Goal: Task Accomplishment & Management: Manage account settings

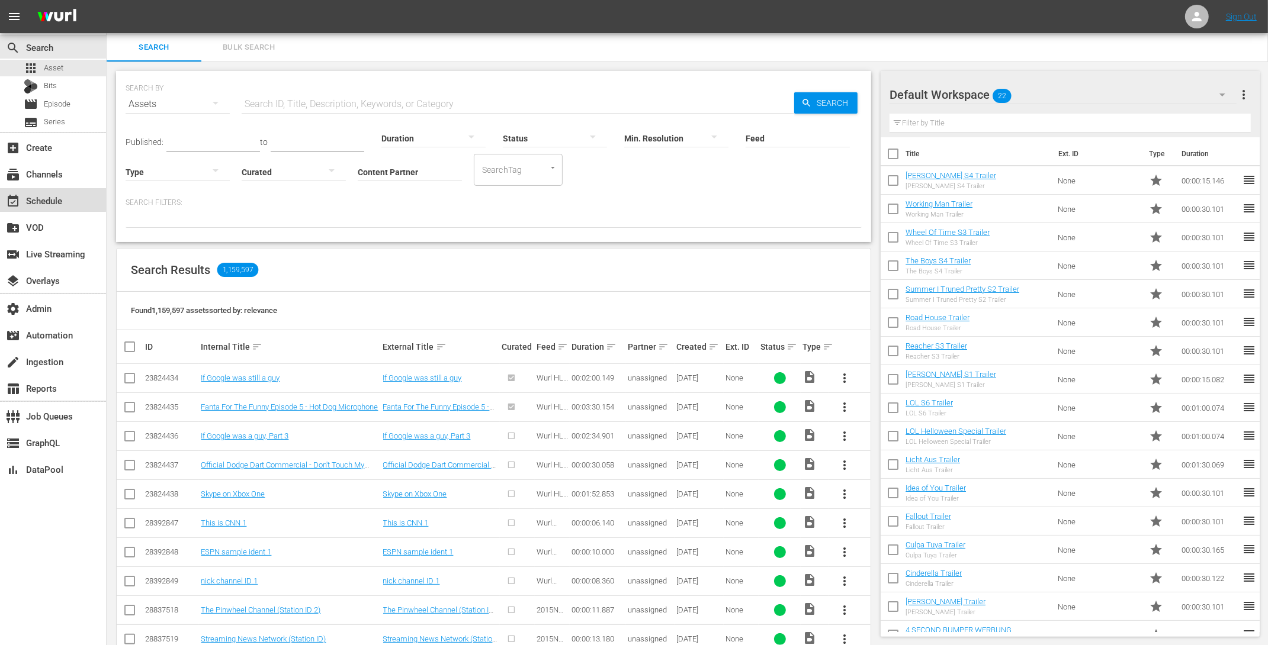
click at [47, 199] on div "event_available Schedule" at bounding box center [33, 199] width 66 height 11
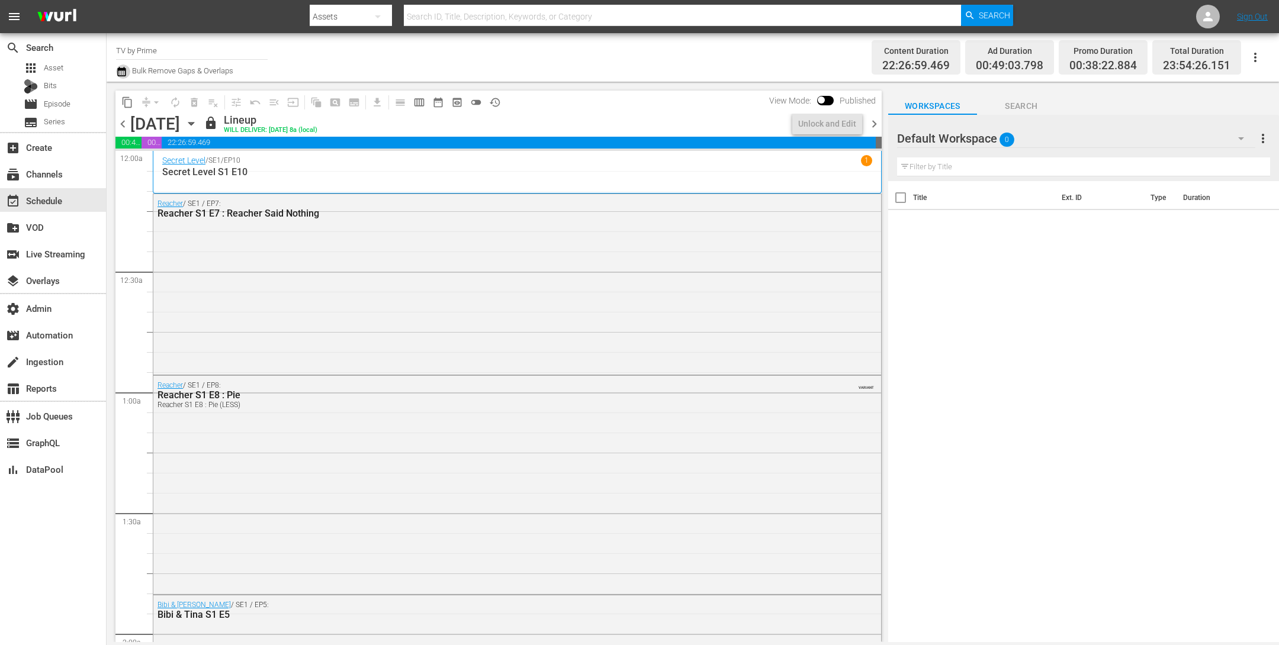
click at [124, 70] on icon "button" at bounding box center [121, 72] width 11 height 14
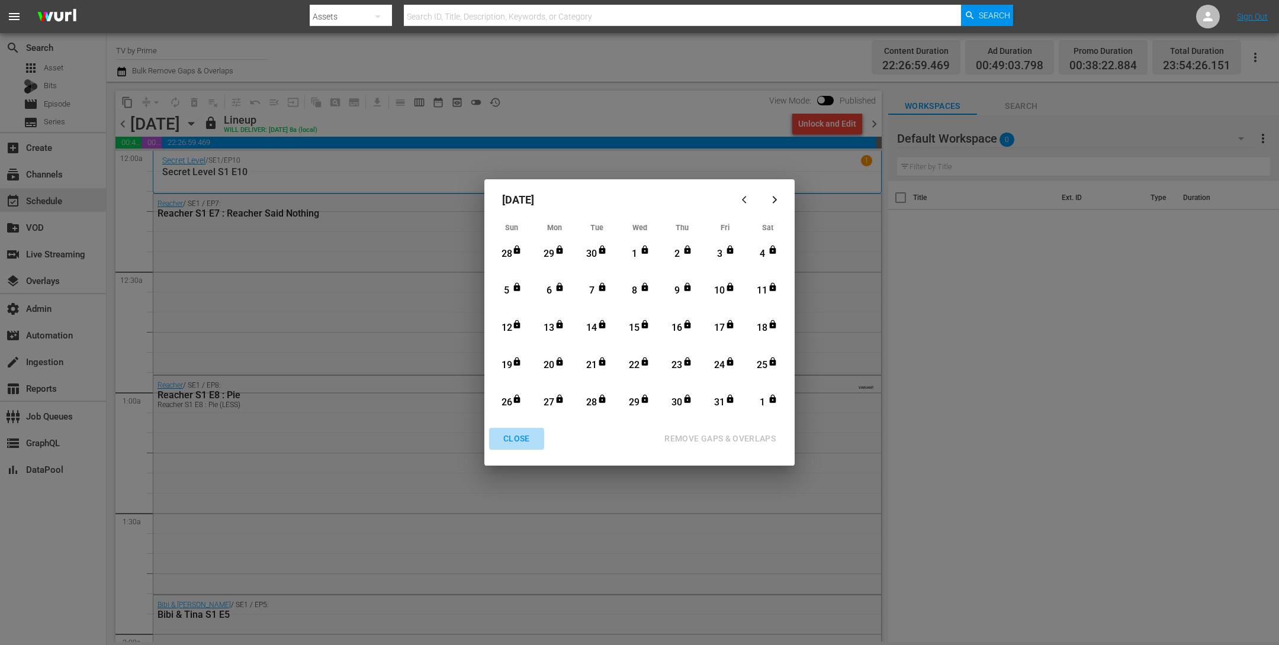
click at [511, 434] on div "CLOSE" at bounding box center [517, 439] width 46 height 15
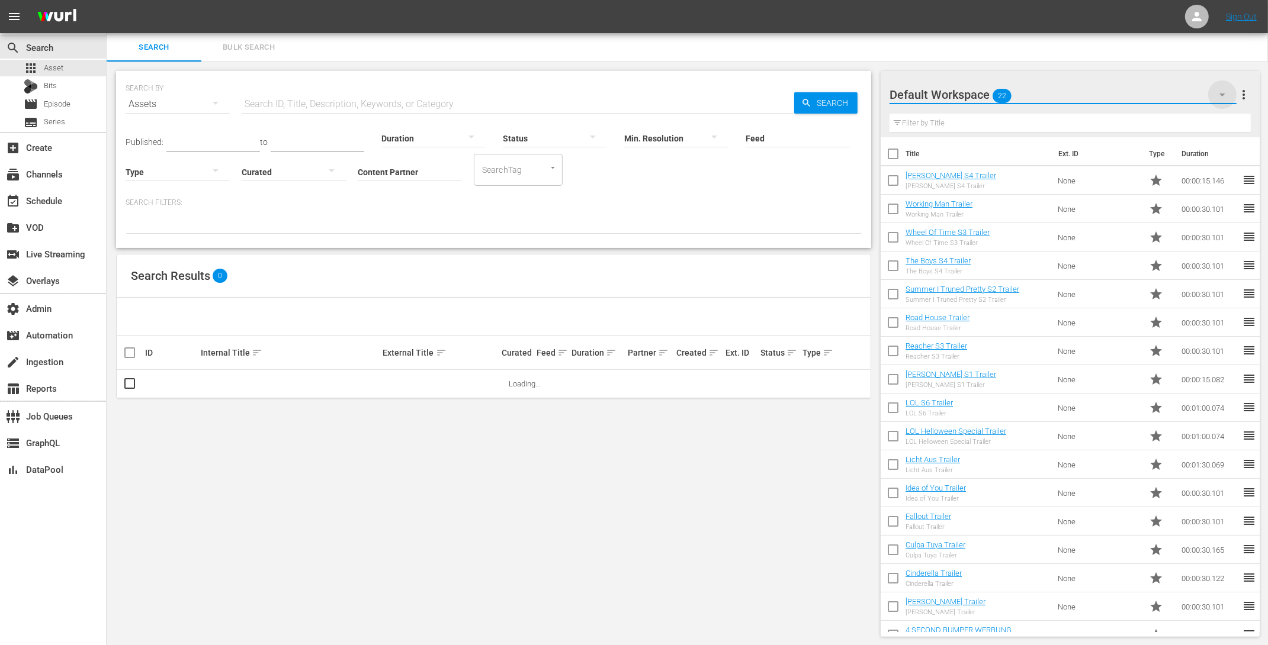
click at [1228, 95] on icon "button" at bounding box center [1222, 95] width 14 height 14
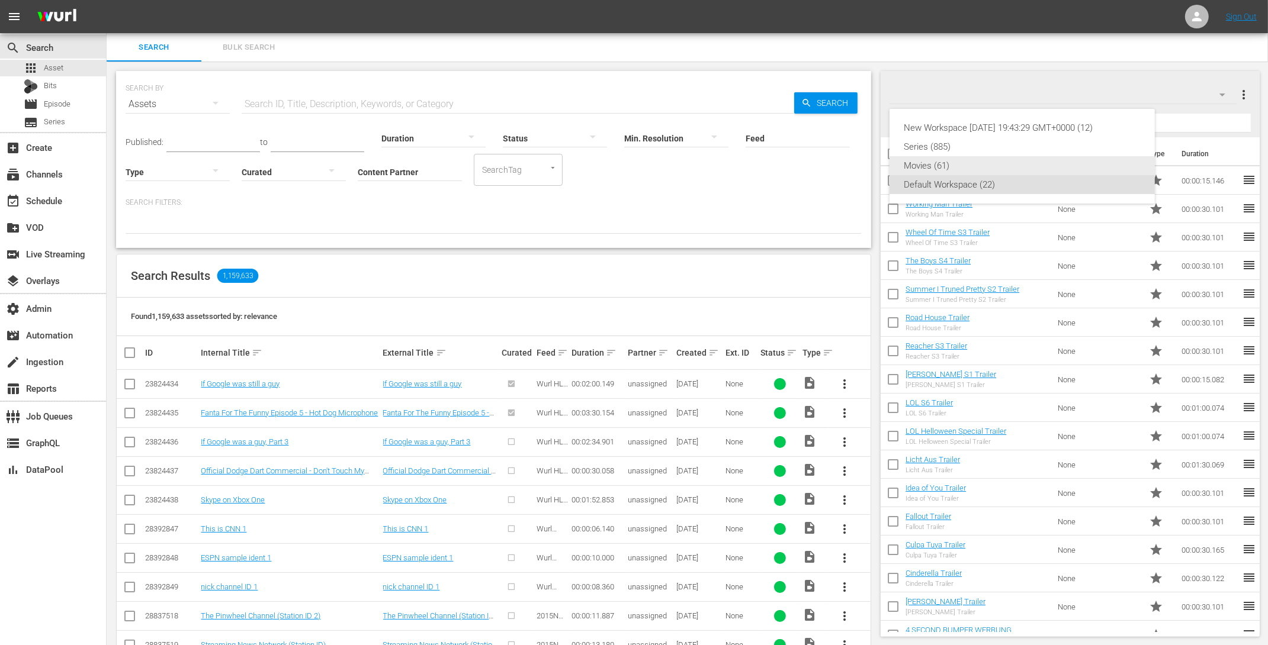
click at [963, 168] on div "Movies (61)" at bounding box center [1021, 165] width 237 height 19
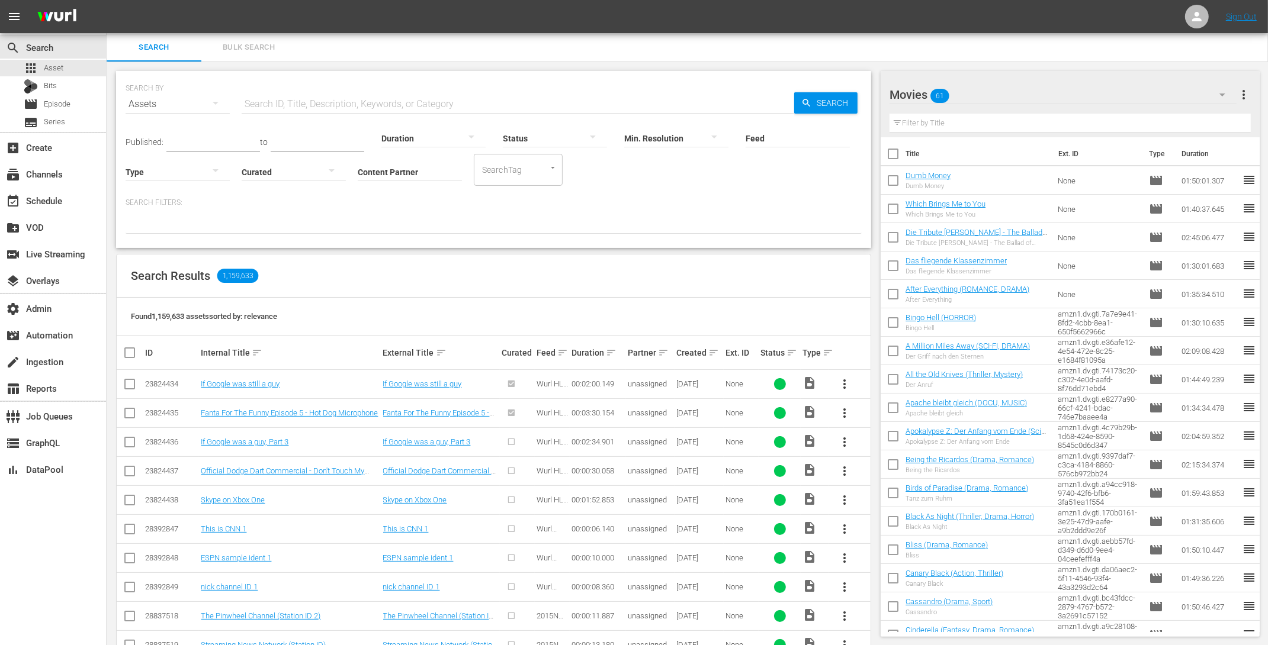
click at [999, 125] on input "text" at bounding box center [1069, 123] width 361 height 19
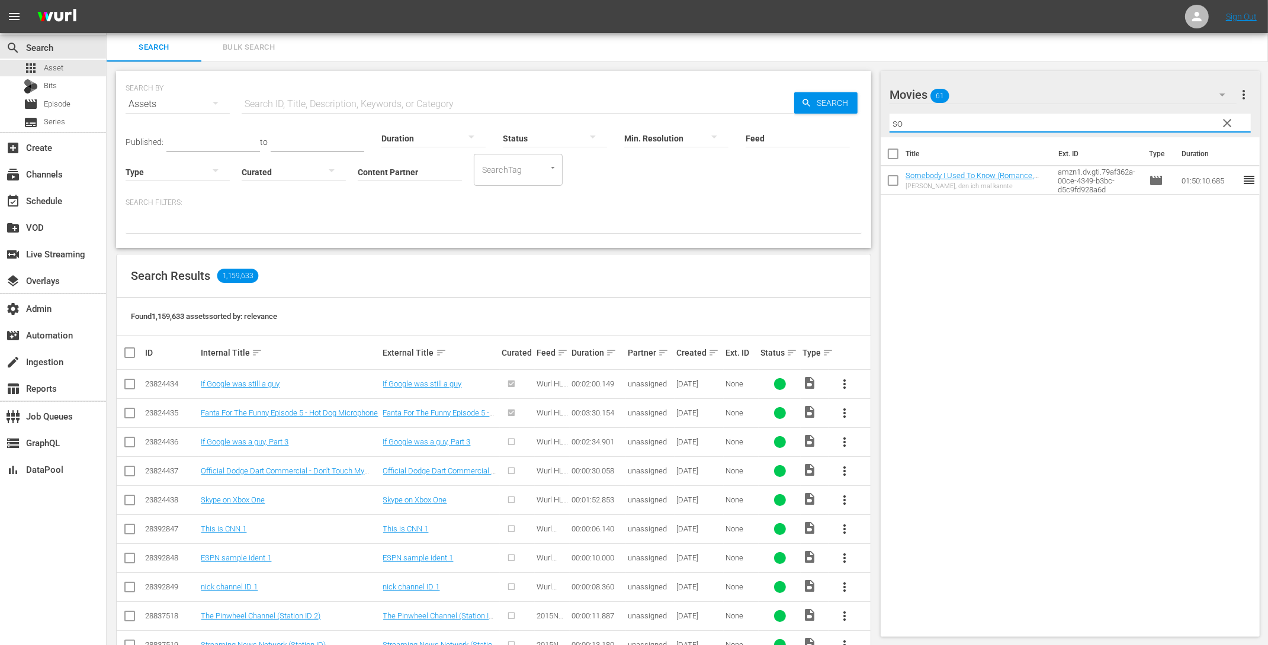
type input "s"
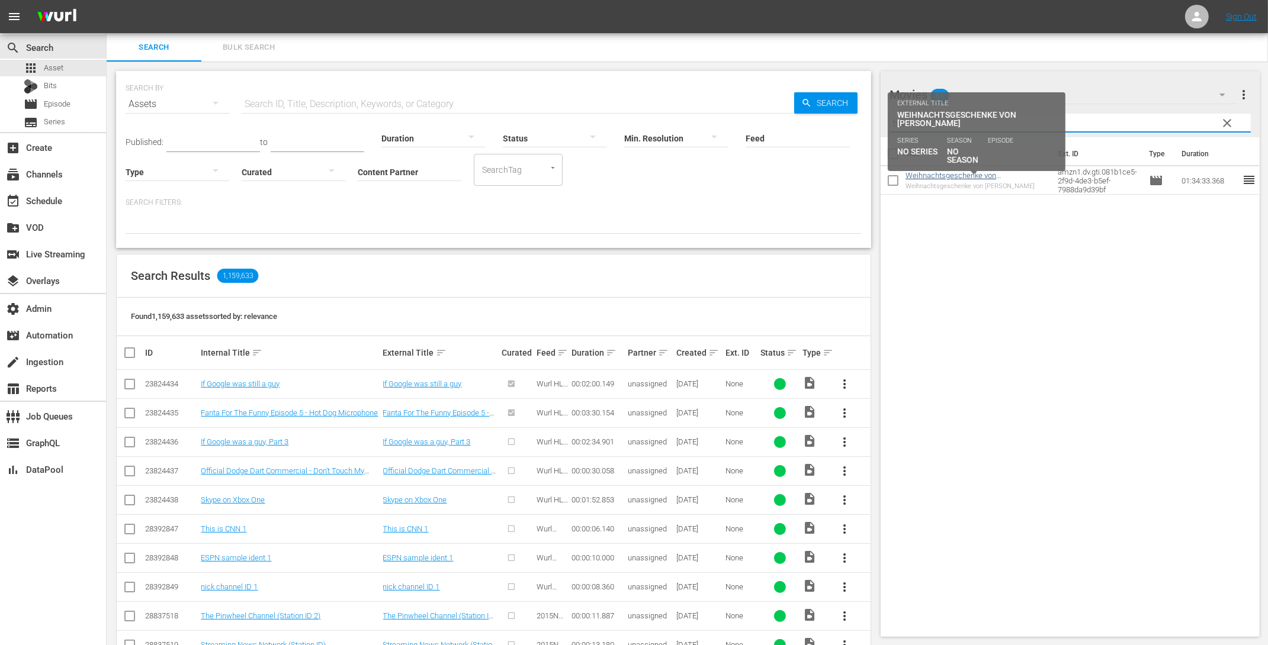
type input "tiff"
click at [1001, 174] on link "Weihnachtsgeschenke von Tiffany (Romance, Comedy)" at bounding box center [968, 180] width 127 height 18
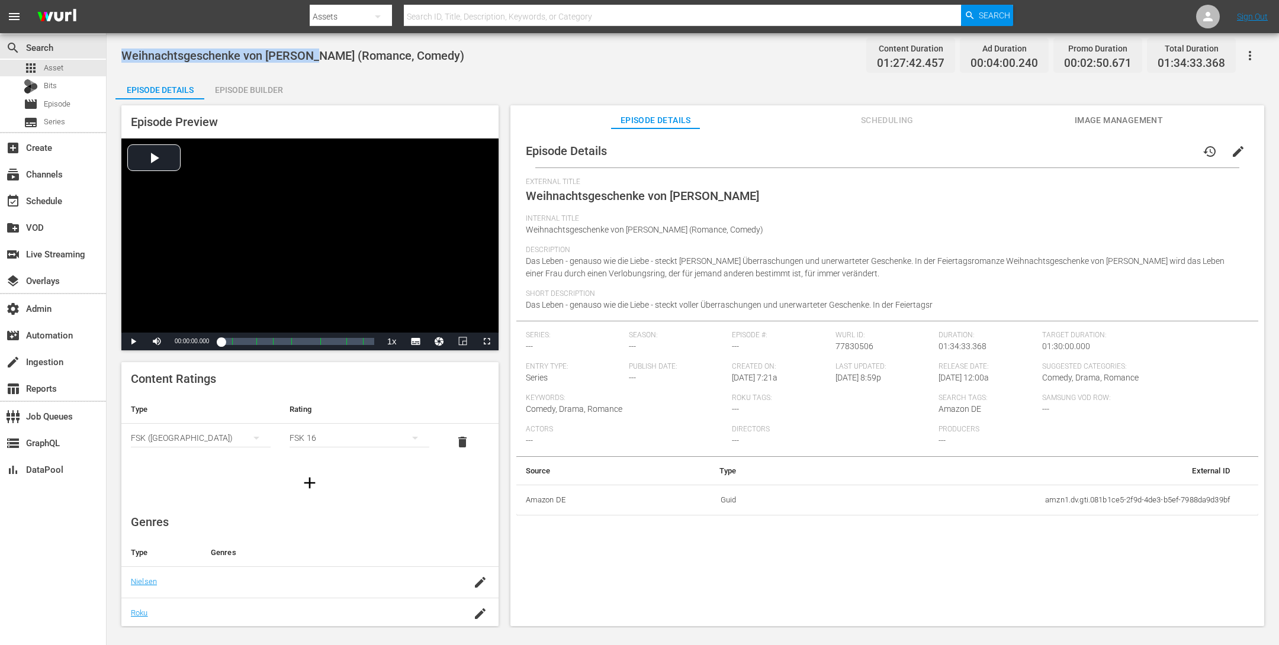
drag, startPoint x: 304, startPoint y: 54, endPoint x: 118, endPoint y: 46, distance: 185.5
click at [118, 46] on div "Weihnachtsgeschenke von Tiffany (Romance, Comedy) Content Duration 01:27:42.457…" at bounding box center [693, 330] width 1172 height 595
copy span "Weihnachtsgeschenke von Tiffany"
click at [63, 67] on div "apps Asset" at bounding box center [53, 68] width 106 height 17
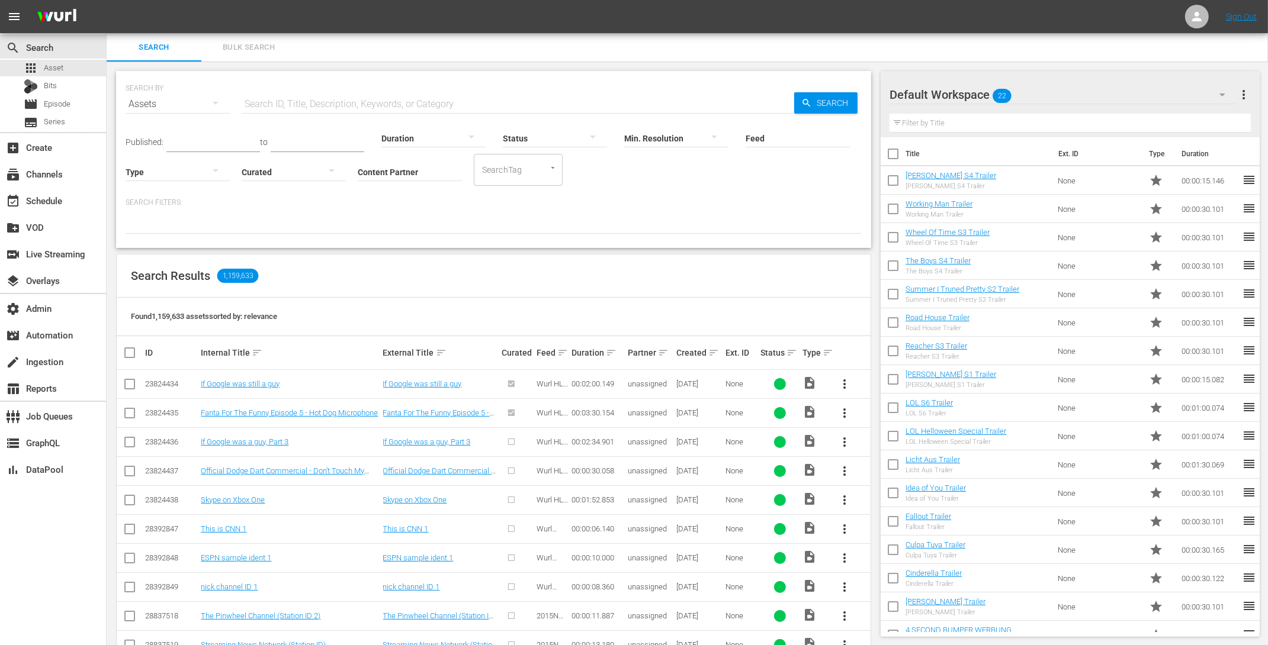
click at [928, 126] on input "text" at bounding box center [1069, 123] width 361 height 19
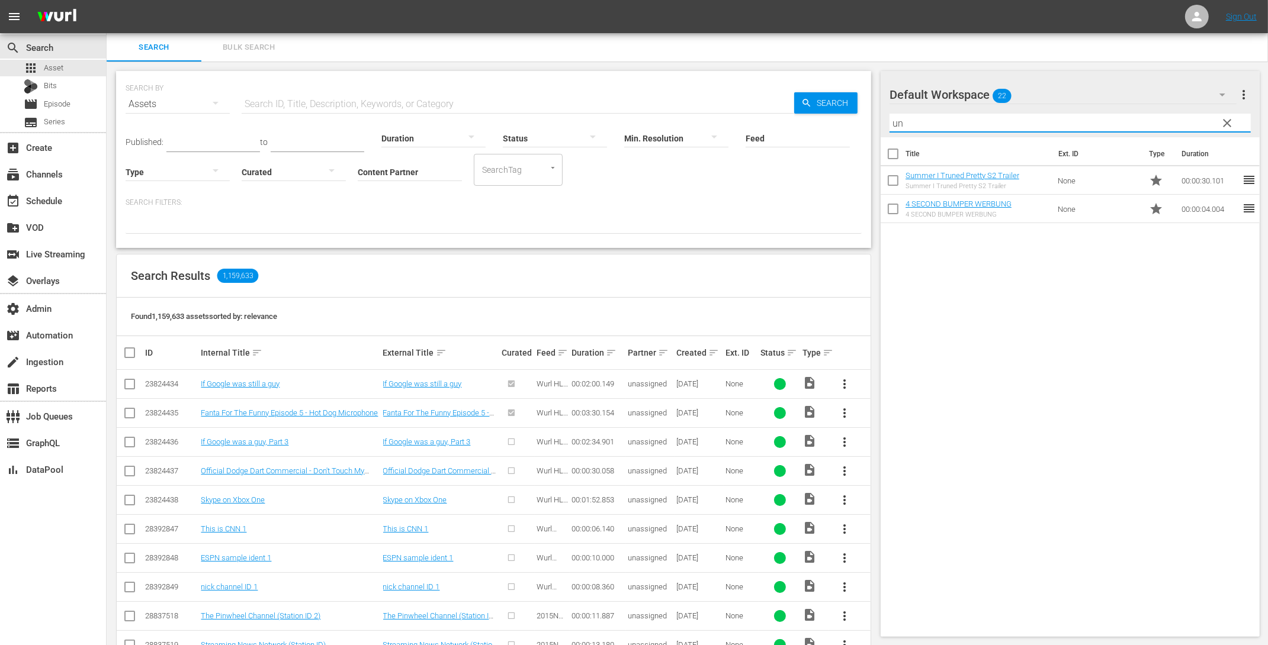
type input "un"
click at [1222, 91] on icon "button" at bounding box center [1222, 95] width 14 height 14
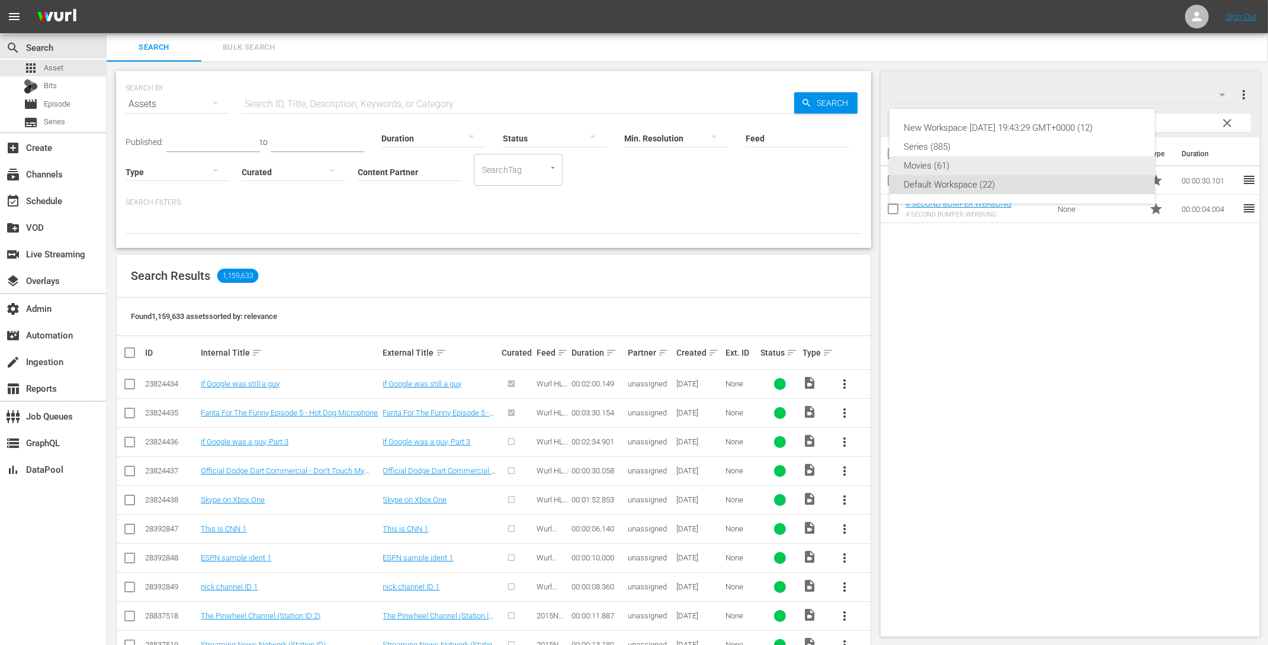
click at [986, 171] on div "Movies (61)" at bounding box center [1021, 165] width 237 height 19
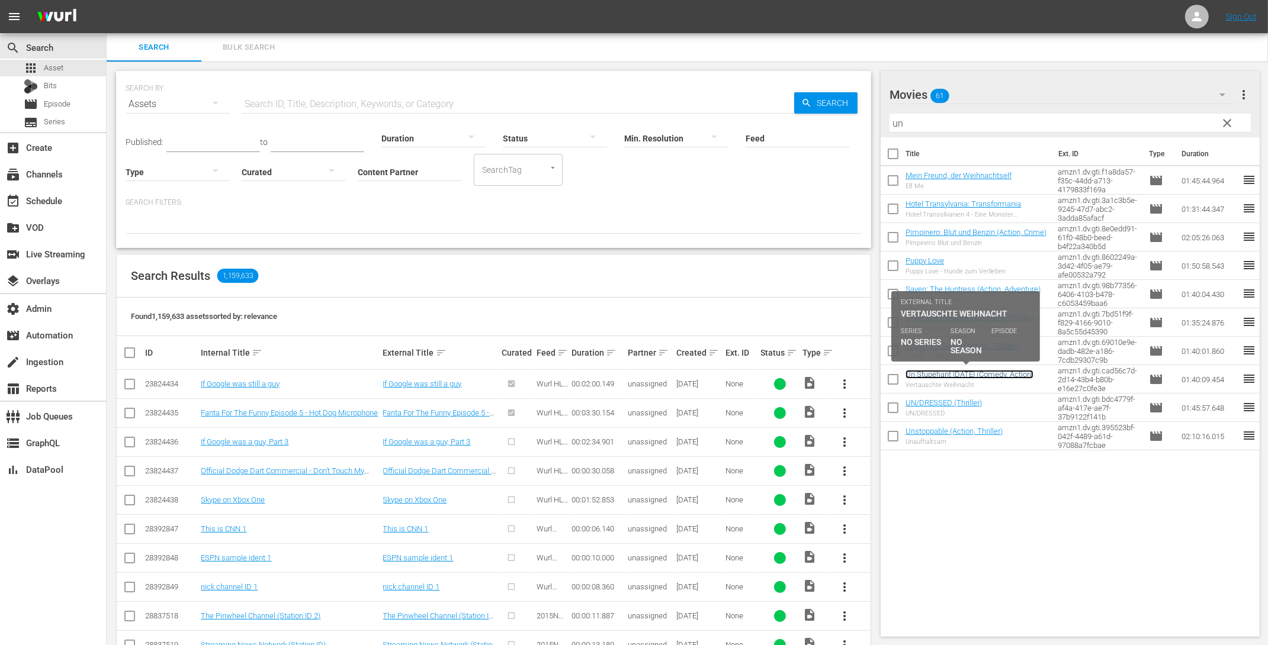
click at [991, 377] on link "Un Stupéfiant Noël (Comedy, Action)" at bounding box center [969, 374] width 128 height 9
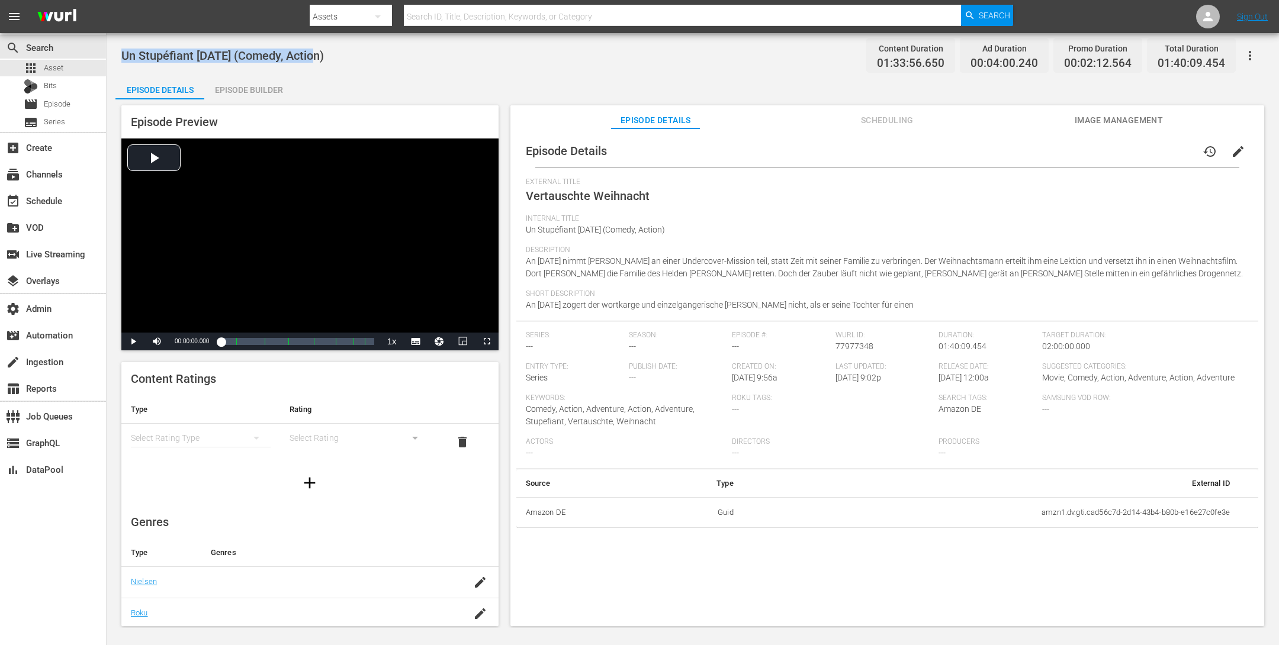
drag, startPoint x: 331, startPoint y: 57, endPoint x: 112, endPoint y: 50, distance: 218.6
click at [114, 50] on div "Un Stupéfiant Noël (Comedy, Action) Content Duration 01:33:56.650 Ad Duration 0…" at bounding box center [693, 330] width 1172 height 595
copy span "Un Stupéfiant Noël (Comedy, Action)"
click at [60, 69] on span "Asset" at bounding box center [54, 68] width 20 height 12
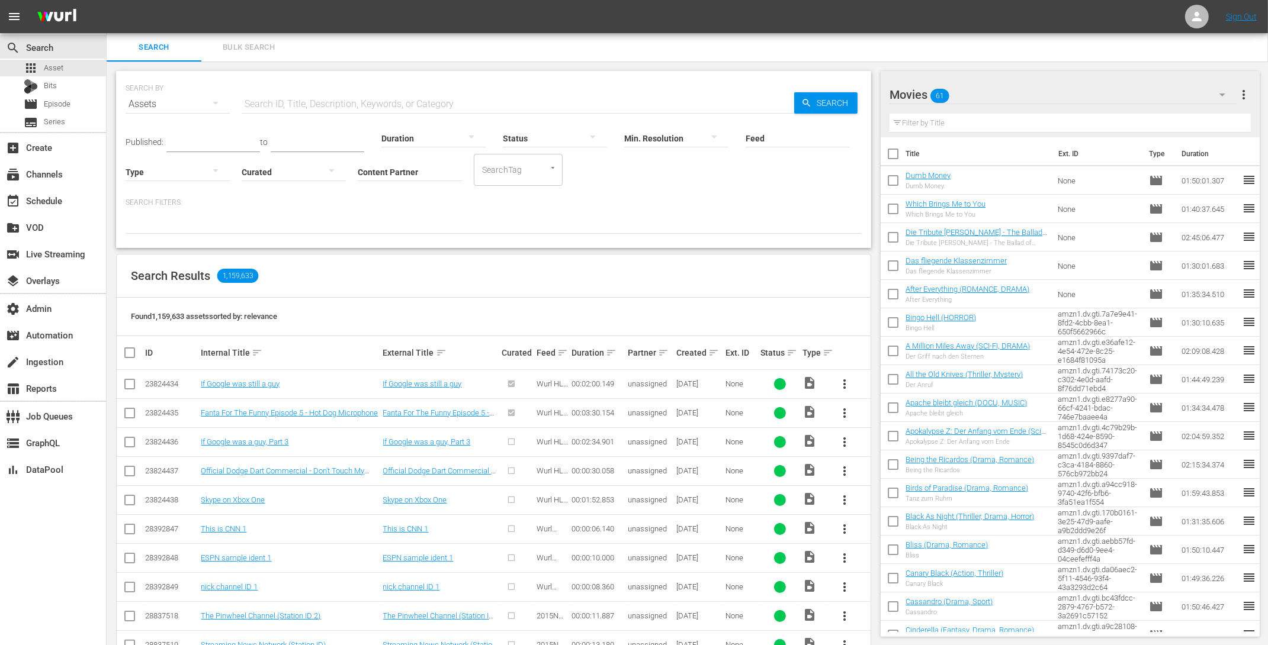
scroll to position [9, 0]
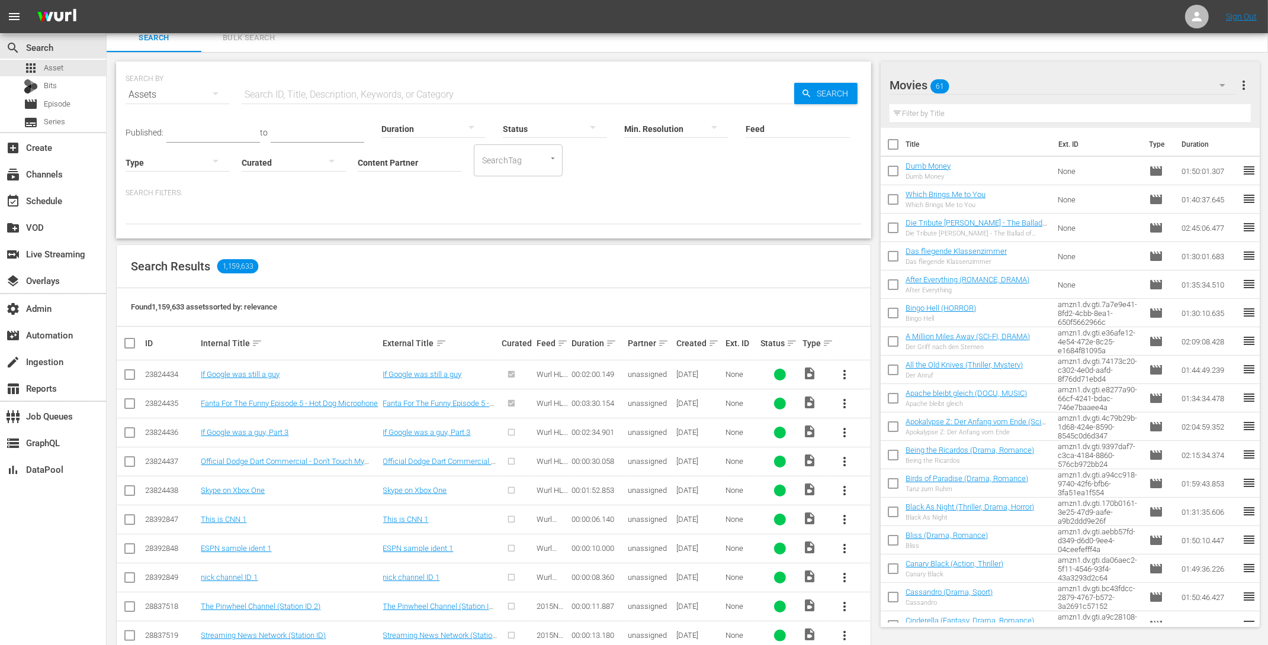
click at [1227, 85] on icon "button" at bounding box center [1222, 85] width 14 height 14
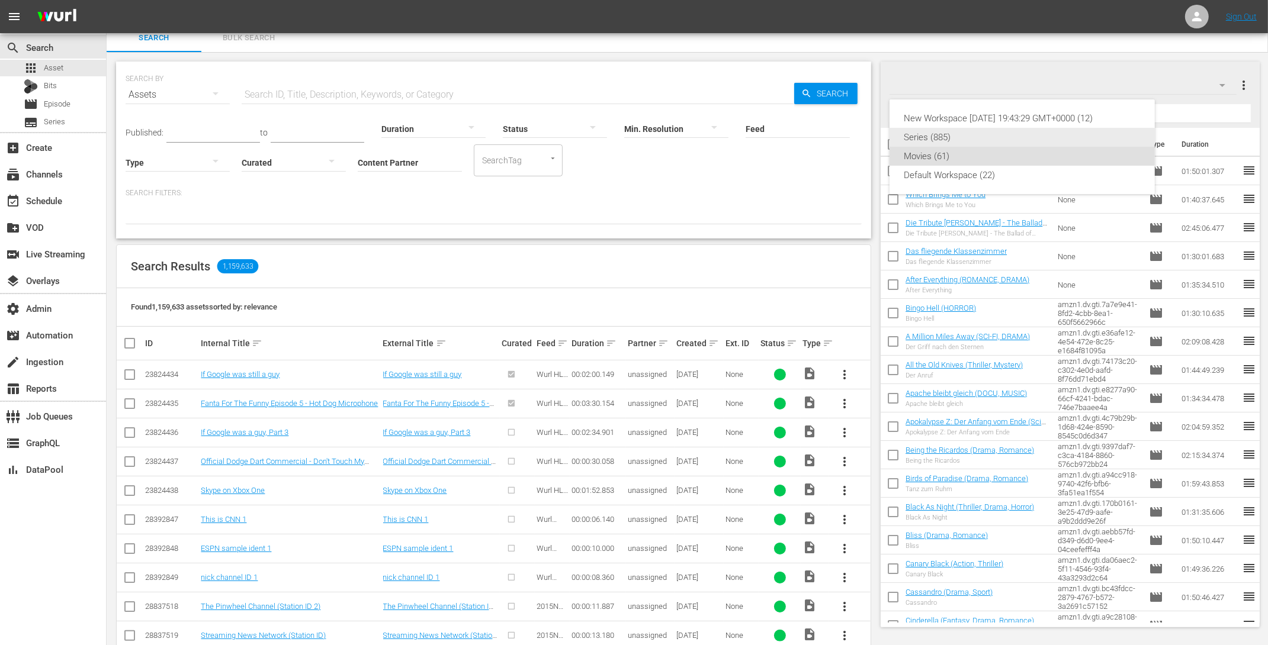
click at [963, 134] on div "Series (885)" at bounding box center [1021, 137] width 237 height 19
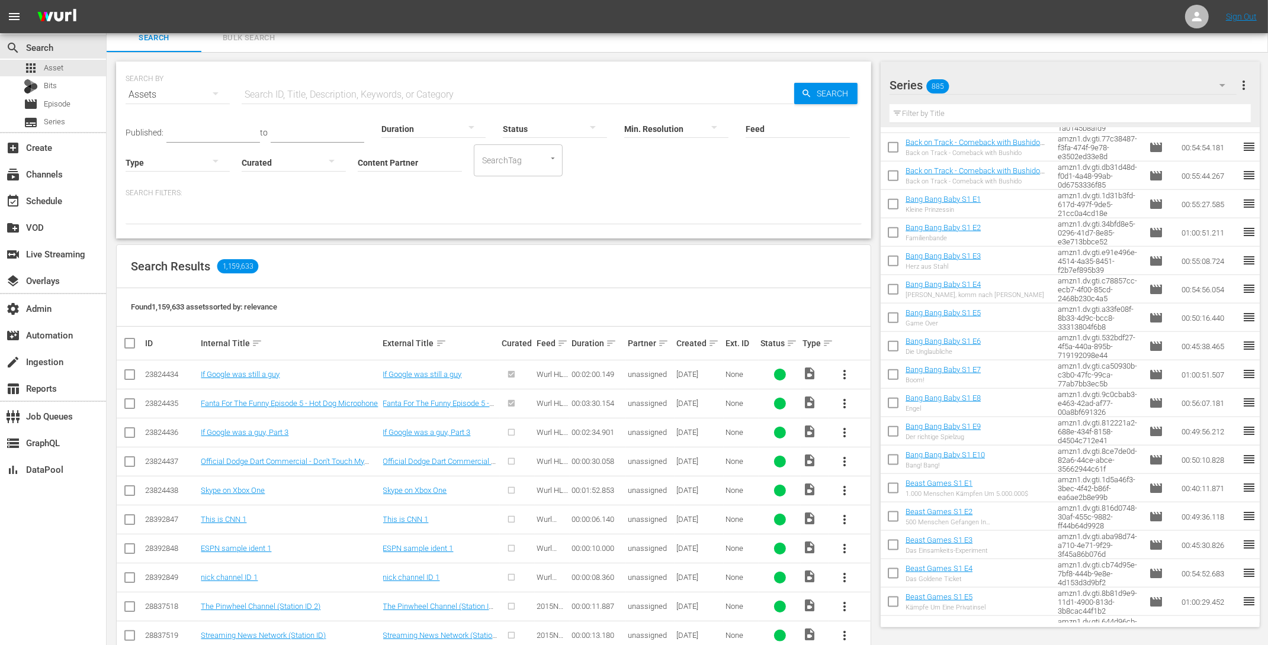
scroll to position [1852, 0]
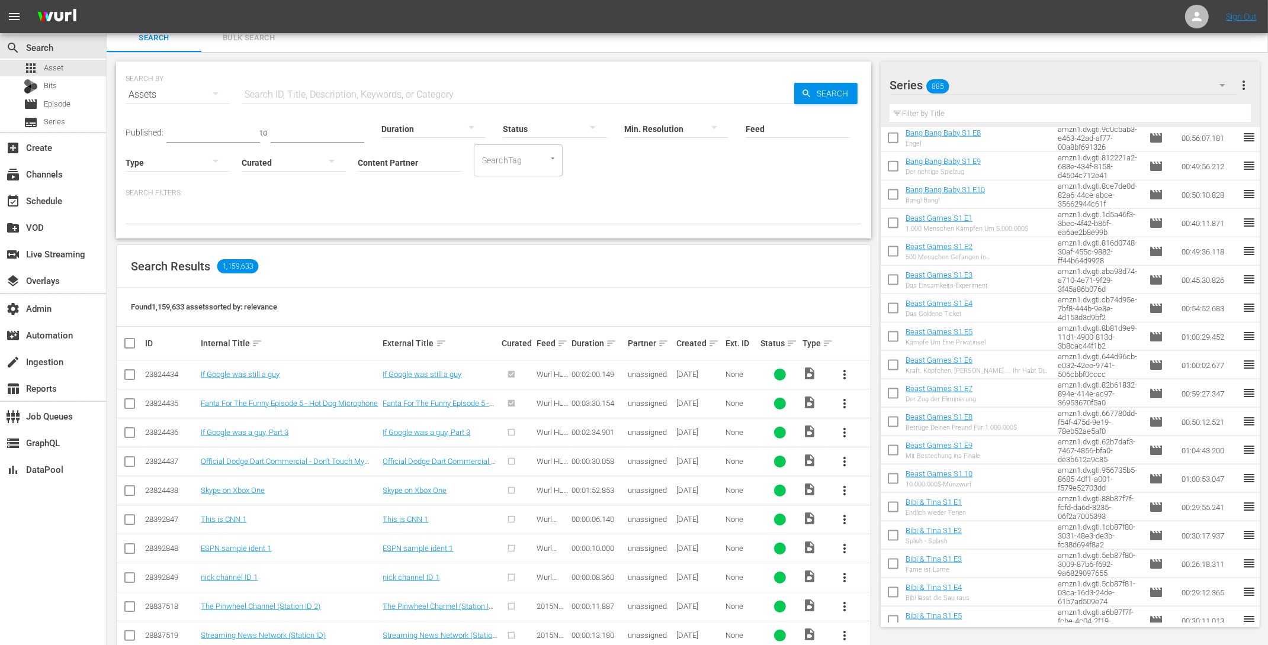
click at [946, 110] on input "text" at bounding box center [1069, 113] width 361 height 19
paste input "Licht Aus S1"
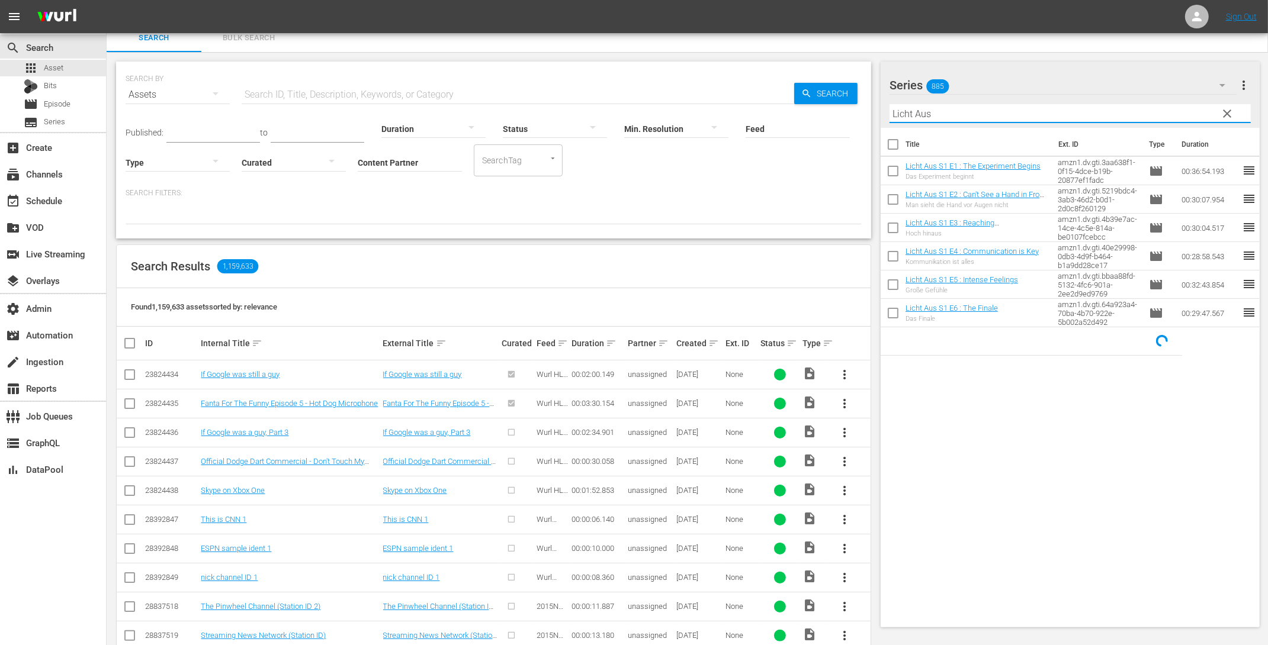
type input "Licht Aus"
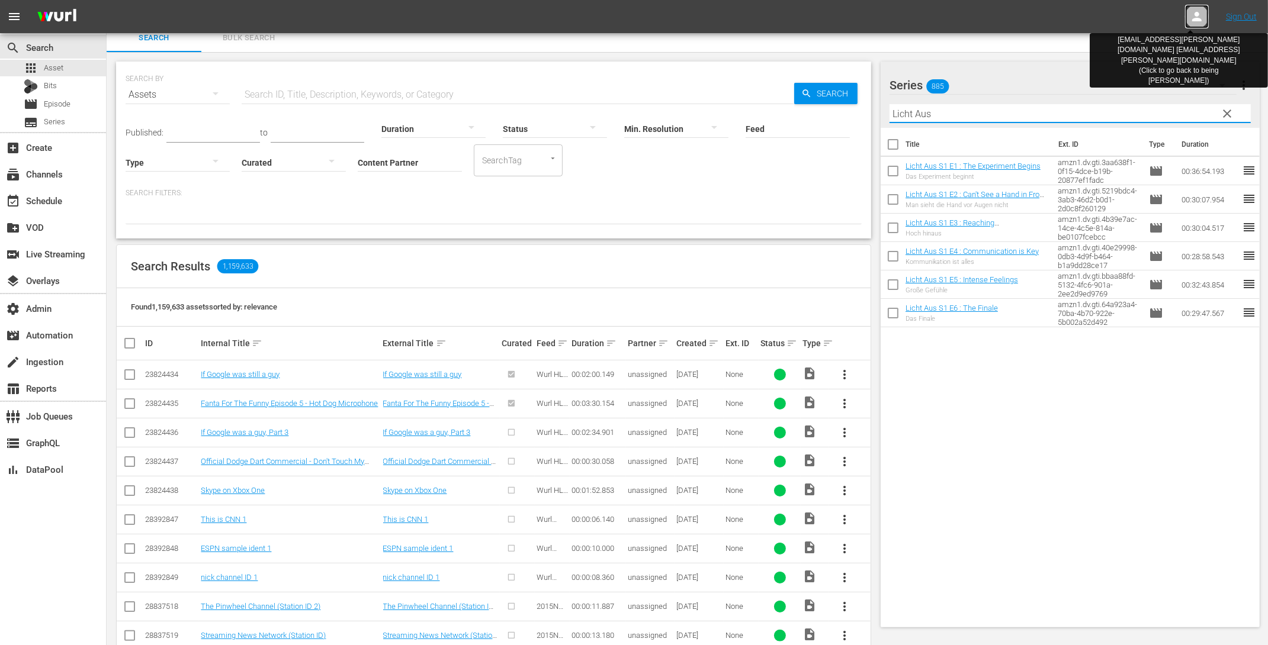
click at [1200, 9] on icon at bounding box center [1196, 16] width 14 height 14
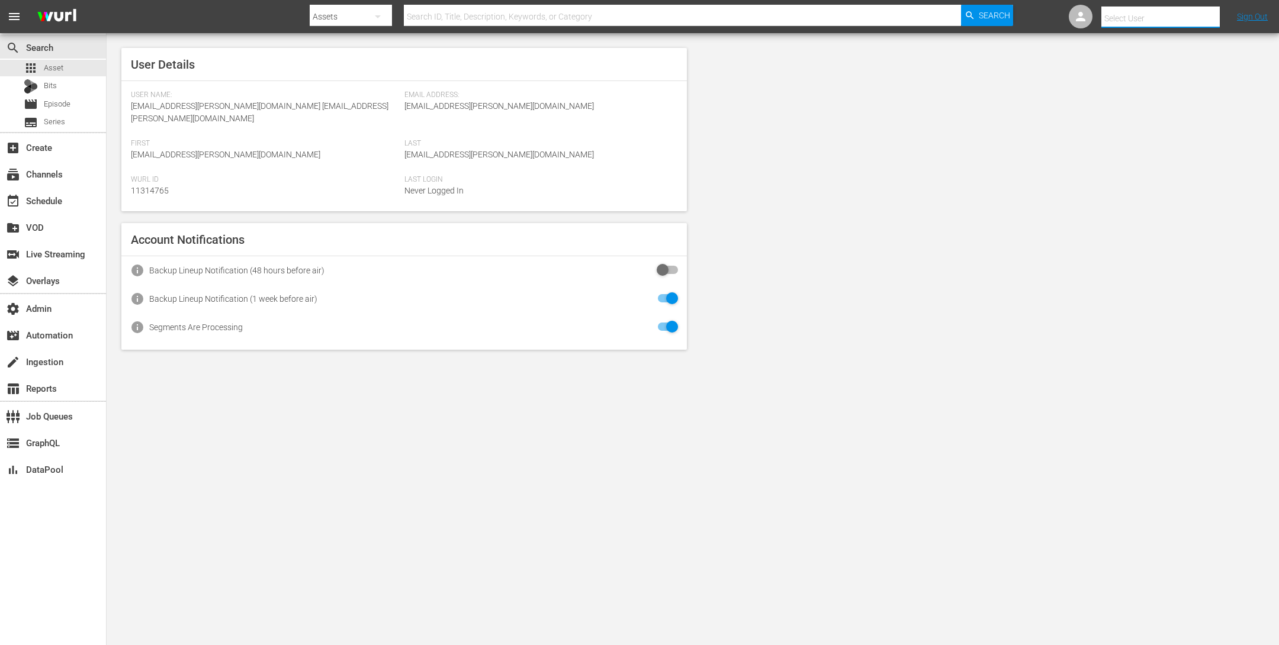
click at [1120, 21] on input "text" at bounding box center [1177, 18] width 152 height 28
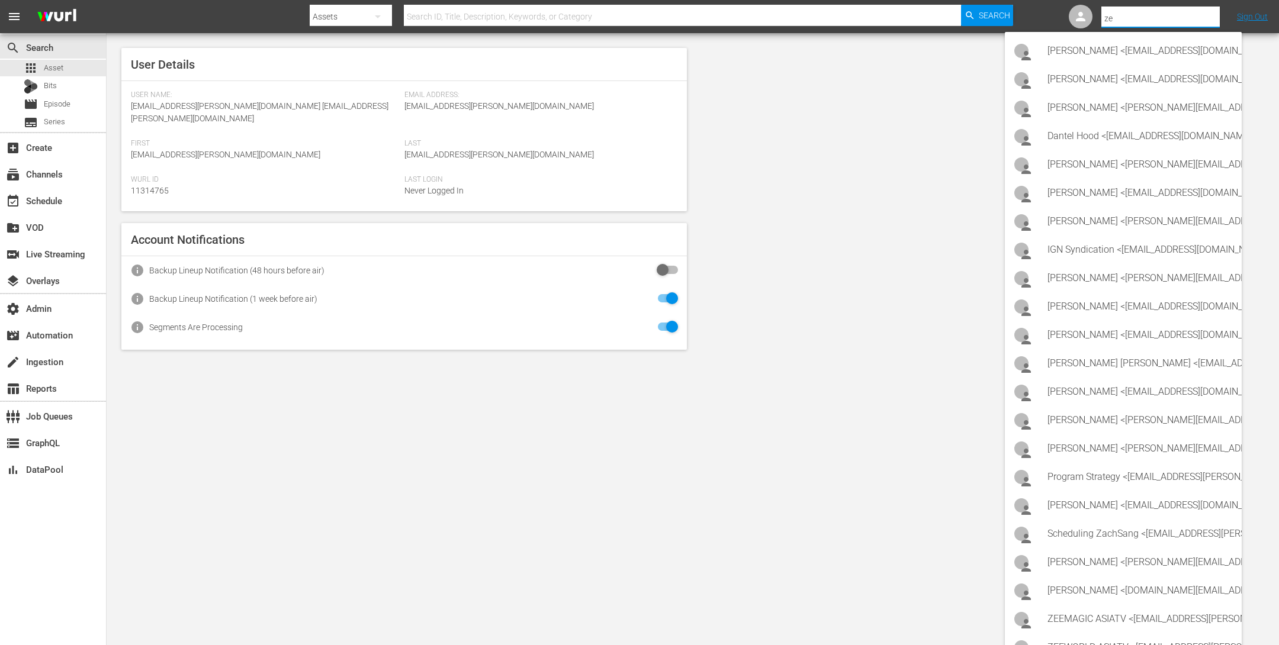
type input "zee"
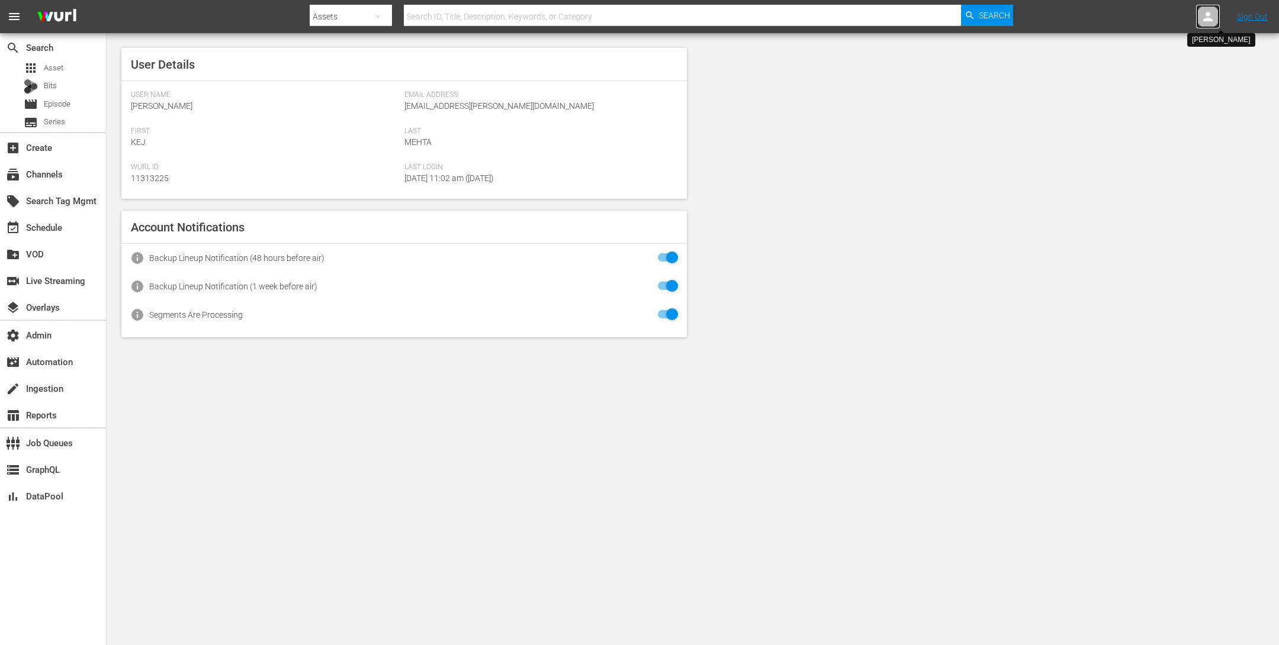
click at [1203, 22] on icon at bounding box center [1208, 16] width 14 height 14
click at [1124, 15] on input "text" at bounding box center [1177, 18] width 152 height 28
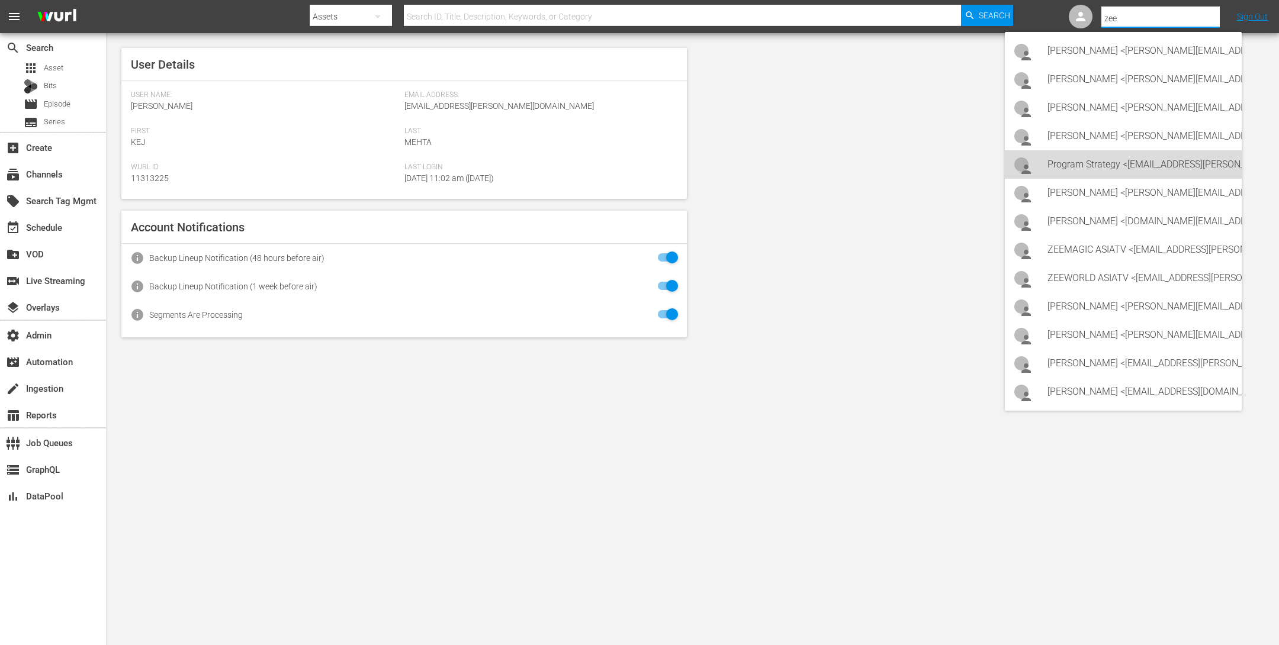
click at [1067, 163] on div "Program Strategy <Zeeone_asiatv@wurl.com>" at bounding box center [1139, 164] width 185 height 28
type input "Program Strategy (11314148)"
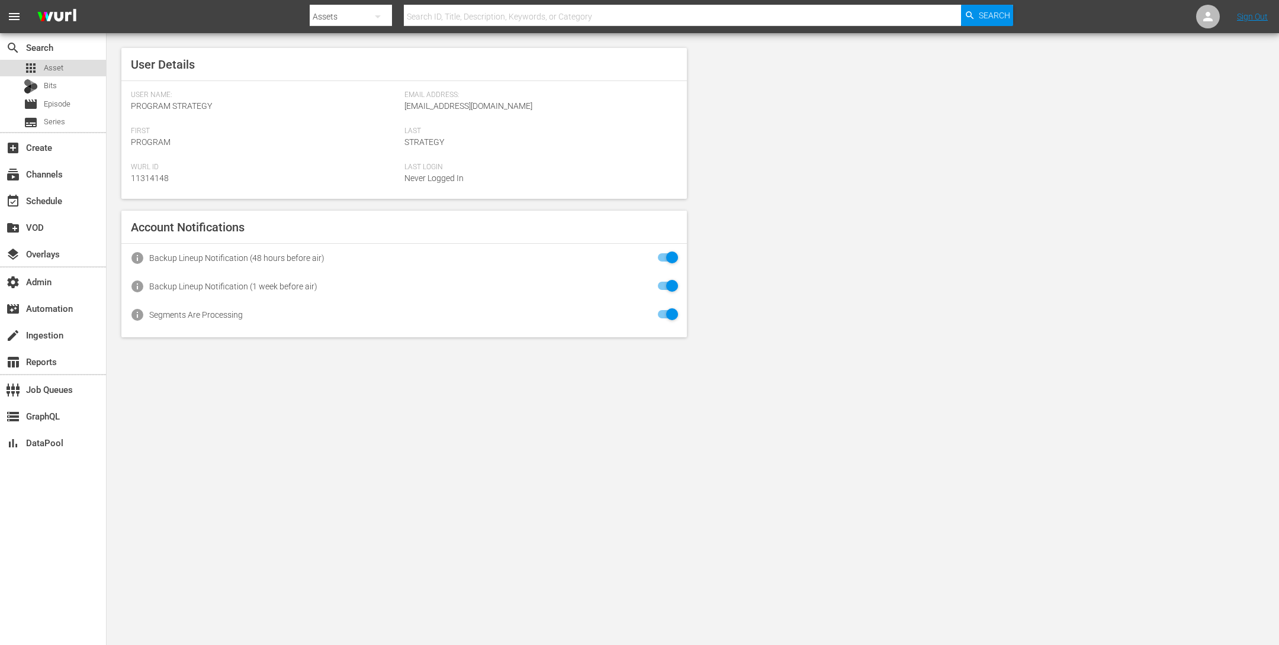
click at [56, 69] on span "Asset" at bounding box center [54, 68] width 20 height 12
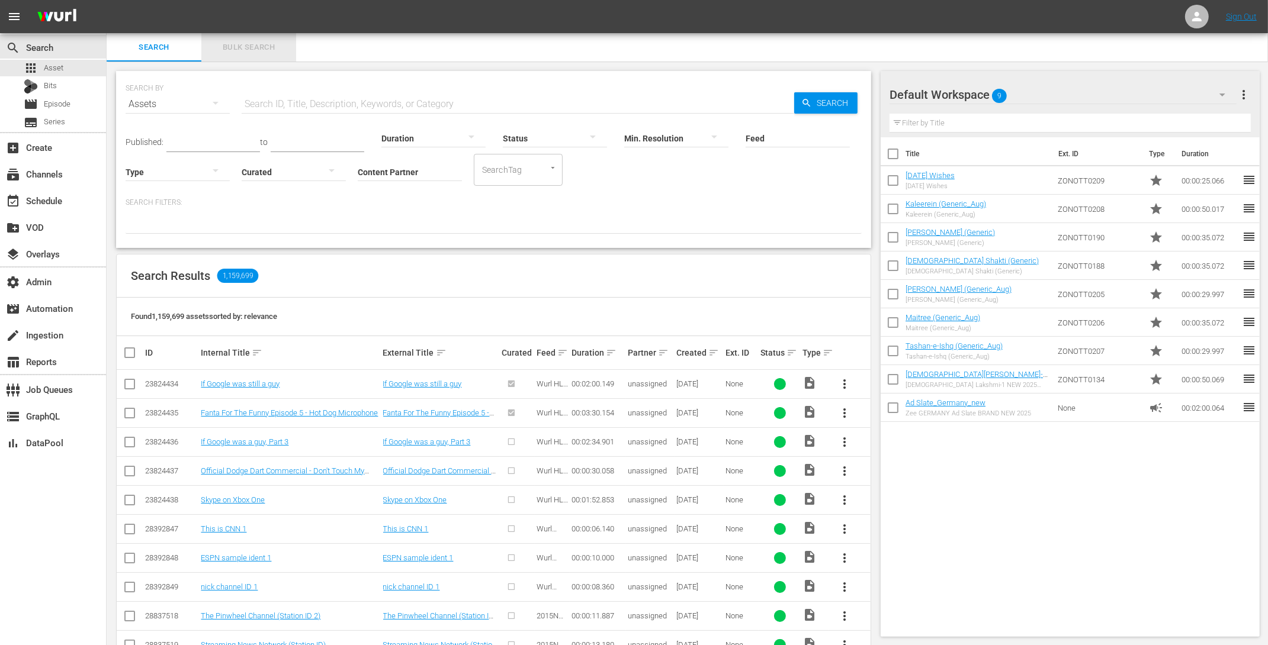
click at [268, 43] on span "Bulk Search" at bounding box center [248, 48] width 81 height 14
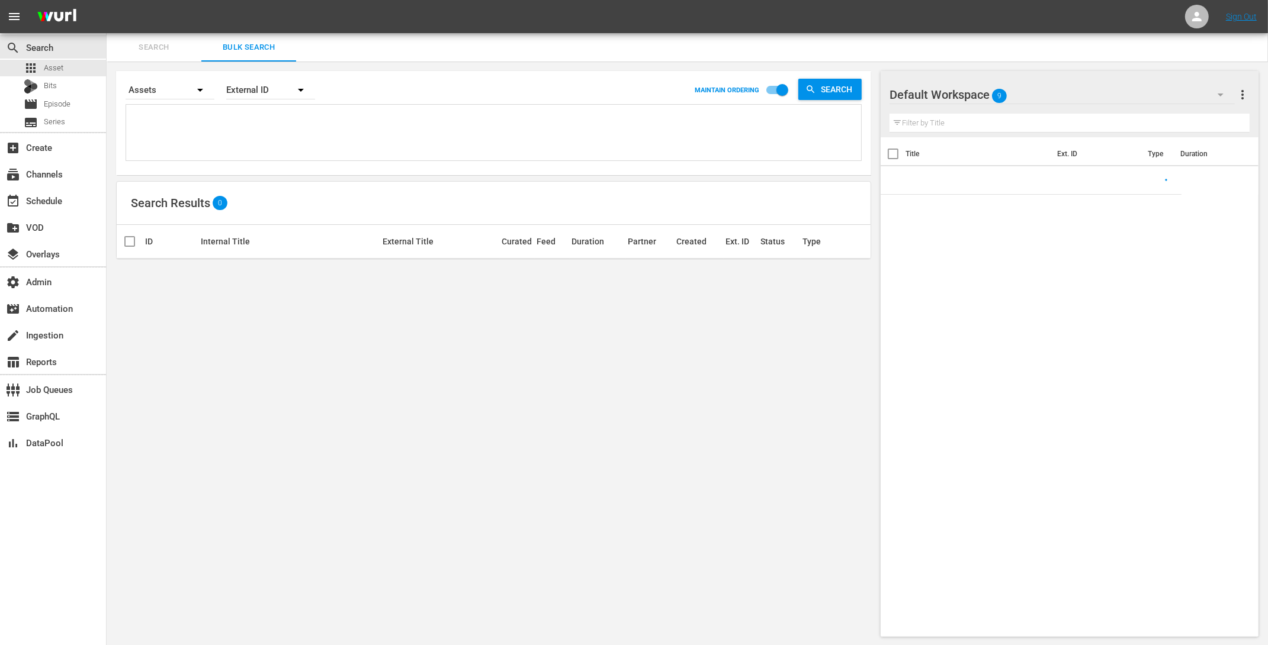
click at [243, 122] on textarea at bounding box center [495, 135] width 732 height 54
paste textarea "ZON4808_v2 ZON4809_v2 ZON4818_v2 ZON4819_v2"
type textarea "ZON4808_v2 ZON4809_v2 ZON4818_v2 ZON4819_v2"
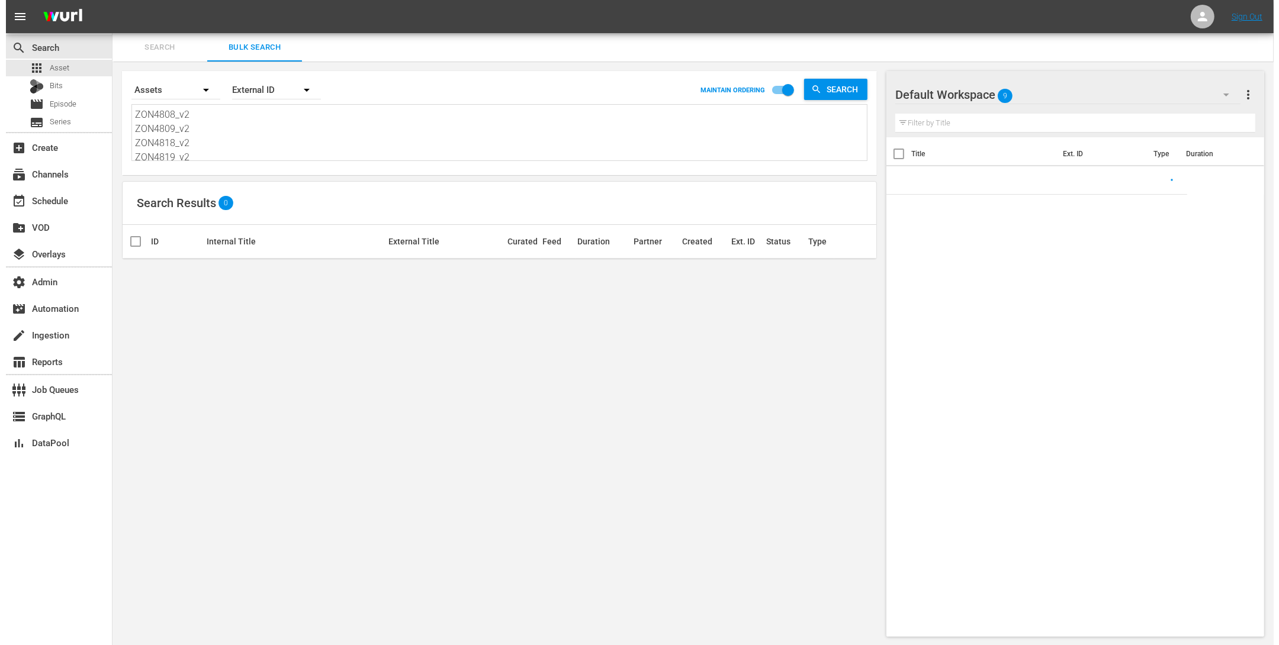
scroll to position [1, 0]
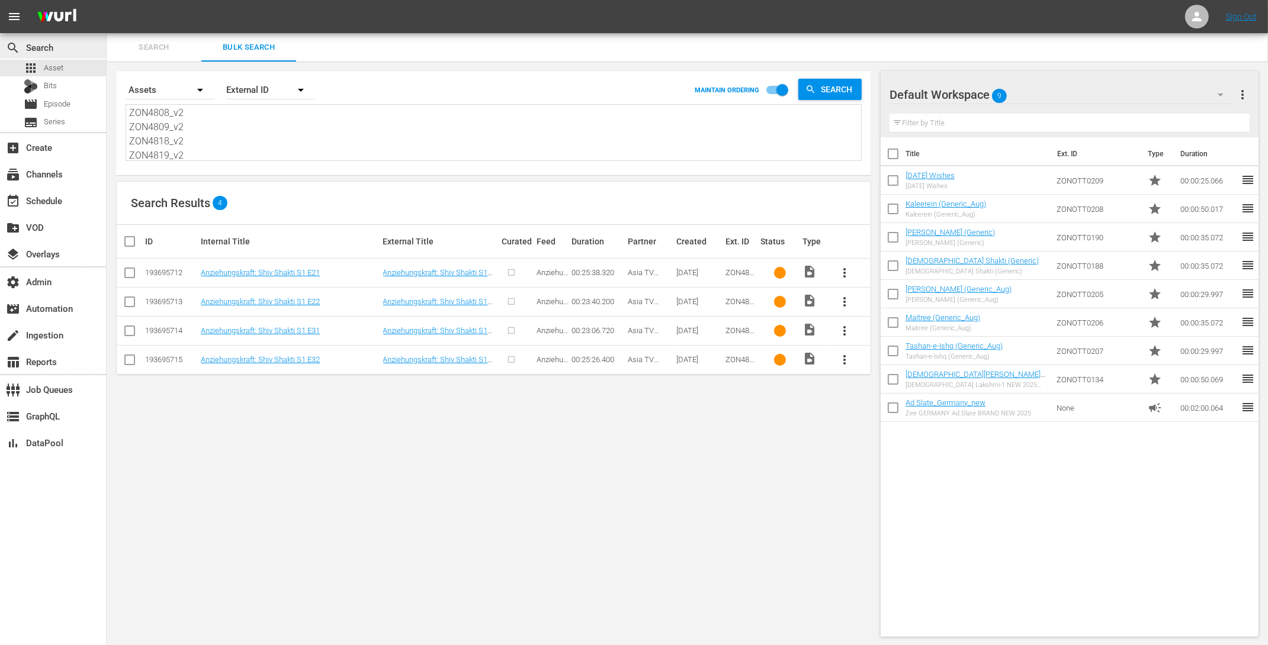
type textarea "ZON4808_v2 ZON4809_v2 ZON4818_v2 ZON4819_v2"
click at [104, 193] on div "event_available Schedule" at bounding box center [53, 200] width 106 height 24
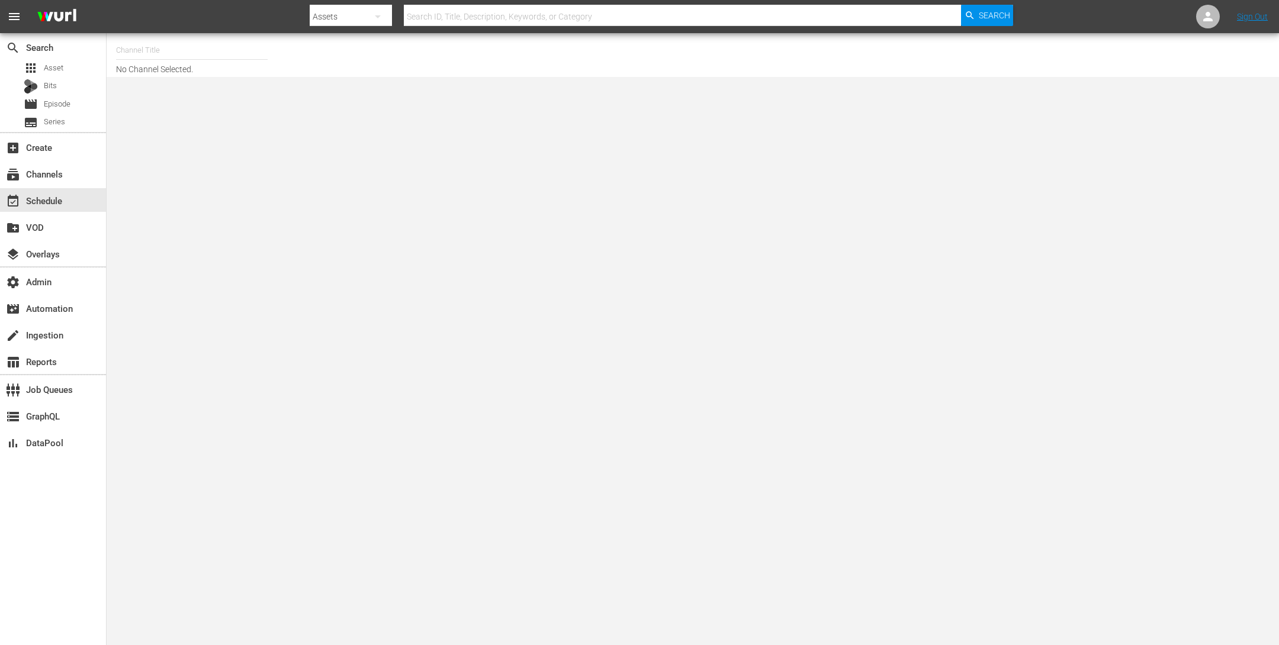
click at [142, 46] on input "text" at bounding box center [192, 50] width 152 height 28
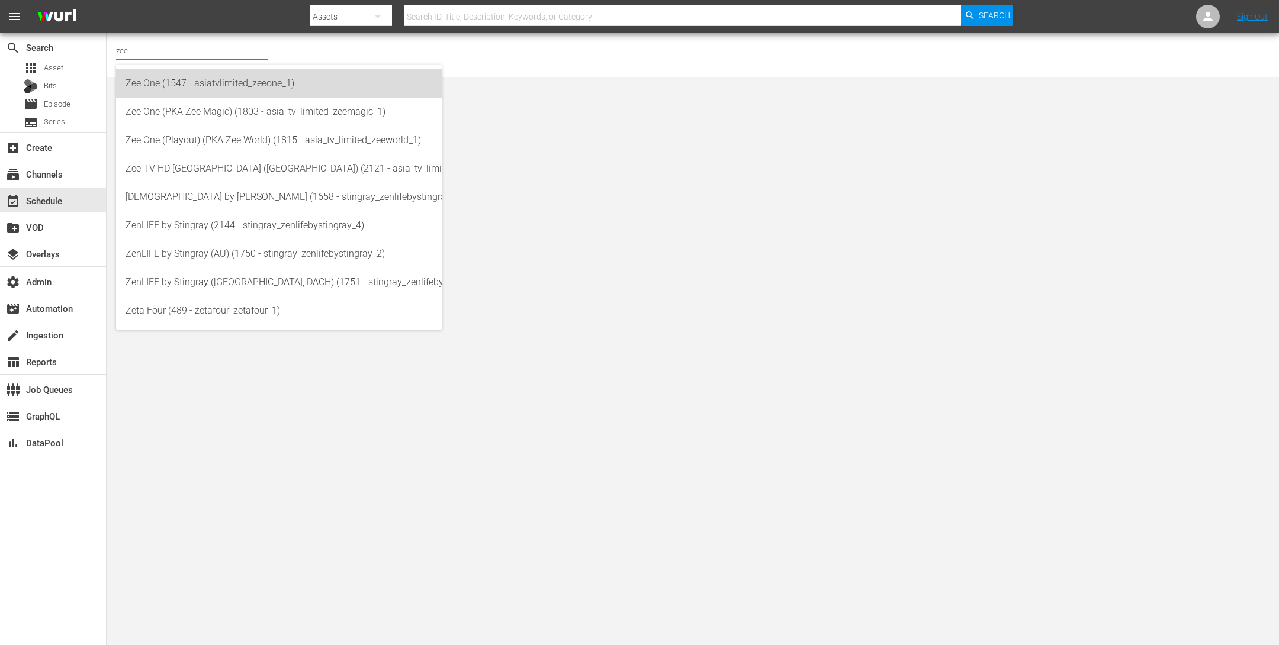
click at [168, 82] on div "Zee One (1547 - asiatvlimited_zeeone_1)" at bounding box center [279, 83] width 307 height 28
type input "Zee One (1547 - asiatvlimited_zeeone_1)"
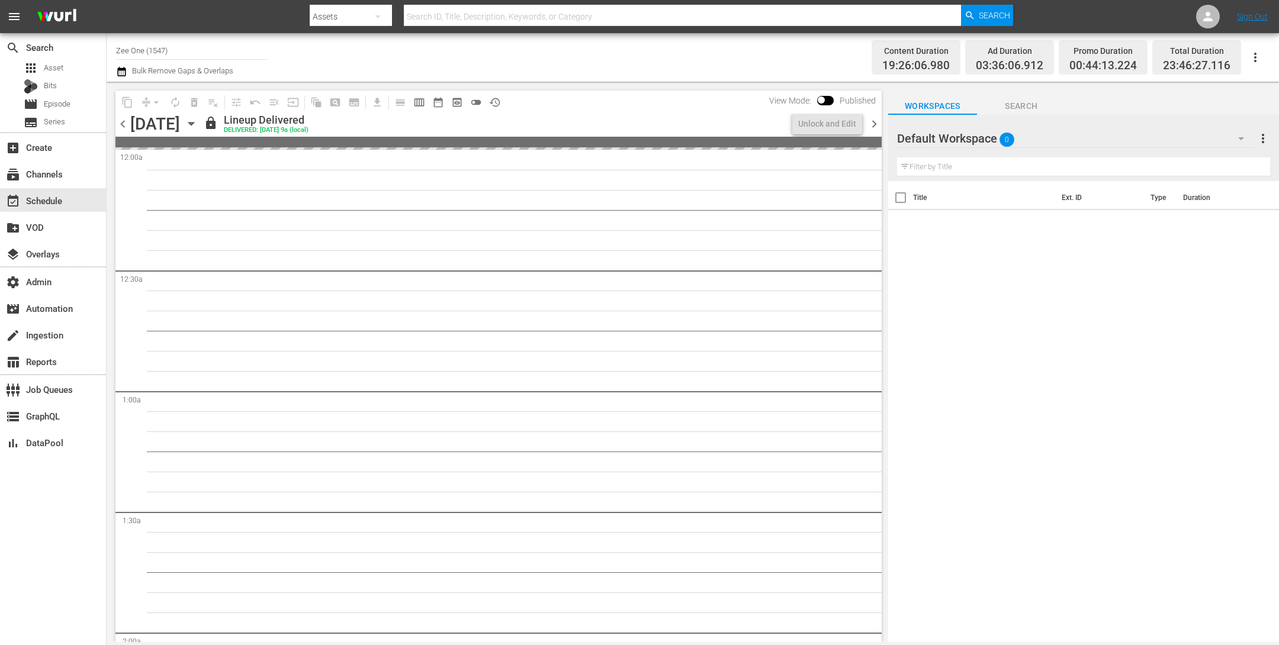
click at [194, 124] on icon "button" at bounding box center [190, 124] width 5 height 3
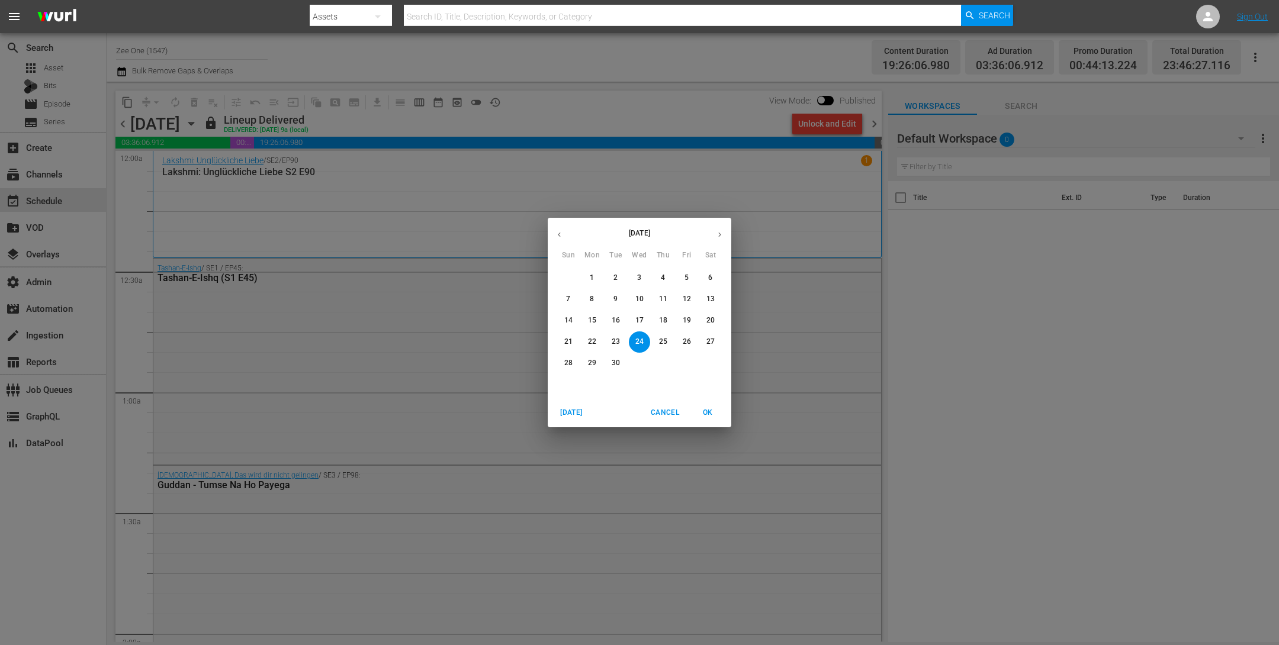
click at [722, 233] on icon "button" at bounding box center [719, 234] width 9 height 9
click at [558, 234] on icon "button" at bounding box center [559, 235] width 3 height 5
click at [590, 363] on p "29" at bounding box center [592, 363] width 8 height 10
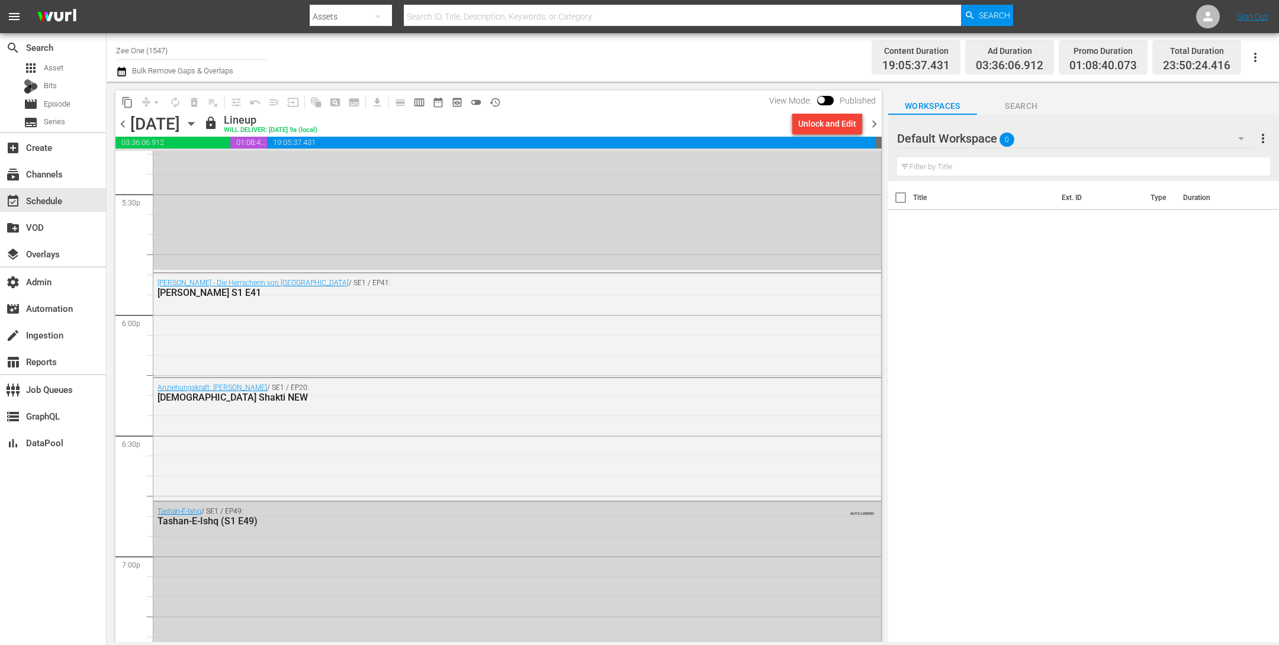
scroll to position [4175, 0]
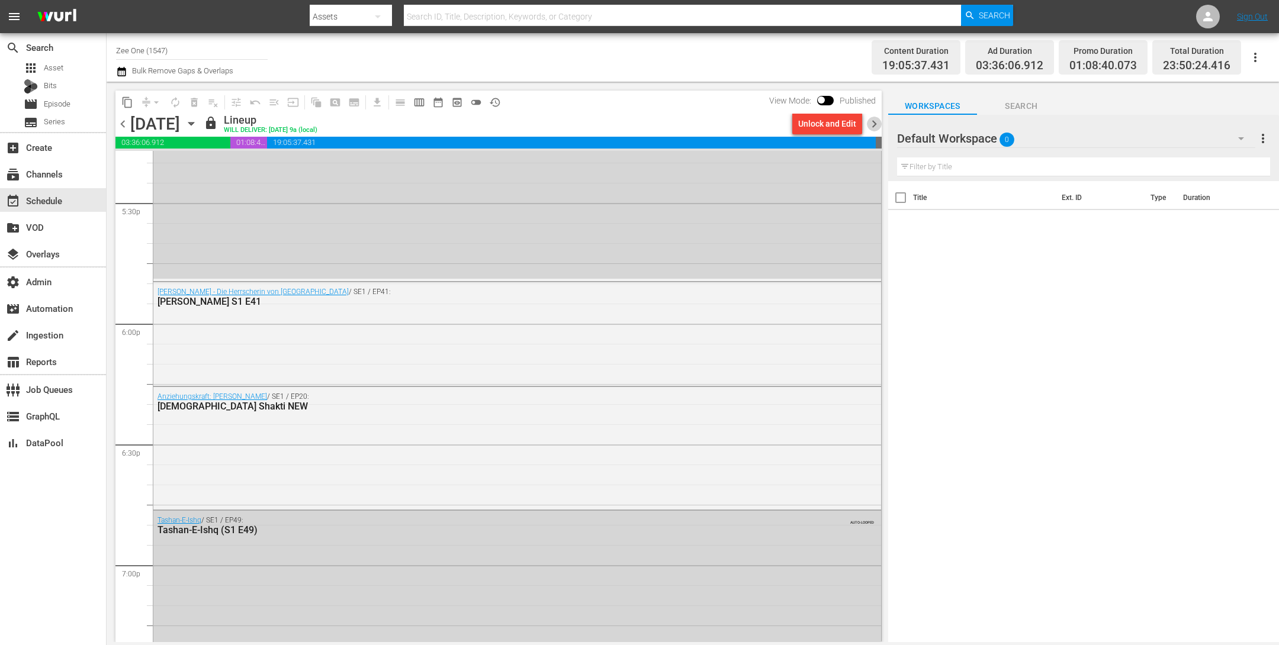
click at [873, 122] on span "chevron_right" at bounding box center [874, 124] width 15 height 15
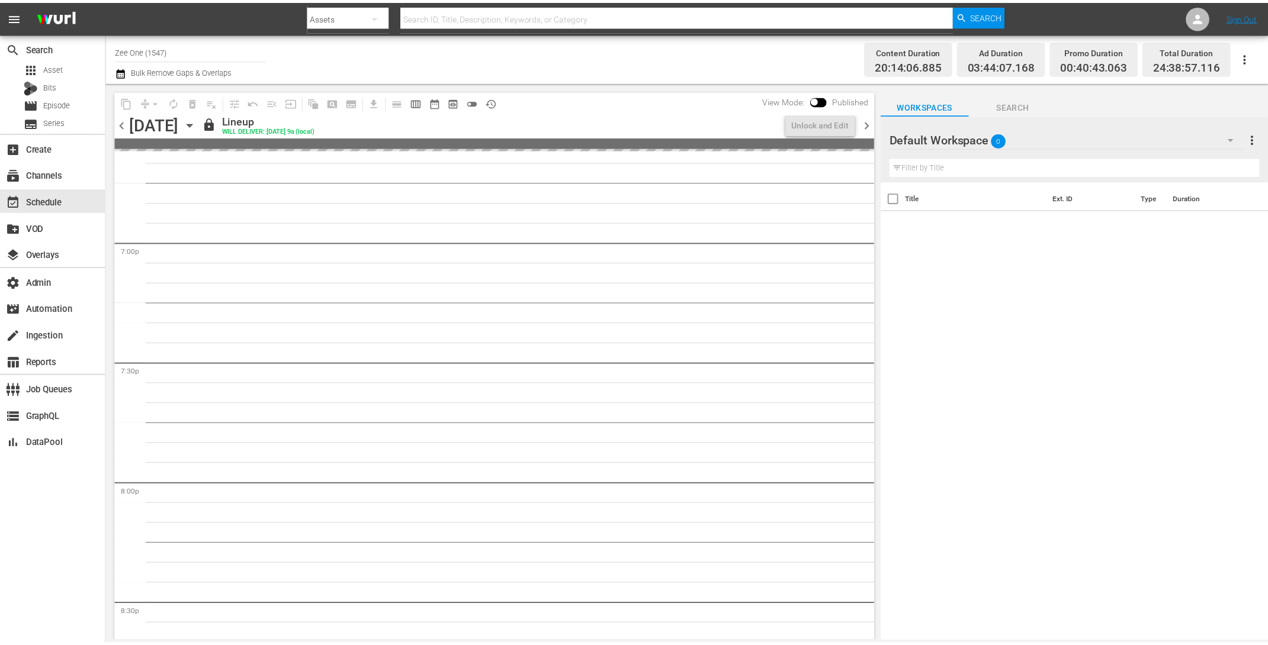
scroll to position [4215, 0]
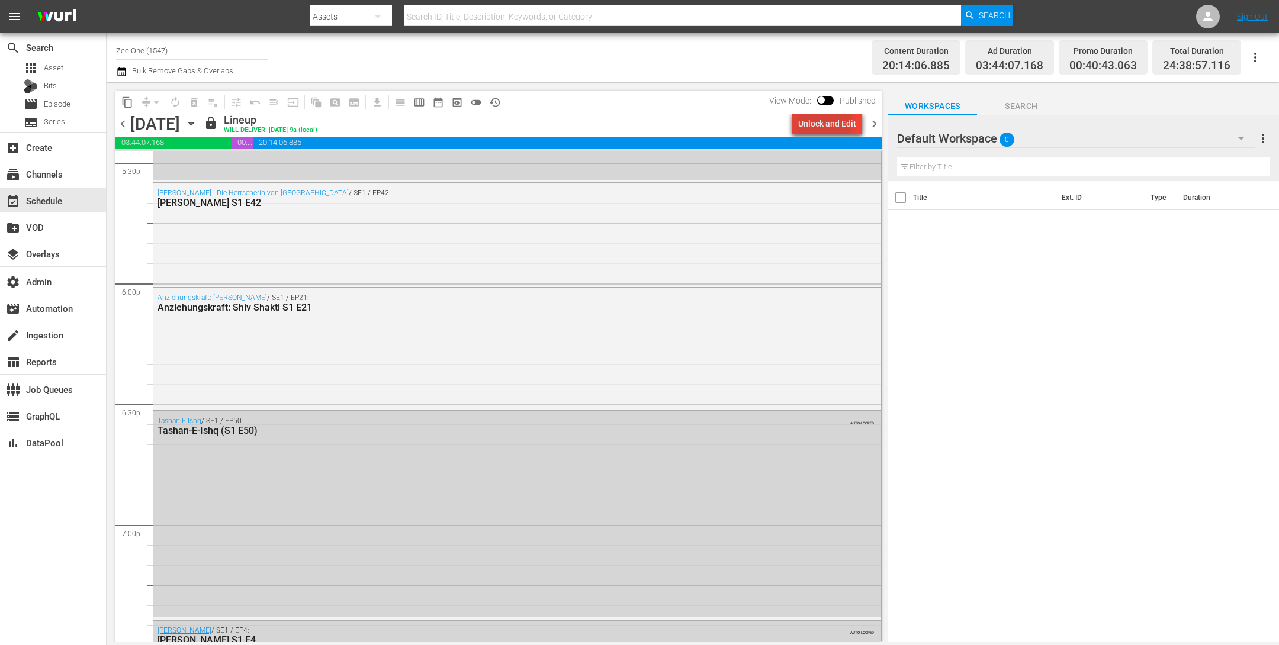
click at [818, 123] on div "Unlock and Edit" at bounding box center [827, 123] width 58 height 21
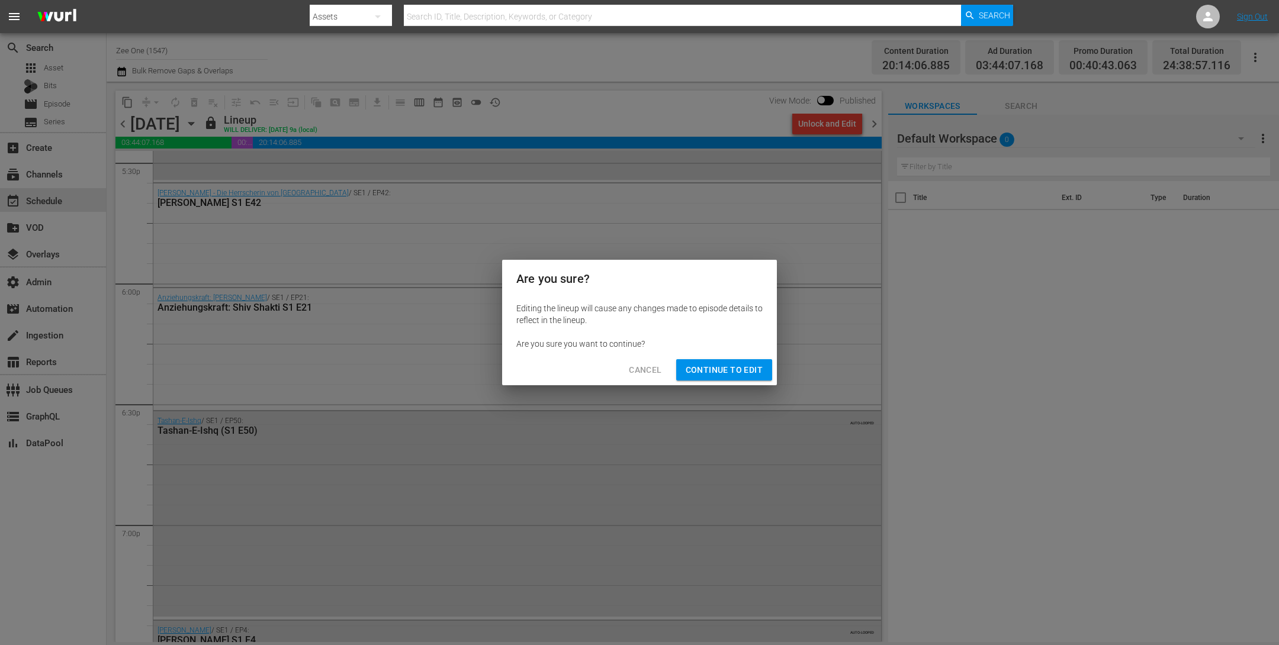
click at [703, 372] on span "Continue to Edit" at bounding box center [724, 370] width 77 height 15
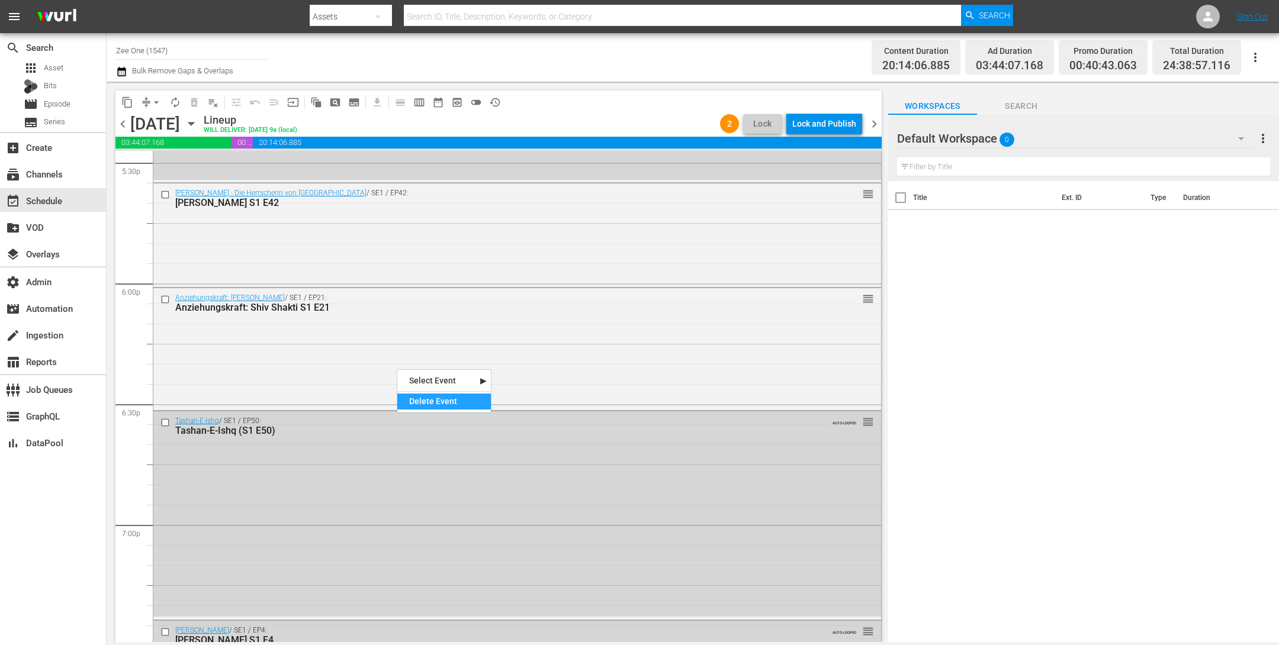
click at [421, 398] on div "Delete Event" at bounding box center [444, 402] width 94 height 16
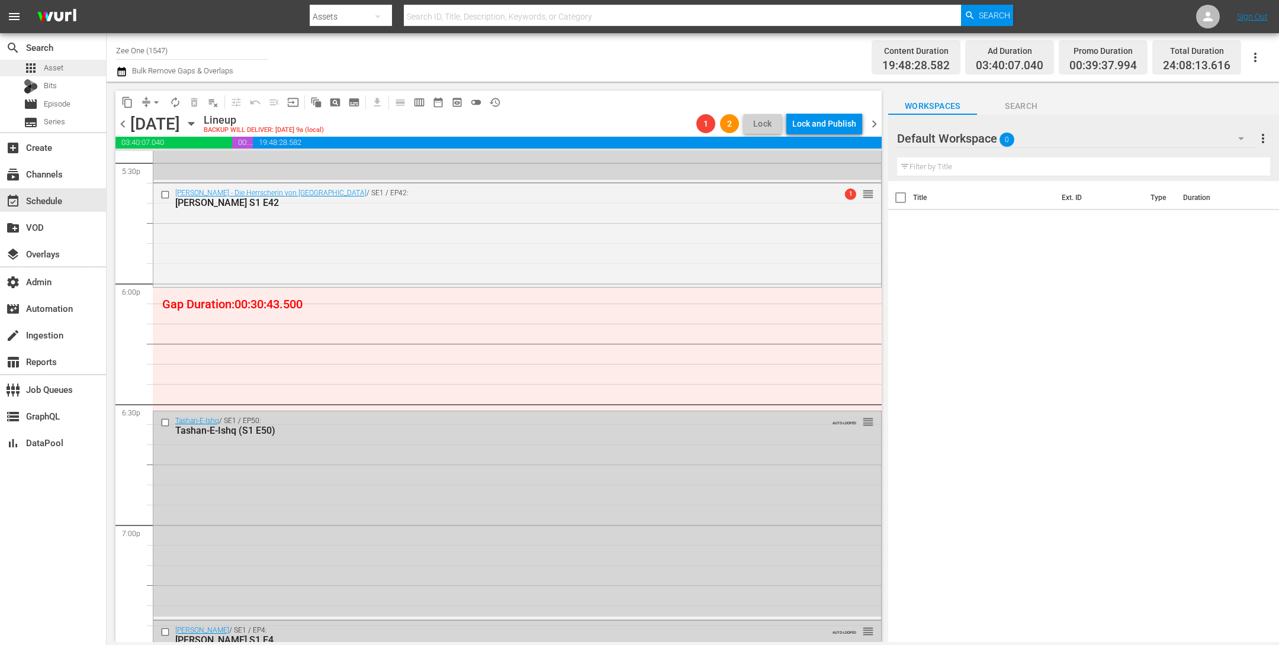
click at [65, 66] on div "apps Asset" at bounding box center [53, 68] width 106 height 17
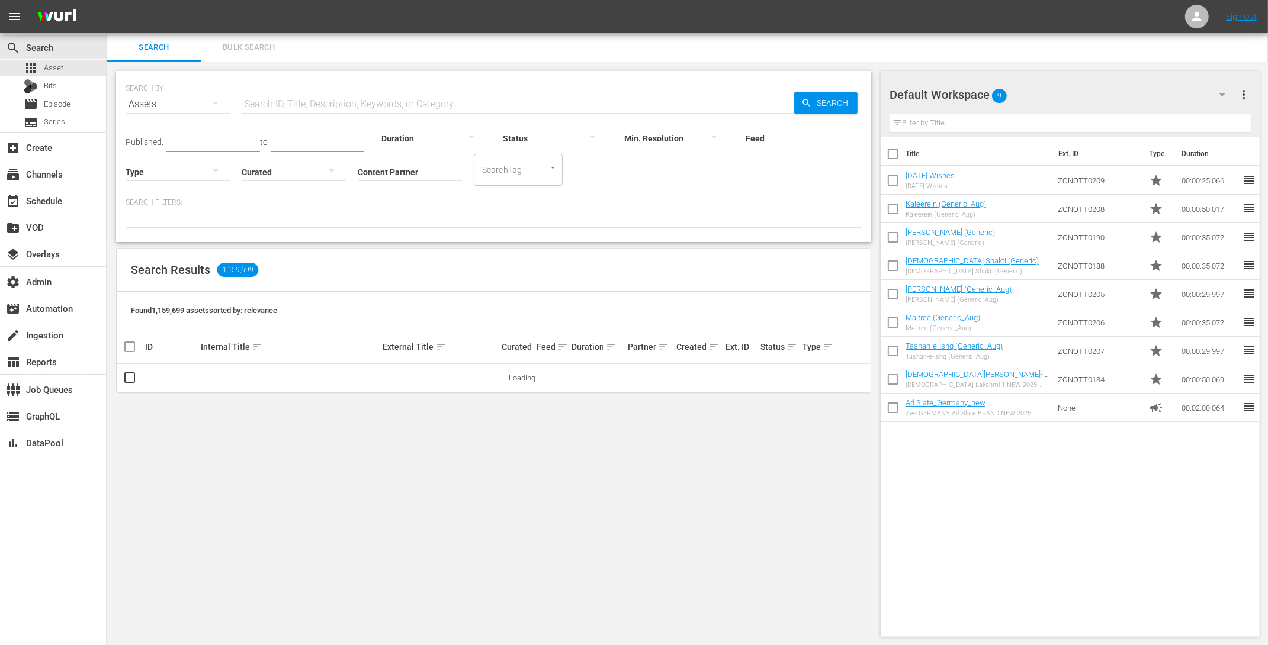
click at [248, 38] on button "Bulk Search" at bounding box center [248, 47] width 95 height 28
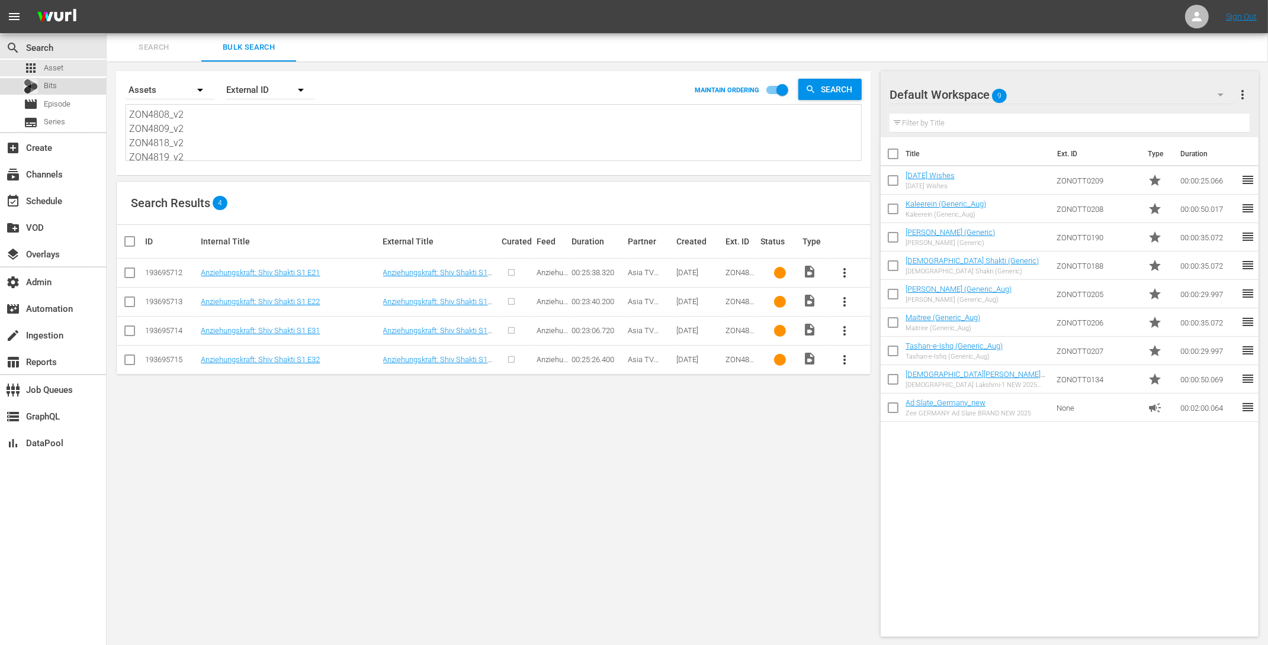
click at [52, 82] on span "Bits" at bounding box center [50, 86] width 13 height 12
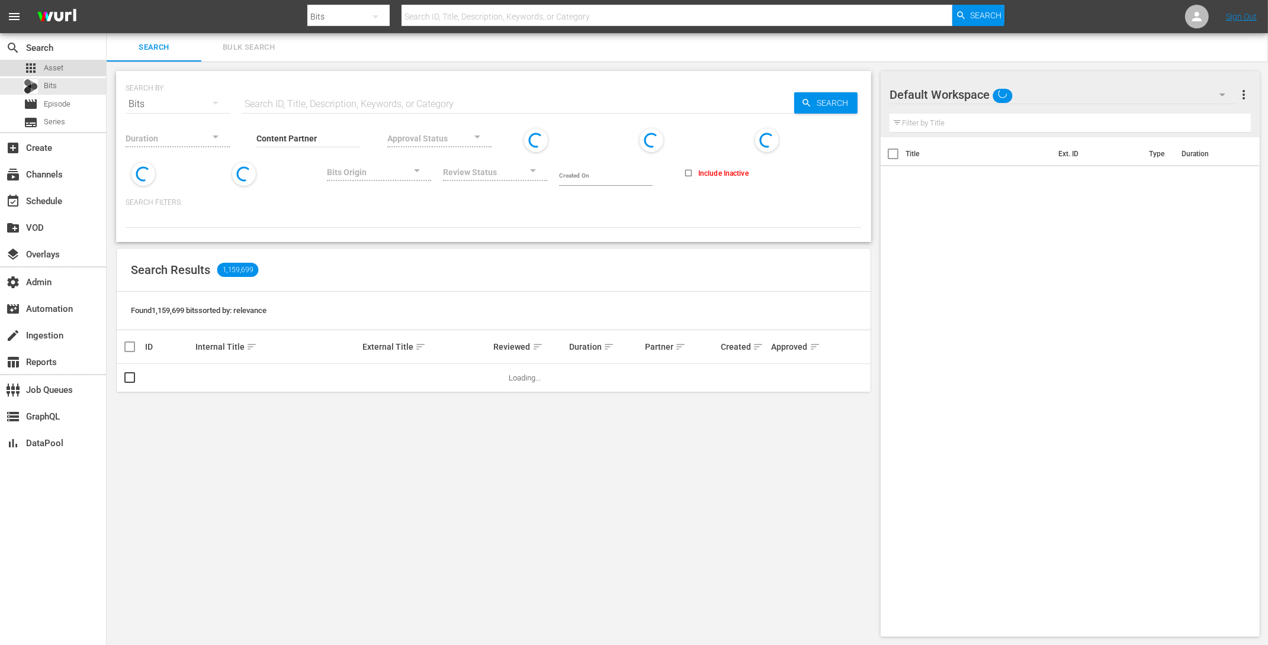
click at [52, 69] on span "Asset" at bounding box center [54, 68] width 20 height 12
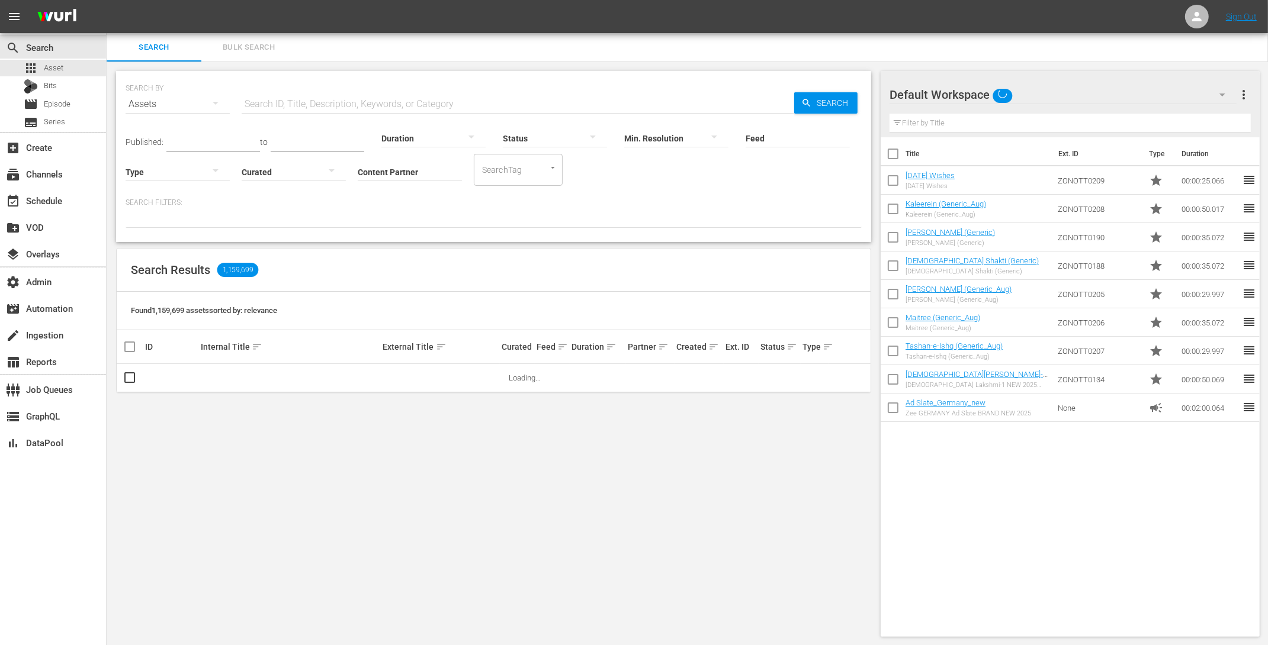
click at [266, 46] on span "Bulk Search" at bounding box center [248, 48] width 81 height 14
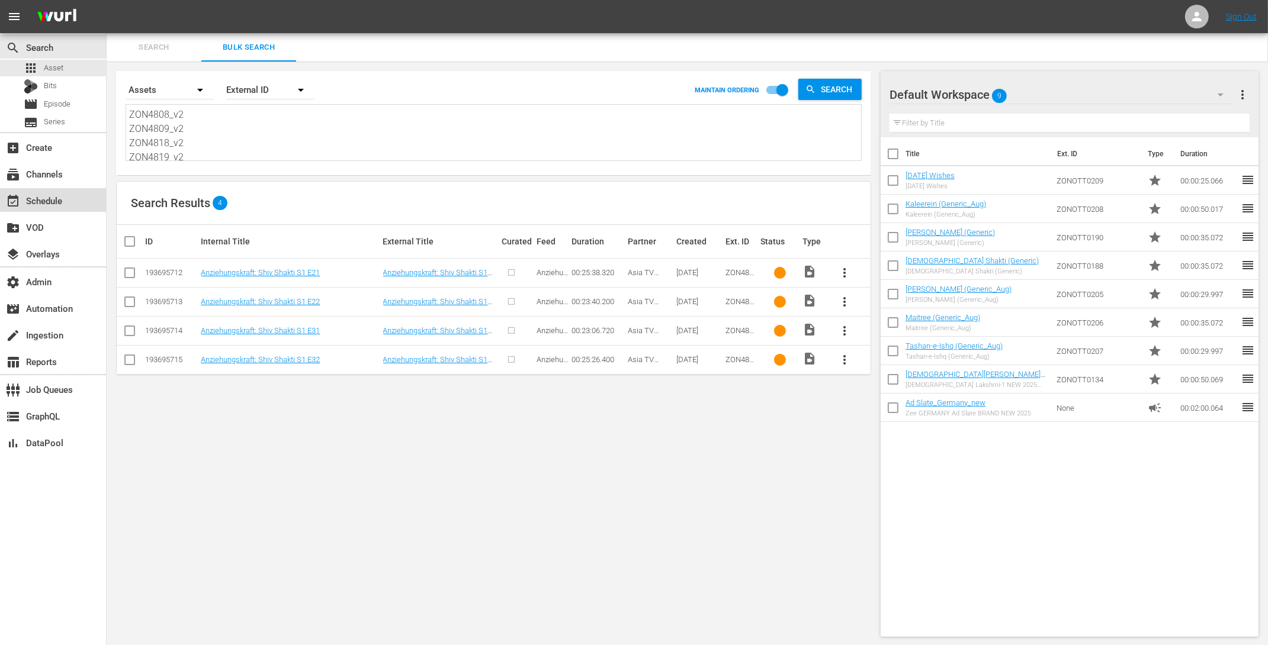
click at [54, 202] on div "event_available Schedule" at bounding box center [33, 199] width 66 height 11
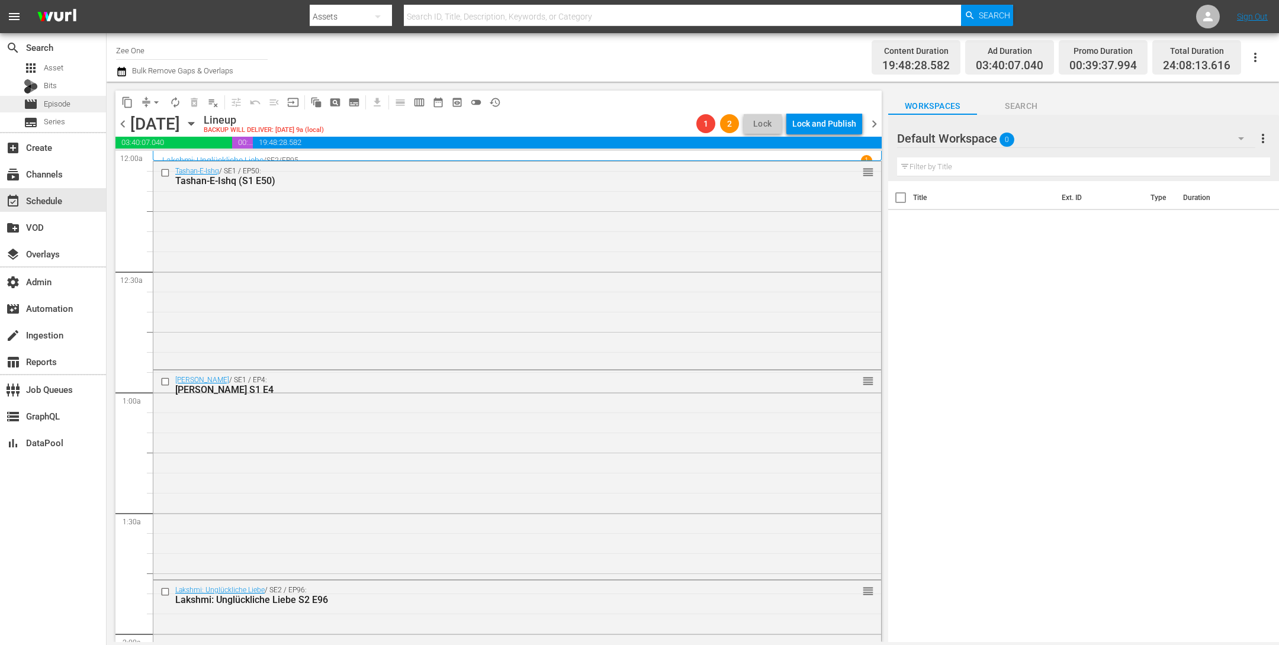
click at [72, 98] on div "movie Episode" at bounding box center [53, 104] width 106 height 17
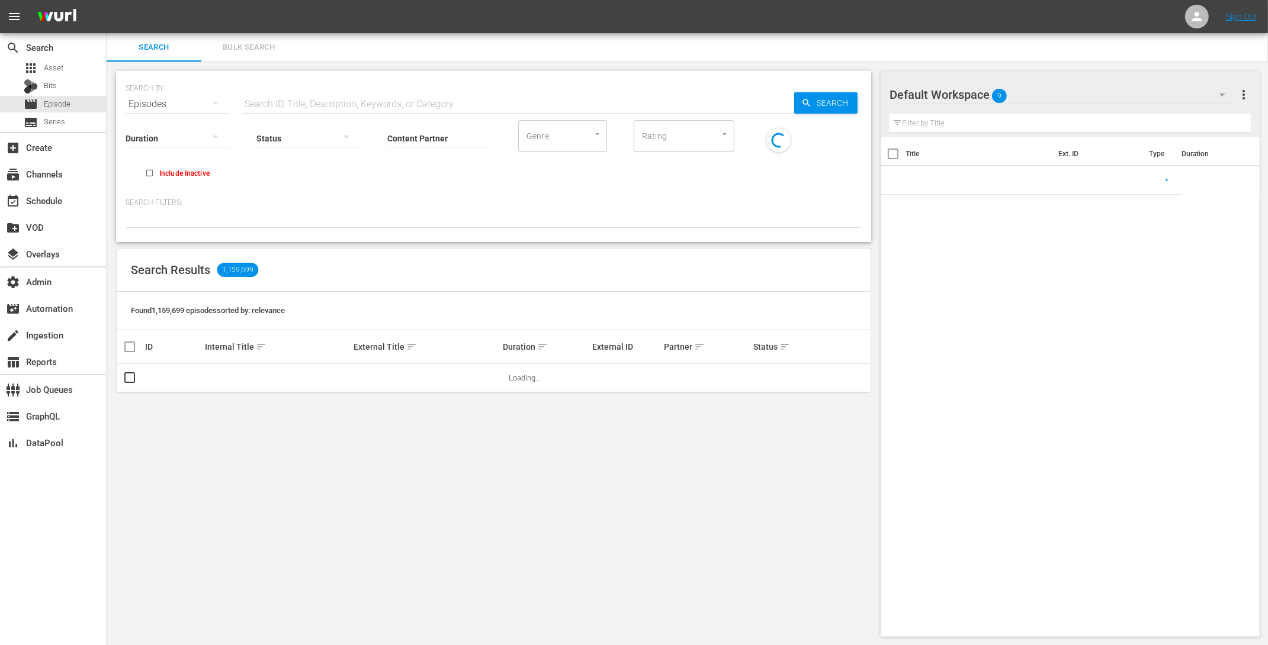
click at [304, 102] on input "text" at bounding box center [518, 104] width 552 height 28
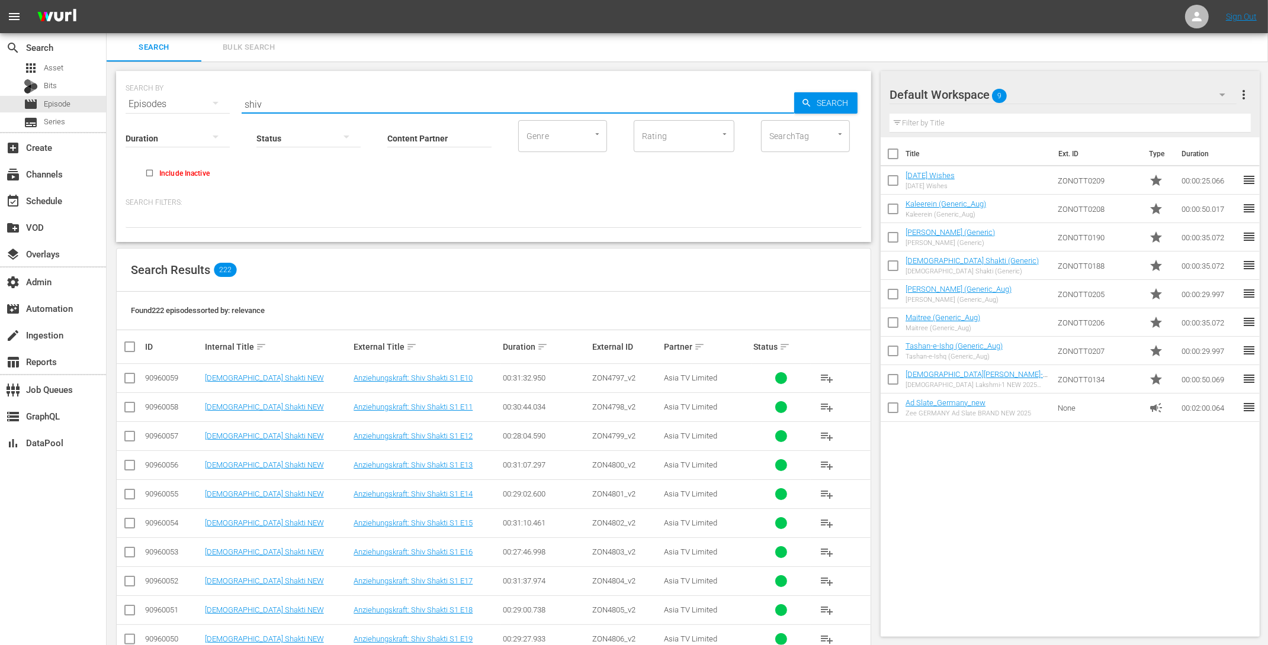
type input "shiv"
click at [423, 138] on input "Content Partner" at bounding box center [439, 139] width 104 height 43
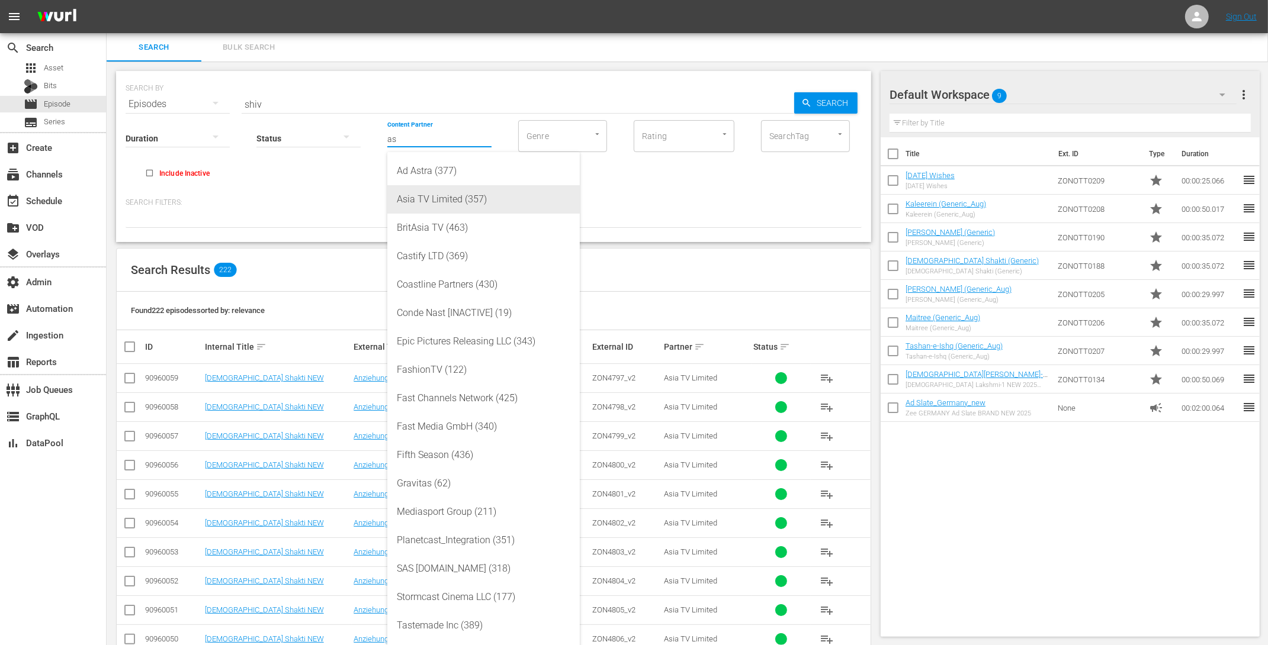
click at [430, 190] on div "Asia TV Limited (357)" at bounding box center [483, 199] width 173 height 28
type input "Asia TV Limited (357)"
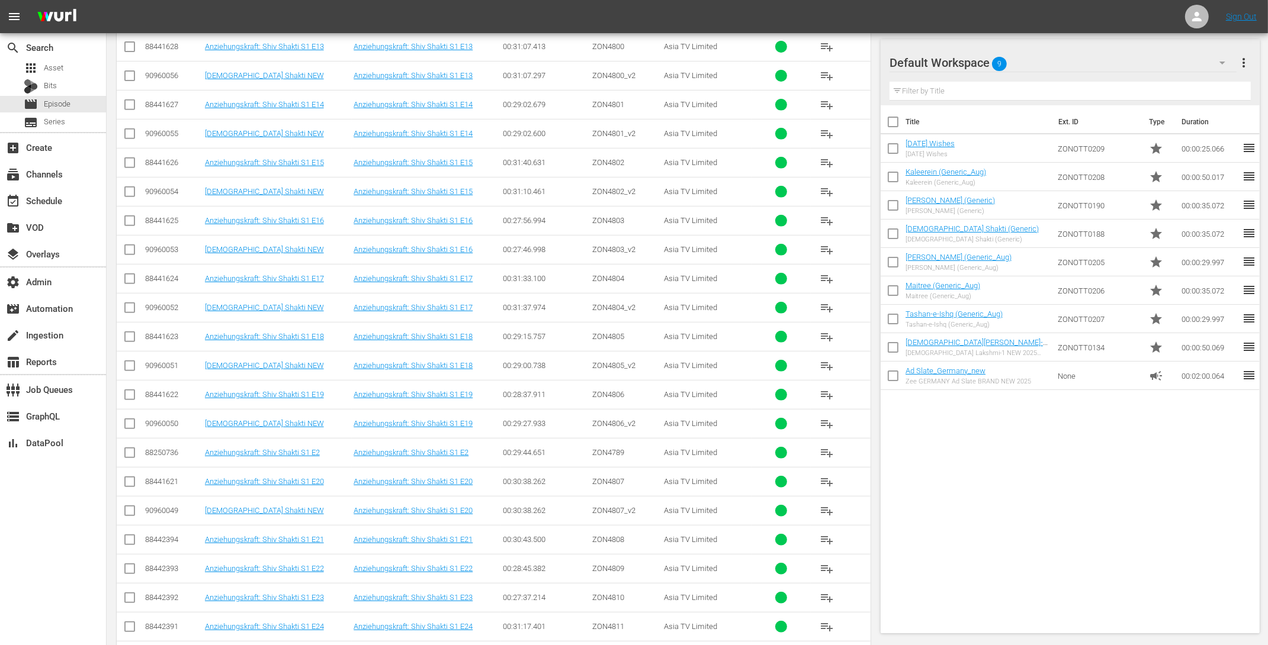
scroll to position [714, 0]
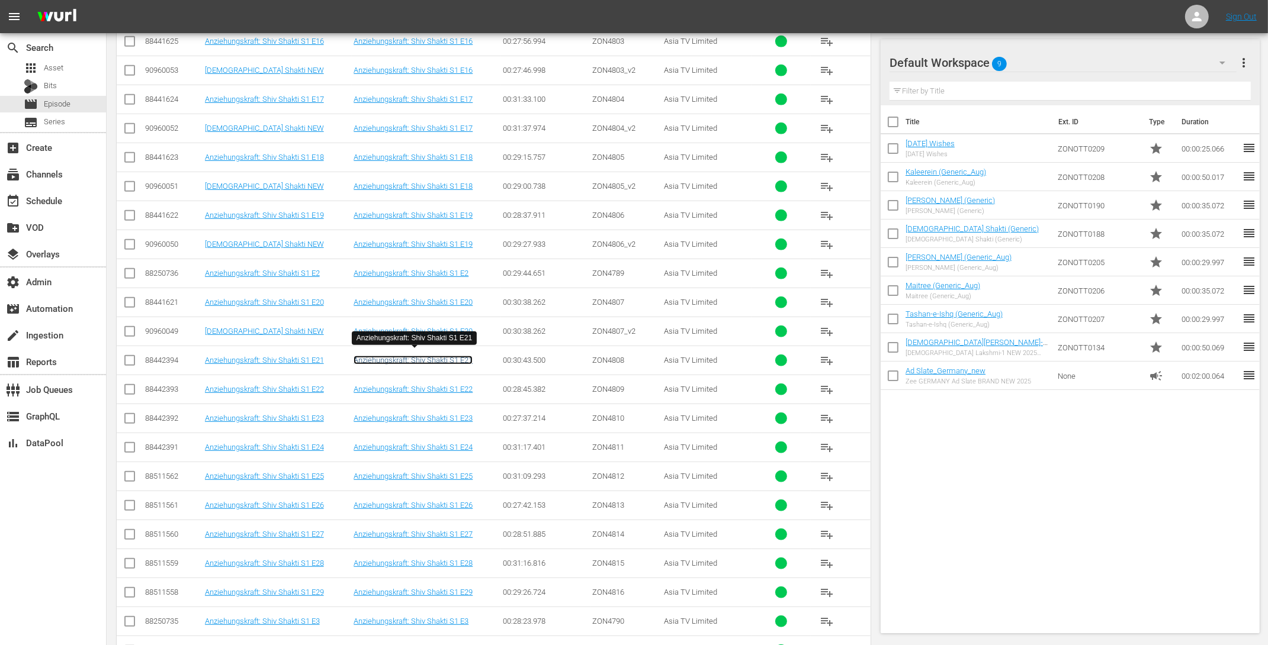
click at [448, 356] on link "Anziehungskraft: Shiv Shakti S1 E21" at bounding box center [412, 360] width 119 height 9
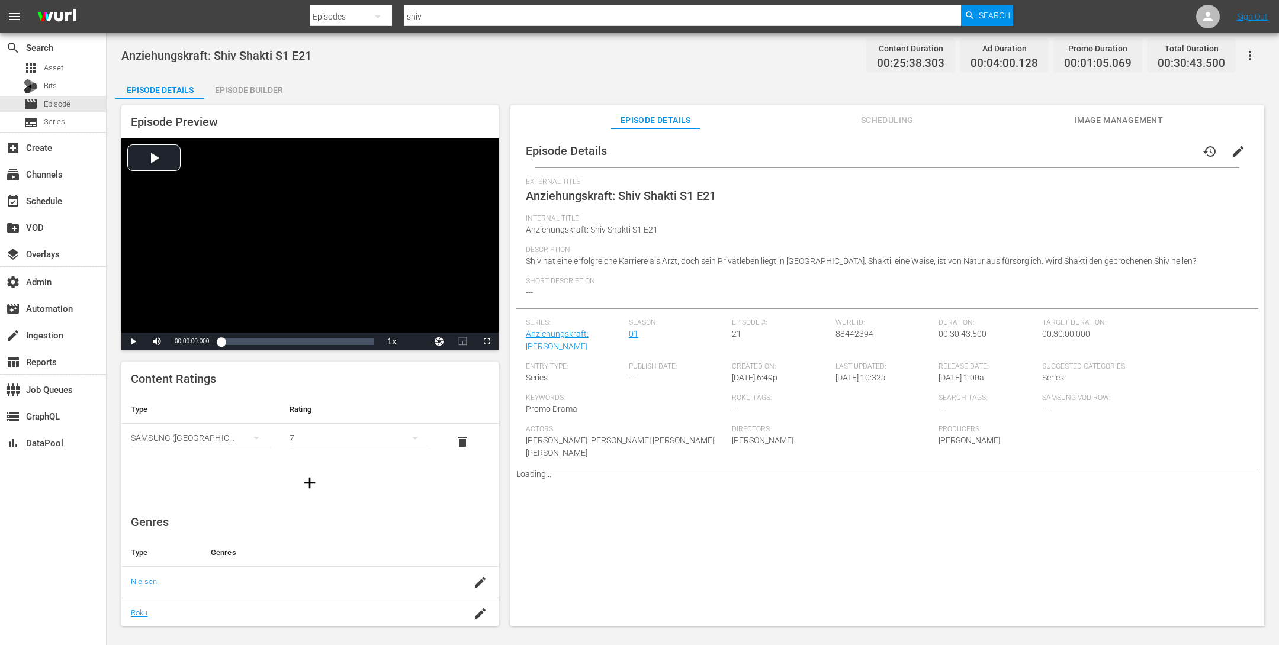
click at [270, 92] on div "Episode Builder" at bounding box center [248, 90] width 89 height 28
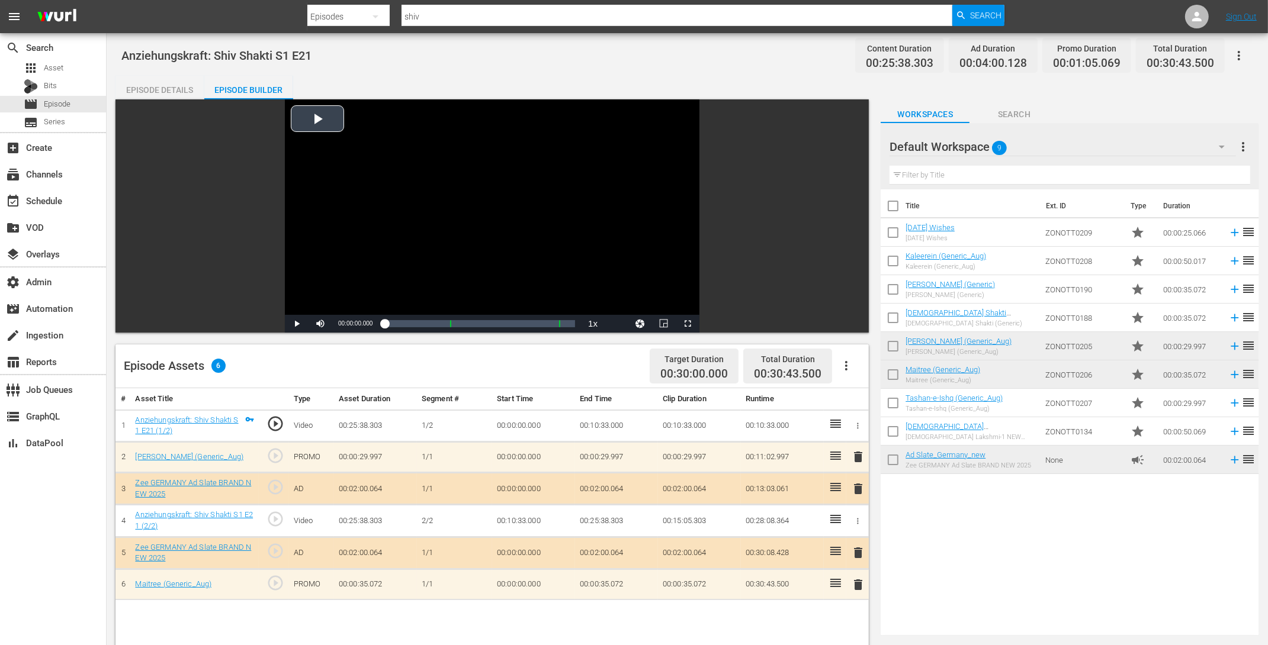
scroll to position [63, 0]
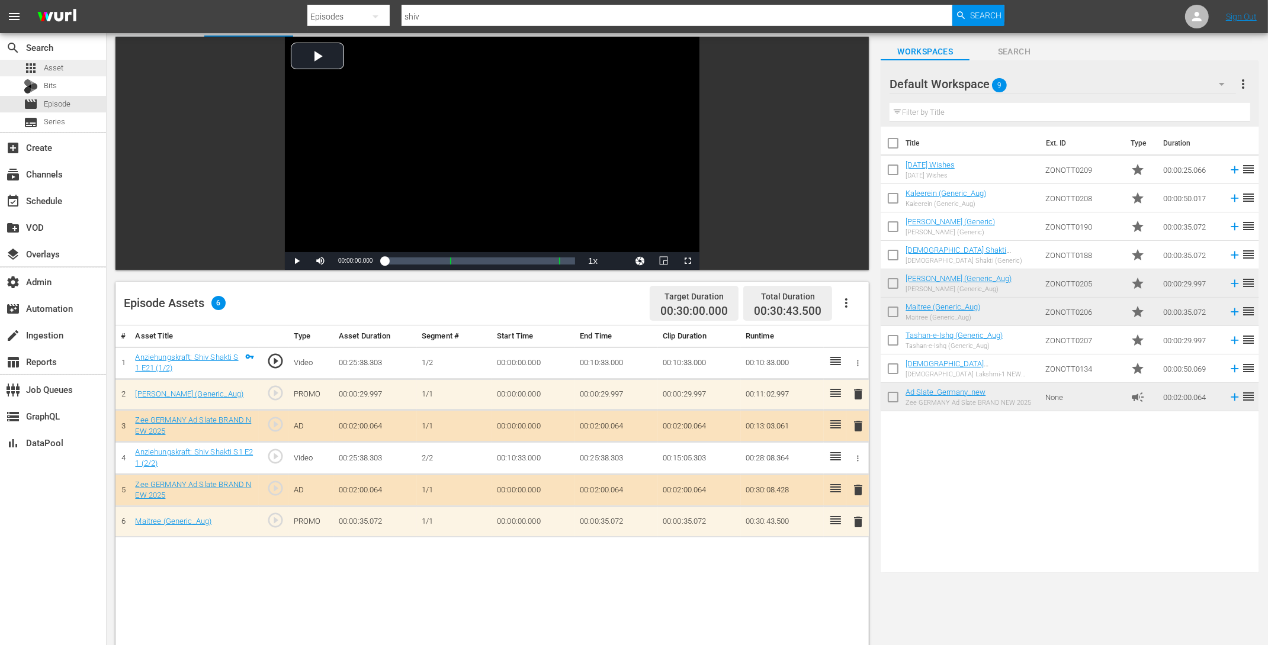
click at [59, 69] on span "Asset" at bounding box center [54, 68] width 20 height 12
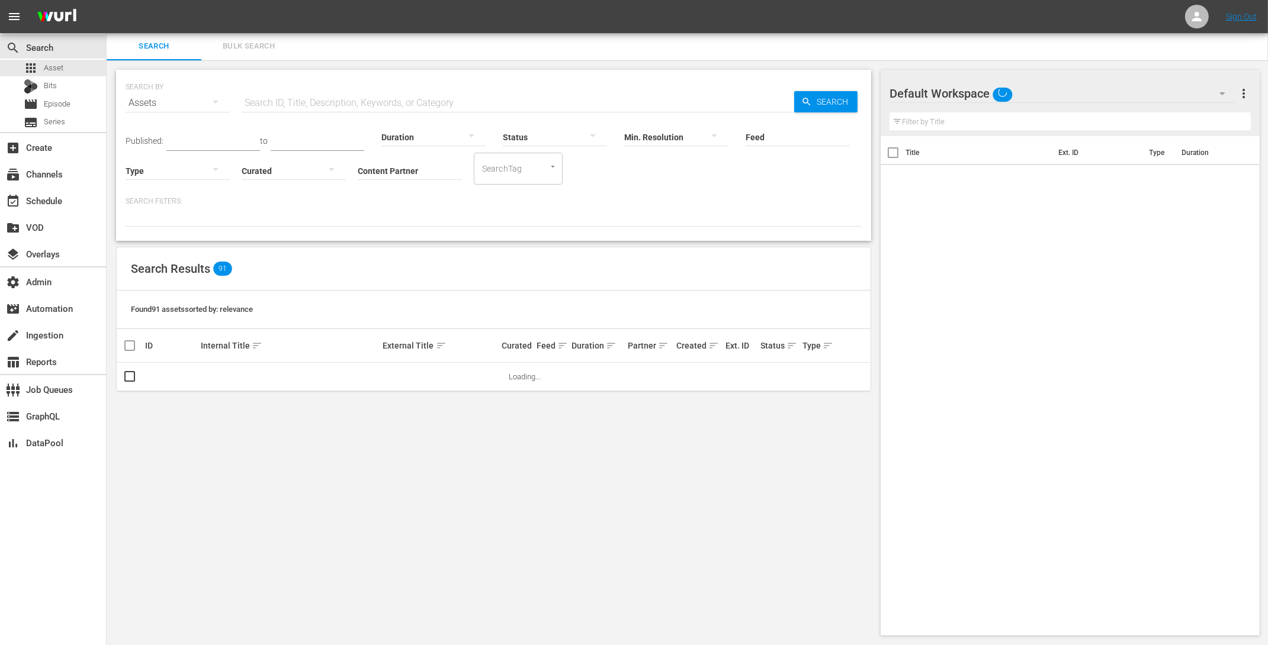
scroll to position [1, 0]
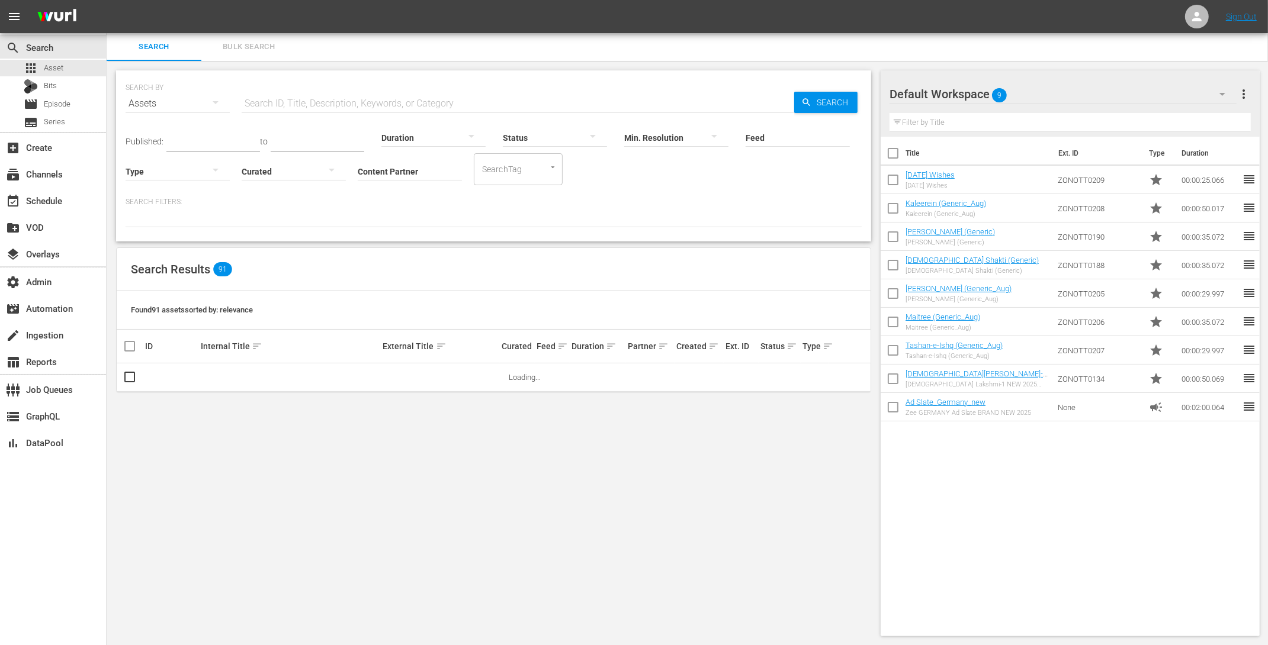
click at [259, 40] on span "Bulk Search" at bounding box center [248, 47] width 81 height 14
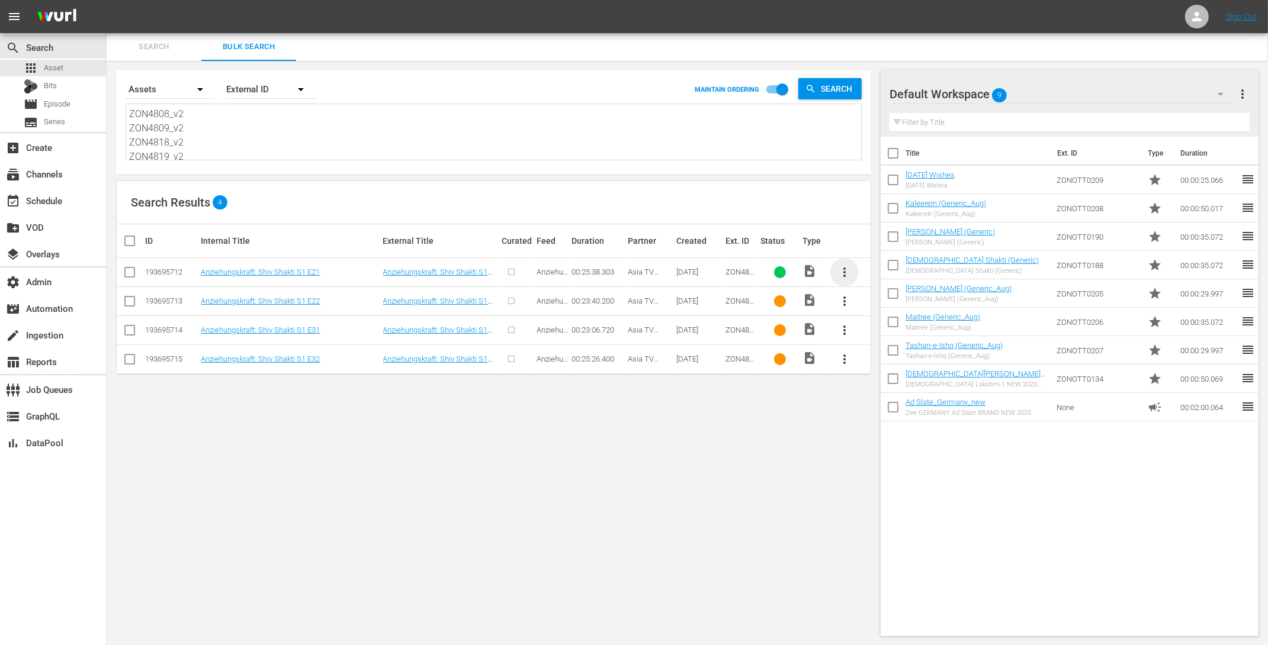
click at [844, 268] on span "more_vert" at bounding box center [844, 272] width 14 height 14
click at [905, 355] on div "Episode" at bounding box center [909, 361] width 81 height 28
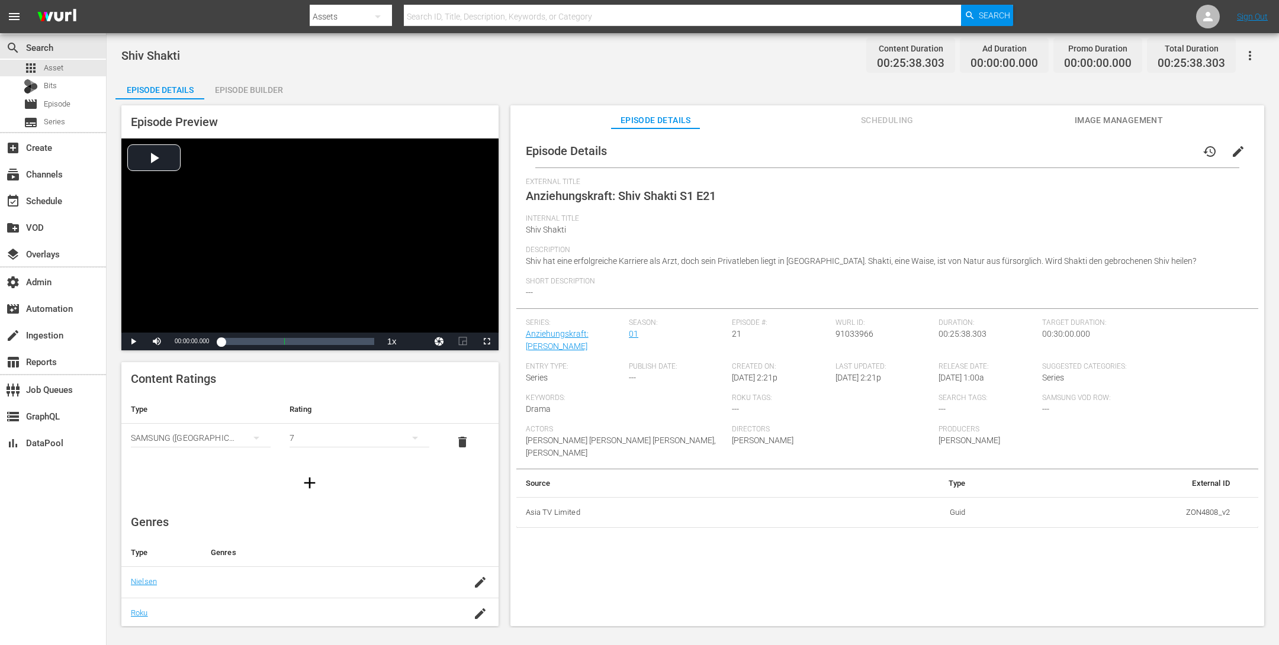
click at [1231, 149] on span "edit" at bounding box center [1238, 151] width 14 height 14
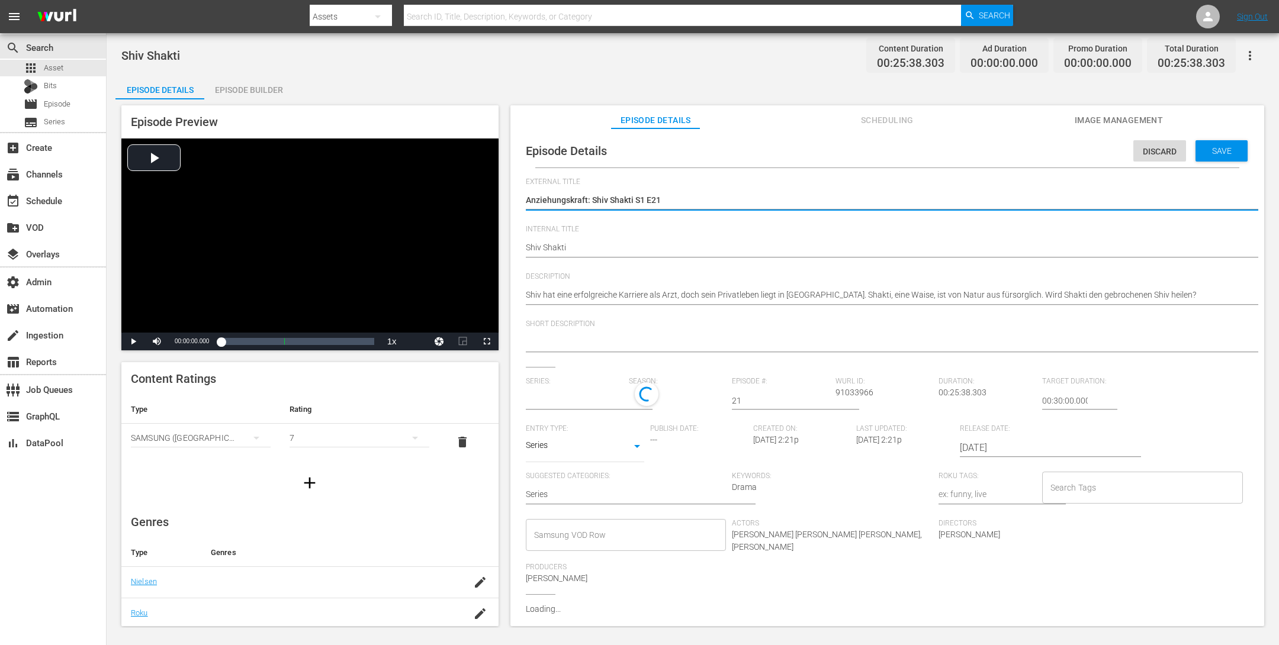
type input "Anziehungskraft: [PERSON_NAME]"
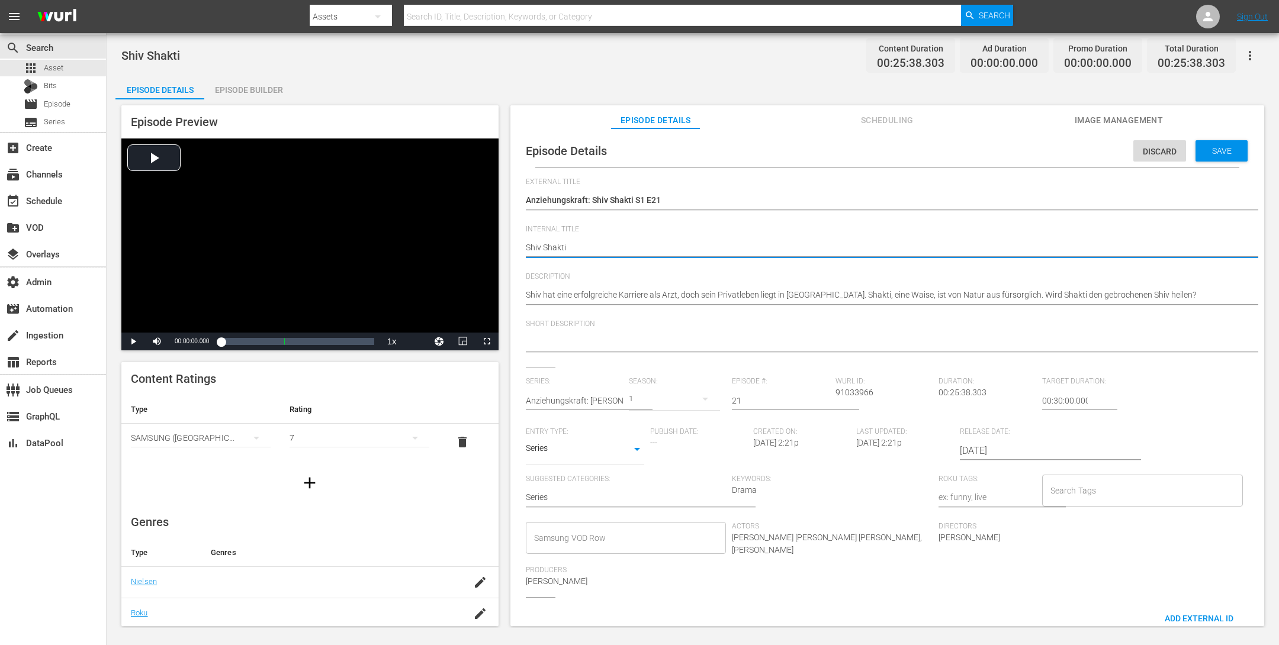
type textarea "Shiv Shakti"
type textarea "Shiv Shakti N"
type textarea "Shiv Shakti NE"
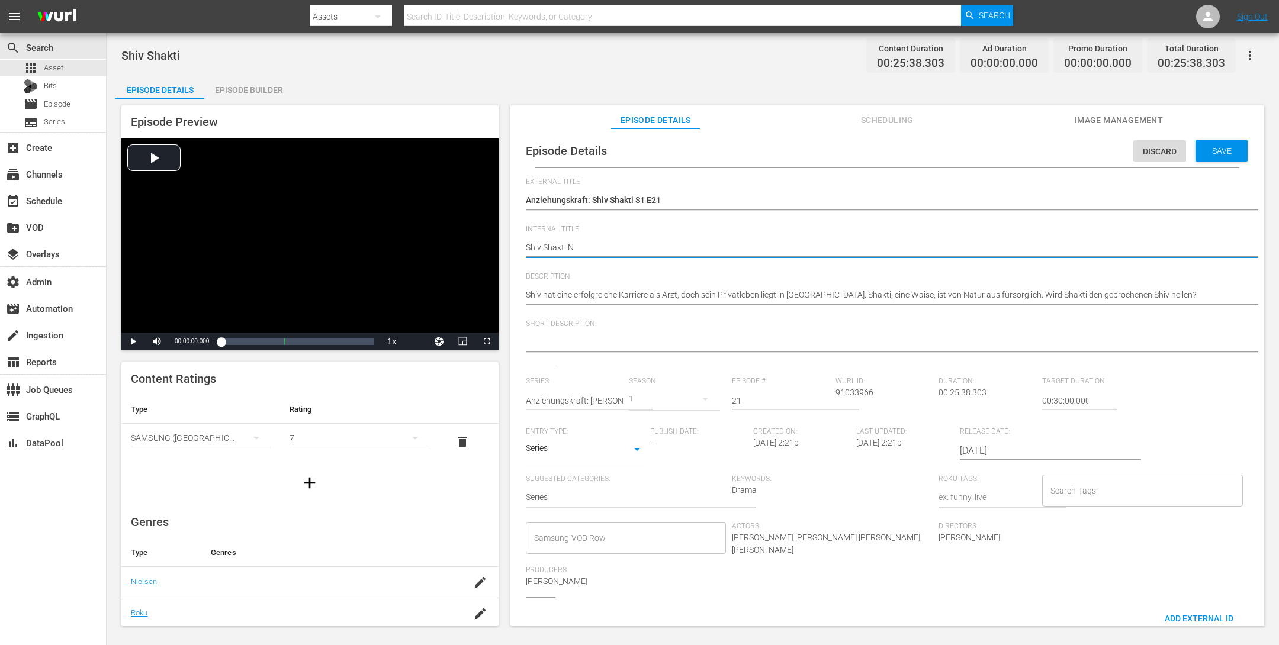
type textarea "Shiv Shakti NE"
type textarea "[DEMOGRAPHIC_DATA] Shakti NEW"
click at [1217, 152] on span "Save" at bounding box center [1221, 150] width 38 height 9
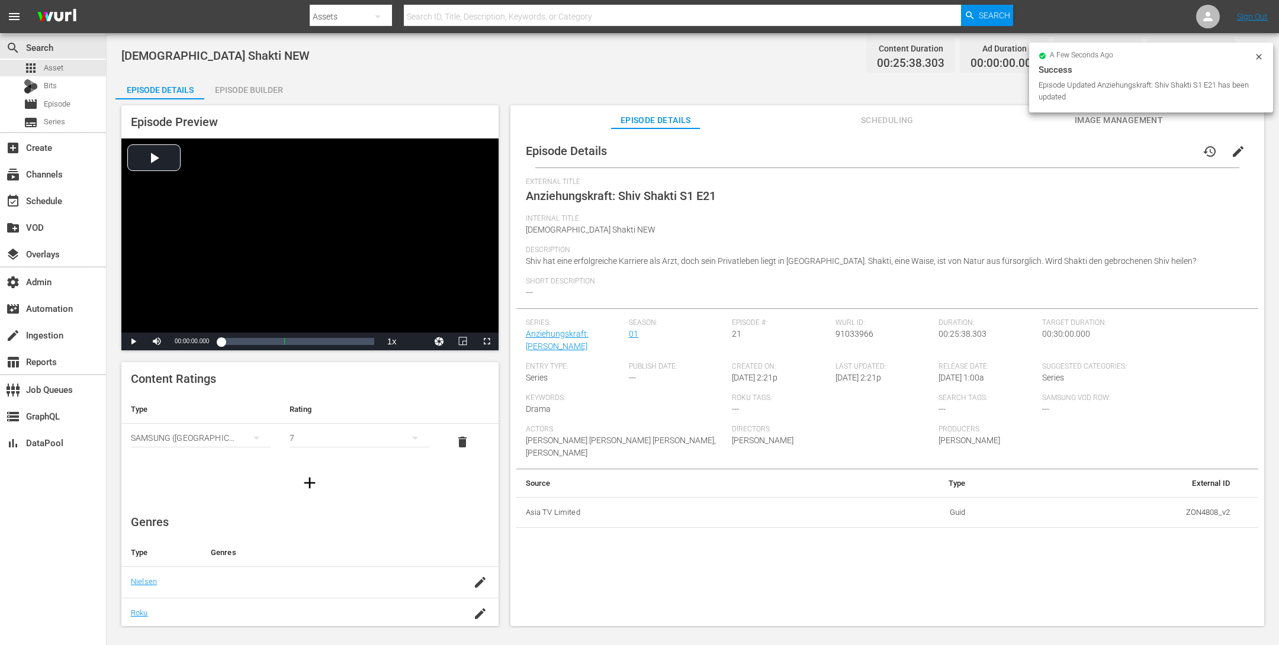
click at [1260, 57] on icon at bounding box center [1258, 56] width 9 height 9
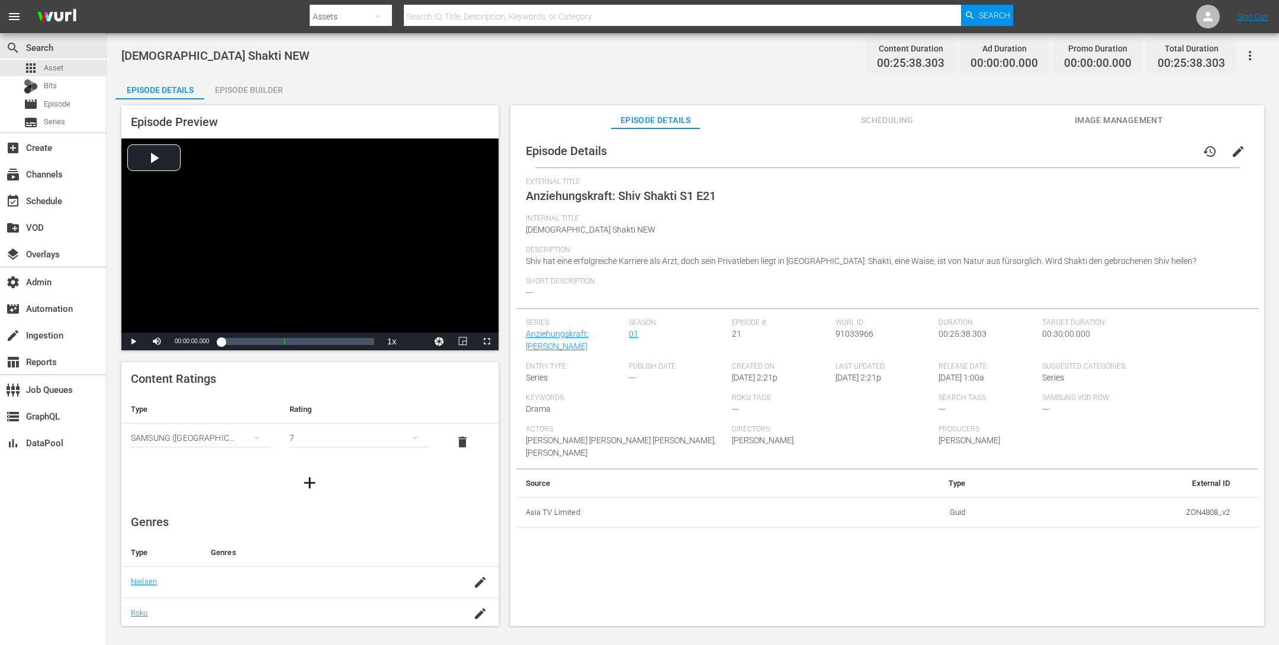
click at [1253, 56] on icon "button" at bounding box center [1250, 56] width 14 height 14
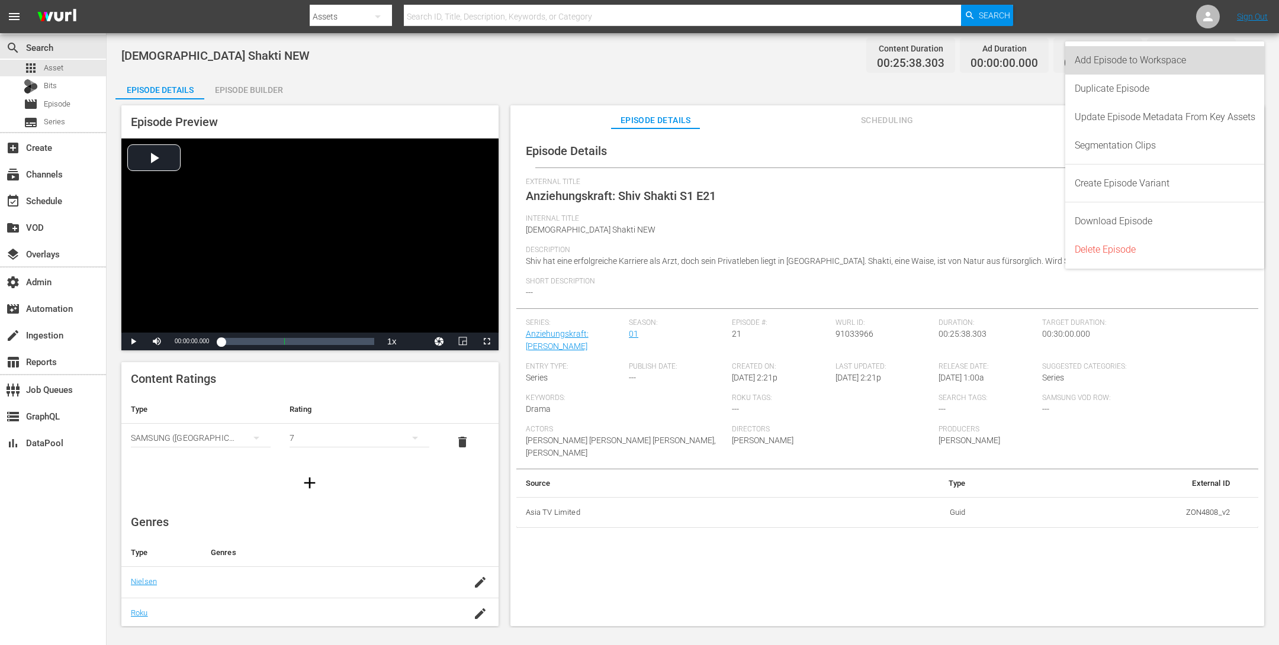
click at [1198, 56] on div "Add Episode to Workspace" at bounding box center [1165, 60] width 181 height 28
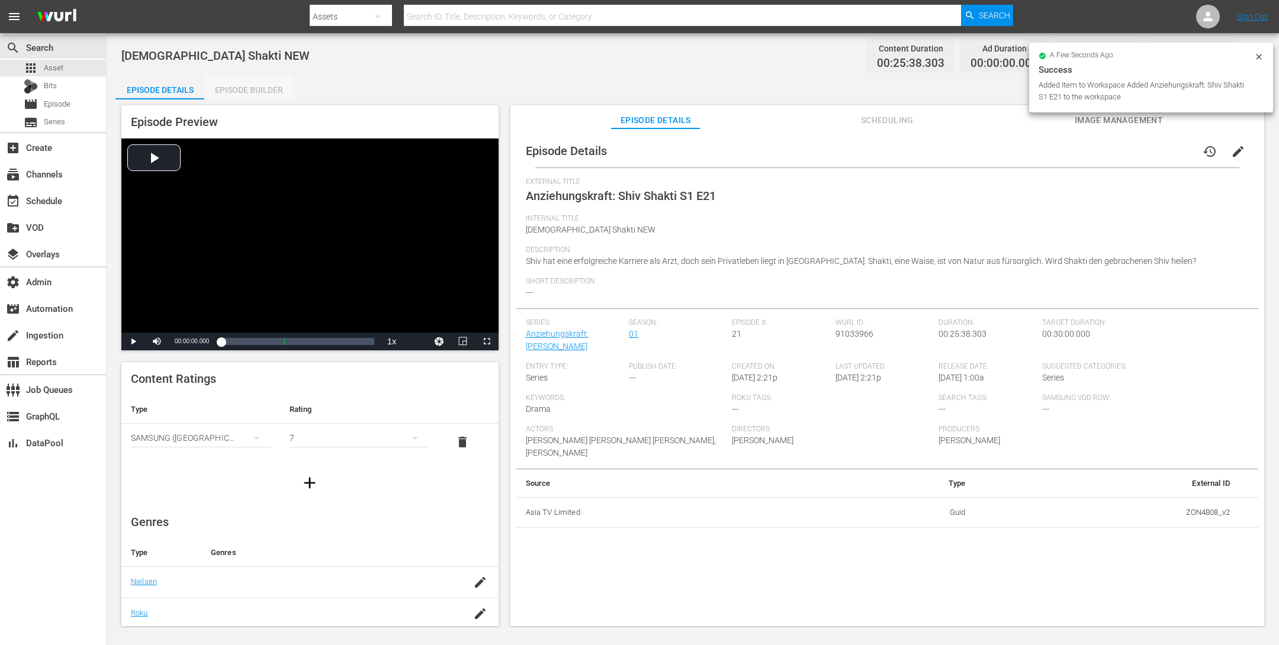
click at [263, 86] on div "Episode Builder" at bounding box center [248, 90] width 89 height 28
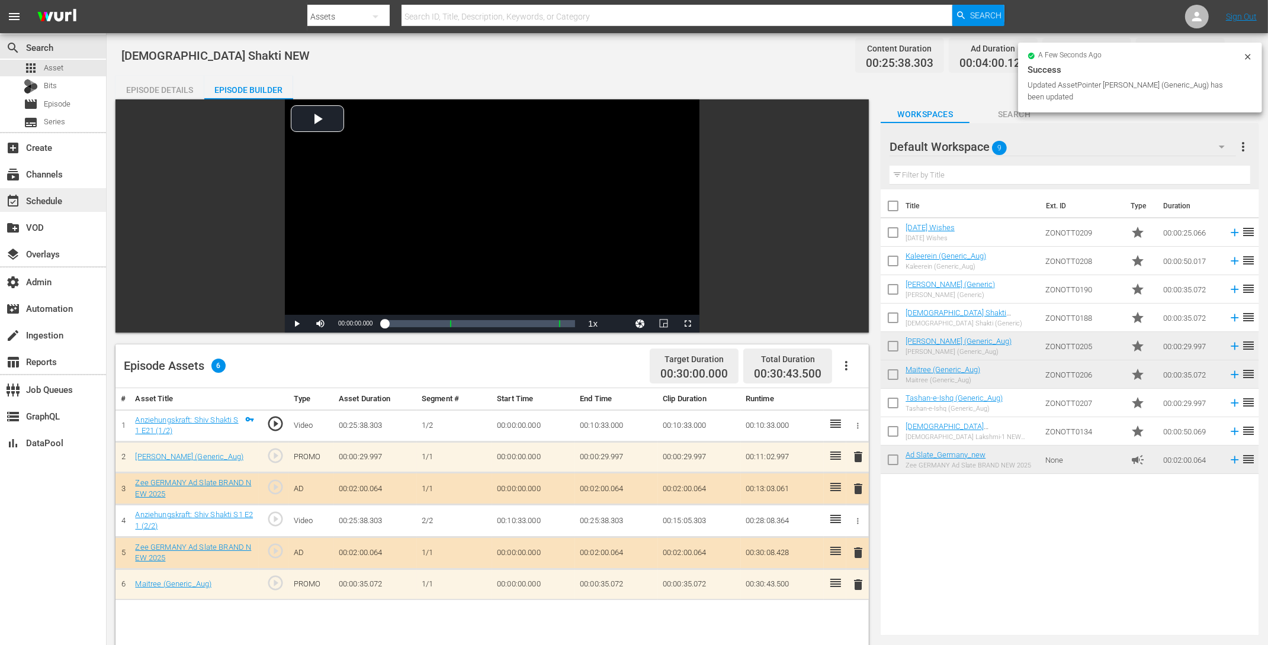
click at [66, 202] on div "event_available Schedule" at bounding box center [33, 199] width 66 height 11
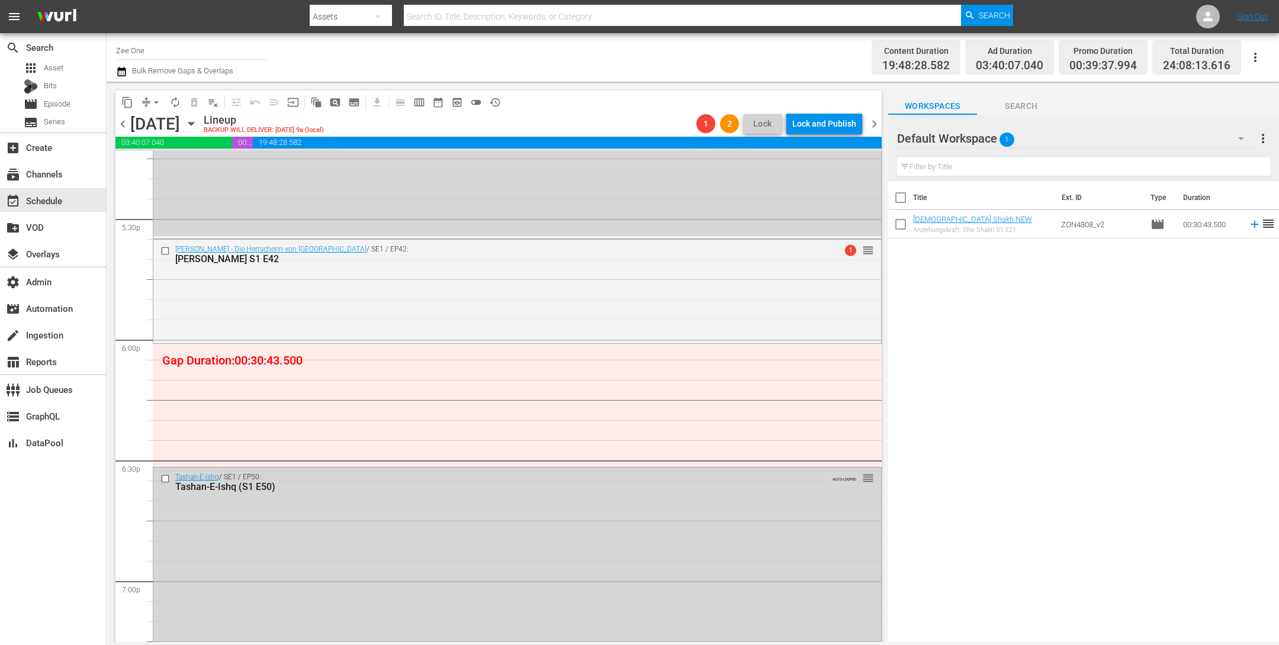
scroll to position [4186, 0]
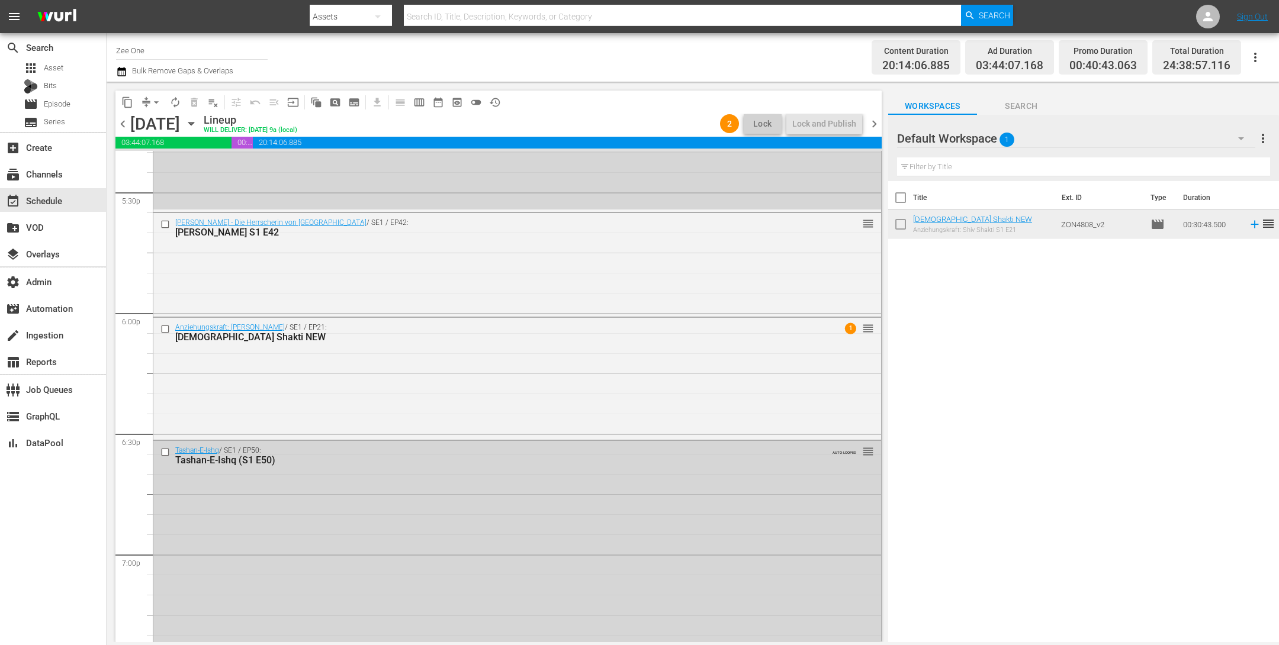
click at [878, 123] on span "chevron_right" at bounding box center [874, 124] width 15 height 15
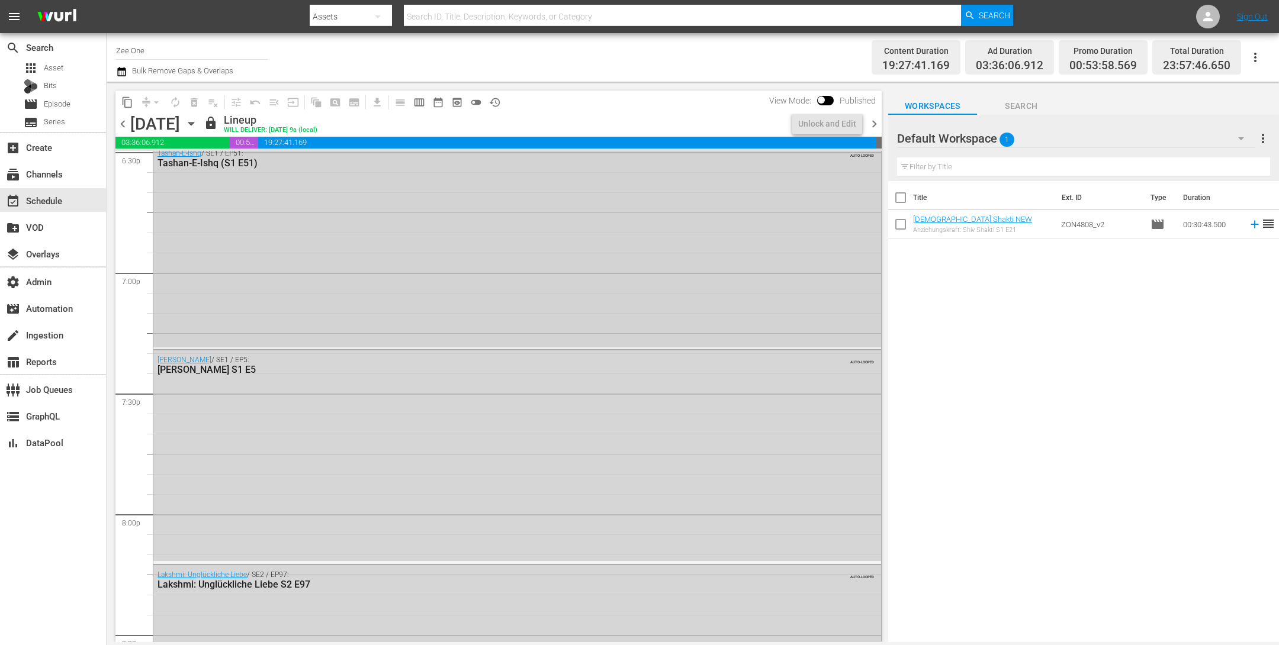
scroll to position [4186, 0]
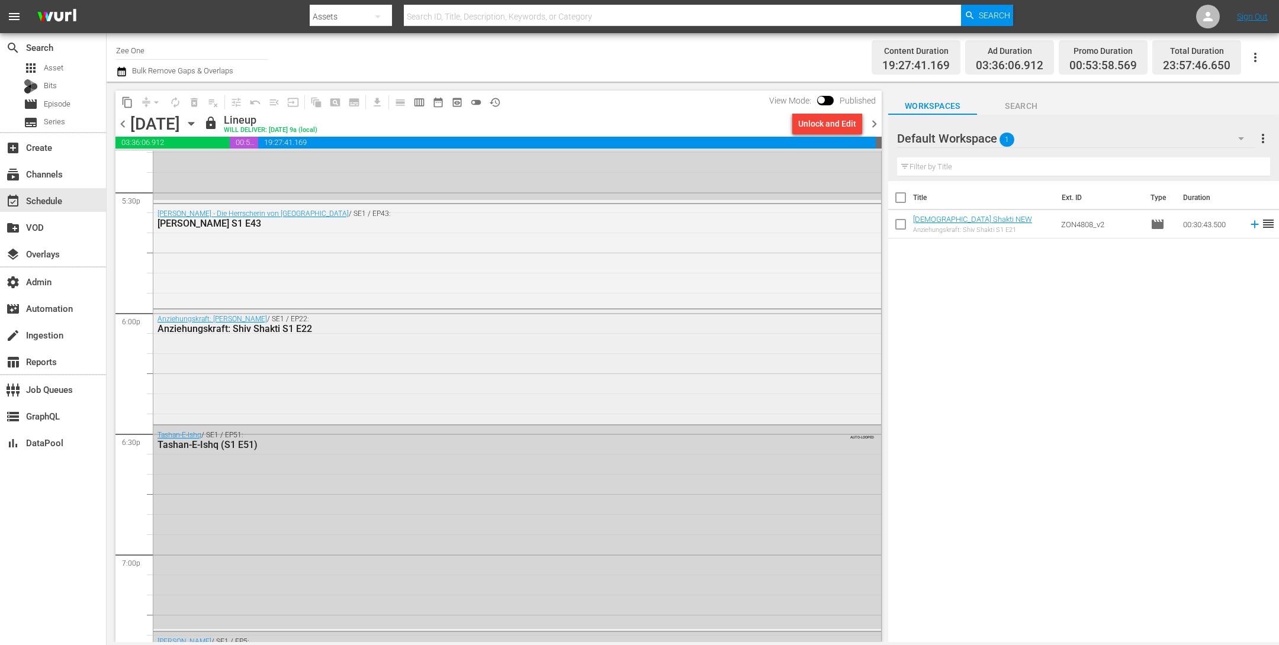
click at [438, 354] on div "Anziehungskraft: Shiv Shakti / SE1 / EP22: Anziehungskraft: Shiv Shakti S1 E22" at bounding box center [517, 366] width 728 height 112
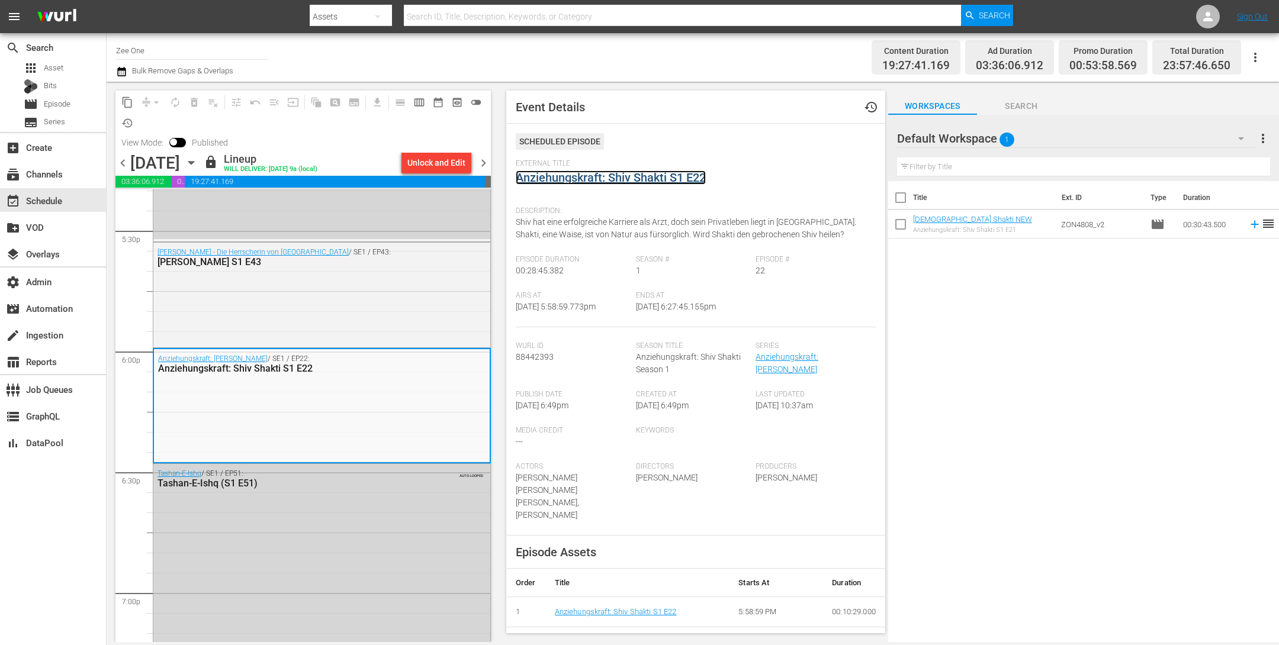
click at [543, 178] on link "Anziehungskraft: Shiv Shakti S1 E22" at bounding box center [611, 178] width 190 height 14
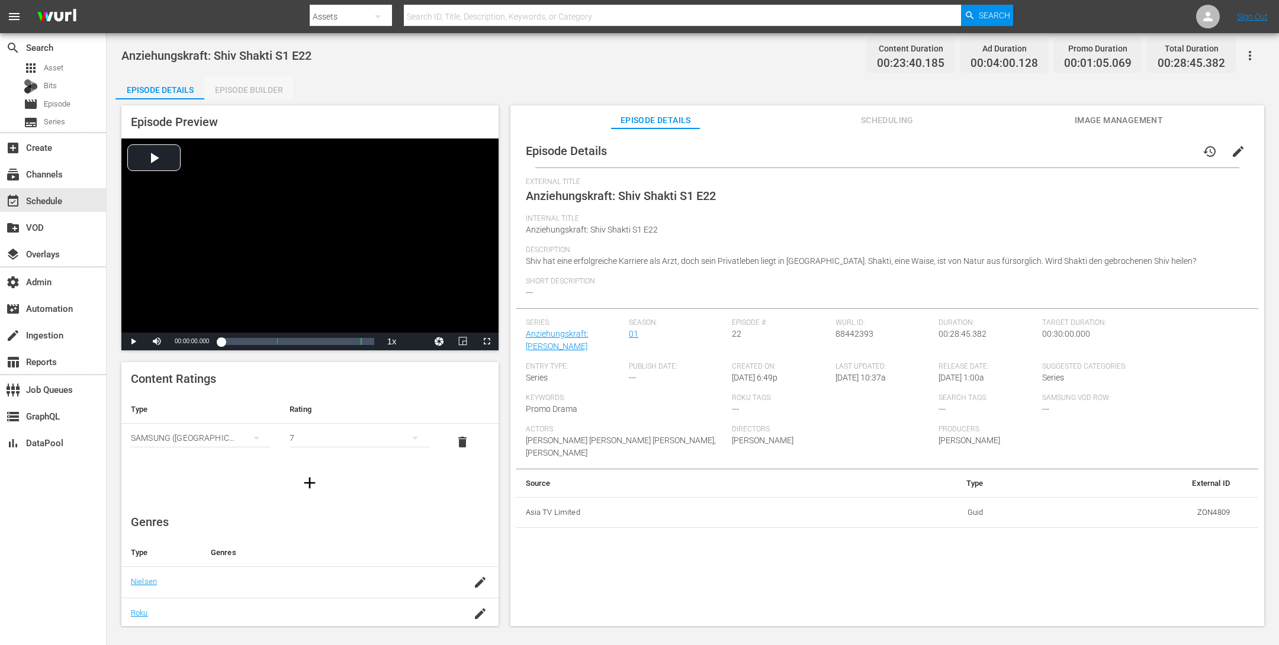
click at [234, 86] on div "Episode Builder" at bounding box center [248, 90] width 89 height 28
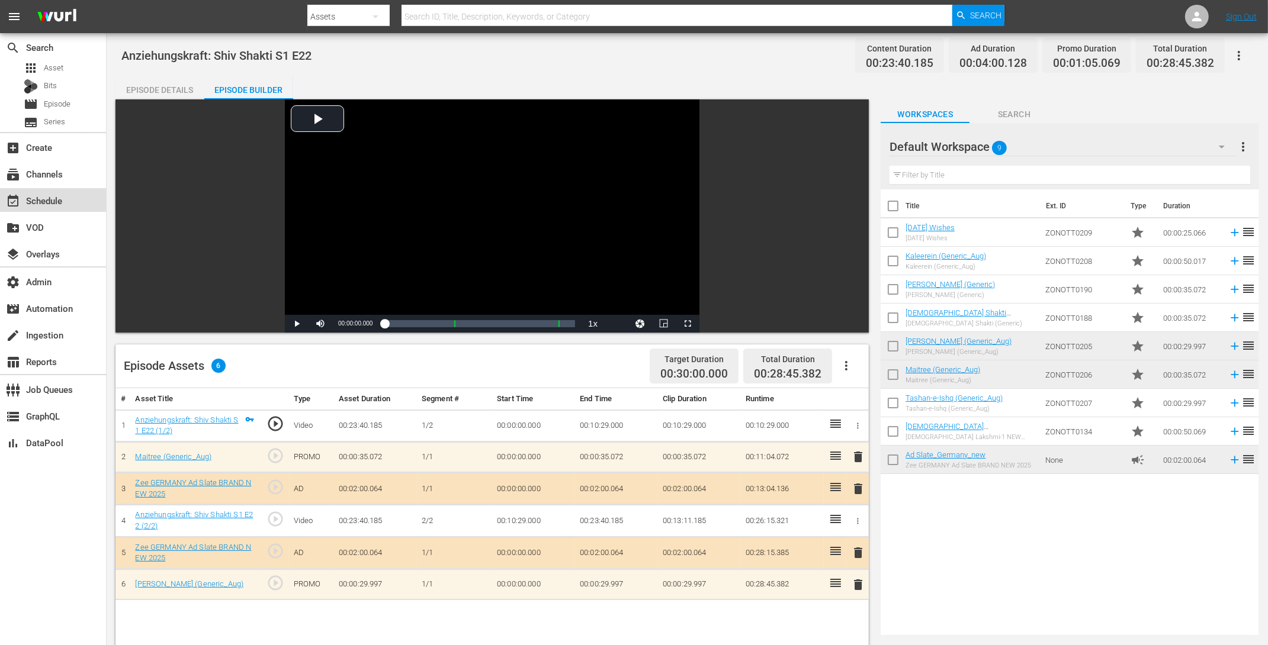
click at [48, 202] on div "event_available Schedule" at bounding box center [33, 199] width 66 height 11
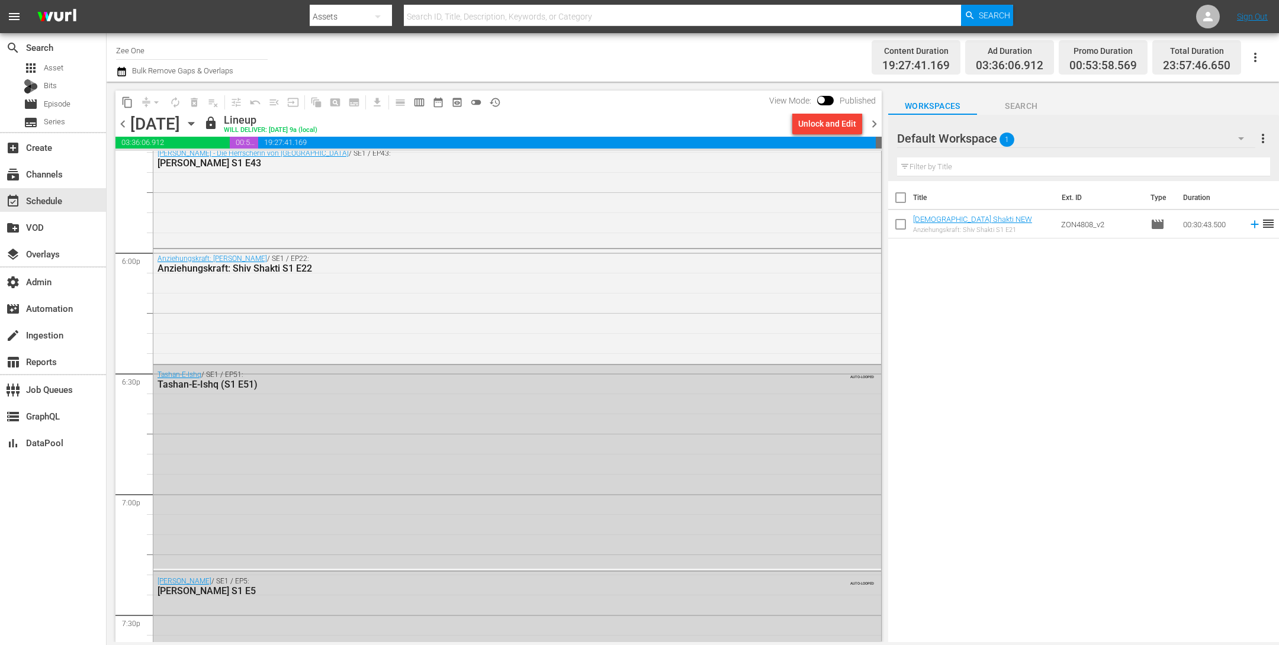
scroll to position [4304, 0]
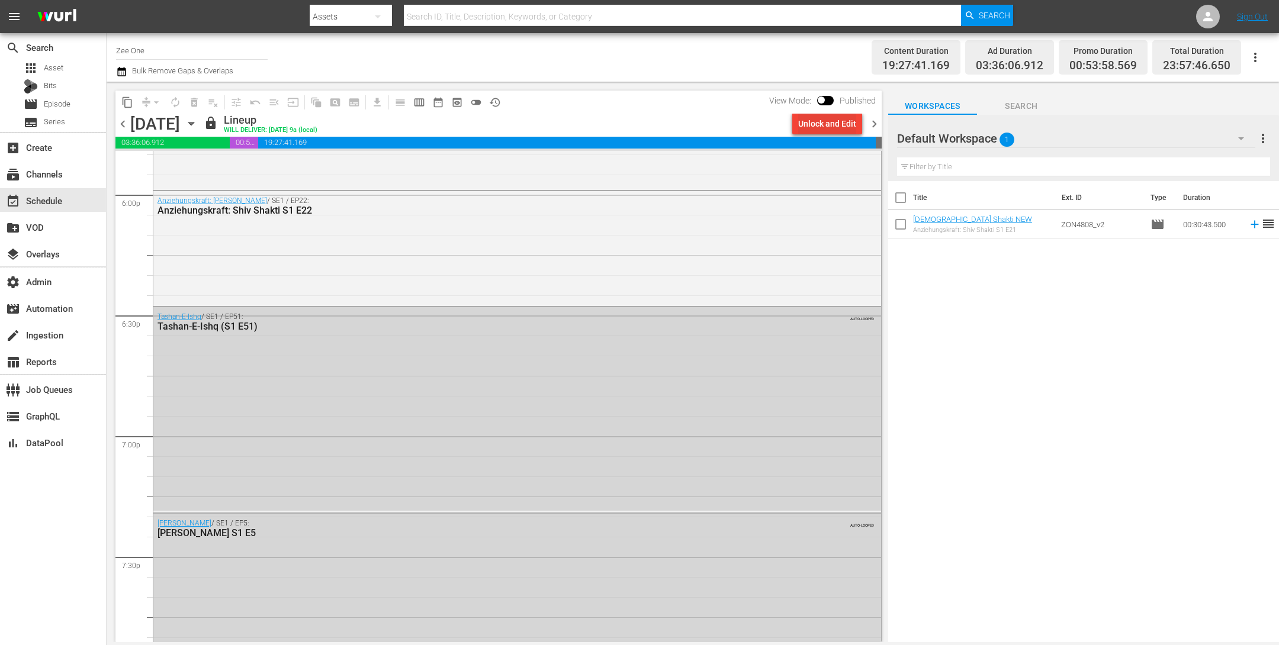
click at [832, 128] on div "Unlock and Edit" at bounding box center [827, 123] width 58 height 21
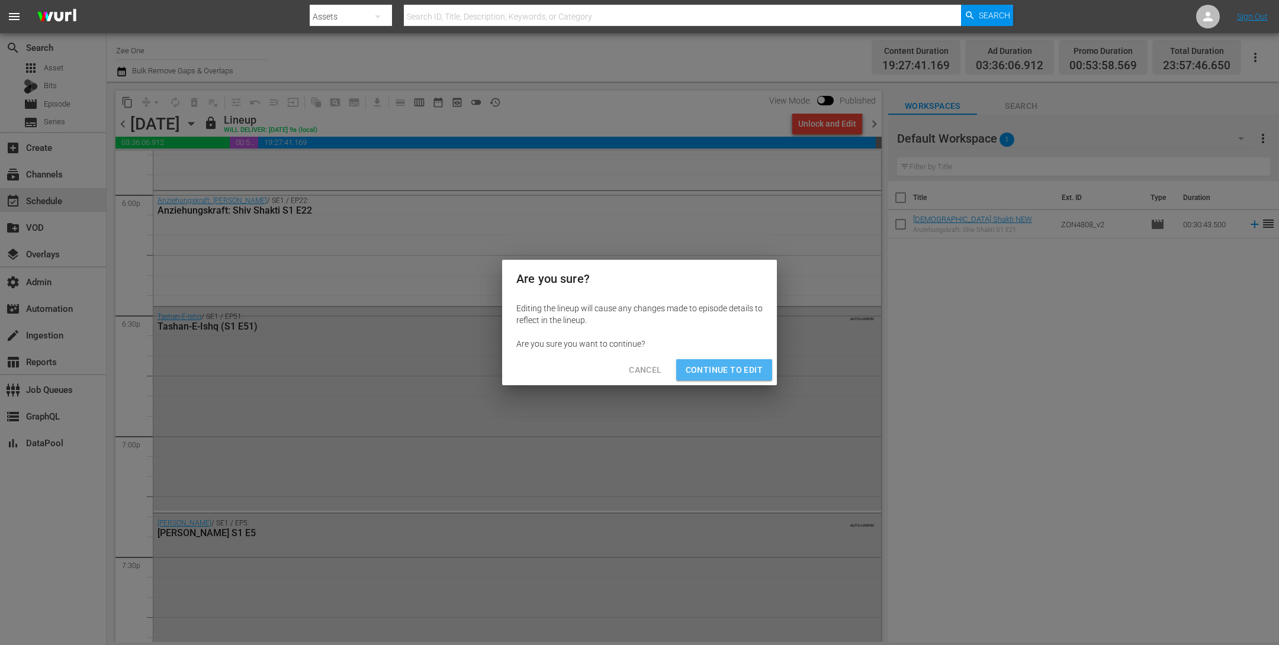
click at [737, 377] on span "Continue to Edit" at bounding box center [724, 370] width 77 height 15
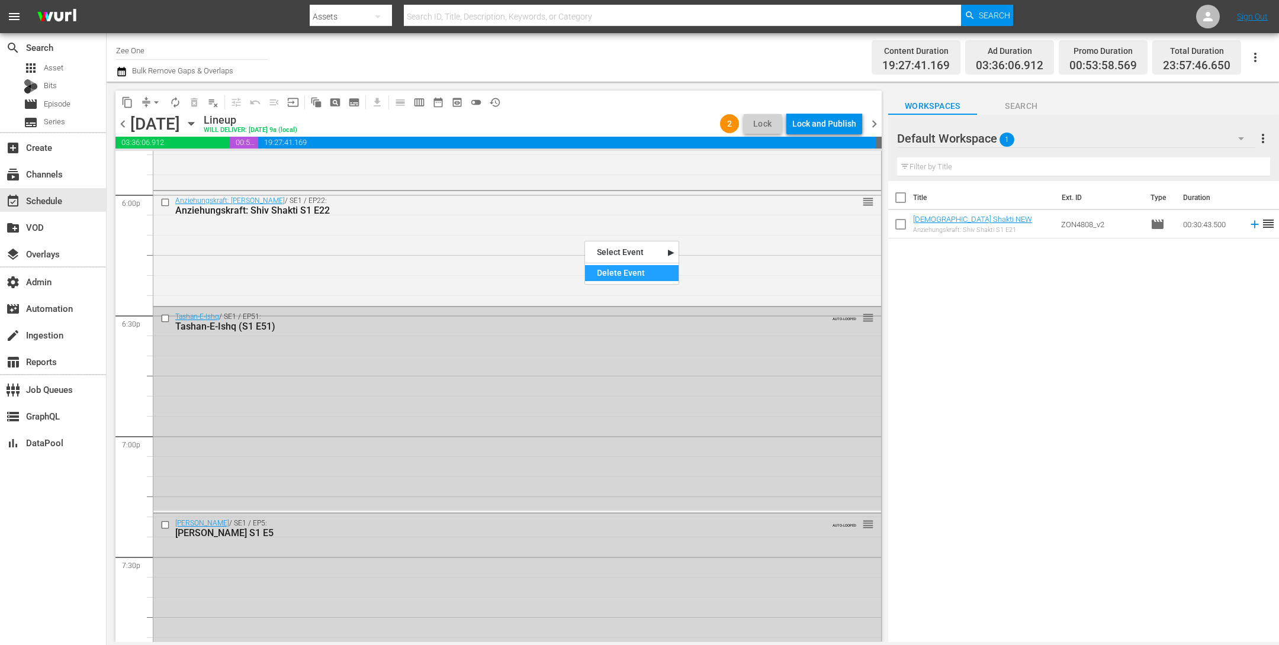
click at [622, 268] on div "Delete Event" at bounding box center [632, 273] width 94 height 16
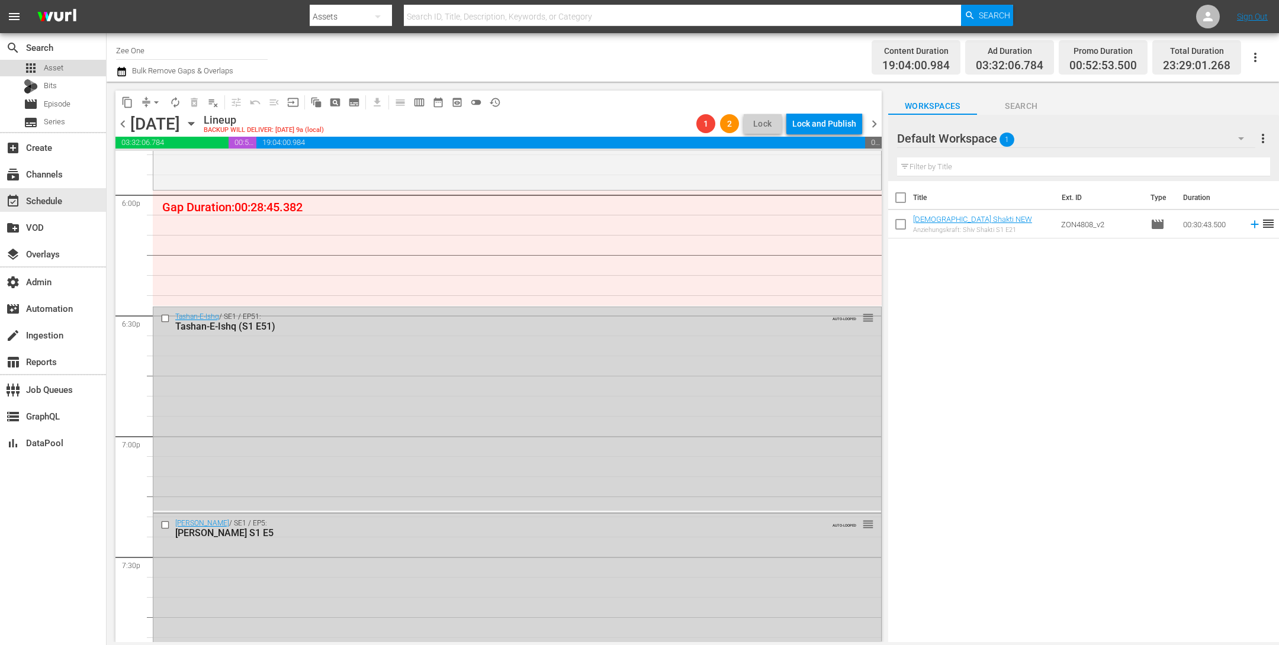
click at [69, 71] on div "apps Asset" at bounding box center [53, 68] width 106 height 17
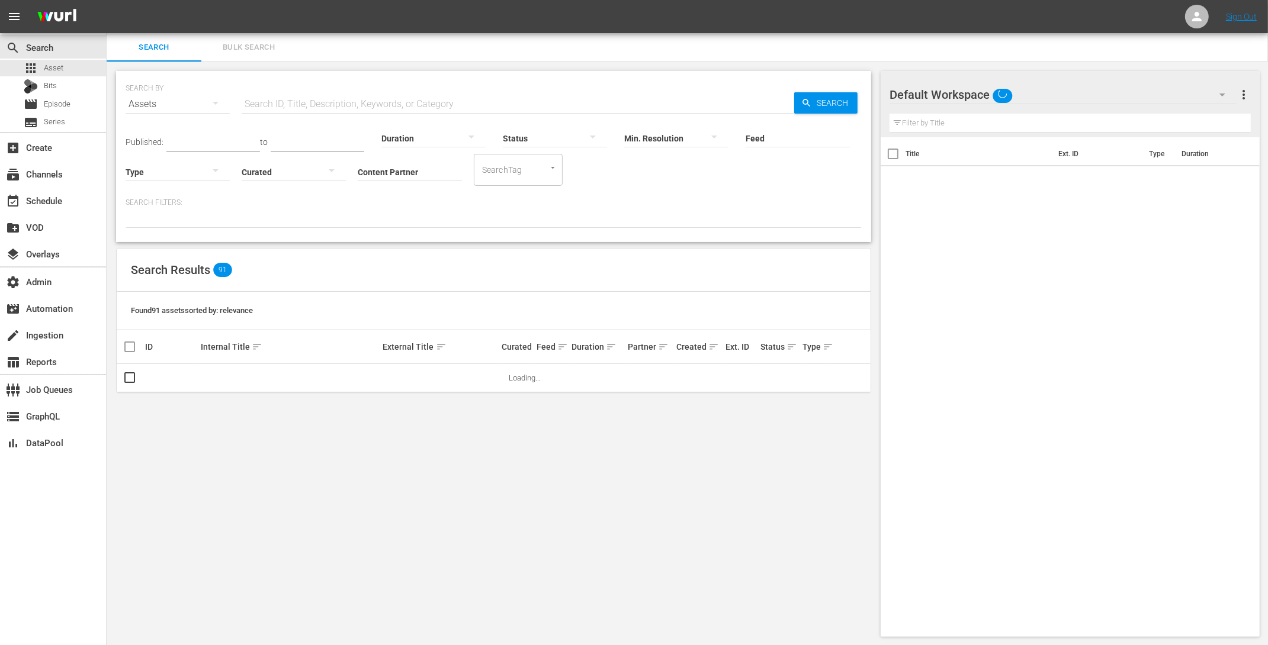
click at [226, 48] on span "Bulk Search" at bounding box center [248, 48] width 81 height 14
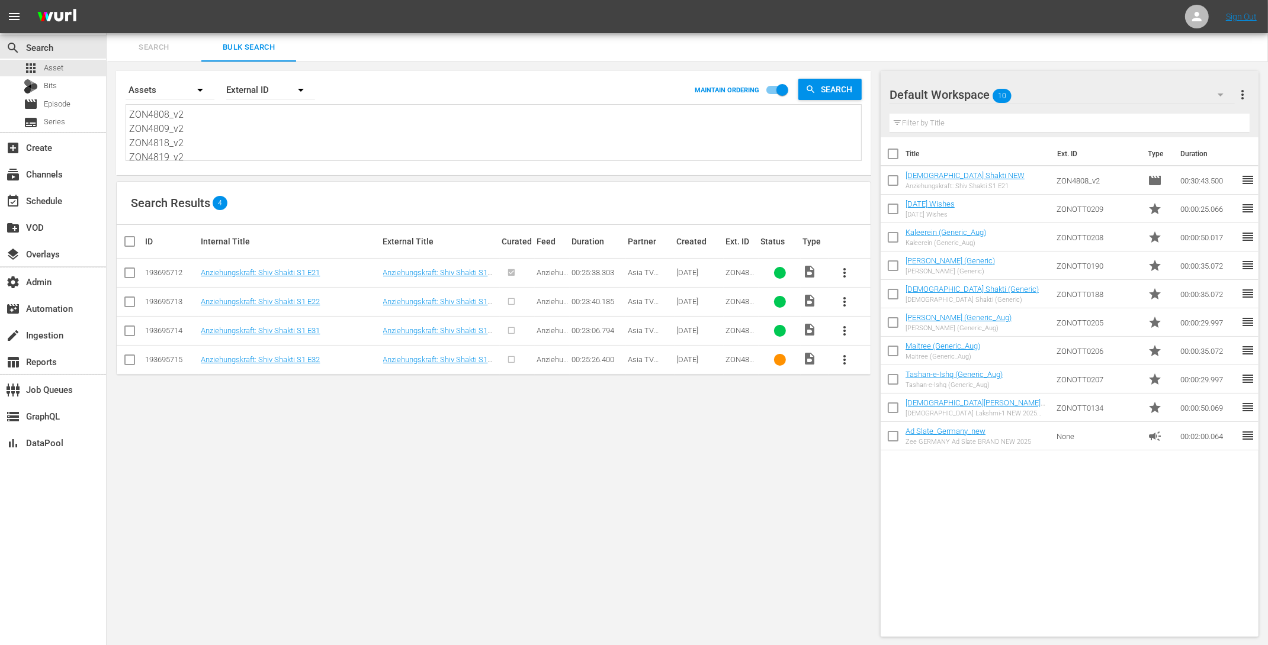
click at [842, 295] on span "more_vert" at bounding box center [844, 302] width 14 height 14
click at [883, 394] on div "Episode" at bounding box center [909, 391] width 81 height 28
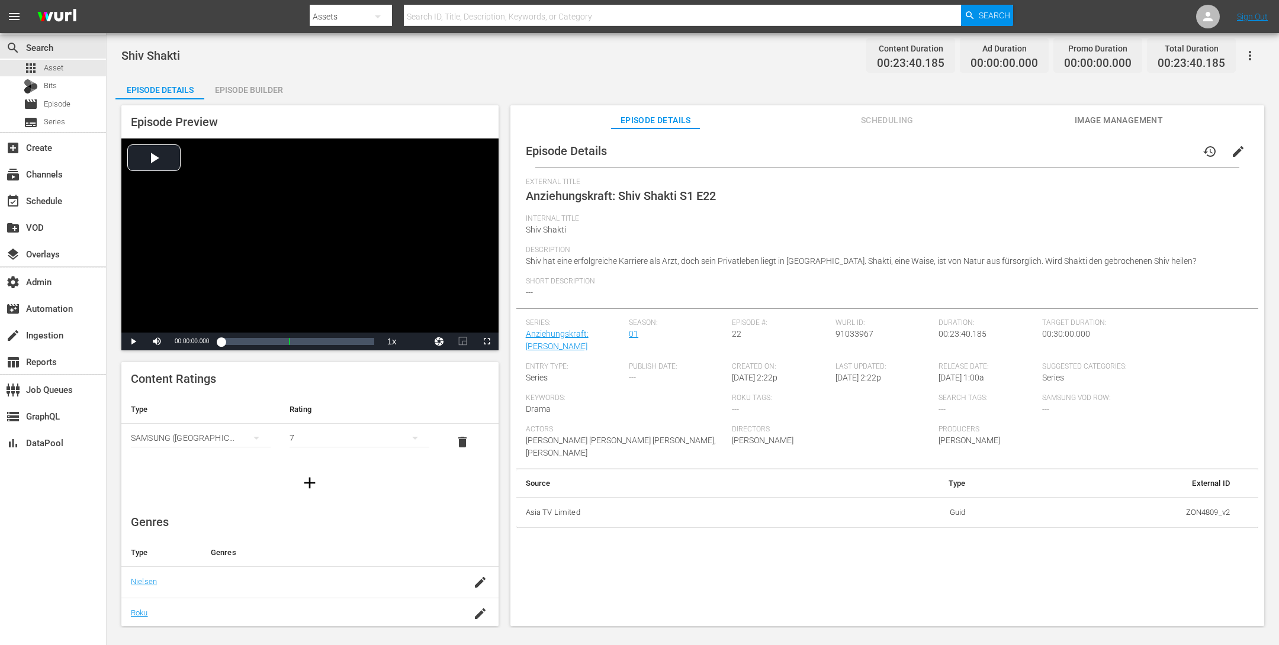
click at [1231, 147] on span "edit" at bounding box center [1238, 151] width 14 height 14
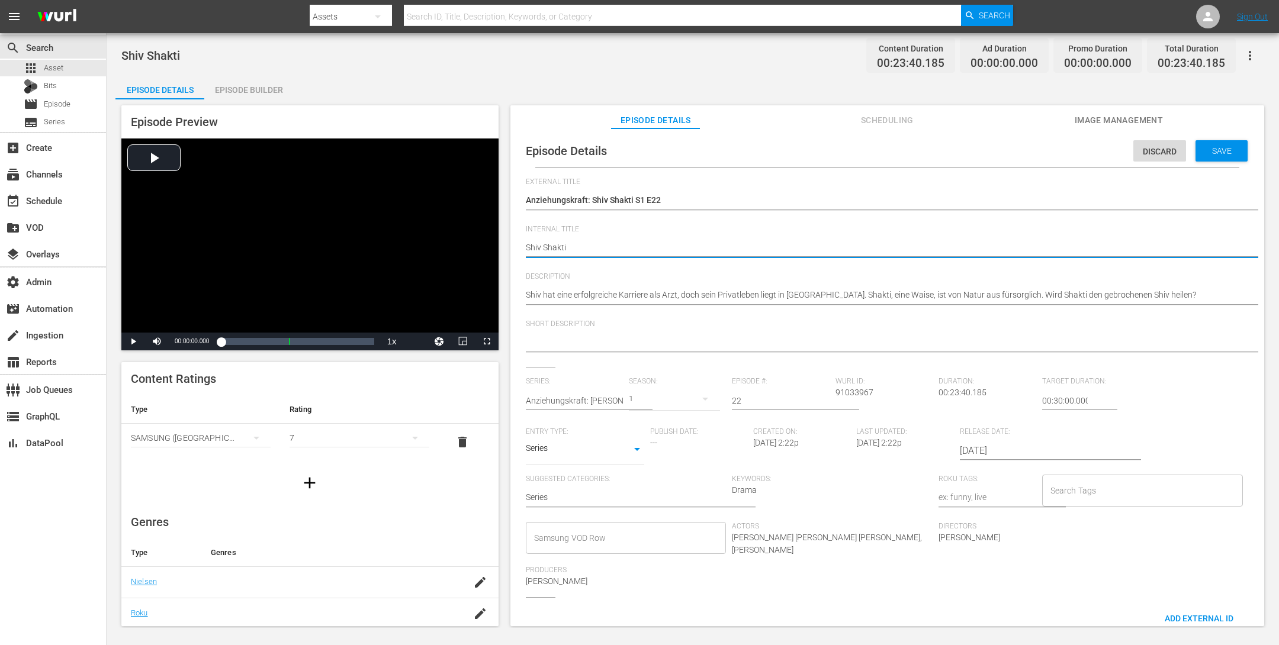
type textarea "Shiv Shakti"
type textarea "Shiv Shakti N"
type textarea "Shiv Shakti NE"
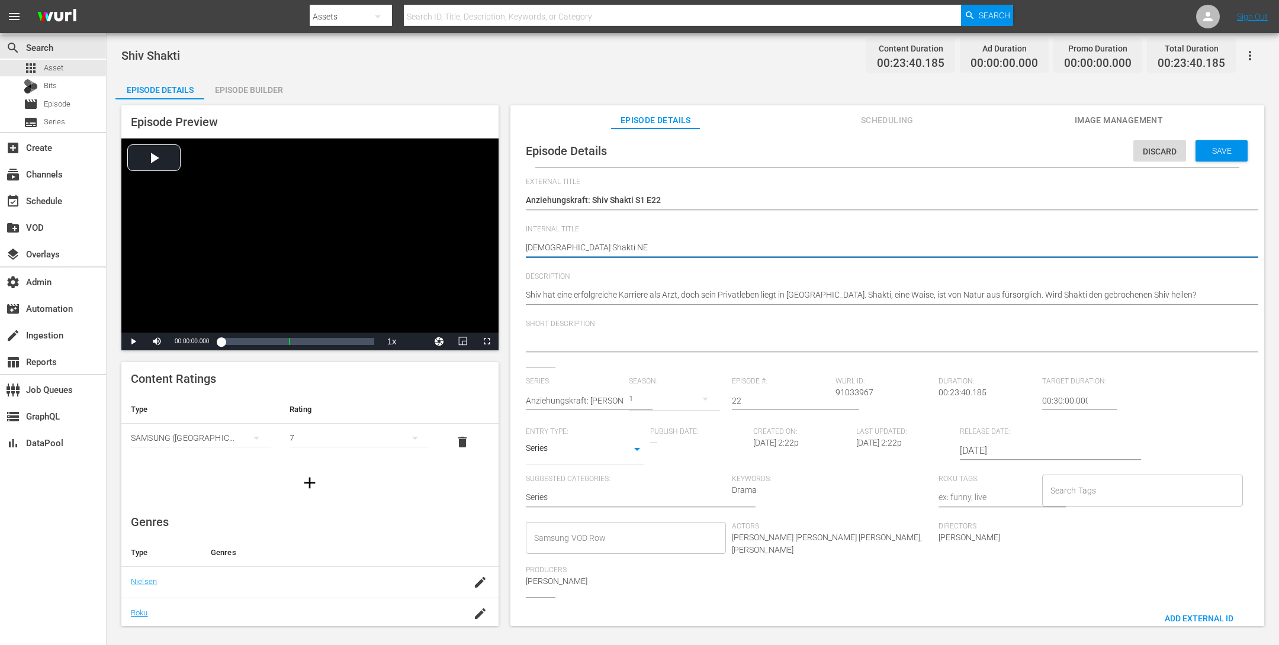
type textarea "[DEMOGRAPHIC_DATA] Shakti NEW"
click at [1224, 153] on span "Save" at bounding box center [1221, 150] width 38 height 9
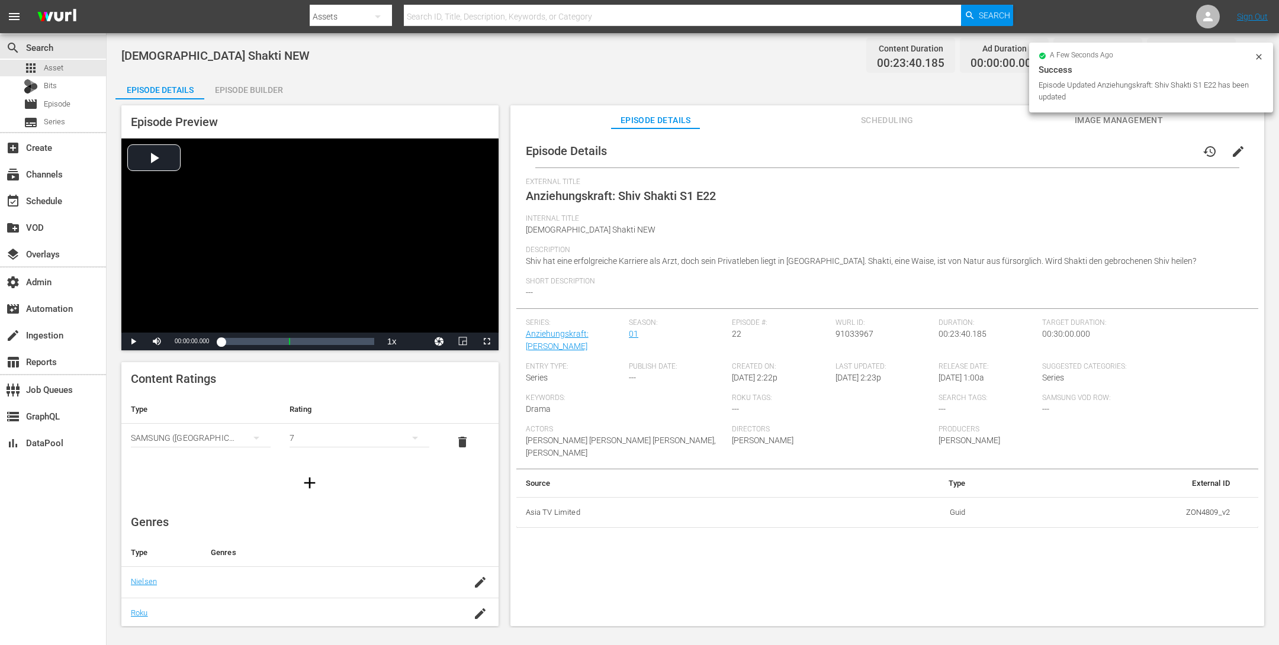
click at [1257, 58] on icon at bounding box center [1258, 56] width 5 height 5
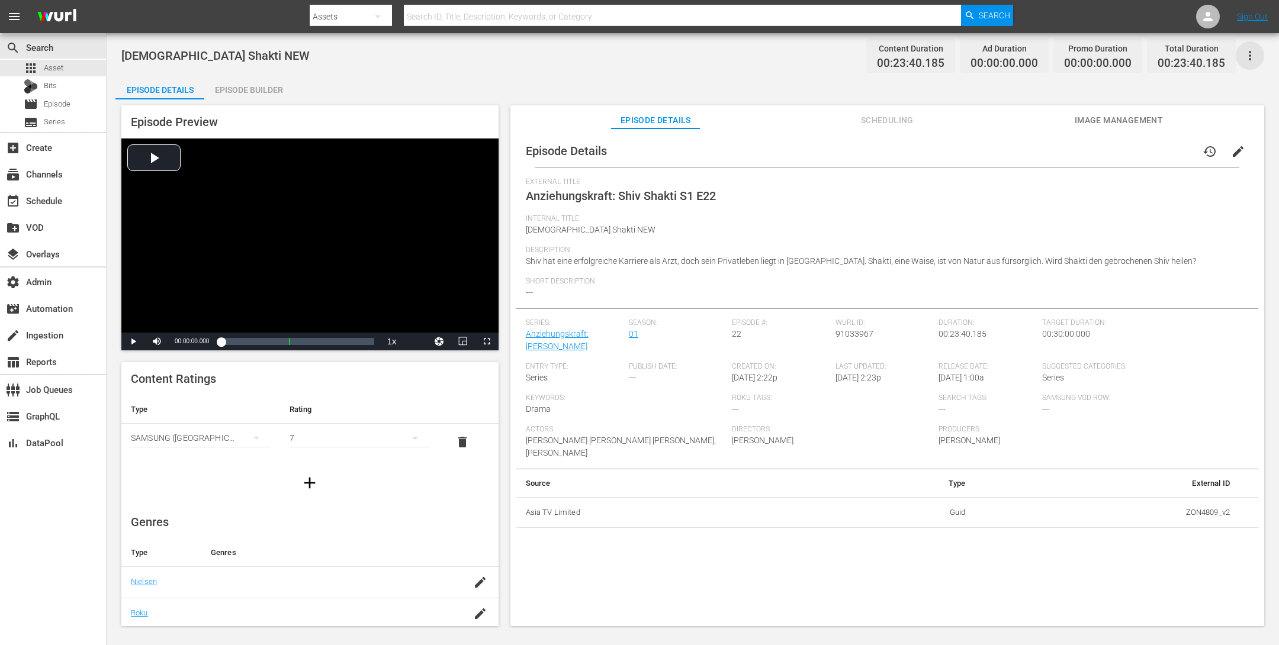
click at [1254, 59] on icon "button" at bounding box center [1250, 56] width 14 height 14
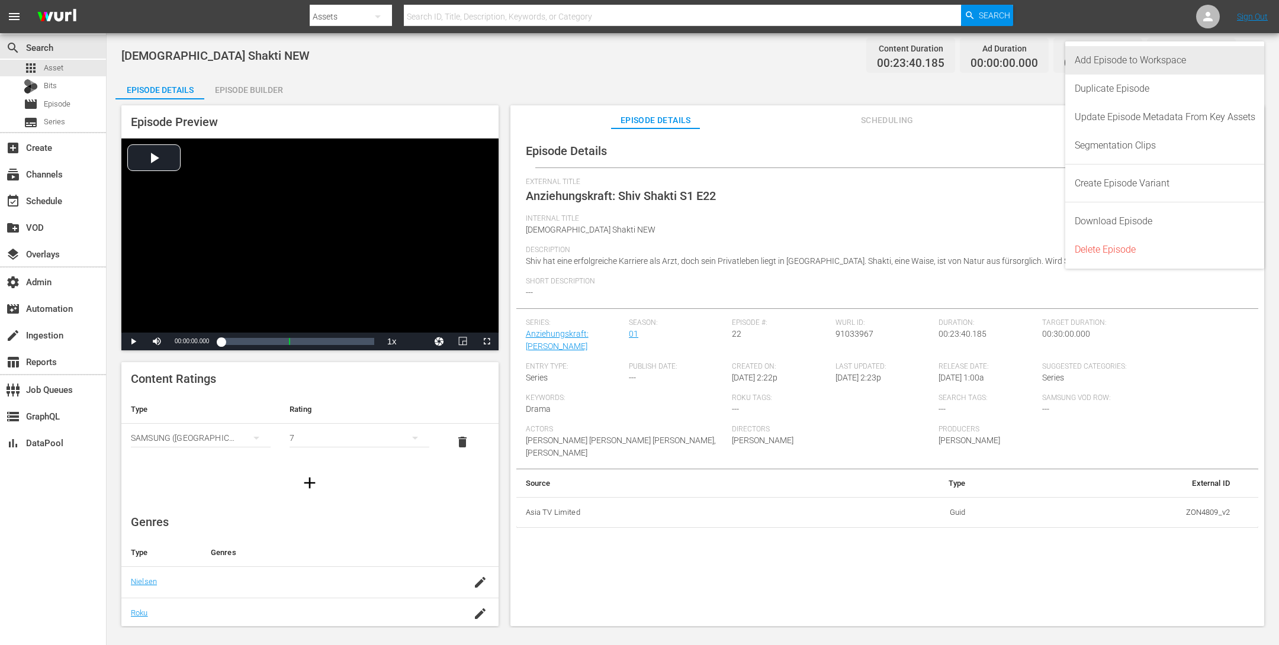
click at [1236, 59] on div "Add Episode to Workspace" at bounding box center [1165, 60] width 181 height 28
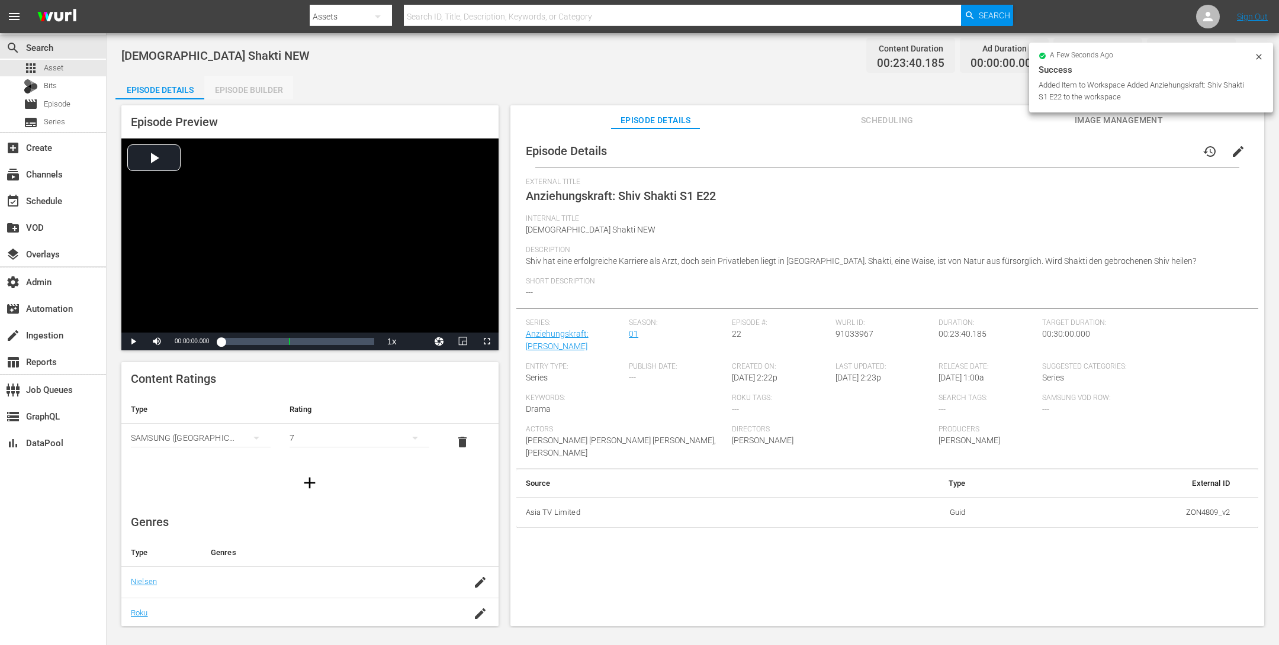
click at [257, 93] on div "Episode Builder" at bounding box center [248, 90] width 89 height 28
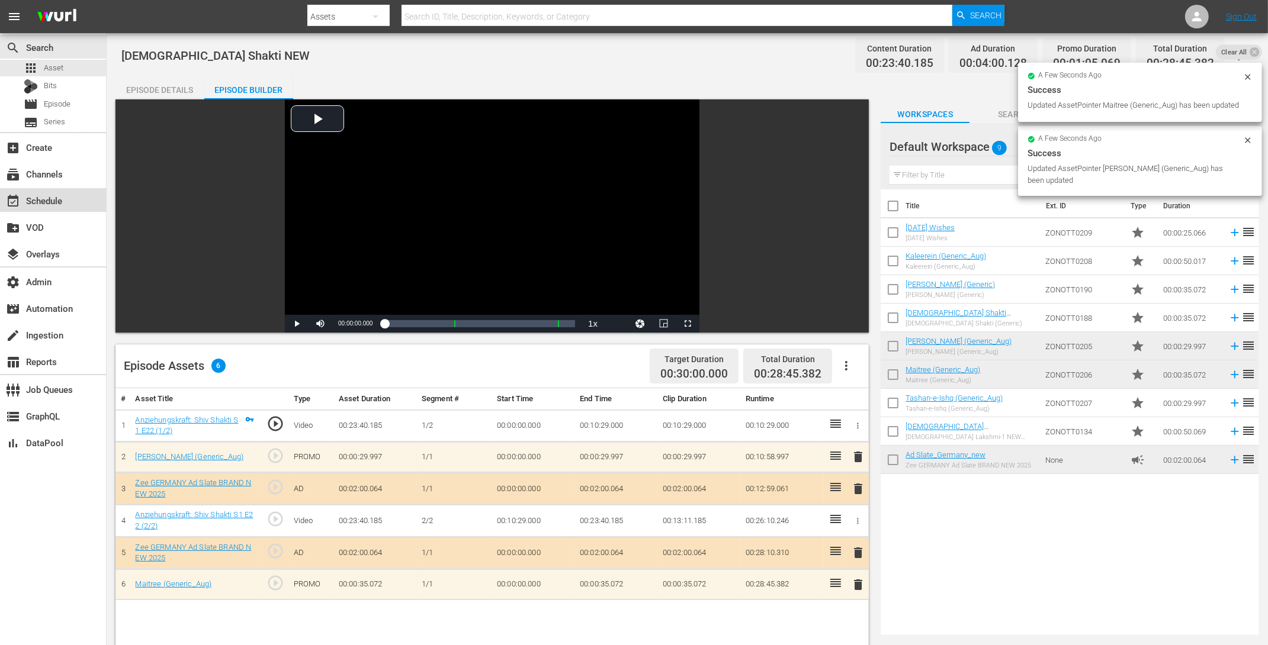
click at [60, 204] on div "event_available Schedule" at bounding box center [33, 199] width 66 height 11
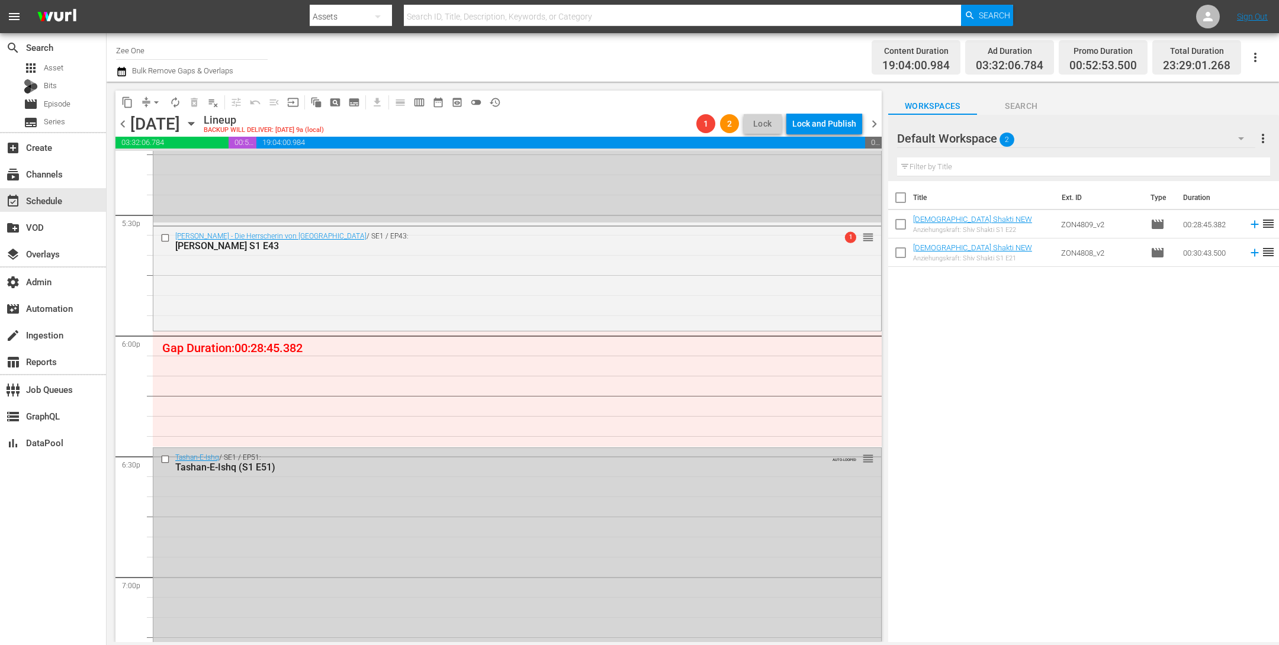
scroll to position [4145, 0]
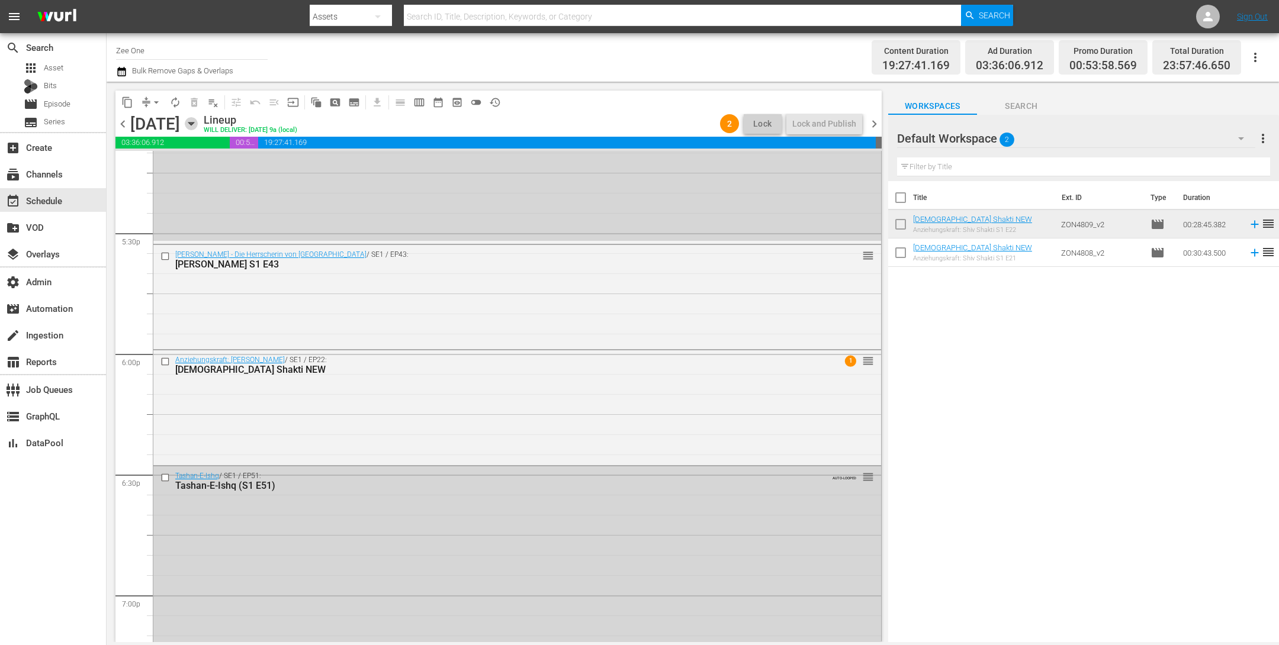
click at [198, 122] on icon "button" at bounding box center [191, 123] width 13 height 13
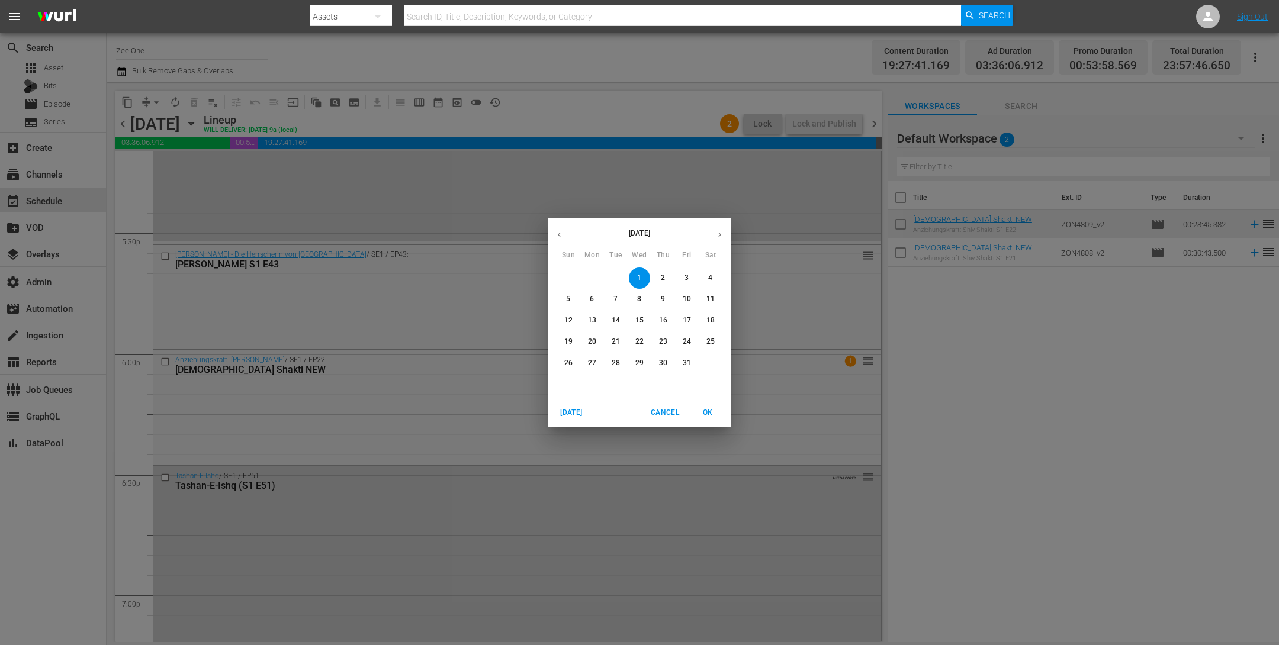
click at [712, 276] on p "4" at bounding box center [710, 278] width 4 height 10
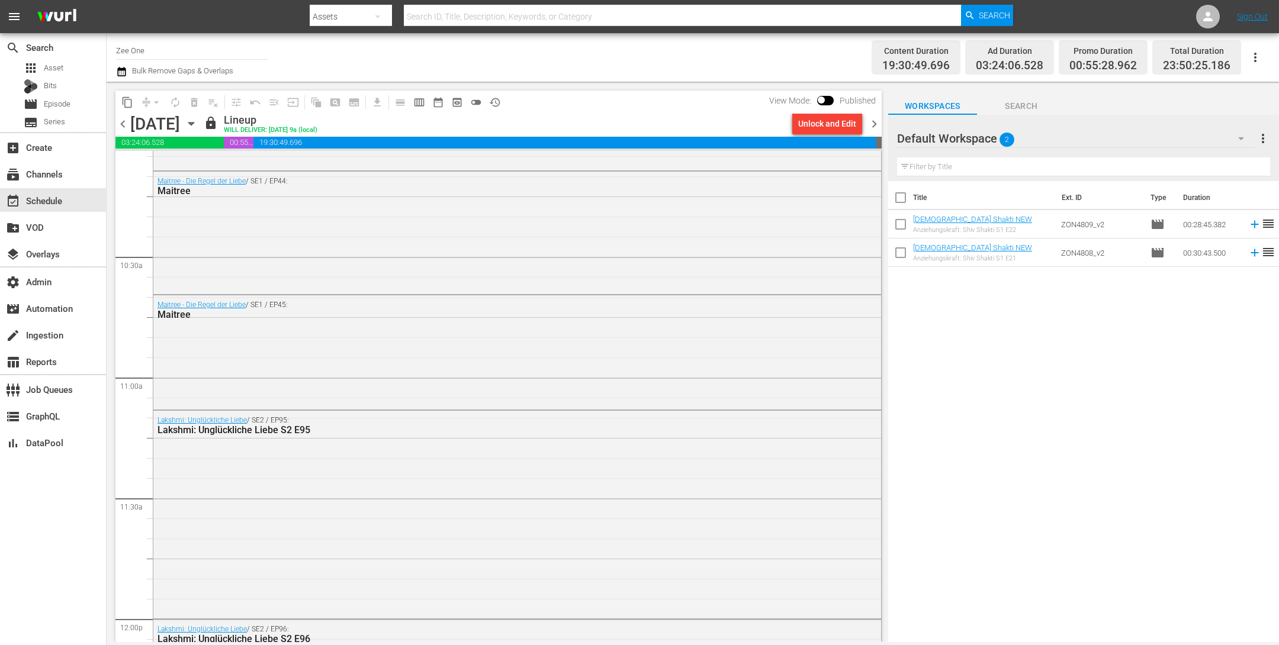
scroll to position [2417, 0]
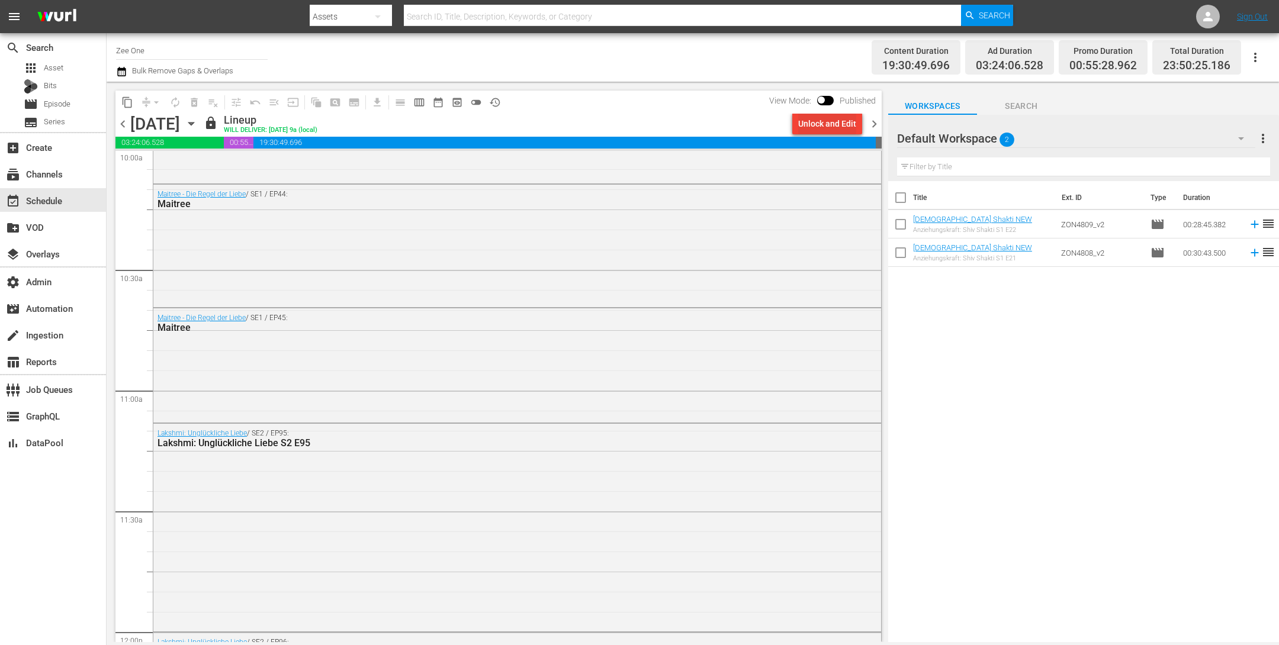
click at [837, 130] on div "Unlock and Edit" at bounding box center [827, 123] width 58 height 21
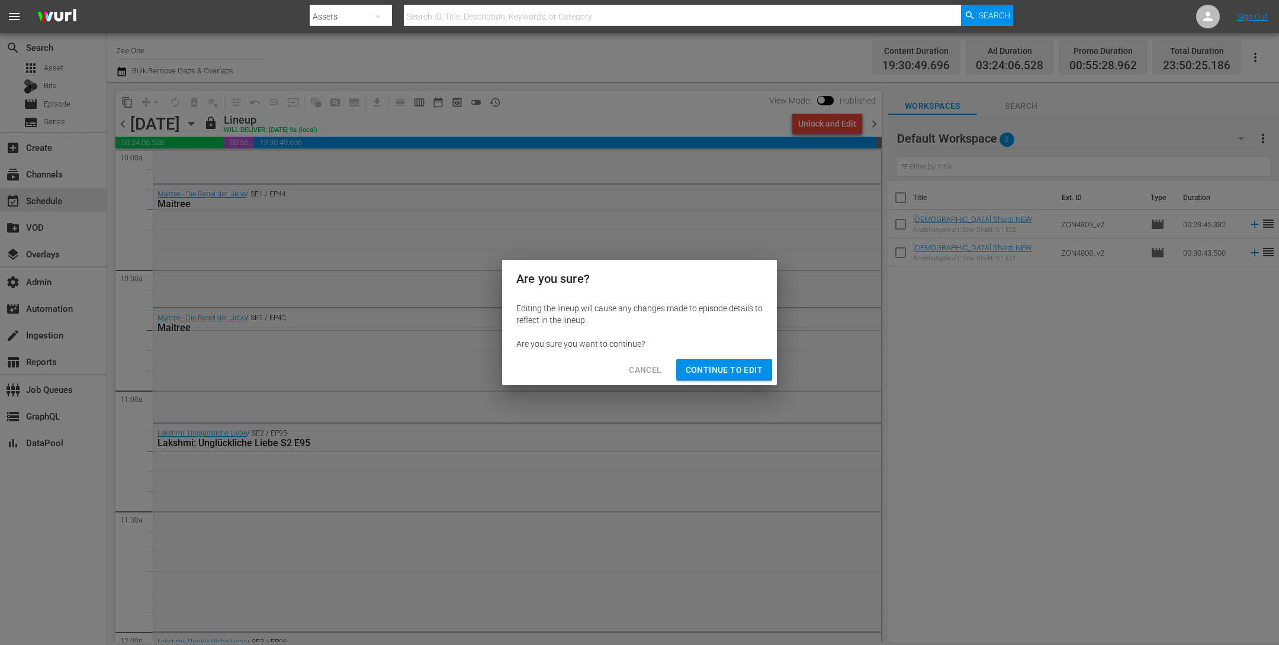
click at [729, 371] on span "Continue to Edit" at bounding box center [724, 370] width 77 height 15
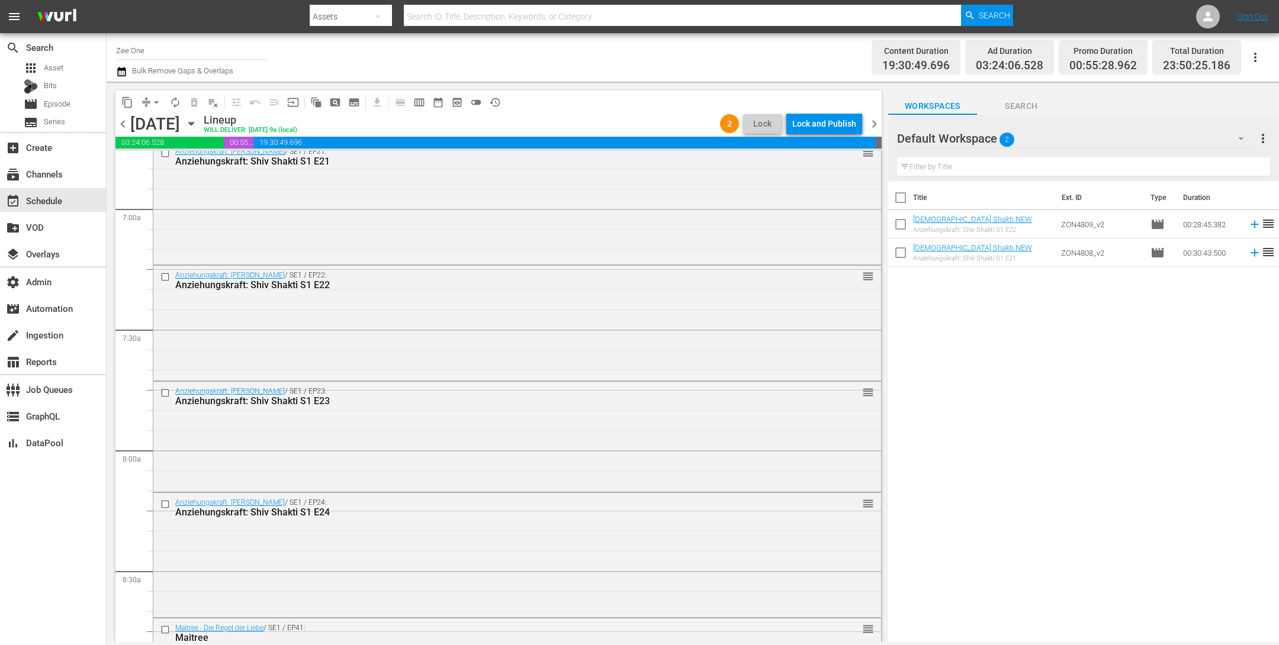
scroll to position [1554, 0]
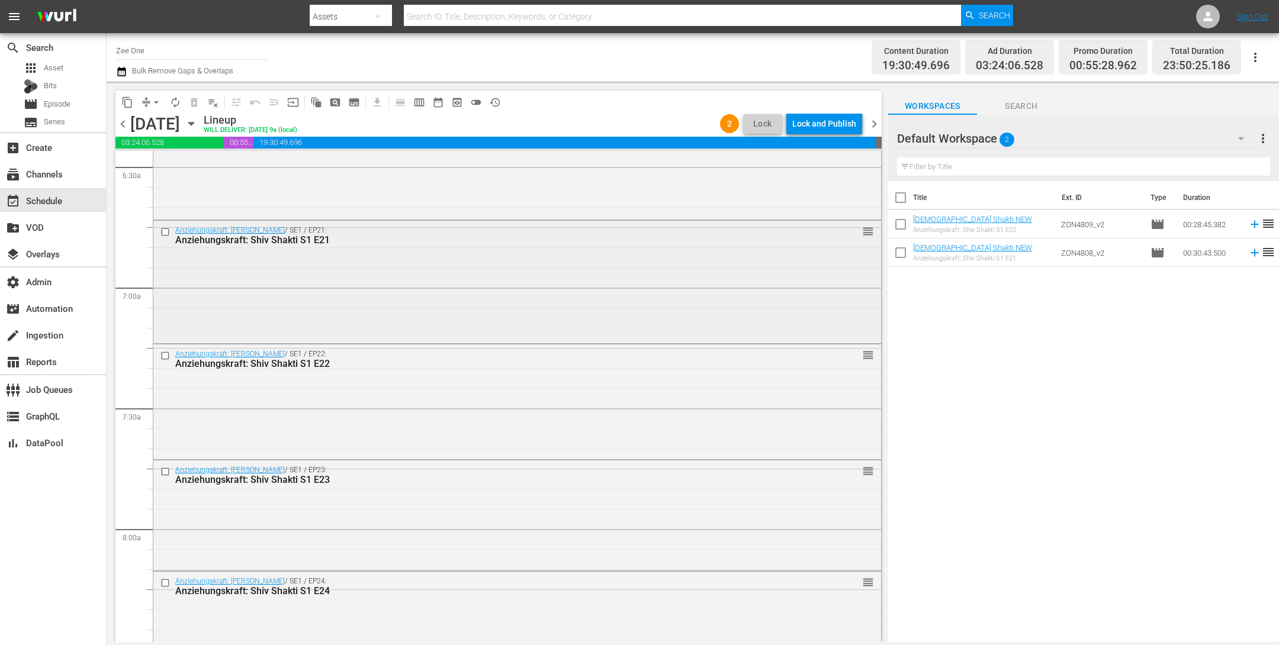
click at [168, 231] on input "checkbox" at bounding box center [166, 232] width 12 height 10
click at [167, 358] on input "checkbox" at bounding box center [166, 356] width 12 height 10
click at [195, 102] on span "delete_forever_outlined" at bounding box center [194, 103] width 12 height 12
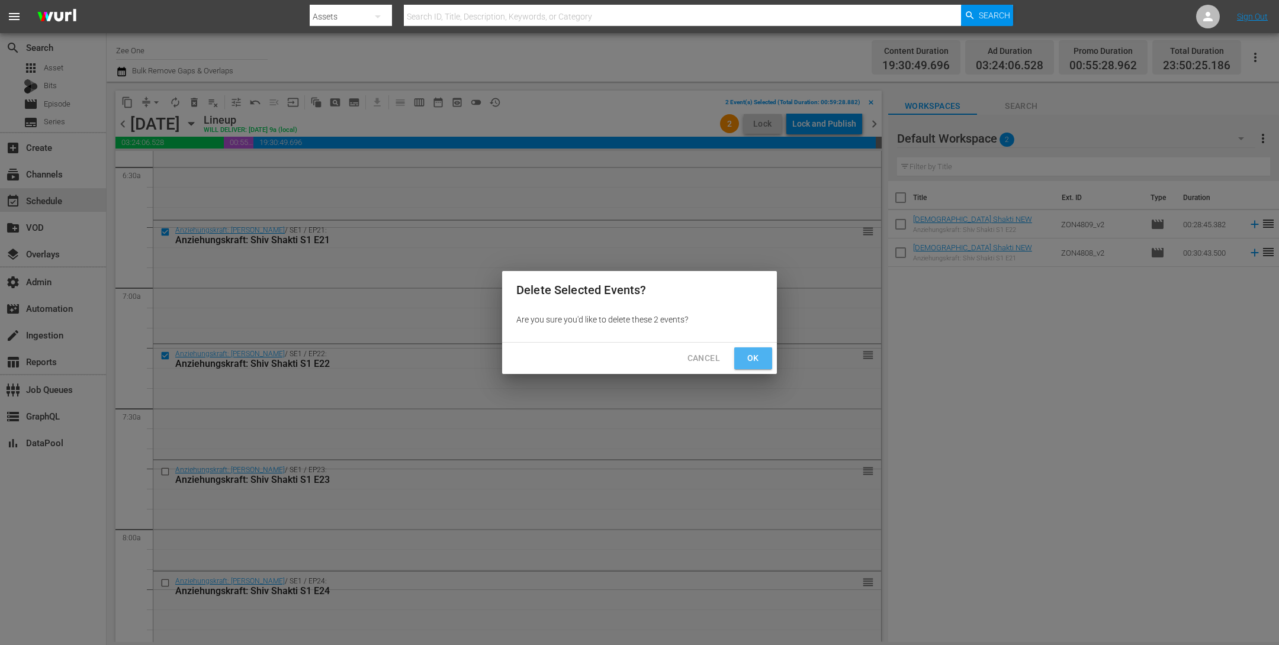
click at [754, 354] on span "Ok" at bounding box center [753, 358] width 19 height 15
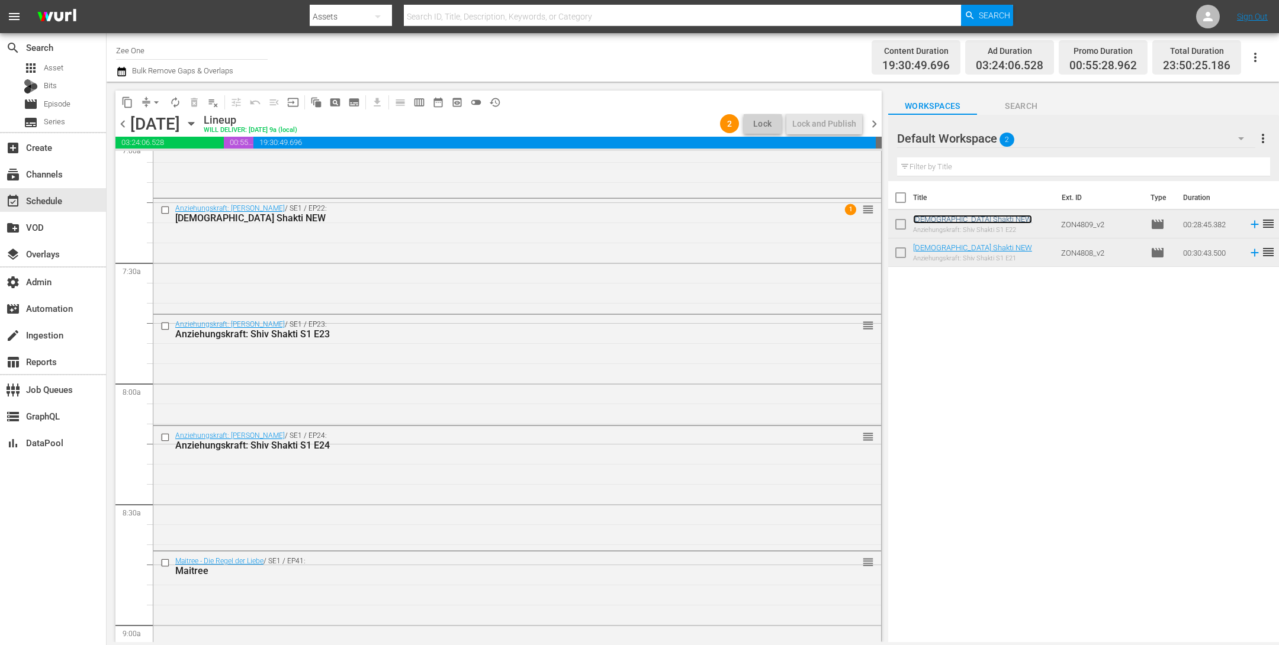
scroll to position [0, 0]
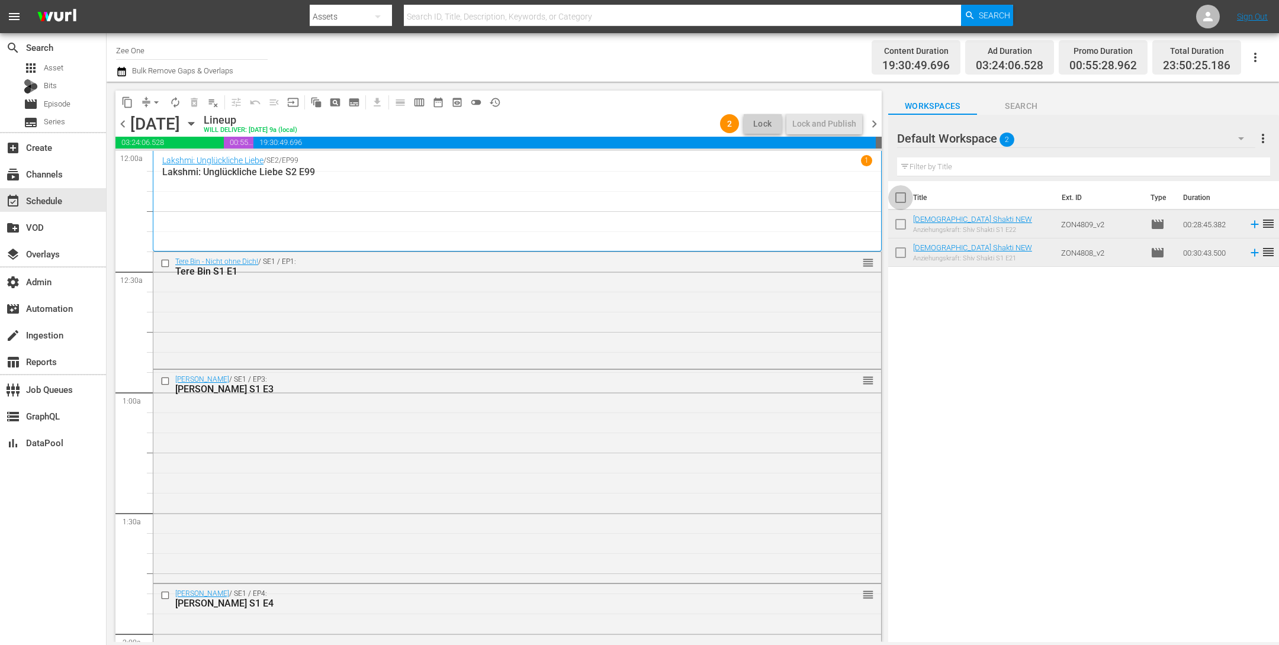
click at [902, 196] on input "checkbox" at bounding box center [900, 200] width 25 height 25
checkbox input "true"
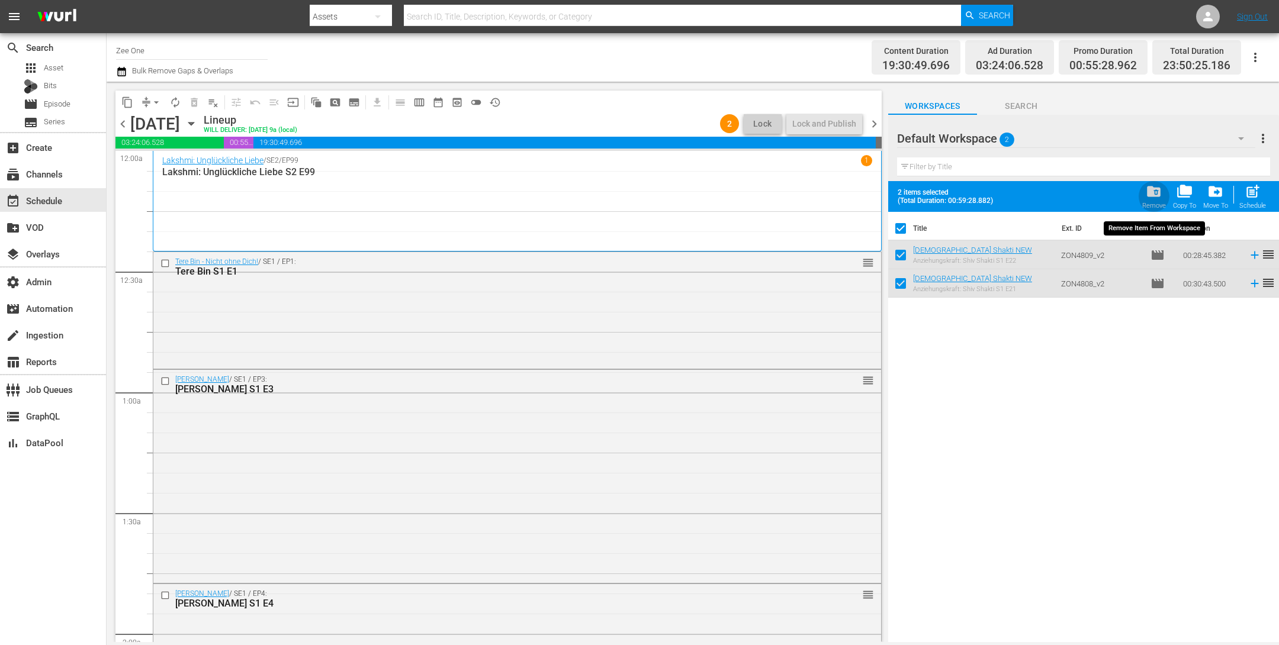
click at [1153, 185] on span "folder_delete" at bounding box center [1154, 192] width 16 height 16
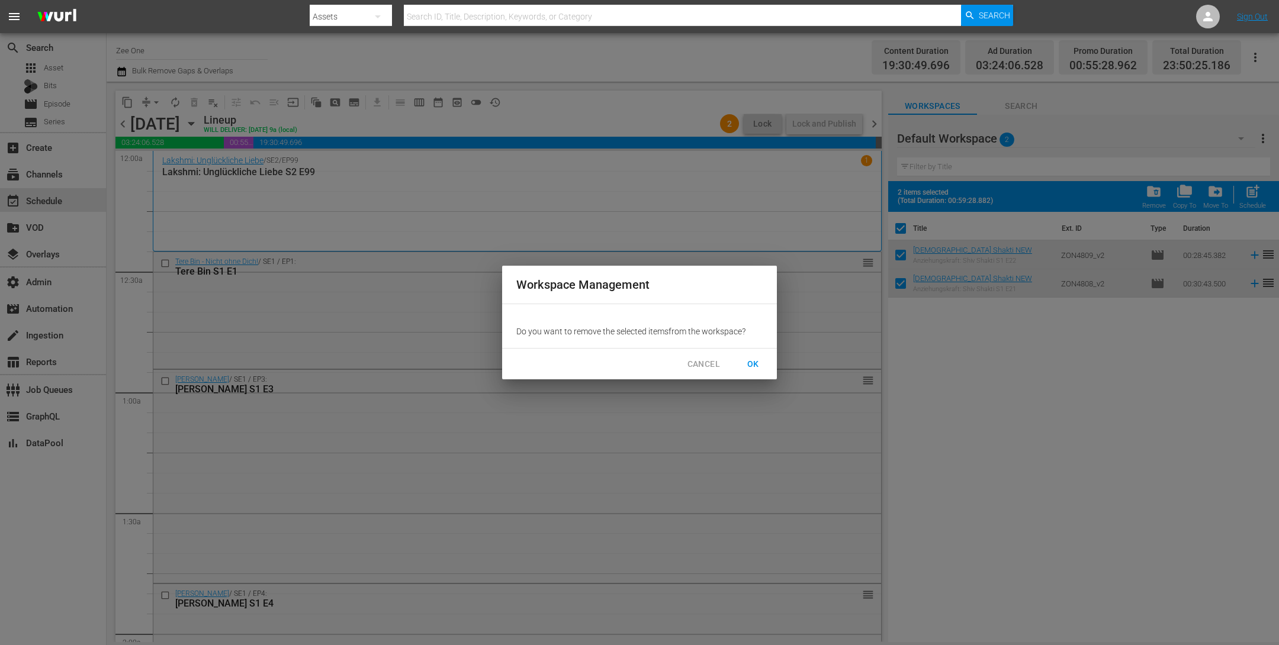
click at [755, 365] on span "OK" at bounding box center [753, 364] width 19 height 15
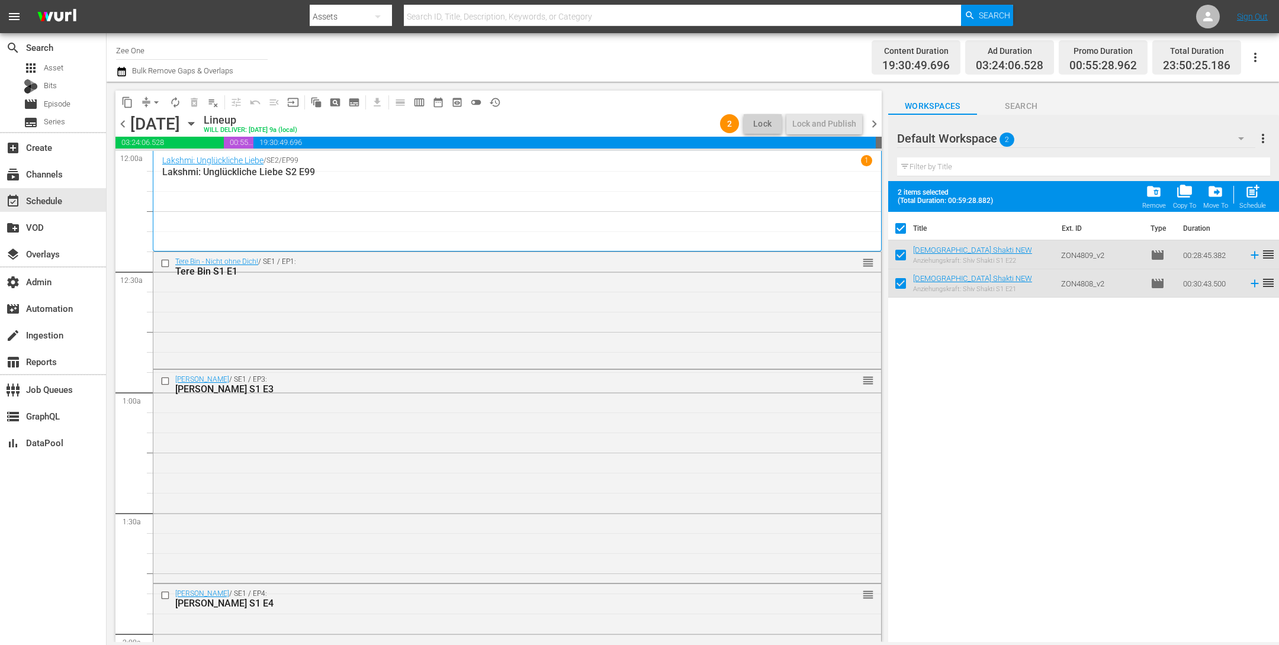
checkbox input "false"
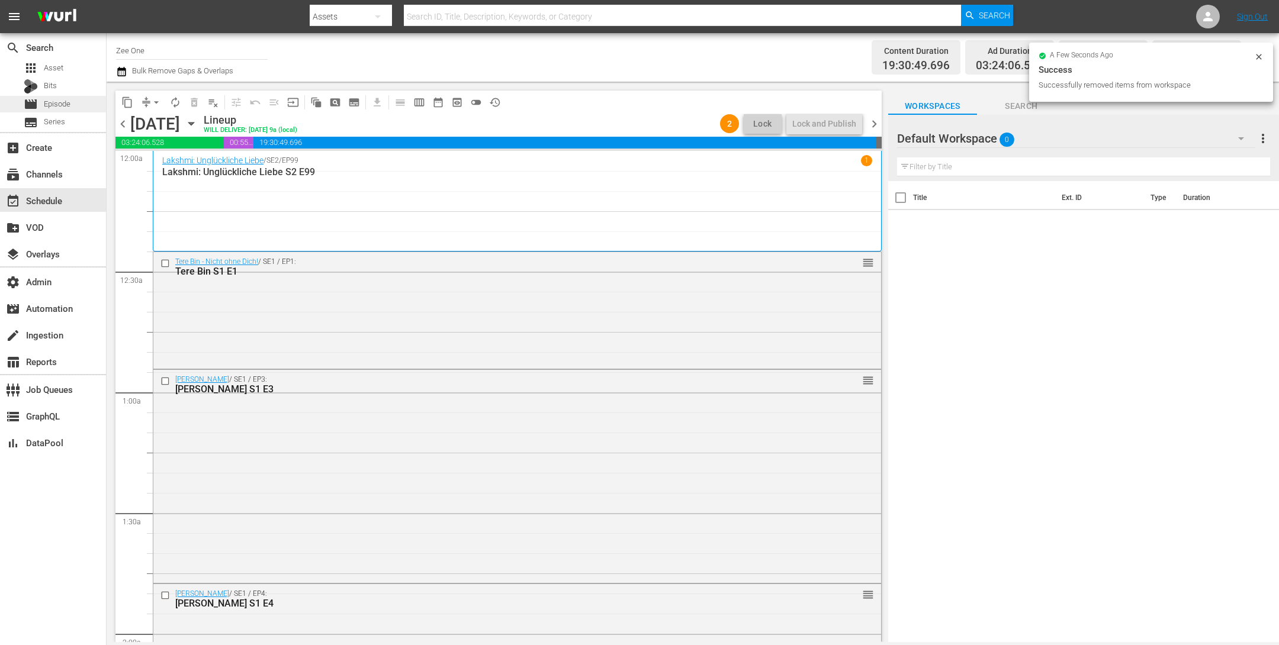
click at [87, 104] on div "movie Episode" at bounding box center [53, 104] width 106 height 17
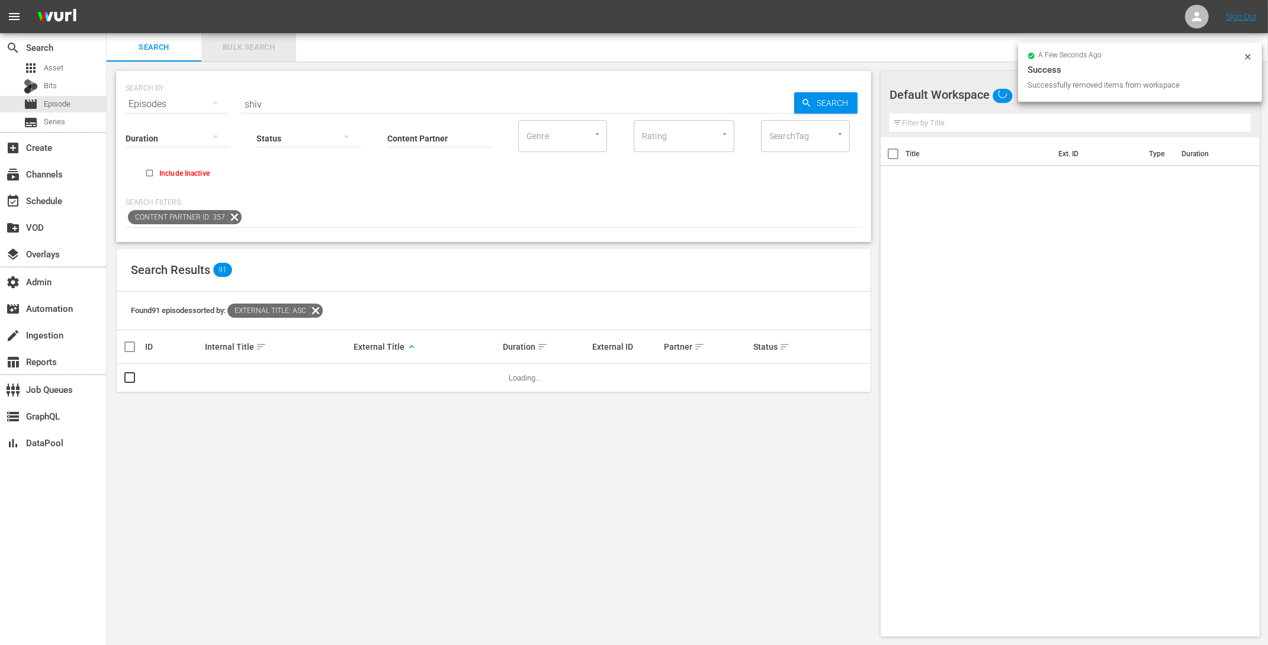
click at [223, 48] on span "Bulk Search" at bounding box center [248, 48] width 81 height 14
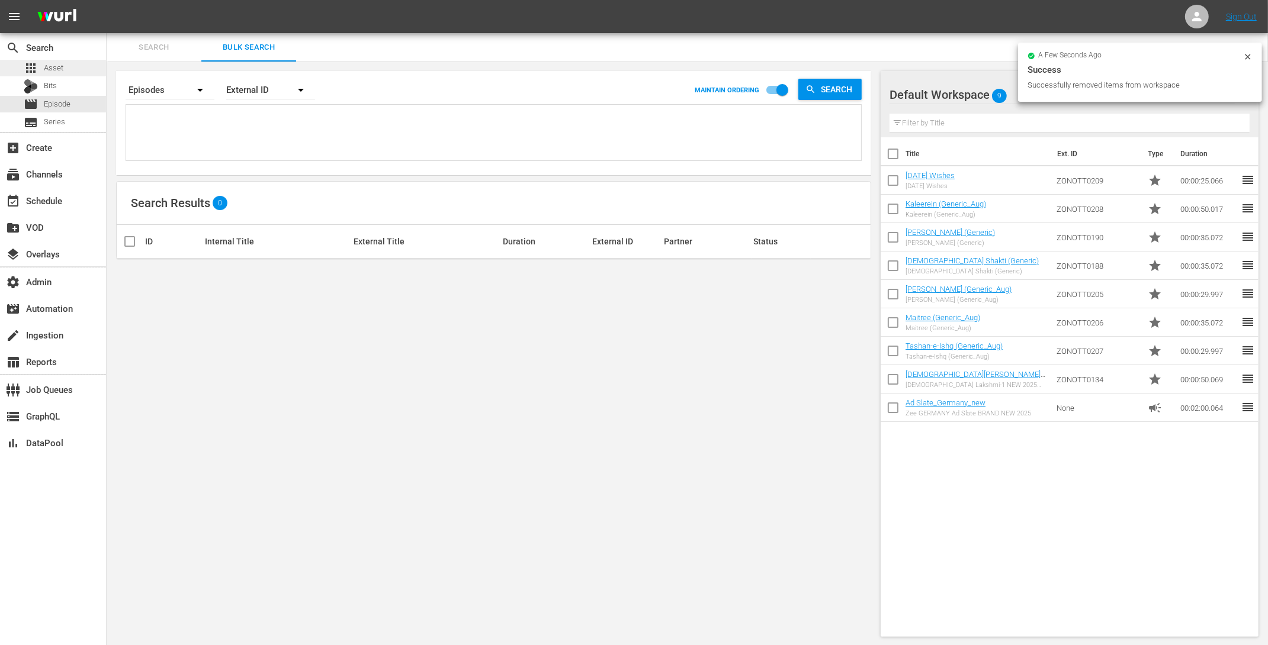
click at [78, 66] on div "apps Asset" at bounding box center [53, 68] width 106 height 17
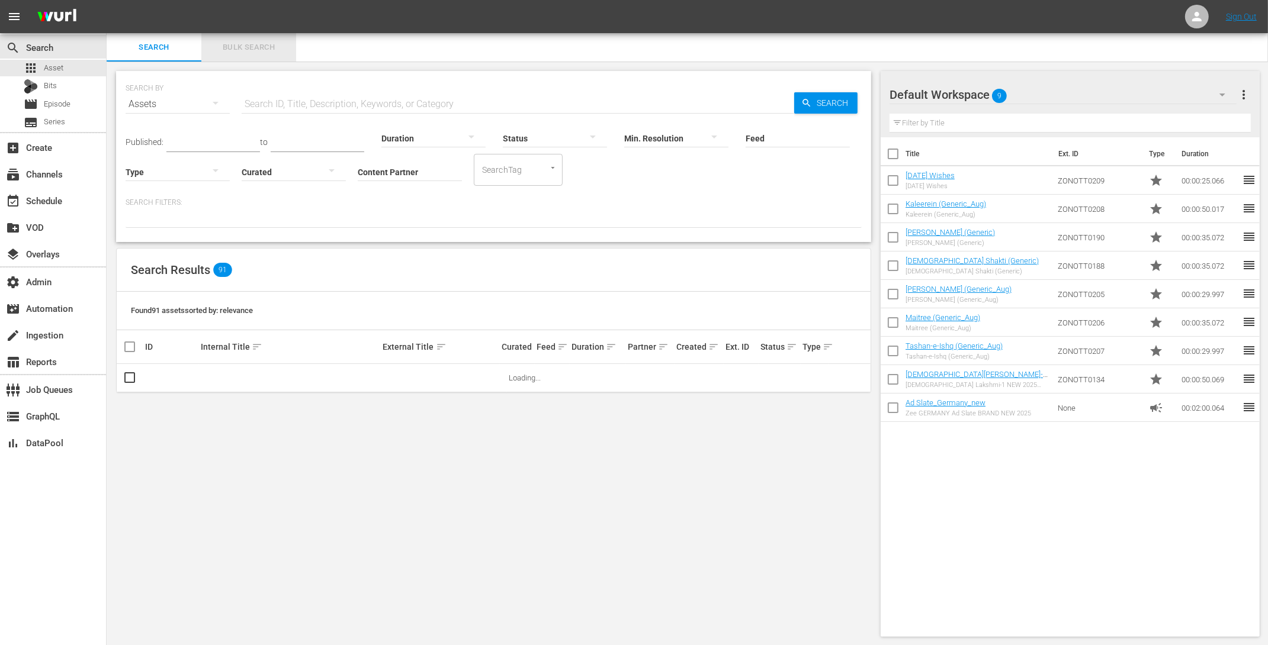
click at [246, 48] on span "Bulk Search" at bounding box center [248, 48] width 81 height 14
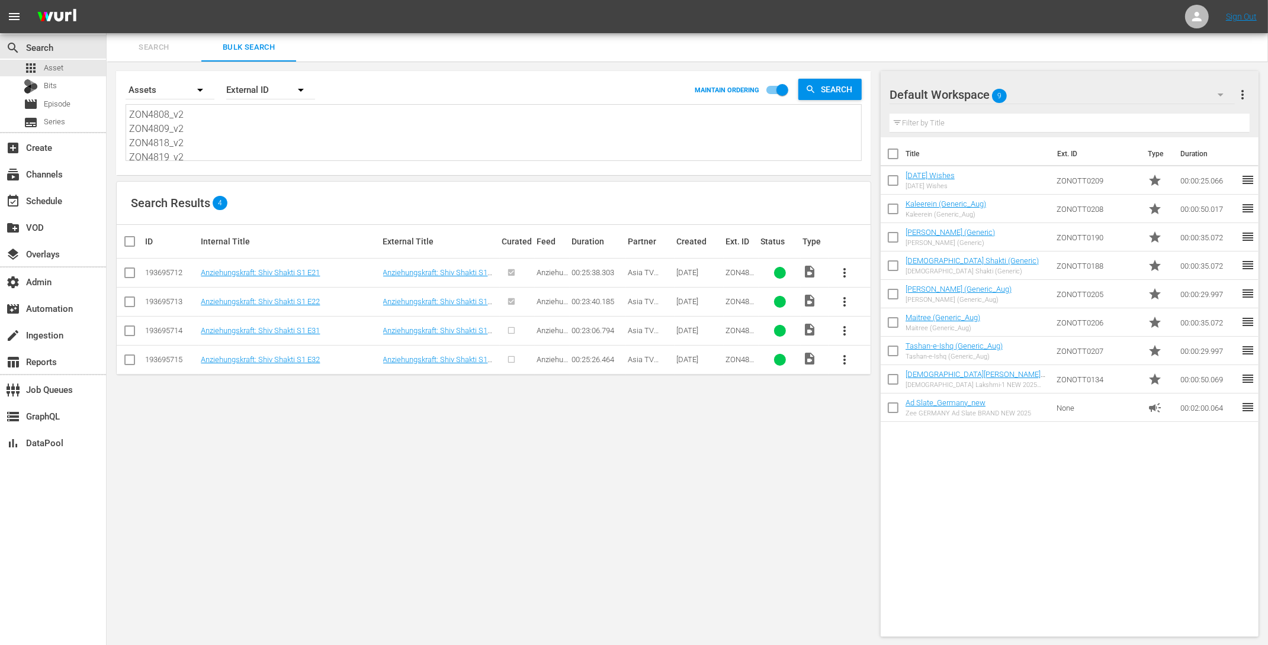
drag, startPoint x: 128, startPoint y: 111, endPoint x: 203, endPoint y: 130, distance: 77.7
click at [204, 131] on div "ZON4808_v2 ZON4809_v2 ZON4818_v2 ZON4819_v2 ZON4808_v2 ZON4809_v2 ZON4818_v2 ZO…" at bounding box center [493, 133] width 735 height 56
drag, startPoint x: 198, startPoint y: 128, endPoint x: 78, endPoint y: 47, distance: 144.5
click at [107, 0] on div "search Search apps Asset Bits movie Episode subtitles Series add_box Create sub…" at bounding box center [687, 0] width 1161 height 0
type textarea "ZON4818_v2 ZON4819_v2"
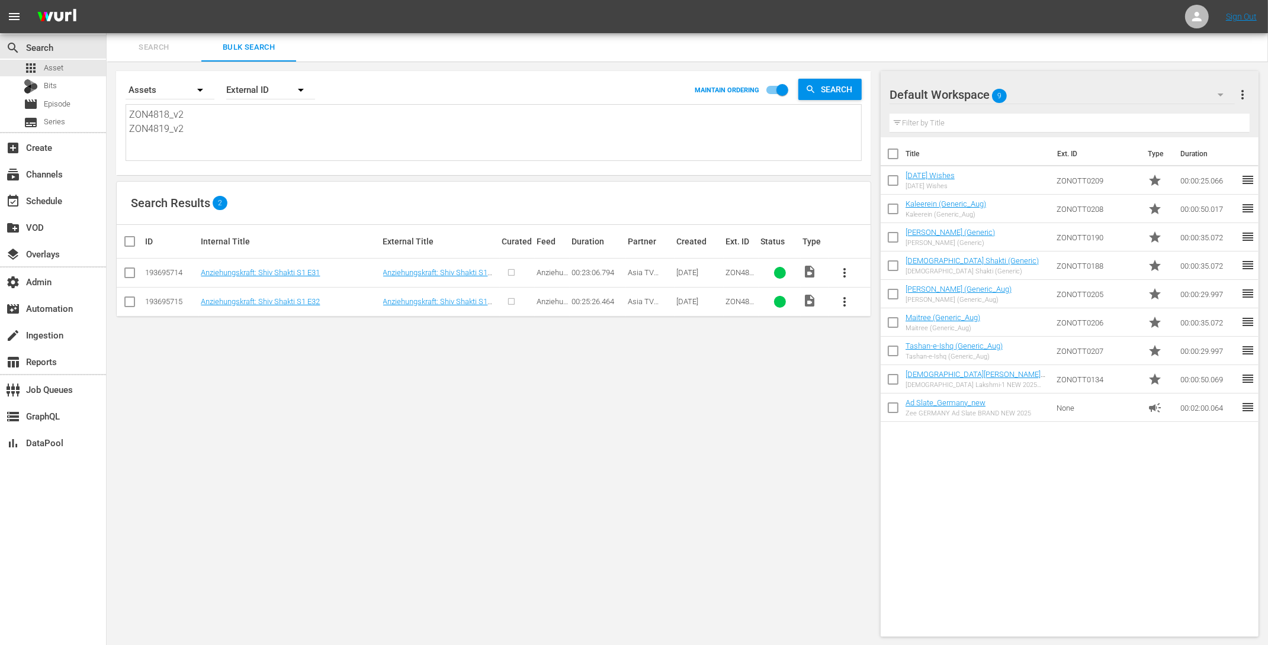
type textarea "ZON4818_v2 ZON4819_v2"
click at [130, 233] on th at bounding box center [130, 241] width 27 height 33
click at [130, 238] on input "checkbox" at bounding box center [135, 241] width 24 height 14
checkbox input "true"
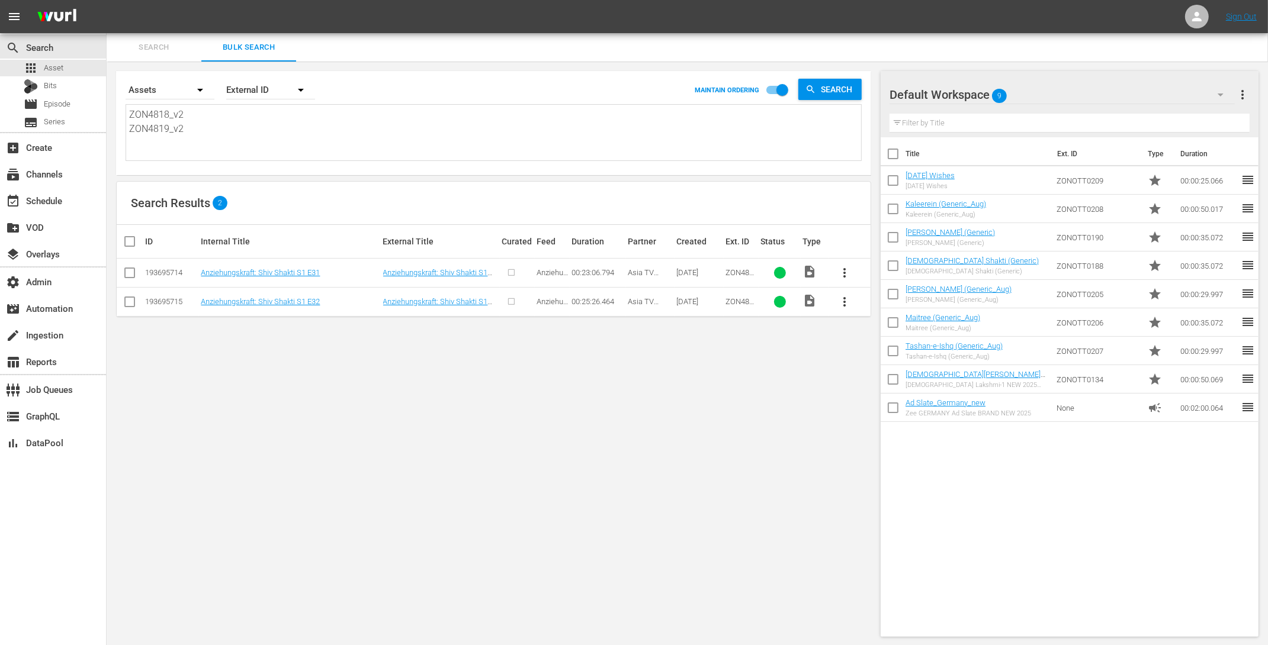
checkbox input "true"
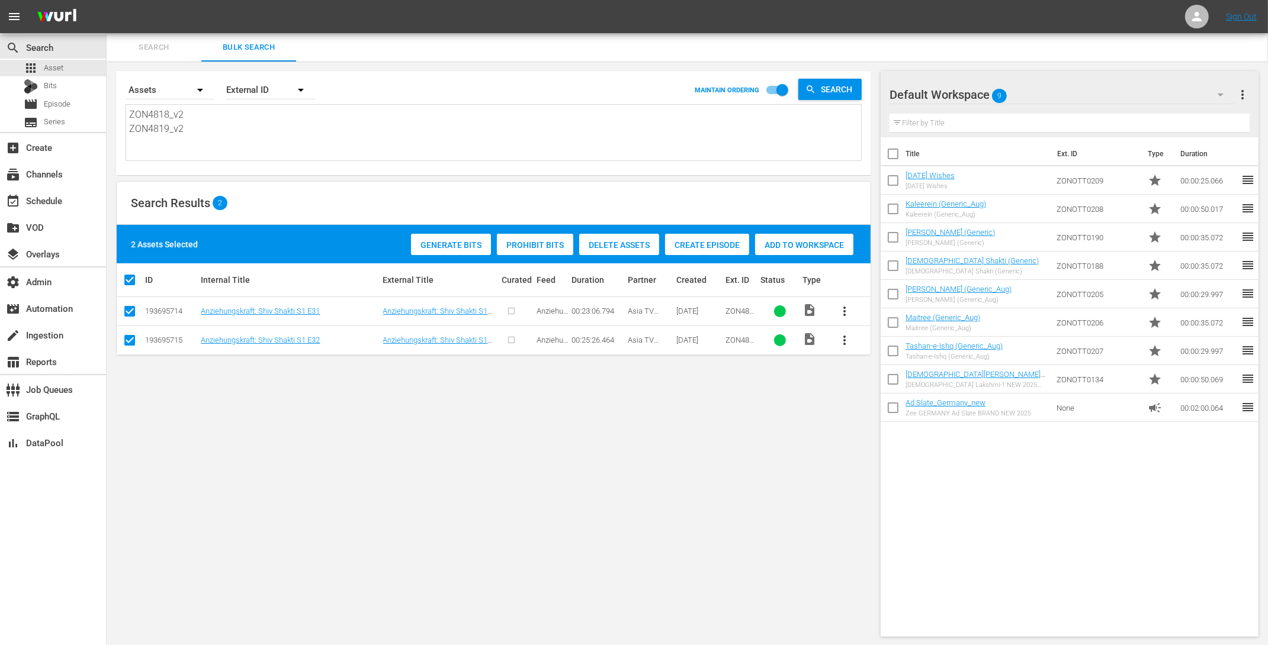
click at [712, 240] on span "Create Episode" at bounding box center [707, 244] width 84 height 9
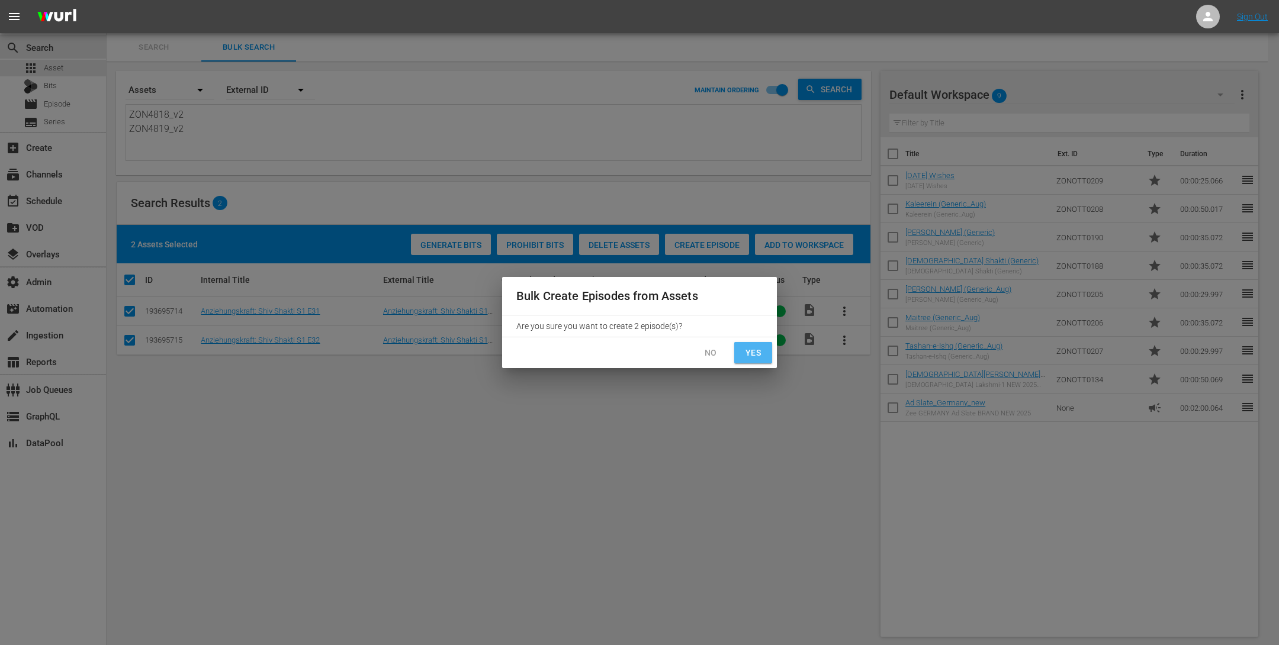
click at [755, 359] on span "Yes" at bounding box center [753, 353] width 19 height 15
checkbox input "false"
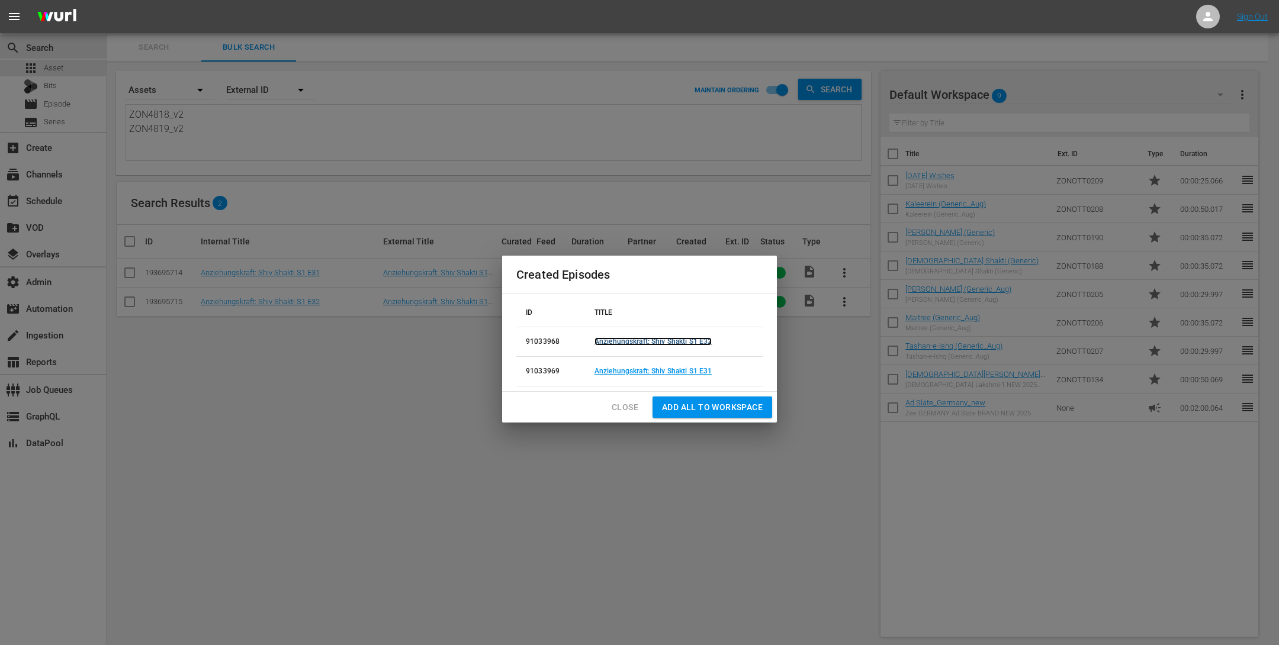
click at [648, 339] on link "Anziehungskraft: Shiv Shakti S1 E32" at bounding box center [653, 341] width 118 height 8
click at [645, 369] on link "Anziehungskraft: Shiv Shakti S1 E31" at bounding box center [653, 371] width 118 height 8
click at [633, 404] on span "Close" at bounding box center [625, 407] width 27 height 15
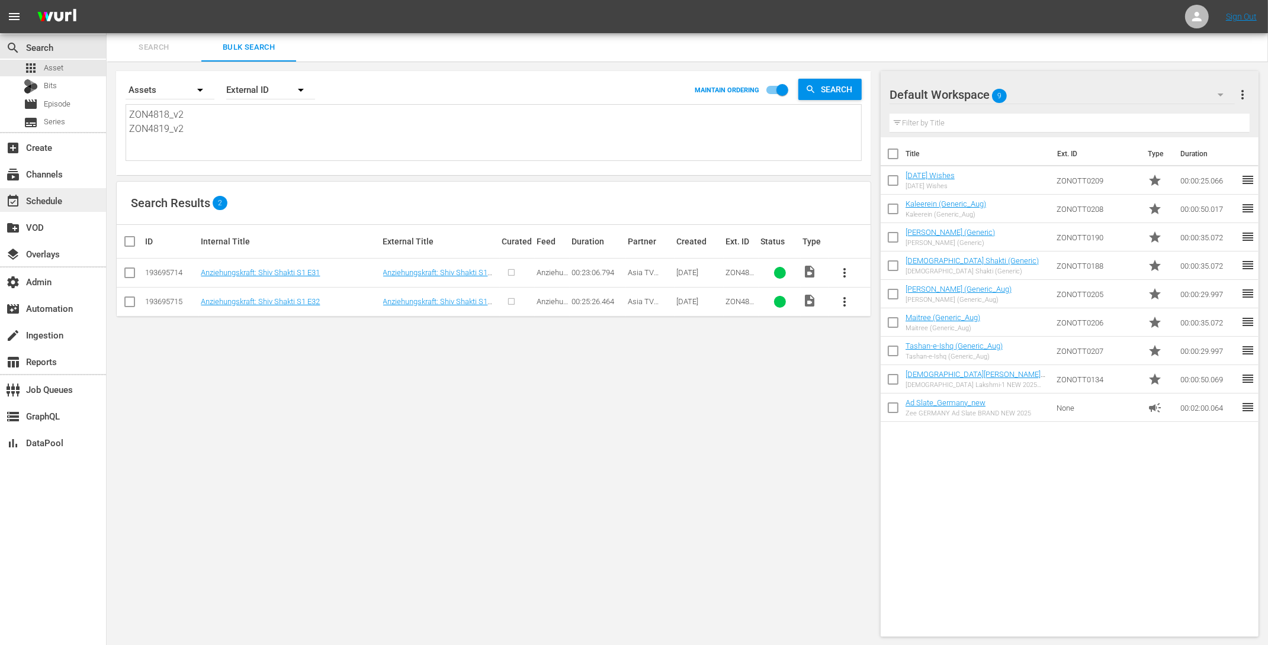
click at [66, 194] on div "event_available Schedule" at bounding box center [33, 199] width 66 height 11
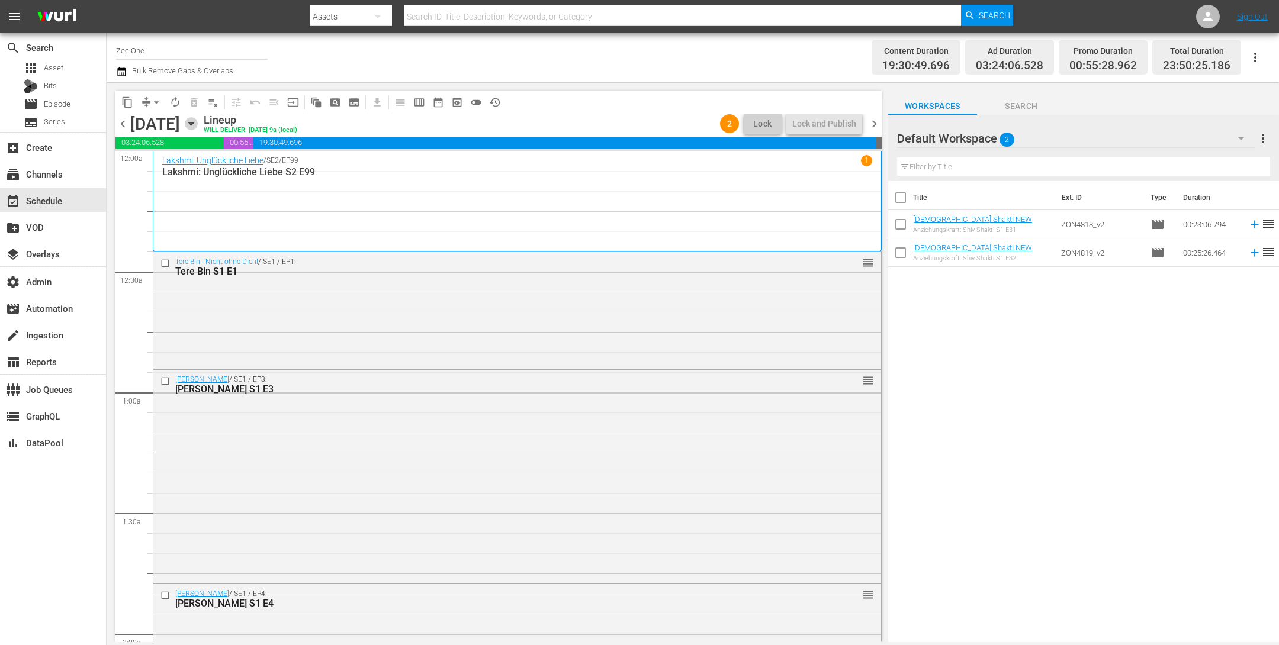
click at [194, 124] on icon "button" at bounding box center [190, 124] width 5 height 3
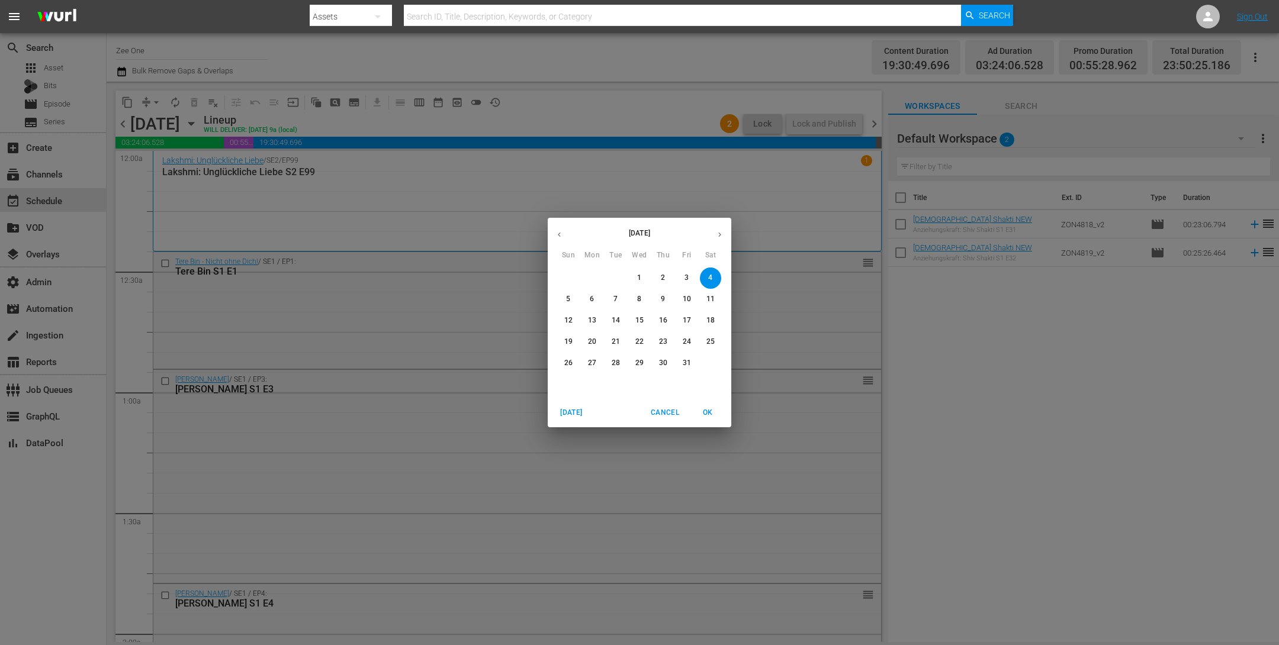
click at [590, 321] on p "13" at bounding box center [592, 321] width 8 height 10
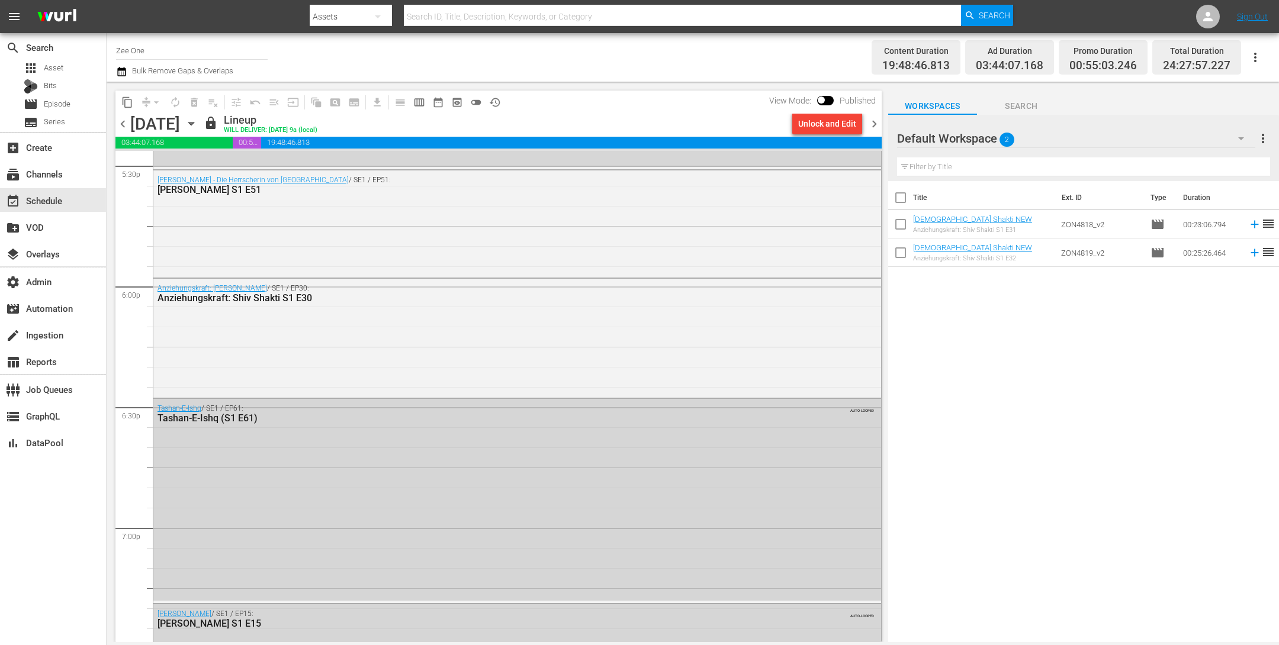
scroll to position [4221, 0]
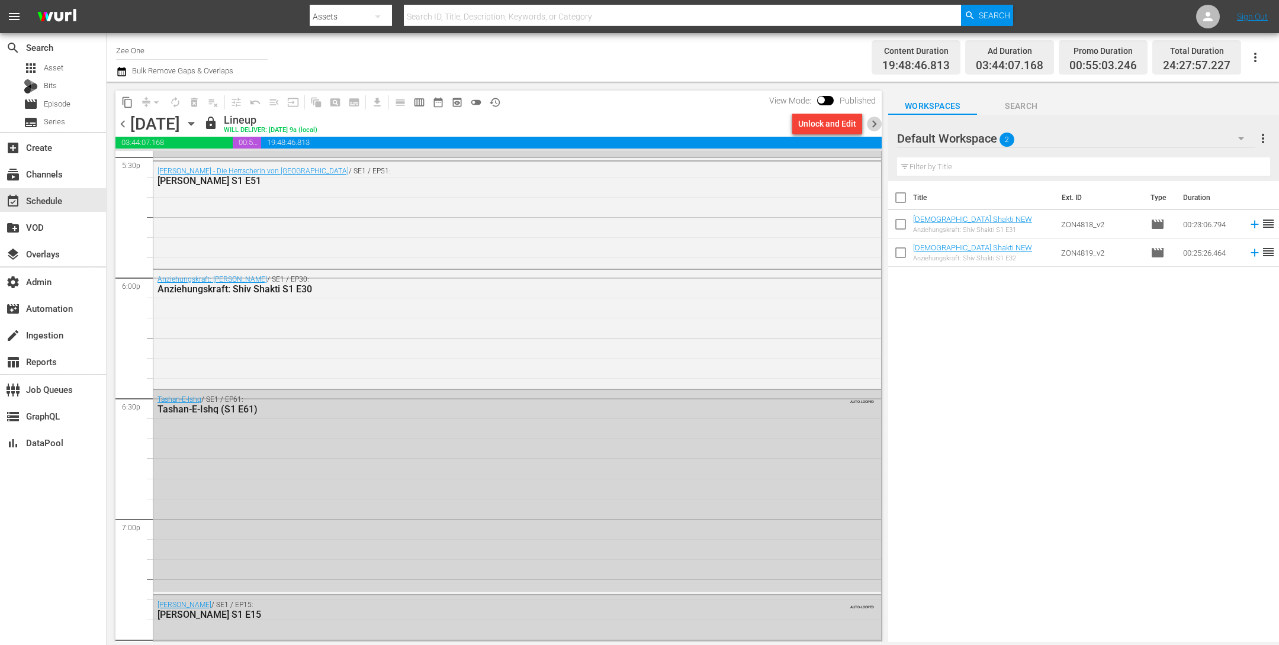
click at [873, 127] on span "chevron_right" at bounding box center [874, 124] width 15 height 15
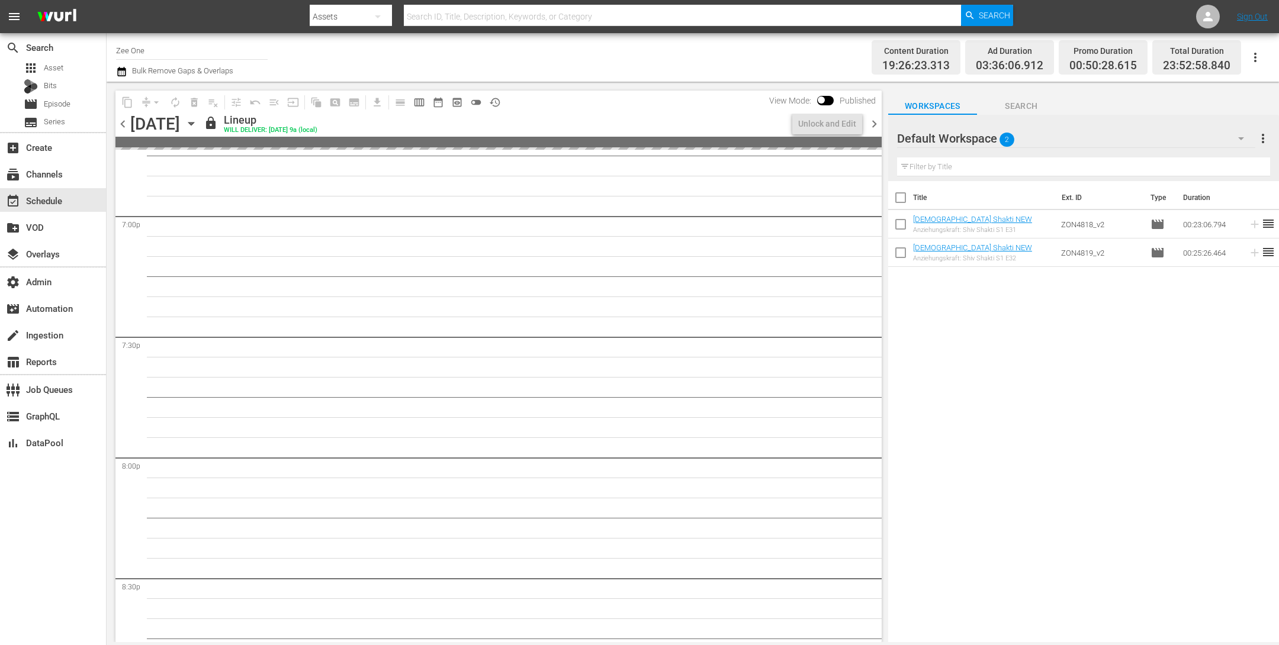
scroll to position [4262, 0]
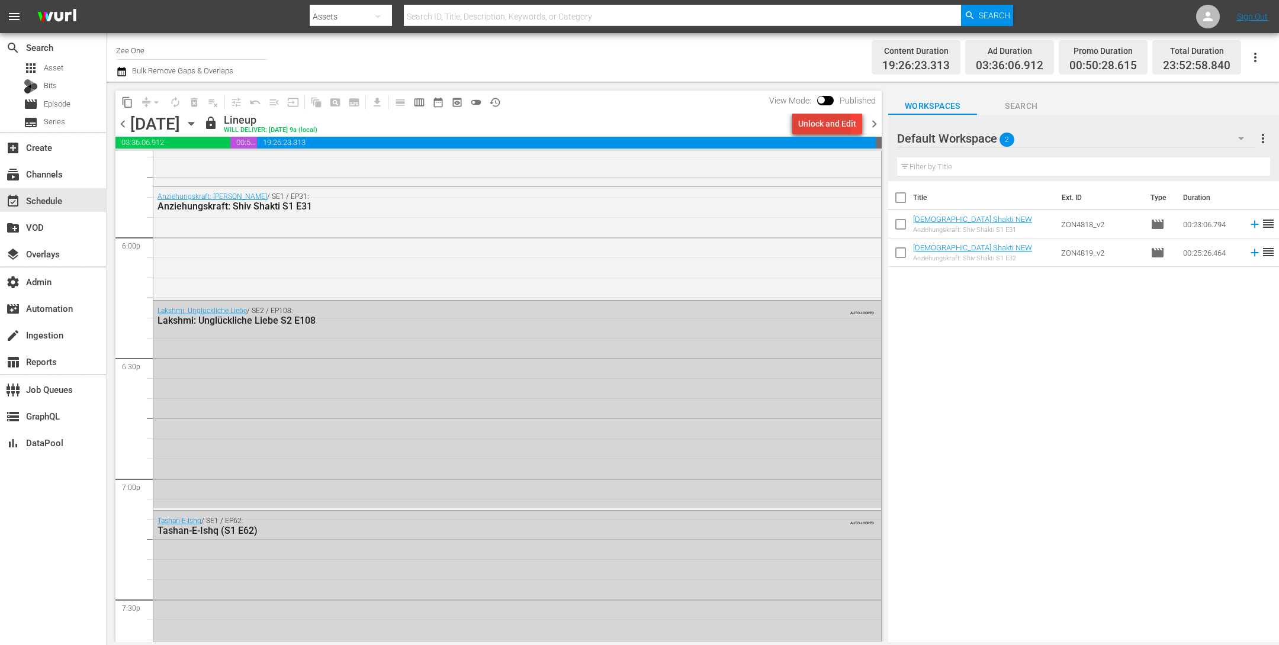
click at [818, 125] on div "Unlock and Edit" at bounding box center [827, 123] width 58 height 21
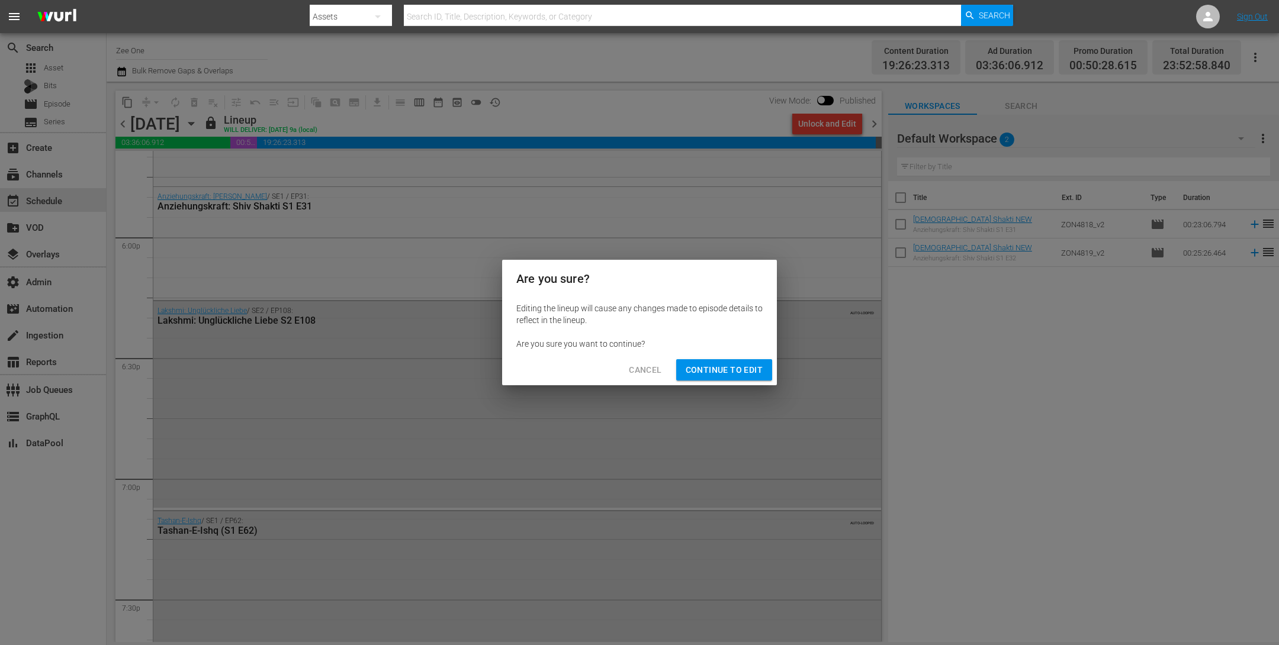
click at [712, 373] on span "Continue to Edit" at bounding box center [724, 370] width 77 height 15
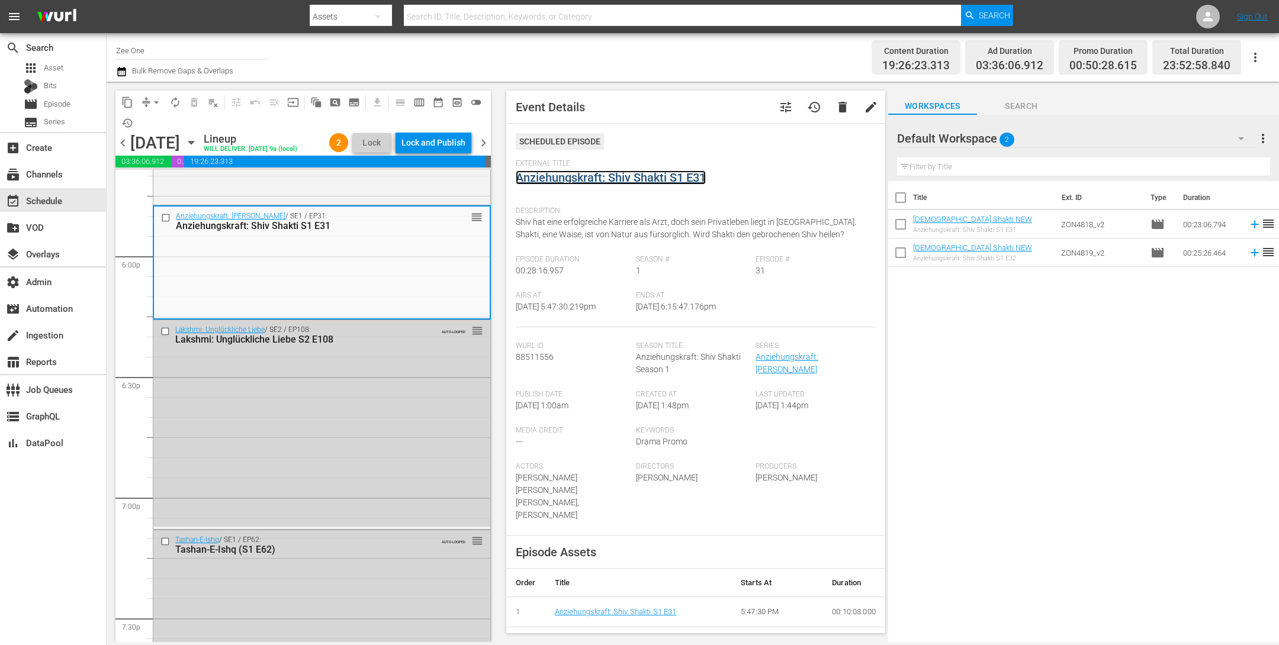
click at [546, 176] on link "Anziehungskraft: Shiv Shakti S1 E31" at bounding box center [611, 178] width 190 height 14
click at [429, 282] on div "Delete Event" at bounding box center [455, 289] width 94 height 16
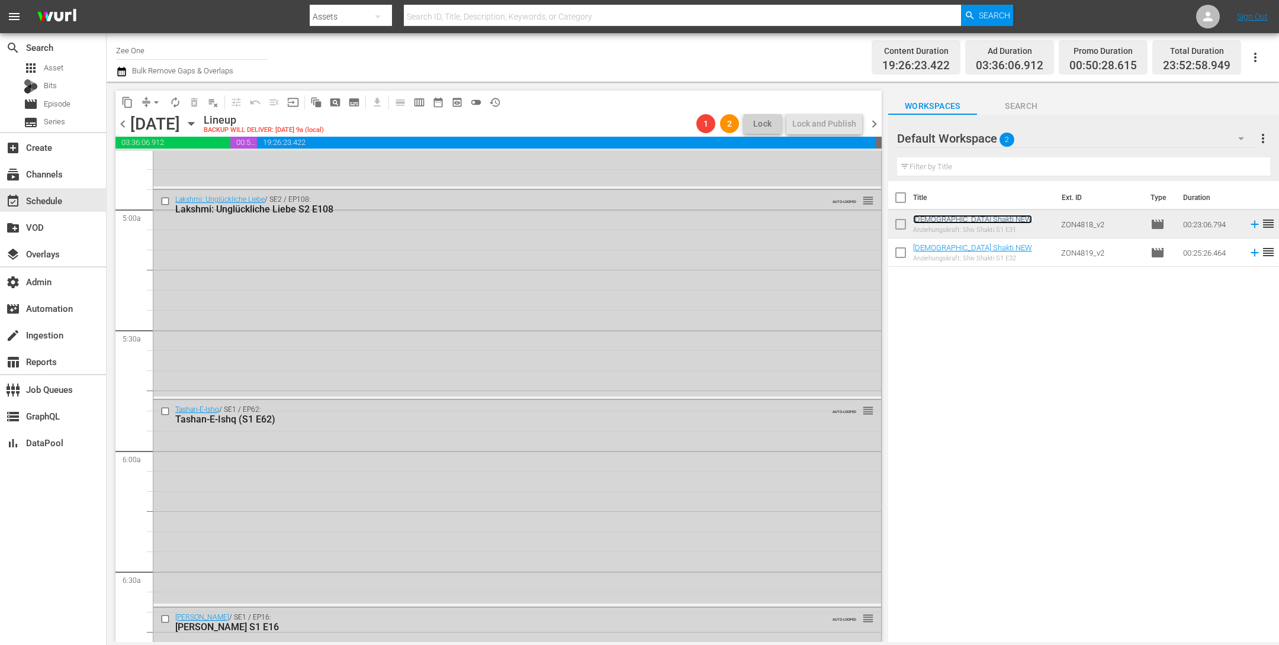
scroll to position [1231, 0]
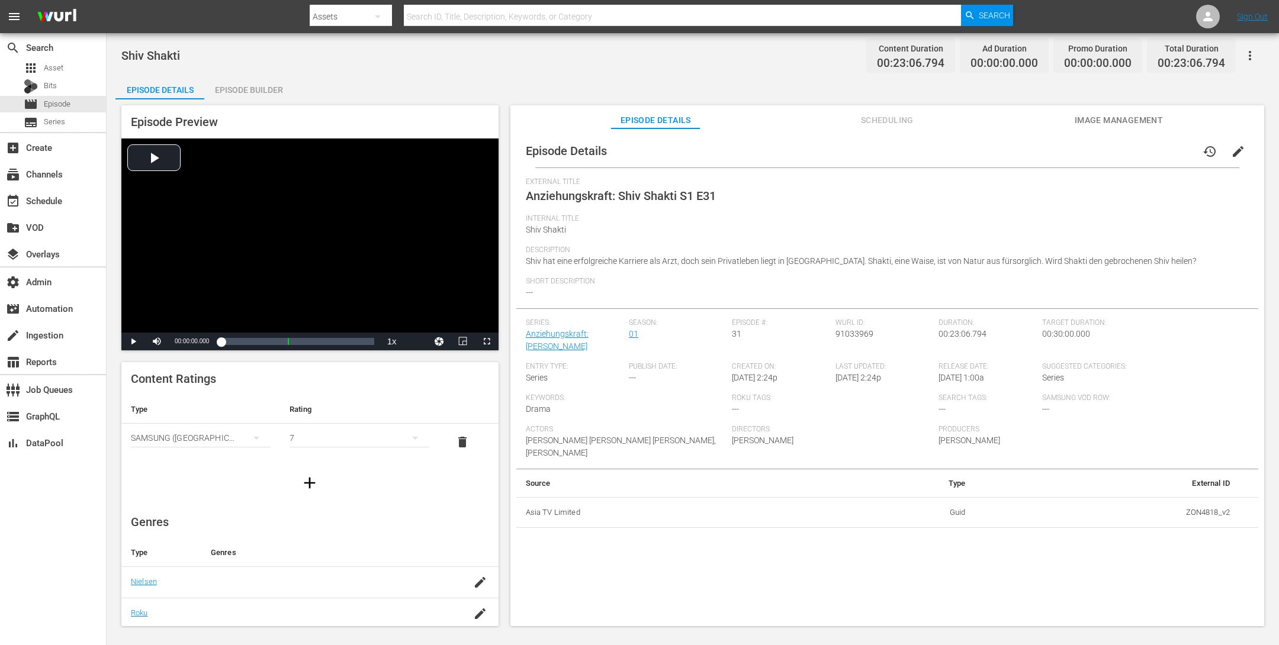
click at [1022, 46] on button "button" at bounding box center [1250, 55] width 28 height 28
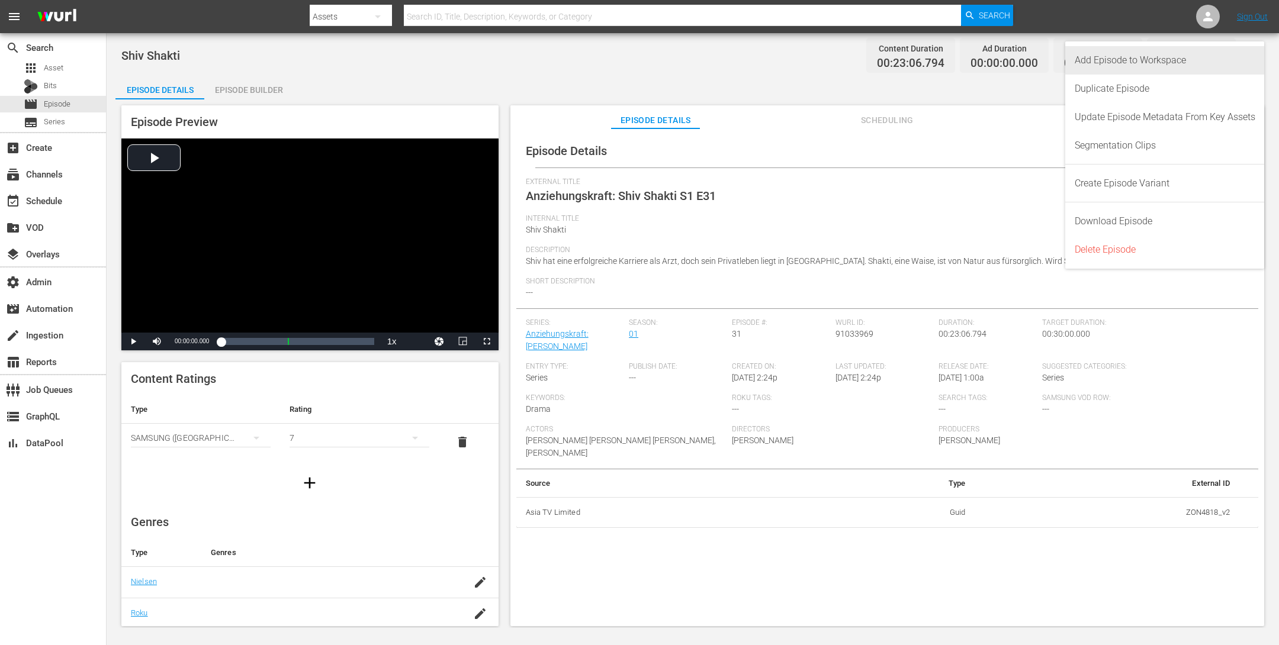
click at [1022, 62] on div "Add Episode to Workspace" at bounding box center [1165, 60] width 181 height 28
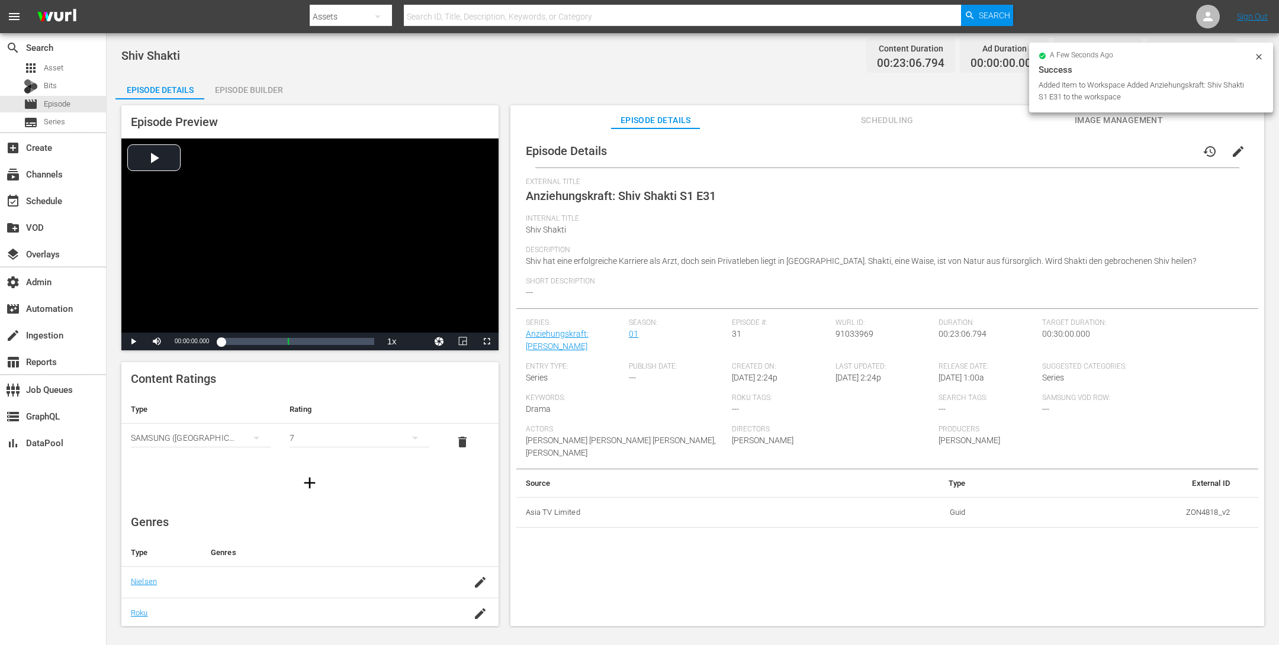
click at [1022, 153] on span "edit" at bounding box center [1238, 151] width 14 height 14
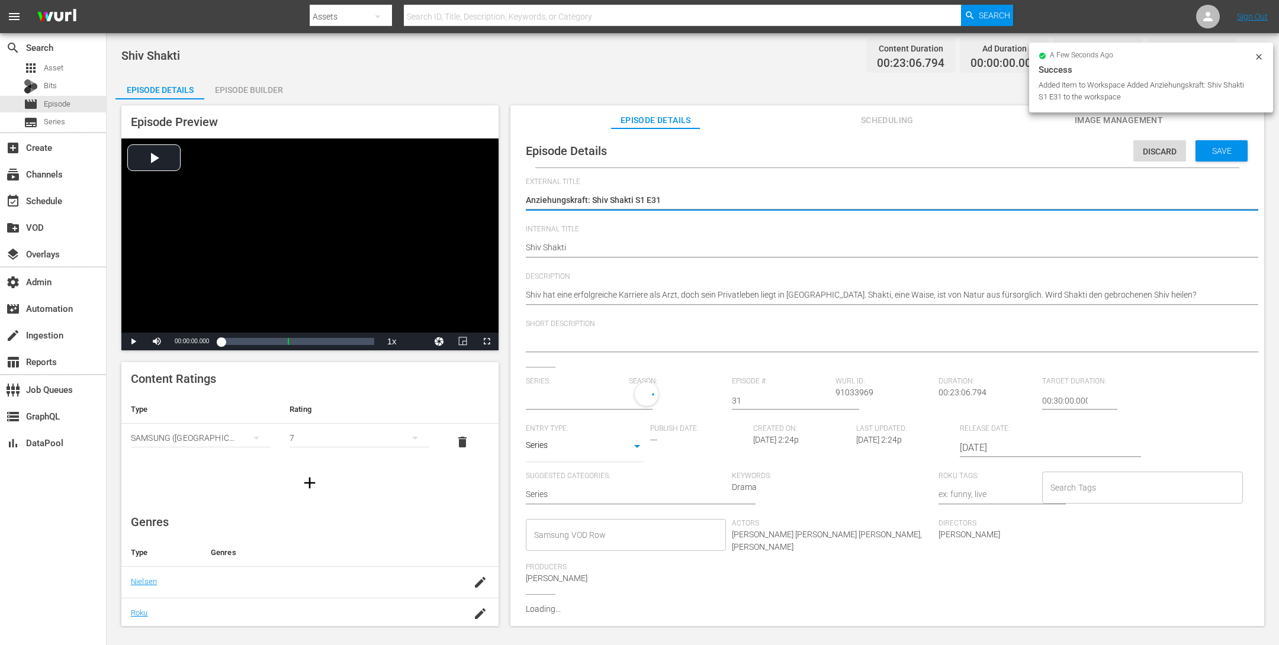
type input "Anziehungskraft: [PERSON_NAME]"
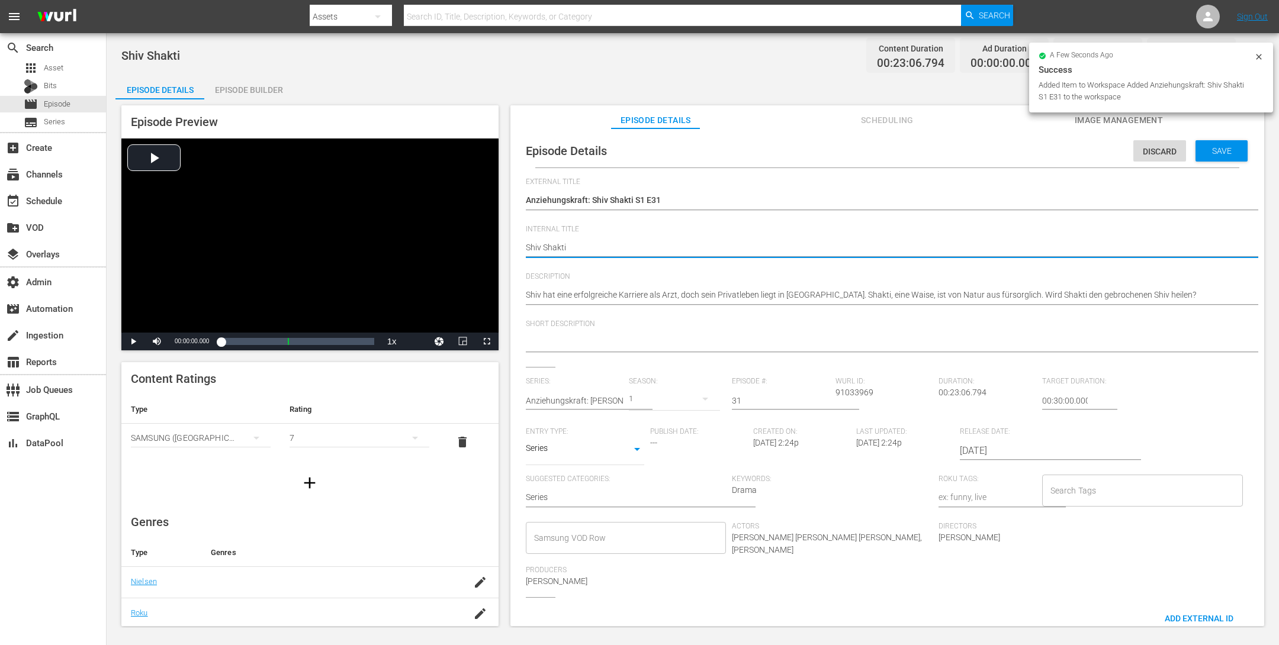
type textarea "Shiv Shakti N"
type textarea "Shiv Shakti NE"
type textarea "Shiv Shakti NEW"
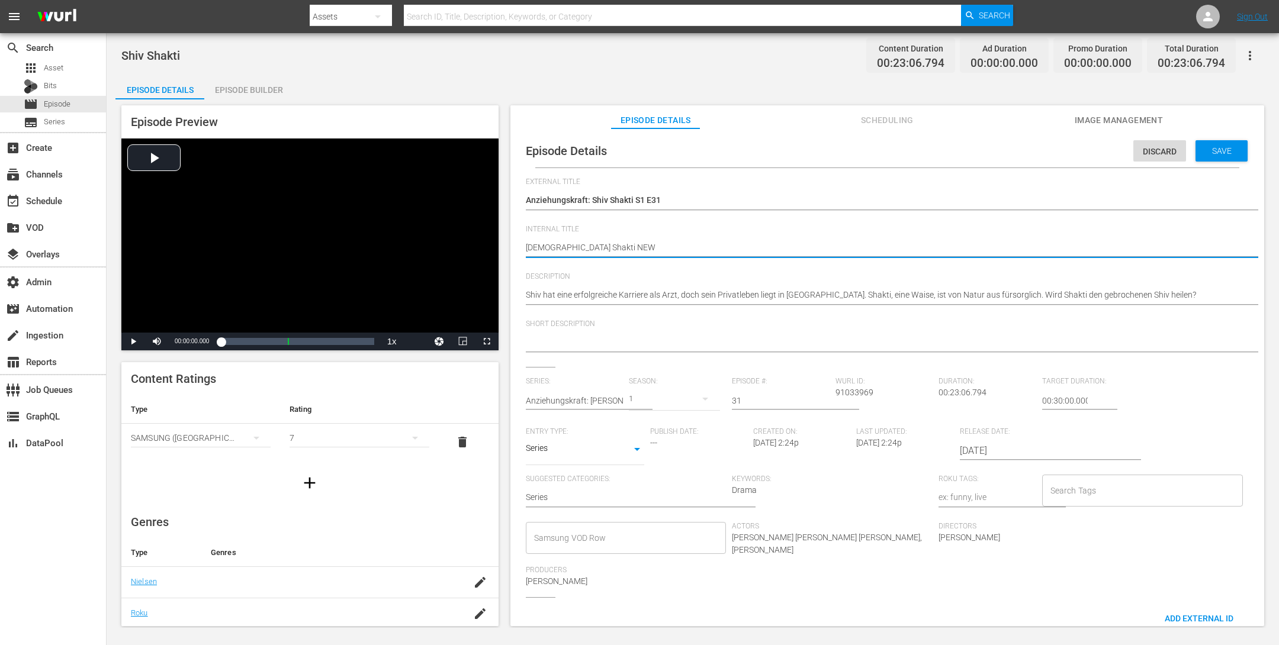
type textarea "Shiv Shakti NEW"
click at [1022, 139] on div "Discard Save" at bounding box center [1192, 147] width 119 height 27
click at [1022, 146] on span "Save" at bounding box center [1221, 150] width 38 height 9
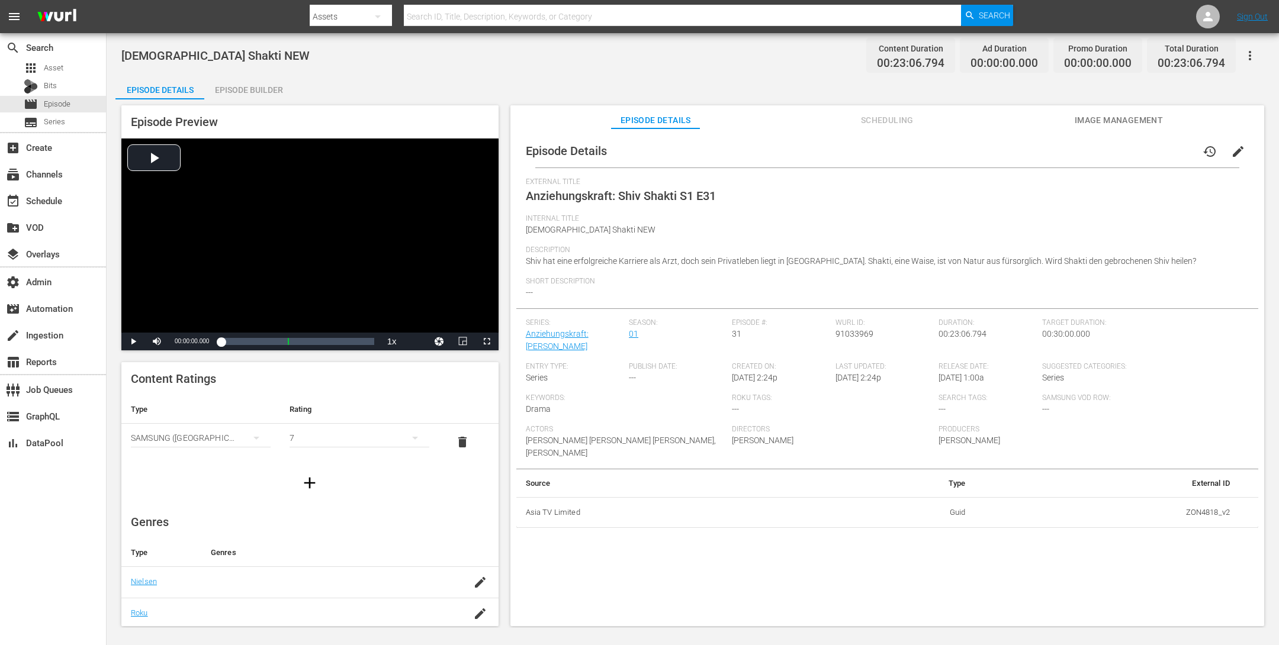
click at [275, 87] on div "Episode Builder" at bounding box center [248, 90] width 89 height 28
click at [1022, 54] on icon "button" at bounding box center [1250, 56] width 14 height 14
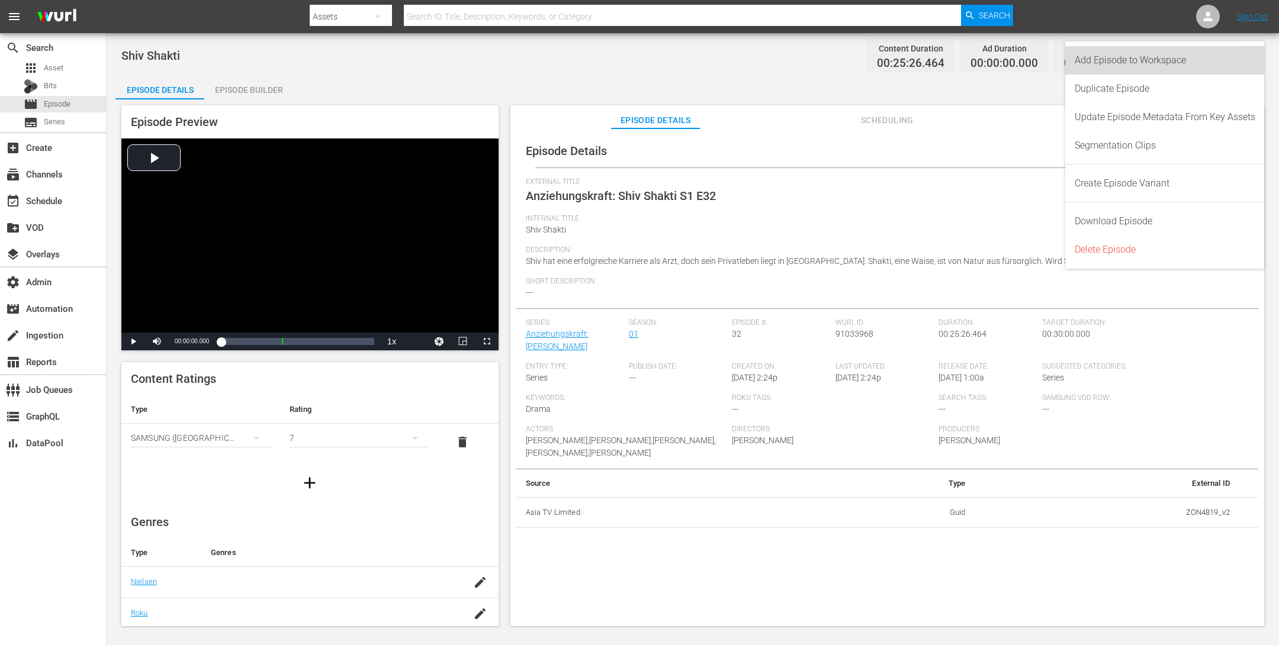
click at [1022, 54] on div "Add Episode to Workspace" at bounding box center [1165, 60] width 181 height 28
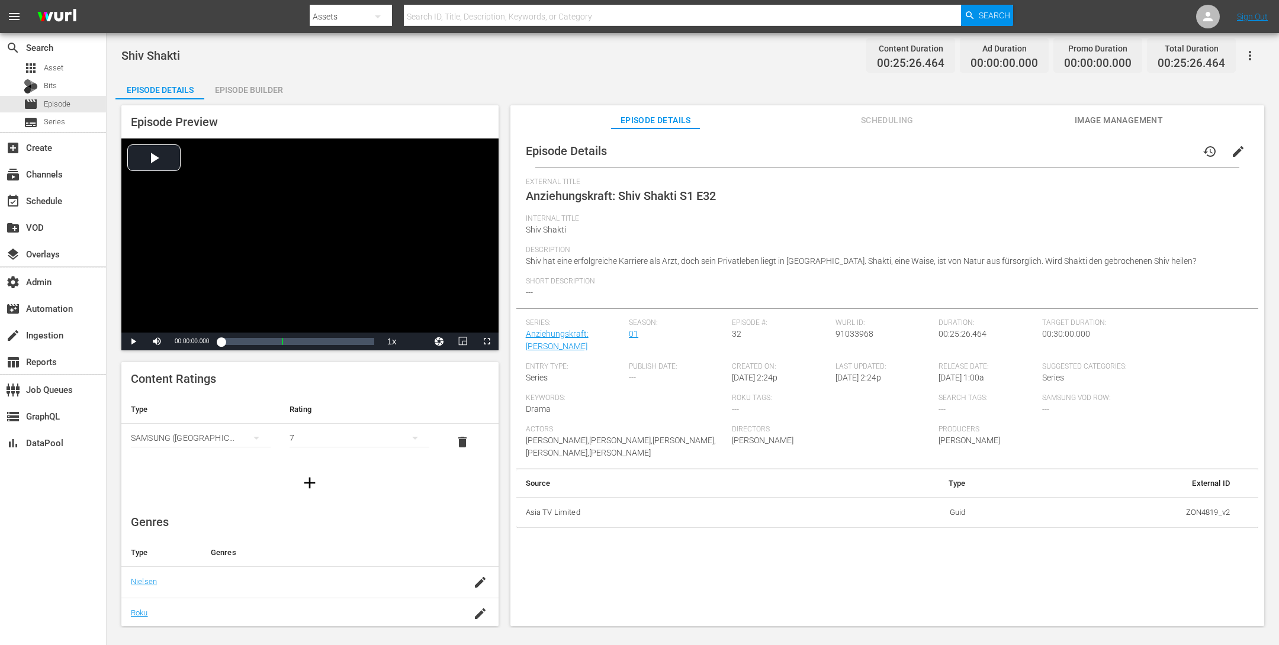
click at [1022, 52] on icon "button" at bounding box center [1250, 55] width 2 height 9
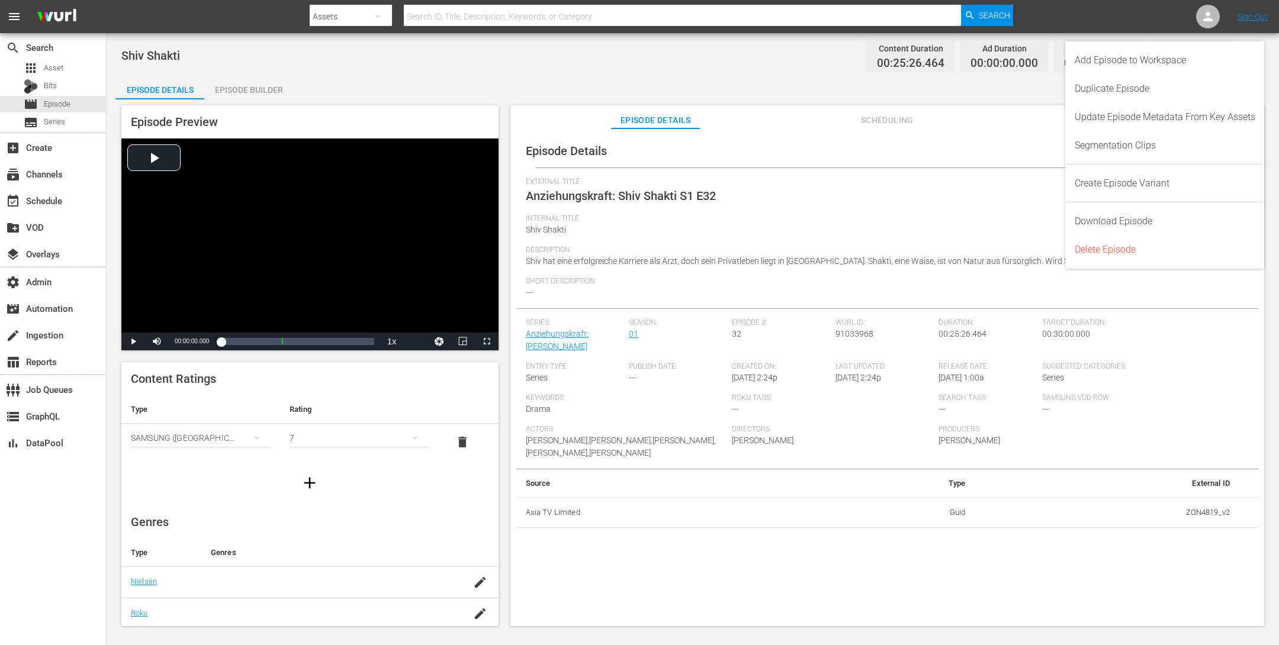
click at [979, 166] on div "Episode Details history edit" at bounding box center [887, 150] width 742 height 33
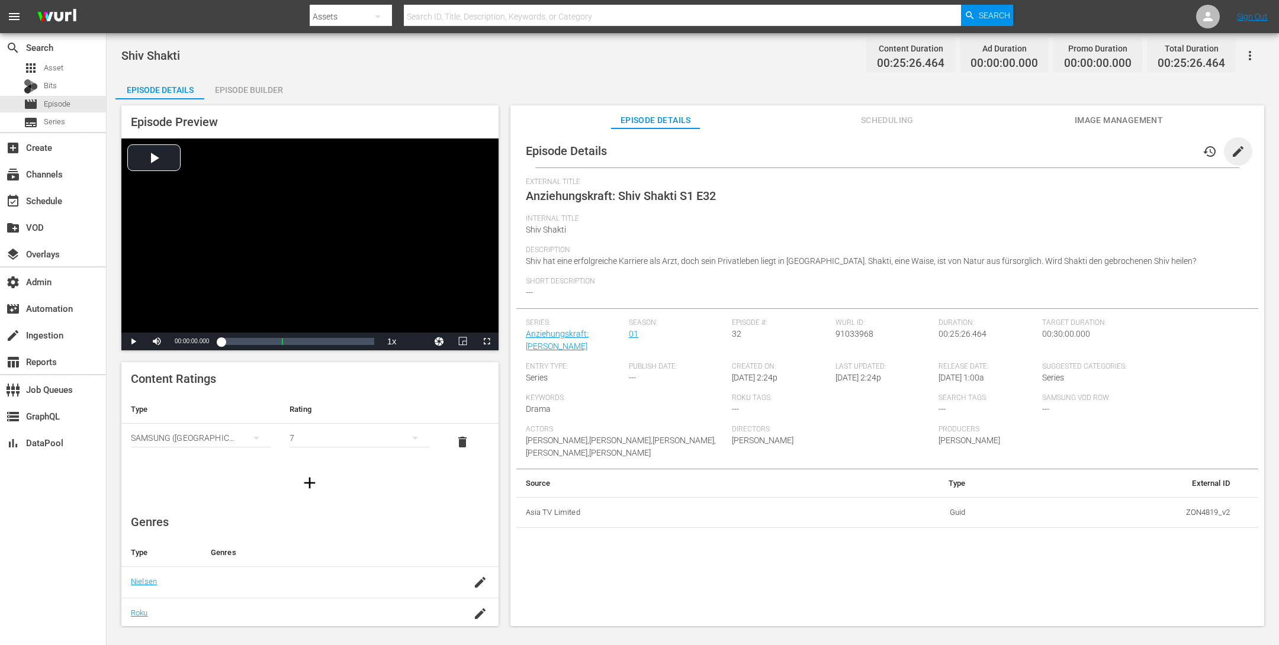
click at [1022, 145] on span "edit" at bounding box center [1238, 151] width 14 height 14
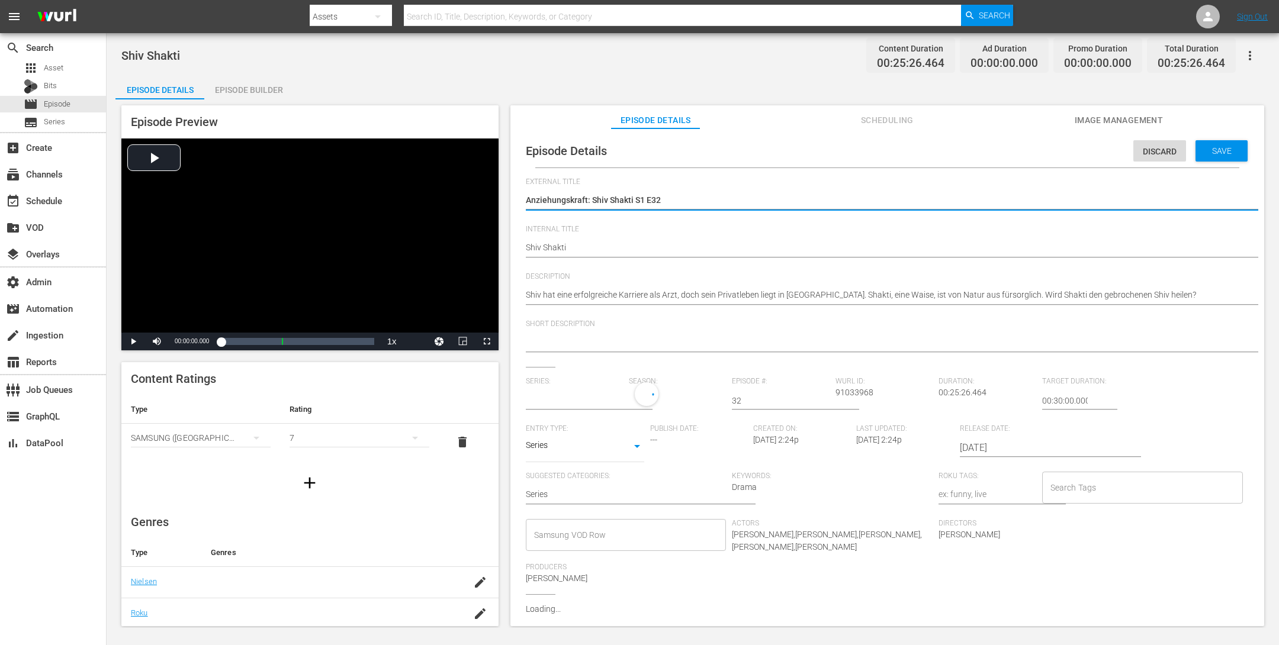
type input "Anziehungskraft: [PERSON_NAME]"
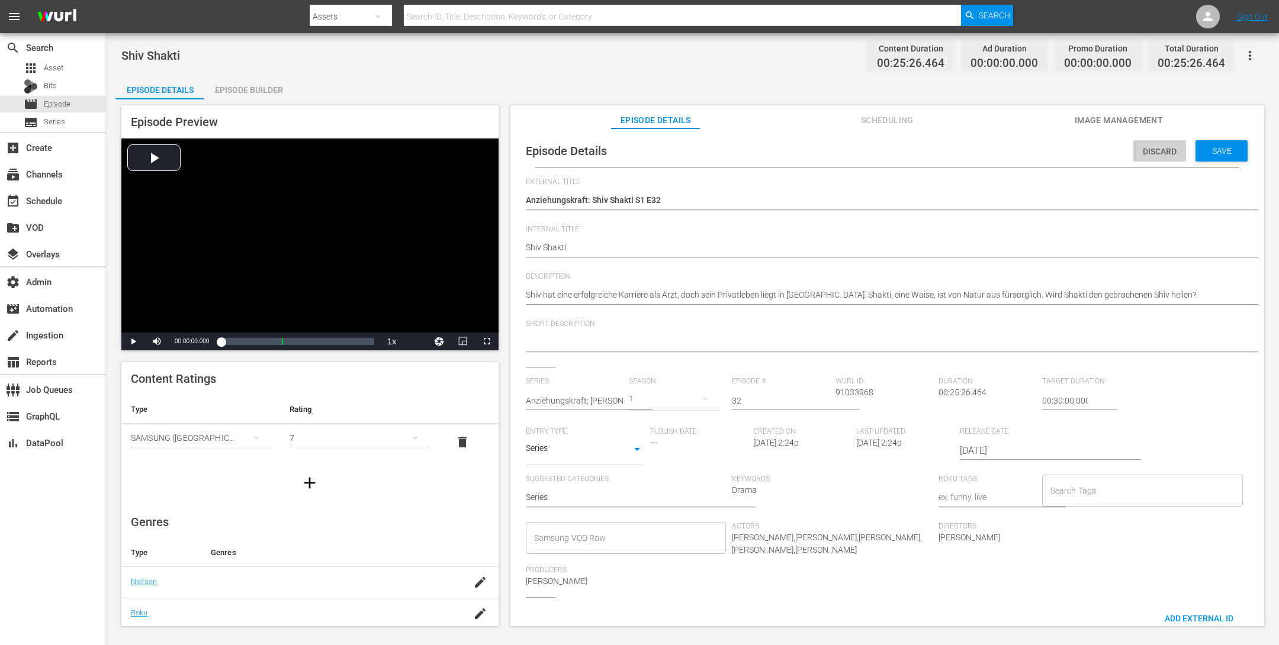
click at [1022, 153] on span "Discard" at bounding box center [1159, 151] width 53 height 9
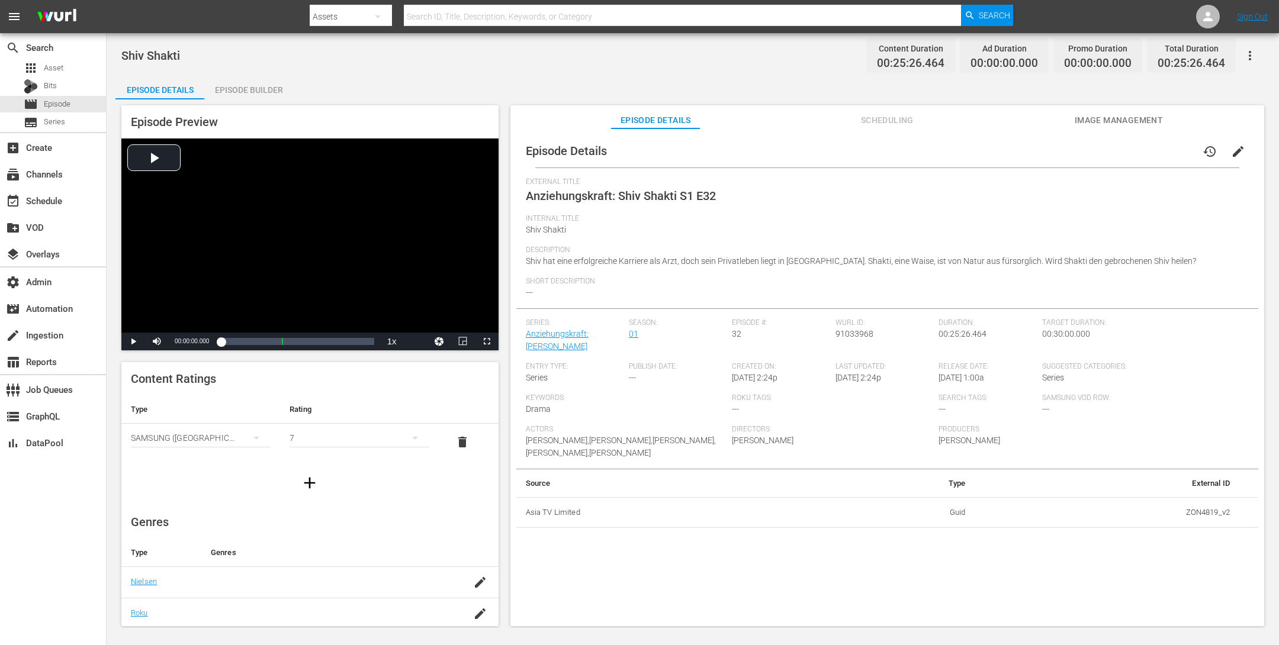
click at [1022, 153] on span "edit" at bounding box center [1238, 151] width 14 height 14
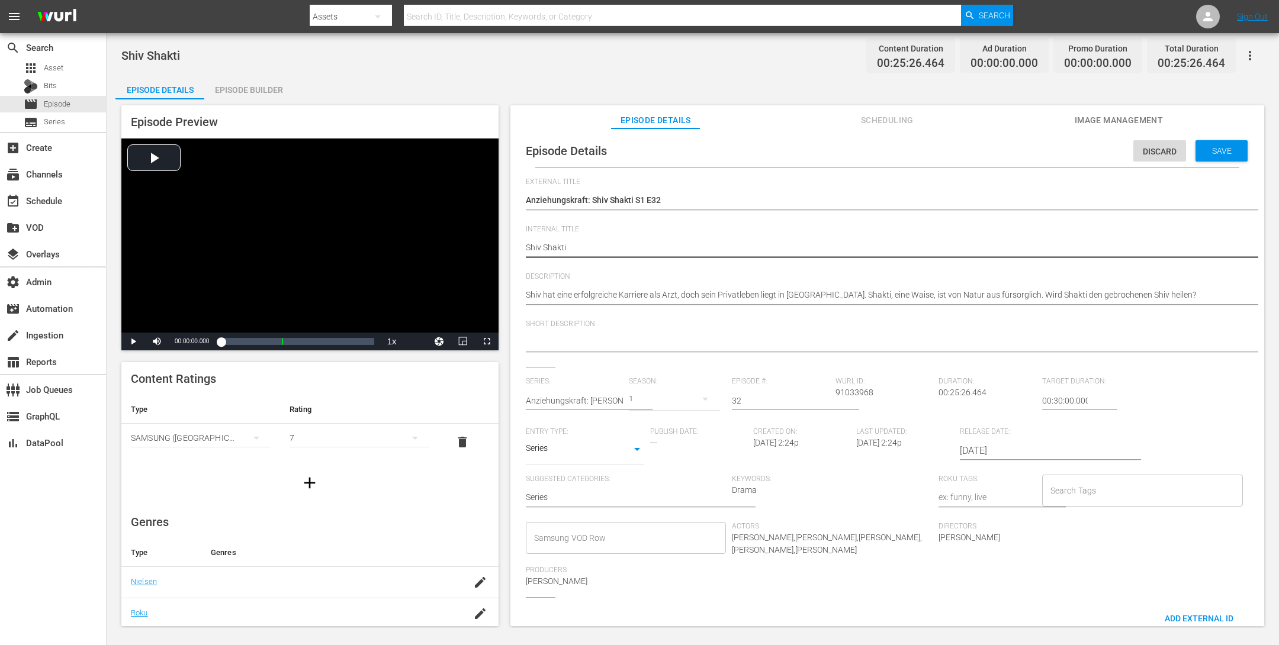
type textarea "Shiv Shakti"
type textarea "Shiv Shakti N"
type textarea "Shiv Shakti NE"
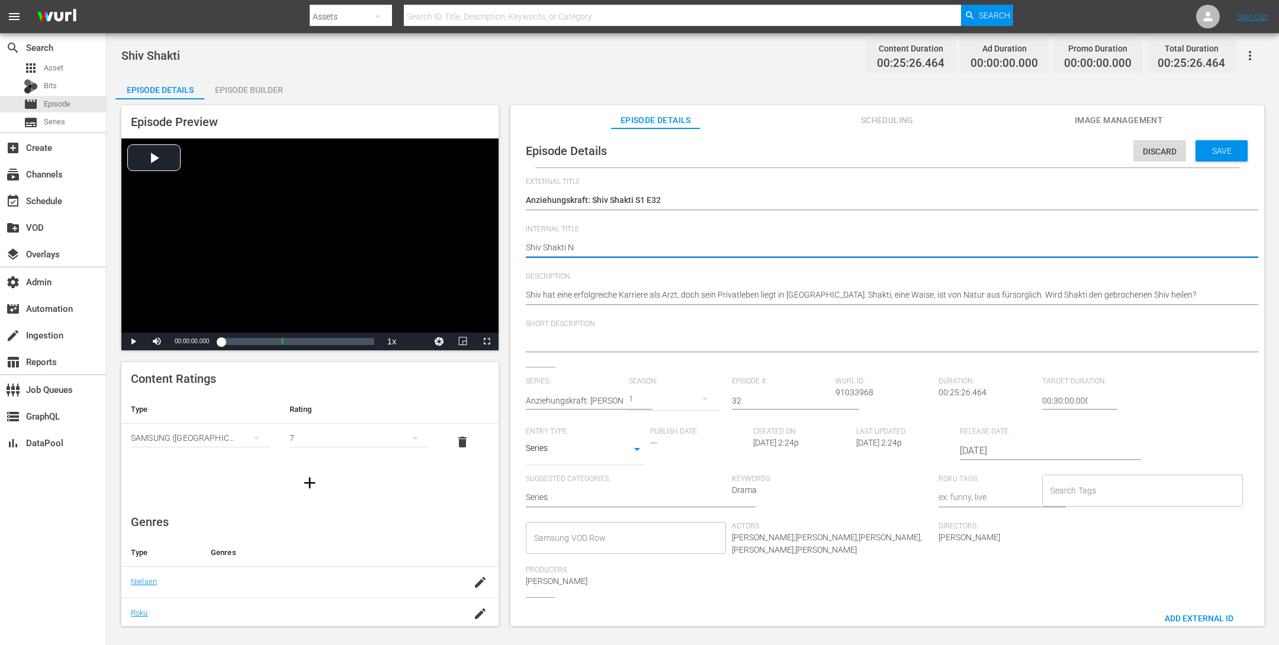
type textarea "Shiv Shakti NE"
type textarea "[DEMOGRAPHIC_DATA] Shakti NEW"
click at [1022, 146] on span "Save" at bounding box center [1221, 150] width 38 height 9
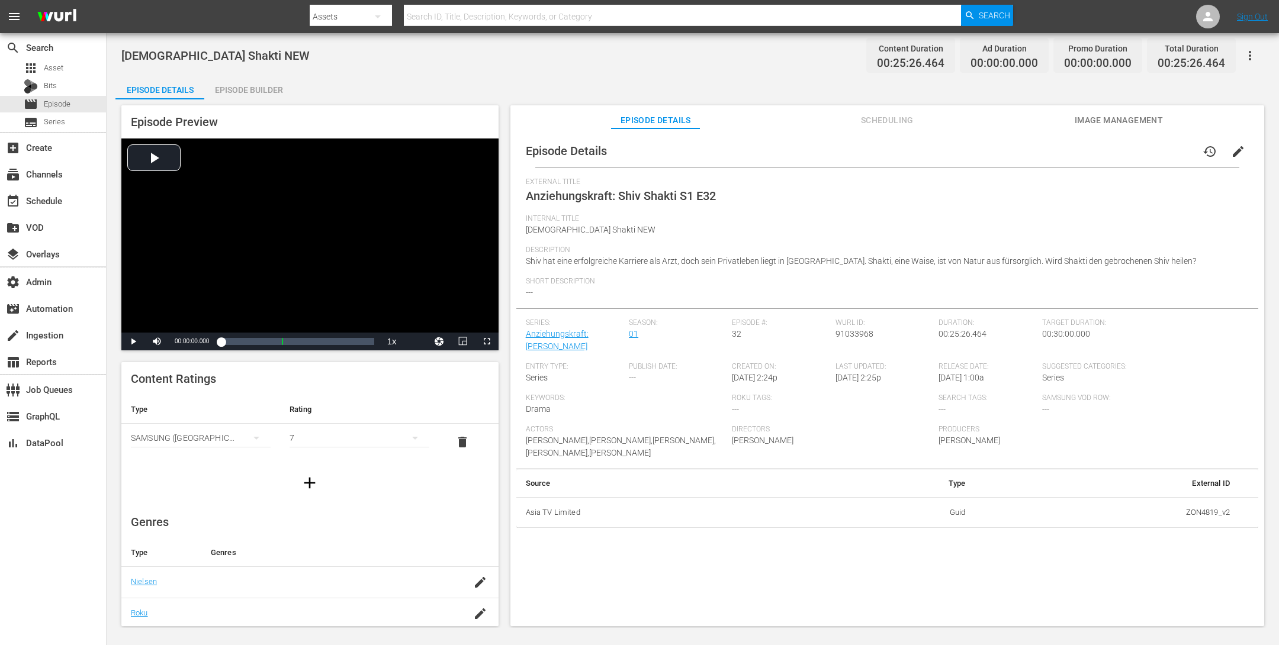
click at [268, 85] on div "Episode Builder" at bounding box center [248, 90] width 89 height 28
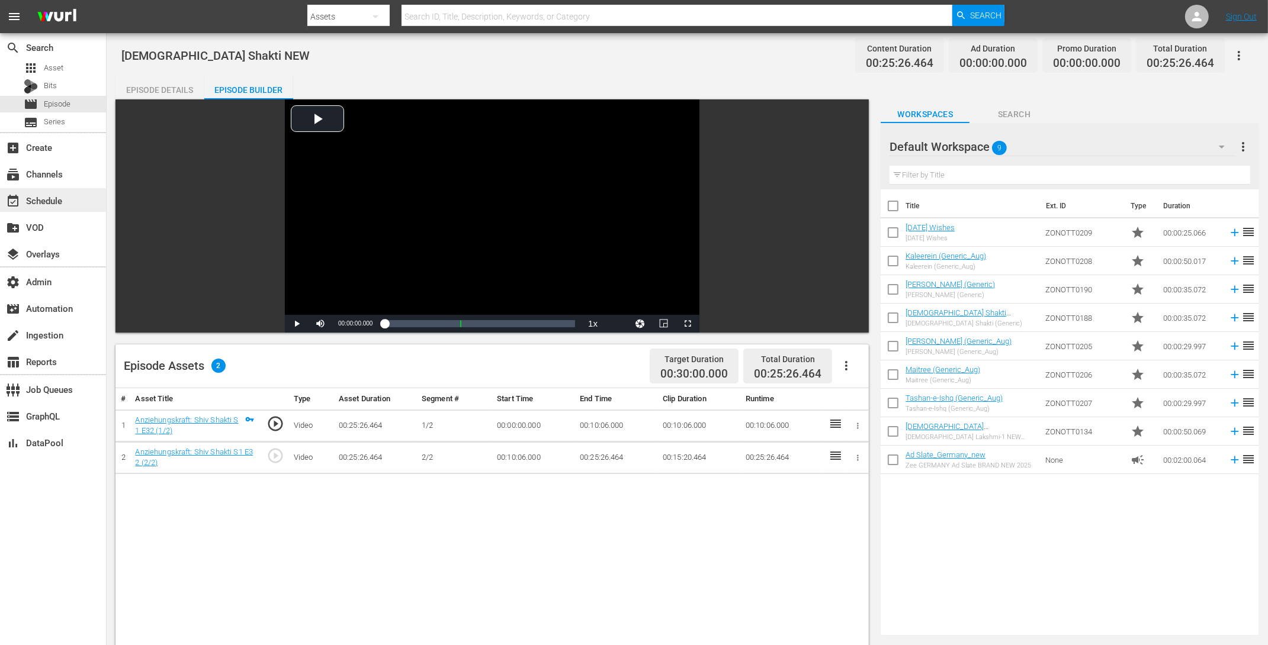
click at [60, 204] on div "event_available Schedule" at bounding box center [33, 199] width 66 height 11
click at [166, 86] on div "Episode Details" at bounding box center [159, 90] width 89 height 28
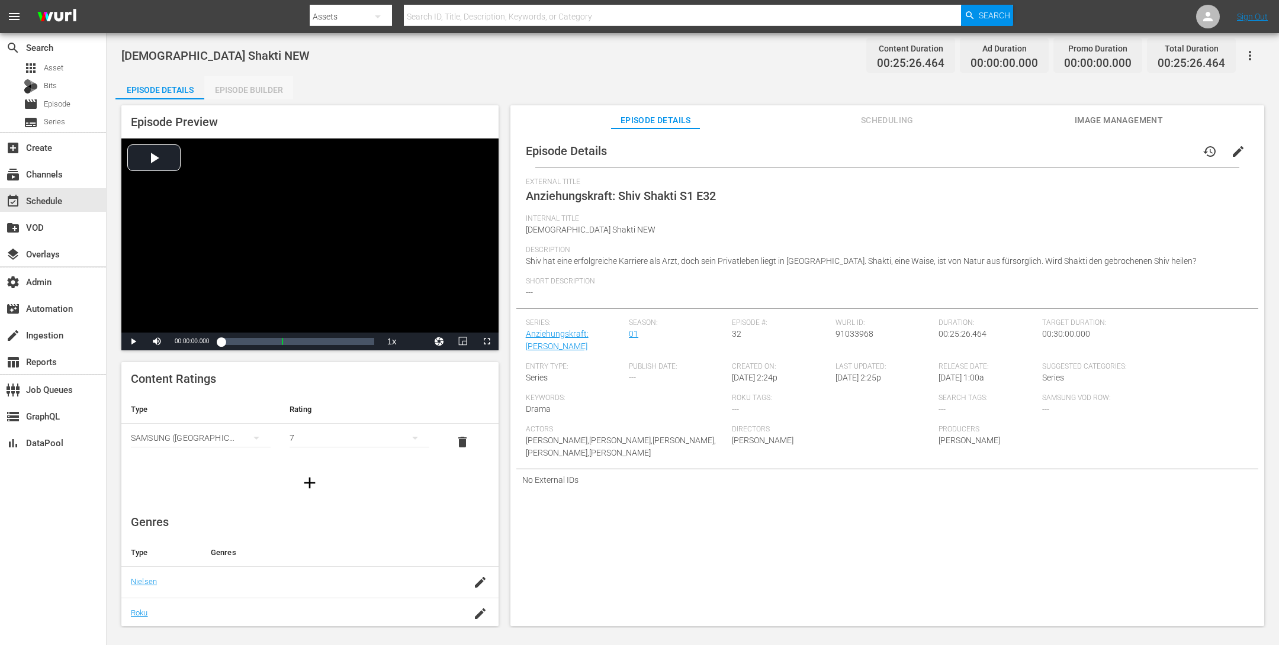
click at [237, 86] on div "Episode Builder" at bounding box center [248, 90] width 89 height 28
click at [246, 94] on div "Episode Builder" at bounding box center [248, 90] width 89 height 28
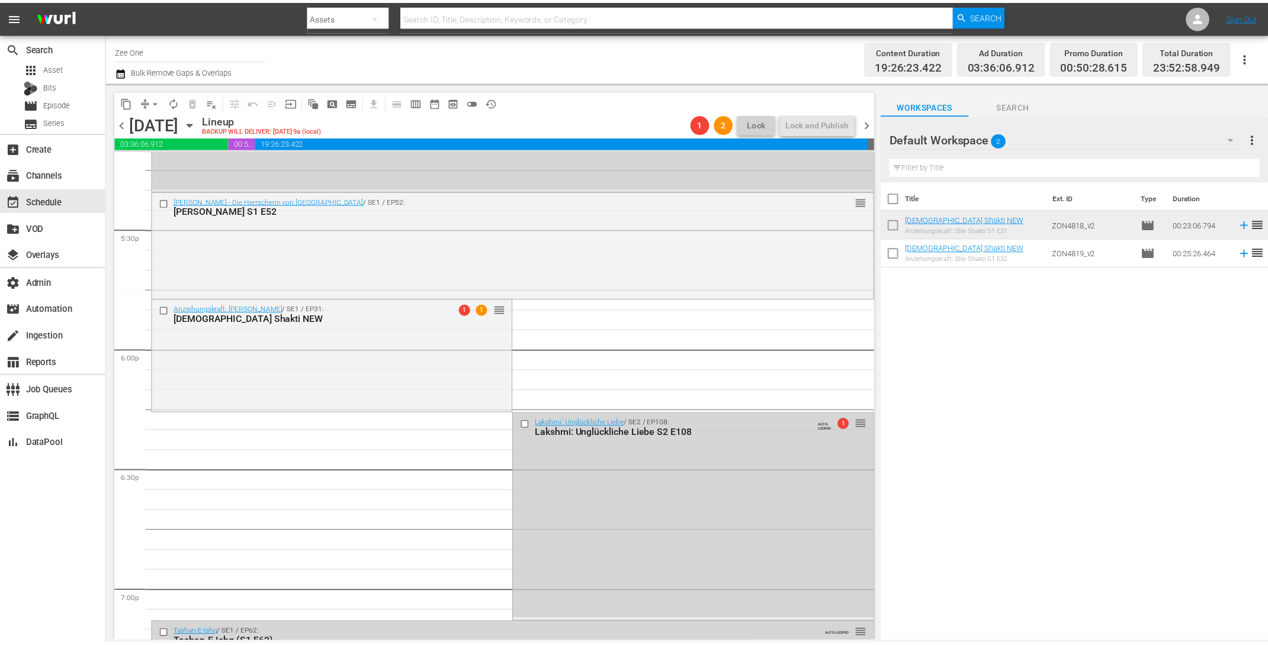
scroll to position [4256, 0]
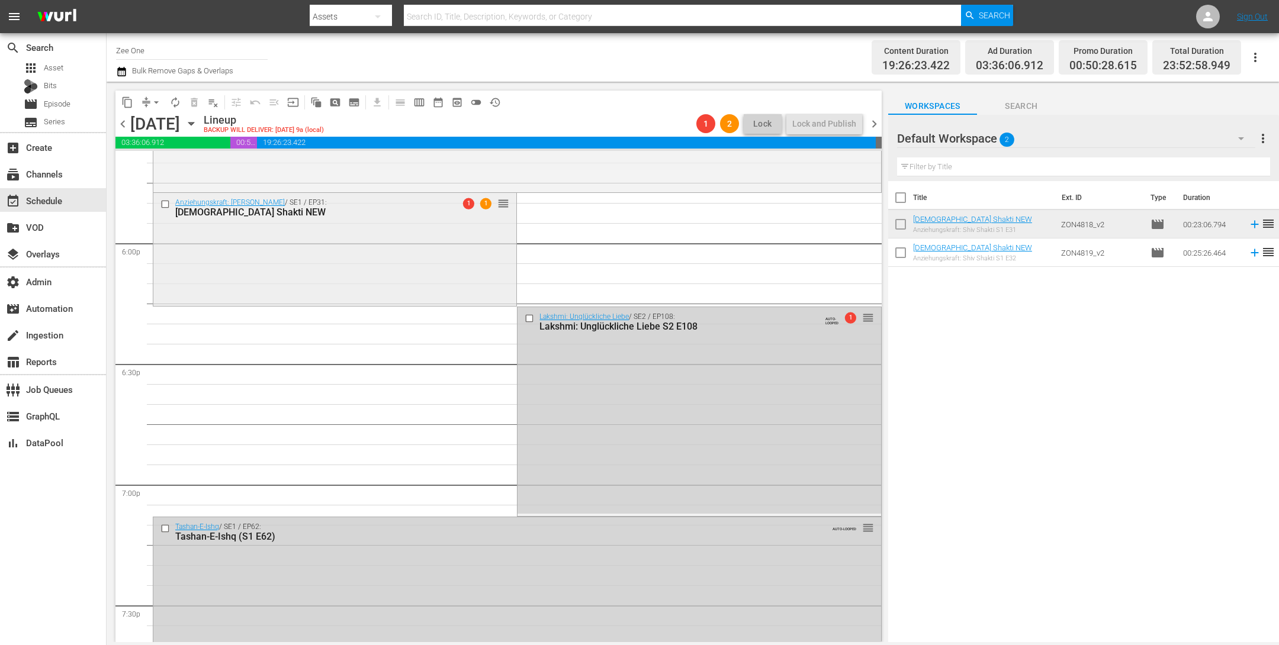
click at [423, 268] on div "Anziehungskraft: Shiv Shakti / SE1 / EP31: Shiv Shakti NEW 1 1 reorder" at bounding box center [334, 248] width 363 height 110
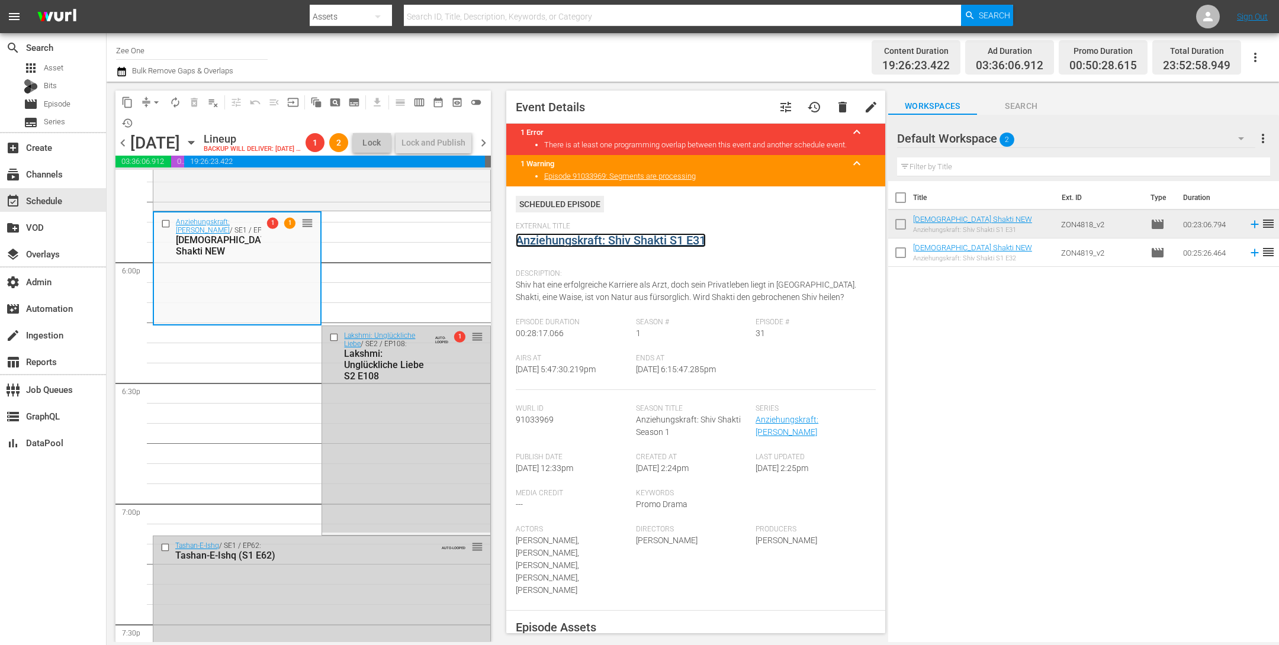
click at [541, 245] on link "Anziehungskraft: Shiv Shakti S1 E31" at bounding box center [611, 240] width 190 height 14
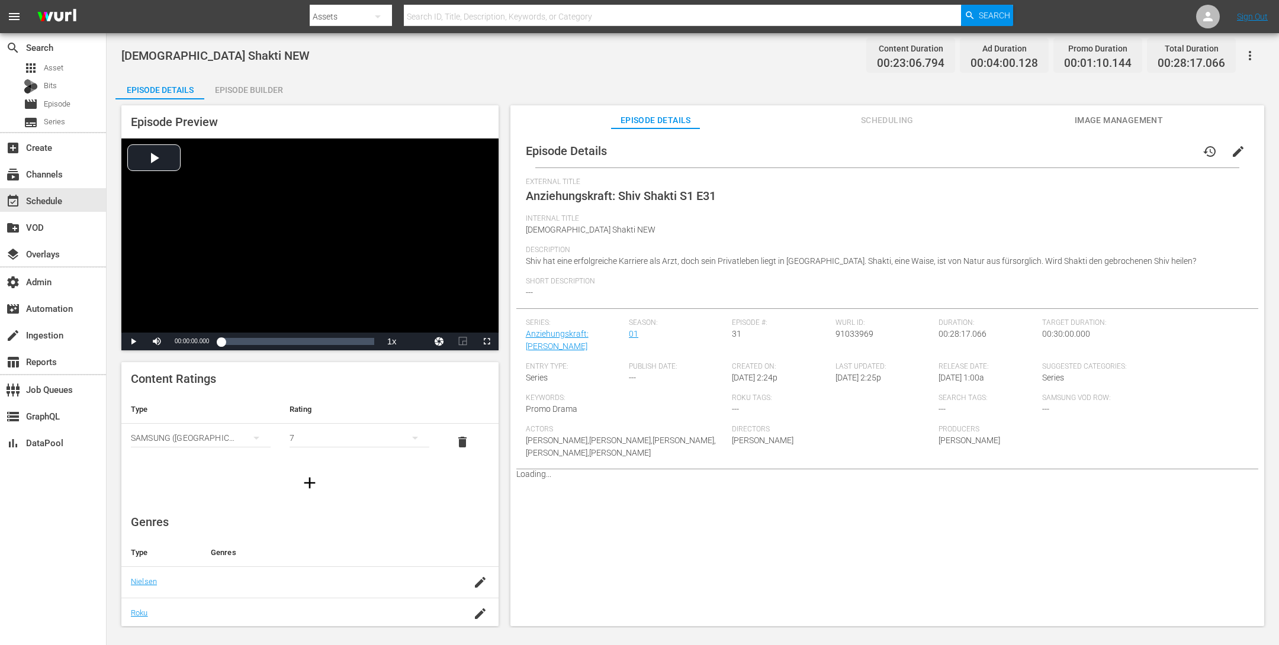
click at [246, 82] on div "Episode Builder" at bounding box center [248, 90] width 89 height 28
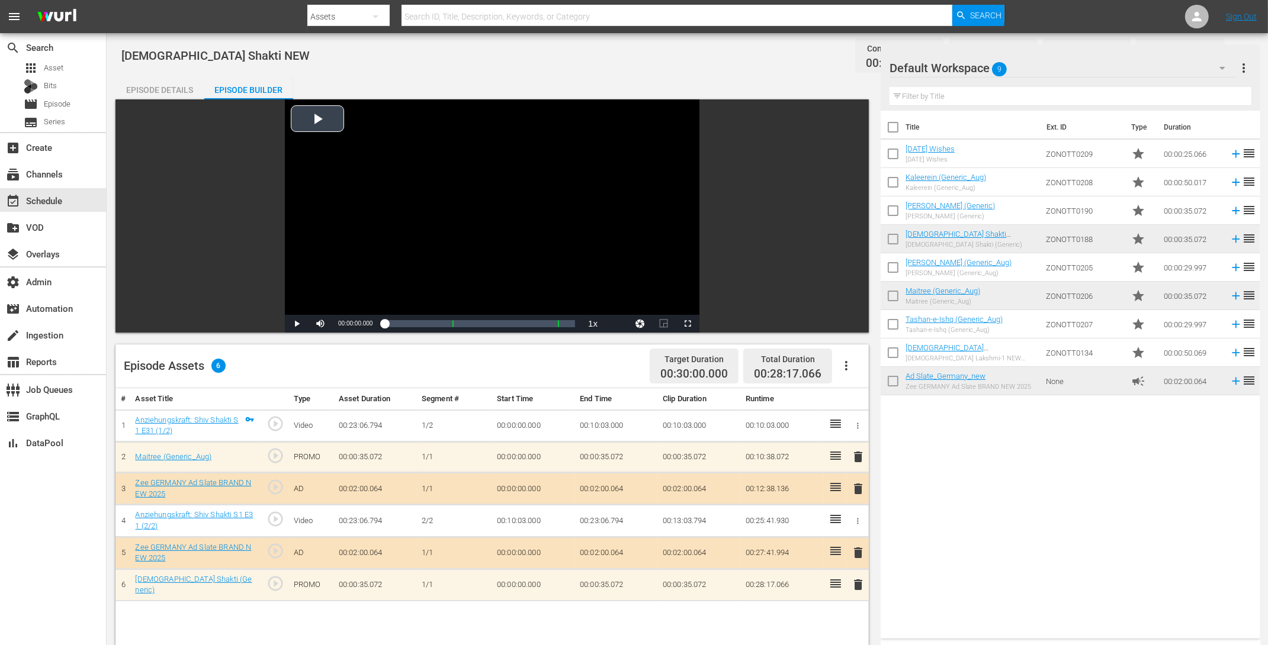
scroll to position [273, 0]
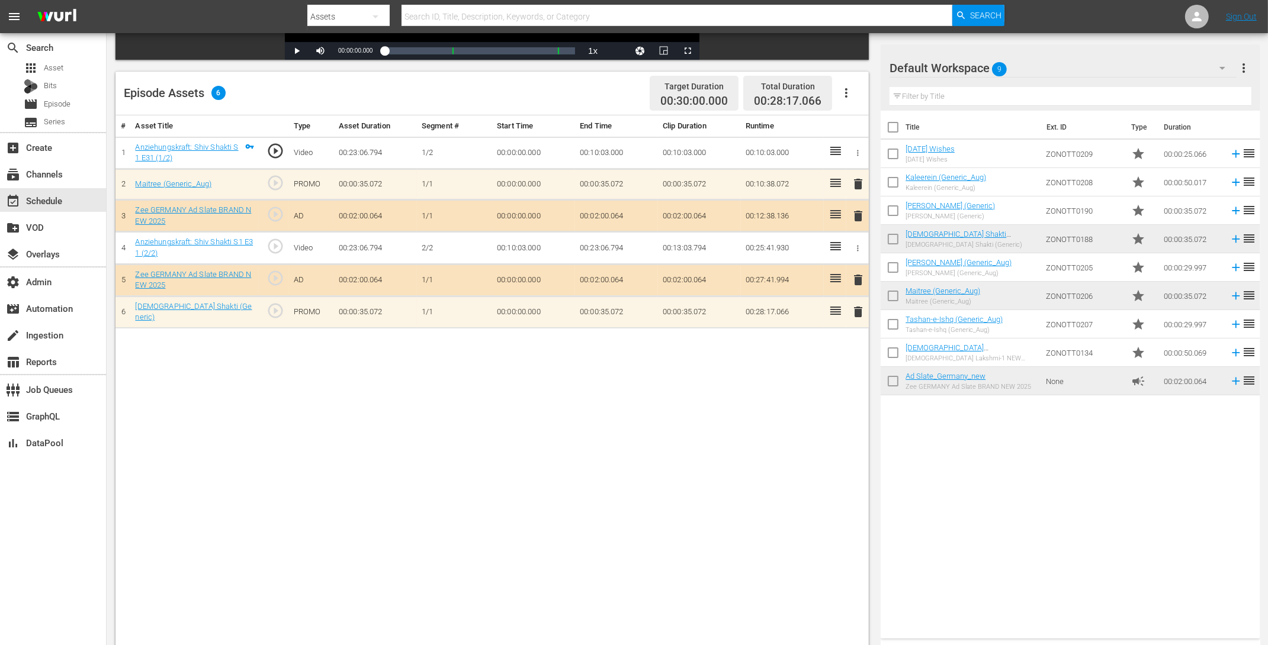
click at [855, 314] on span "delete" at bounding box center [858, 312] width 14 height 14
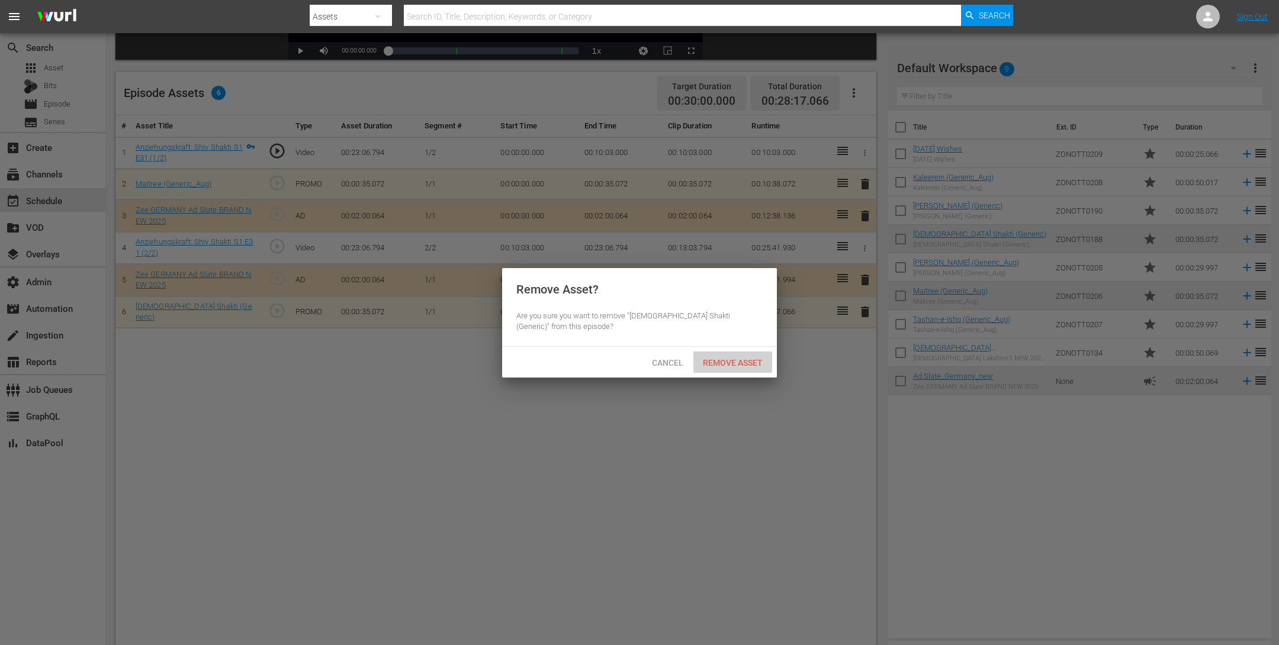
click at [718, 364] on span "Remove Asset" at bounding box center [732, 362] width 79 height 9
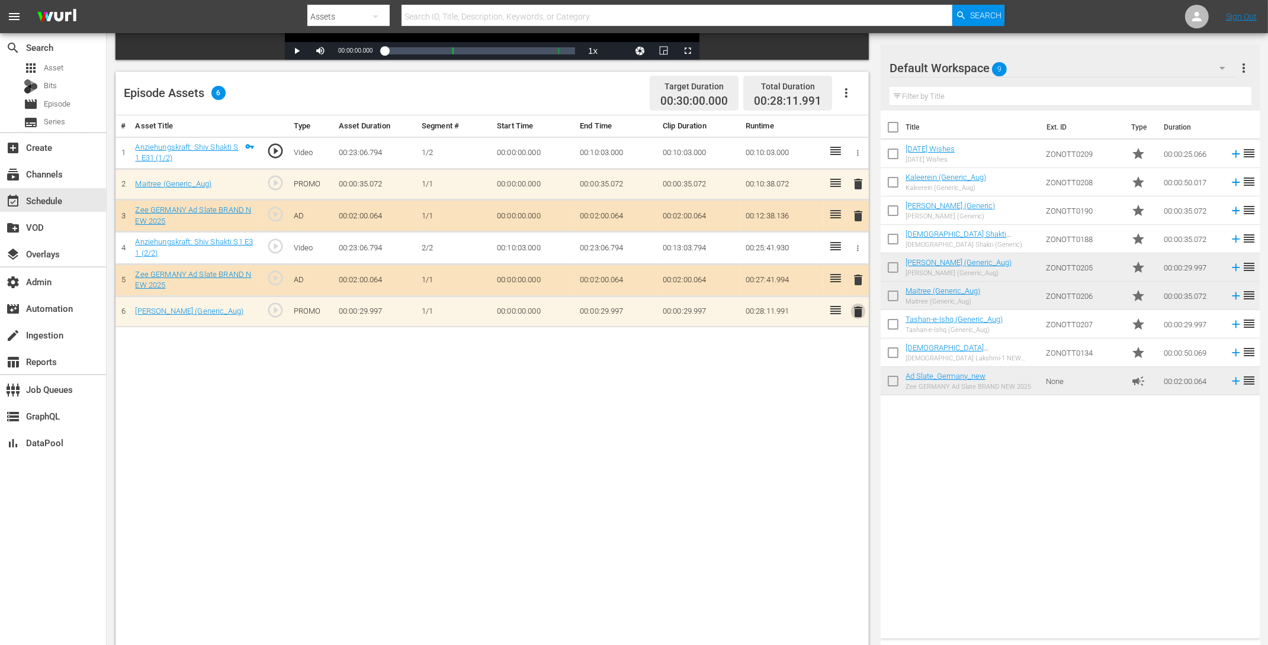
click at [853, 308] on span "delete" at bounding box center [858, 312] width 14 height 14
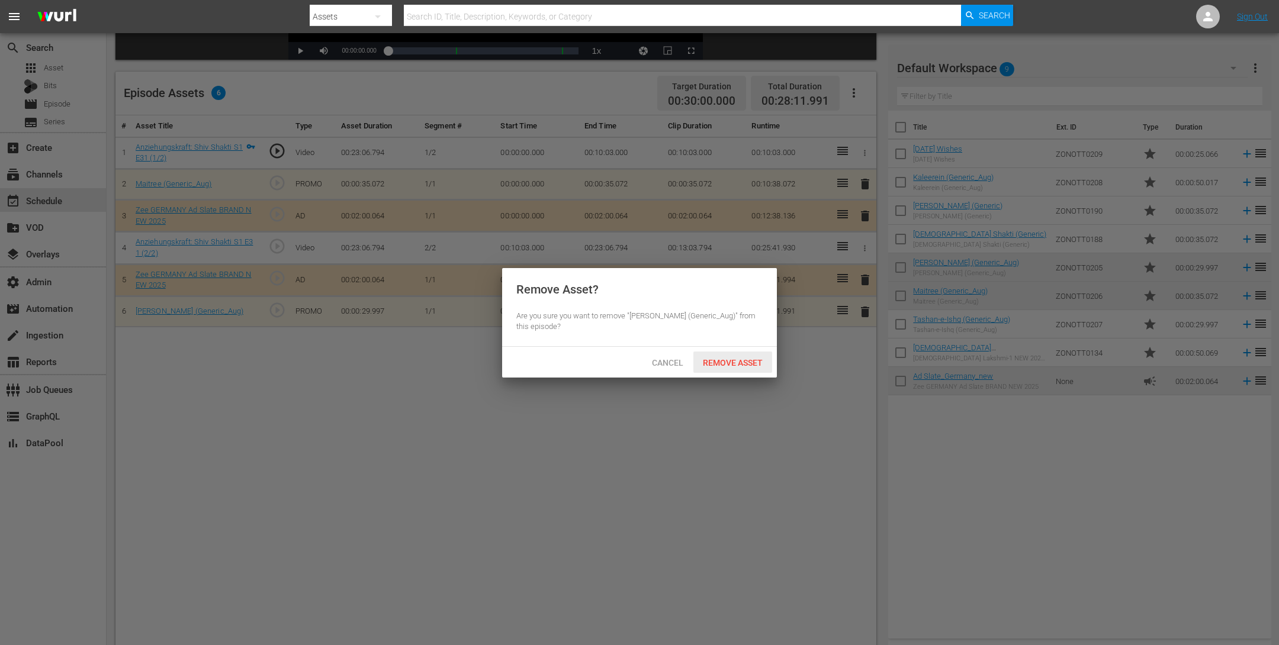
click at [738, 366] on span "Remove Asset" at bounding box center [732, 362] width 79 height 9
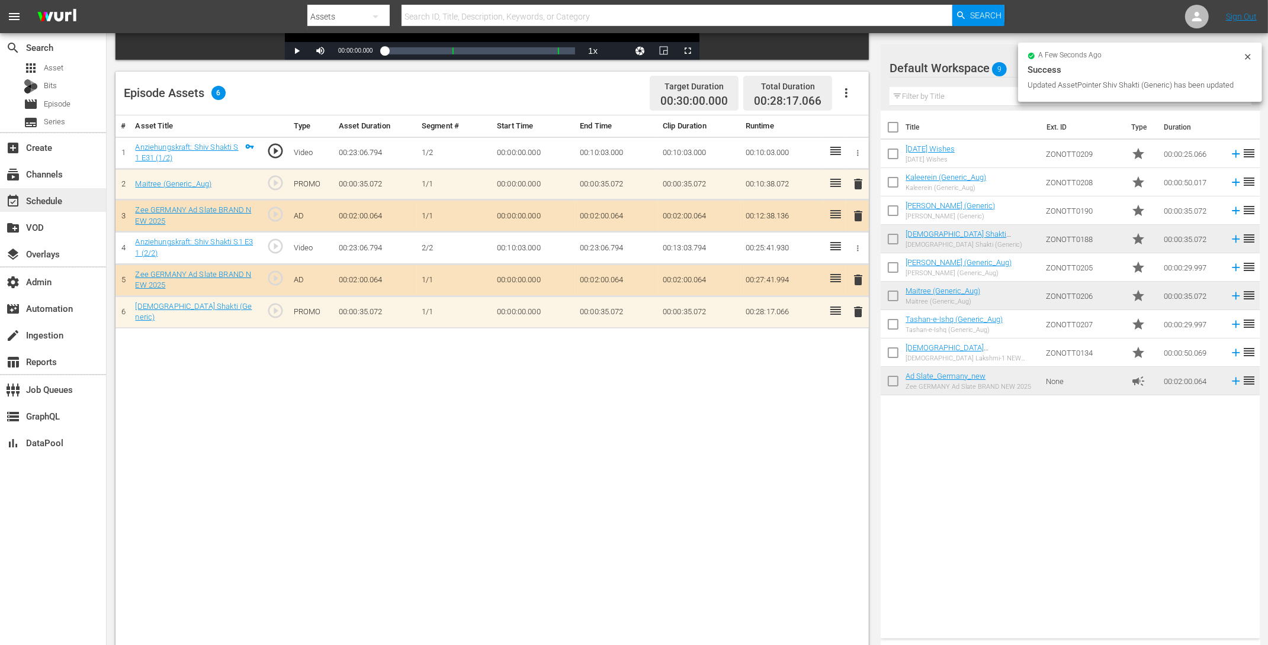
click at [38, 204] on div "event_available Schedule" at bounding box center [33, 199] width 66 height 11
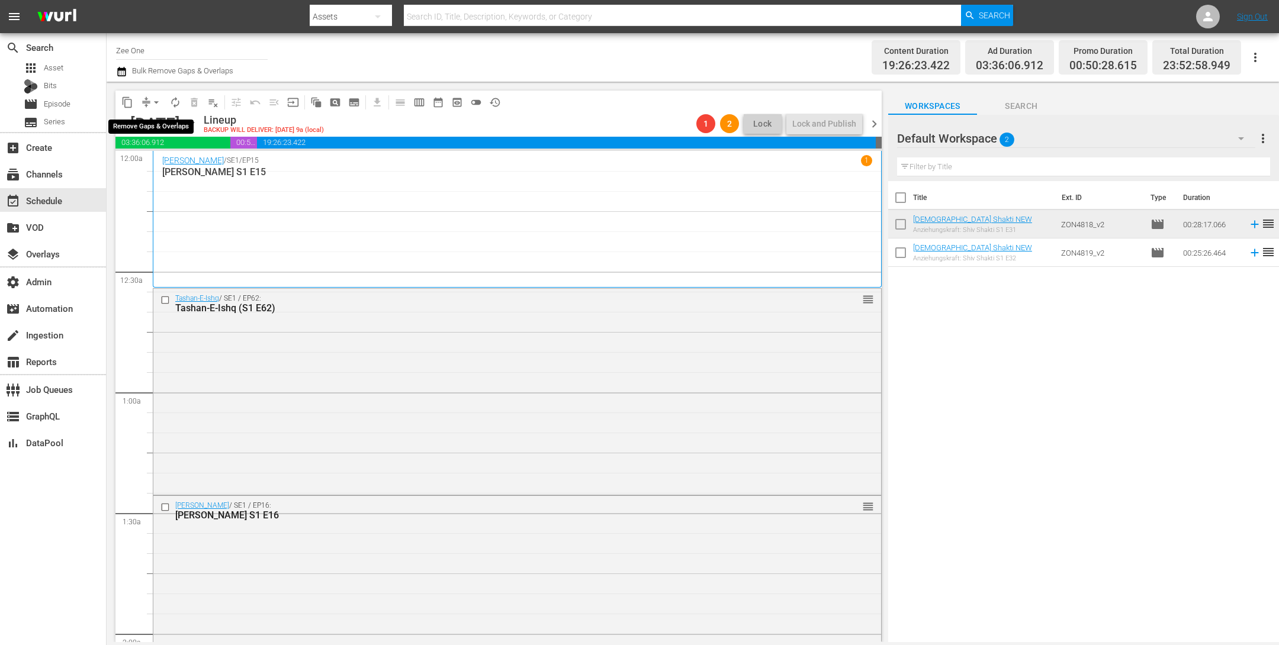
click at [157, 101] on span "arrow_drop_down" at bounding box center [156, 103] width 12 height 12
click at [157, 166] on li "Align to End of Previous Day" at bounding box center [157, 165] width 124 height 20
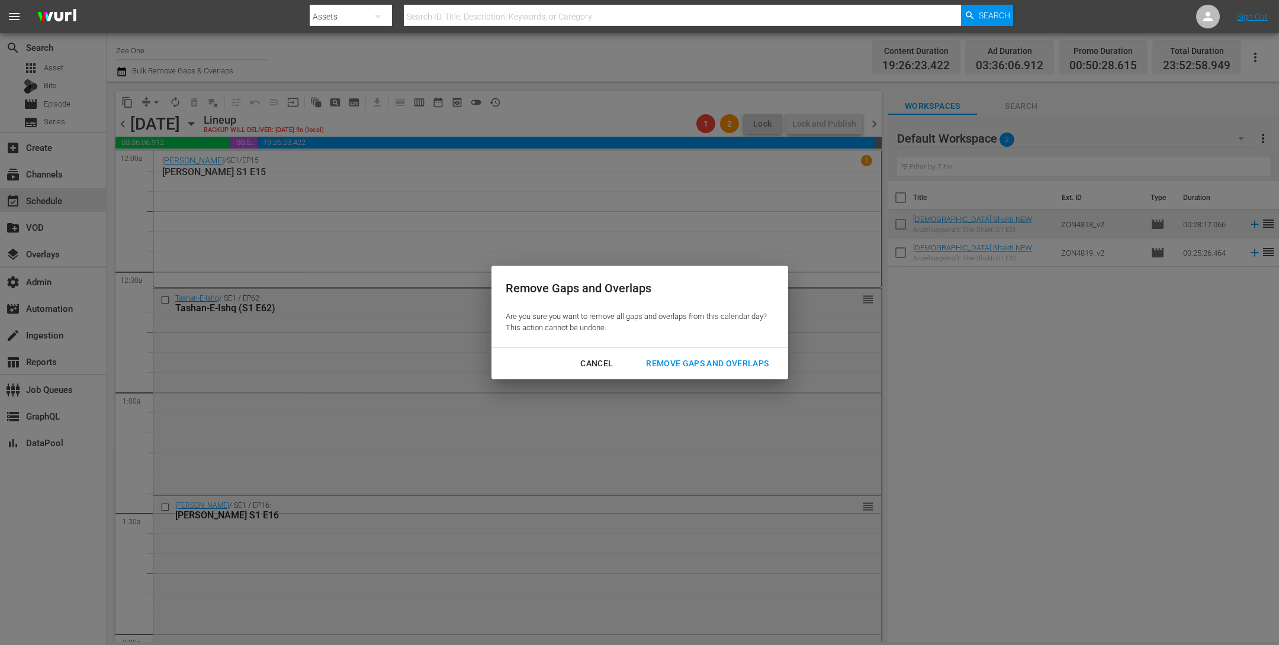
click at [721, 358] on div "Remove Gaps and Overlaps" at bounding box center [707, 363] width 142 height 15
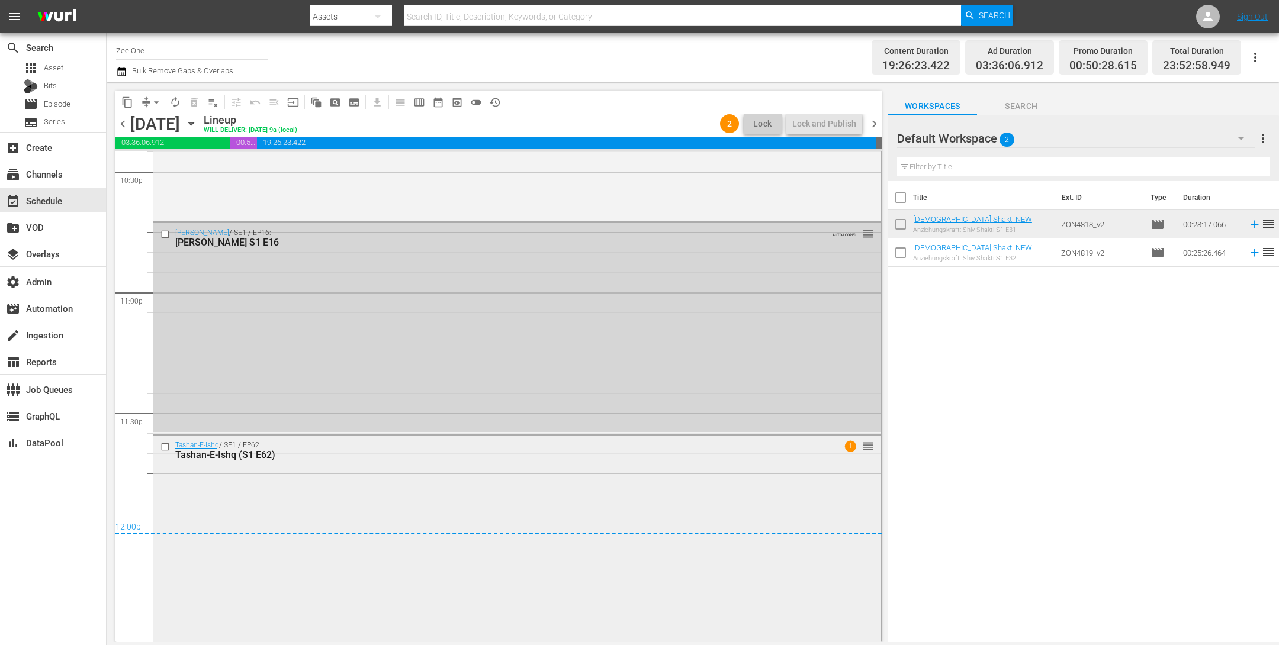
scroll to position [5394, 0]
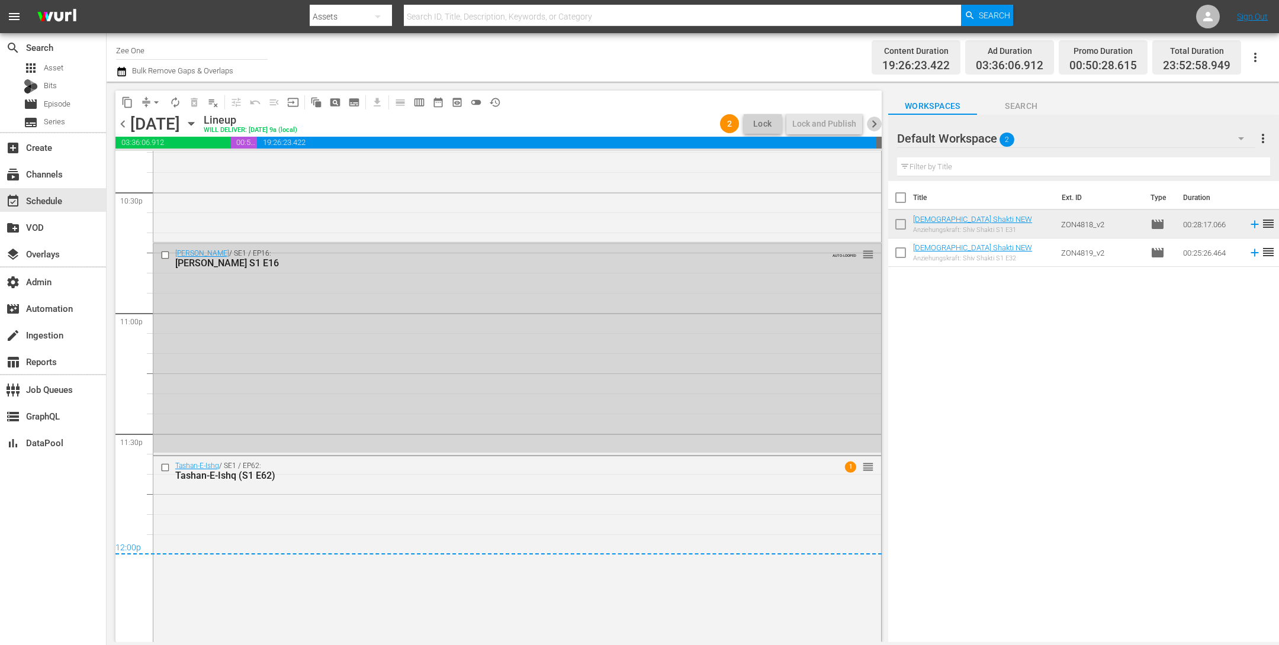
click at [874, 125] on span "chevron_right" at bounding box center [874, 124] width 15 height 15
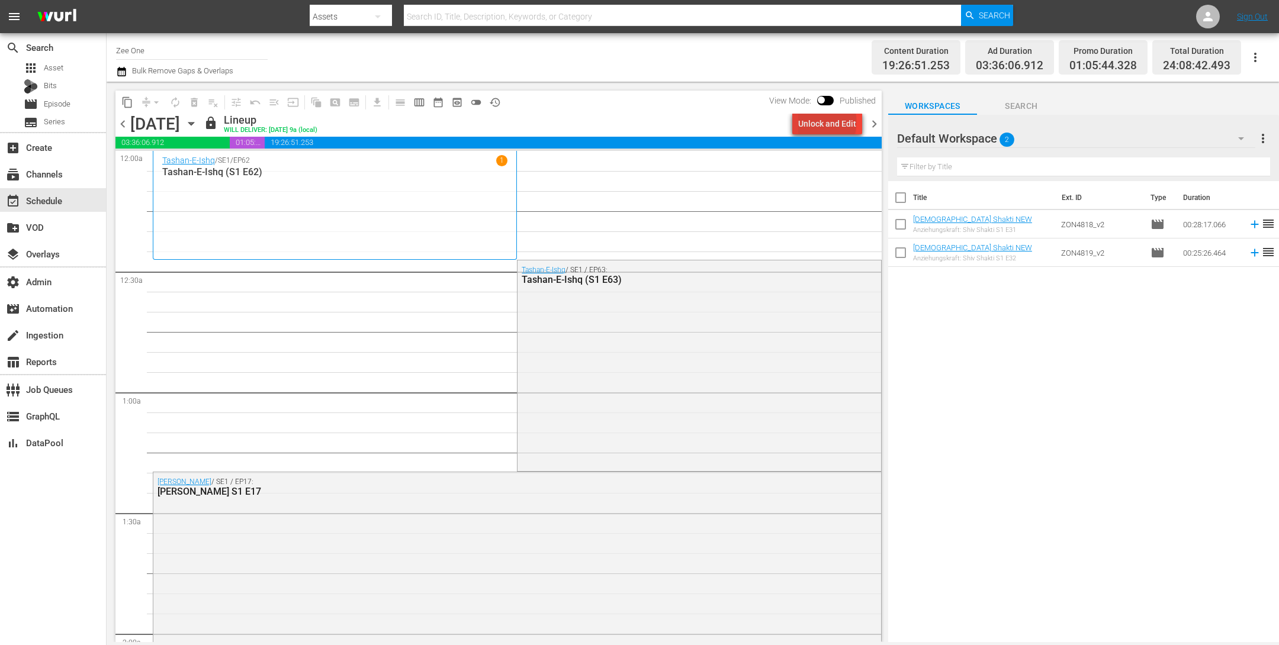
click at [829, 122] on div "Unlock and Edit" at bounding box center [827, 123] width 58 height 21
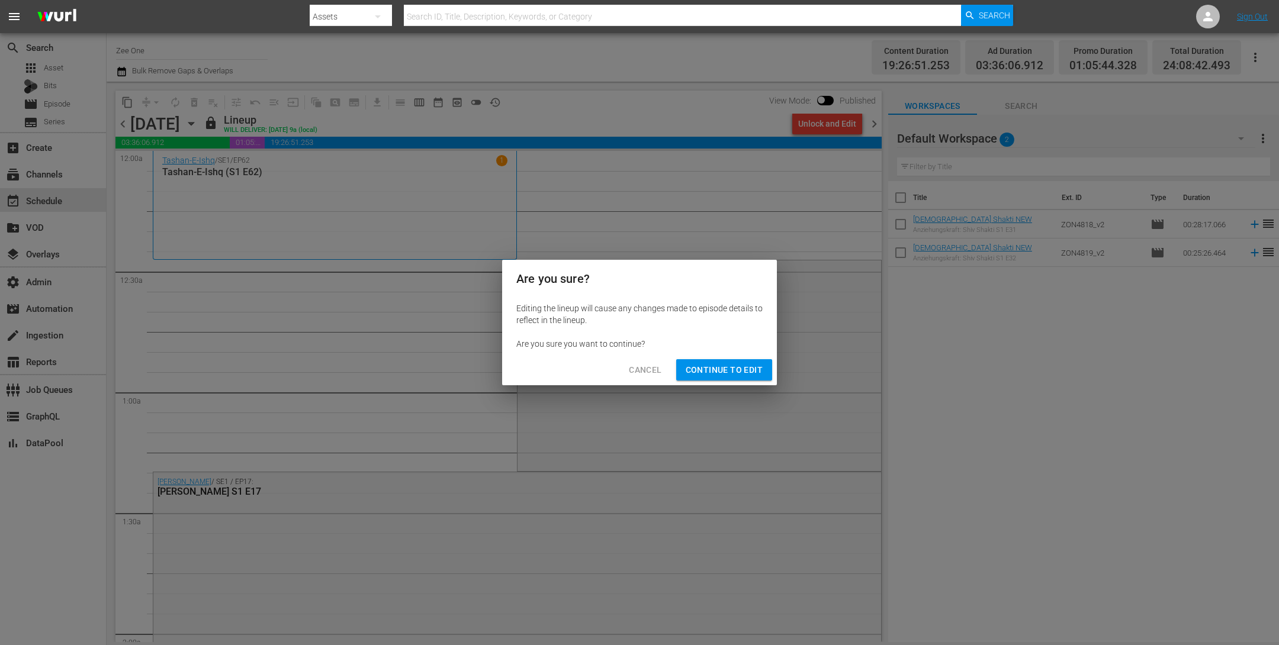
click at [719, 372] on span "Continue to Edit" at bounding box center [724, 370] width 77 height 15
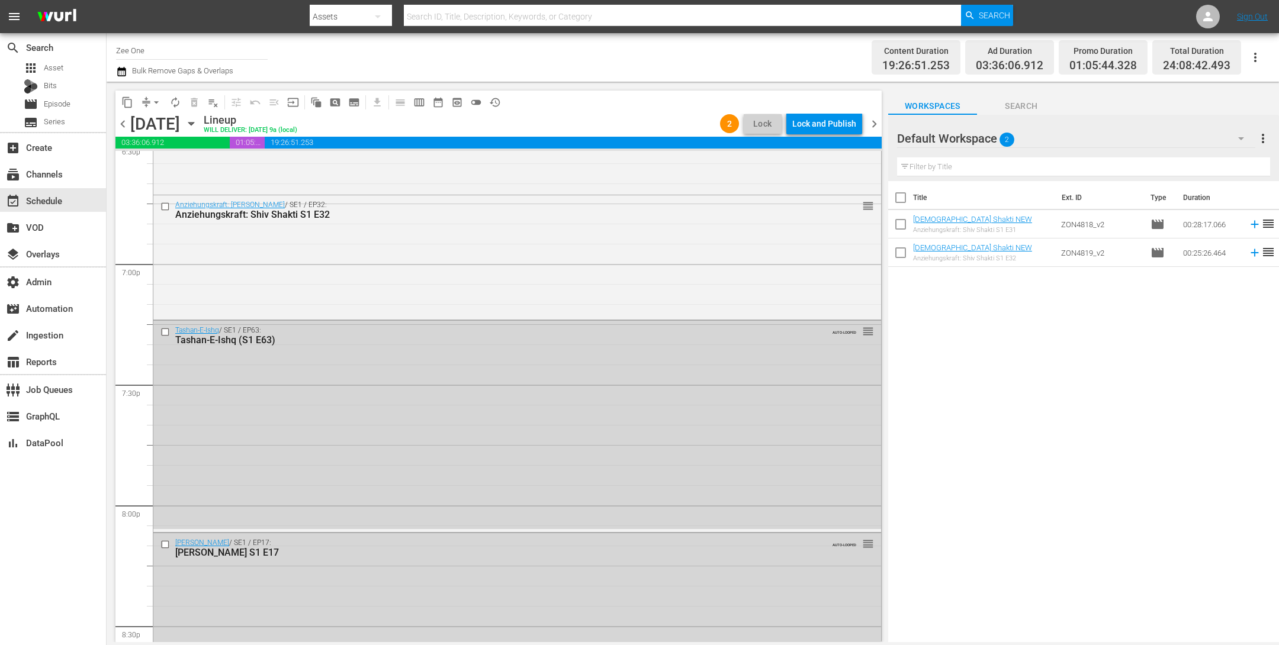
scroll to position [4503, 0]
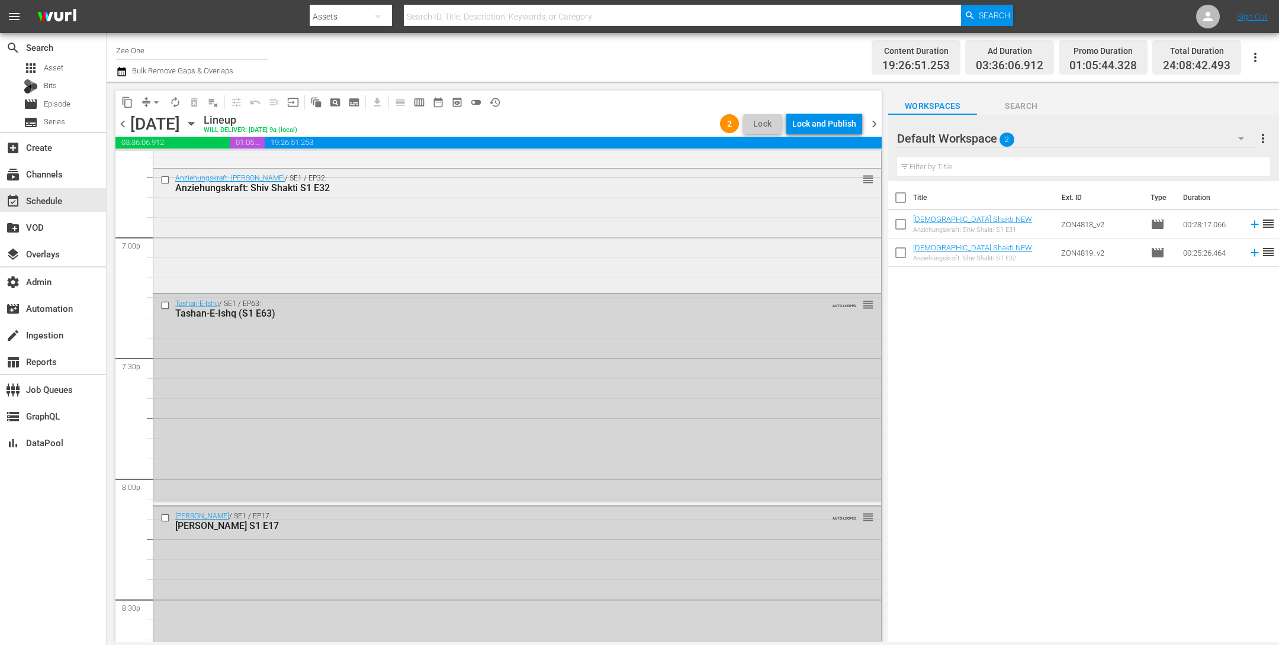
click at [642, 255] on div "Anziehungskraft: Shiv Shakti / SE1 / EP32: Anziehungskraft: Shiv Shakti S1 E32 …" at bounding box center [517, 230] width 728 height 122
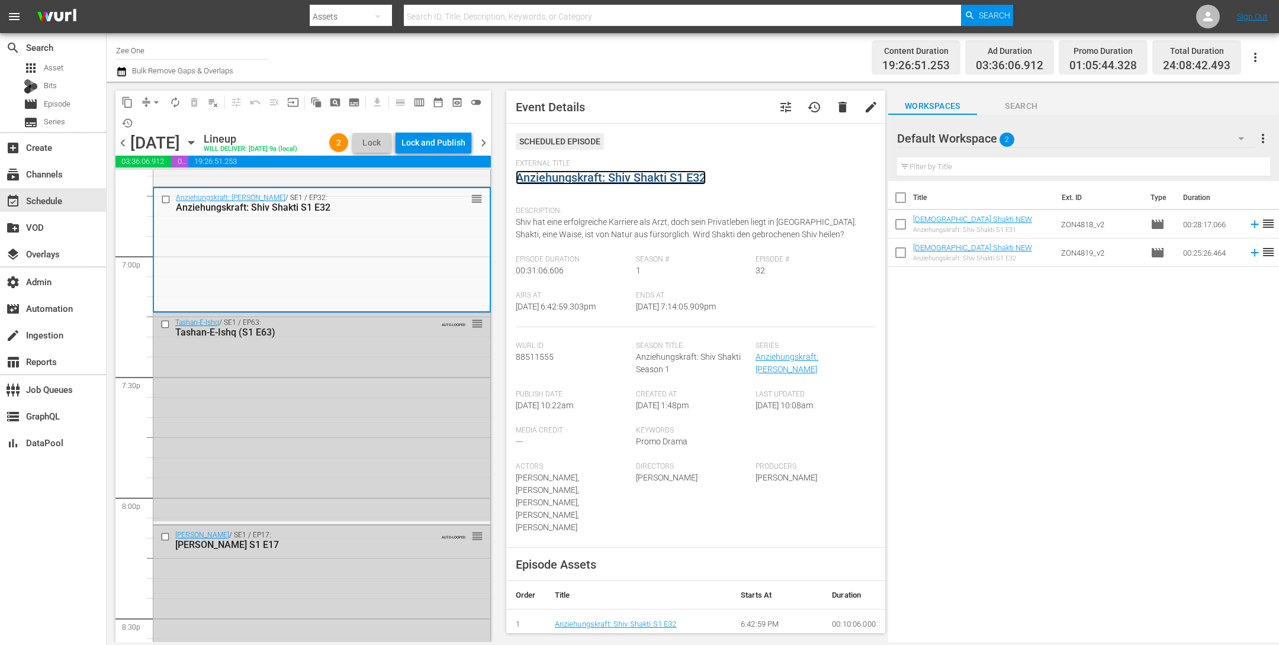
click at [581, 176] on link "Anziehungskraft: Shiv Shakti S1 E32" at bounding box center [611, 178] width 190 height 14
click at [324, 304] on div "Delete Event" at bounding box center [348, 310] width 94 height 16
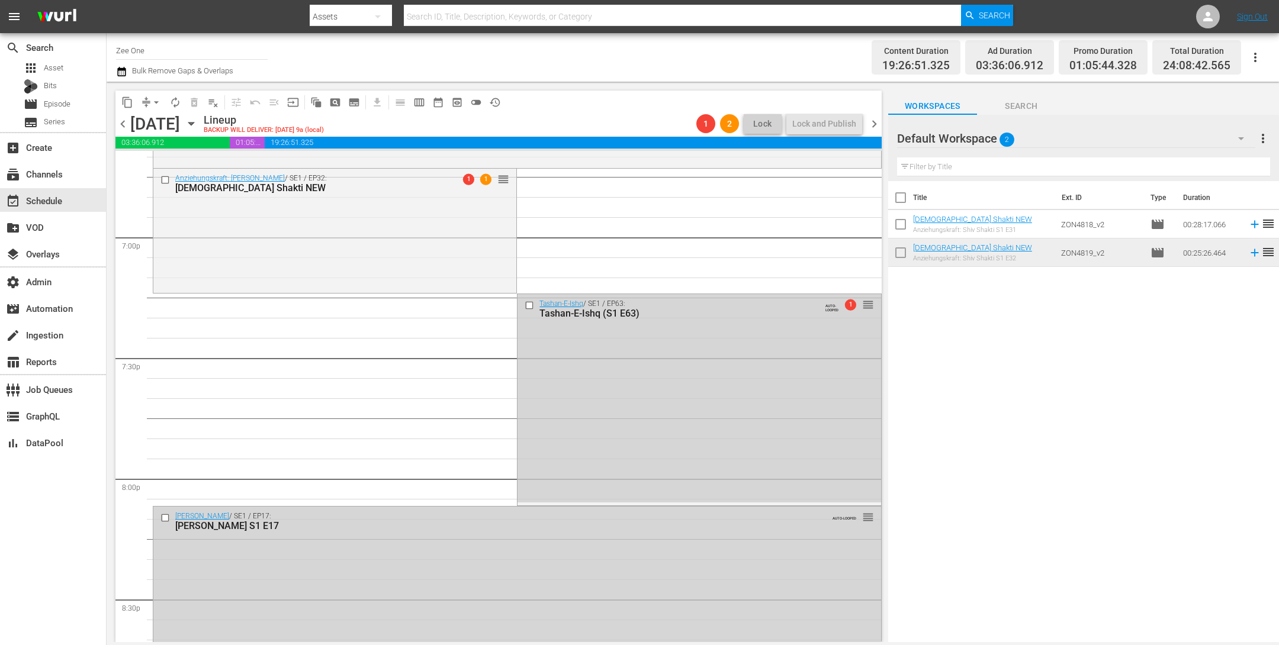
click at [262, 245] on div "Anziehungskraft: Shiv Shakti / SE1 / EP32: Shiv Shakti NEW 1 1 reorder" at bounding box center [334, 230] width 363 height 122
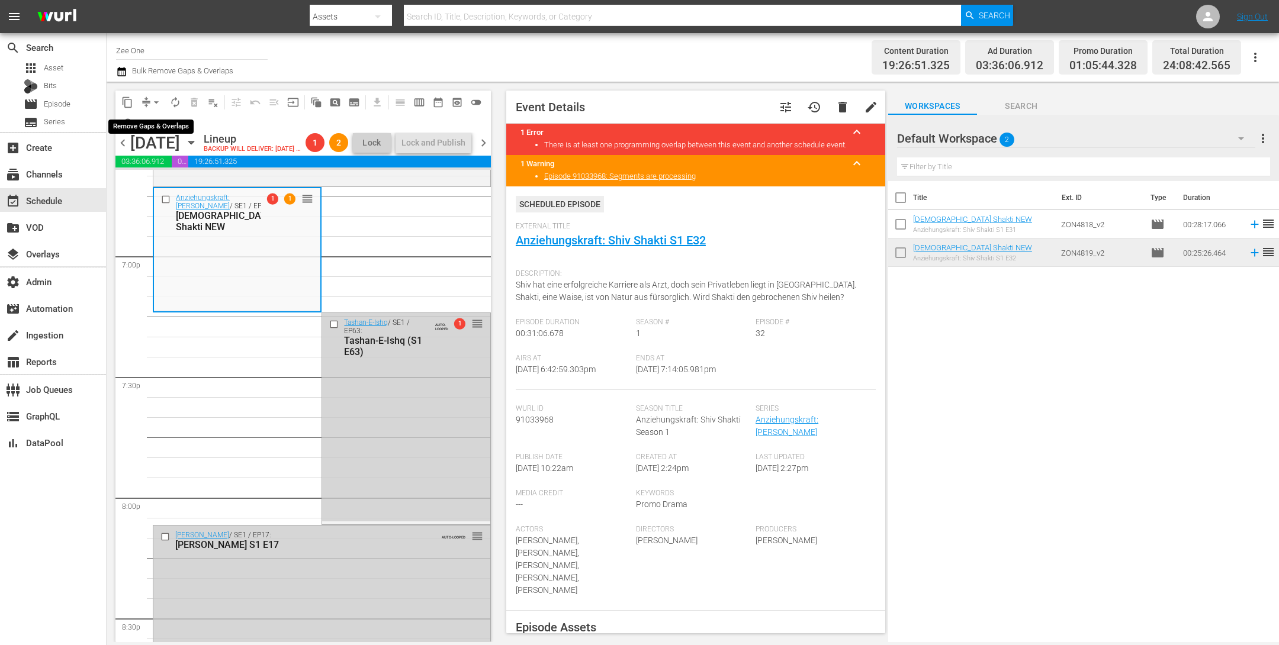
click at [153, 99] on span "arrow_drop_down" at bounding box center [156, 103] width 12 height 12
click at [146, 168] on li "Align to End of Previous Day" at bounding box center [157, 165] width 124 height 20
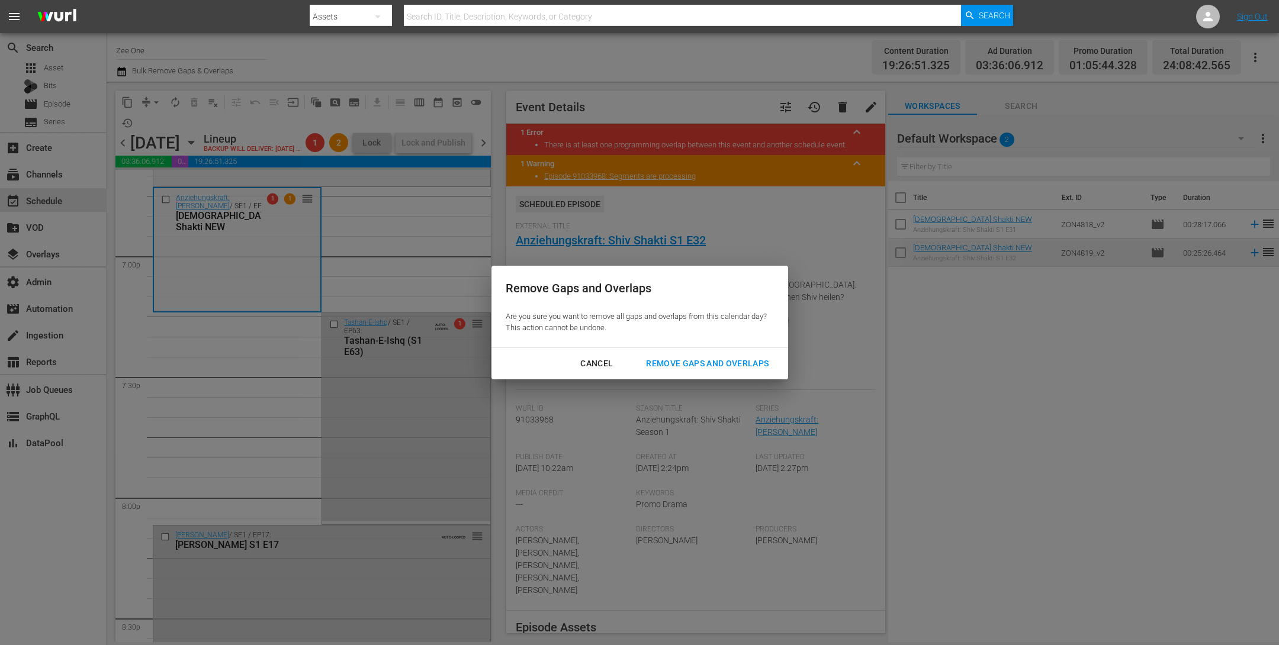
click at [686, 353] on button "Remove Gaps and Overlaps" at bounding box center [707, 364] width 151 height 22
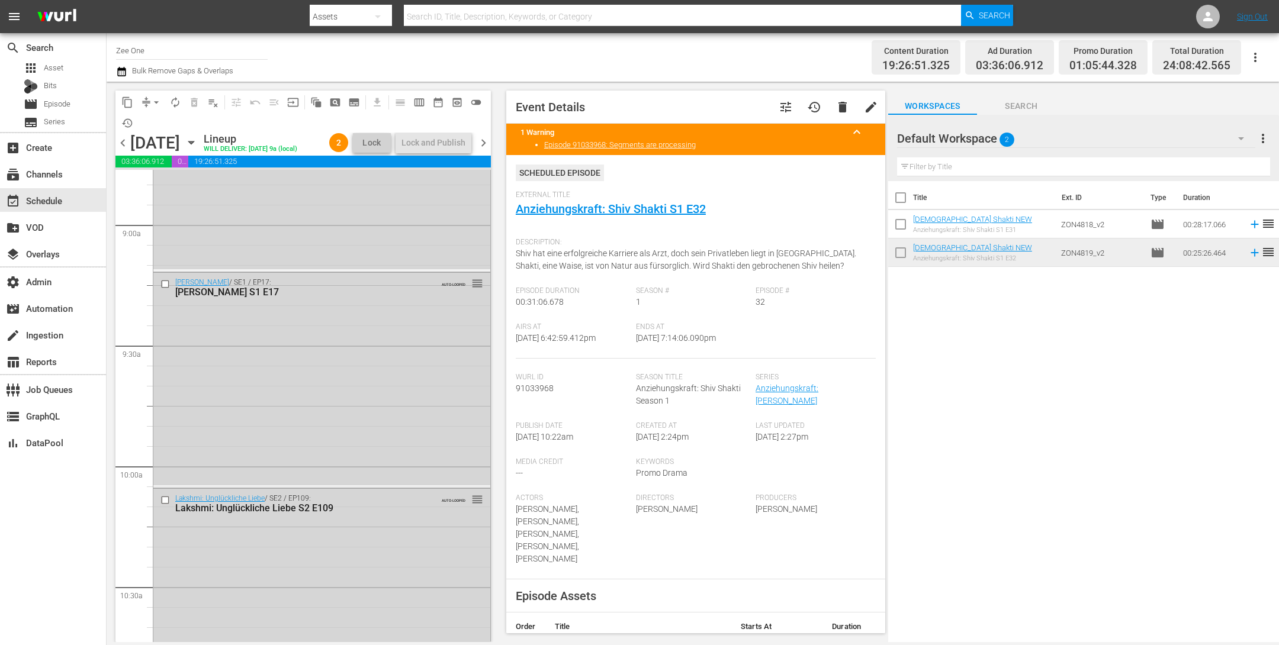
scroll to position [0, 0]
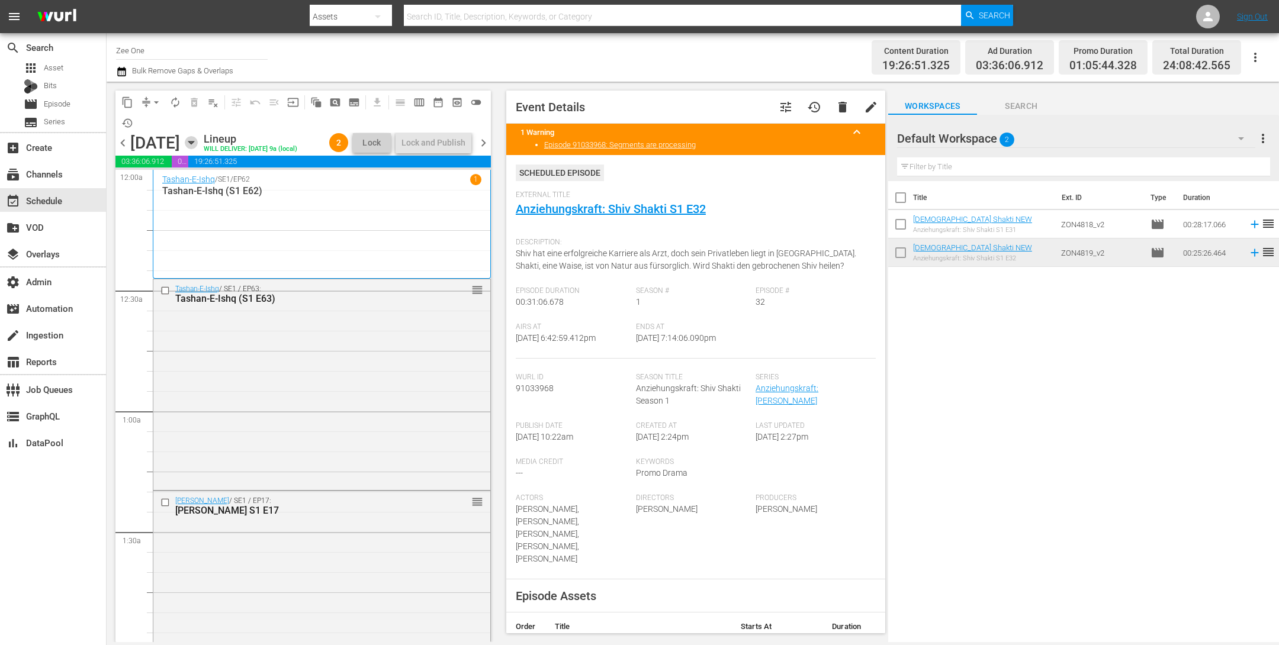
click at [198, 149] on icon "button" at bounding box center [191, 142] width 13 height 13
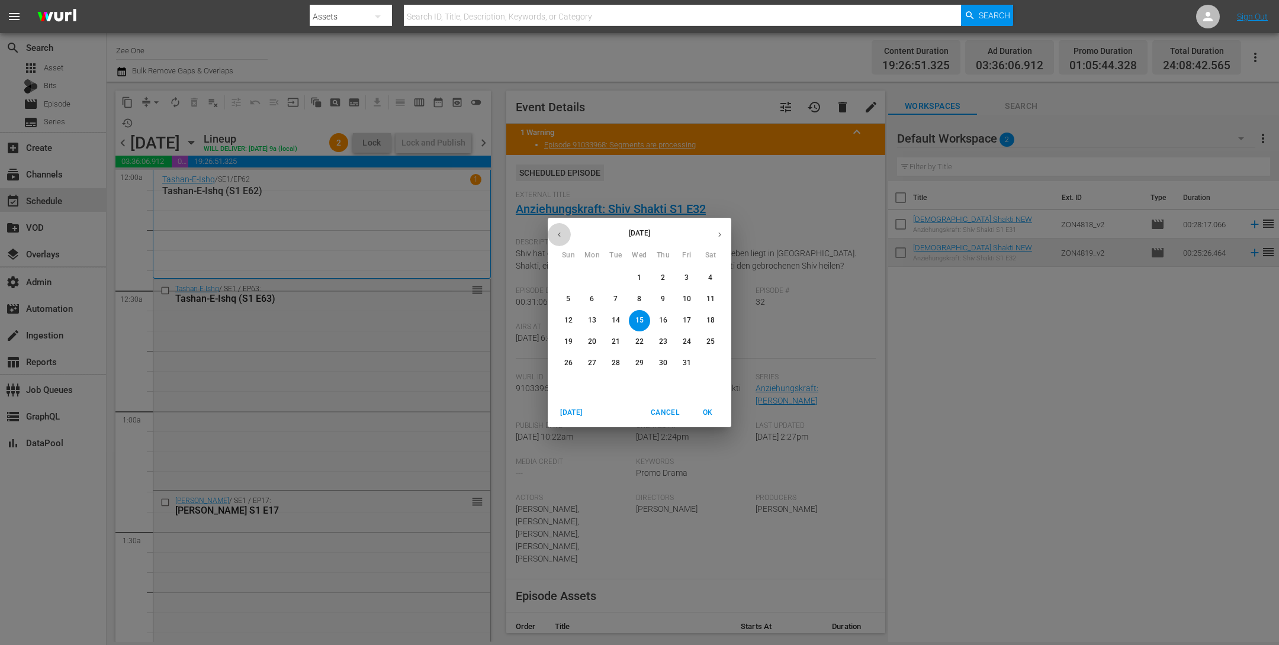
click at [557, 233] on icon "button" at bounding box center [559, 234] width 9 height 9
click at [613, 363] on p "30" at bounding box center [616, 363] width 8 height 10
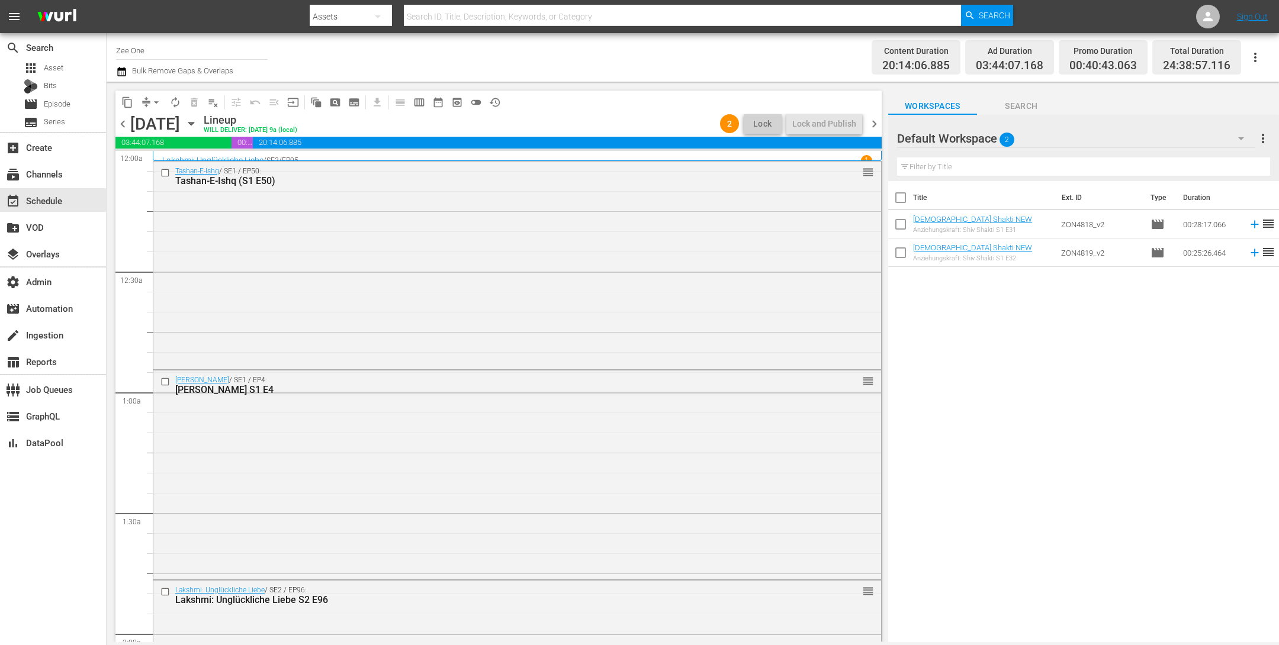
click at [874, 126] on span "chevron_right" at bounding box center [874, 124] width 15 height 15
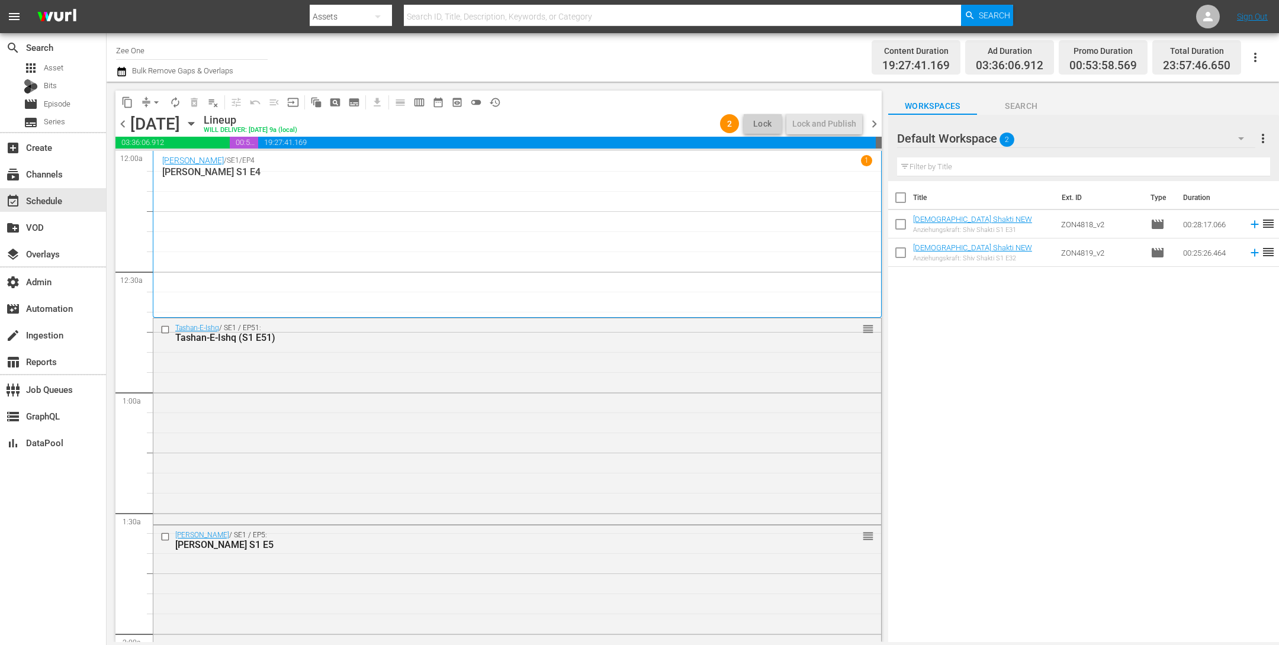
click at [120, 125] on span "chevron_left" at bounding box center [122, 124] width 15 height 15
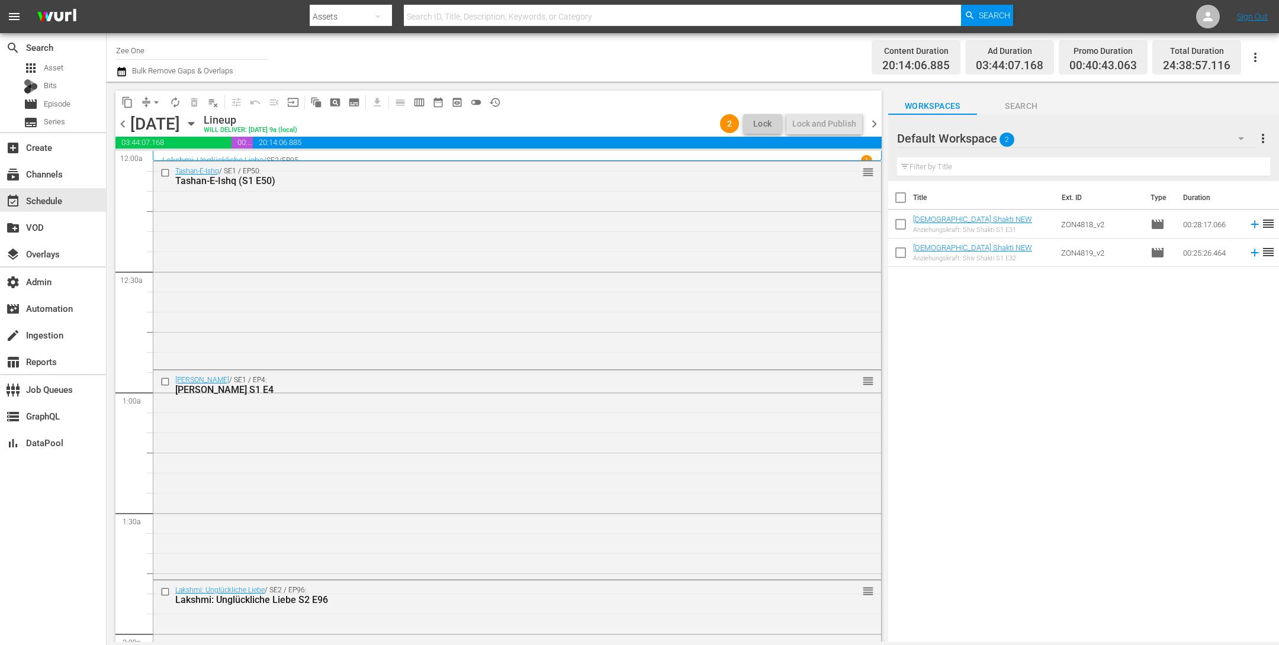
click at [120, 121] on span "chevron_left" at bounding box center [122, 124] width 15 height 15
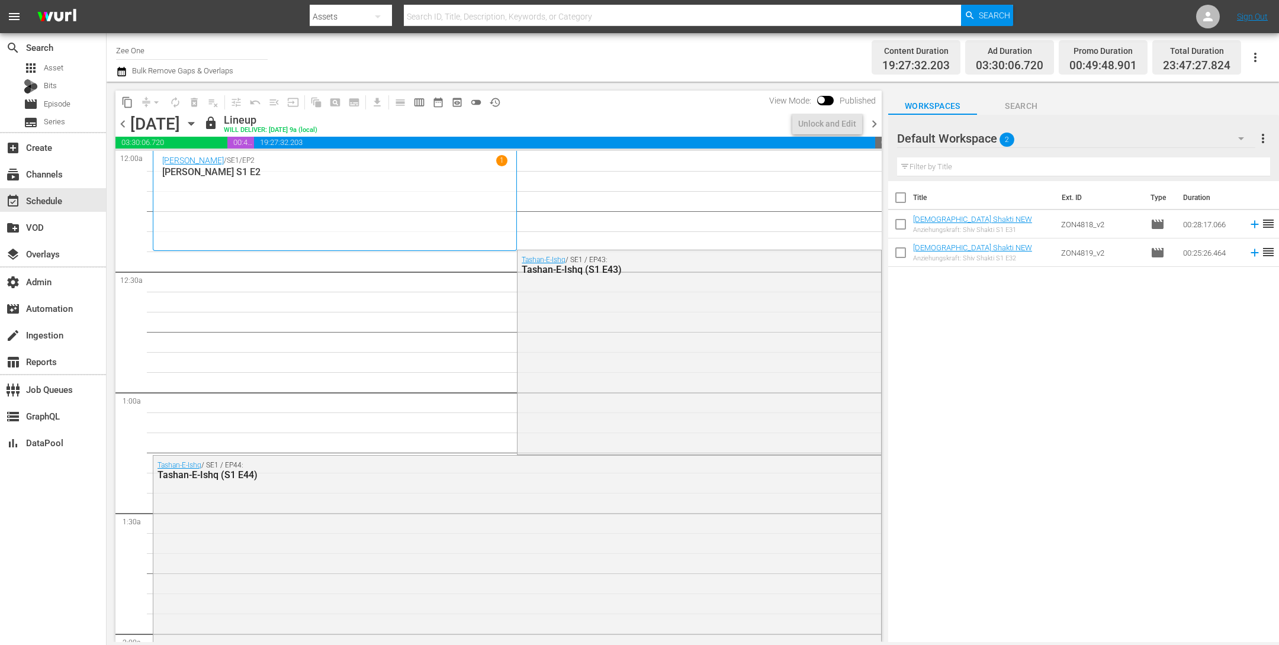
click at [873, 121] on span "chevron_right" at bounding box center [874, 124] width 15 height 15
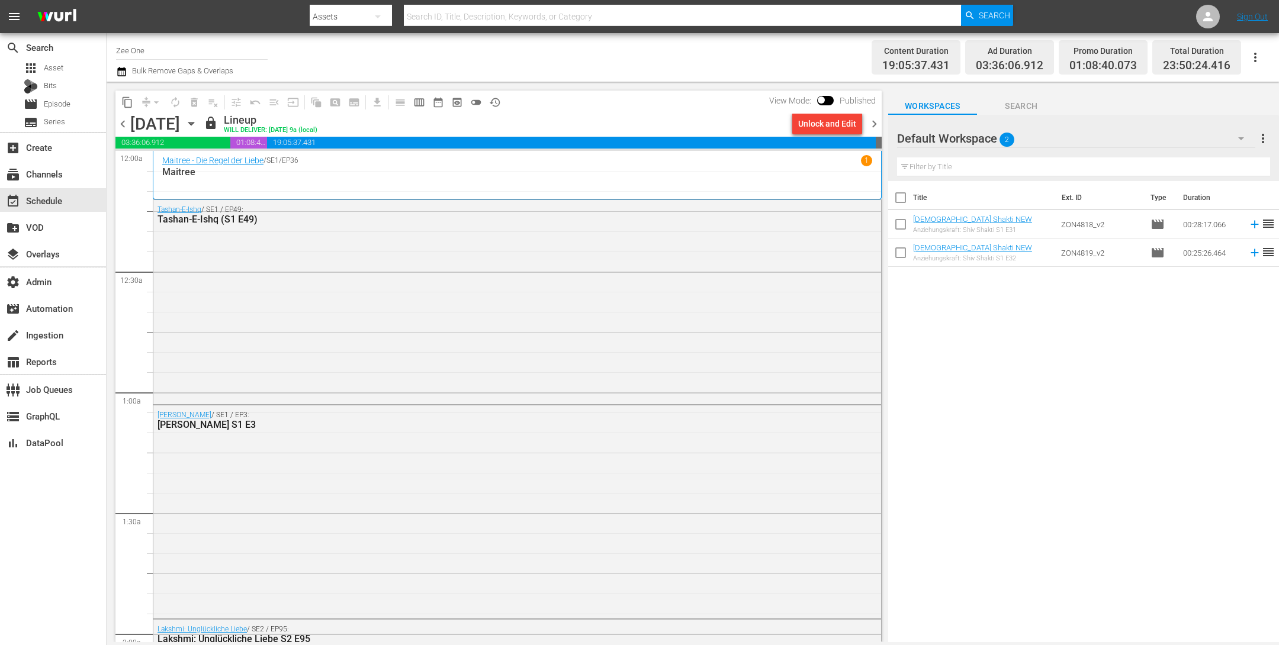
click at [873, 120] on span "chevron_right" at bounding box center [874, 124] width 15 height 15
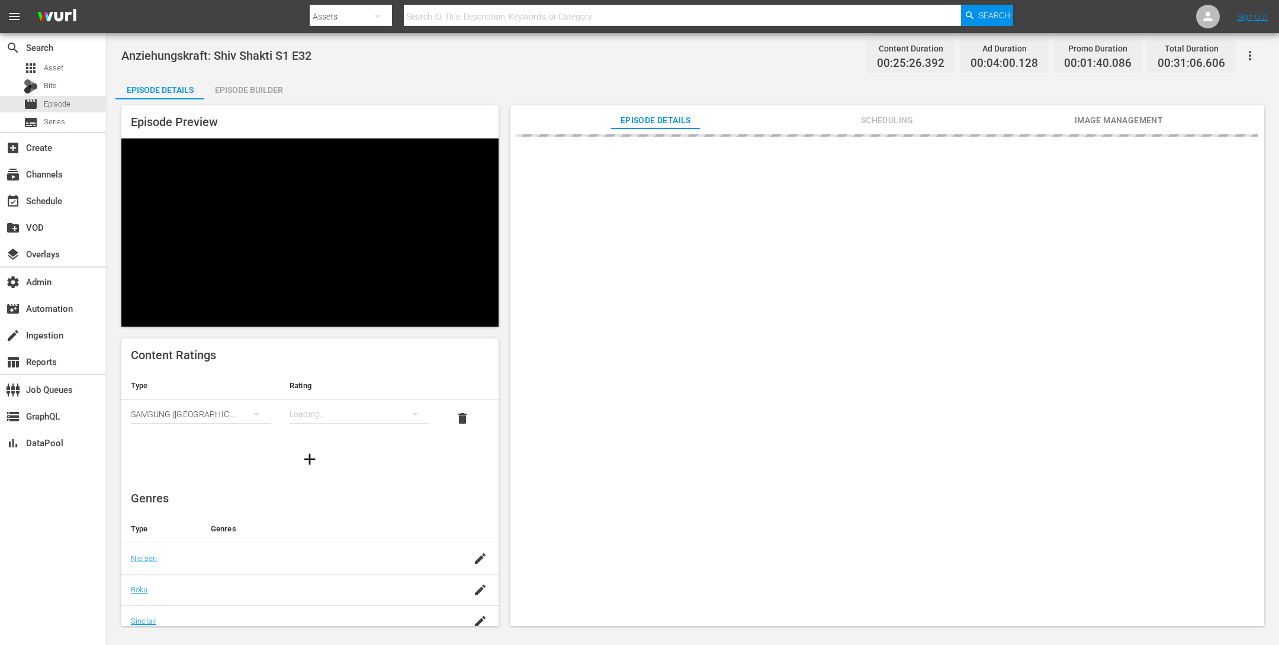
click at [258, 89] on div "Episode Builder" at bounding box center [248, 90] width 89 height 28
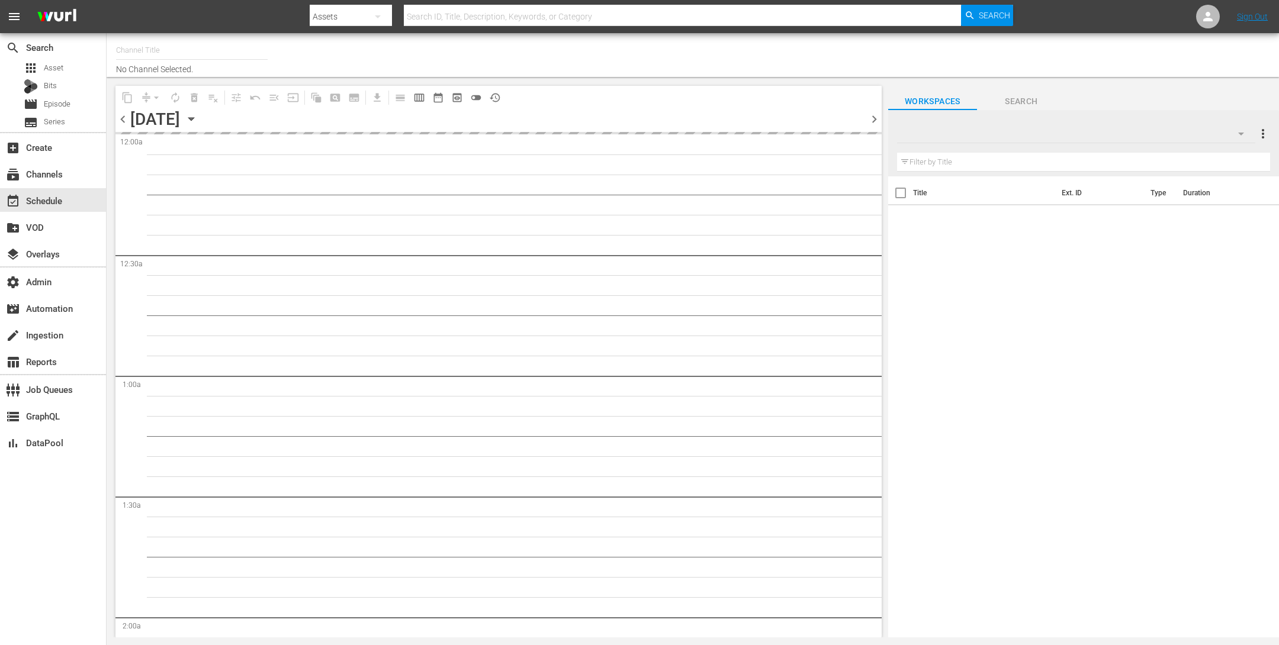
type input "Zee One (1547)"
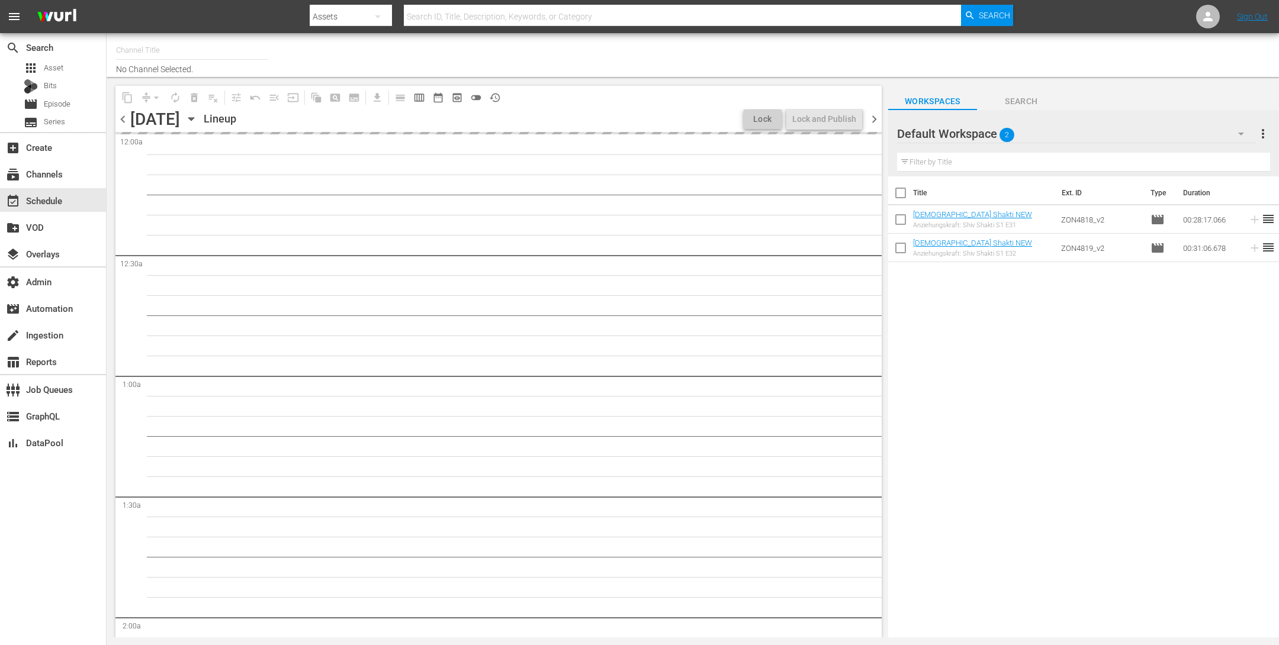
type input "Zee One (1547)"
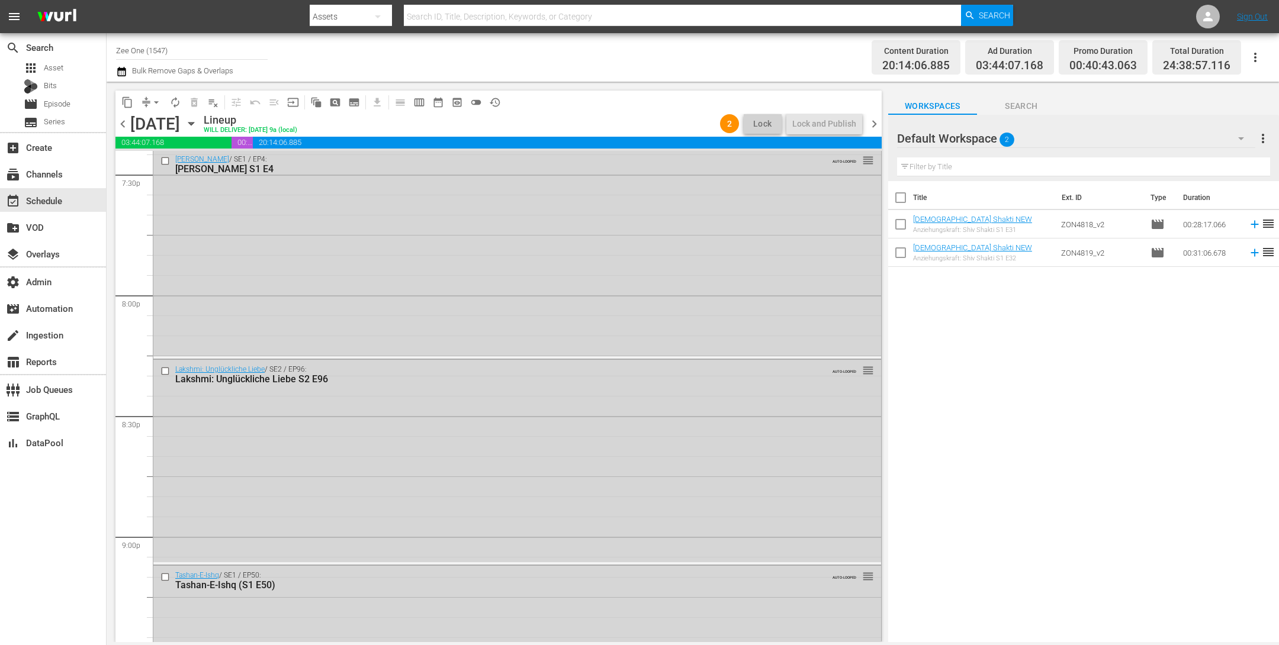
scroll to position [5472, 0]
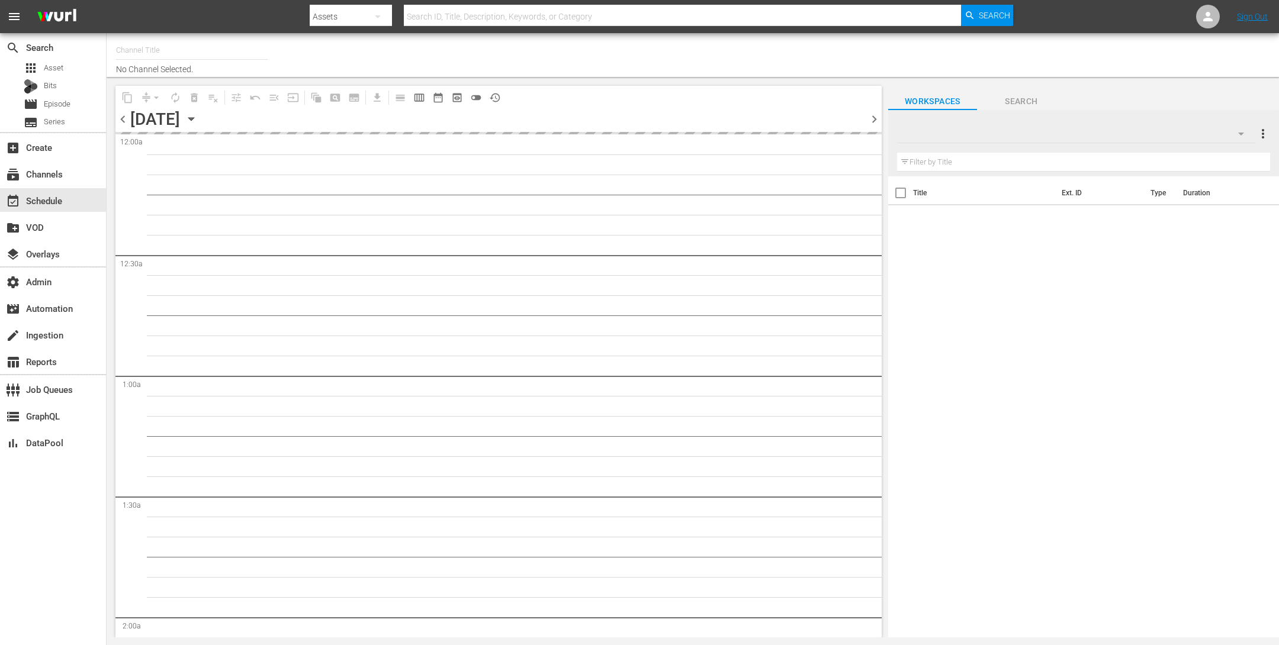
type input "Zee One (1547)"
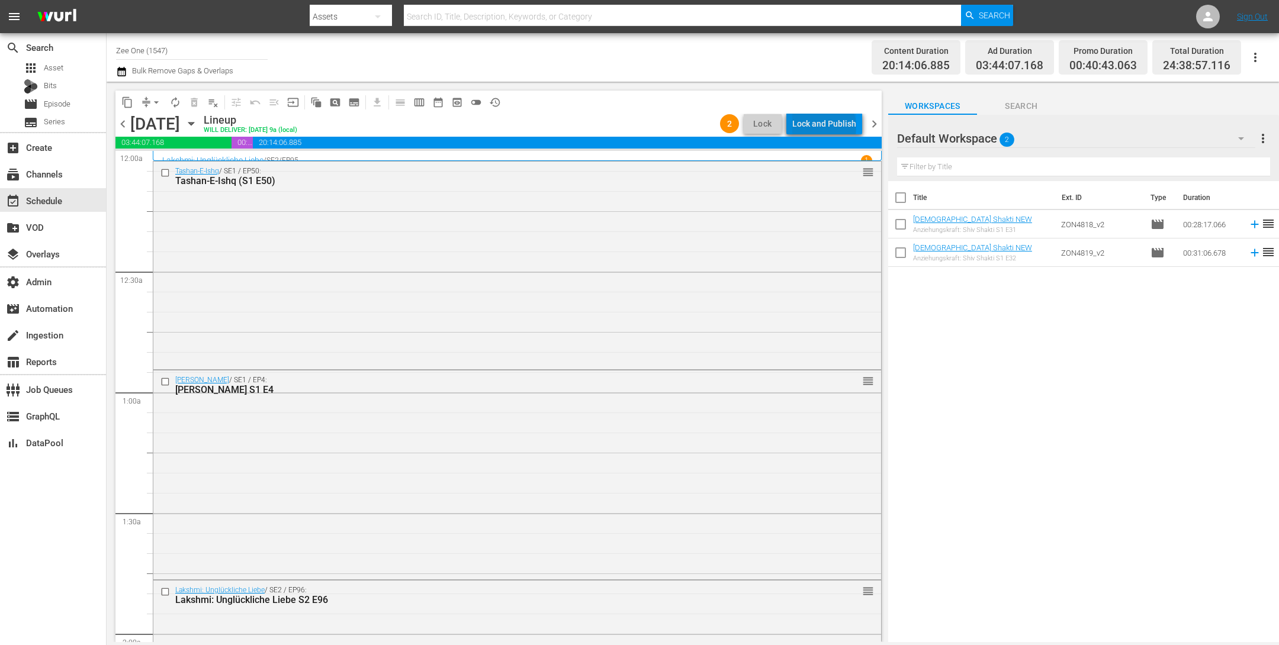
click at [827, 126] on div "Lock and Publish" at bounding box center [824, 123] width 64 height 21
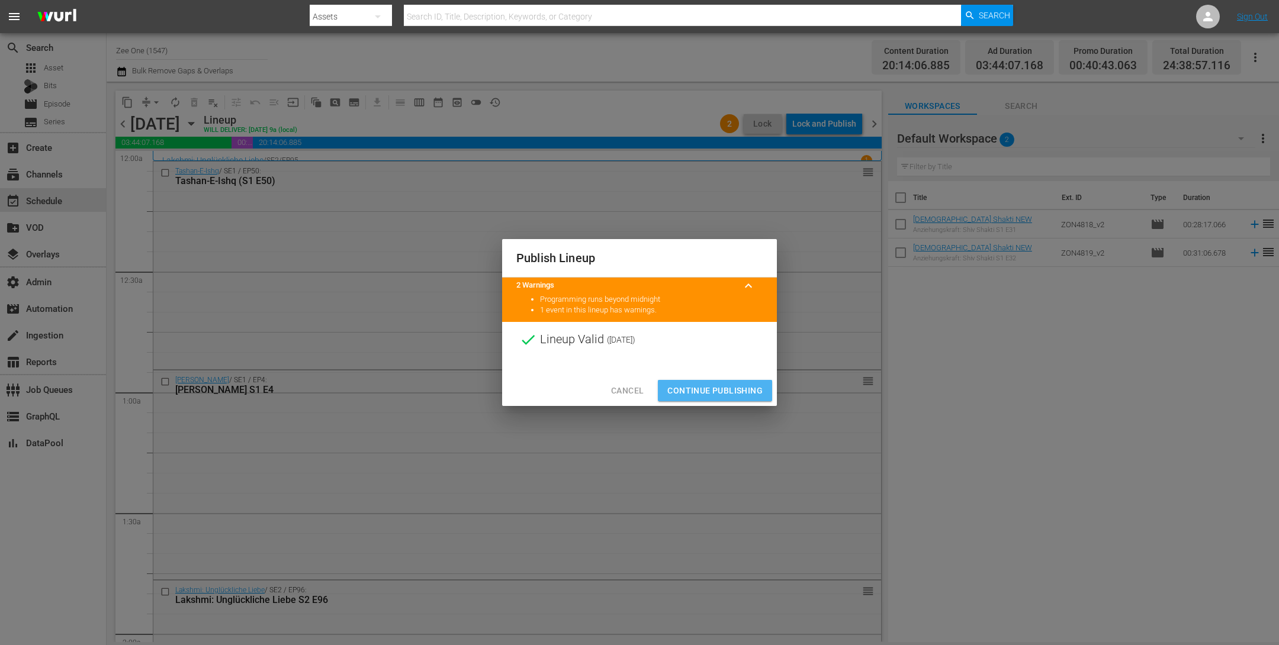
click at [728, 385] on span "Continue Publishing" at bounding box center [714, 391] width 95 height 15
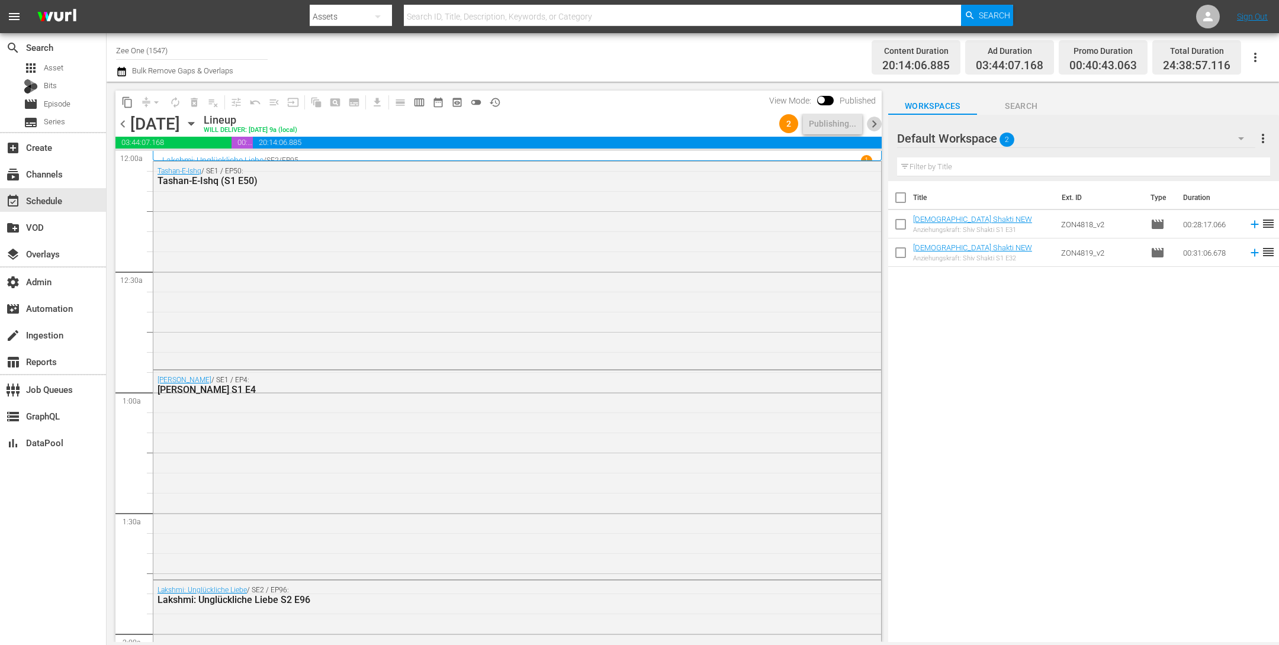
click at [873, 123] on span "chevron_right" at bounding box center [874, 124] width 15 height 15
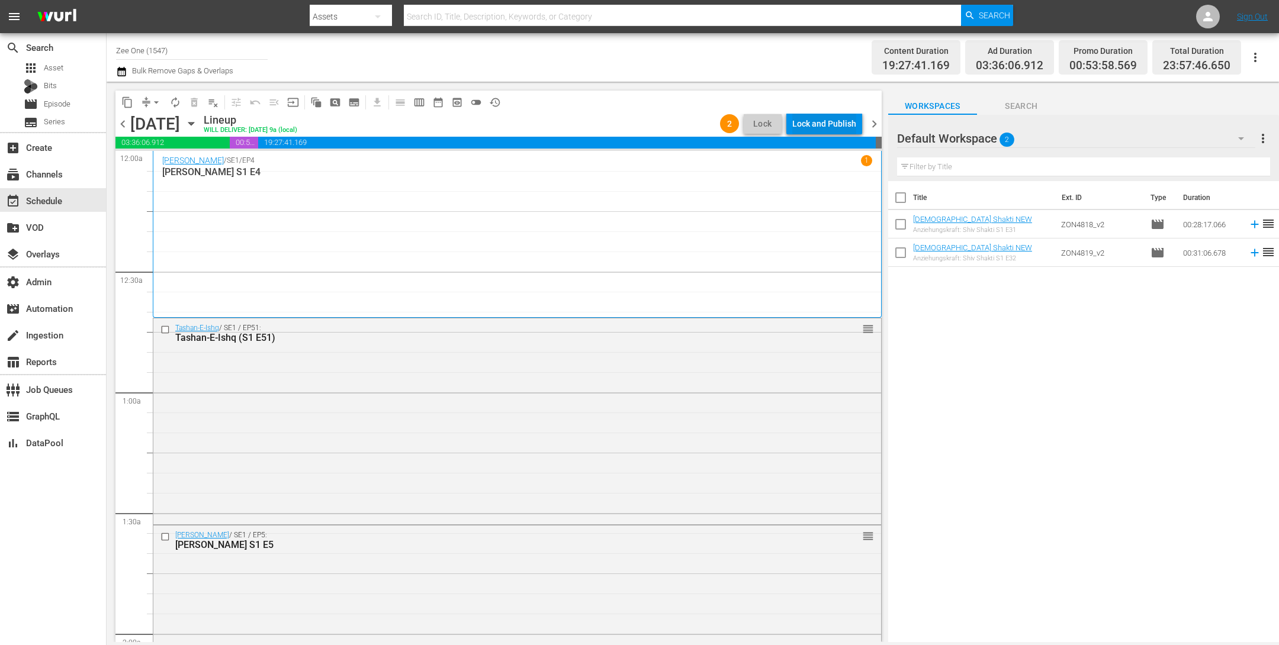
click at [821, 121] on div "Lock and Publish" at bounding box center [824, 123] width 64 height 21
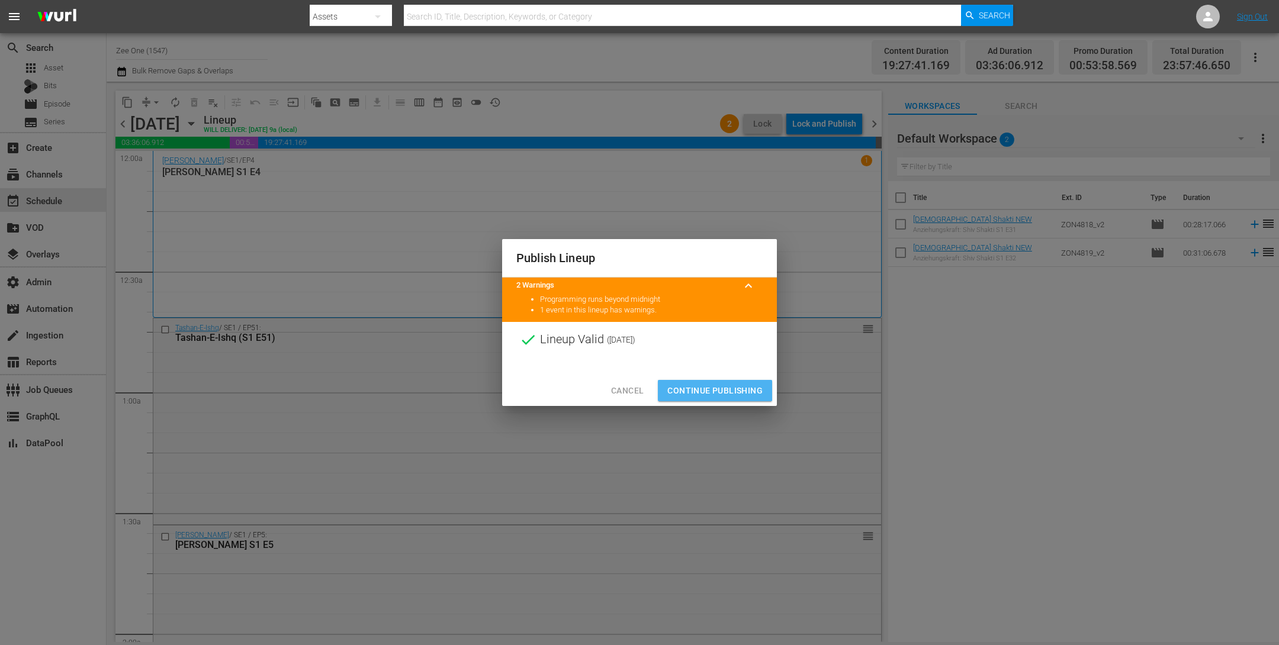
click at [710, 382] on button "Continue Publishing" at bounding box center [715, 391] width 114 height 22
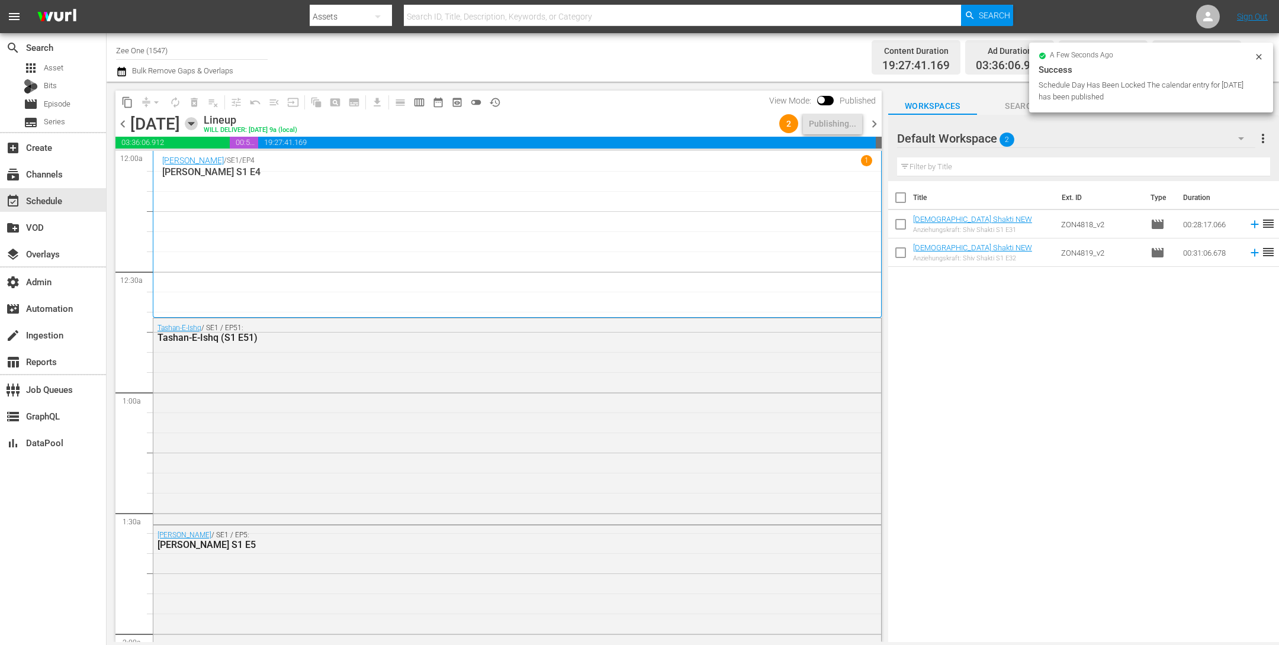
click at [198, 126] on icon "button" at bounding box center [191, 123] width 13 height 13
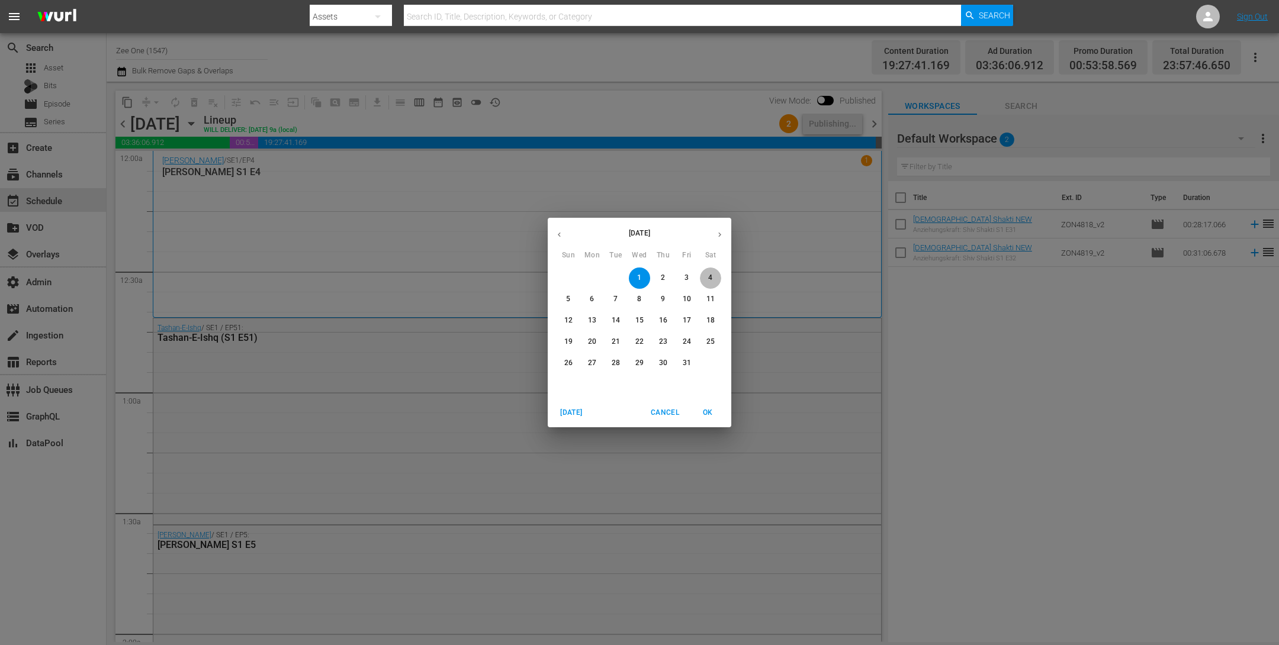
click at [709, 280] on p "4" at bounding box center [710, 278] width 4 height 10
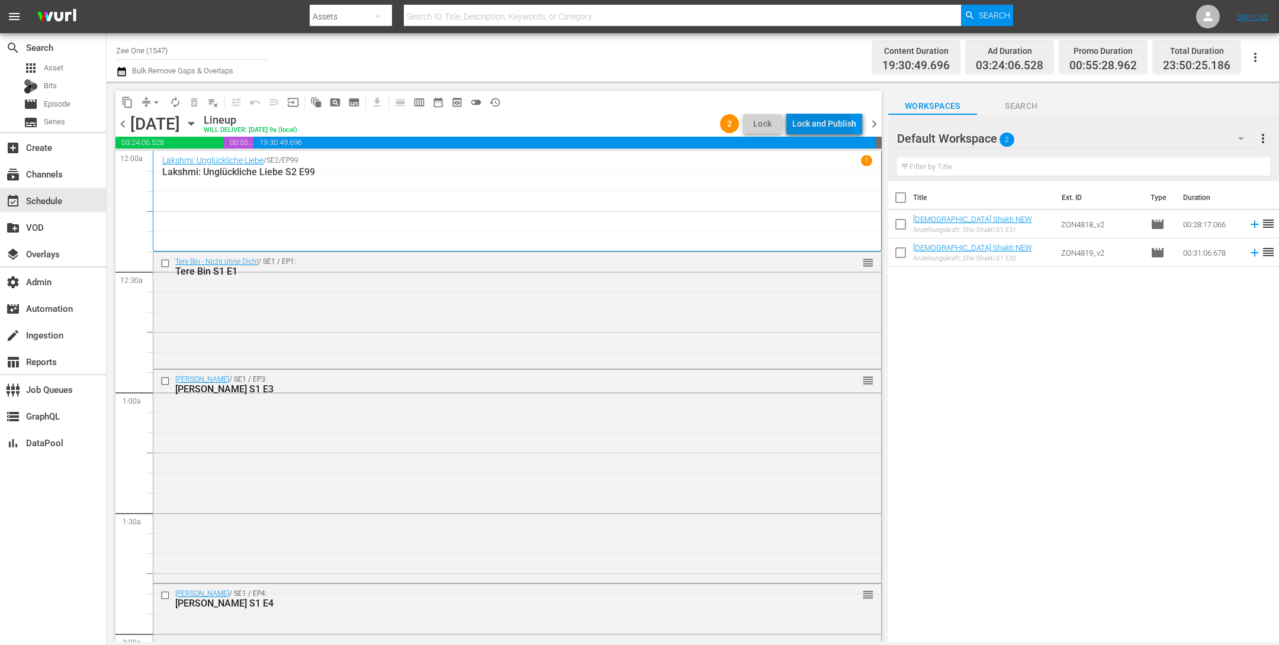
click at [815, 127] on div "Lock and Publish" at bounding box center [824, 123] width 64 height 21
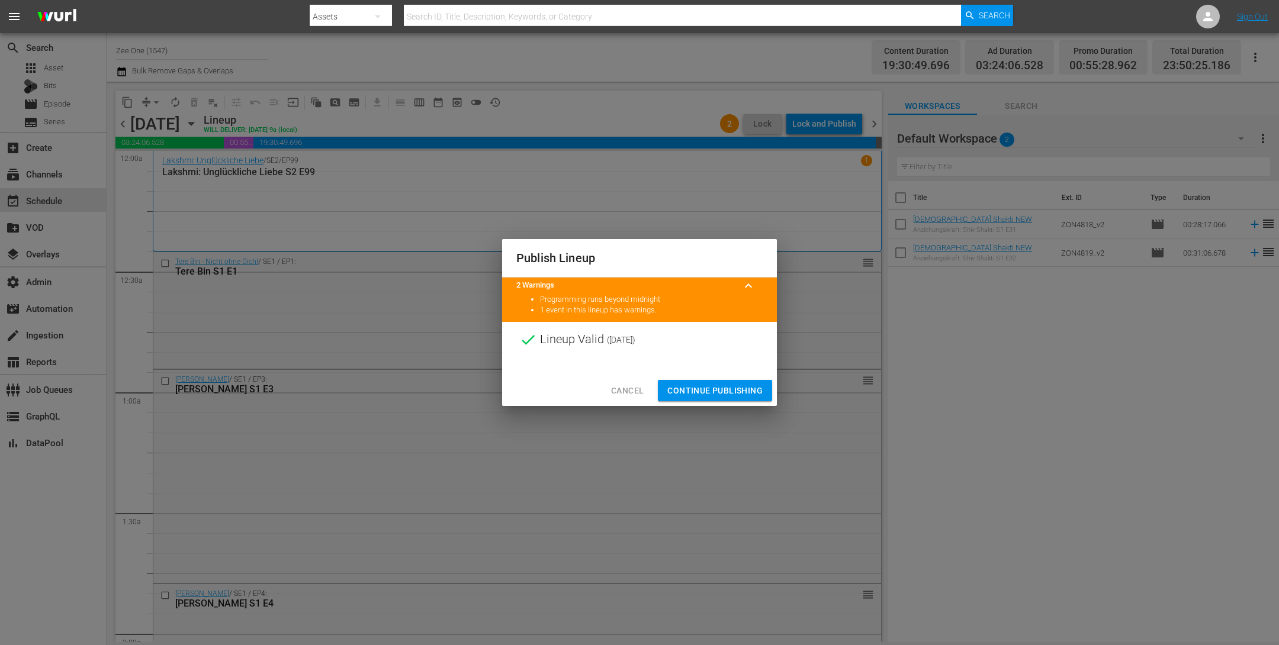
click at [709, 388] on span "Continue Publishing" at bounding box center [714, 391] width 95 height 15
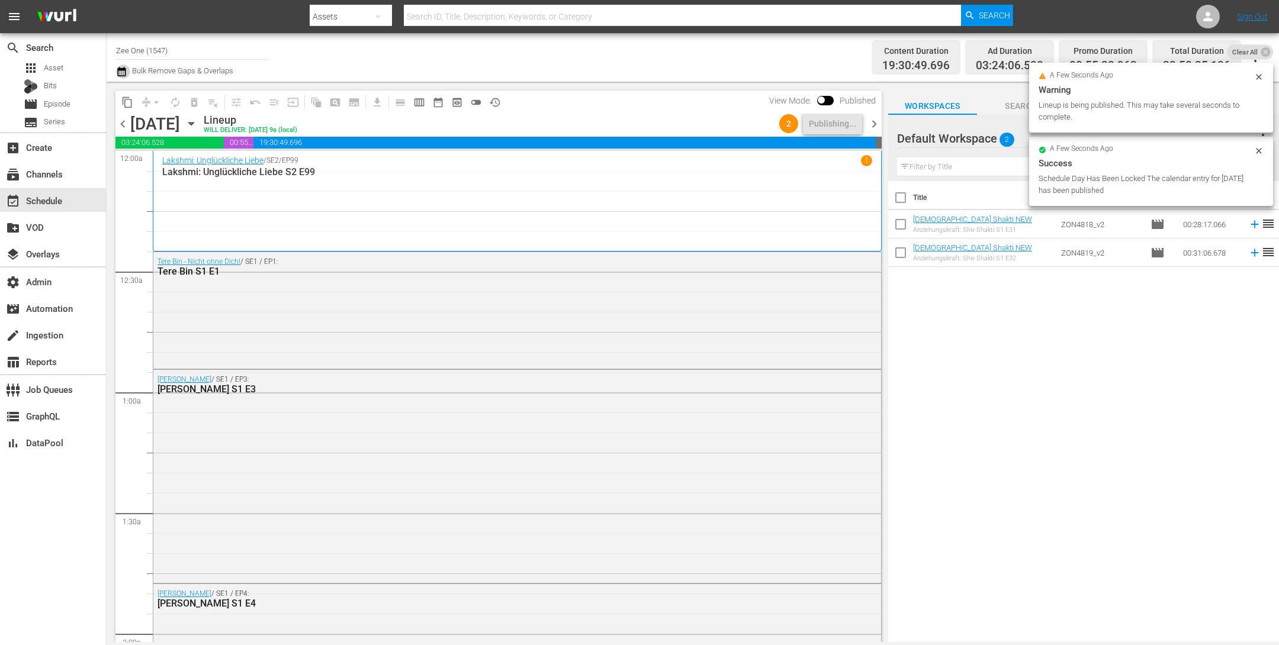
click at [121, 72] on icon "button" at bounding box center [121, 72] width 11 height 14
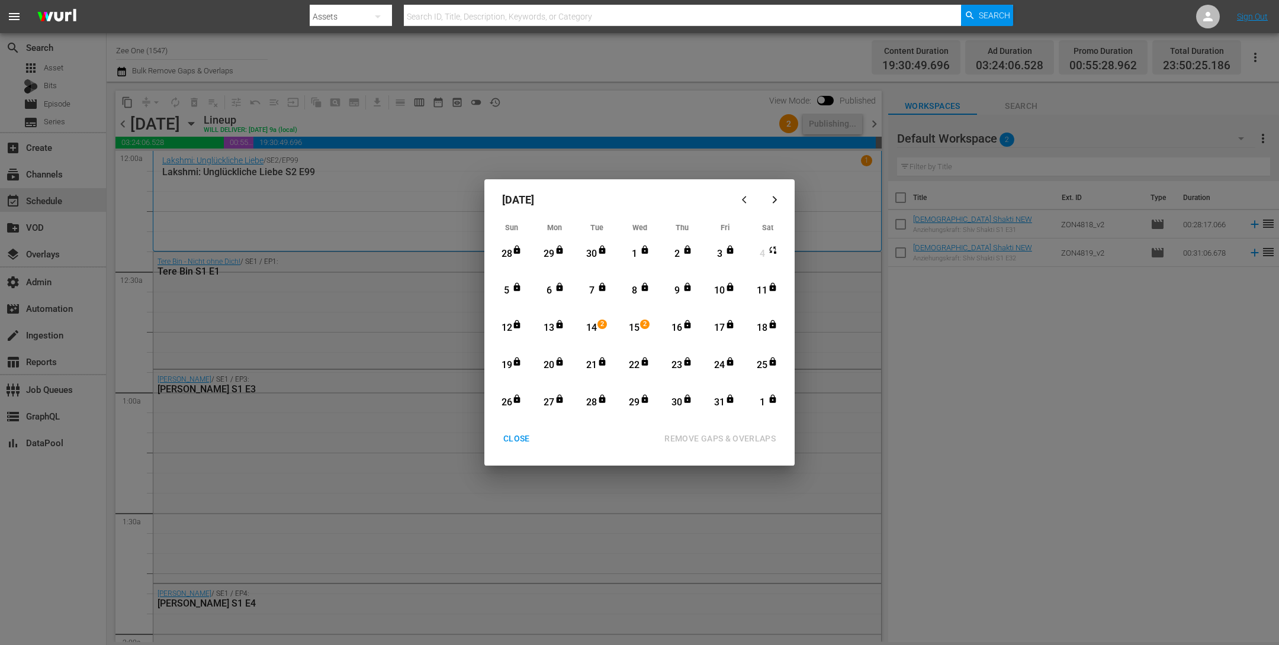
click at [520, 438] on div "CLOSE" at bounding box center [517, 439] width 46 height 15
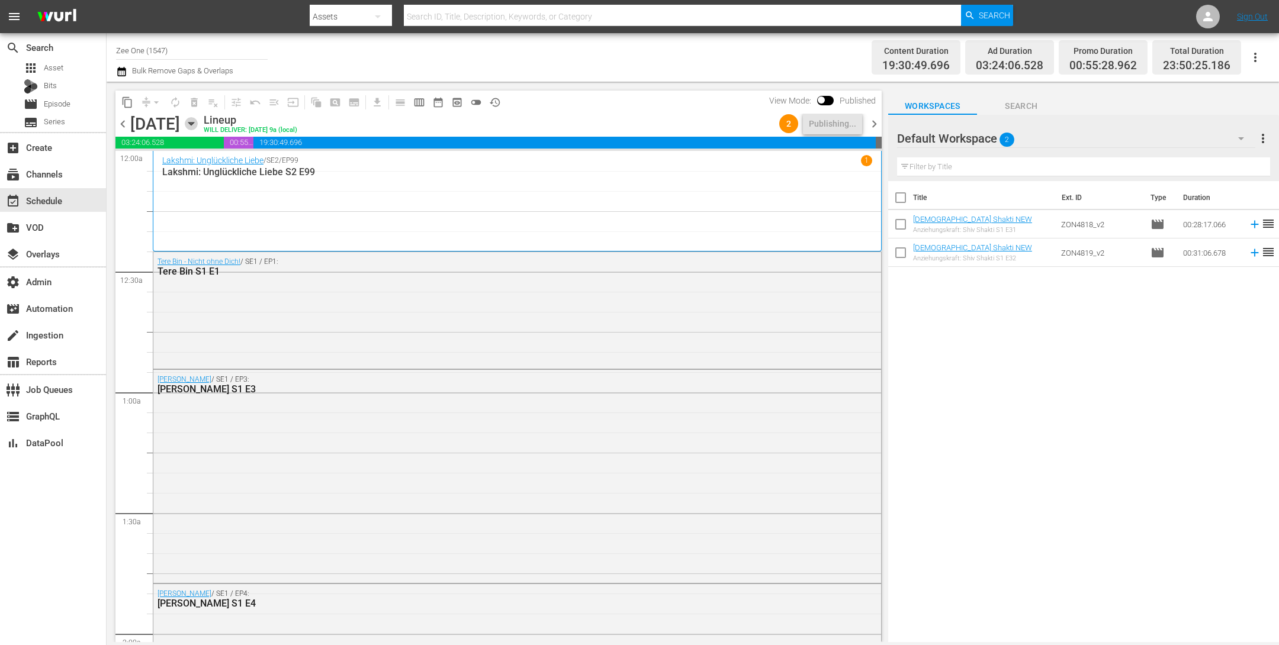
click at [198, 119] on icon "button" at bounding box center [191, 123] width 13 height 13
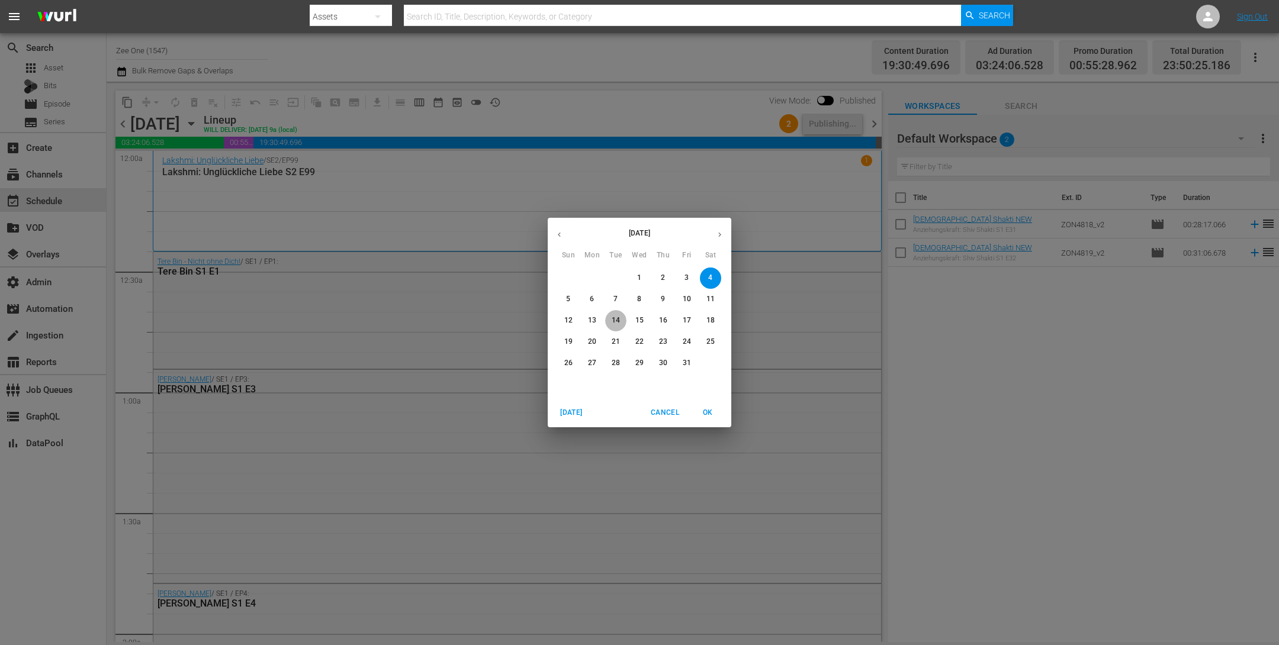
click at [615, 321] on p "14" at bounding box center [616, 321] width 8 height 10
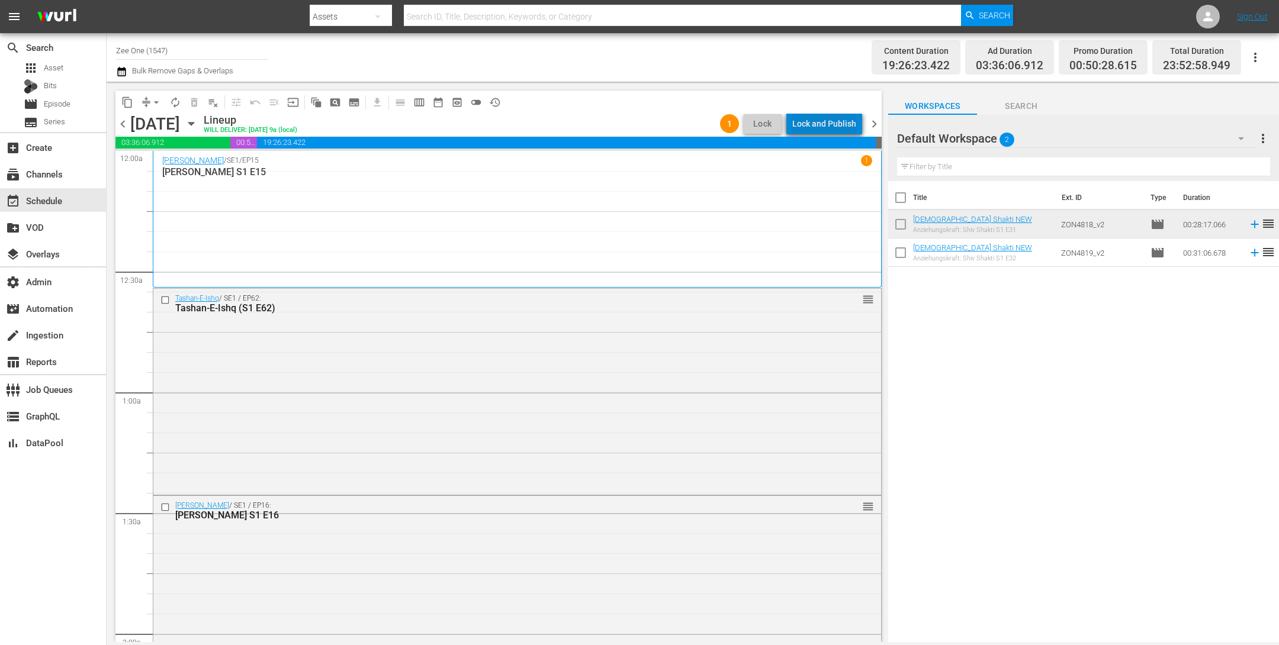
click at [838, 121] on div "Lock and Publish" at bounding box center [824, 123] width 64 height 21
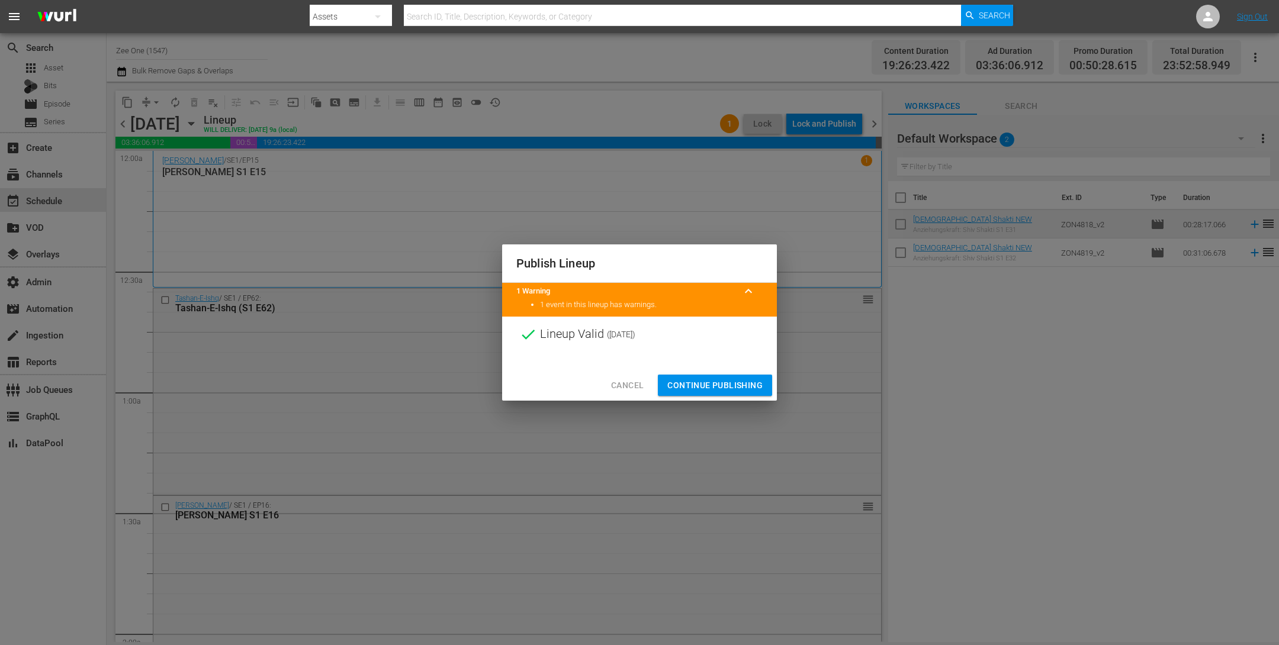
click at [705, 384] on span "Continue Publishing" at bounding box center [714, 385] width 95 height 15
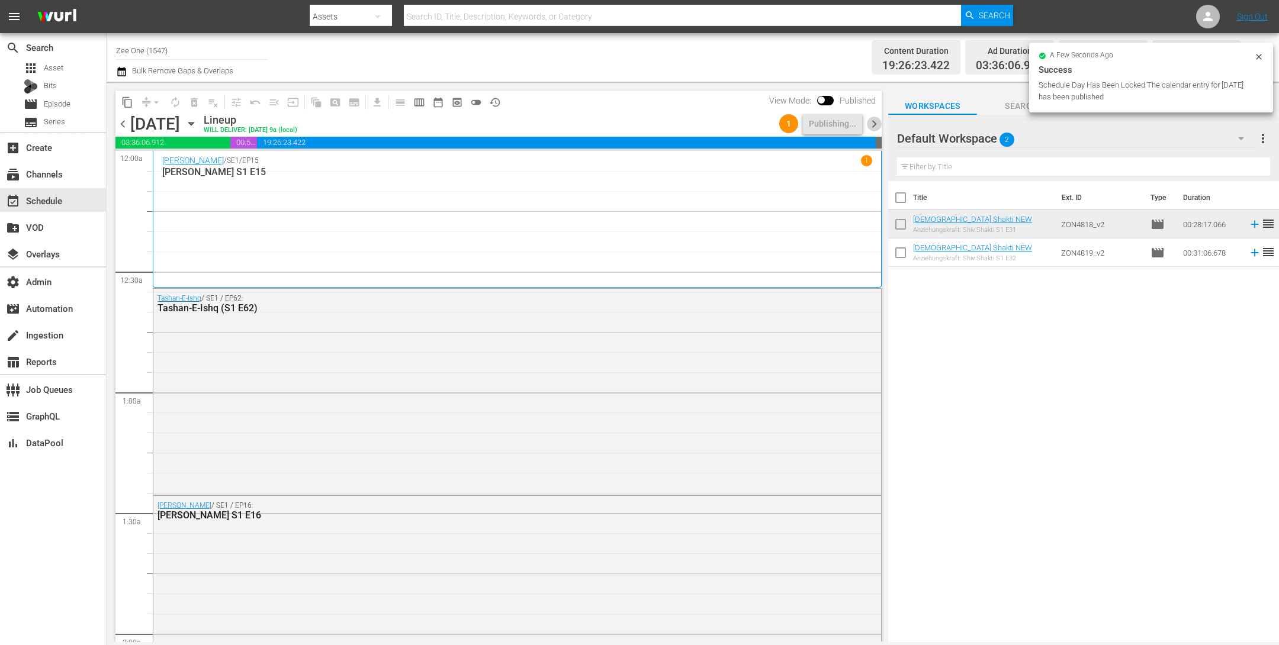
click at [874, 121] on span "chevron_right" at bounding box center [874, 124] width 15 height 15
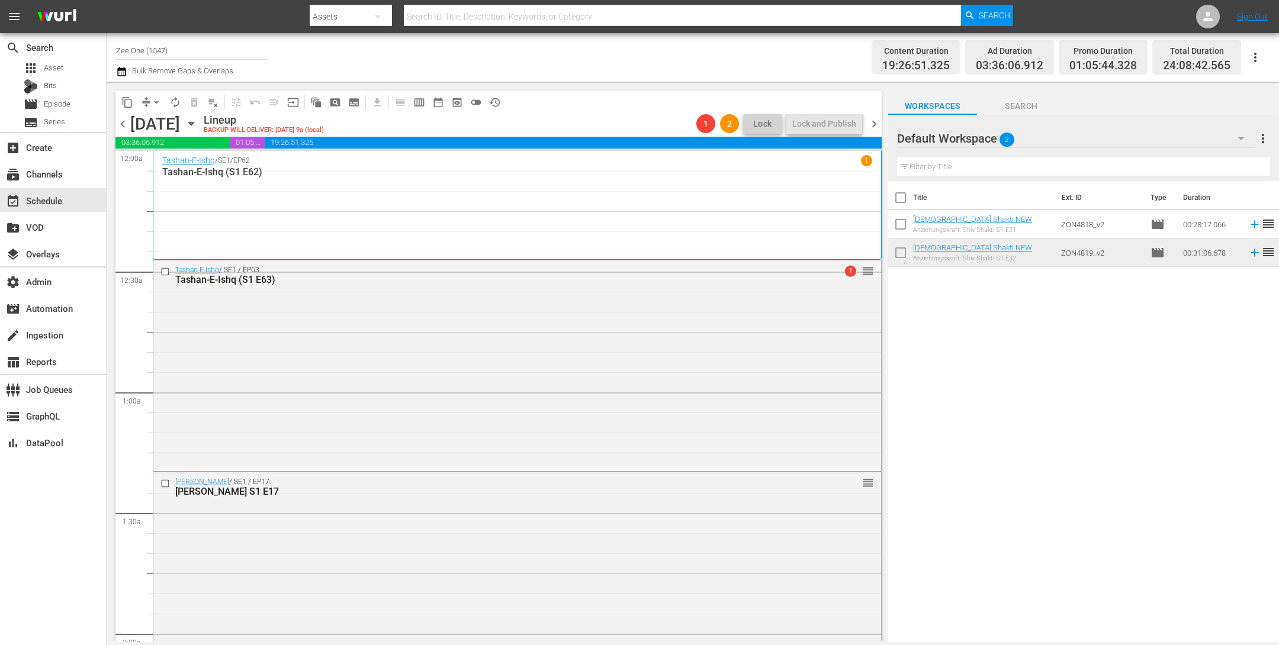
click at [127, 135] on div "chevron_left [DATE] [DATE] Lineup BACKUP WILL DELIVER: [DATE] 9a (local) 1 2 Lo…" at bounding box center [498, 125] width 766 height 23
click at [126, 128] on span "chevron_left" at bounding box center [122, 124] width 15 height 15
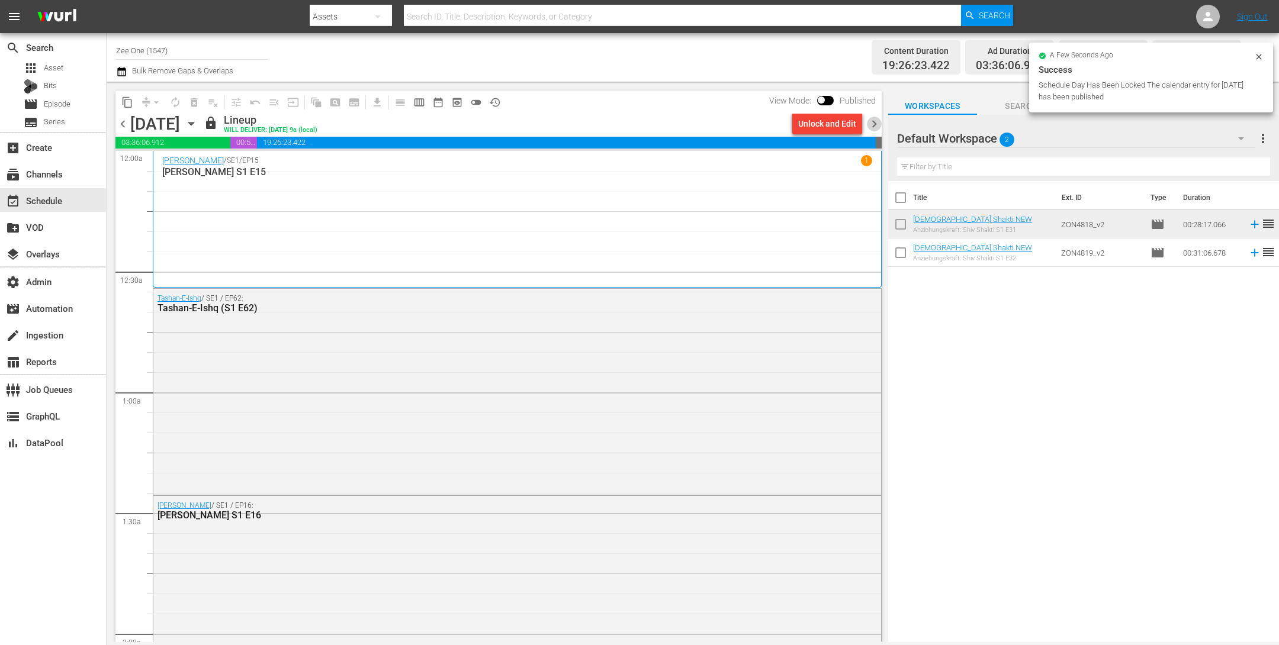
click at [874, 127] on span "chevron_right" at bounding box center [874, 124] width 15 height 15
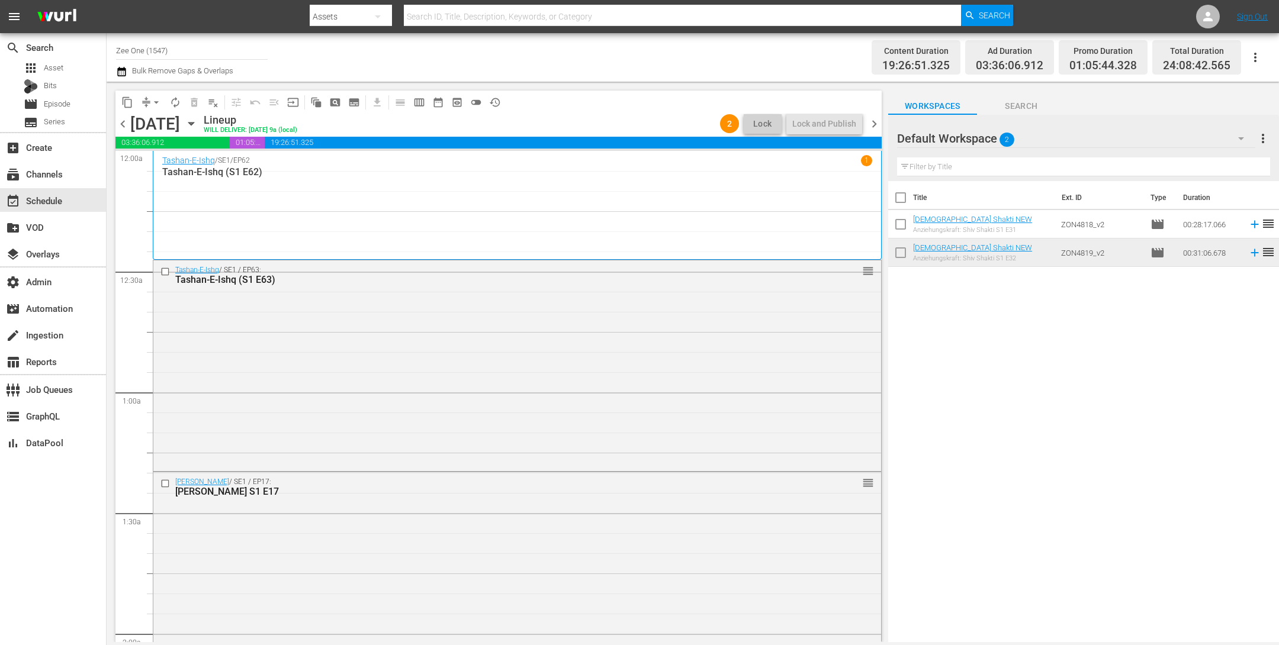
click at [874, 122] on span "chevron_right" at bounding box center [874, 124] width 15 height 15
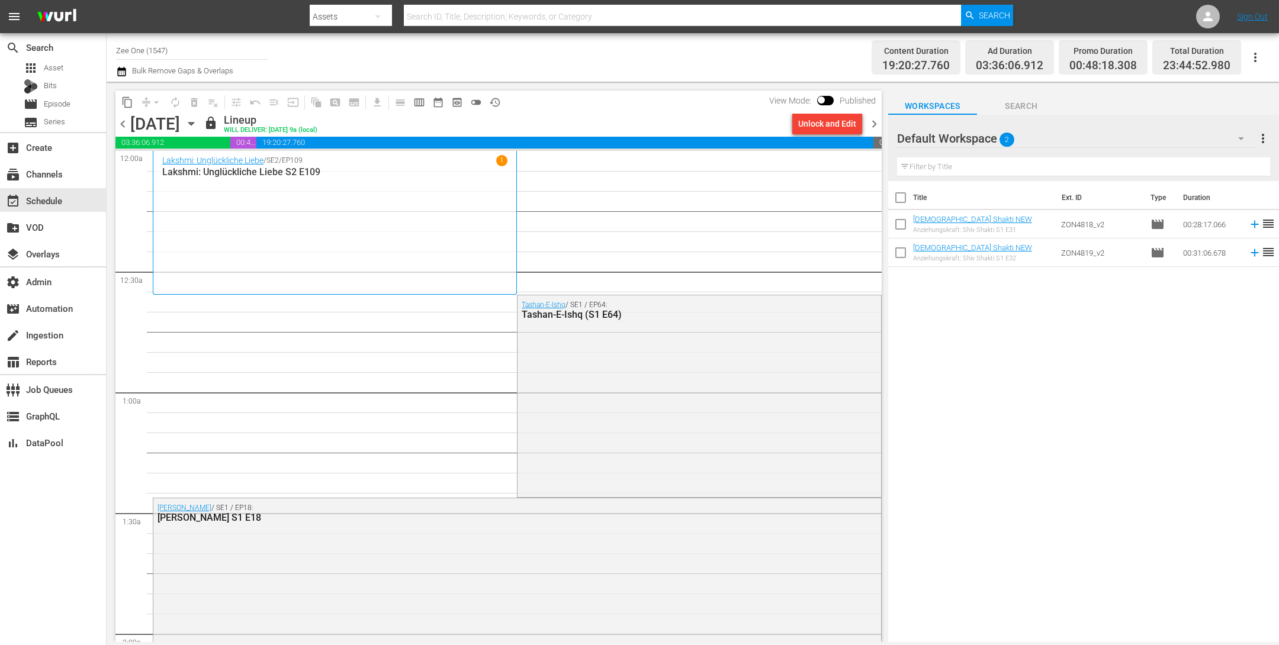
click at [124, 122] on span "chevron_left" at bounding box center [122, 124] width 15 height 15
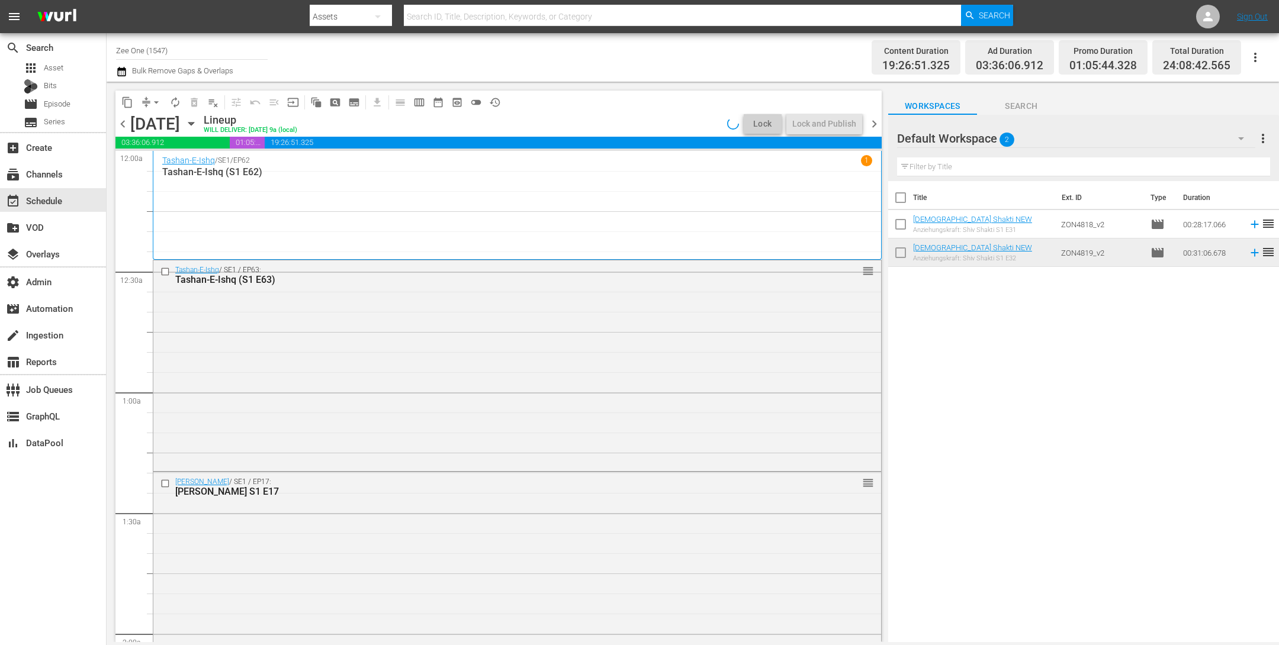
click at [198, 123] on icon "button" at bounding box center [191, 123] width 13 height 13
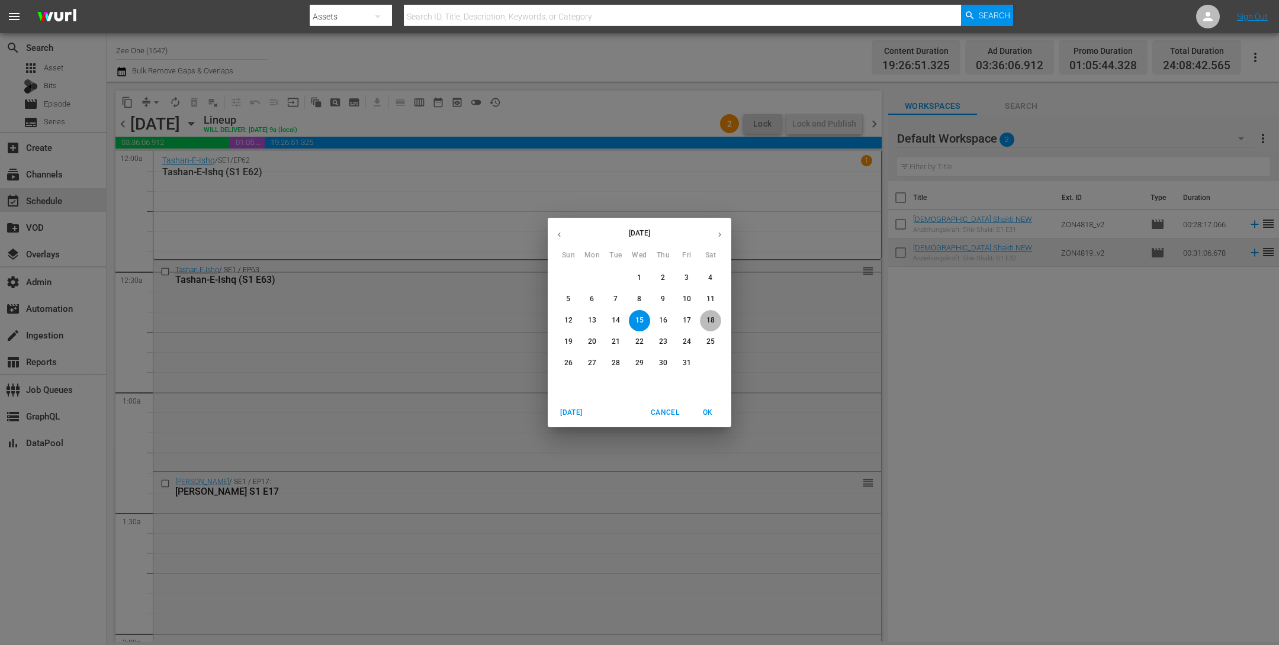
click at [709, 318] on p "18" at bounding box center [710, 321] width 8 height 10
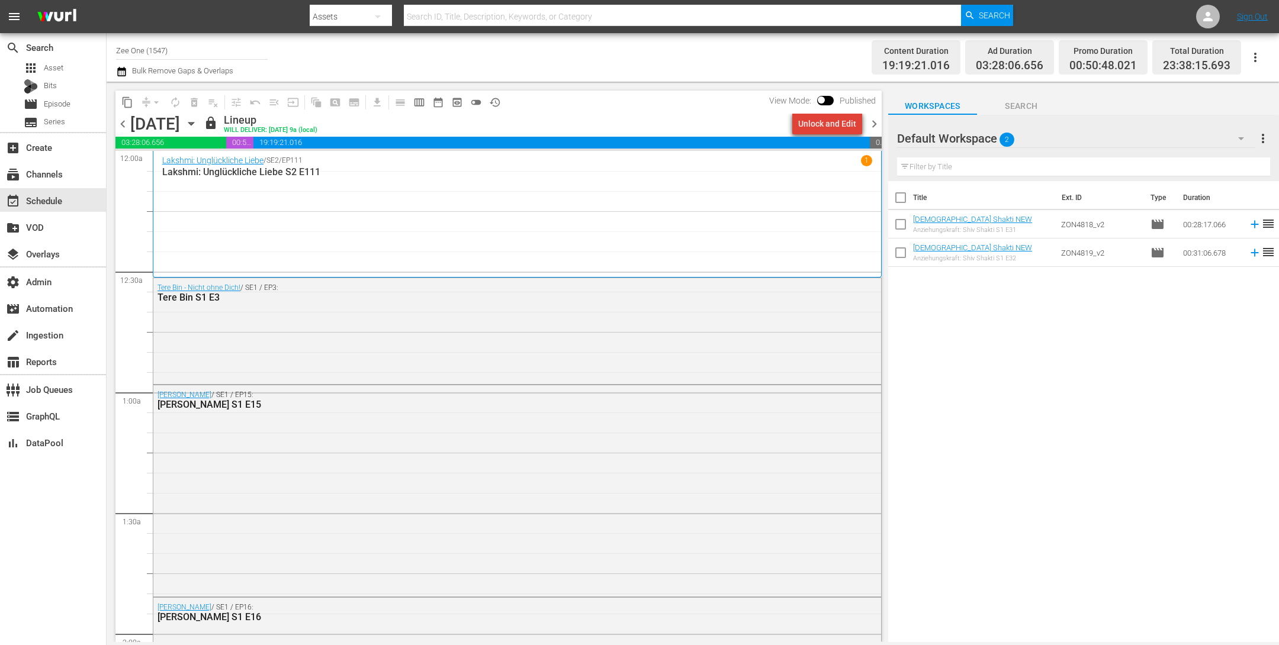
click at [835, 124] on div "Unlock and Edit" at bounding box center [827, 123] width 58 height 21
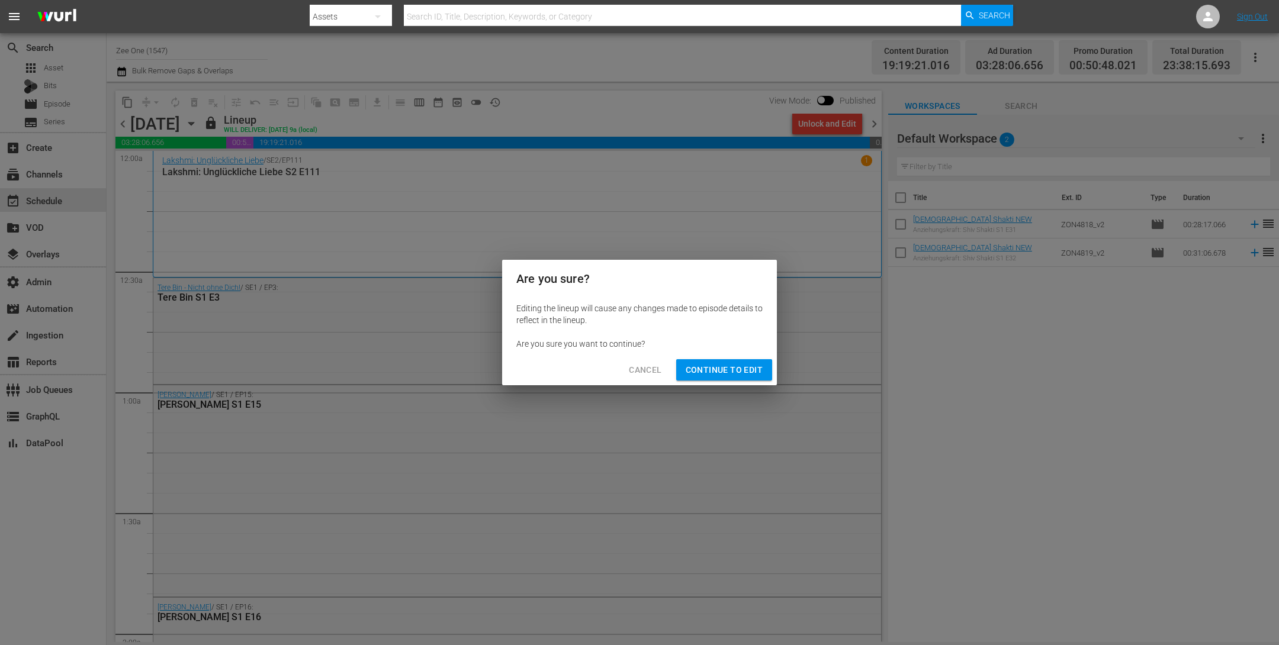
click at [712, 370] on span "Continue to Edit" at bounding box center [724, 370] width 77 height 15
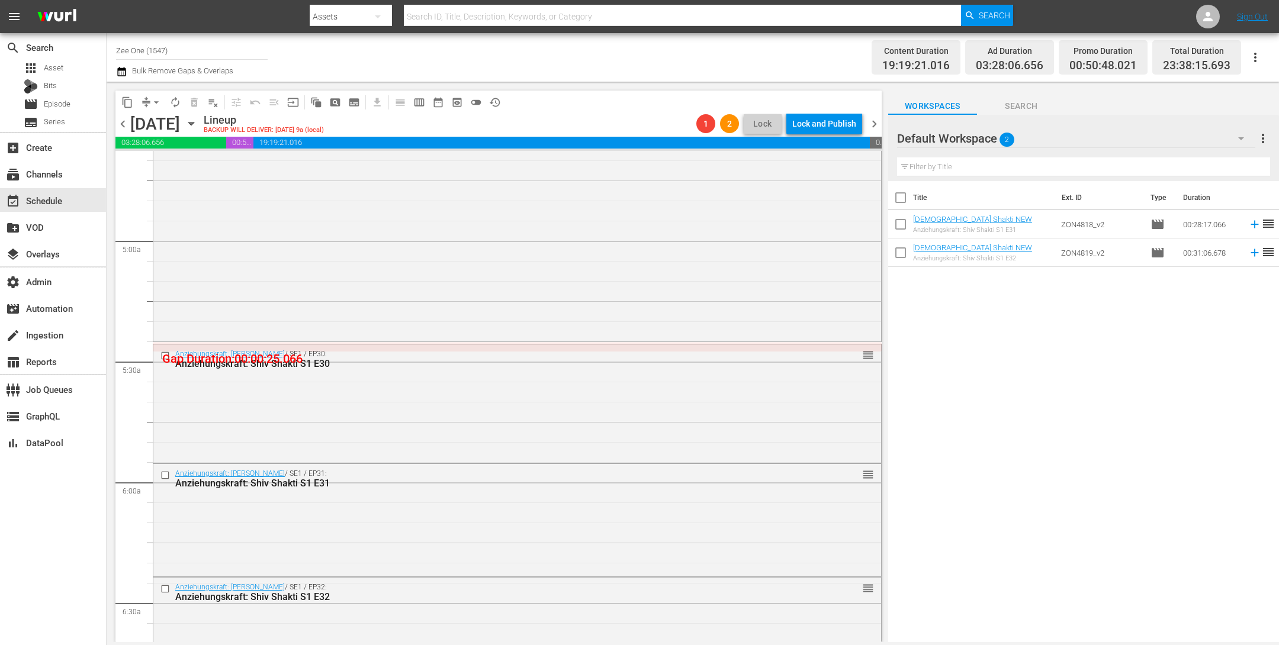
scroll to position [1193, 0]
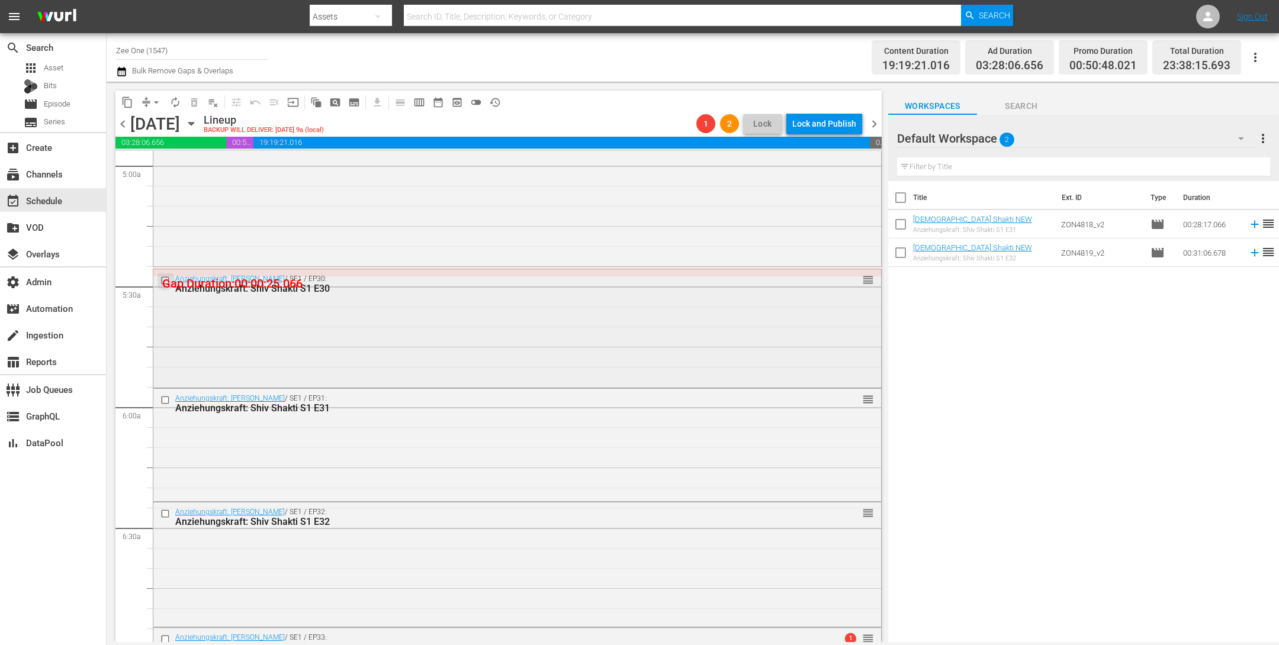
click at [167, 282] on input "checkbox" at bounding box center [166, 280] width 12 height 10
click at [166, 401] on input "checkbox" at bounding box center [166, 400] width 12 height 10
click at [165, 282] on input "checkbox" at bounding box center [166, 280] width 12 height 10
click at [163, 520] on div at bounding box center [166, 514] width 18 height 14
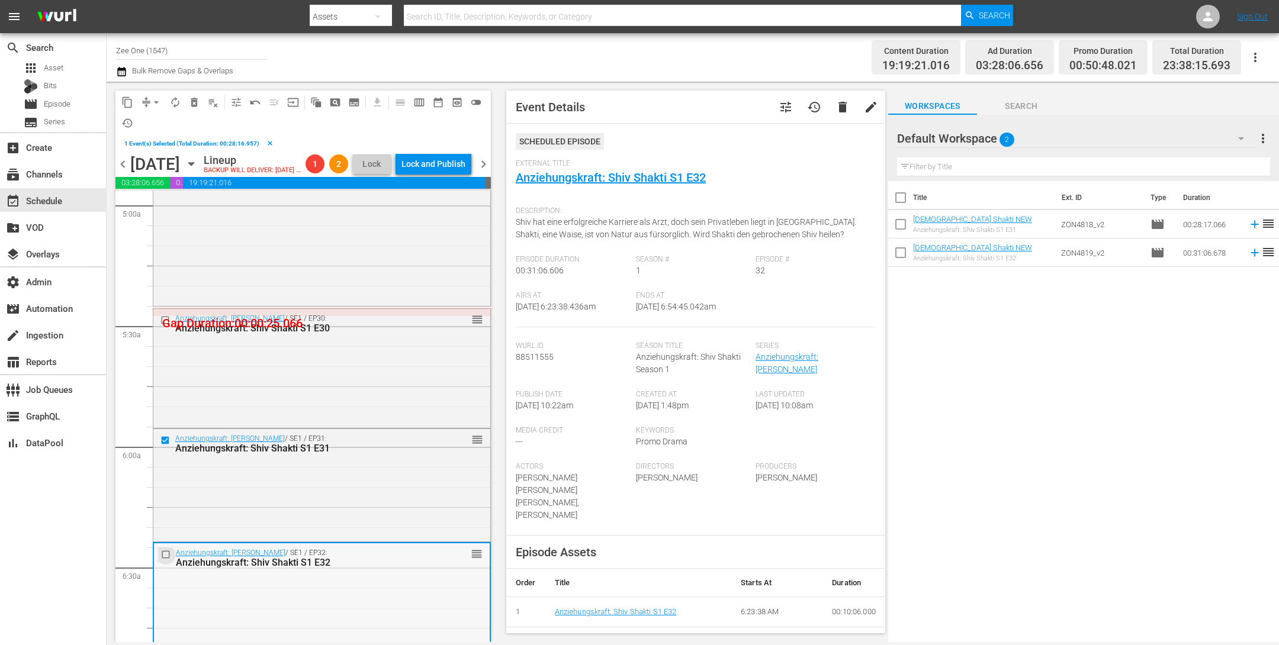
click at [166, 560] on input "checkbox" at bounding box center [167, 555] width 12 height 10
click at [194, 101] on span "delete_forever_outlined" at bounding box center [194, 103] width 12 height 12
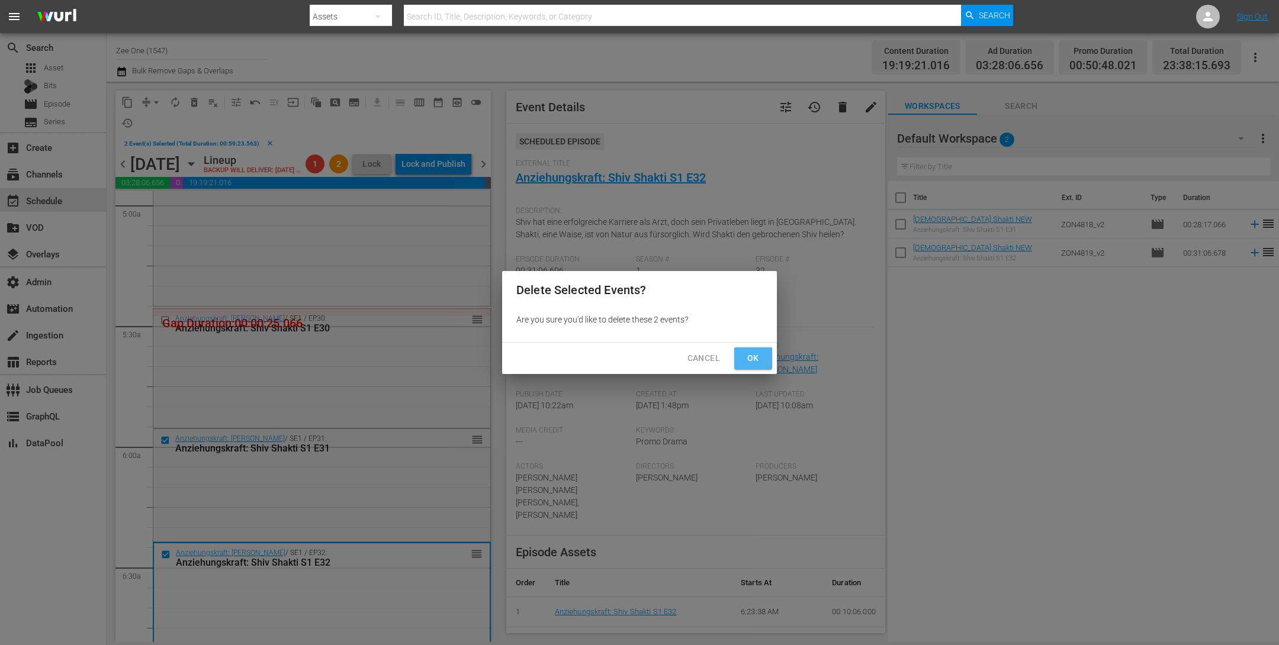
click at [752, 361] on span "Ok" at bounding box center [753, 358] width 19 height 15
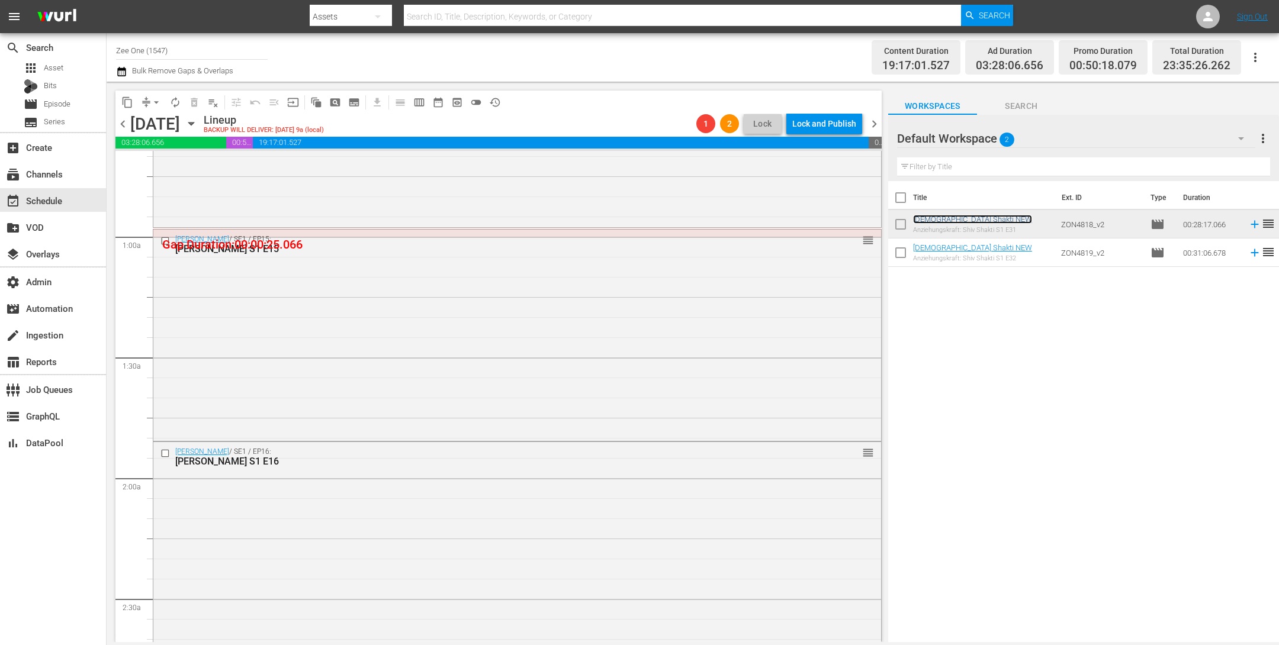
scroll to position [0, 0]
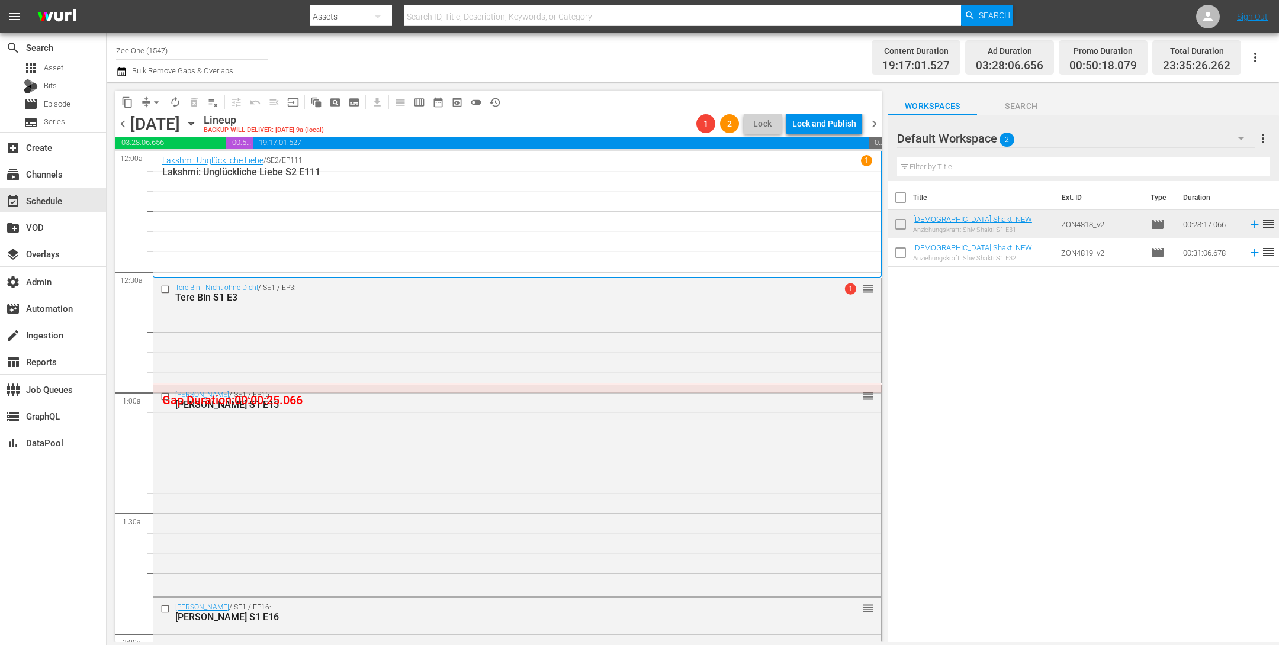
click at [126, 76] on icon "button" at bounding box center [121, 72] width 11 height 14
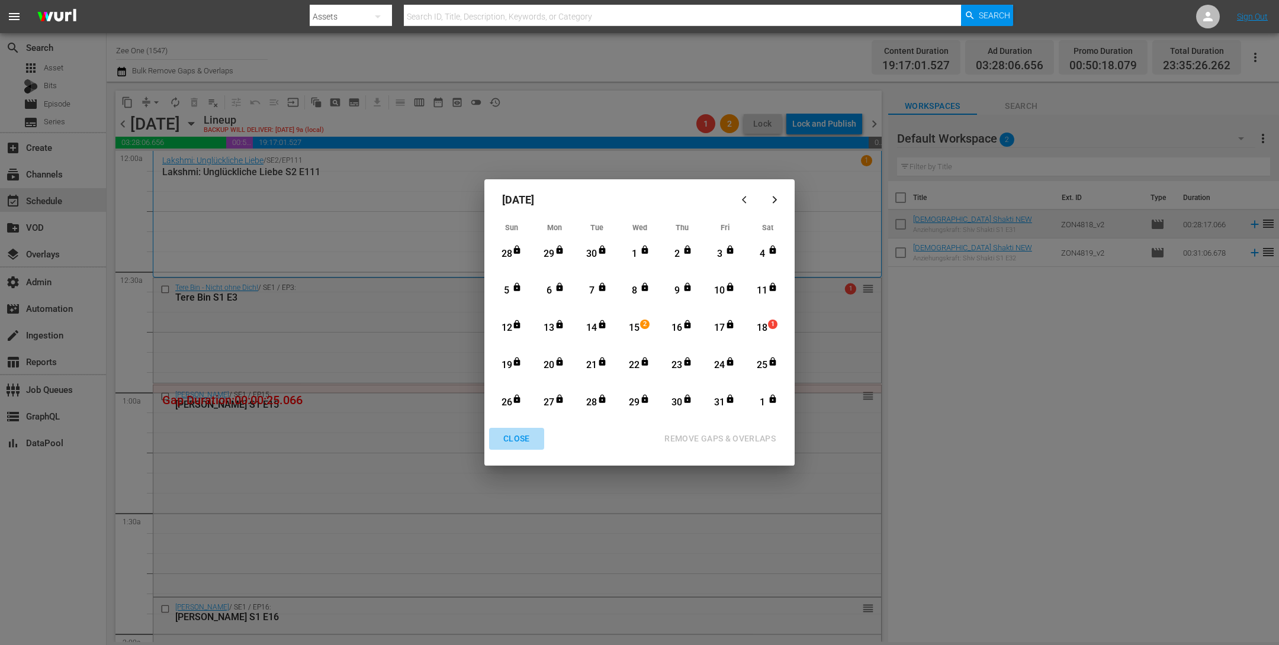
click at [520, 439] on div "CLOSE" at bounding box center [517, 439] width 46 height 15
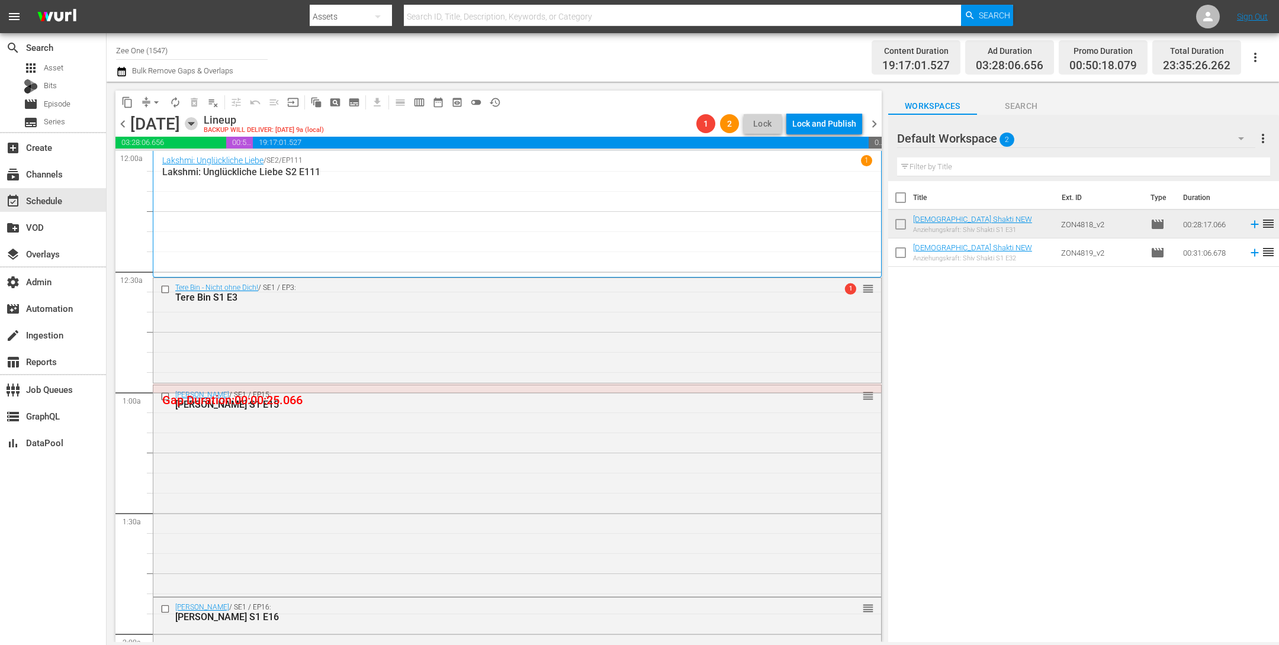
click at [198, 127] on icon "button" at bounding box center [191, 123] width 13 height 13
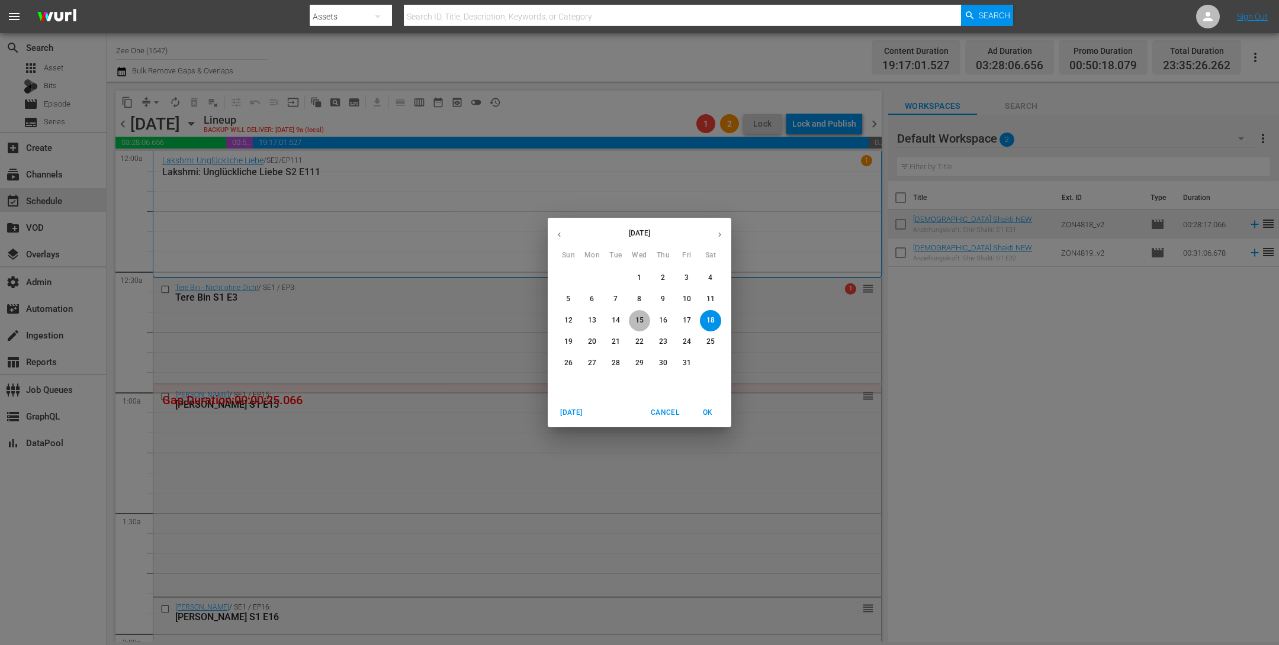
click at [645, 315] on button "15" at bounding box center [639, 320] width 21 height 21
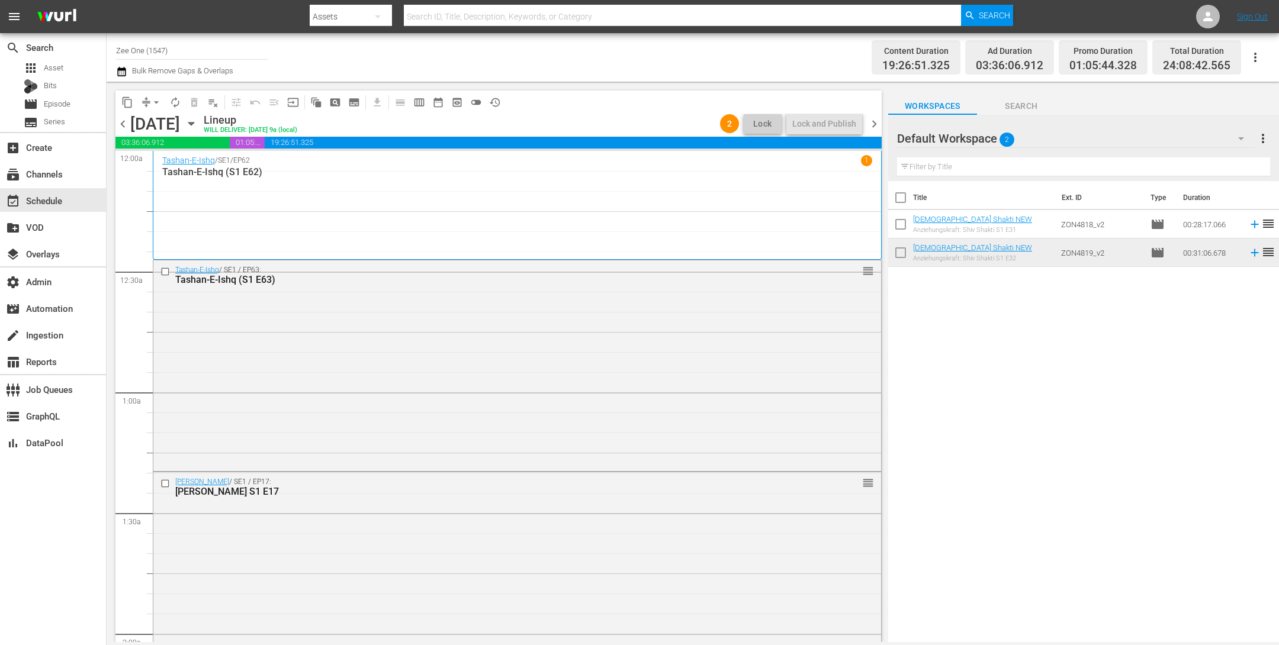
click at [198, 121] on icon "button" at bounding box center [191, 123] width 13 height 13
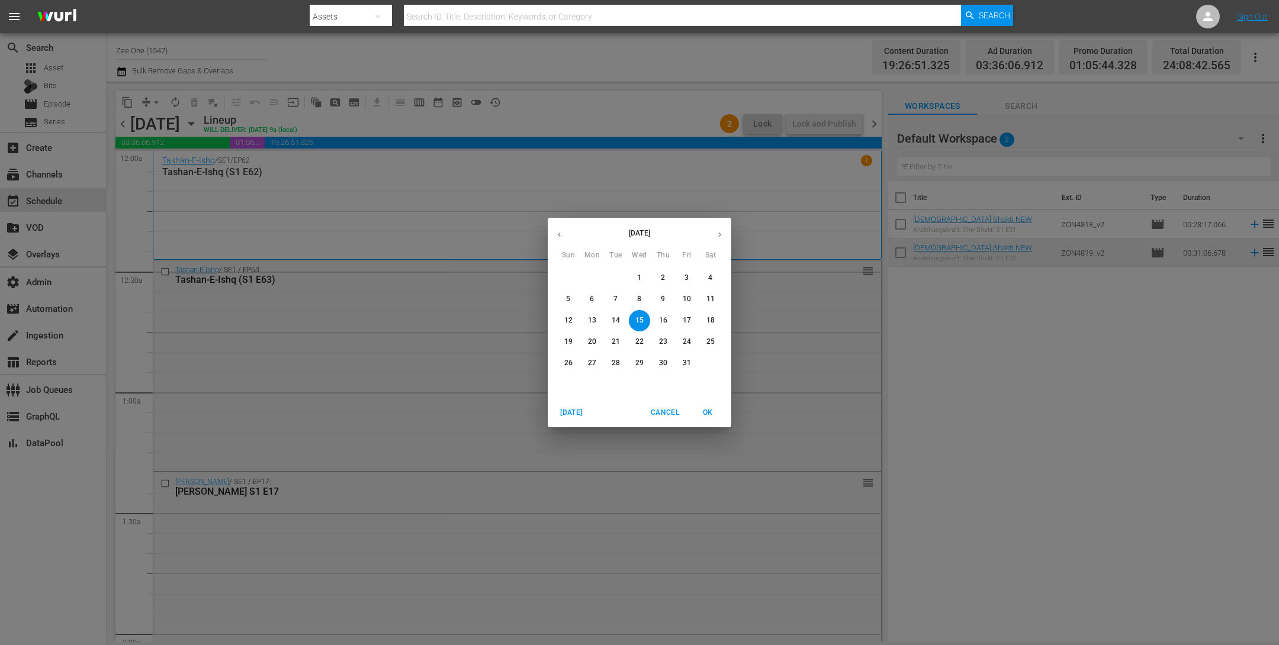
click at [706, 317] on p "18" at bounding box center [710, 321] width 8 height 10
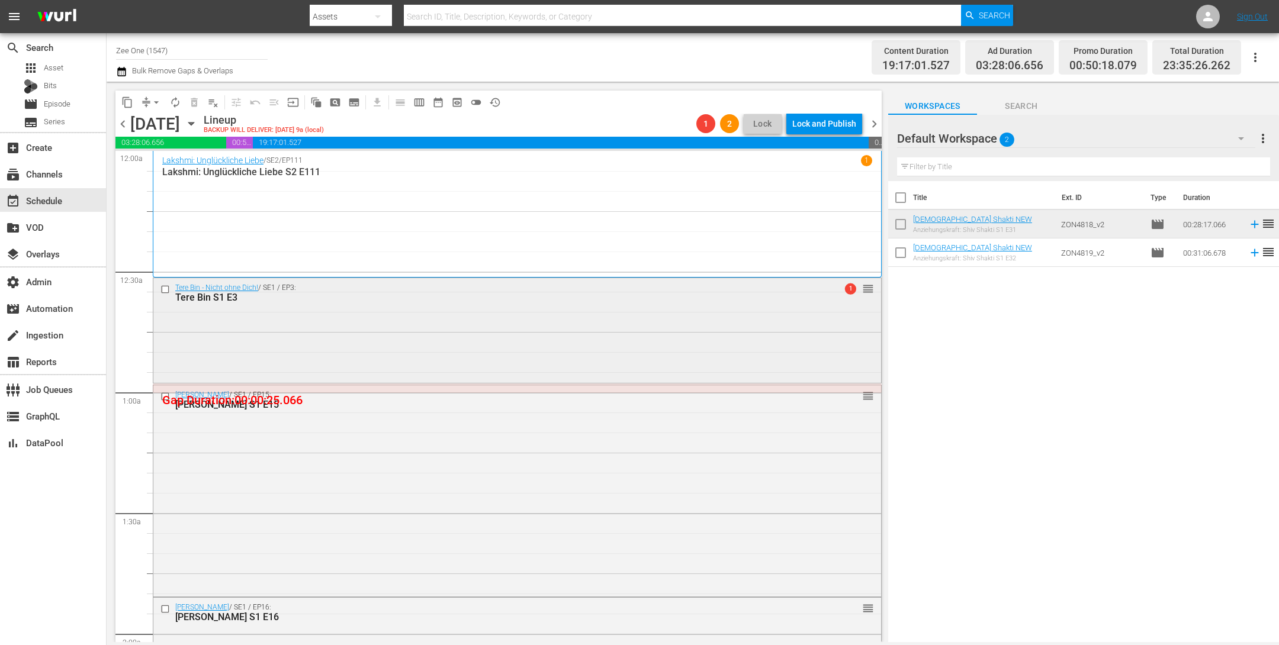
click at [628, 336] on div "Tere Bin - Nicht ohne Dich! / SE1 / EP3: Tere Bin S1 E3 1 reorder" at bounding box center [517, 329] width 728 height 102
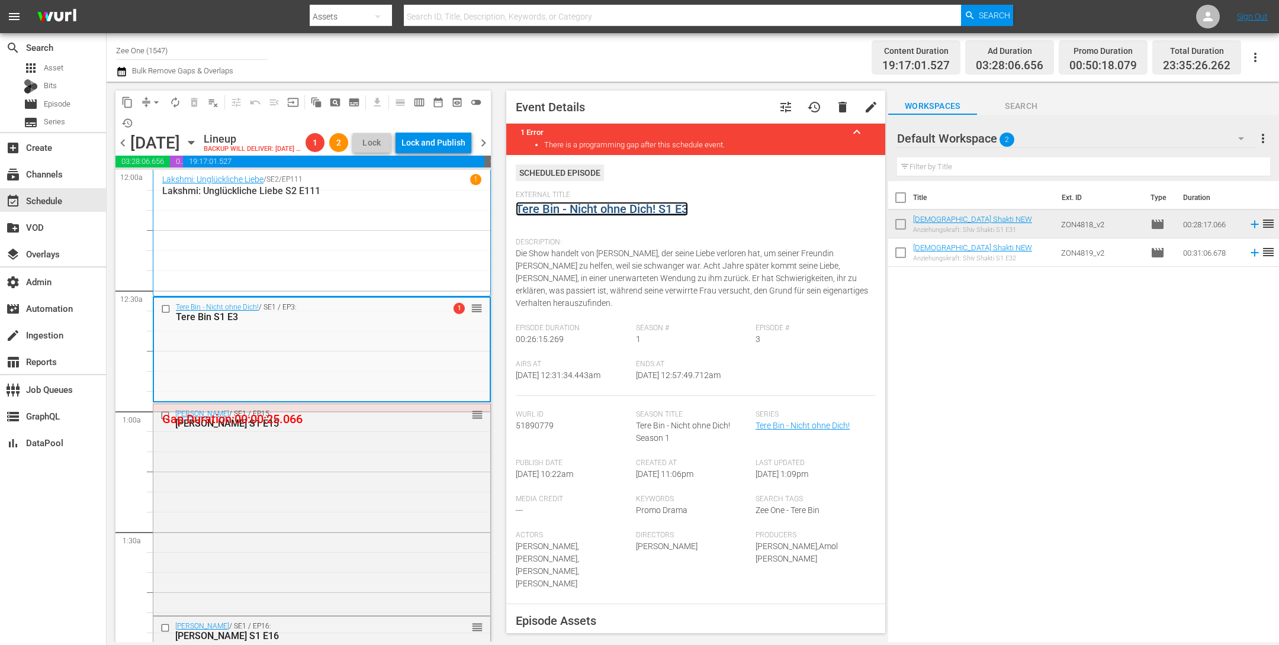
click at [551, 208] on link "Tere Bin - Nicht ohne Dich! S1 E3" at bounding box center [602, 209] width 172 height 14
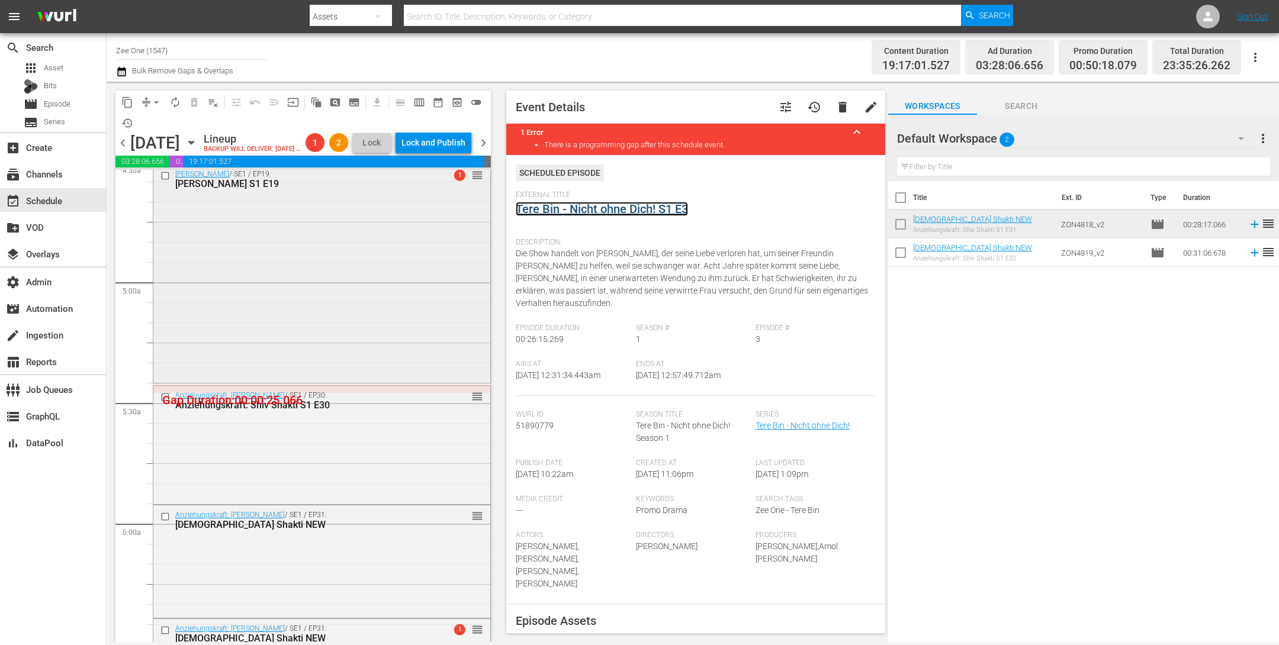
scroll to position [1018, 0]
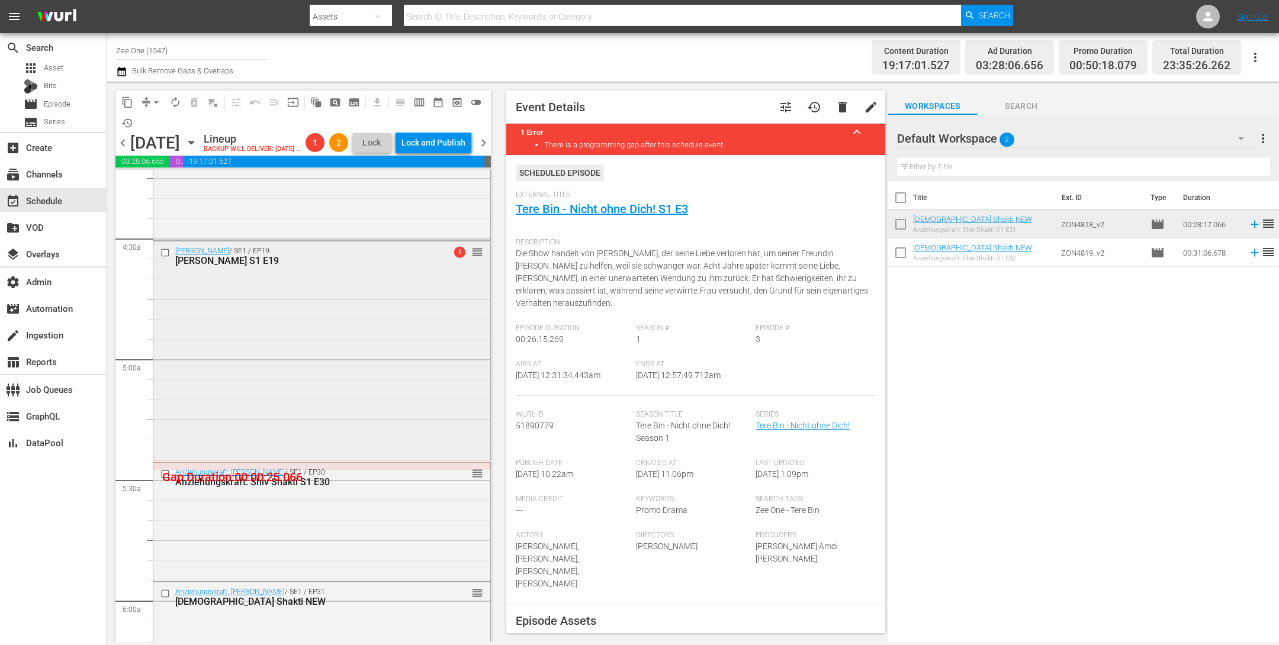
click at [381, 372] on div "Radha Mohan / SE1 / EP19: Radha Mohan S1 E19 1 reorder" at bounding box center [321, 350] width 337 height 216
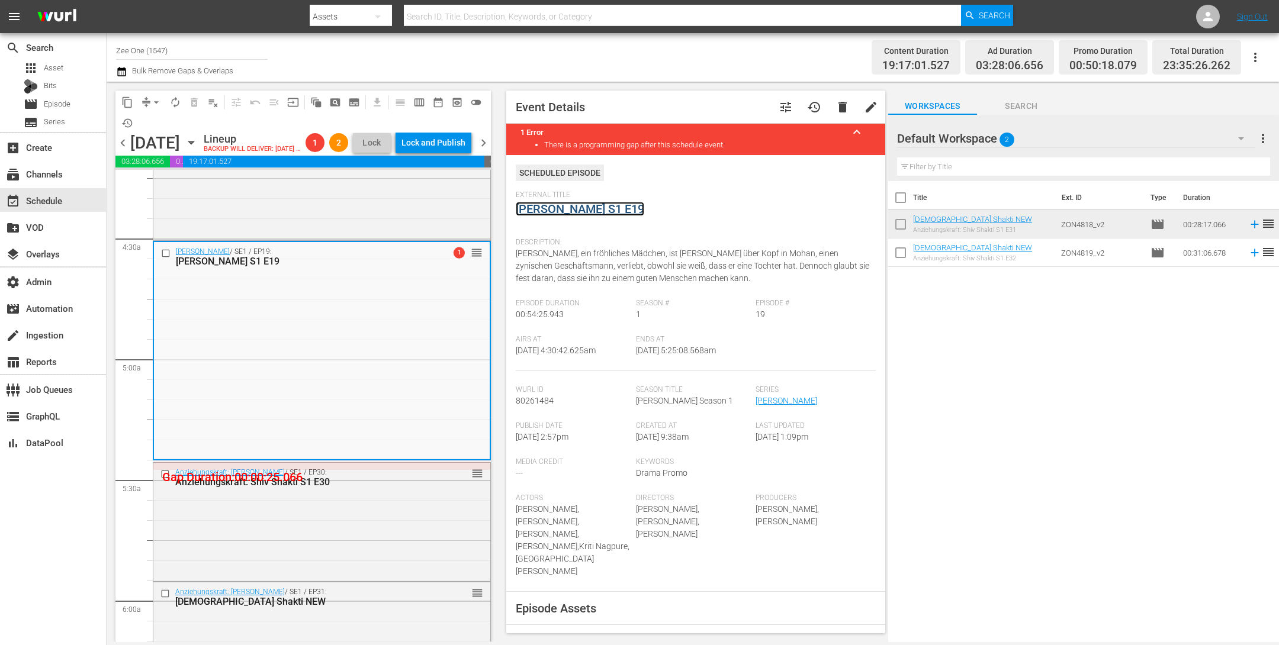
click at [542, 209] on link "Radha Mohan S1 E19" at bounding box center [580, 209] width 128 height 14
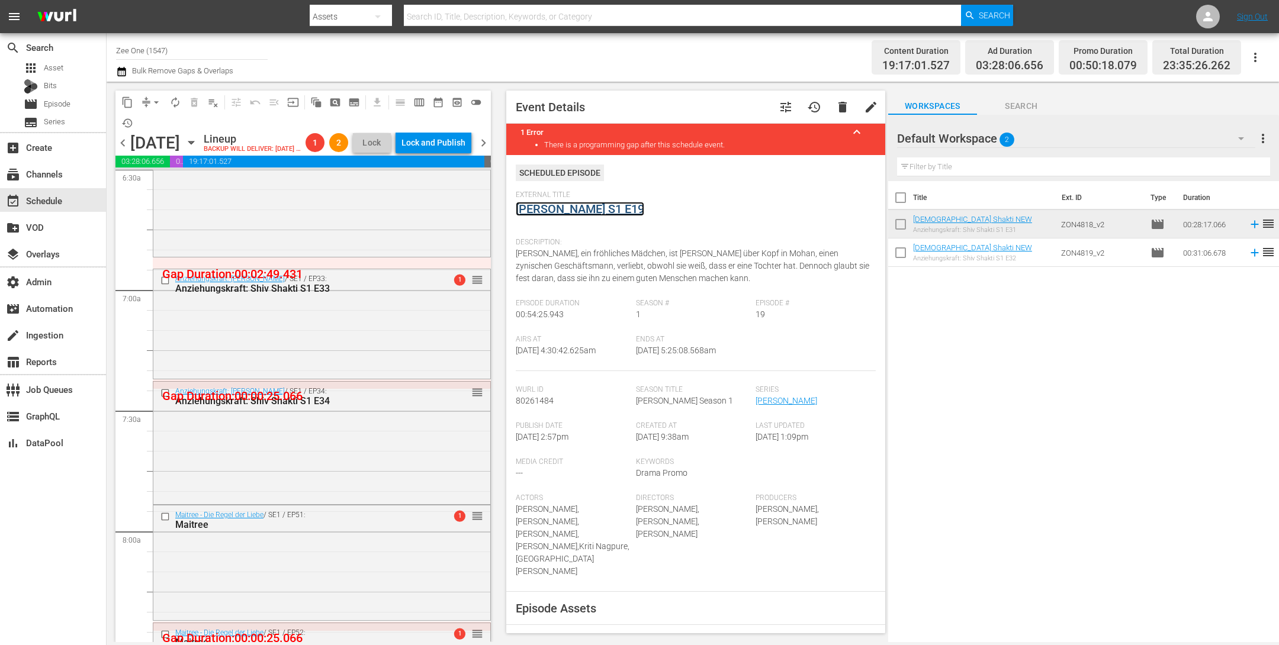
scroll to position [1547, 0]
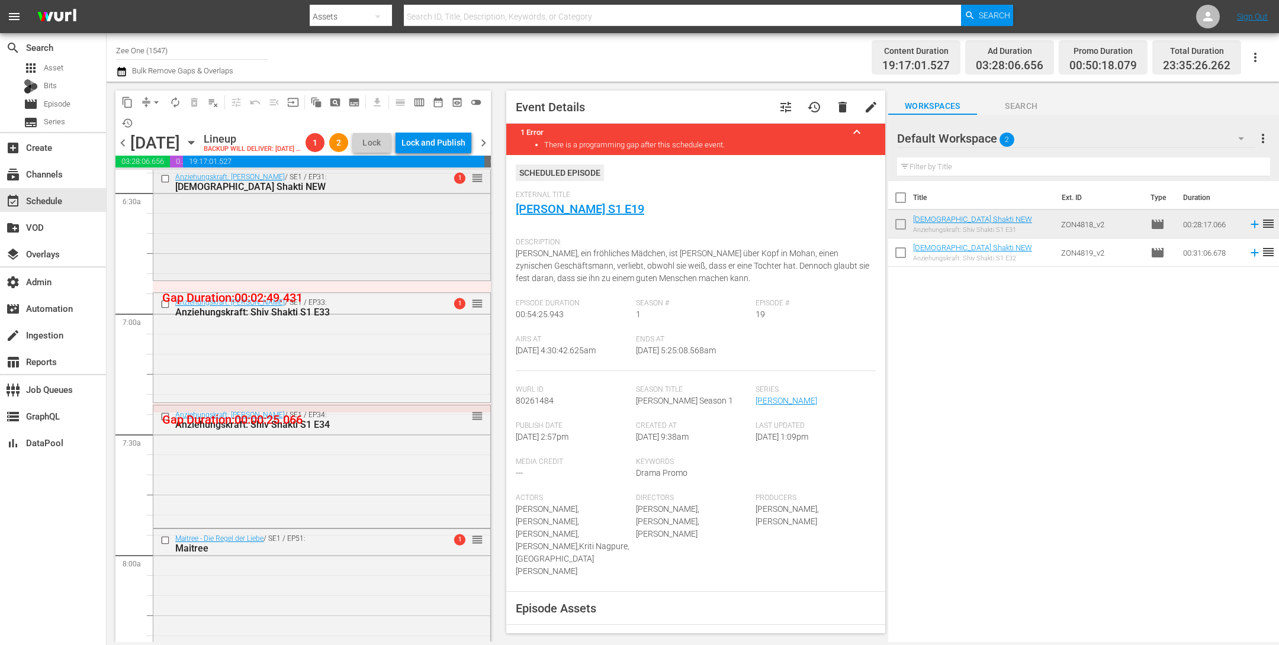
click at [411, 222] on div "Anziehungskraft: Shiv Shakti / SE1 / EP31: Shiv Shakti NEW 1 reorder" at bounding box center [321, 223] width 337 height 110
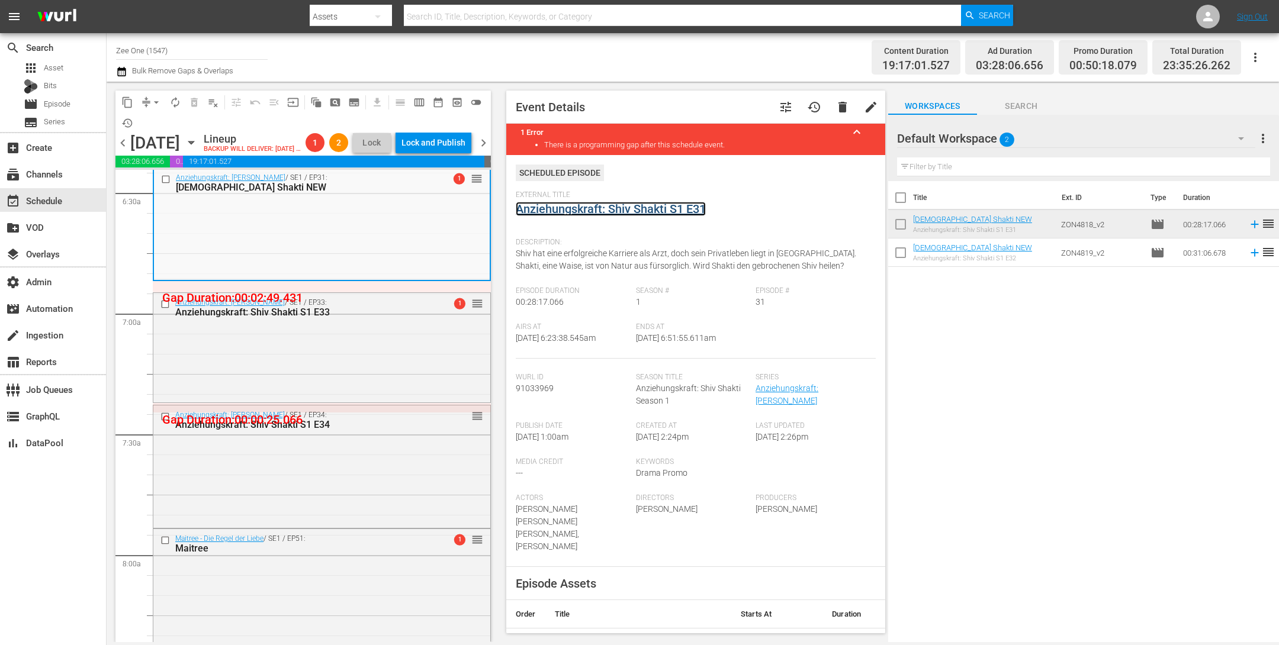
click at [552, 213] on link "Anziehungskraft: Shiv Shakti S1 E31" at bounding box center [611, 209] width 190 height 14
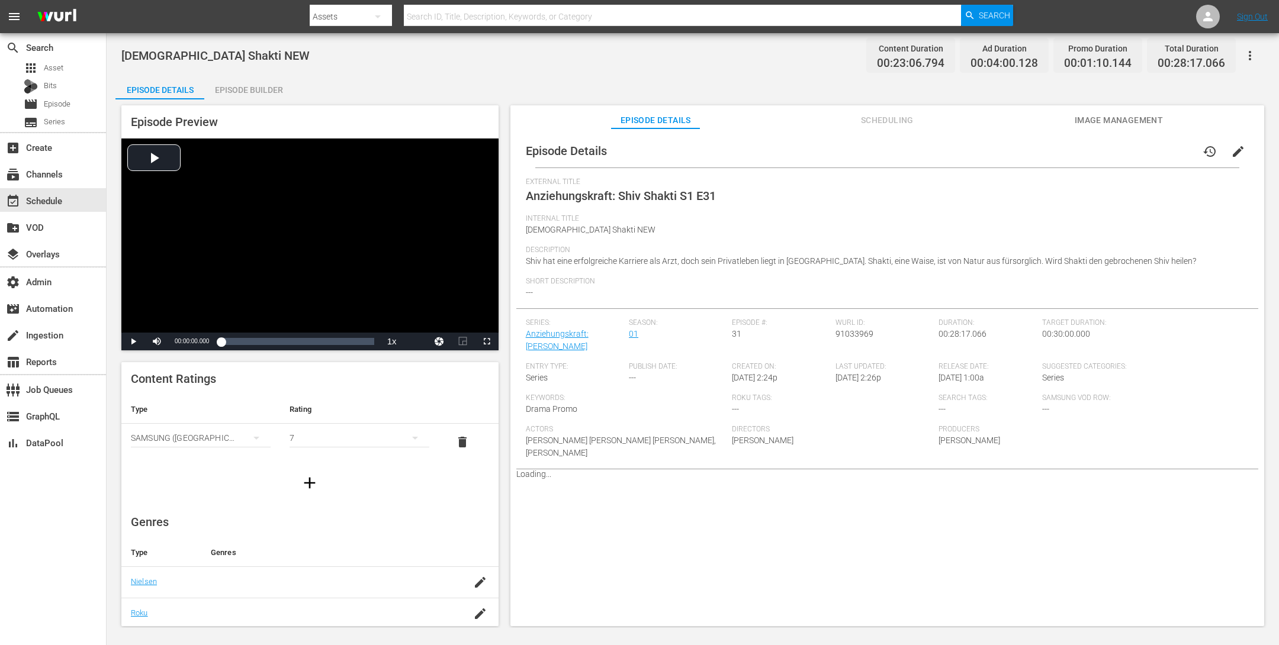
click at [280, 99] on div "Episode Preview Video Player is loading. Play Video Play Mute Current Time 00:0…" at bounding box center [692, 367] width 1155 height 536
click at [267, 95] on div "Episode Builder" at bounding box center [248, 90] width 89 height 28
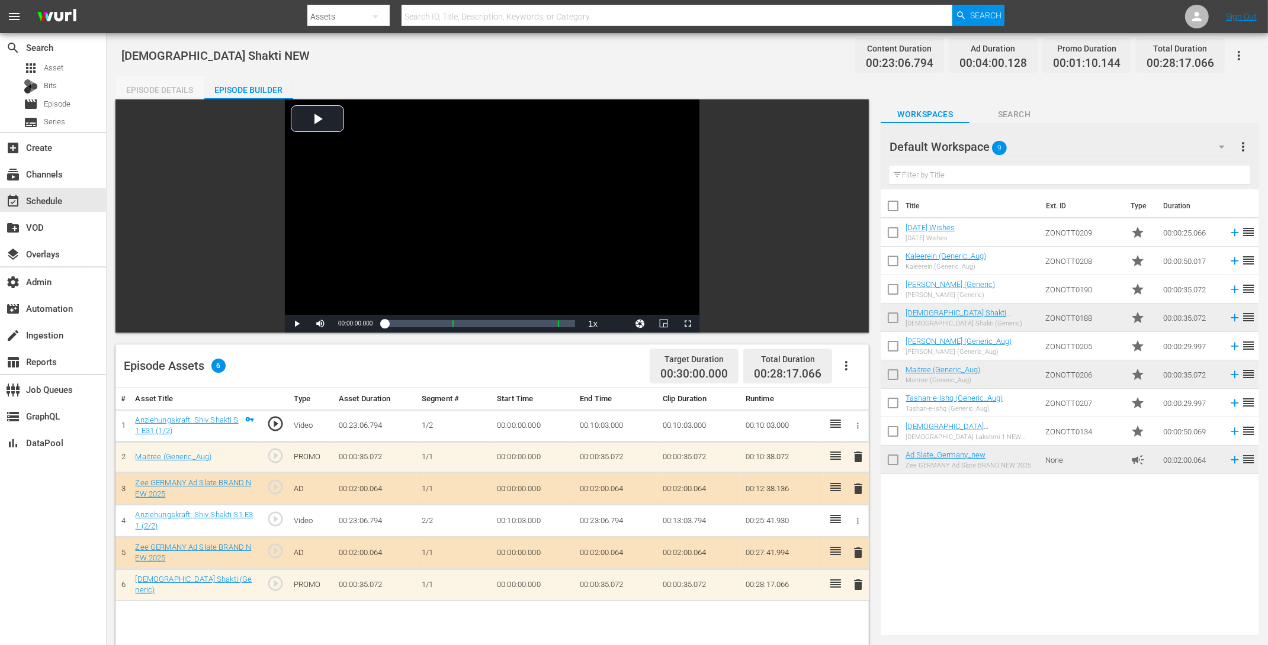
click at [159, 88] on div "Episode Details" at bounding box center [159, 90] width 89 height 28
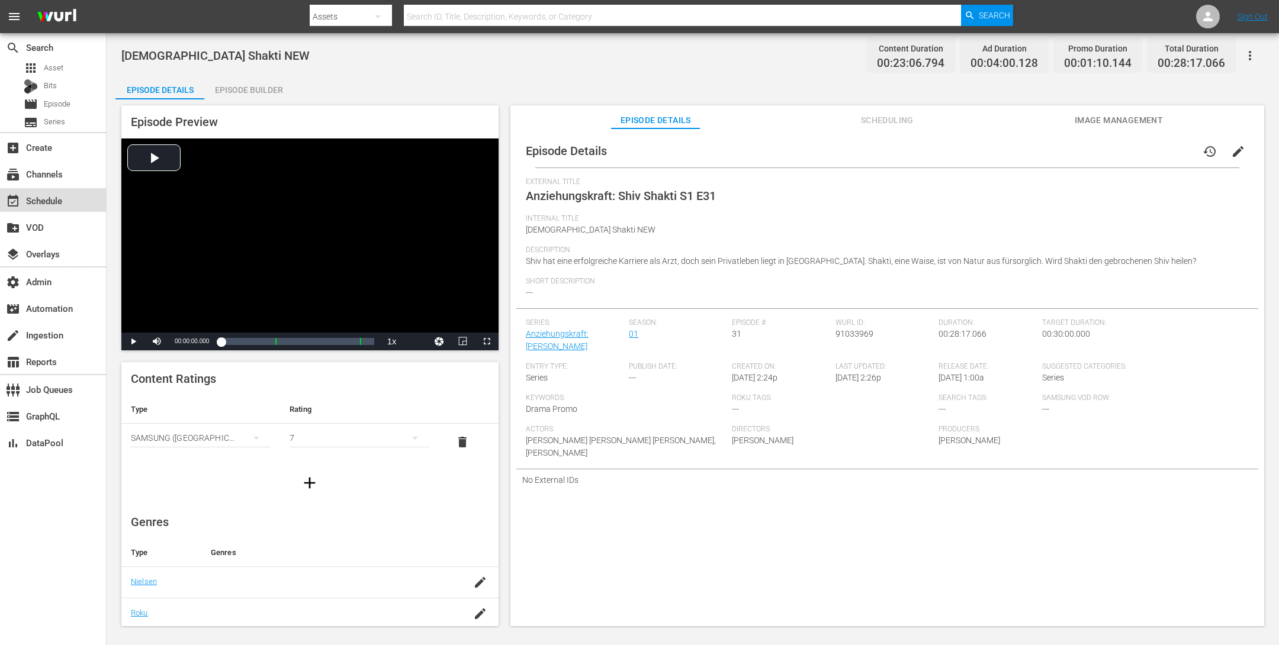
click at [62, 199] on div "event_available Schedule" at bounding box center [33, 199] width 66 height 11
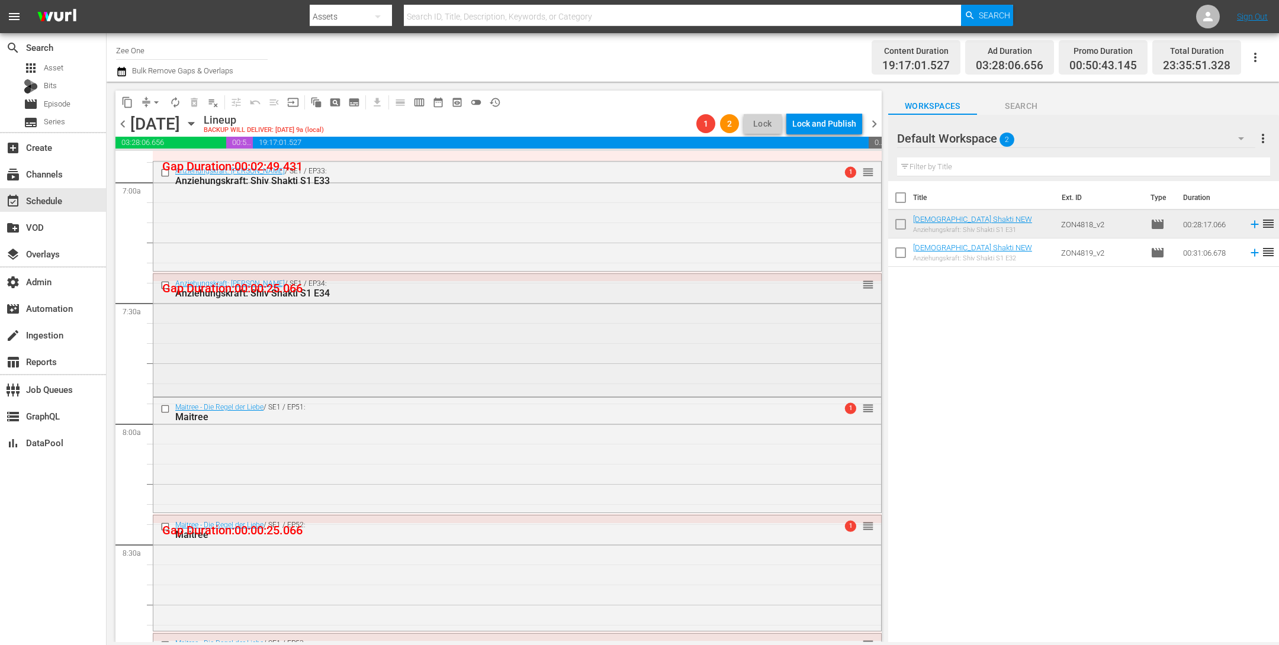
scroll to position [1646, 0]
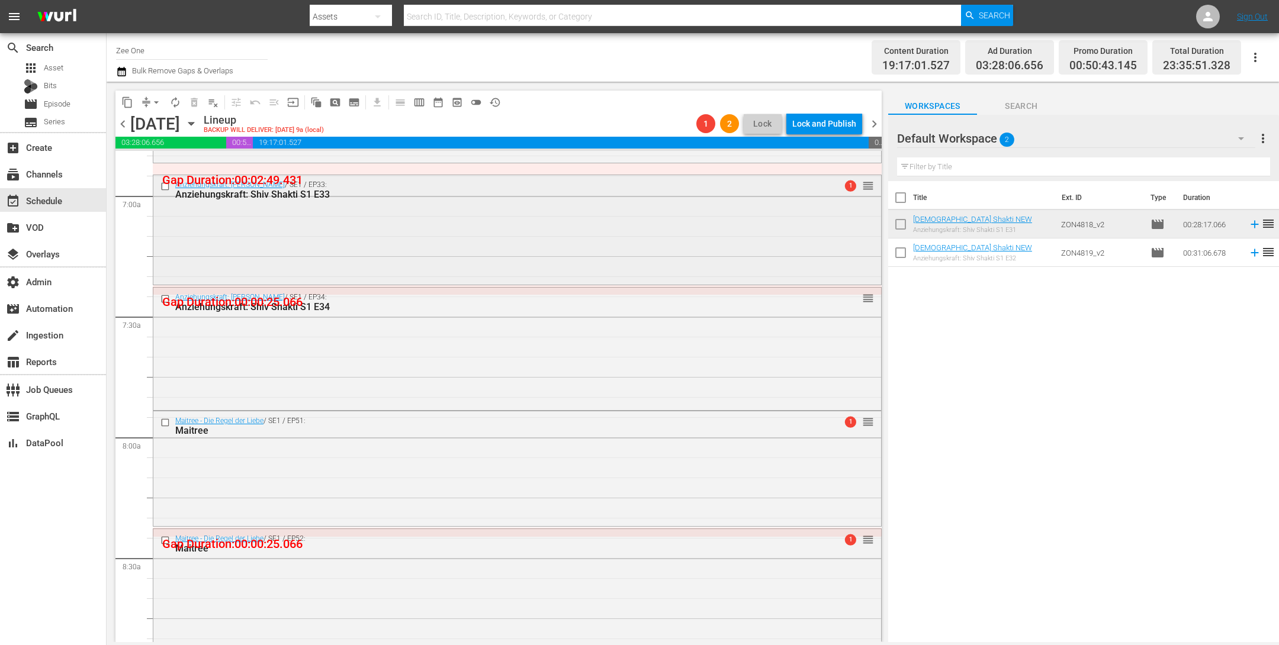
click at [530, 190] on div "Anziehungskraft: Shiv Shakti S1 E33" at bounding box center [494, 194] width 639 height 11
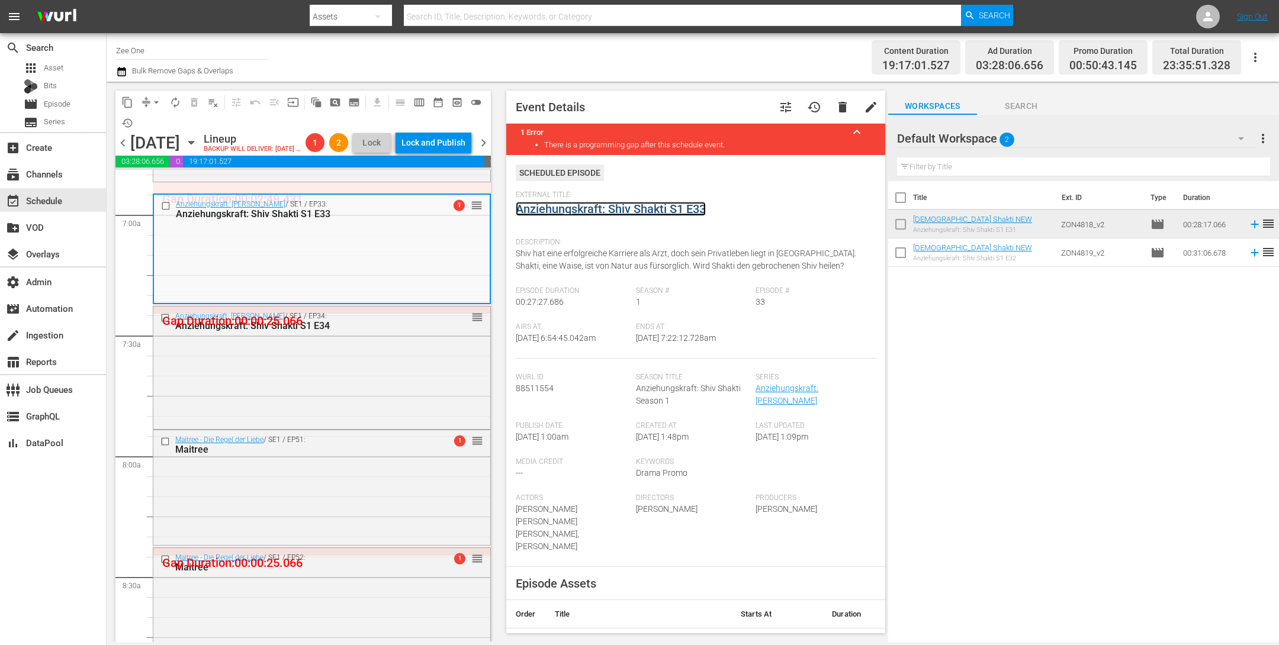
click at [554, 213] on link "Anziehungskraft: Shiv Shakti S1 E33" at bounding box center [611, 209] width 190 height 14
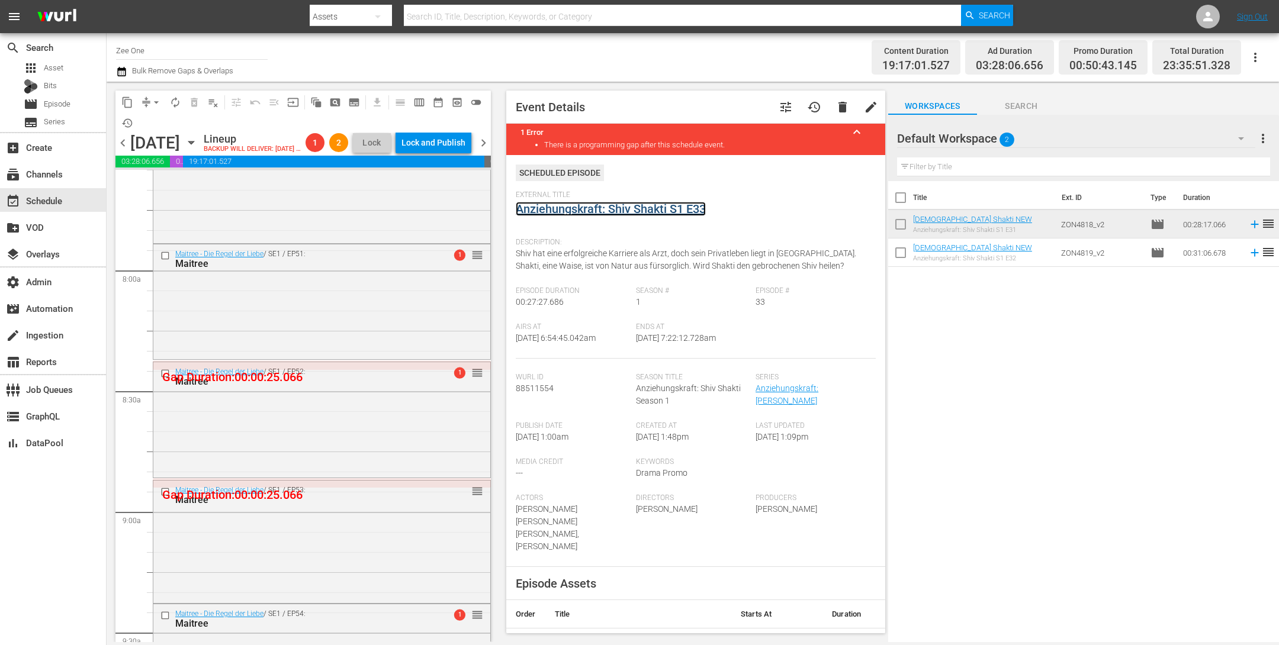
scroll to position [1841, 0]
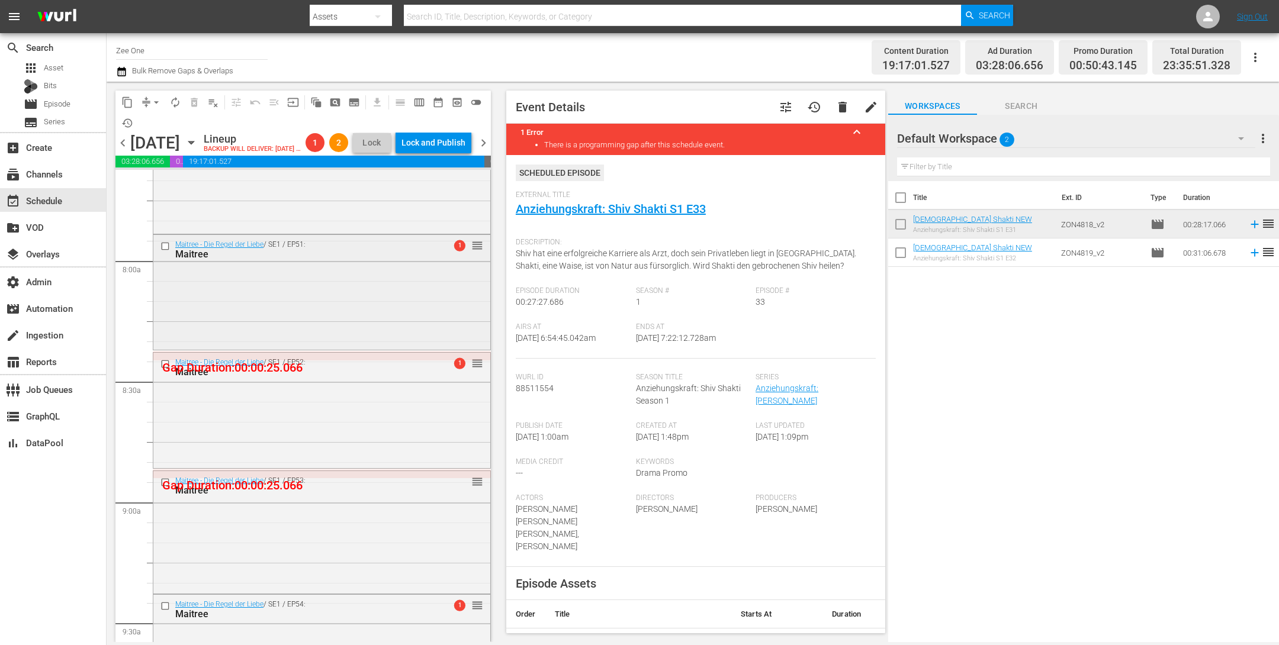
click at [403, 342] on div "Maitree - Die Regel der Liebe / SE1 / EP51: Maitree 1 reorder" at bounding box center [321, 291] width 337 height 113
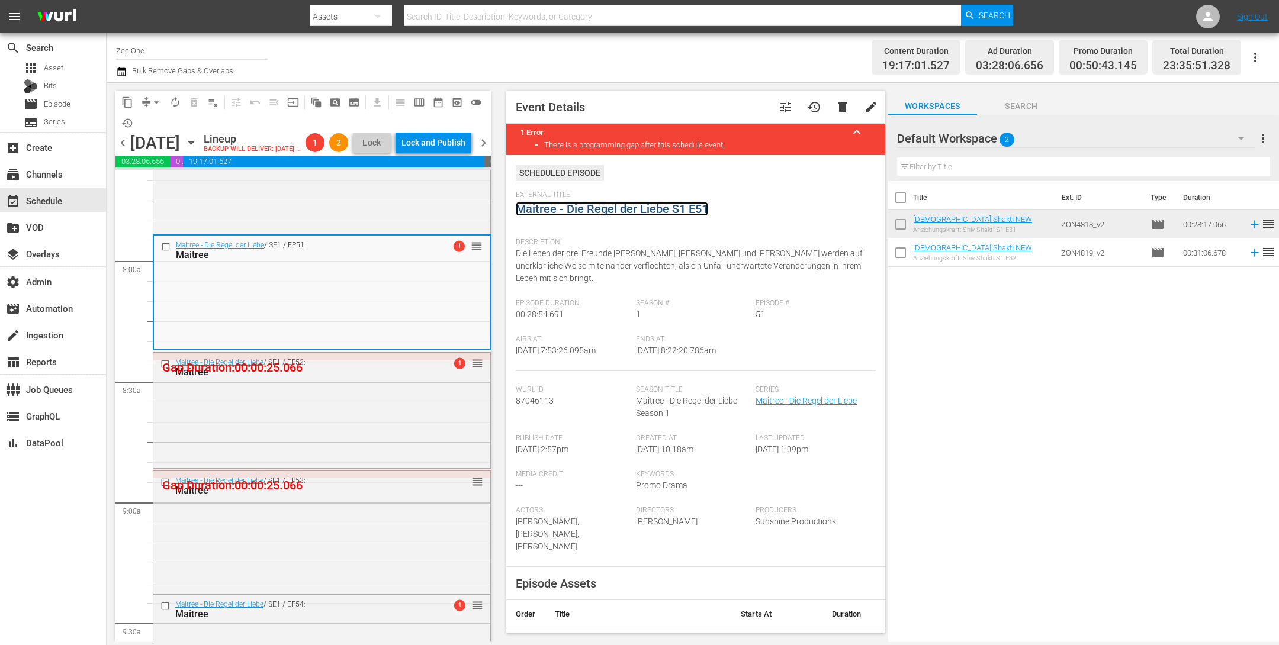
click at [534, 206] on link "Maitree - Die Regel der Liebe S1 E51" at bounding box center [612, 209] width 192 height 14
click at [384, 452] on div "Maitree - Die Regel der Liebe / SE1 / EP52: Maitree 1 reorder" at bounding box center [321, 409] width 337 height 113
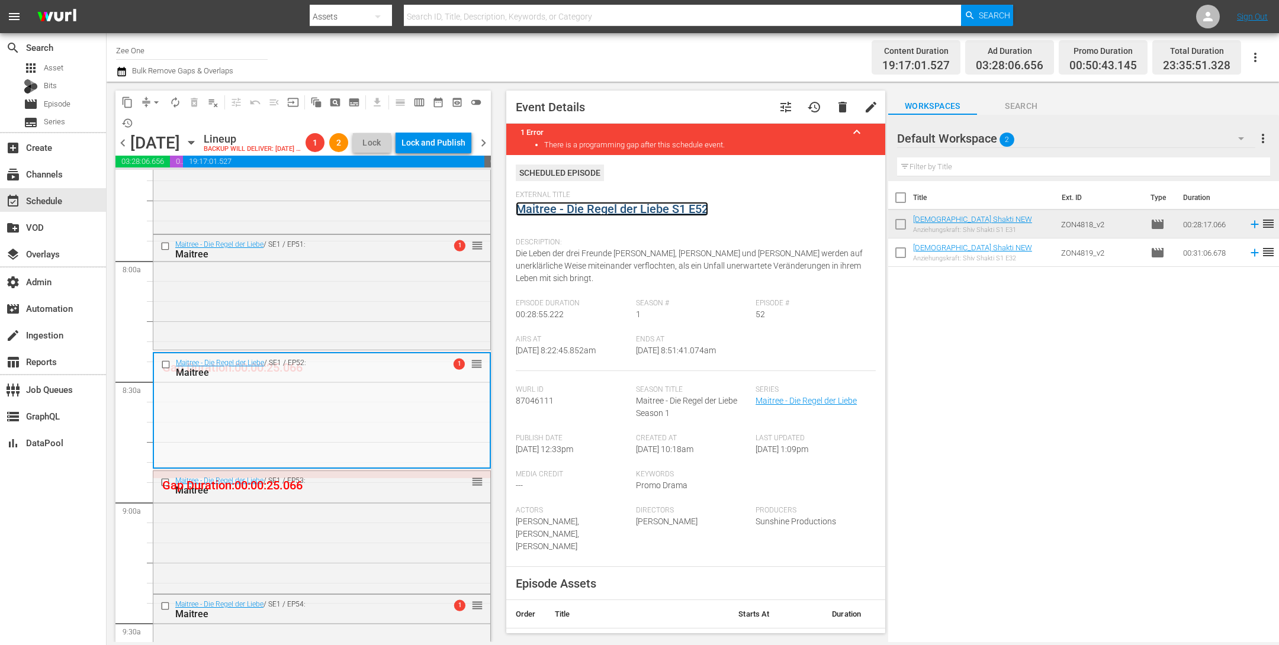
click at [544, 208] on link "Maitree - Die Regel der Liebe S1 E52" at bounding box center [612, 209] width 192 height 14
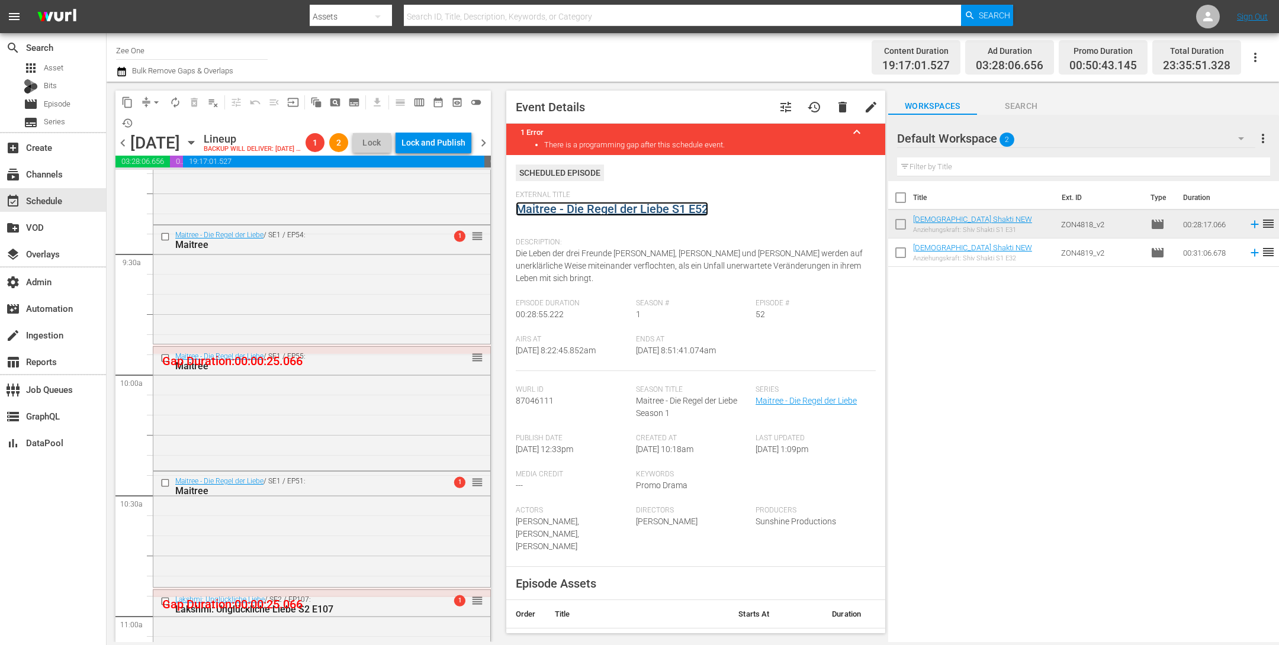
scroll to position [2191, 0]
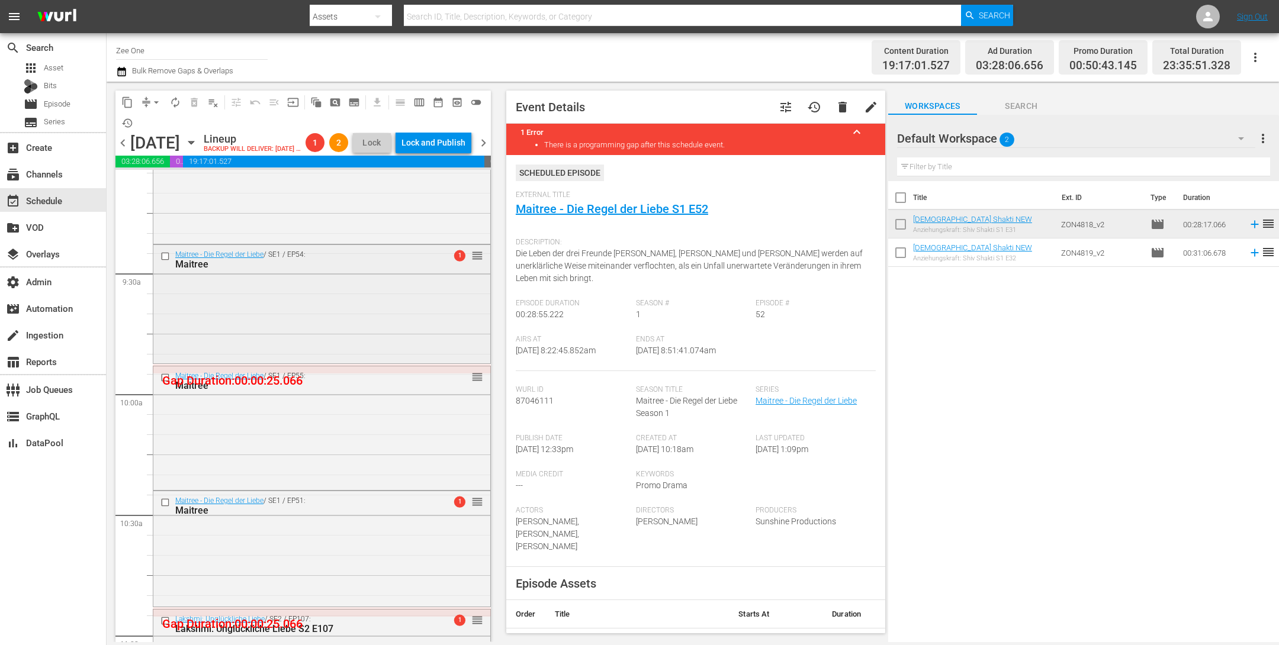
click at [434, 343] on div "Maitree - Die Regel der Liebe / SE1 / EP54: Maitree 1 reorder" at bounding box center [321, 302] width 337 height 115
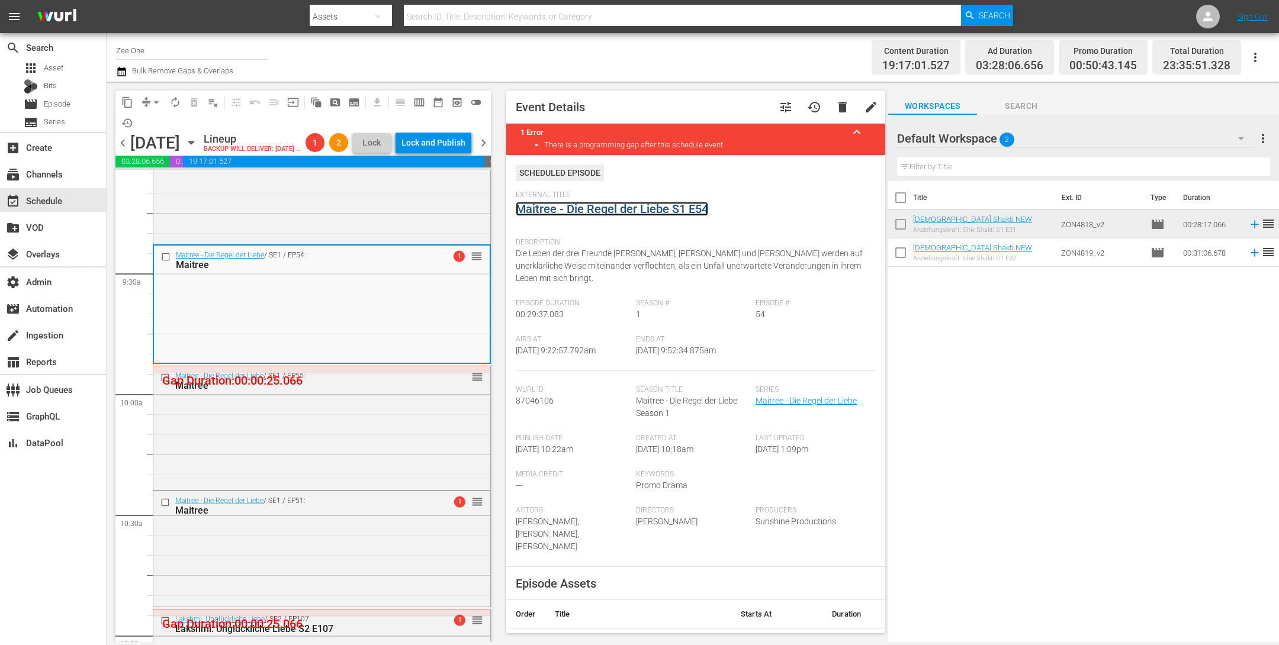
click at [559, 209] on link "Maitree - Die Regel der Liebe S1 E54" at bounding box center [612, 209] width 192 height 14
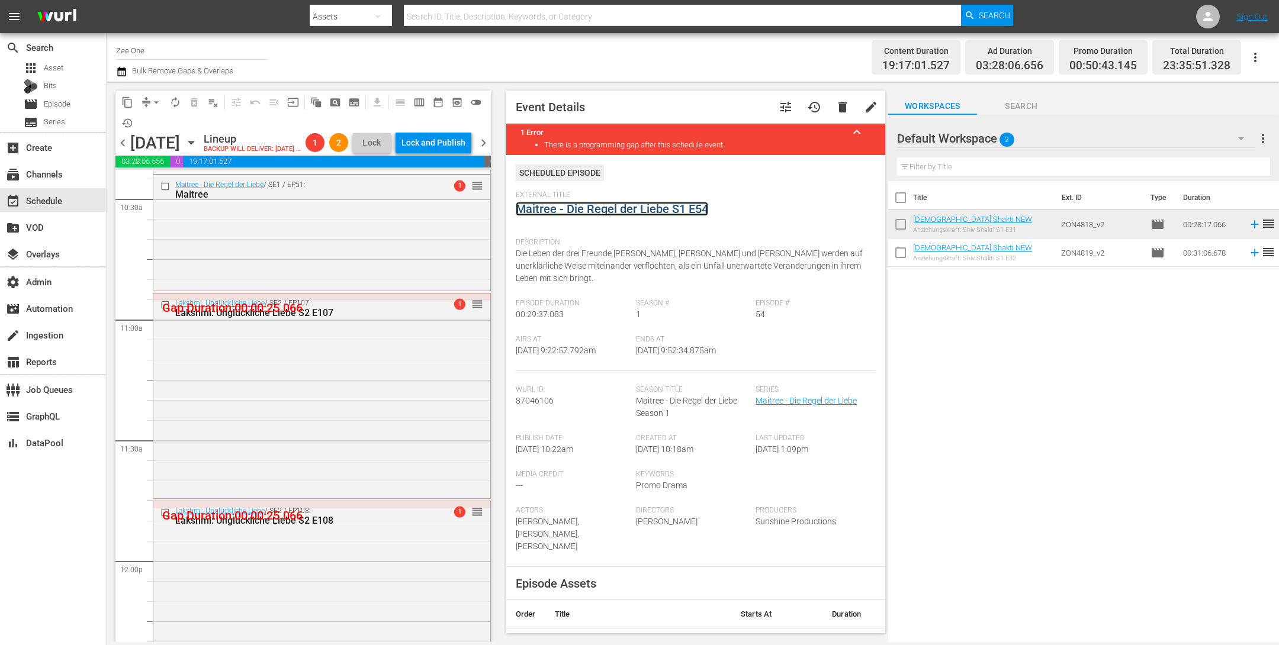
scroll to position [2469, 0]
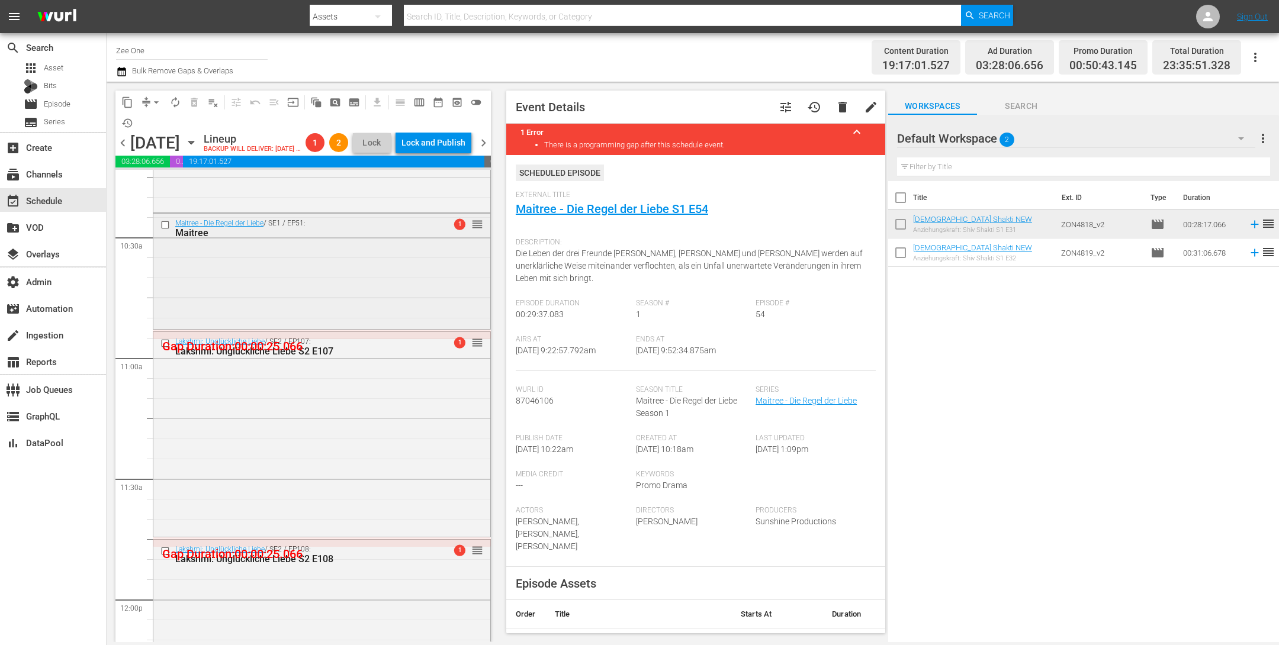
click at [452, 326] on div "Maitree - Die Regel der Liebe / SE1 / EP51: Maitree 1 reorder" at bounding box center [321, 270] width 337 height 113
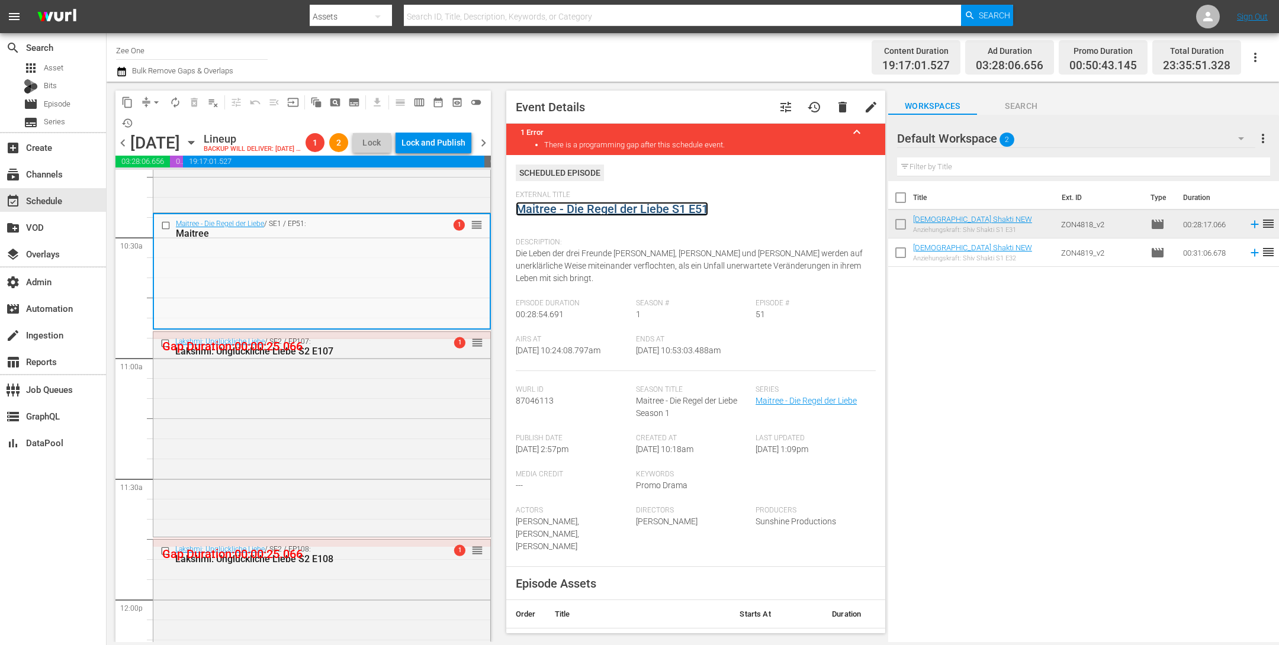
click at [562, 208] on link "Maitree - Die Regel der Liebe S1 E51" at bounding box center [612, 209] width 192 height 14
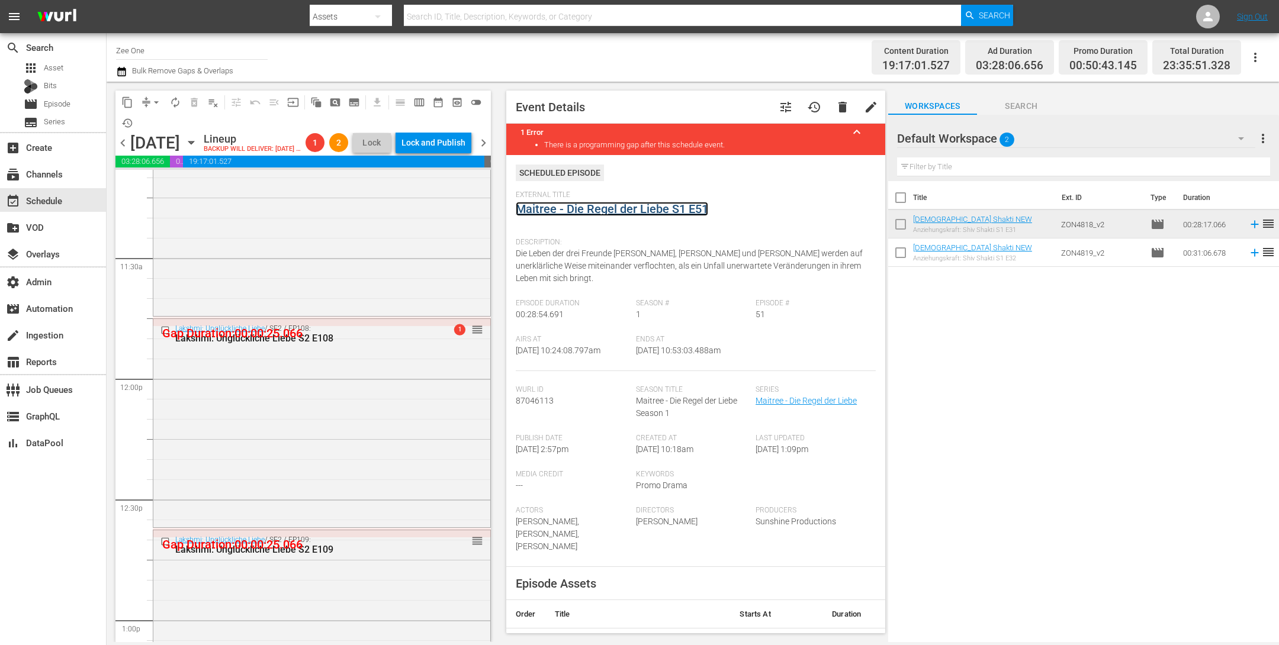
scroll to position [2705, 0]
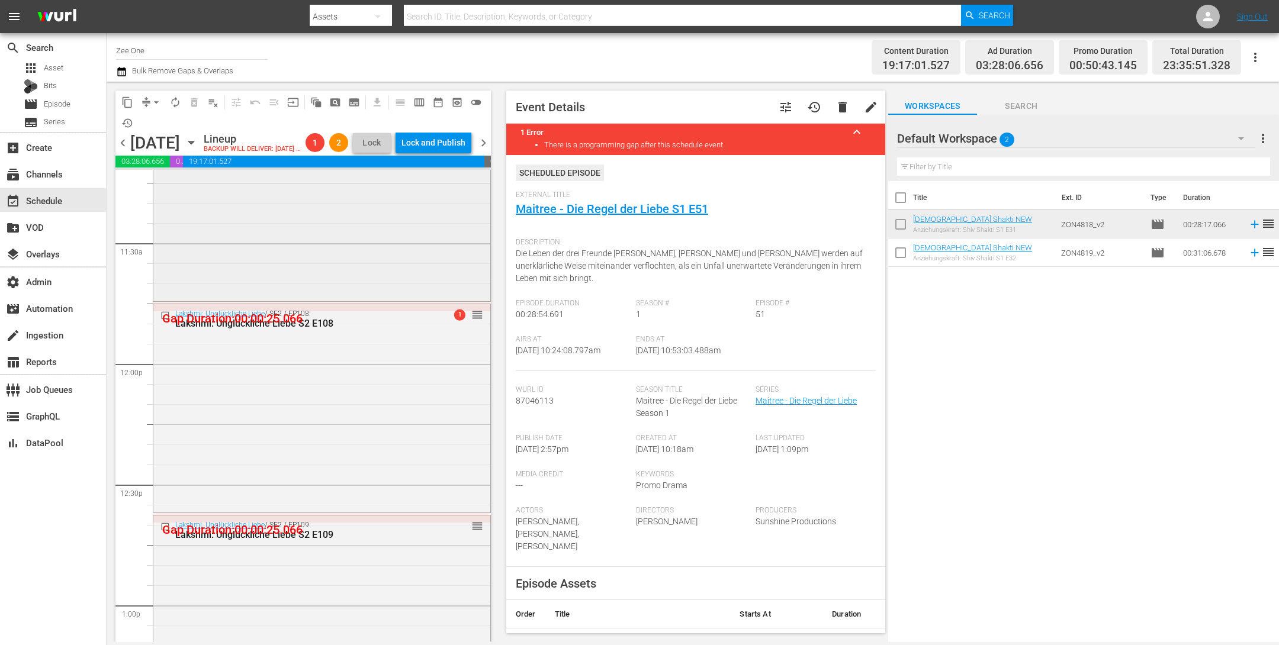
click at [439, 298] on div "Lakshmi: Unglückliche Liebe / SE2 / EP107: Lakshmi: Unglückliche Liebe S2 E107 …" at bounding box center [321, 198] width 337 height 202
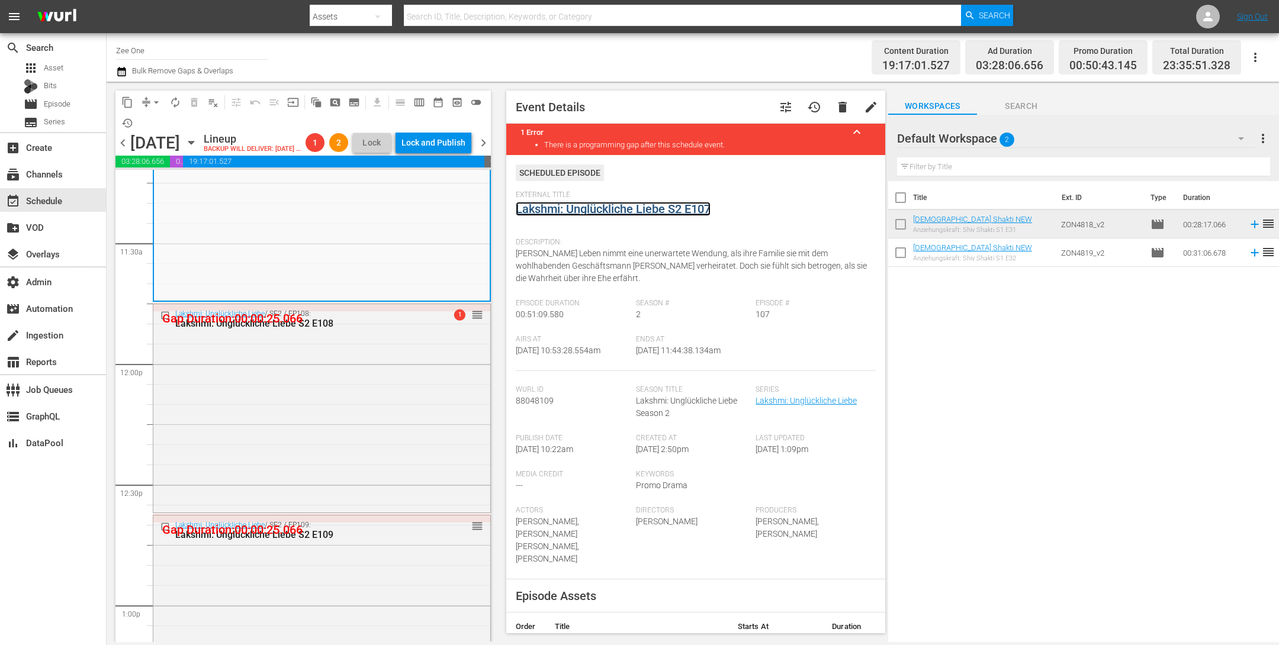
click at [551, 205] on link "Lakshmi: Unglückliche Liebe S2 E107" at bounding box center [613, 209] width 195 height 14
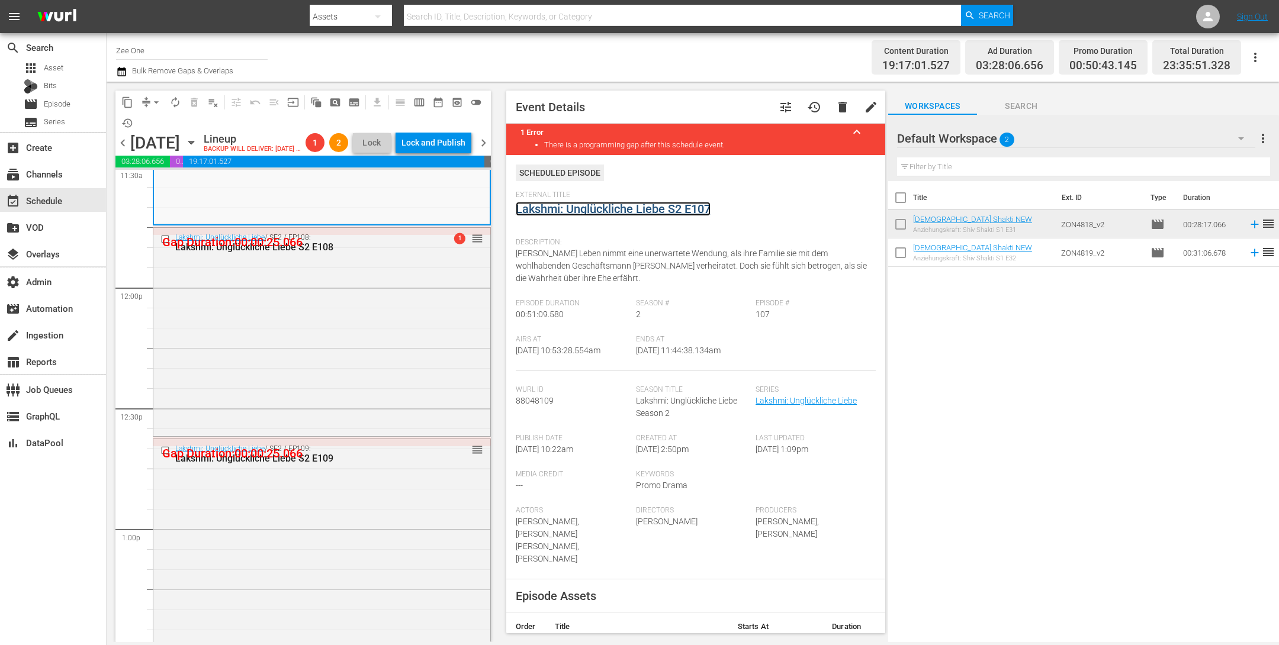
scroll to position [2815, 0]
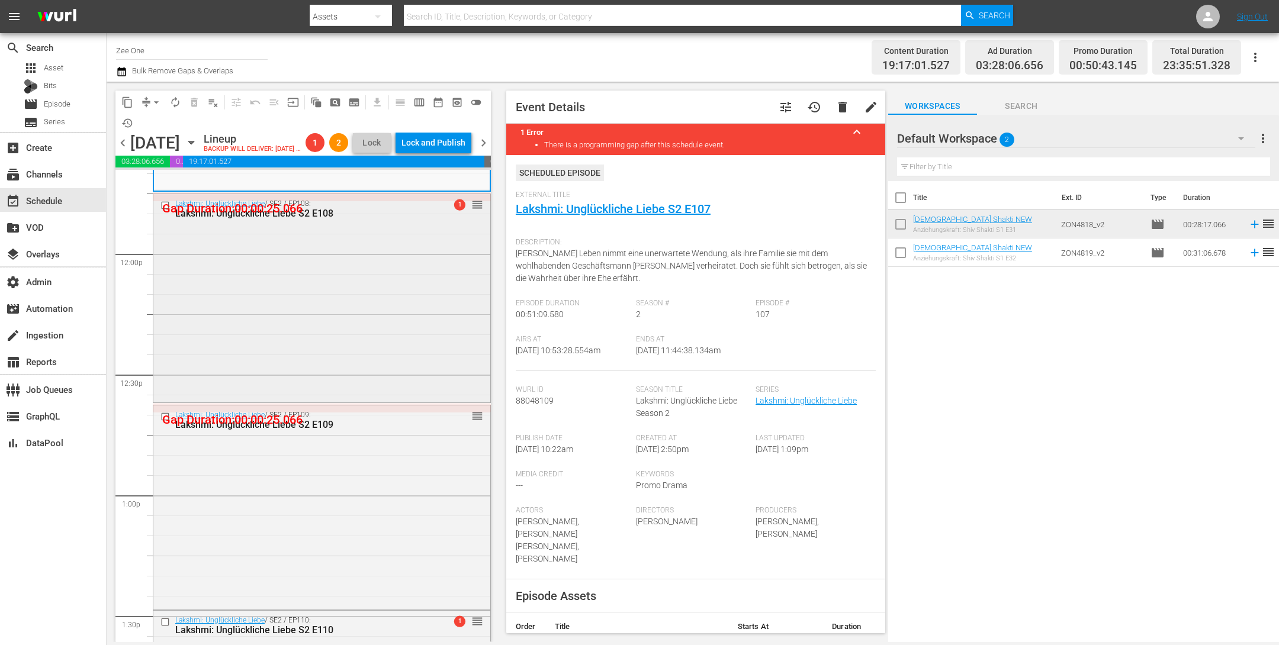
click at [422, 377] on div "Lakshmi: Unglückliche Liebe / SE2 / EP108: Lakshmi: Unglückliche Liebe S2 E108 …" at bounding box center [321, 297] width 337 height 207
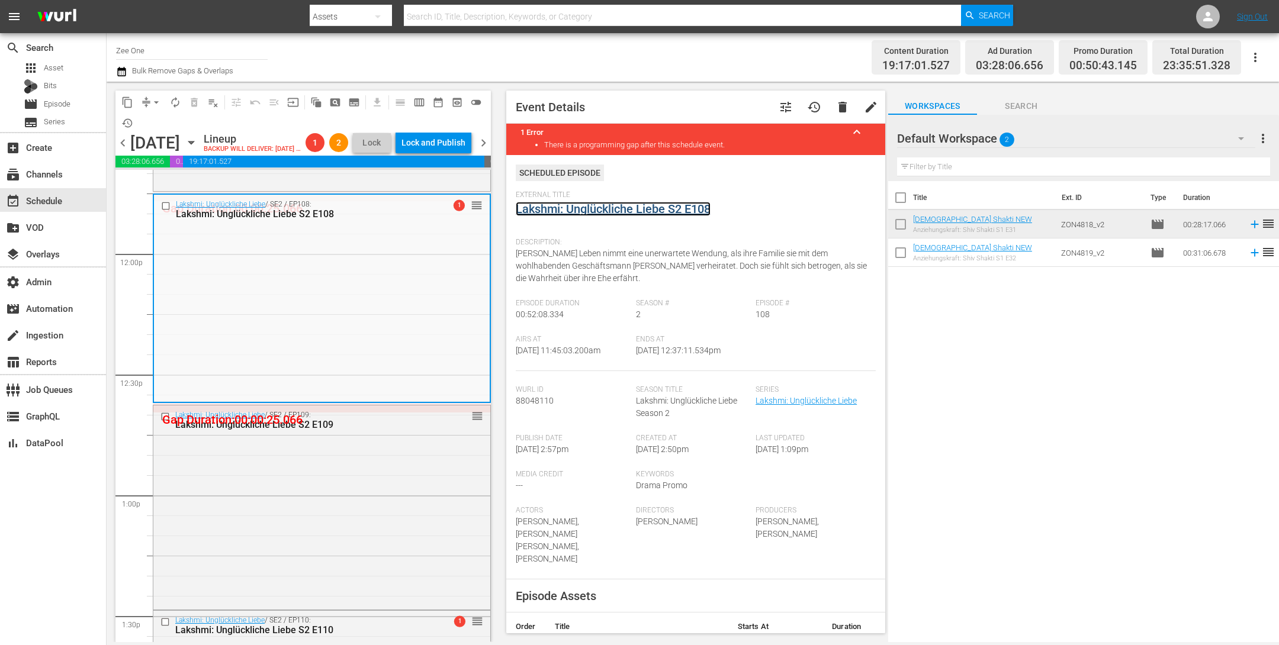
click at [574, 211] on link "Lakshmi: Unglückliche Liebe S2 E108" at bounding box center [613, 209] width 195 height 14
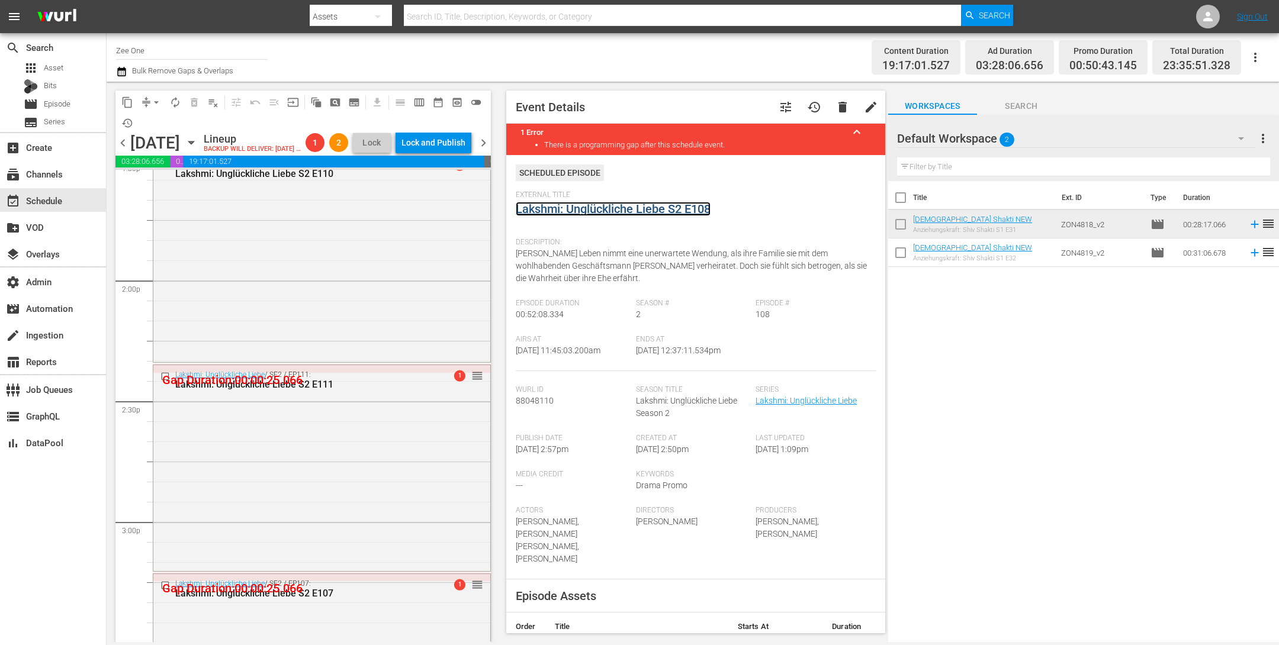
scroll to position [3242, 0]
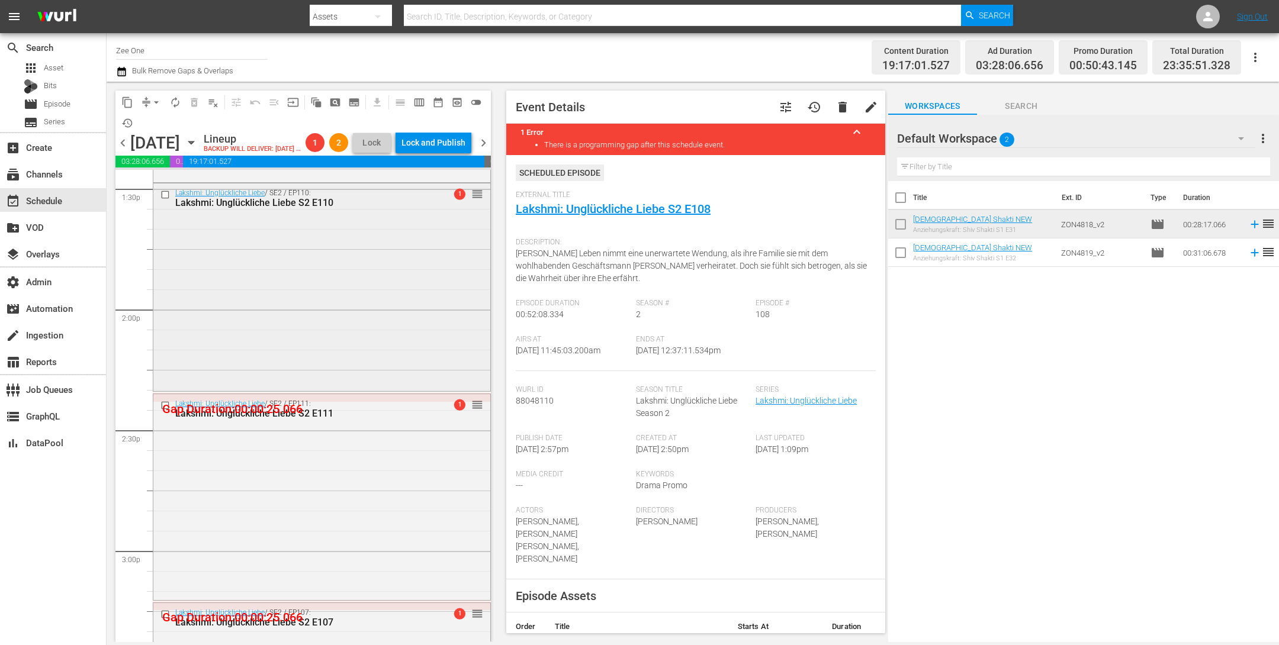
click at [419, 324] on div "Lakshmi: Unglückliche Liebe / SE2 / EP110: Lakshmi: Unglückliche Liebe S2 E110 …" at bounding box center [321, 287] width 337 height 206
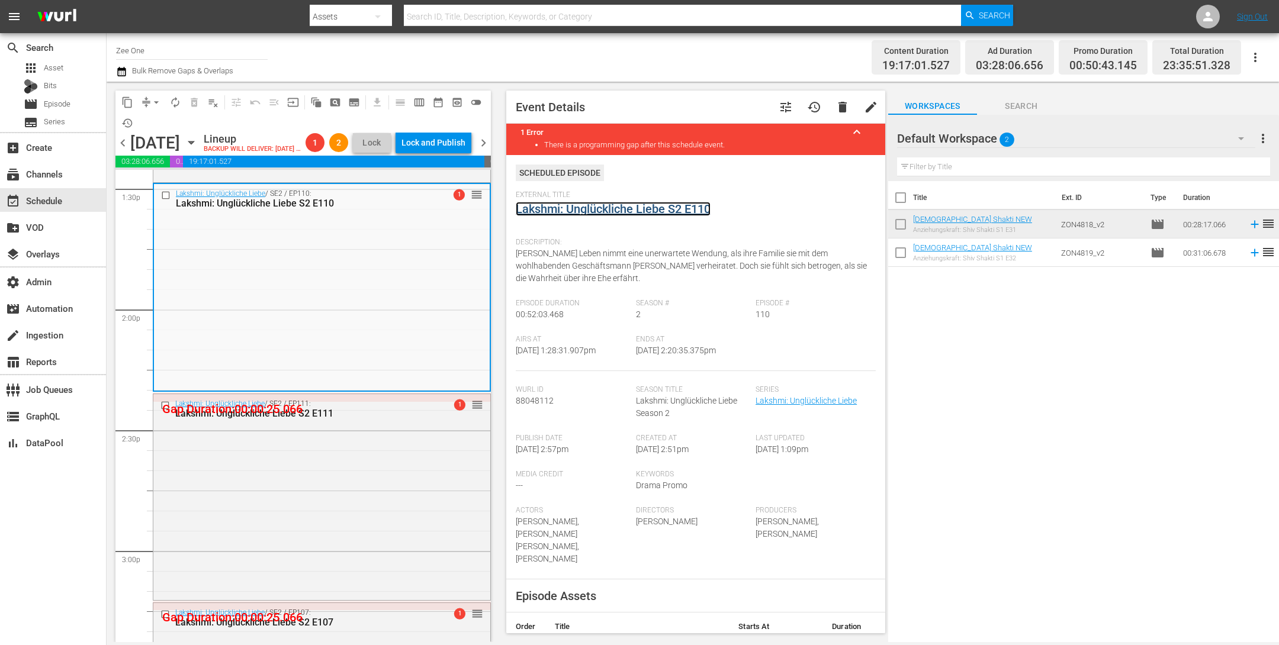
click at [546, 213] on link "Lakshmi: Unglückliche Liebe S2 E110" at bounding box center [613, 209] width 195 height 14
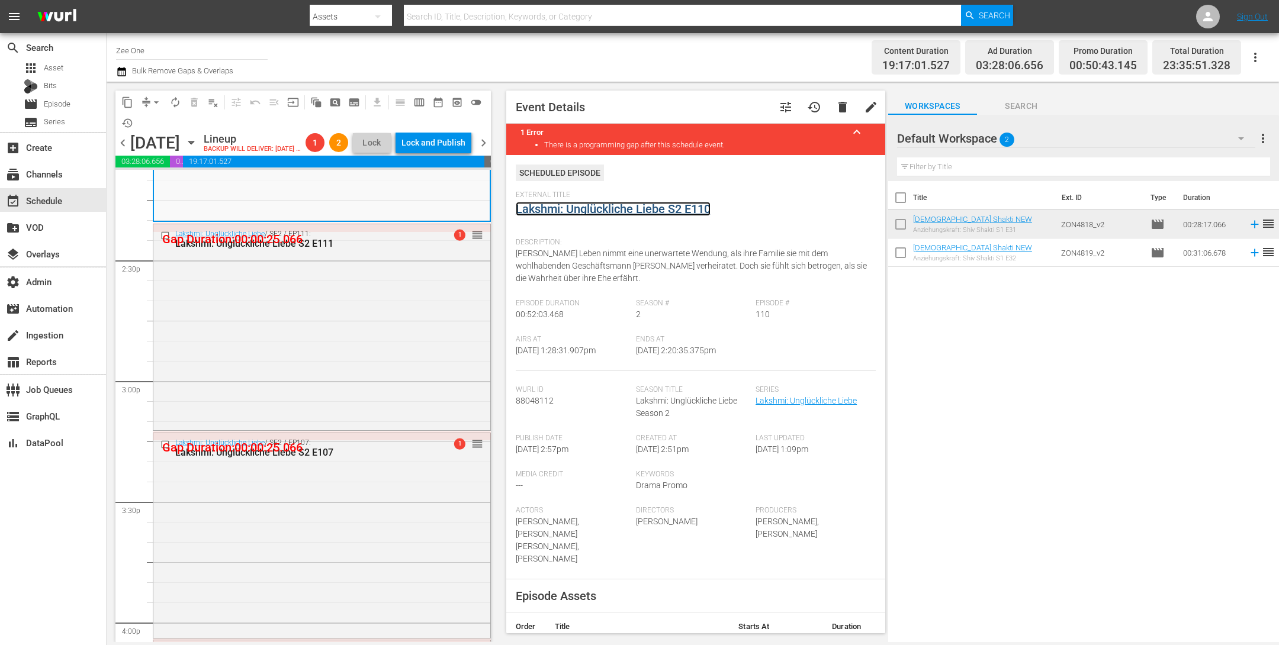
scroll to position [3469, 0]
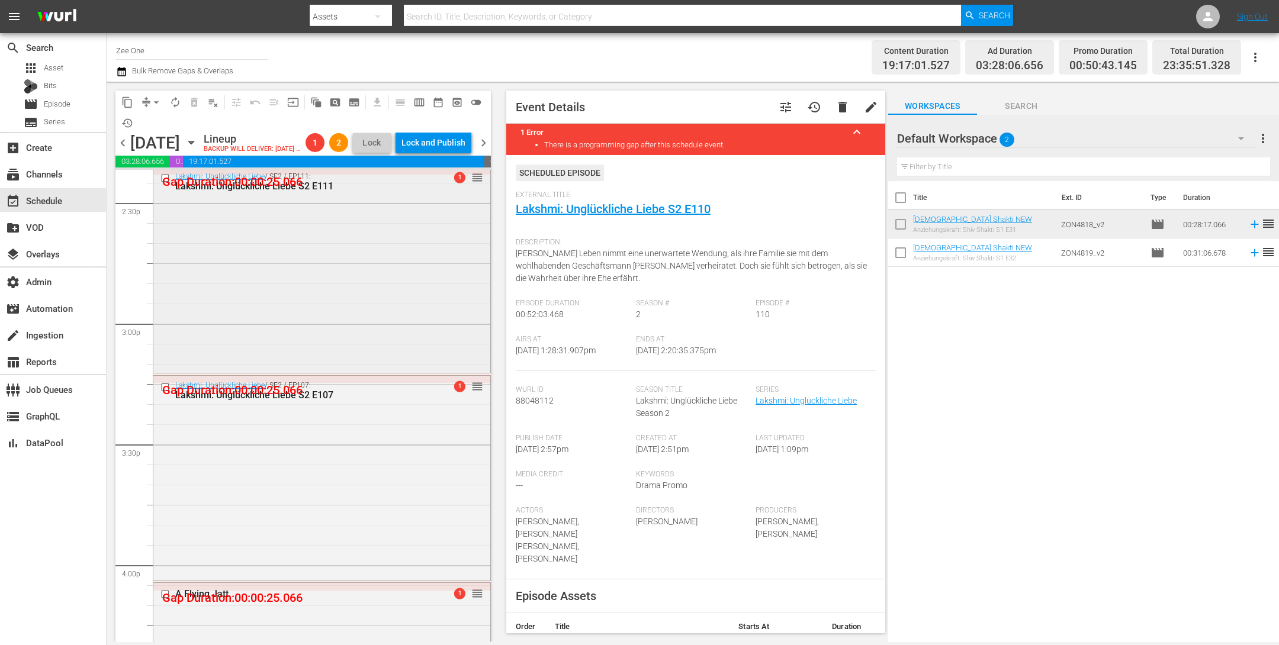
click at [410, 352] on div "Lakshmi: Unglückliche Liebe / SE2 / EP111: Lakshmi: Unglückliche Liebe S2 E111 …" at bounding box center [321, 269] width 337 height 204
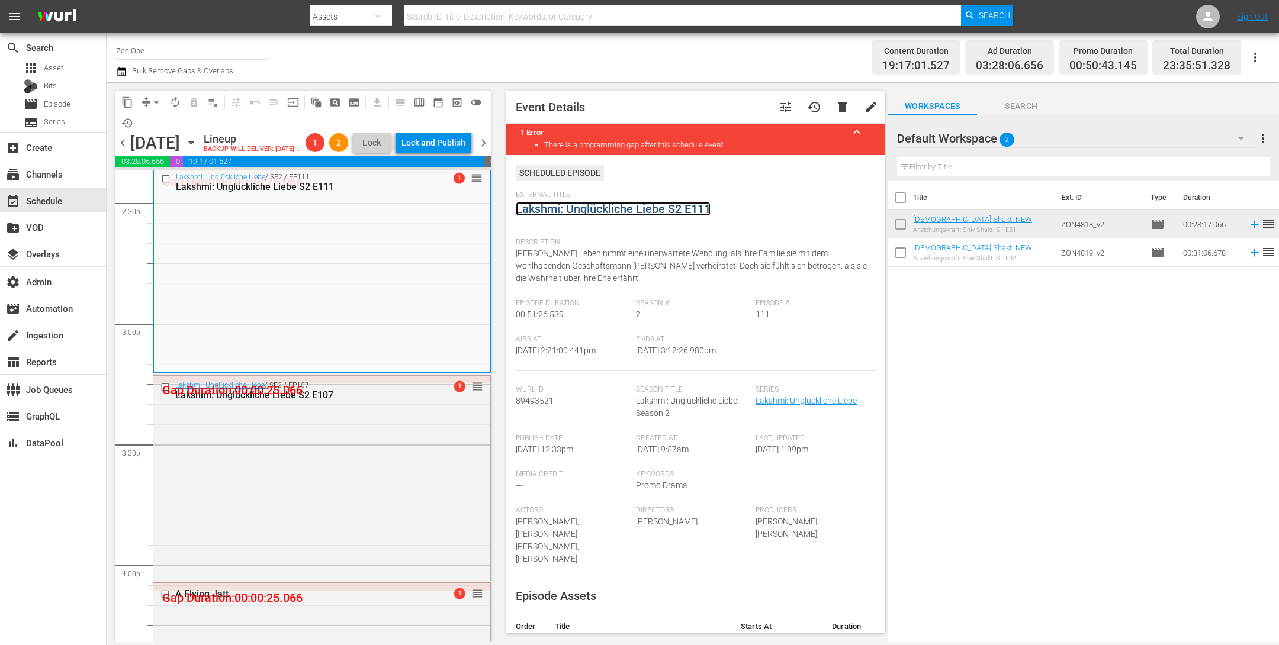
click at [546, 205] on link "Lakshmi: Unglückliche Liebe S2 E111" at bounding box center [613, 209] width 195 height 14
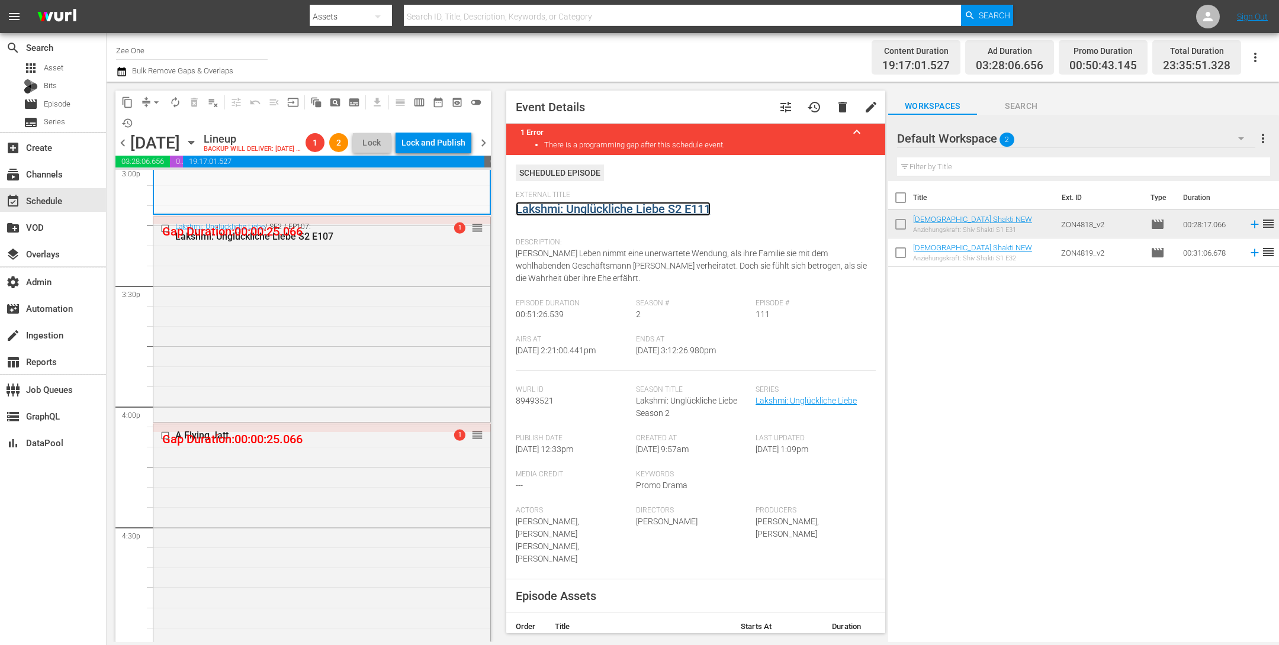
scroll to position [3642, 0]
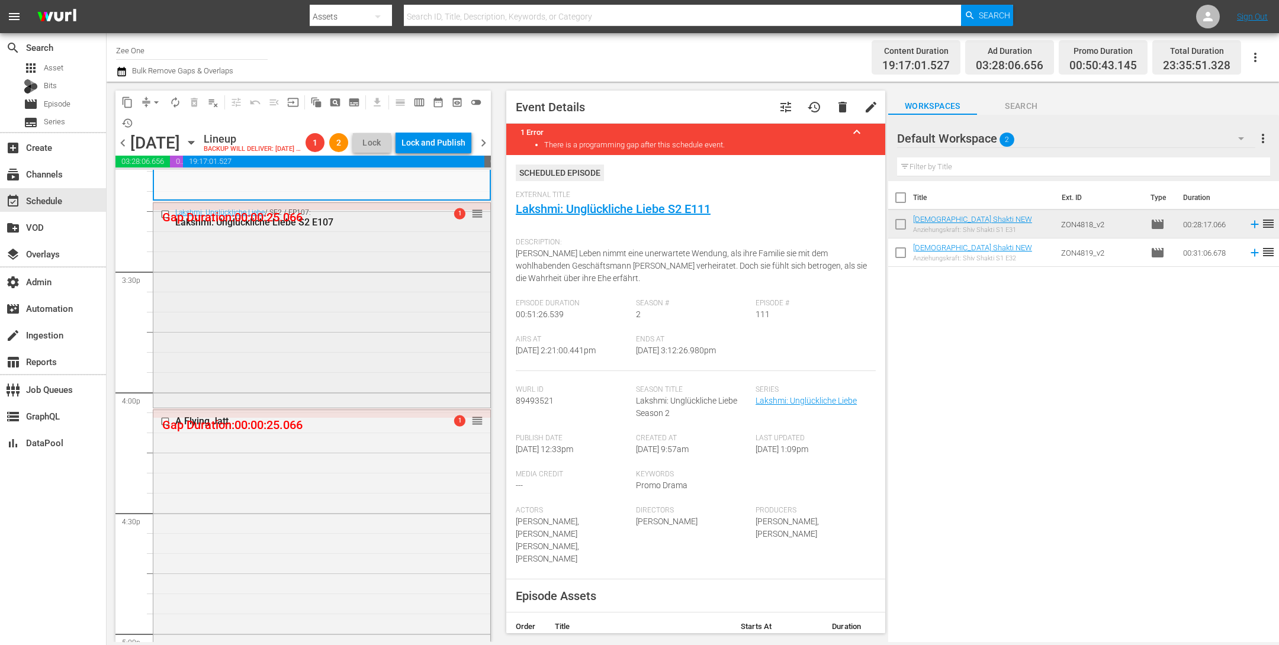
click at [429, 374] on div "Lakshmi: Unglückliche Liebe / SE2 / EP107: Lakshmi: Unglückliche Liebe S2 E107 …" at bounding box center [321, 304] width 337 height 202
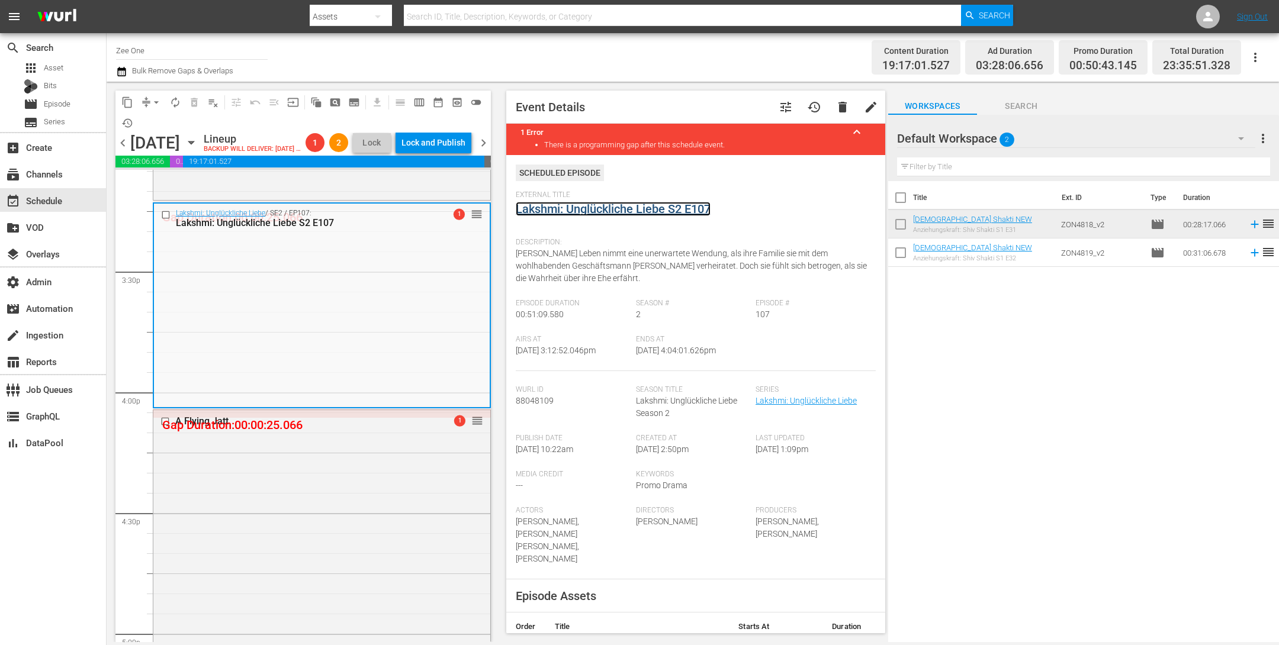
click at [544, 205] on link "Lakshmi: Unglückliche Liebe S2 E107" at bounding box center [613, 209] width 195 height 14
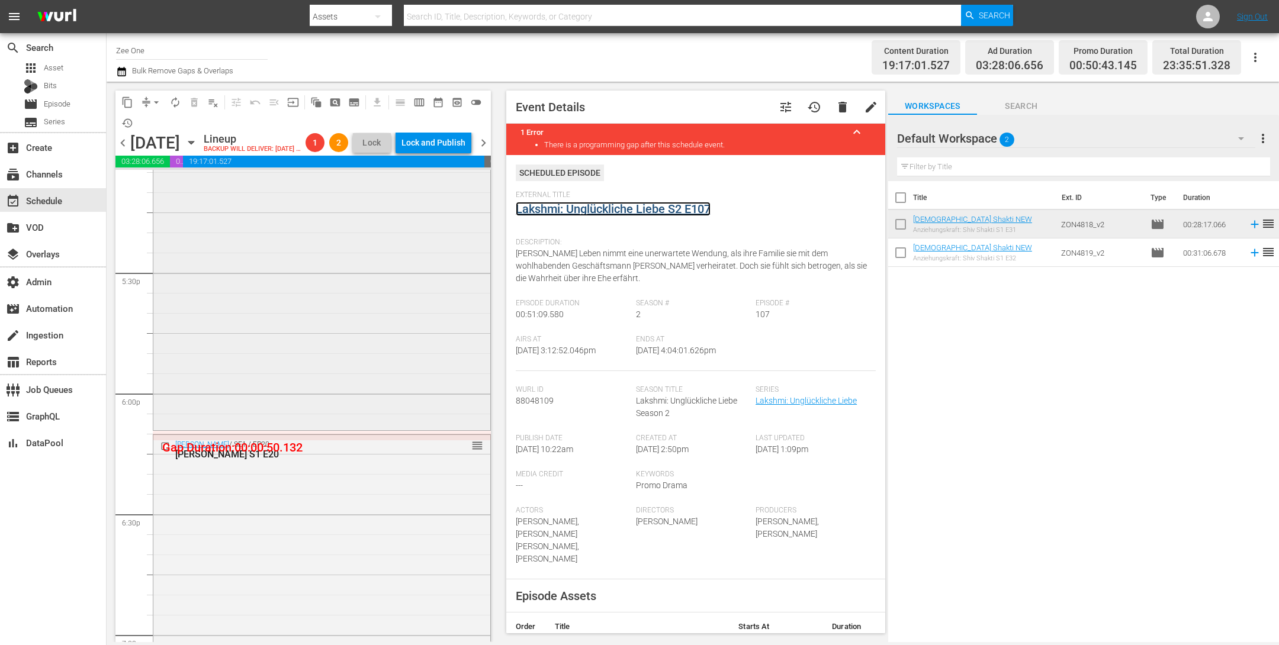
scroll to position [4043, 0]
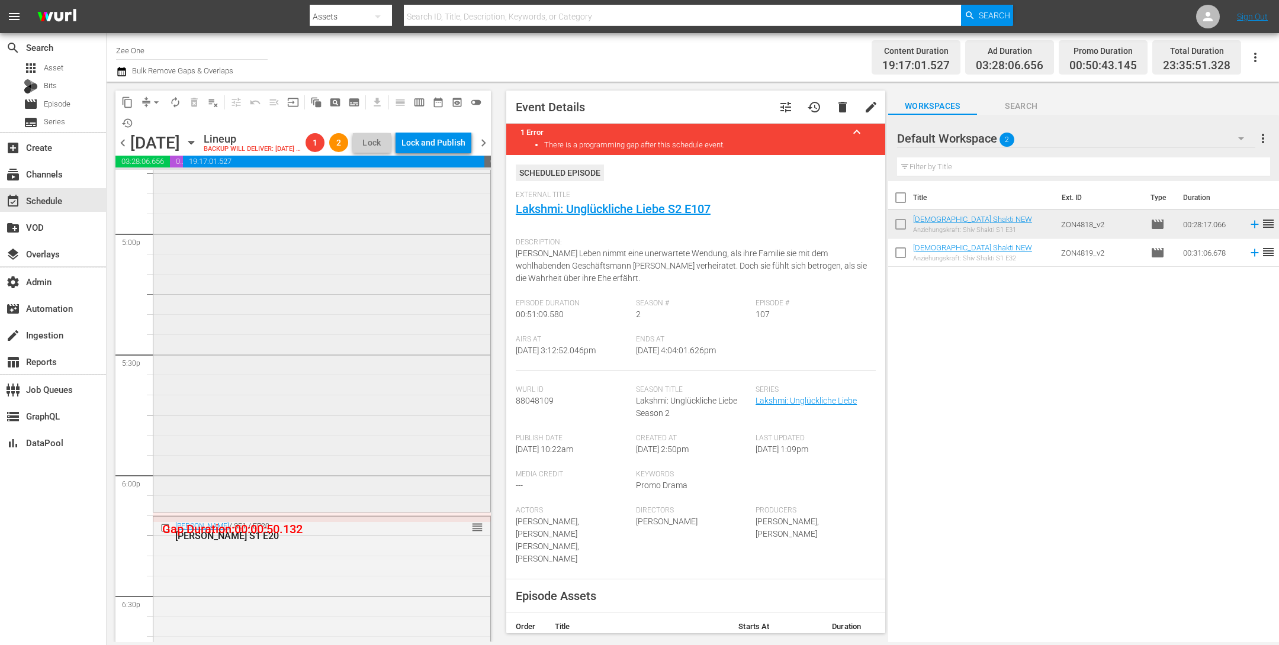
click at [424, 432] on div "A Flying Jatt 1 reorder" at bounding box center [321, 260] width 337 height 500
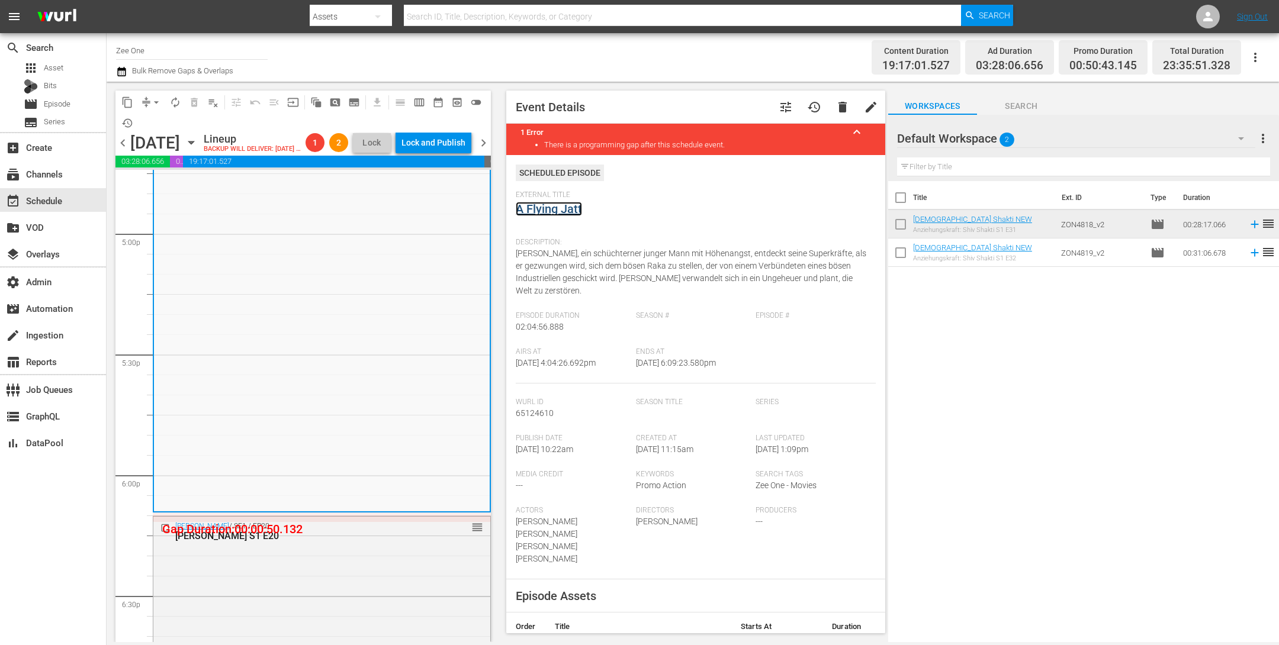
click at [542, 208] on link "A Flying Jatt" at bounding box center [549, 209] width 66 height 14
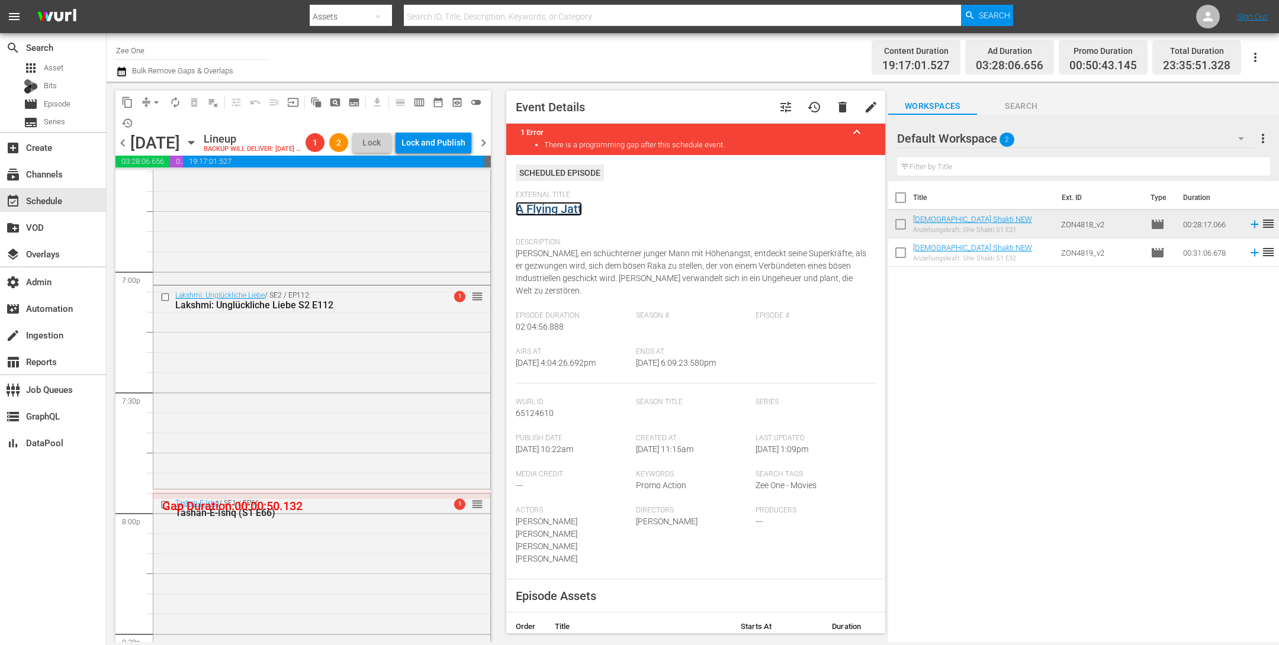
scroll to position [4632, 0]
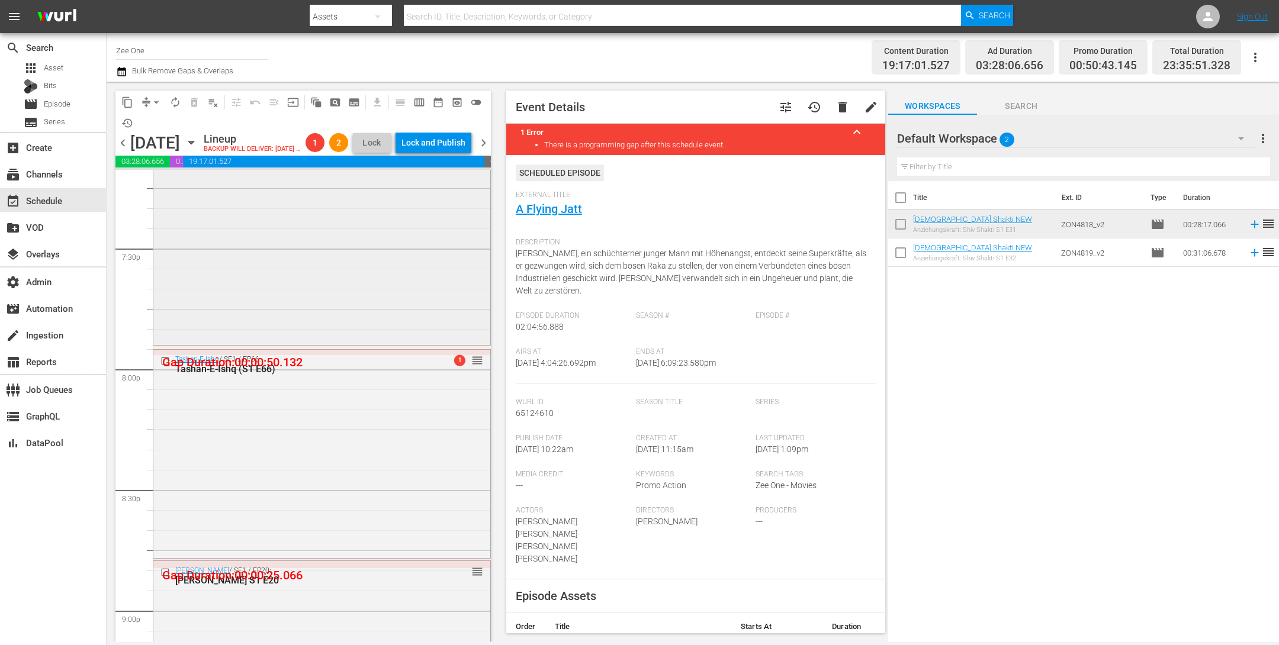
click at [372, 298] on div "Lakshmi: Unglückliche Liebe / SE2 / EP112: Lakshmi: Unglückliche Liebe S2 E112 …" at bounding box center [321, 242] width 337 height 201
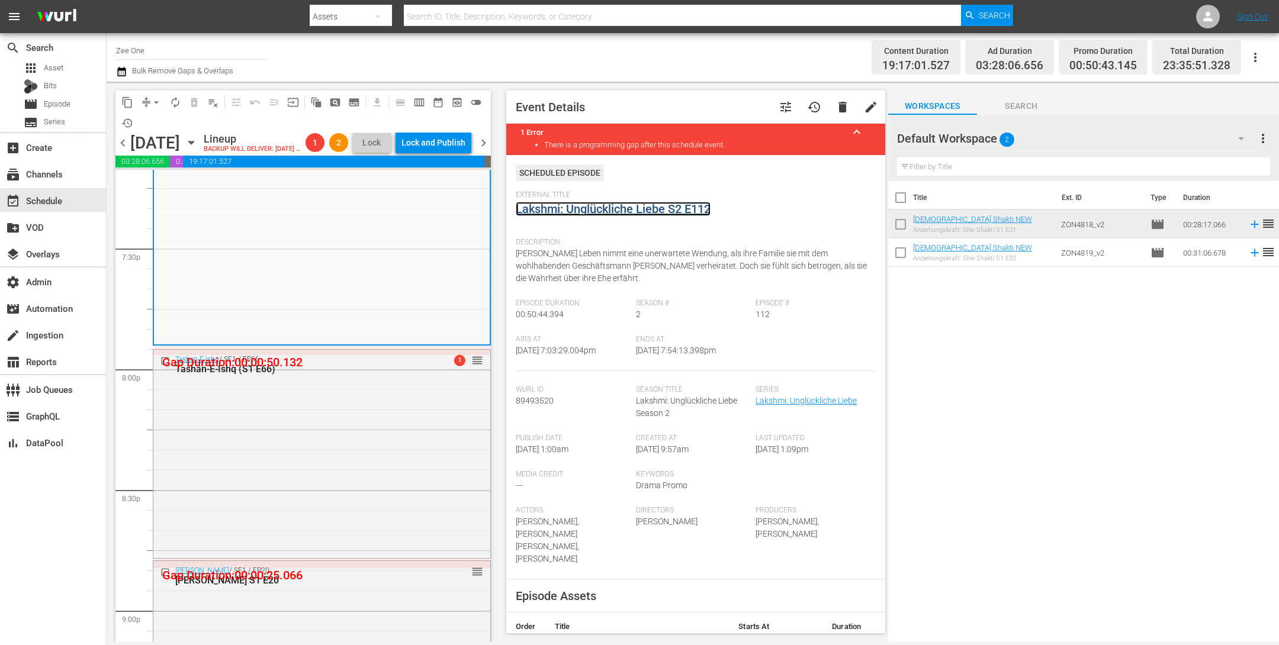
click at [555, 205] on link "Lakshmi: Unglückliche Liebe S2 E112" at bounding box center [613, 209] width 195 height 14
click at [288, 503] on div "Tashan-E-Ishq / SE1 / EP66: Tashan-E-Ishq (S1 E66) 1 reorder" at bounding box center [321, 453] width 337 height 206
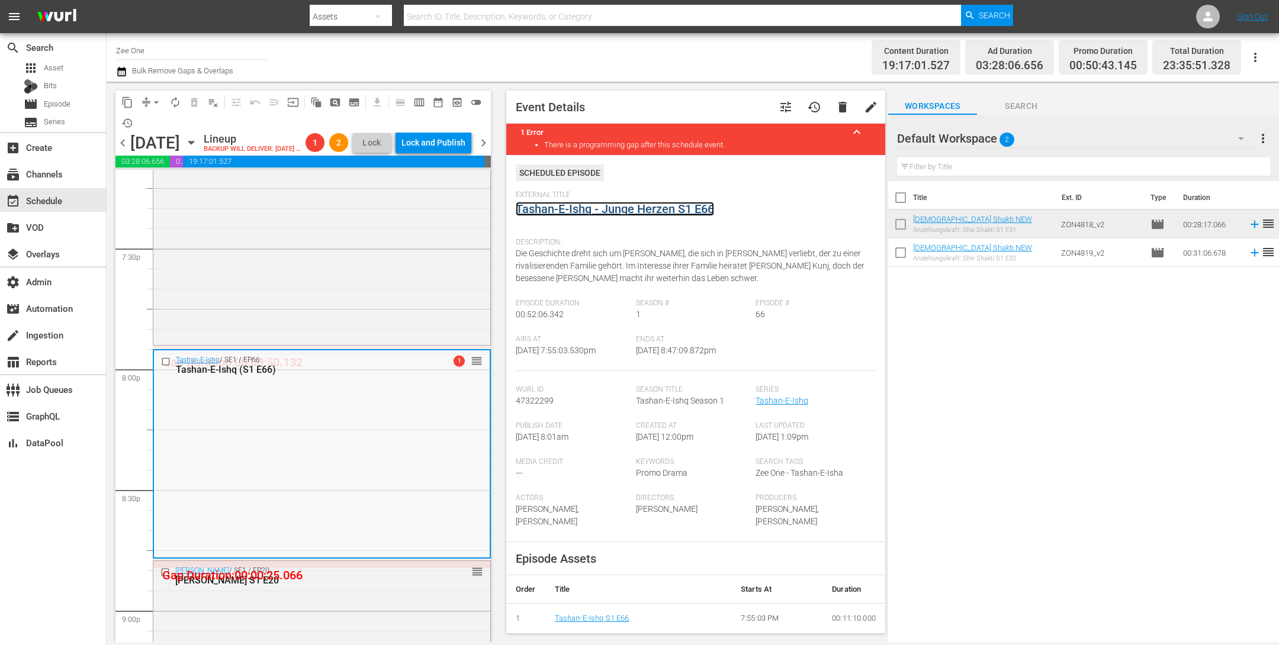
click at [558, 209] on link "Tashan-E-Ishq - Junge Herzen S1 E66" at bounding box center [615, 209] width 198 height 14
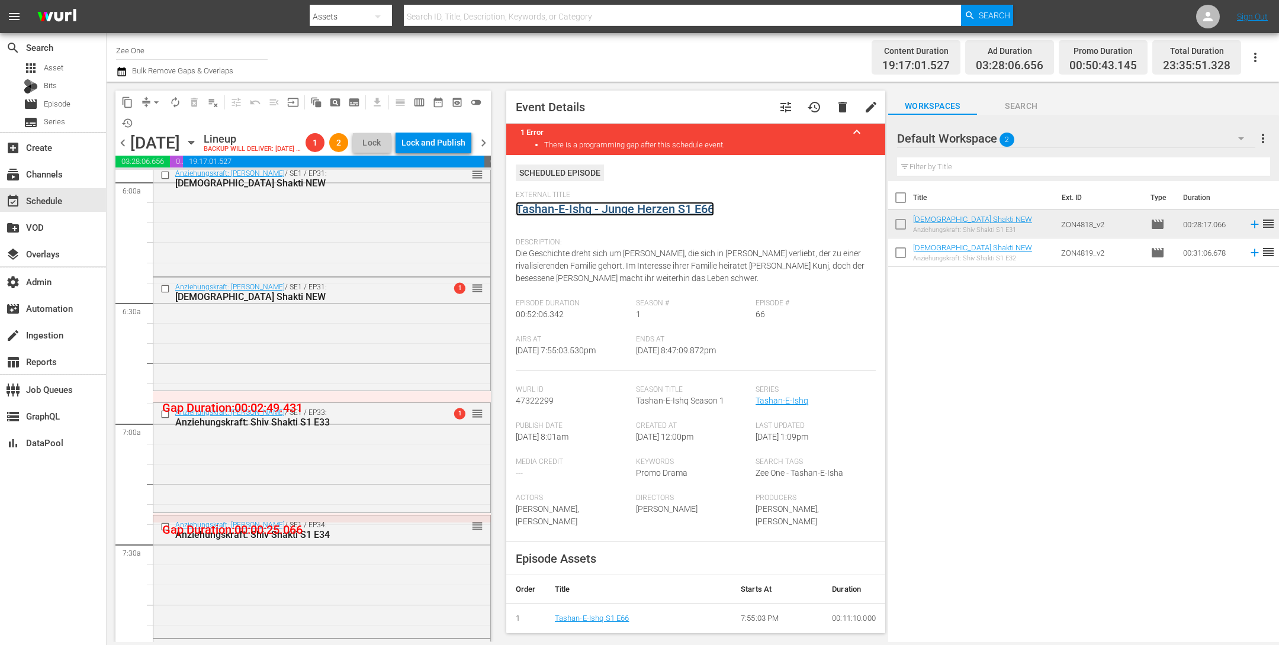
scroll to position [1365, 0]
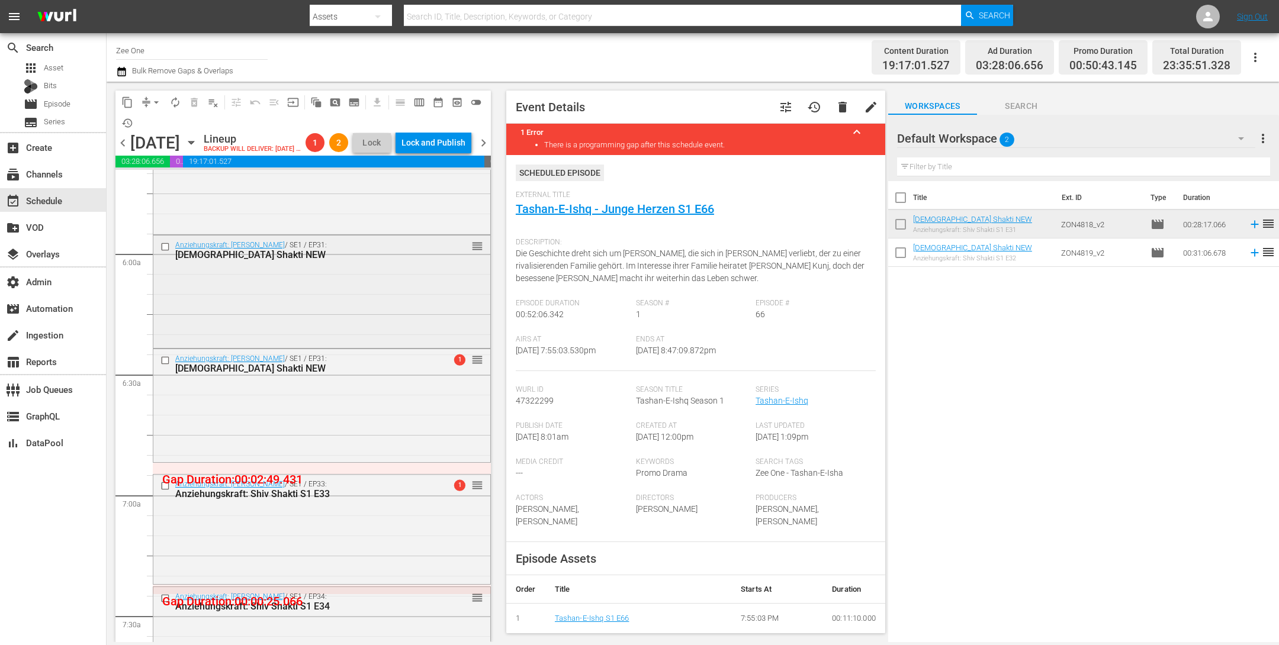
click at [414, 320] on div "Anziehungskraft: Shiv Shakti / SE1 / EP31: Shiv Shakti NEW reorder" at bounding box center [321, 291] width 337 height 110
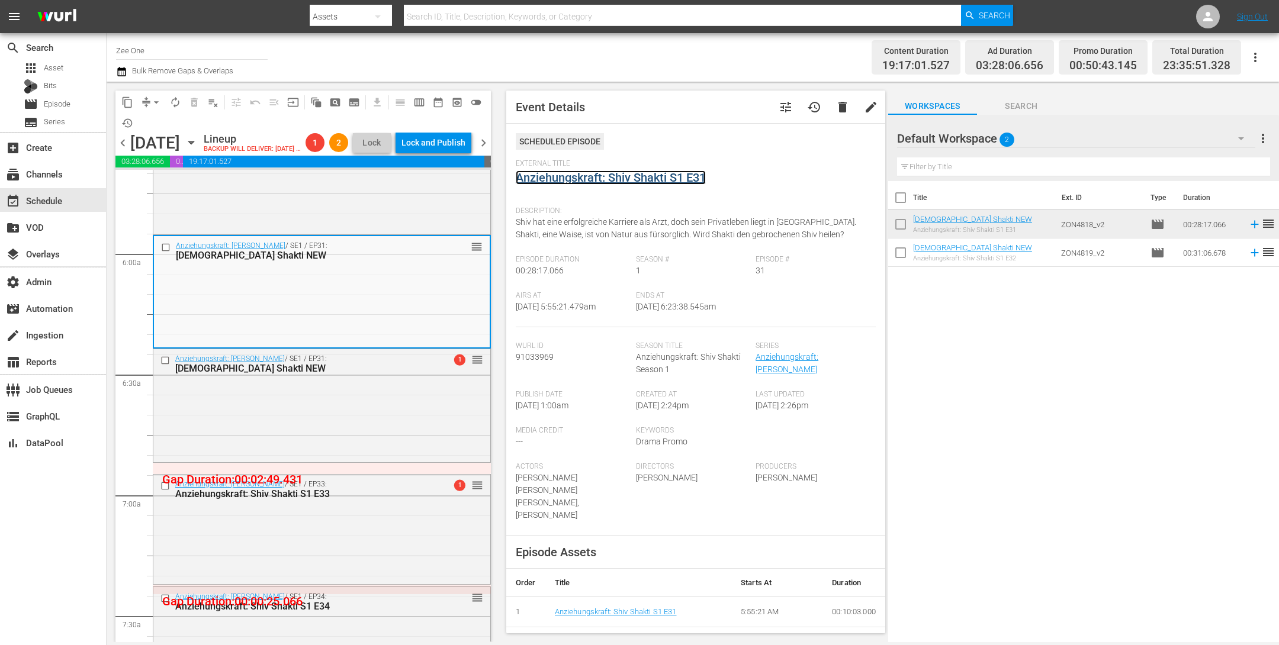
click at [580, 175] on link "Anziehungskraft: Shiv Shakti S1 E31" at bounding box center [611, 178] width 190 height 14
click at [250, 416] on div "Anziehungskraft: Shiv Shakti / SE1 / EP31: Shiv Shakti NEW 1 reorder" at bounding box center [321, 404] width 337 height 110
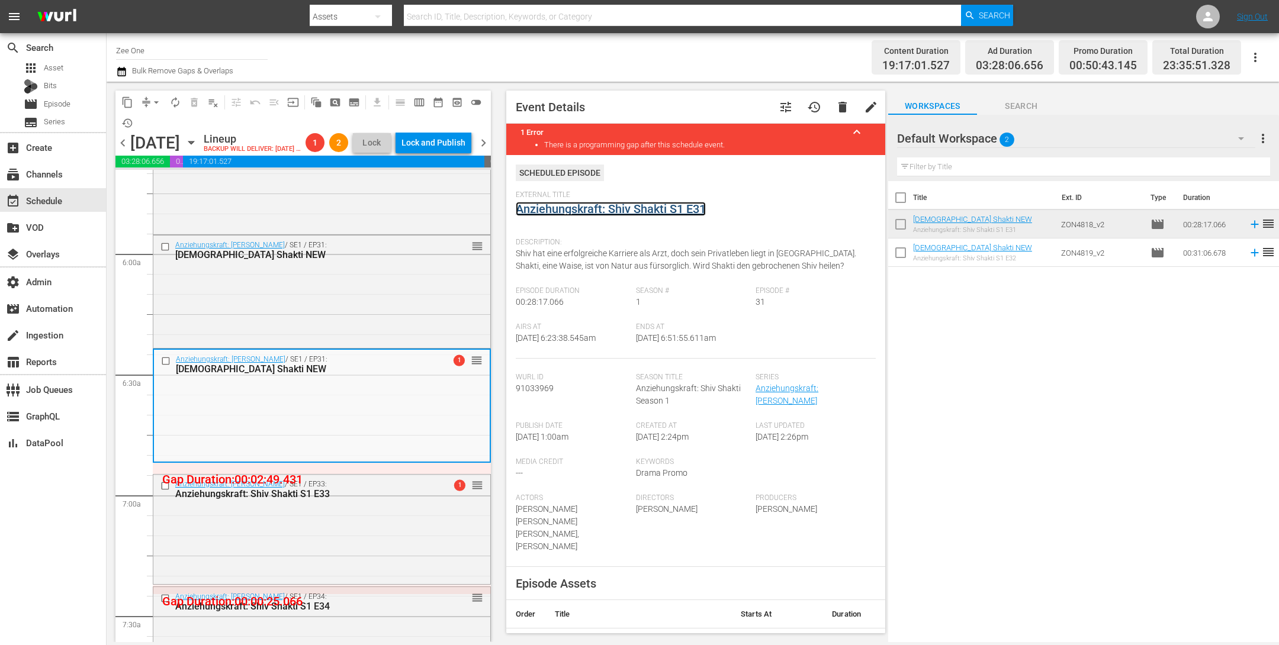
click at [554, 210] on link "Anziehungskraft: Shiv Shakti S1 E31" at bounding box center [611, 209] width 190 height 14
click at [152, 99] on span "arrow_drop_down" at bounding box center [156, 103] width 12 height 12
click at [150, 166] on li "Align to End of Previous Day" at bounding box center [157, 165] width 124 height 20
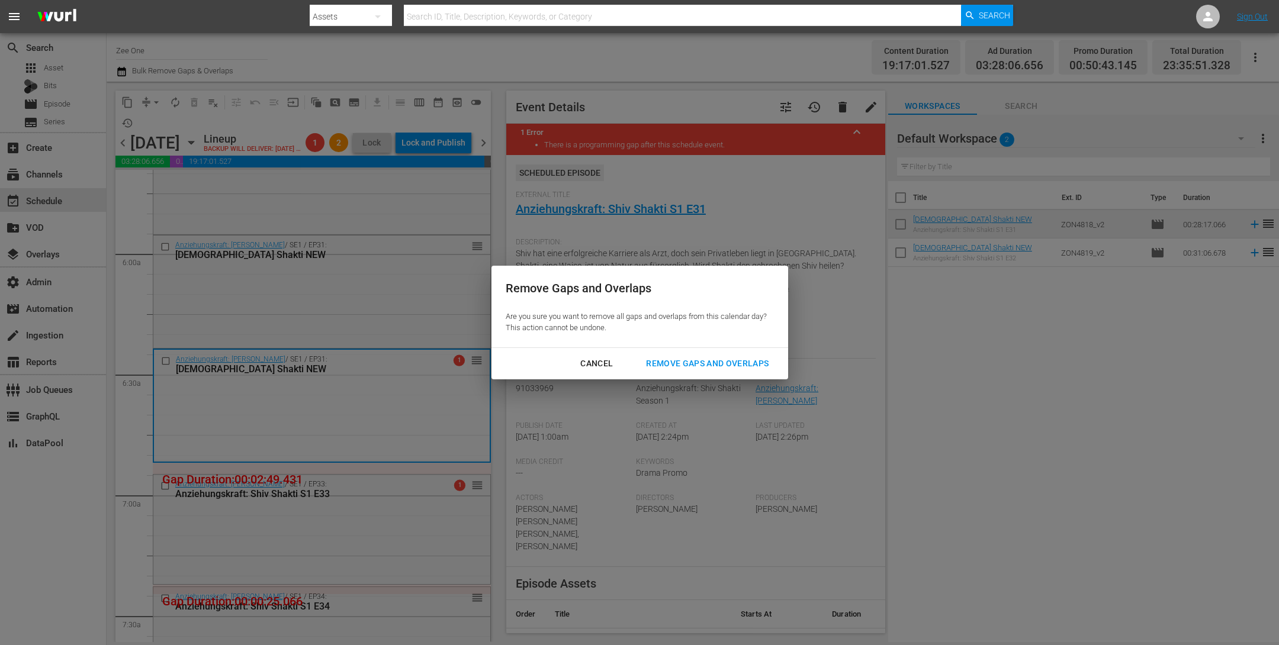
click at [668, 365] on div "Remove Gaps and Overlaps" at bounding box center [707, 363] width 142 height 15
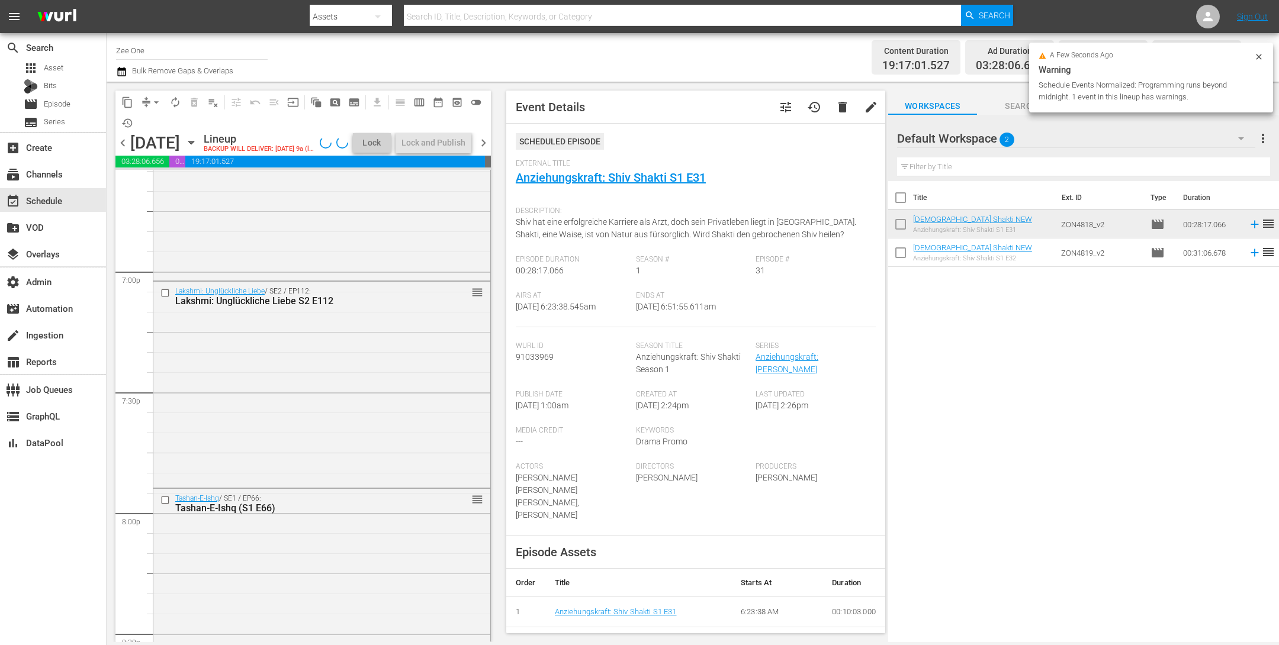
scroll to position [5412, 0]
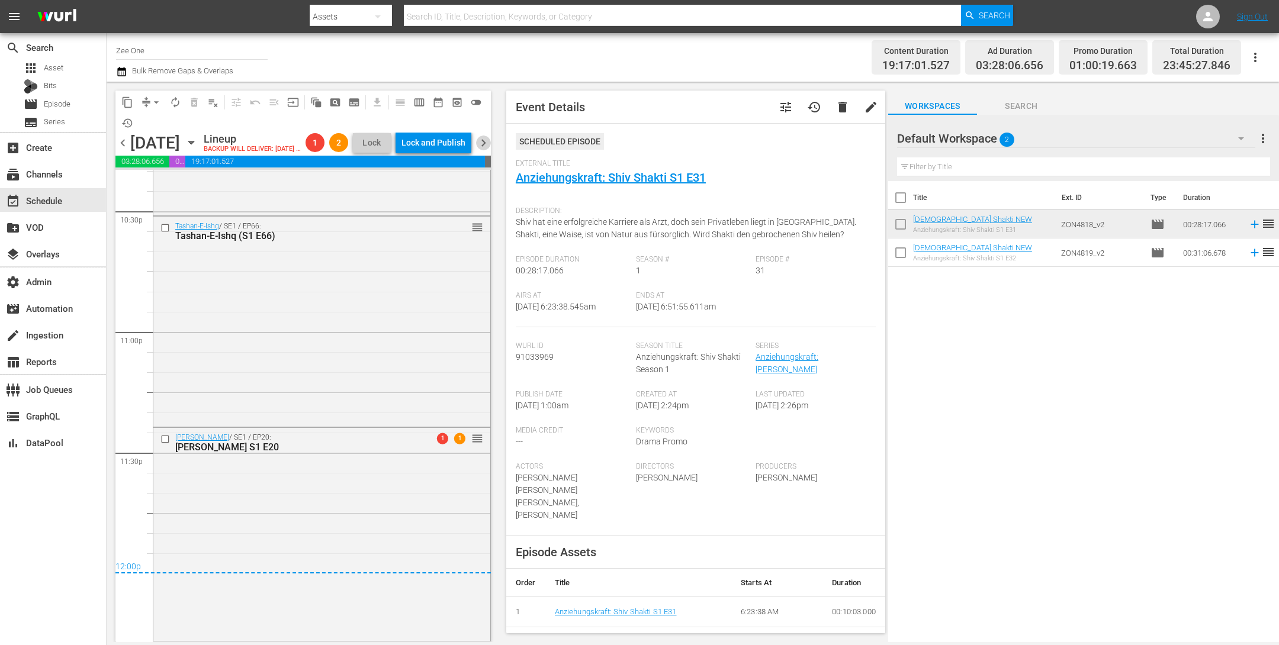
click at [486, 150] on span "chevron_right" at bounding box center [483, 143] width 15 height 15
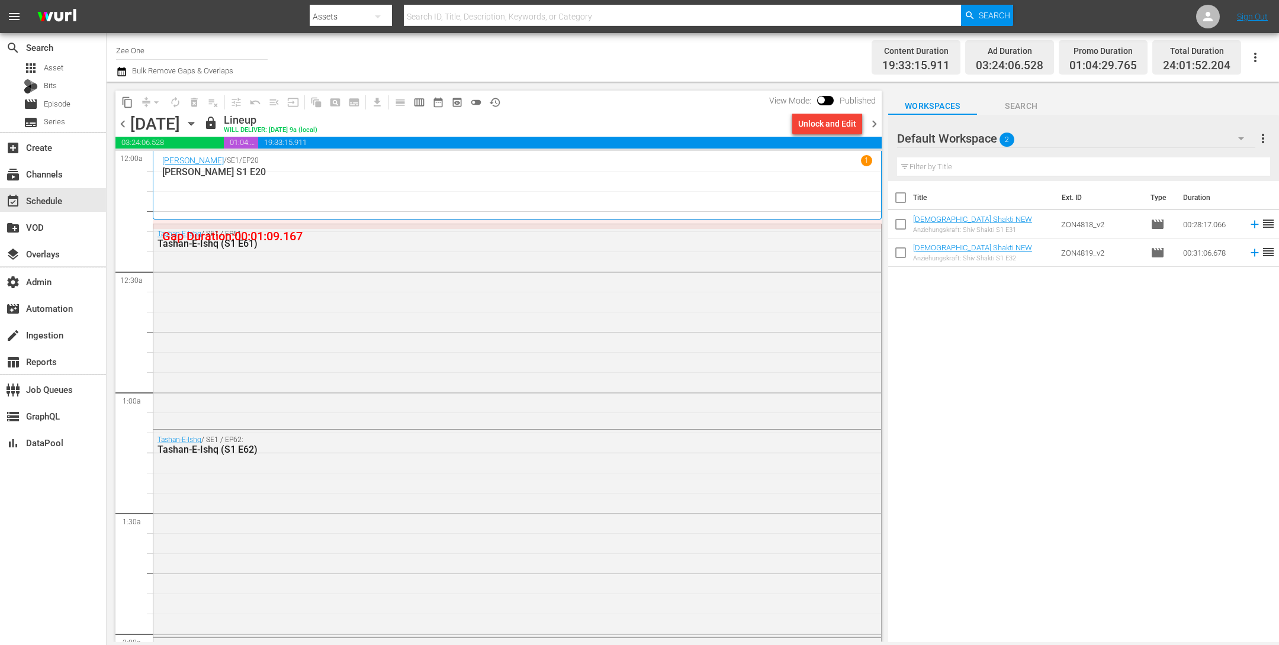
click at [121, 125] on span "chevron_left" at bounding box center [122, 124] width 15 height 15
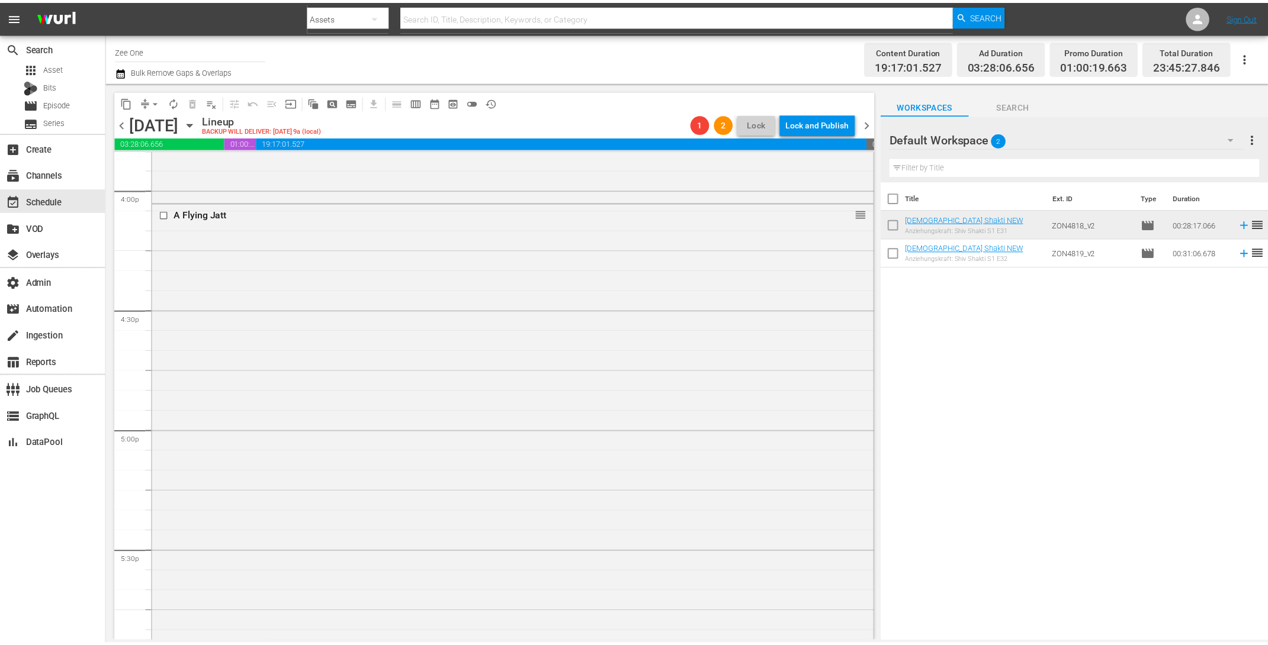
scroll to position [3716, 0]
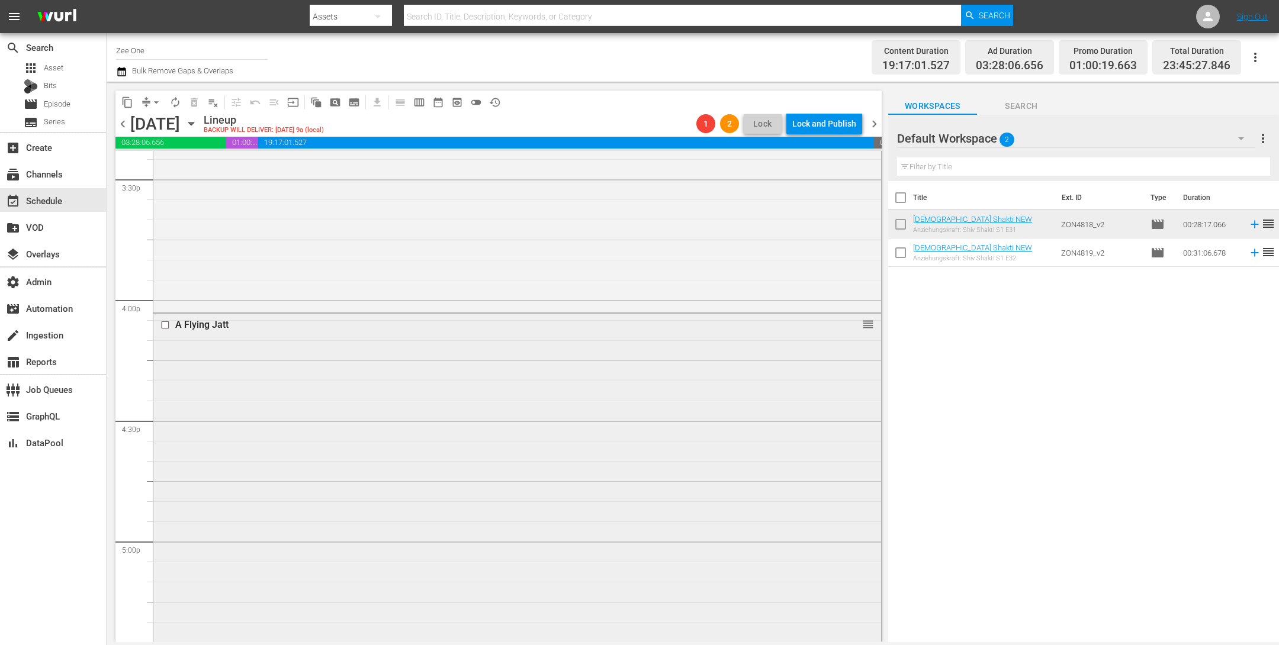
click at [657, 419] on div "A Flying Jatt reorder" at bounding box center [517, 565] width 728 height 503
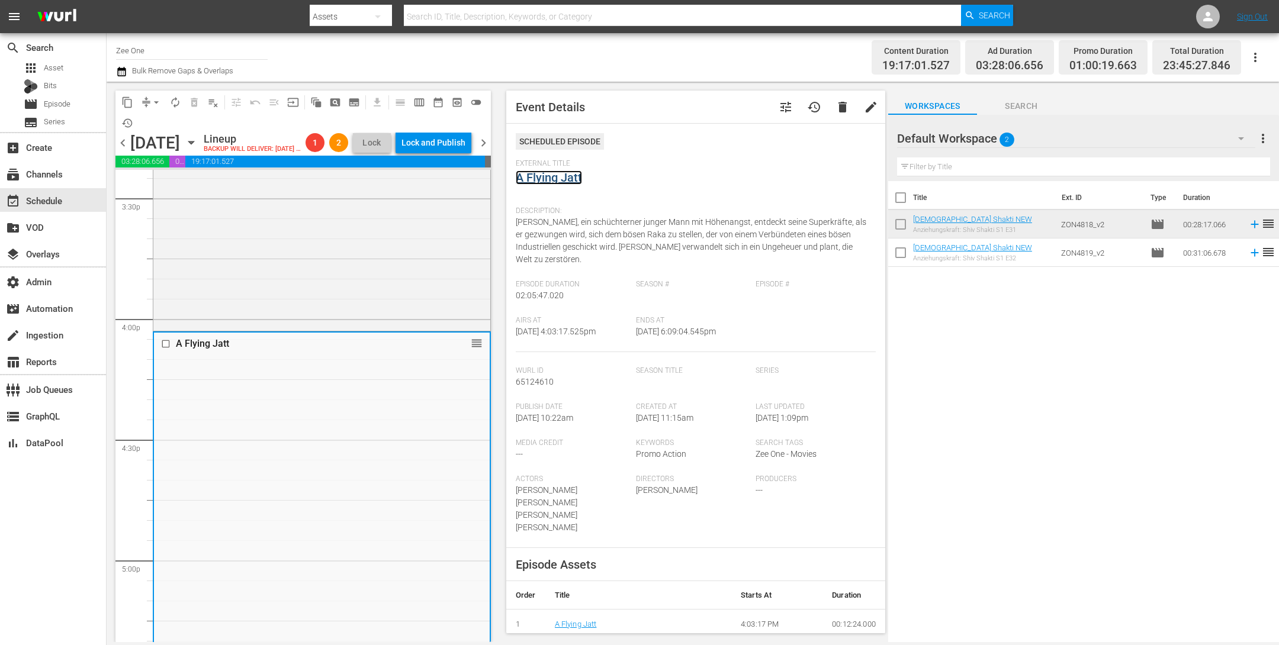
click at [544, 176] on link "A Flying Jatt" at bounding box center [549, 178] width 66 height 14
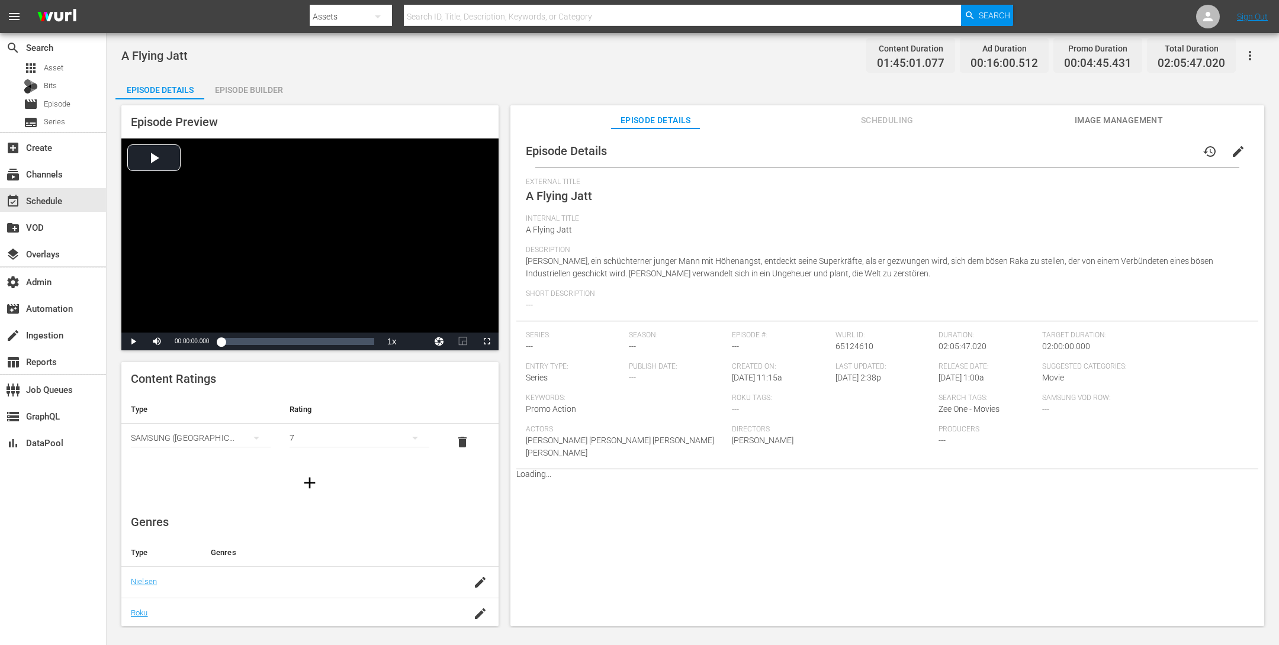
click at [245, 86] on div "Episode Builder" at bounding box center [248, 90] width 89 height 28
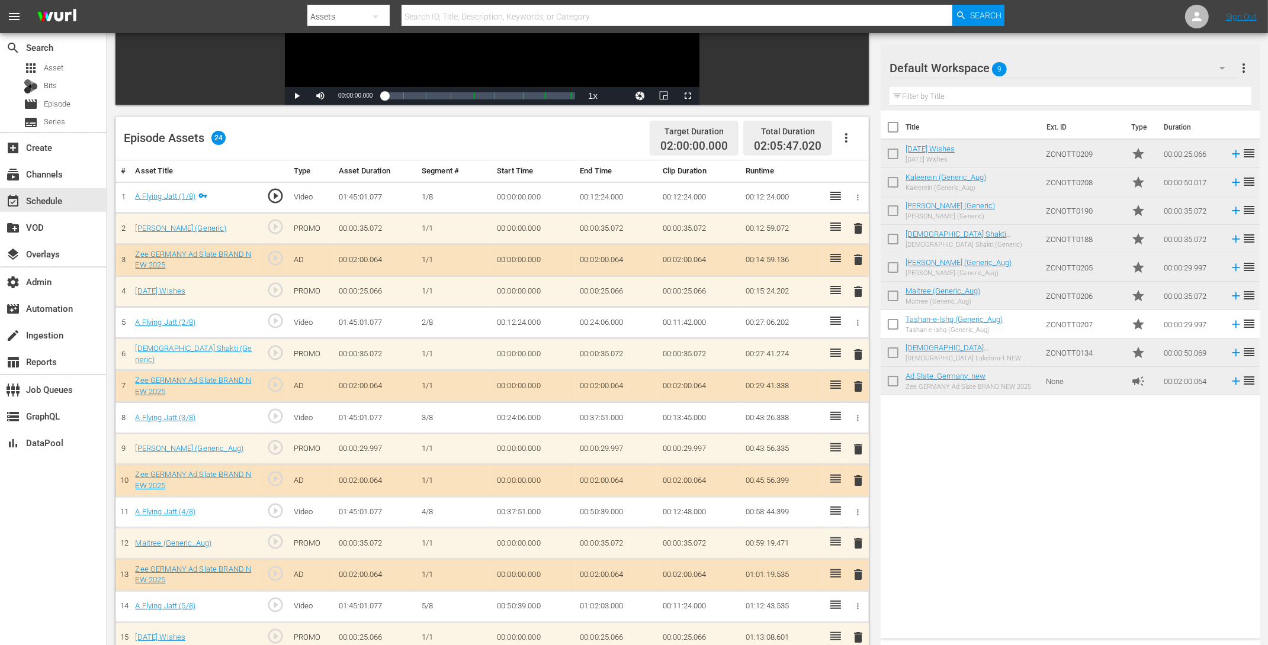
scroll to position [229, 0]
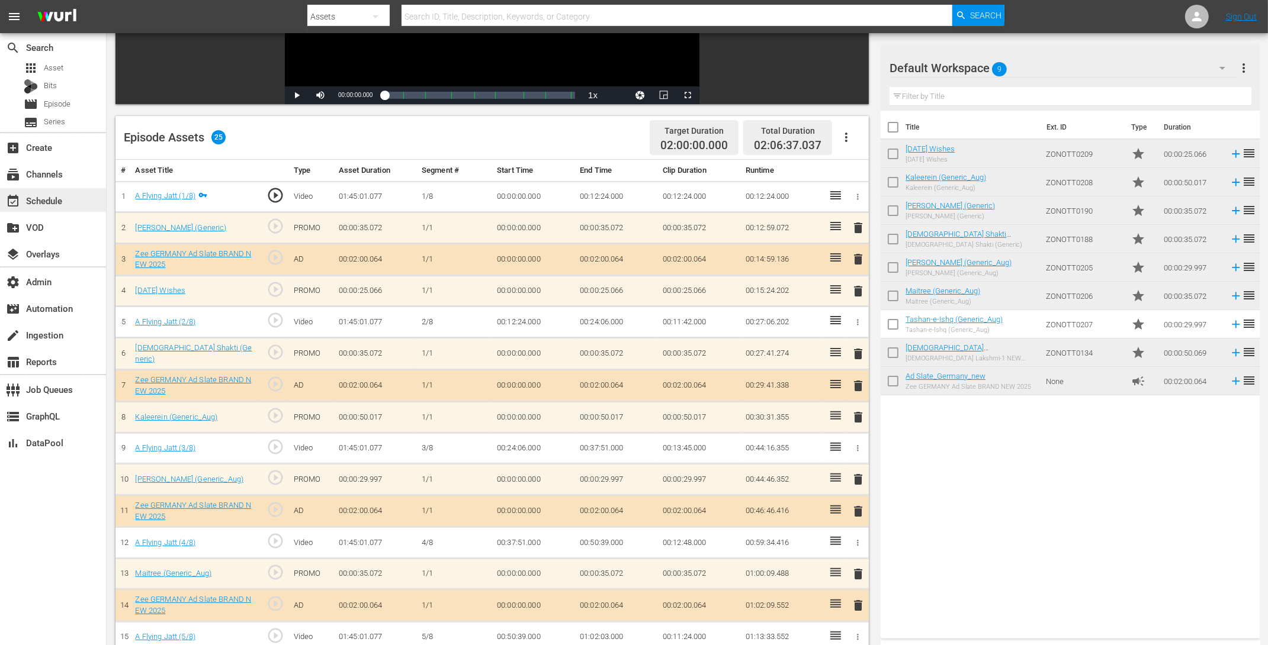
click at [74, 202] on div "event_available Schedule" at bounding box center [53, 200] width 106 height 24
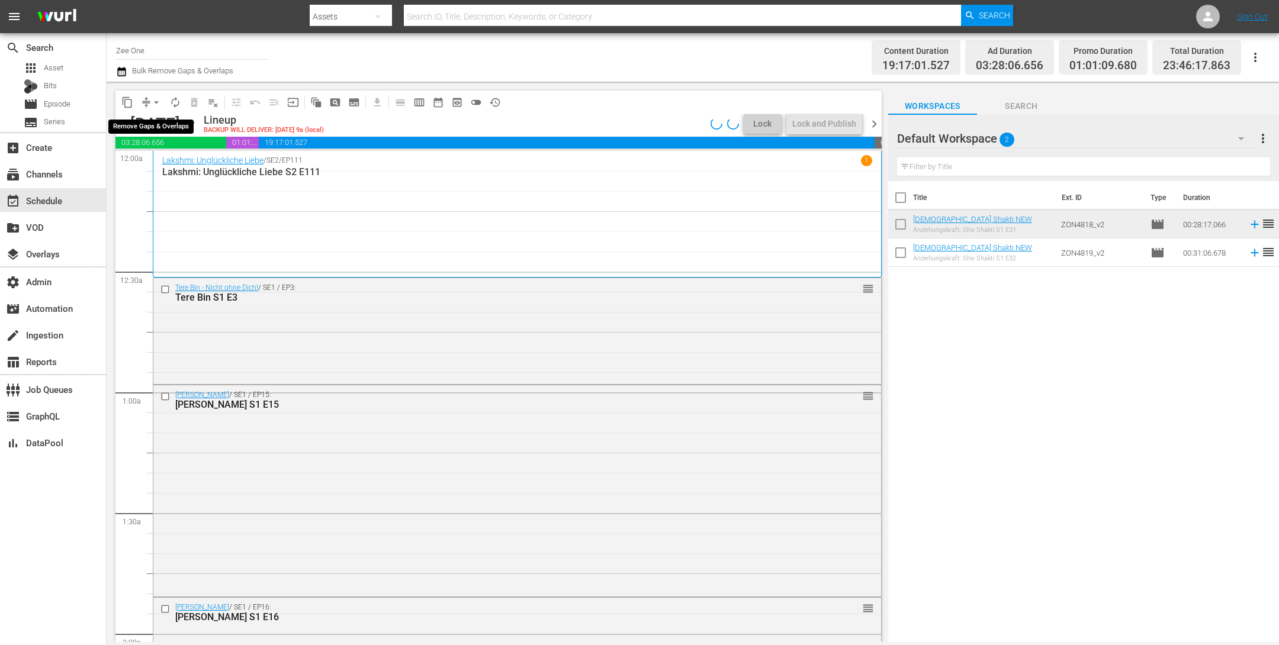
click at [155, 100] on span "arrow_drop_down" at bounding box center [156, 103] width 12 height 12
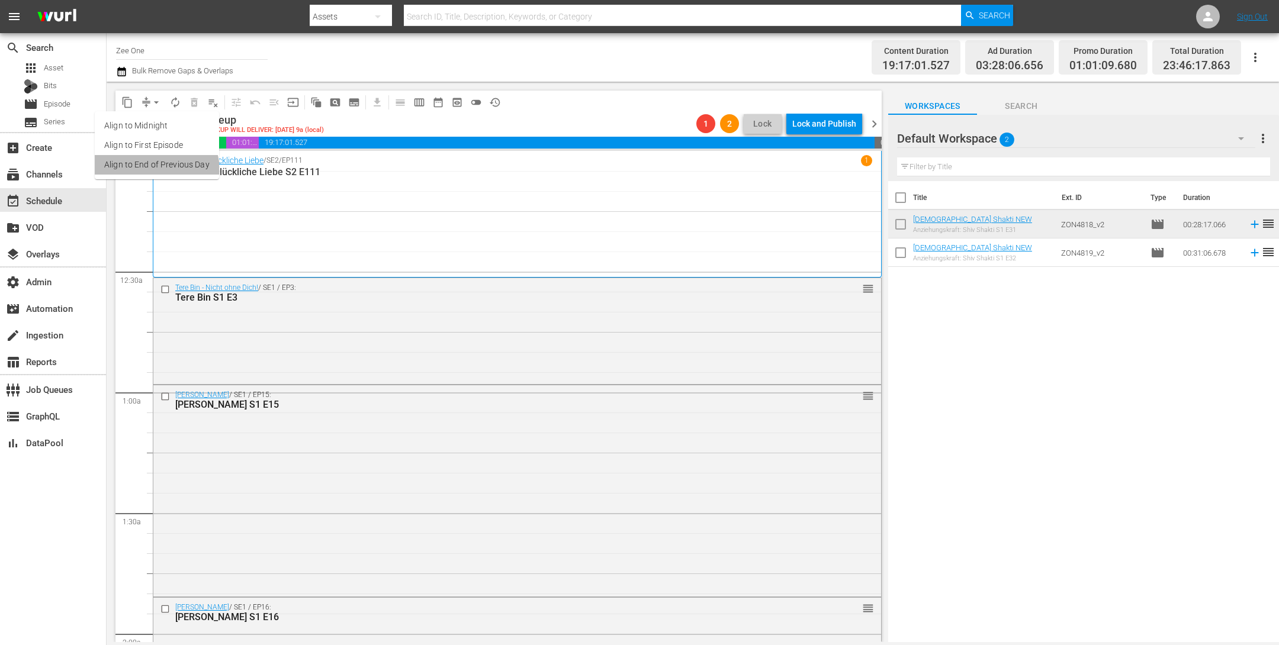
click at [155, 171] on li "Align to End of Previous Day" at bounding box center [157, 165] width 124 height 20
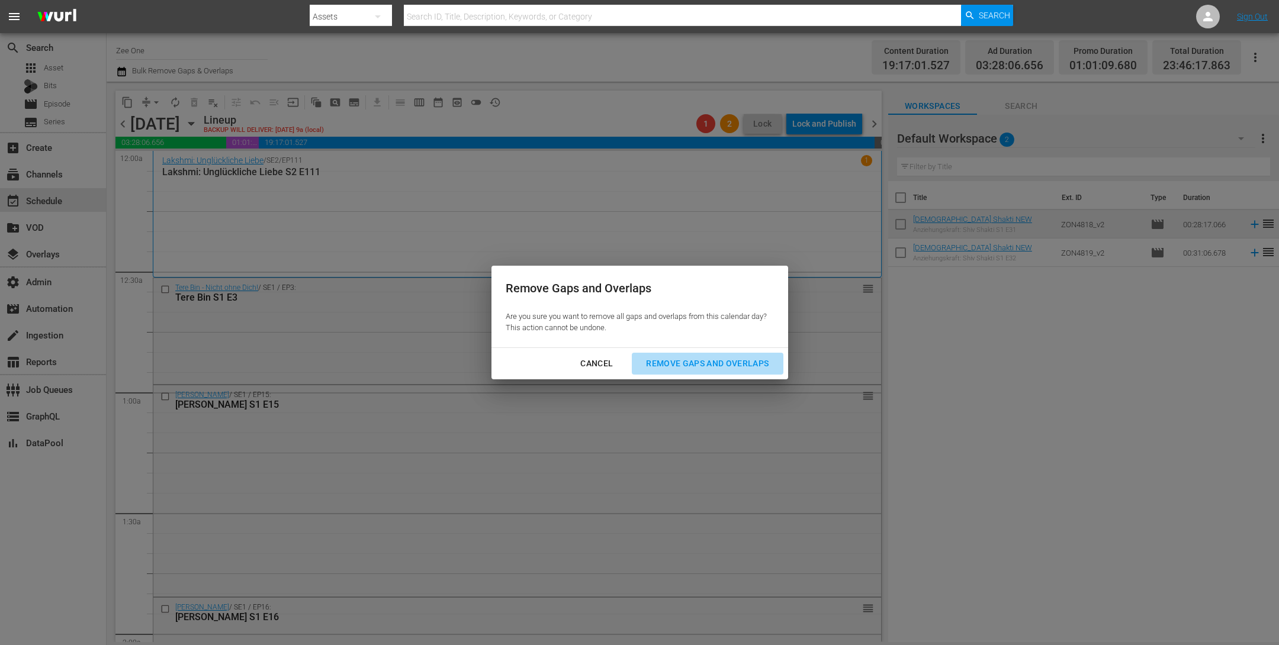
click at [741, 371] on button "Remove Gaps and Overlaps" at bounding box center [707, 364] width 151 height 22
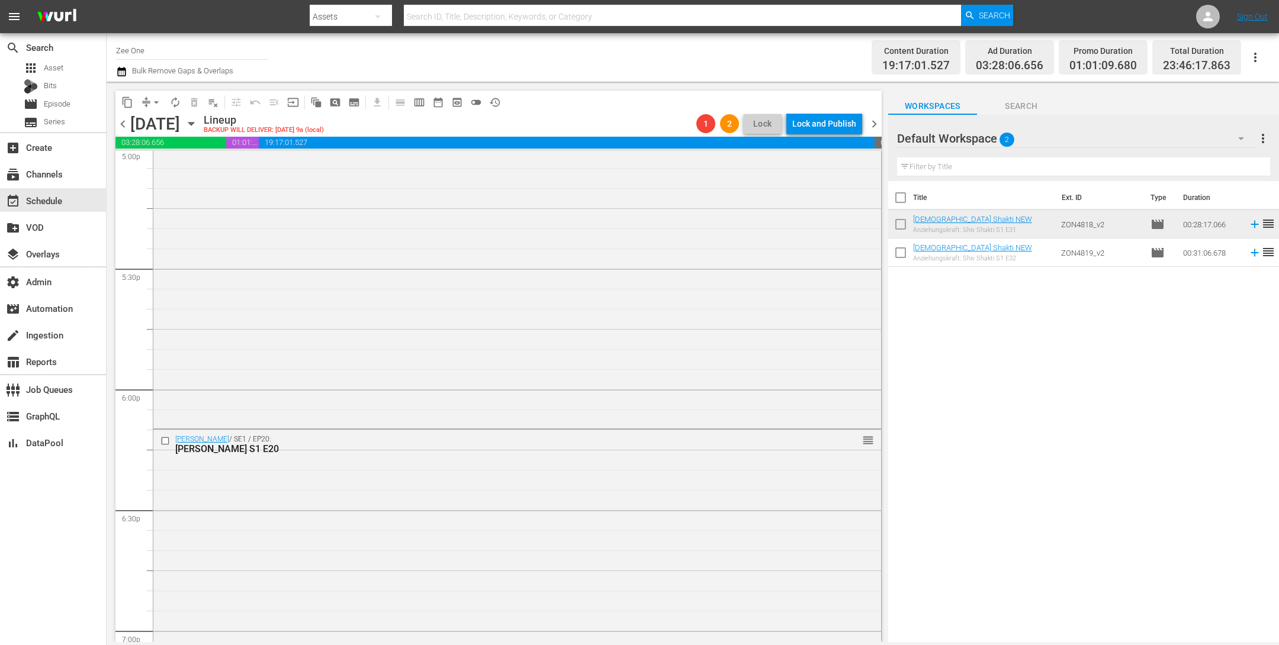
scroll to position [5377, 0]
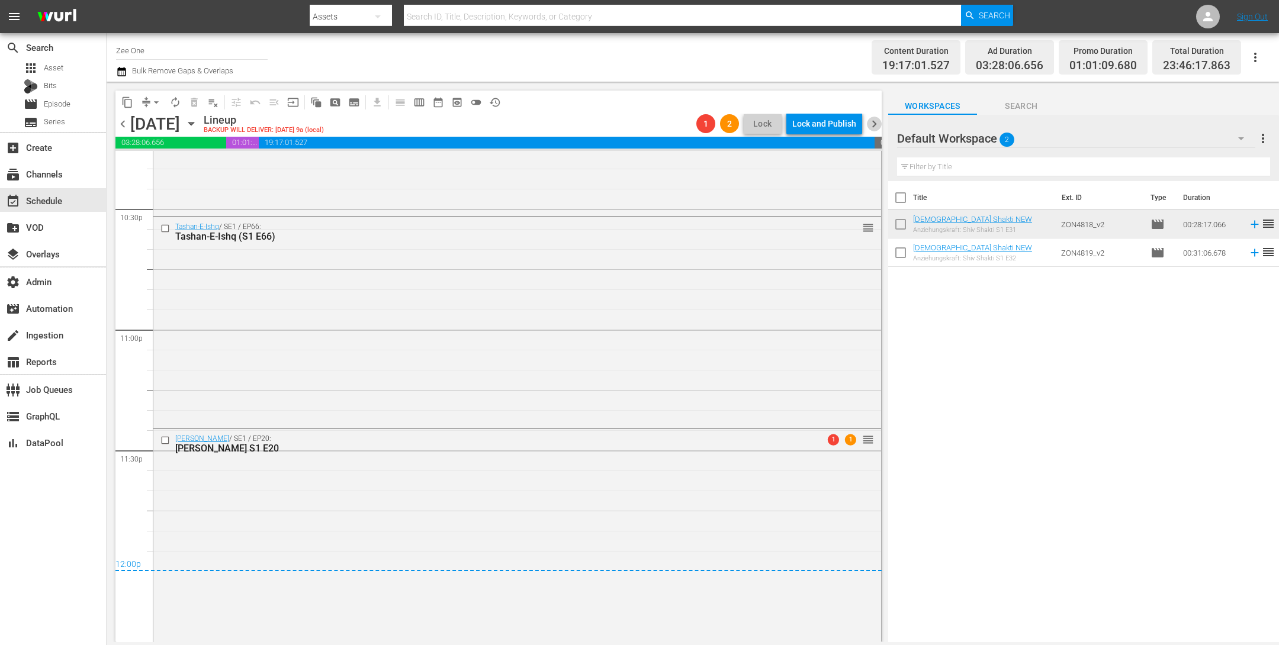
click at [872, 122] on span "chevron_right" at bounding box center [874, 124] width 15 height 15
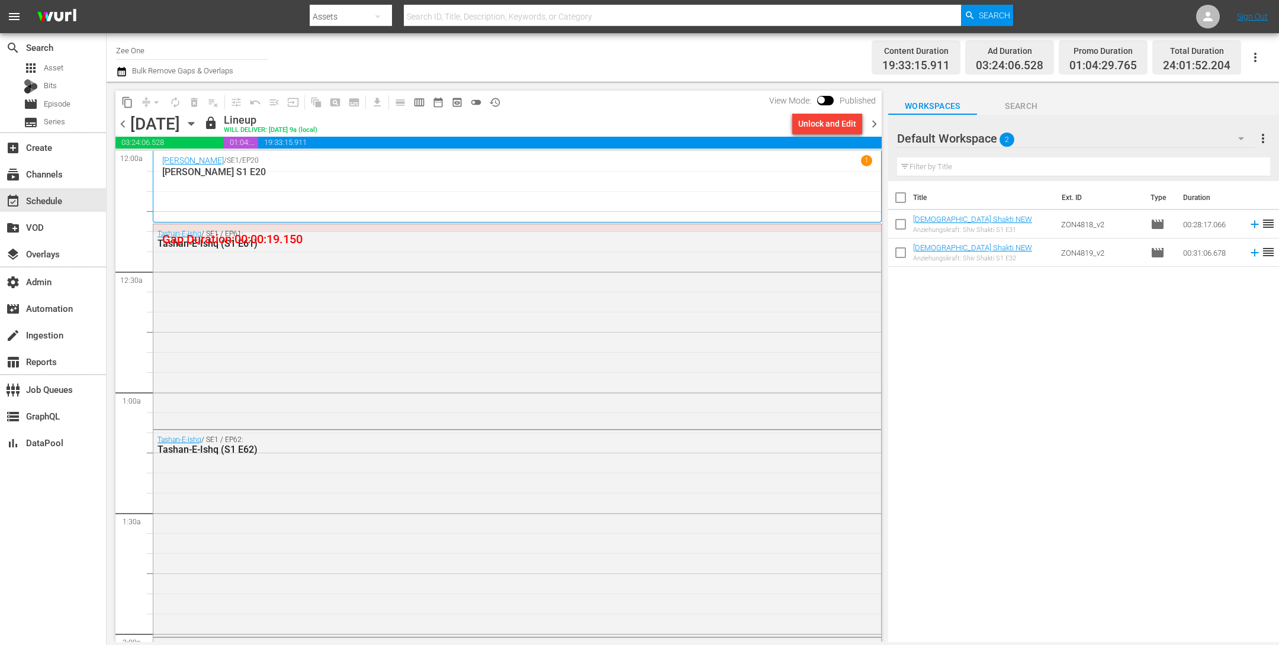
click at [123, 126] on span "chevron_left" at bounding box center [122, 124] width 15 height 15
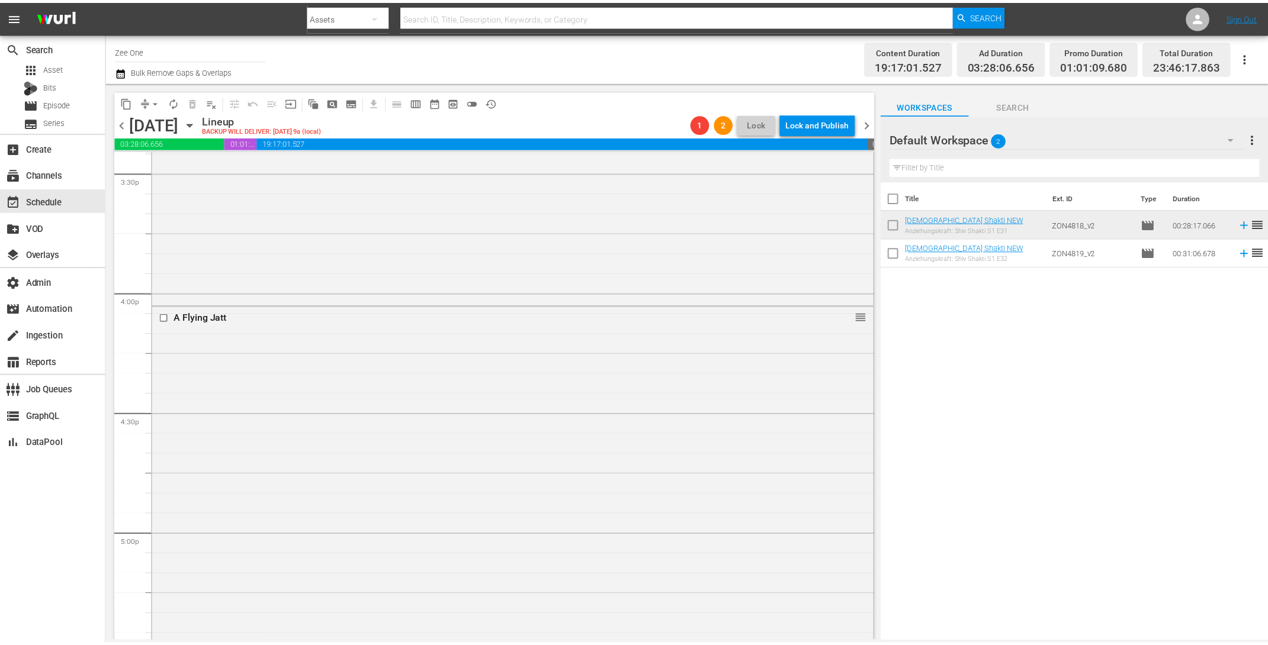
scroll to position [3604, 0]
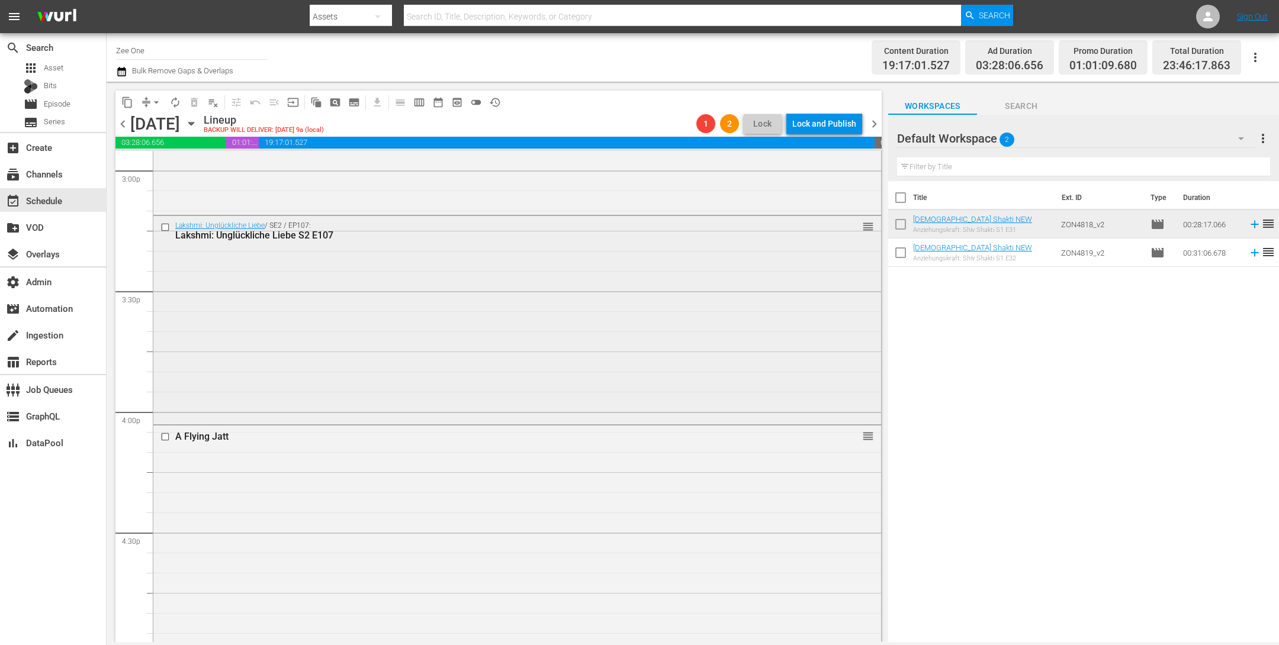
click at [596, 337] on div "Lakshmi: Unglückliche Liebe / SE2 / EP107: Lakshmi: Unglückliche Liebe S2 E107 …" at bounding box center [517, 319] width 728 height 206
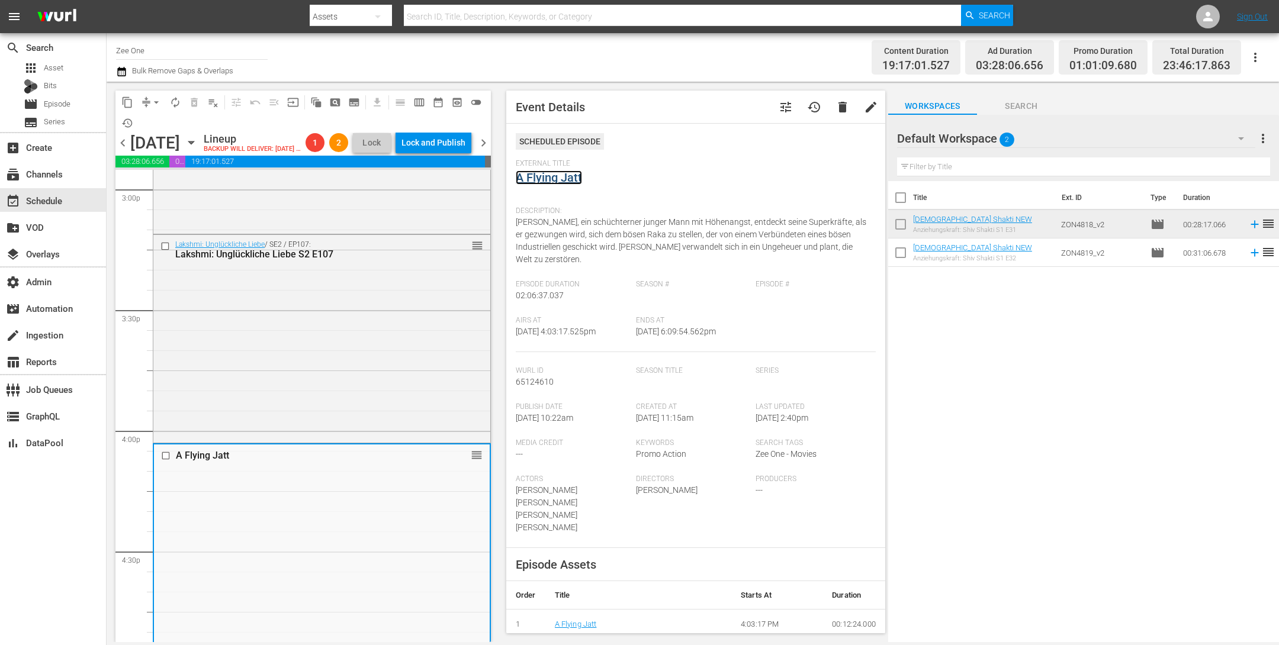
click at [542, 175] on link "A Flying Jatt" at bounding box center [549, 178] width 66 height 14
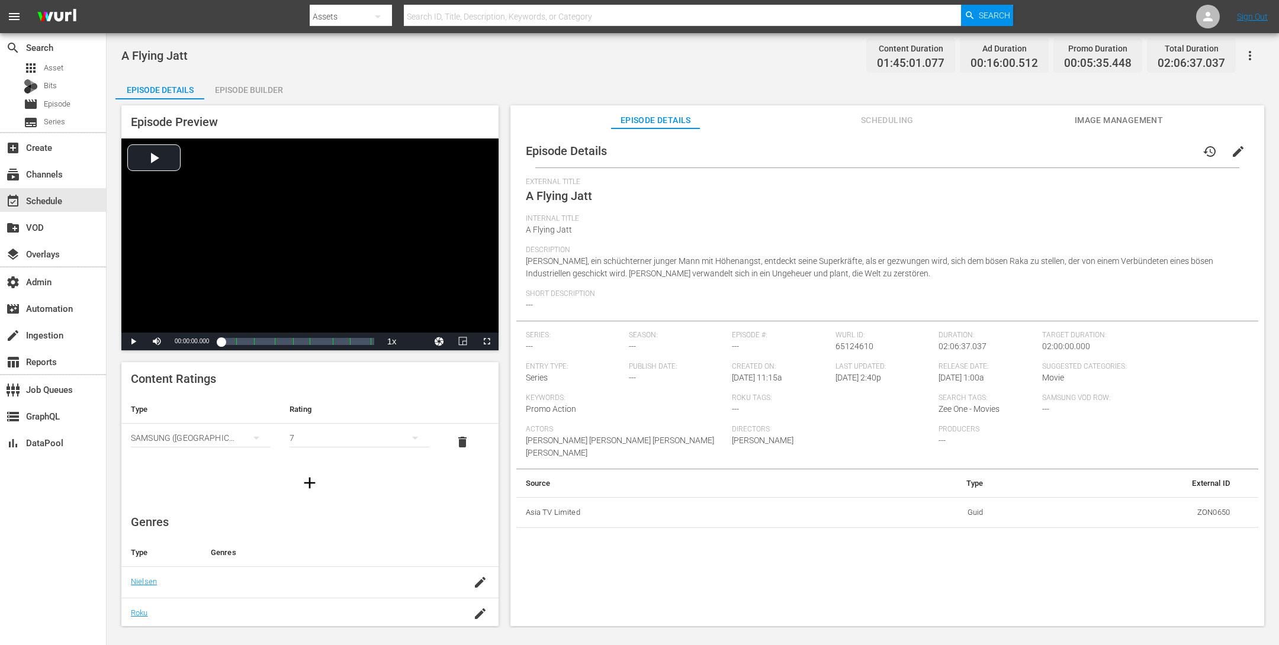
click at [240, 89] on div "Episode Builder" at bounding box center [248, 90] width 89 height 28
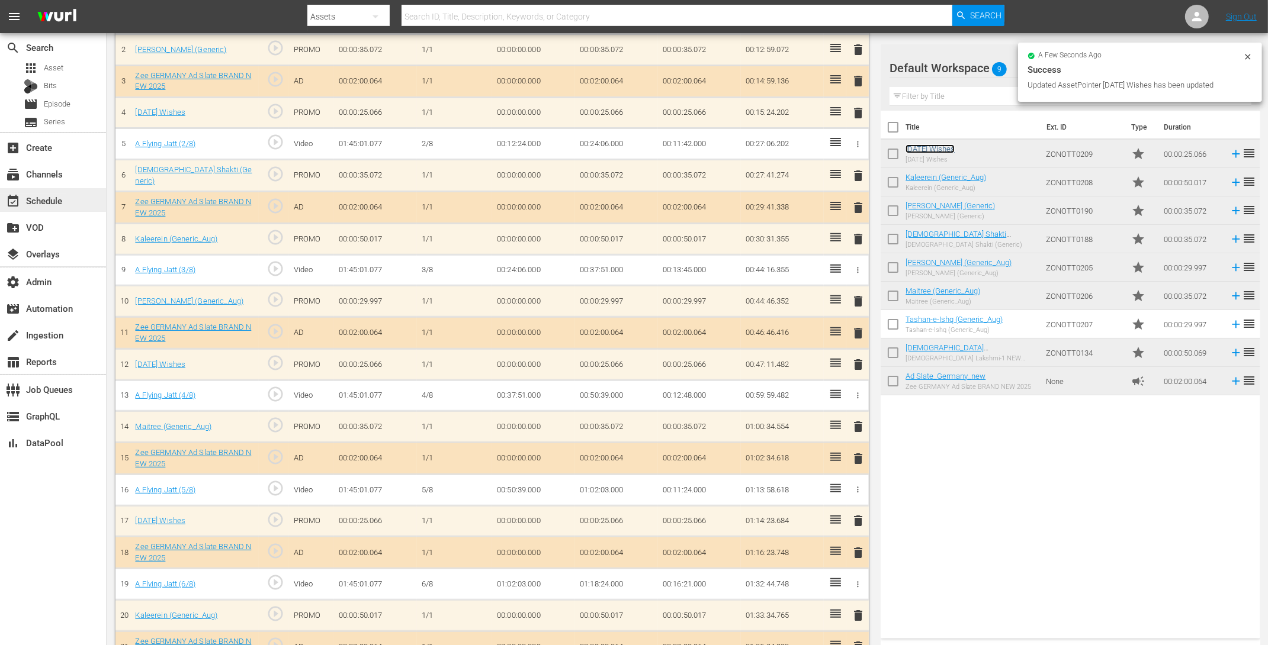
scroll to position [404, 0]
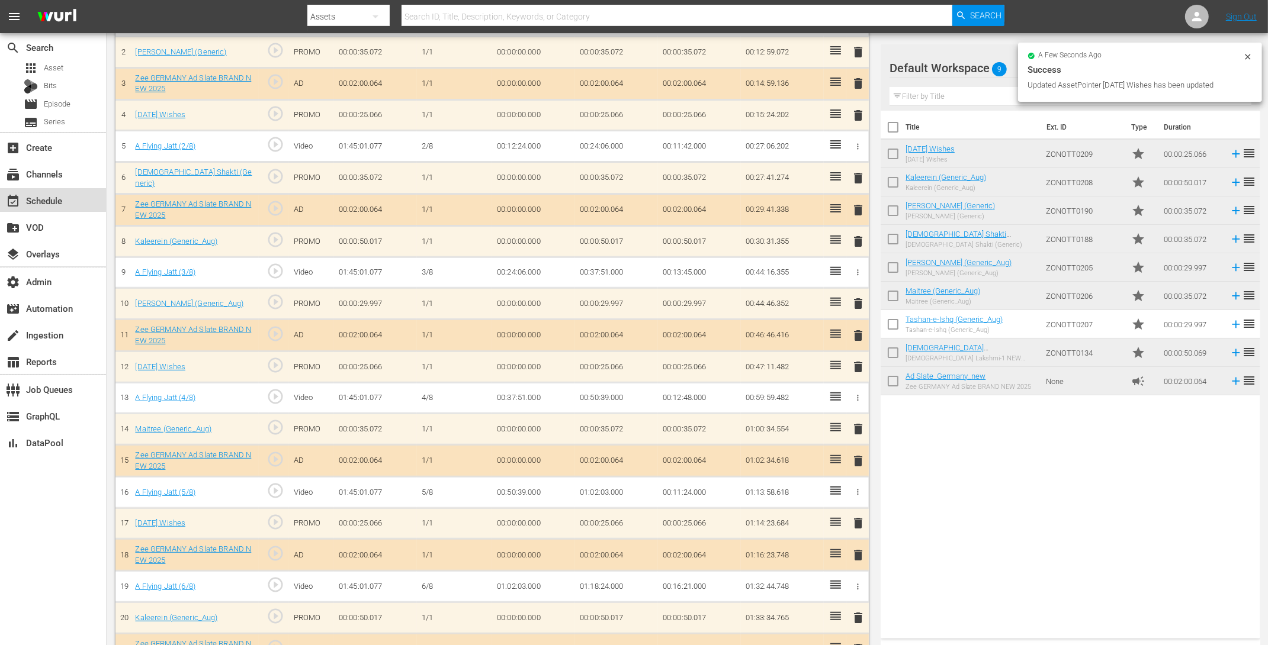
click at [50, 200] on div "event_available Schedule" at bounding box center [33, 199] width 66 height 11
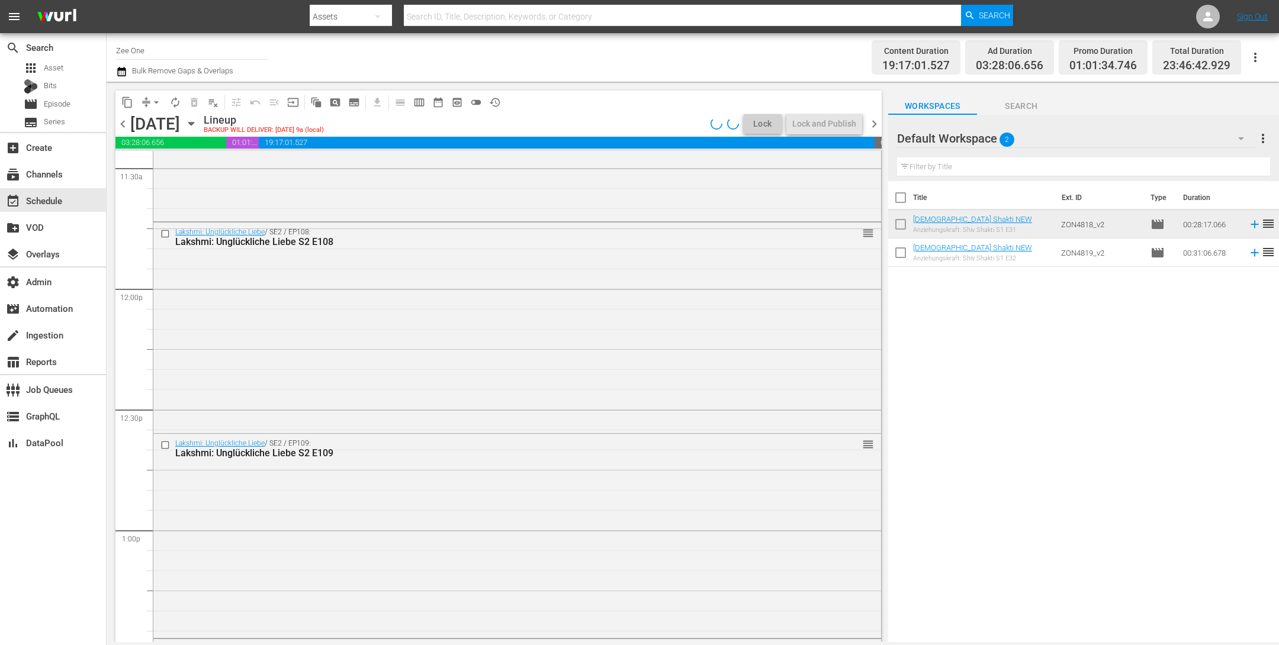
scroll to position [5377, 0]
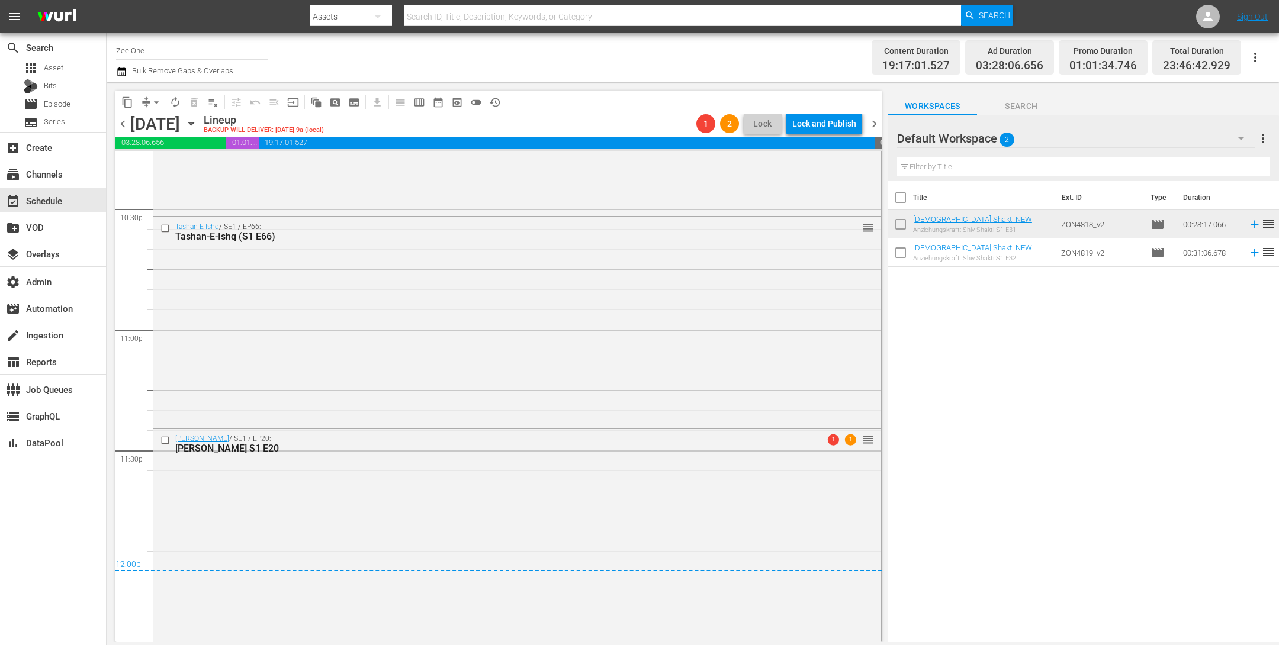
drag, startPoint x: 870, startPoint y: 121, endPoint x: 877, endPoint y: 193, distance: 72.6
click at [870, 121] on span "chevron_right" at bounding box center [874, 124] width 15 height 15
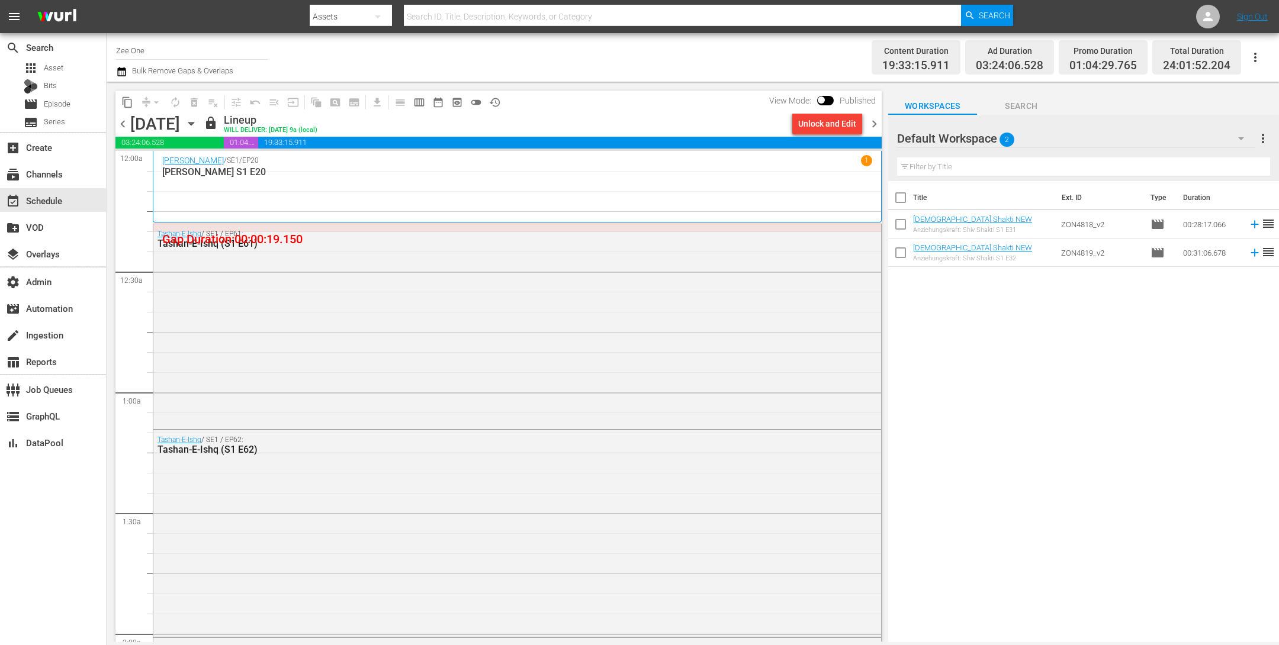
click at [126, 128] on span "chevron_left" at bounding box center [122, 124] width 15 height 15
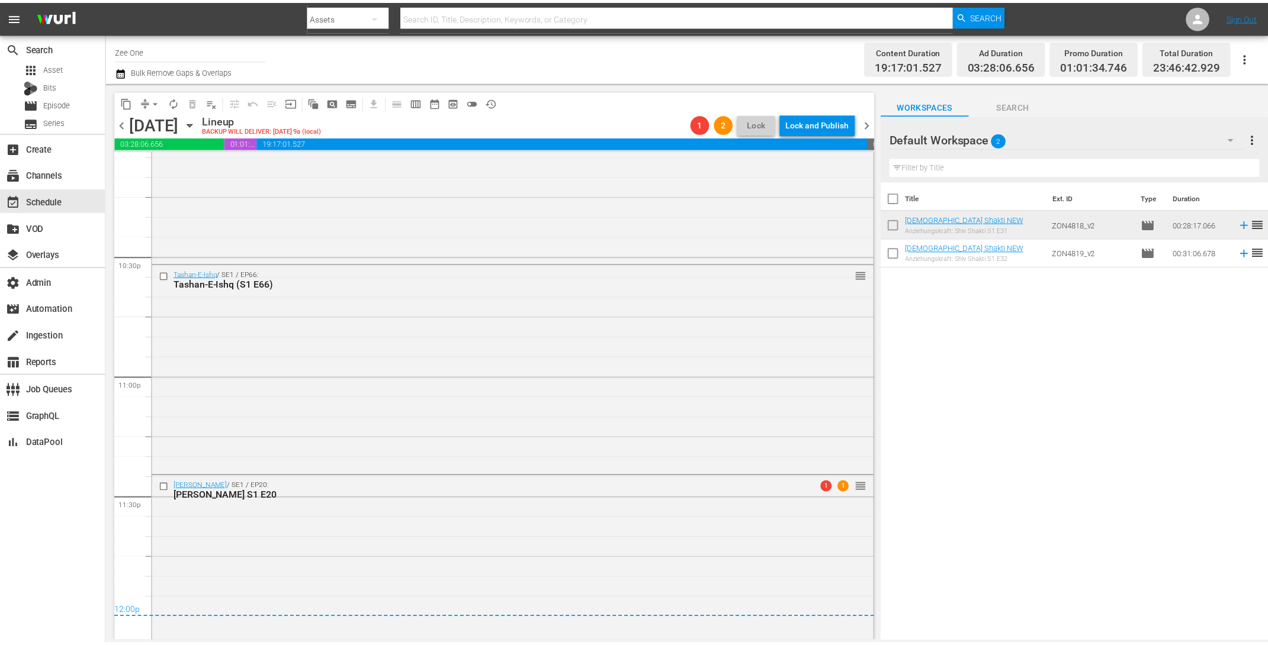
scroll to position [5377, 0]
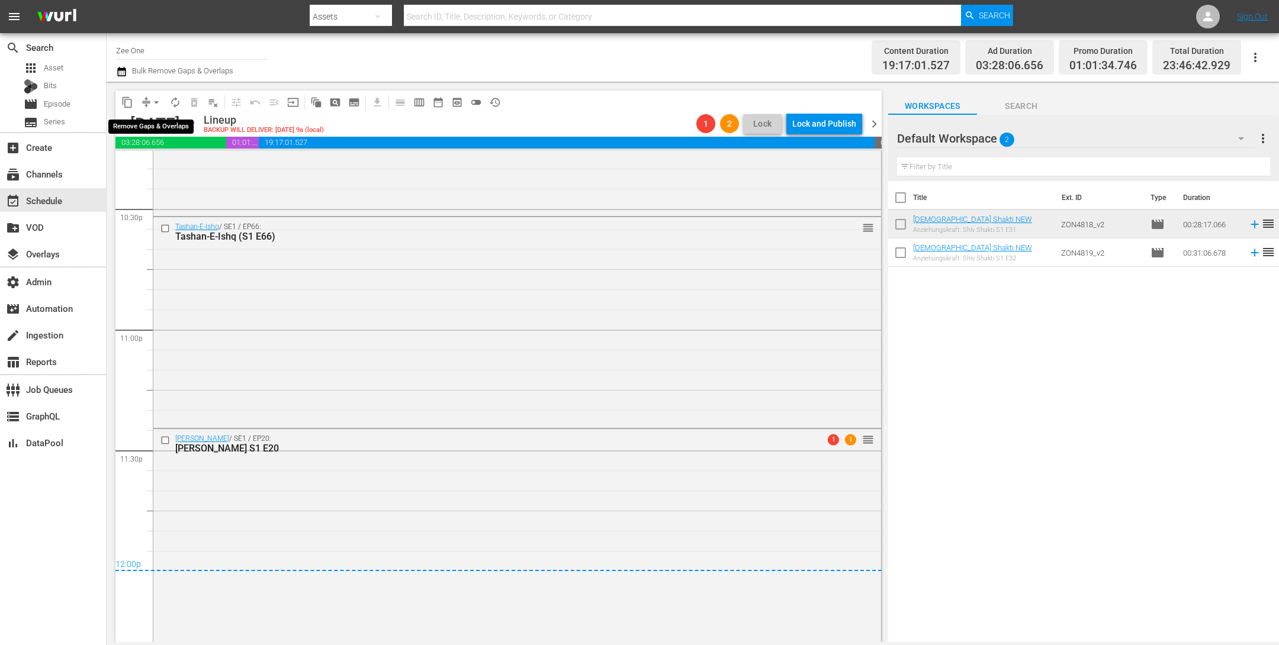
click at [153, 101] on span "arrow_drop_down" at bounding box center [156, 103] width 12 height 12
click at [159, 161] on li "Align to End of Previous Day" at bounding box center [157, 165] width 124 height 20
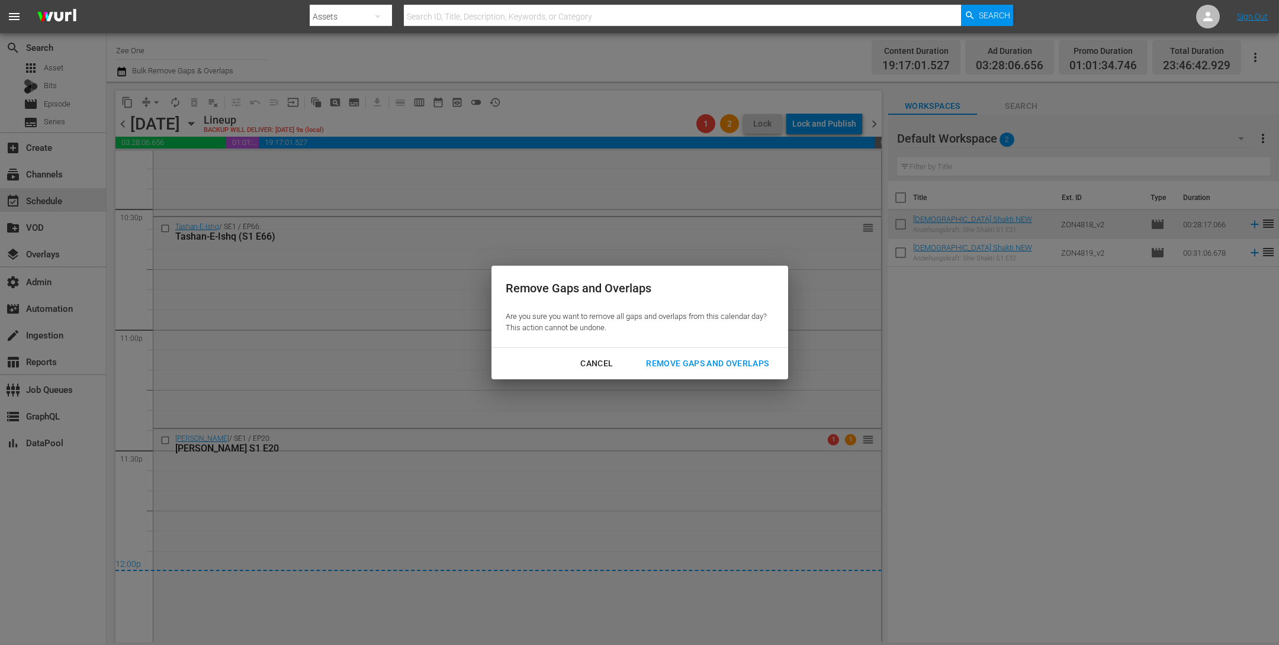
click at [594, 370] on div "Cancel" at bounding box center [597, 363] width 52 height 15
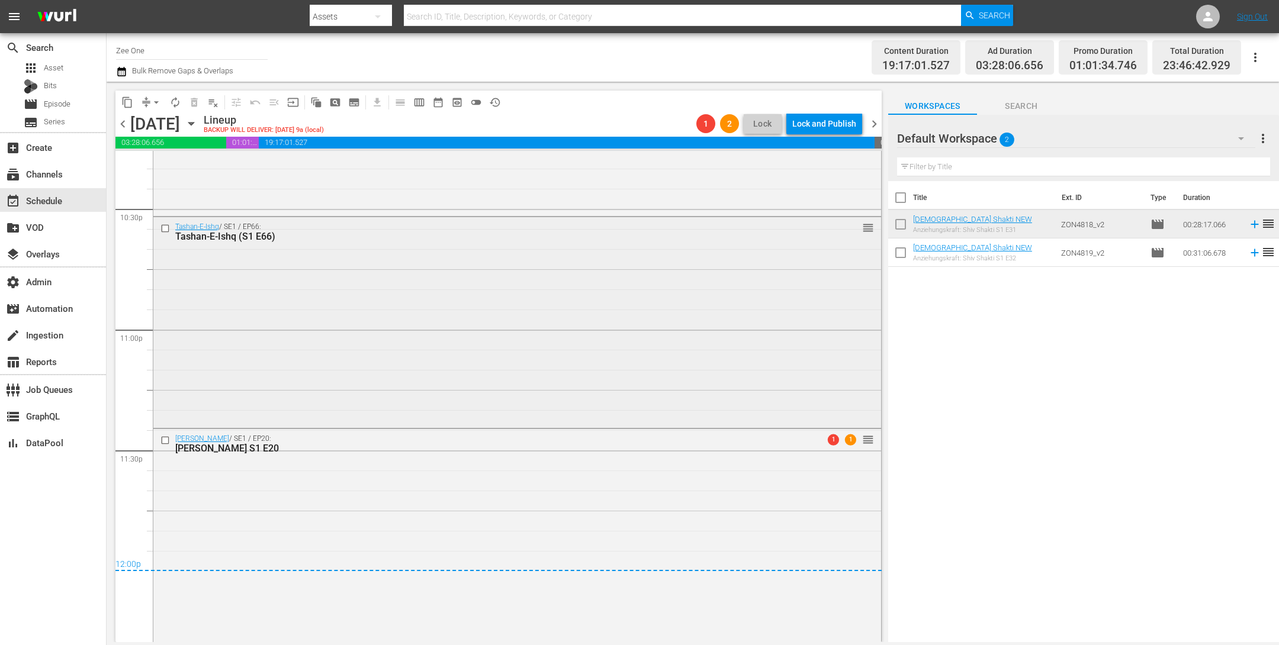
click at [456, 344] on div "Tashan-E-Ishq / SE1 / EP66: Tashan-E-Ishq (S1 E66) reorder" at bounding box center [517, 321] width 728 height 208
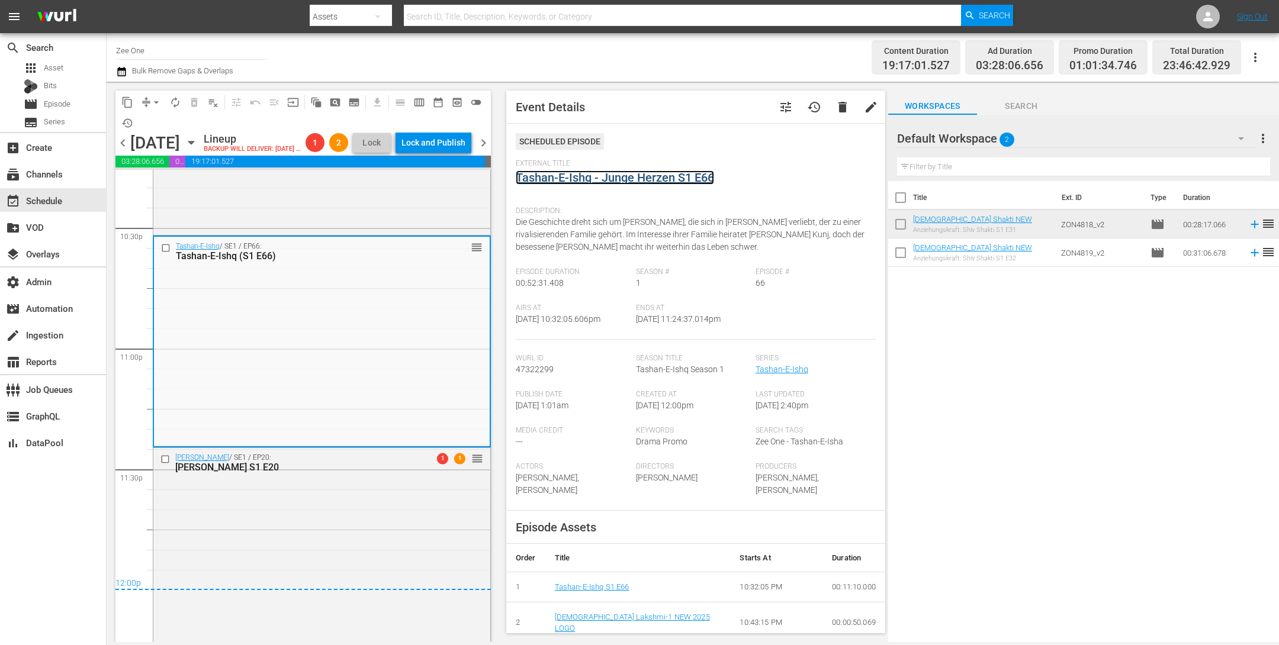
click at [548, 179] on link "Tashan-E-Ishq - Junge Herzen S1 E66" at bounding box center [615, 178] width 198 height 14
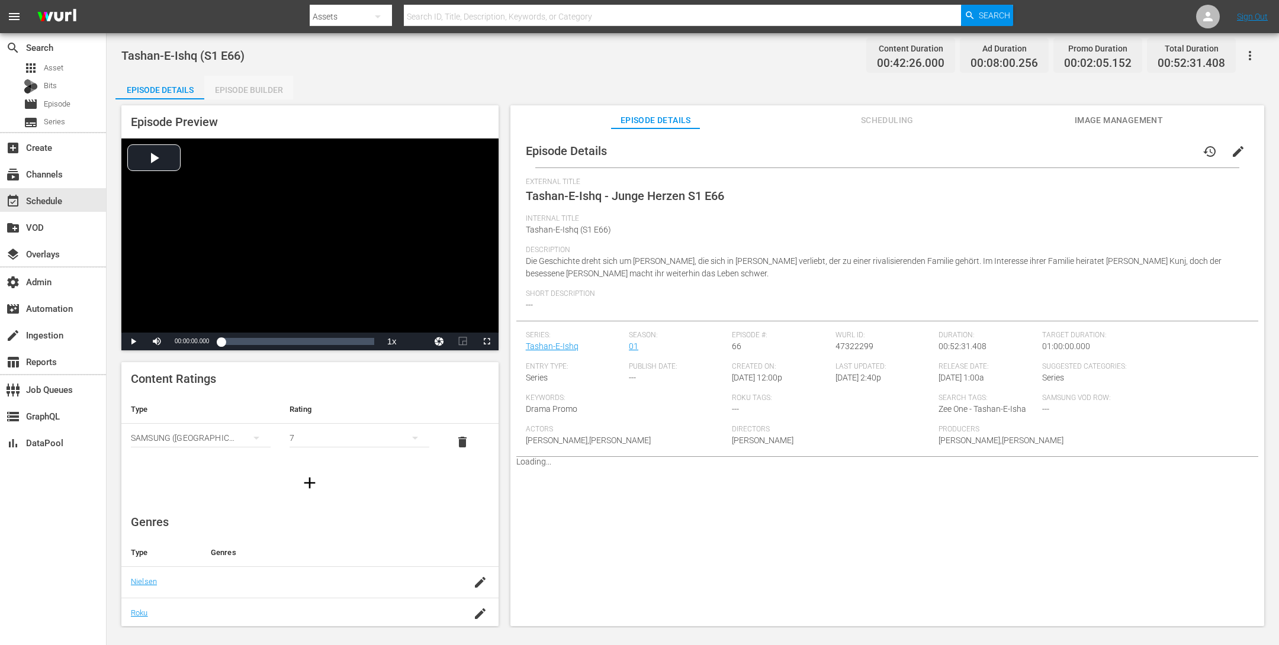
click at [252, 87] on div "Episode Builder" at bounding box center [248, 90] width 89 height 28
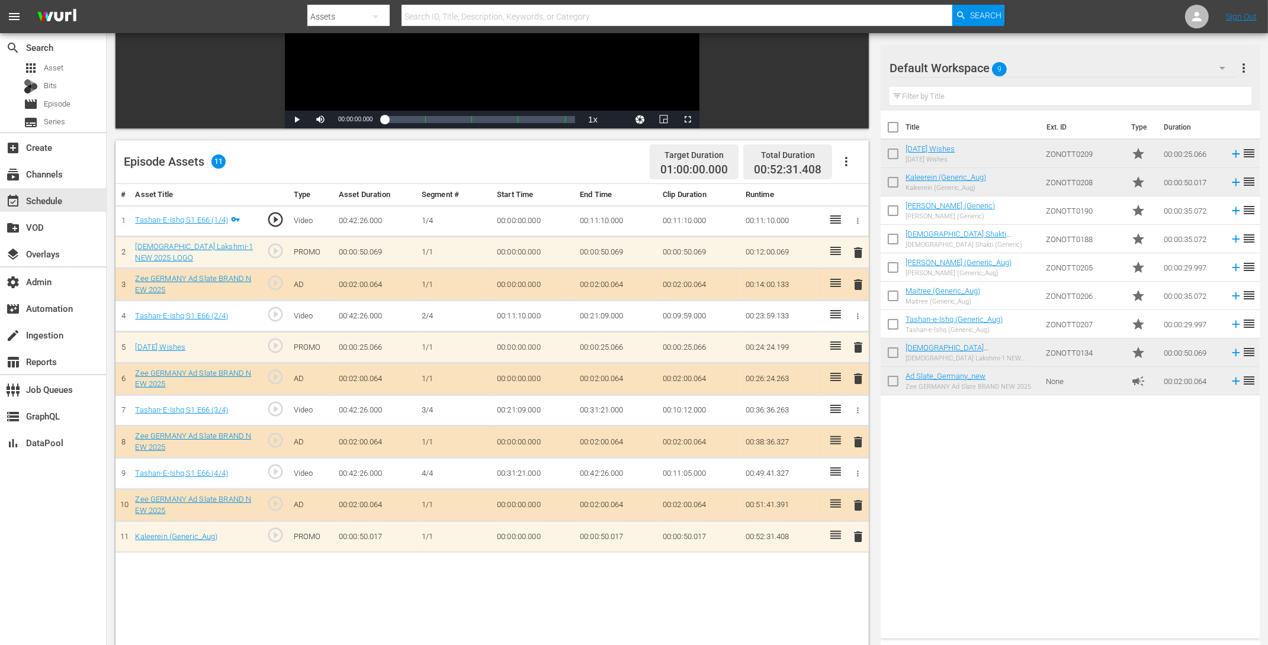
scroll to position [208, 0]
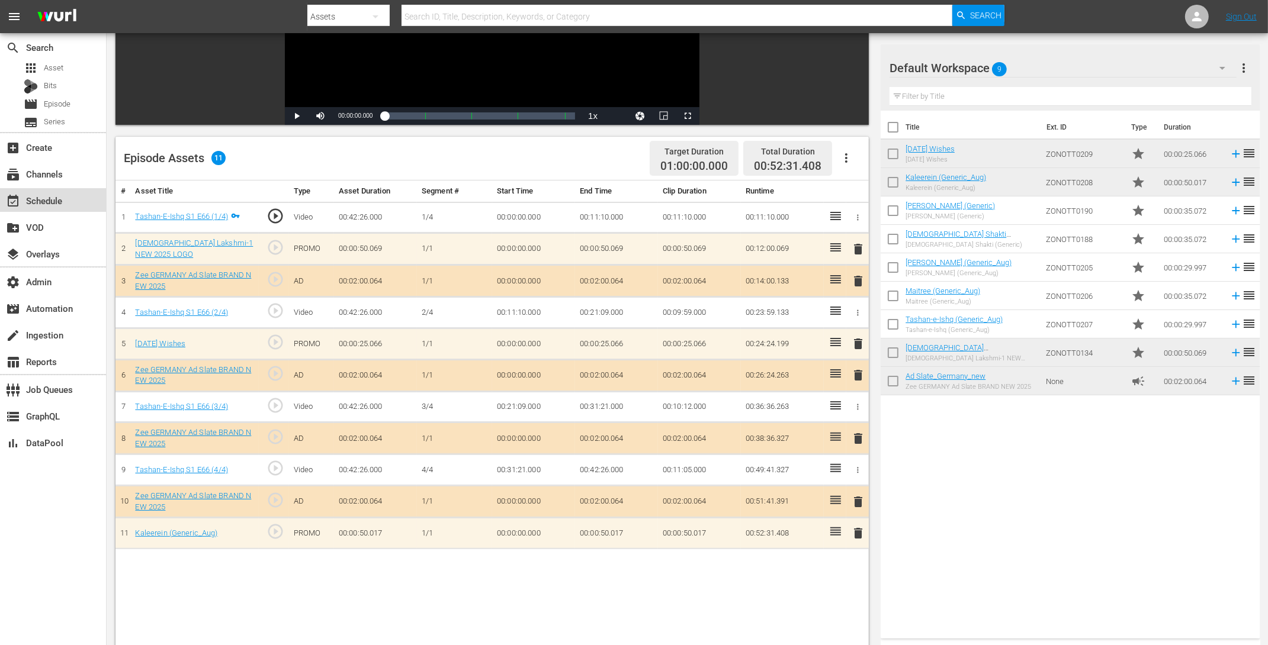
click at [60, 200] on div "event_available Schedule" at bounding box center [33, 199] width 66 height 11
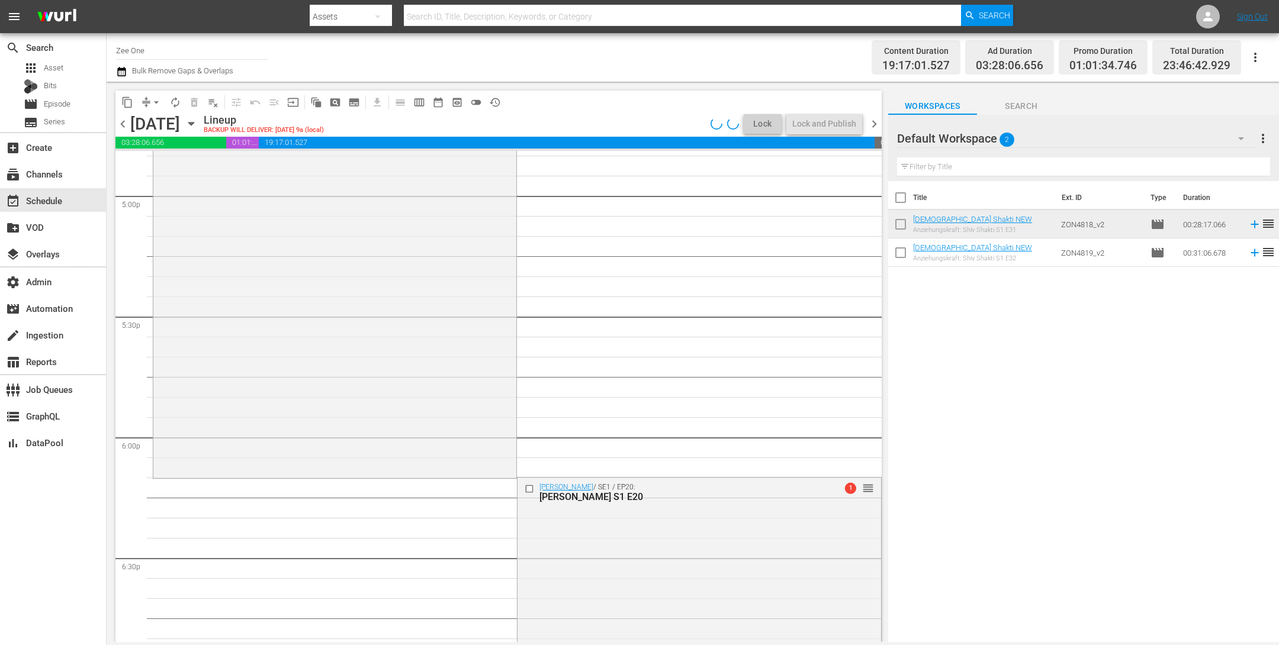
scroll to position [5377, 0]
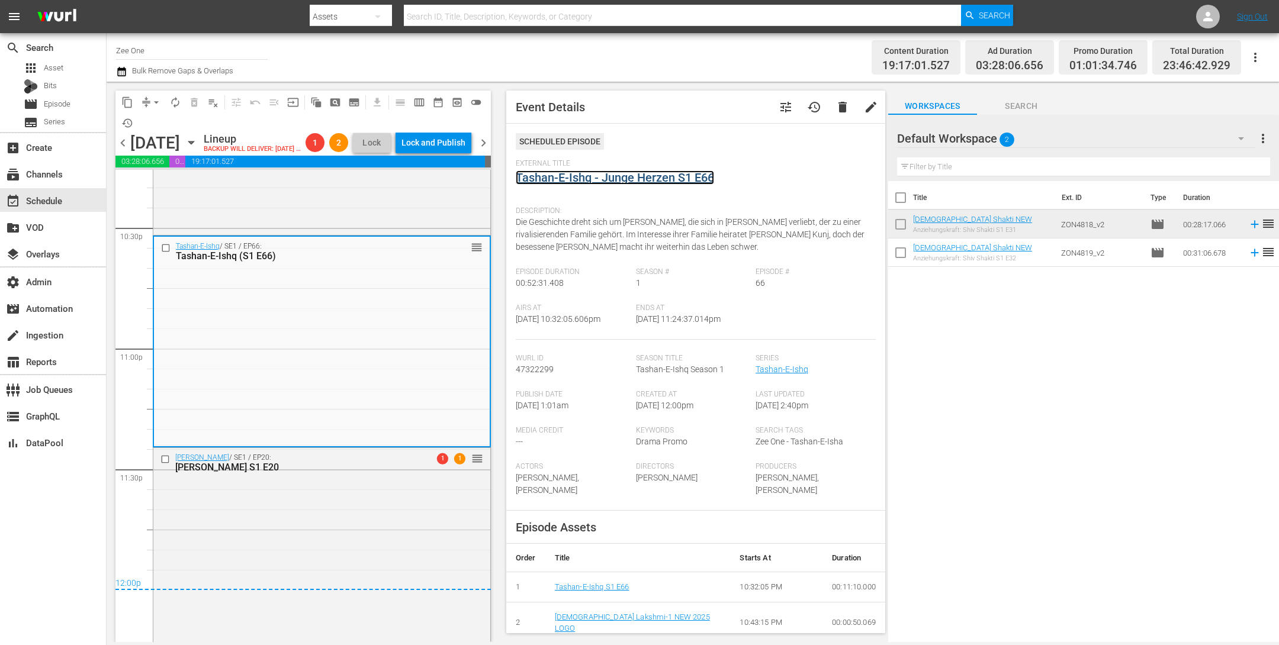
click at [640, 180] on link "Tashan-E-Ishq - Junge Herzen S1 E66" at bounding box center [615, 178] width 198 height 14
click at [361, 204] on div "Lakshmi: Unglückliche Liebe / SE2 / EP112: Lakshmi: Unglückliche Liebe S2 E112 …" at bounding box center [321, 131] width 337 height 204
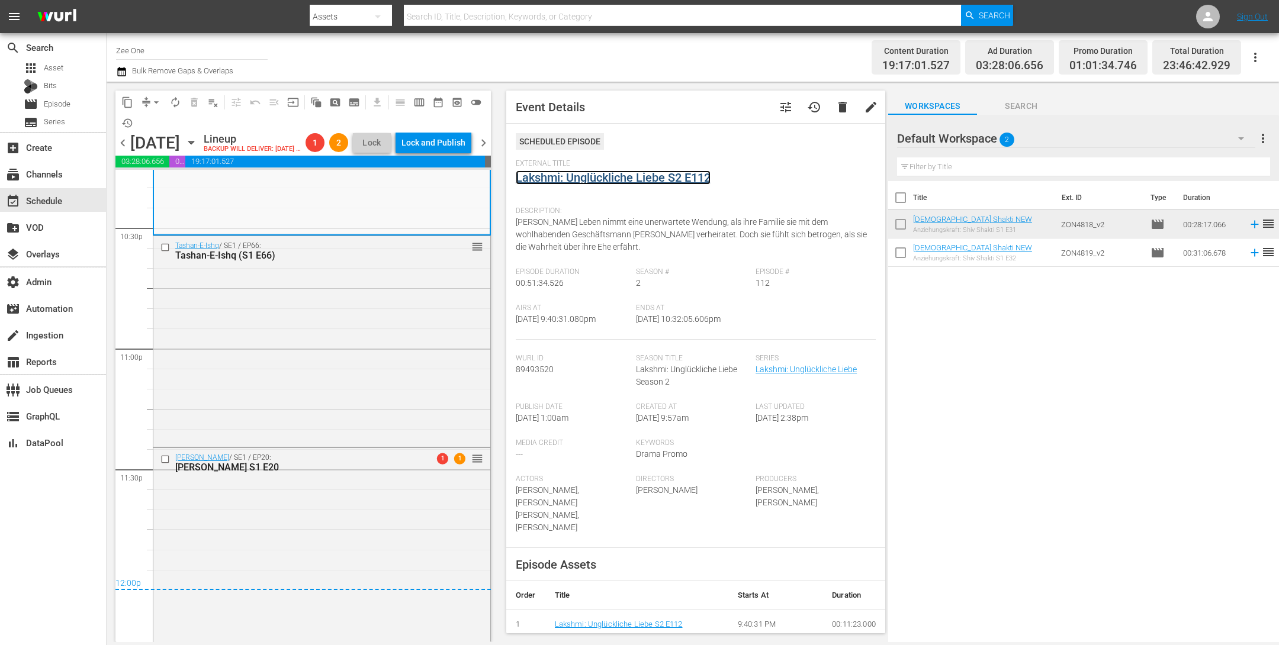
click at [542, 180] on link "Lakshmi: Unglückliche Liebe S2 E112" at bounding box center [613, 178] width 195 height 14
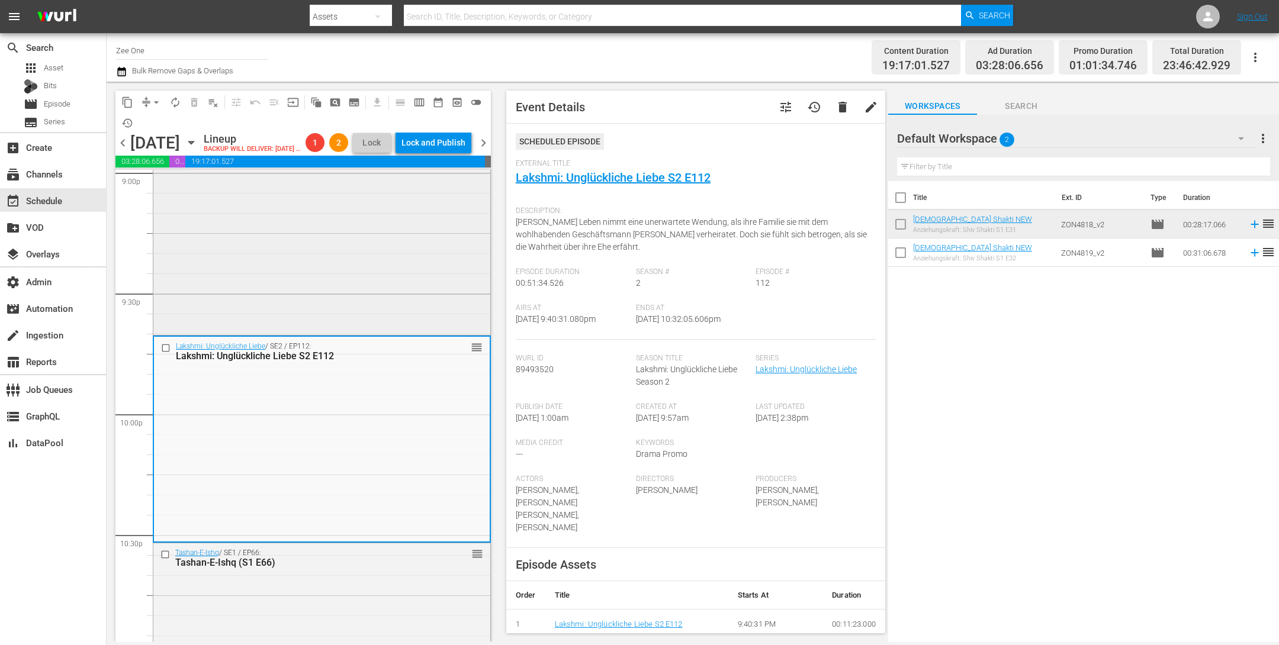
click at [391, 282] on div "Radha Mohan / SE1 / EP20: Radha Mohan S1 E20 reorder" at bounding box center [321, 226] width 337 height 211
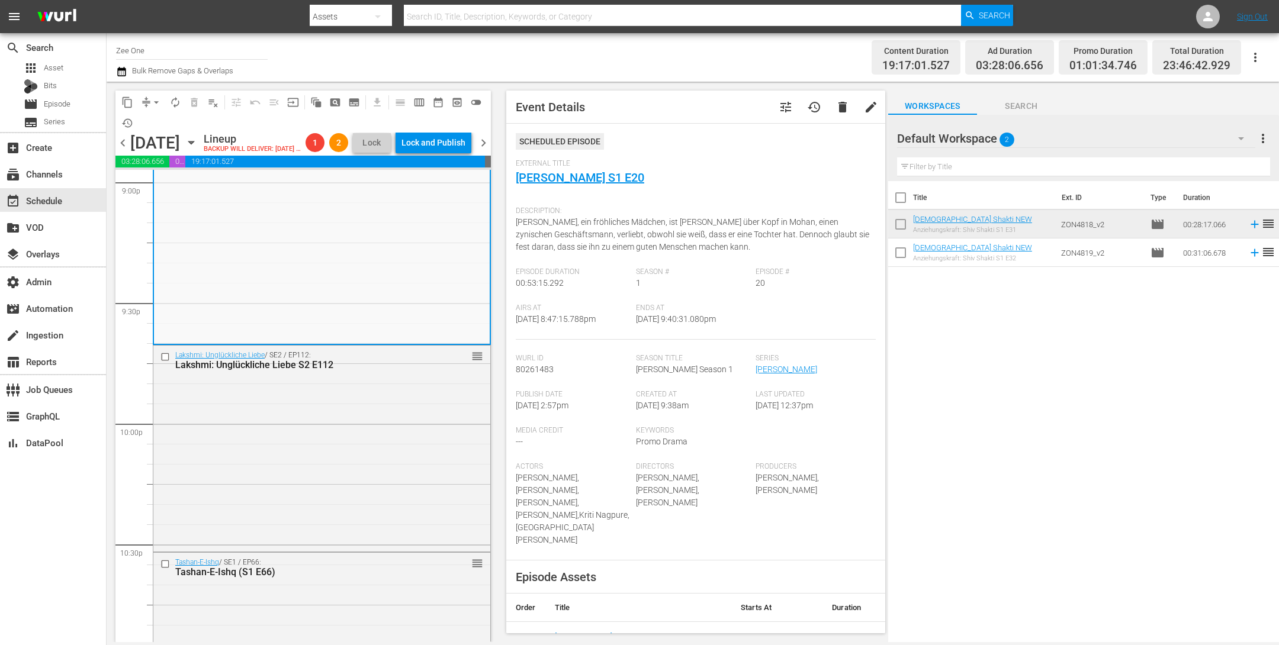
scroll to position [4850, 0]
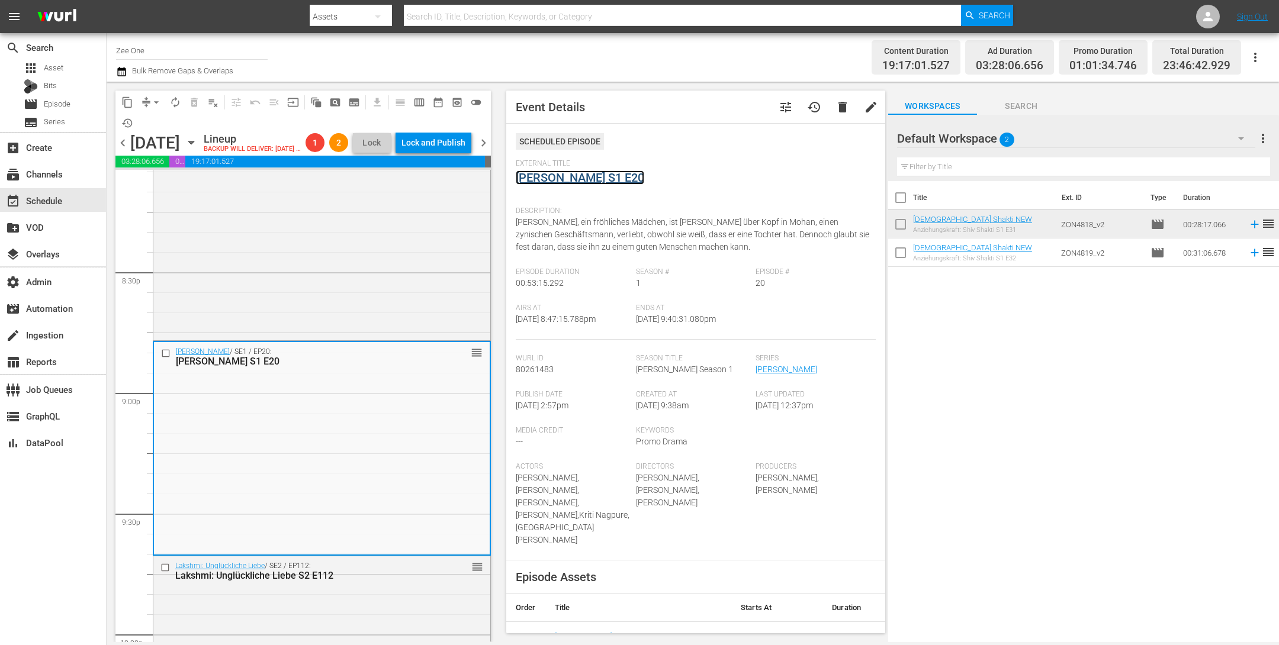
click at [547, 174] on link "[PERSON_NAME] S1 E20" at bounding box center [580, 178] width 128 height 14
click at [153, 104] on span "arrow_drop_down" at bounding box center [156, 103] width 12 height 12
click at [147, 165] on li "Align to End of Previous Day" at bounding box center [157, 165] width 124 height 20
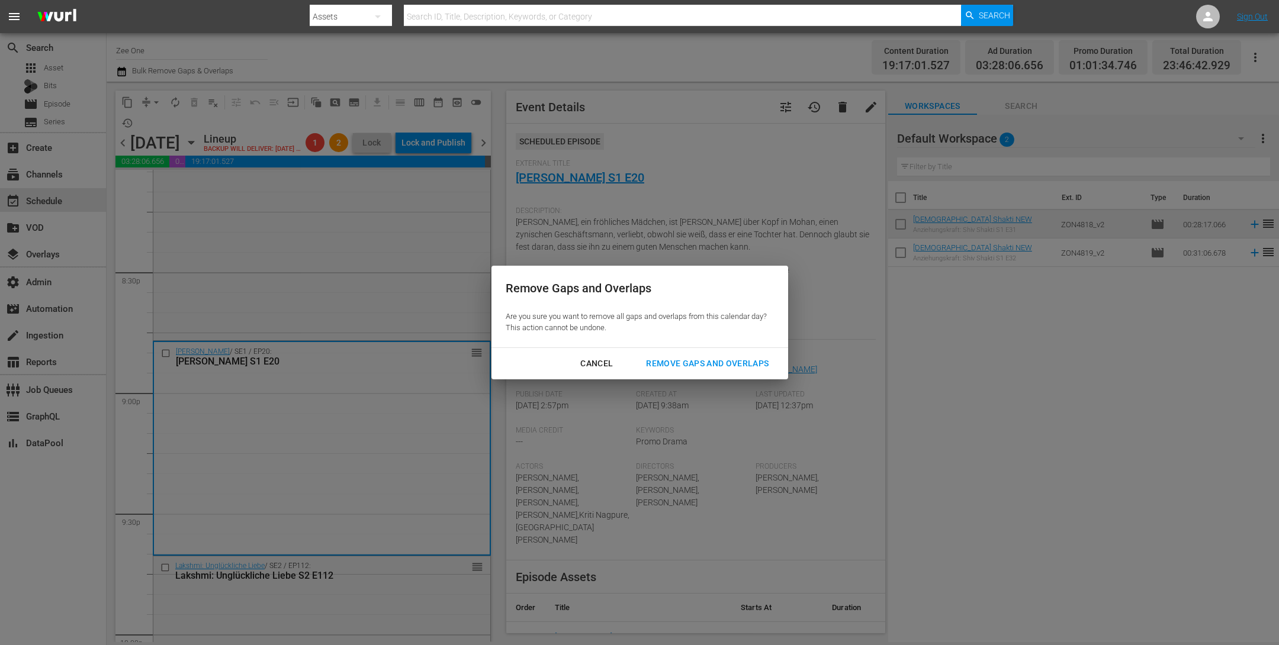
click at [742, 362] on div "Remove Gaps and Overlaps" at bounding box center [707, 363] width 142 height 15
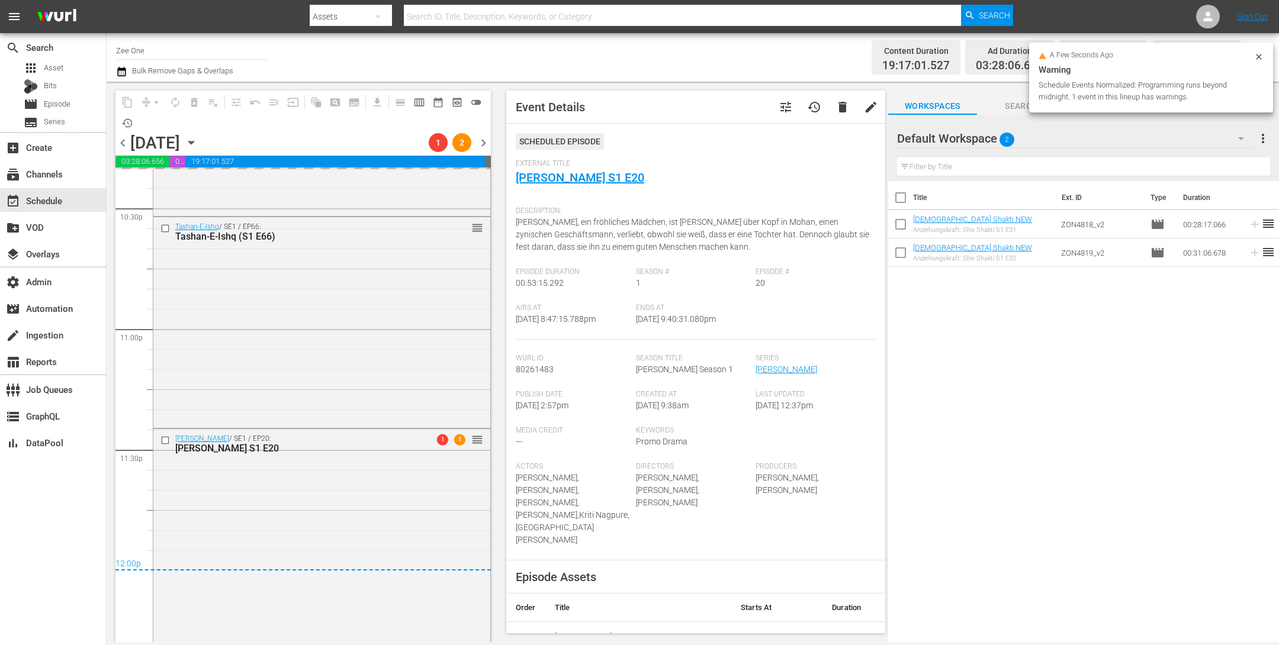
scroll to position [5415, 0]
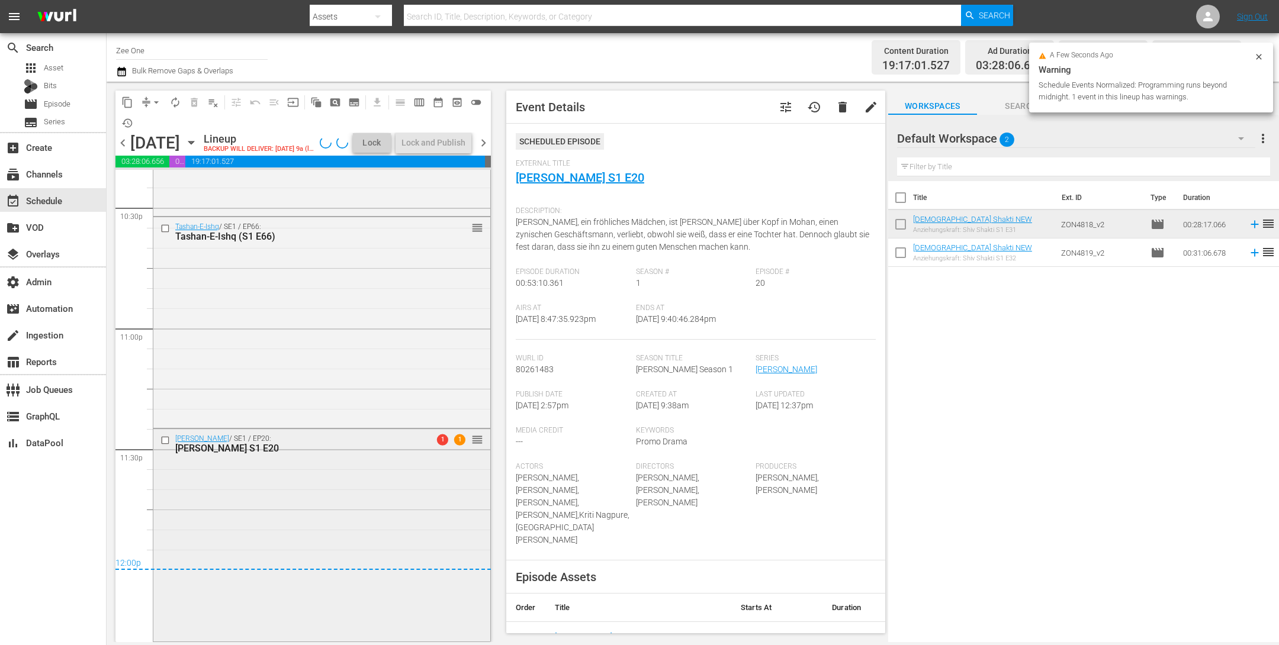
click at [389, 515] on div "Radha Mohan / SE1 / EP20: Radha Mohan S1 E20 1 1 reorder" at bounding box center [321, 534] width 337 height 211
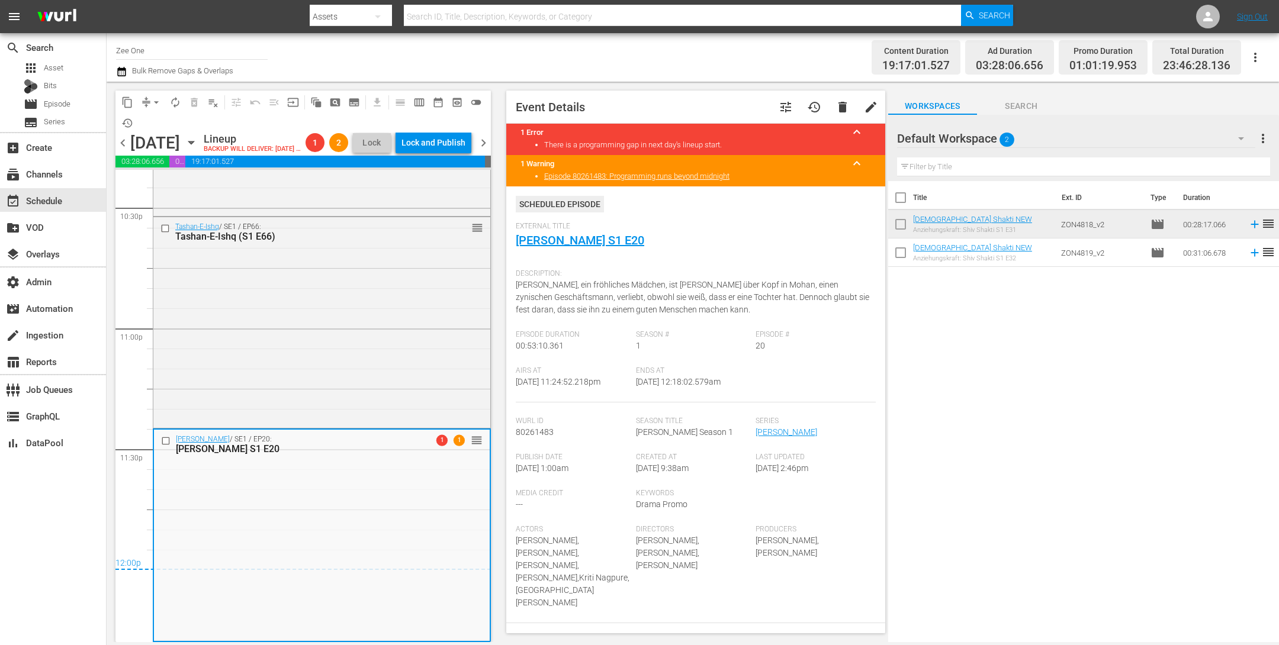
click at [484, 149] on span "chevron_right" at bounding box center [483, 143] width 15 height 15
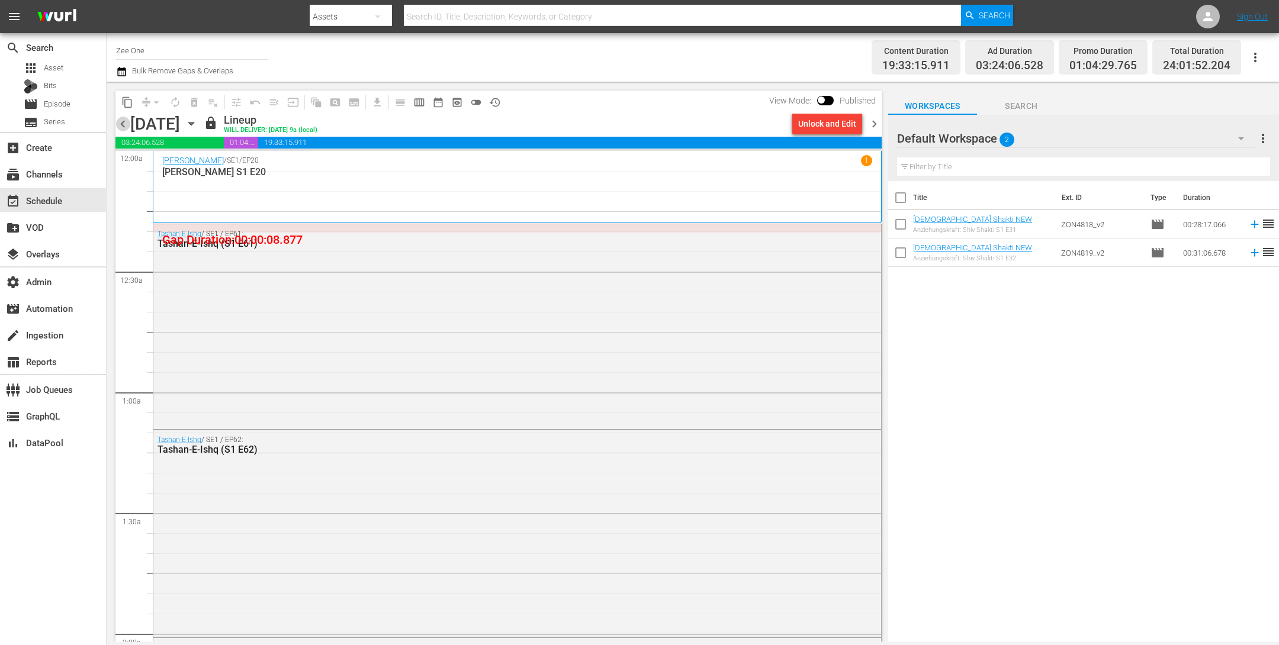
click at [121, 119] on span "chevron_left" at bounding box center [122, 124] width 15 height 15
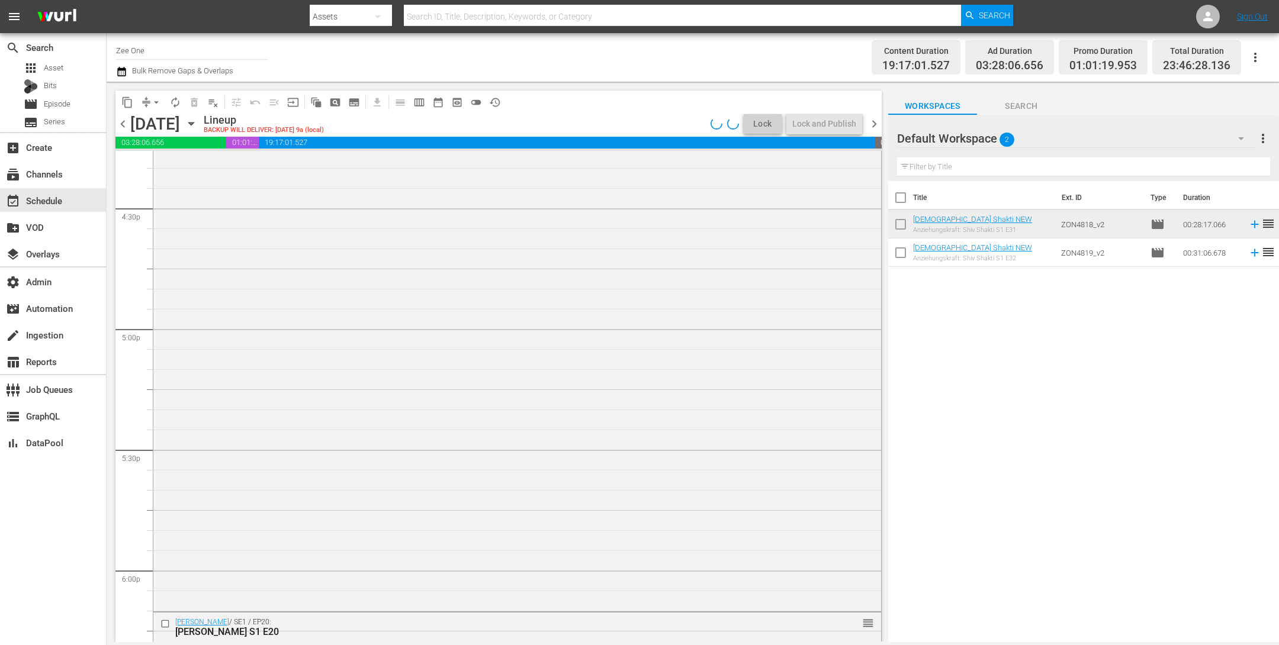
scroll to position [4162, 0]
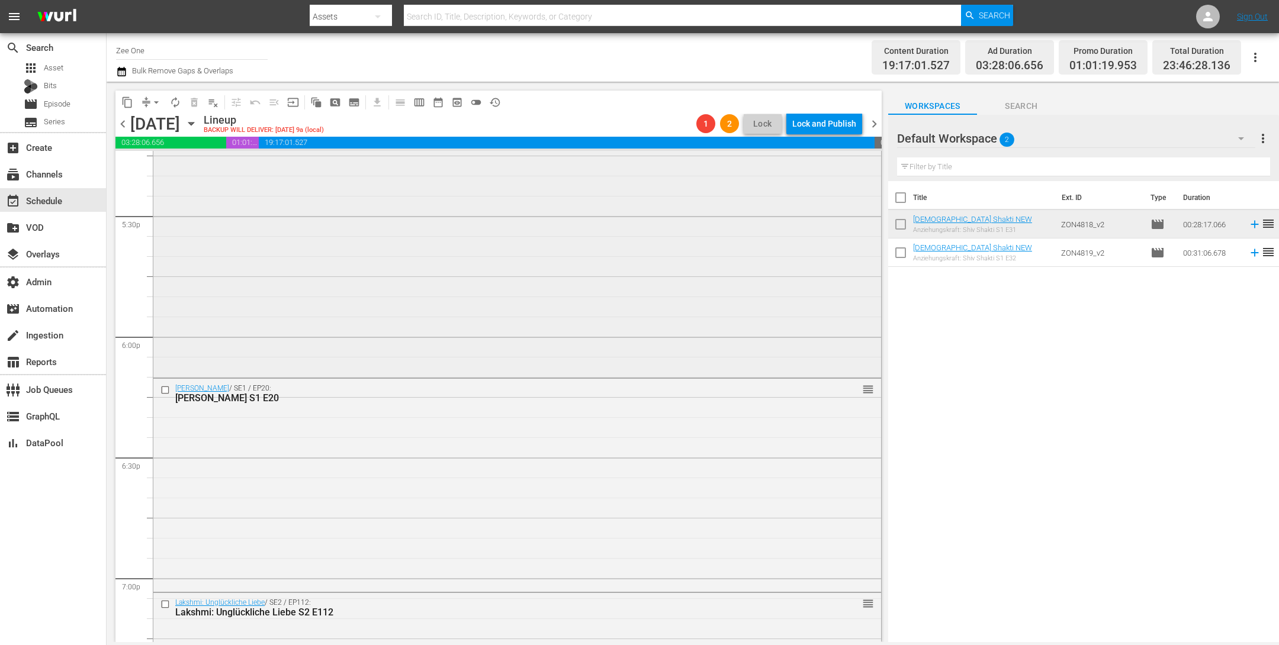
click at [580, 333] on div "A Flying Jatt reorder" at bounding box center [517, 121] width 728 height 508
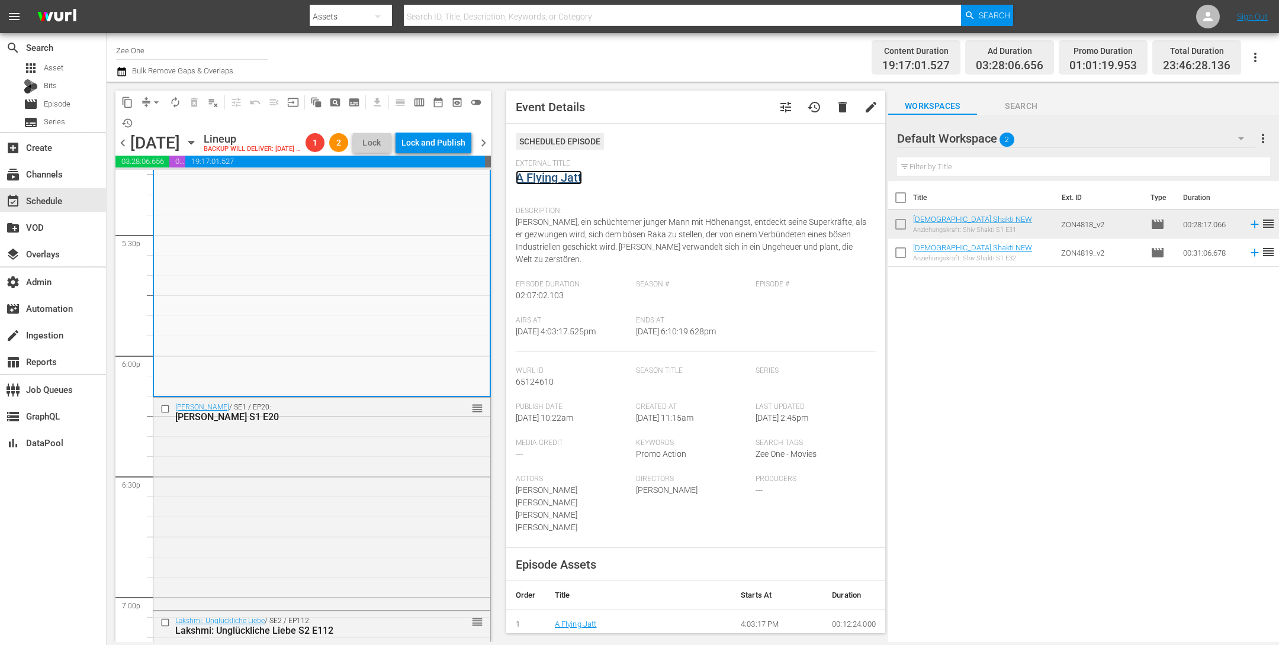
click at [551, 179] on link "A Flying Jatt" at bounding box center [549, 178] width 66 height 14
click at [154, 105] on span "arrow_drop_down" at bounding box center [156, 103] width 12 height 12
click at [158, 165] on li "Align to End of Previous Day" at bounding box center [157, 165] width 124 height 20
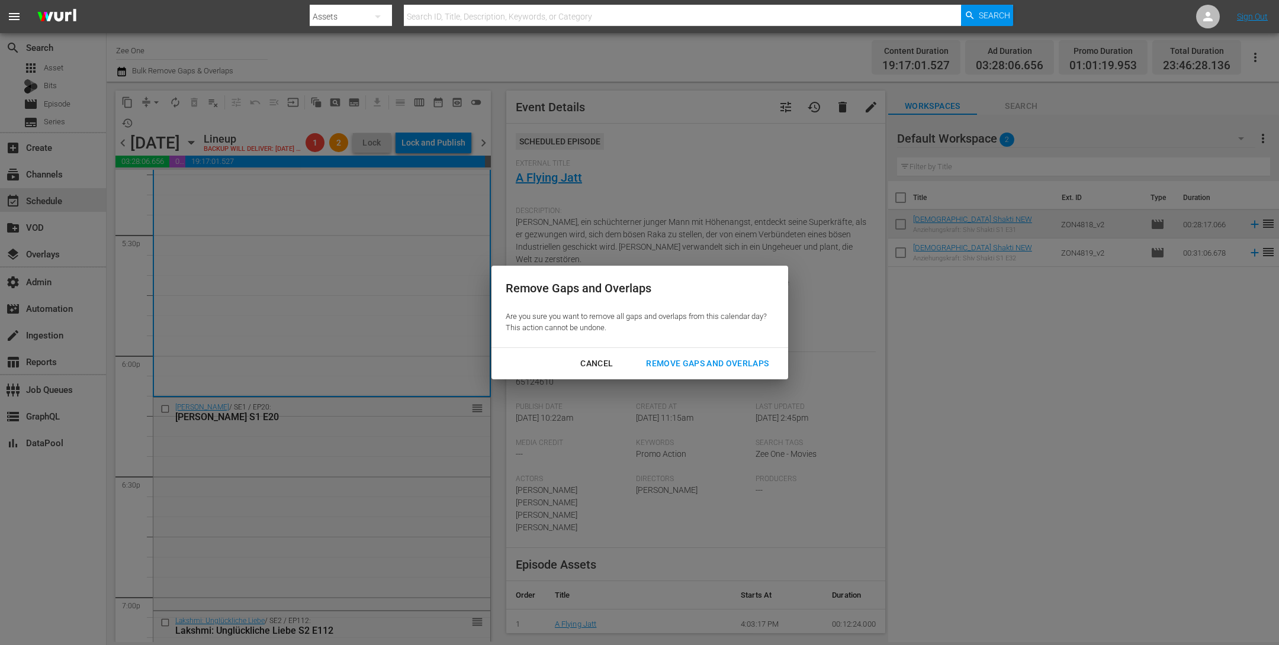
click at [694, 359] on div "Remove Gaps and Overlaps" at bounding box center [707, 363] width 142 height 15
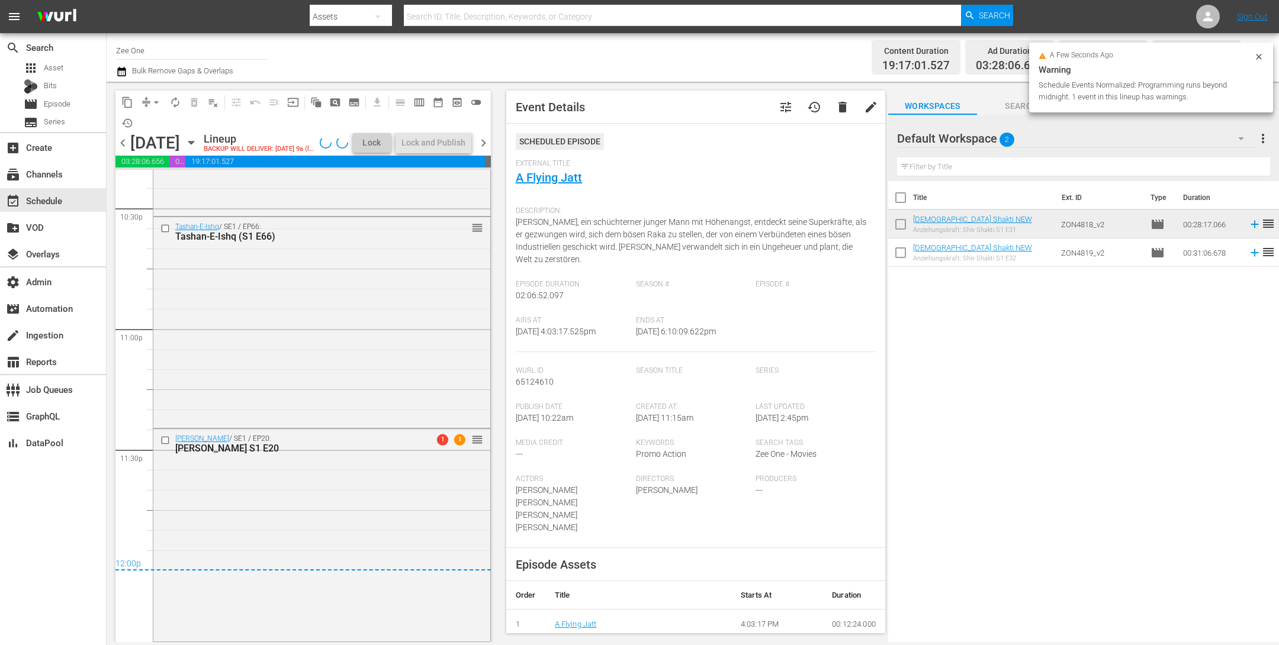
scroll to position [5415, 0]
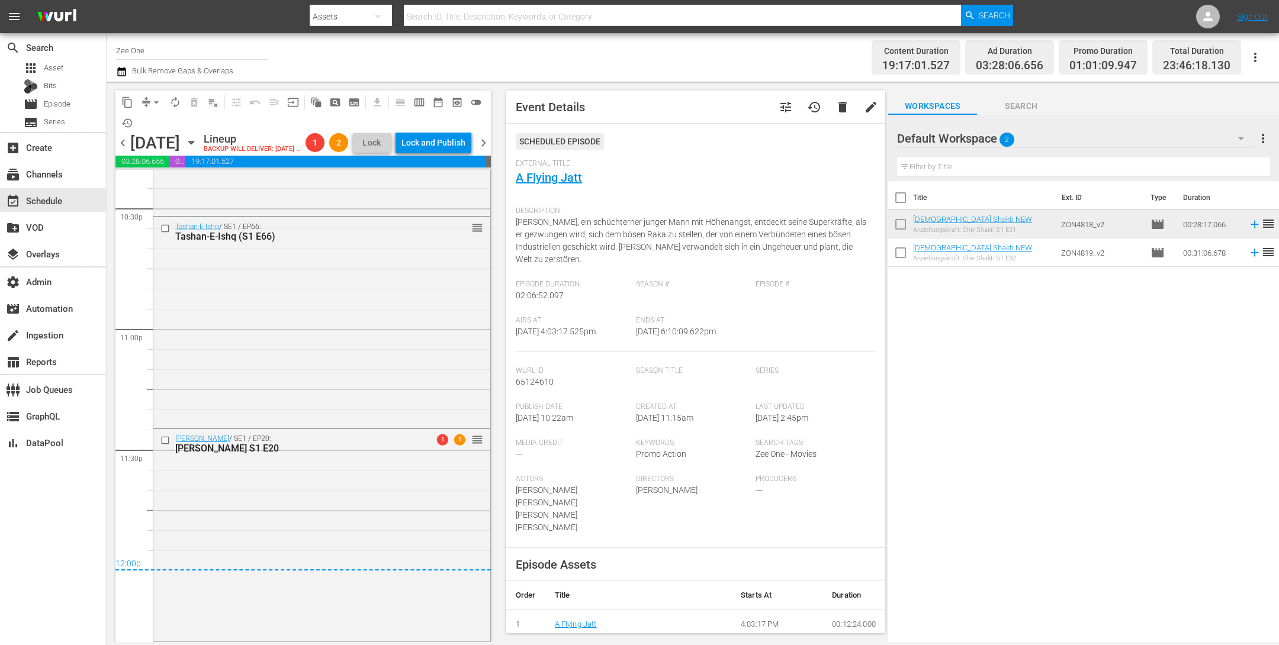
click at [488, 150] on span "chevron_right" at bounding box center [483, 143] width 15 height 15
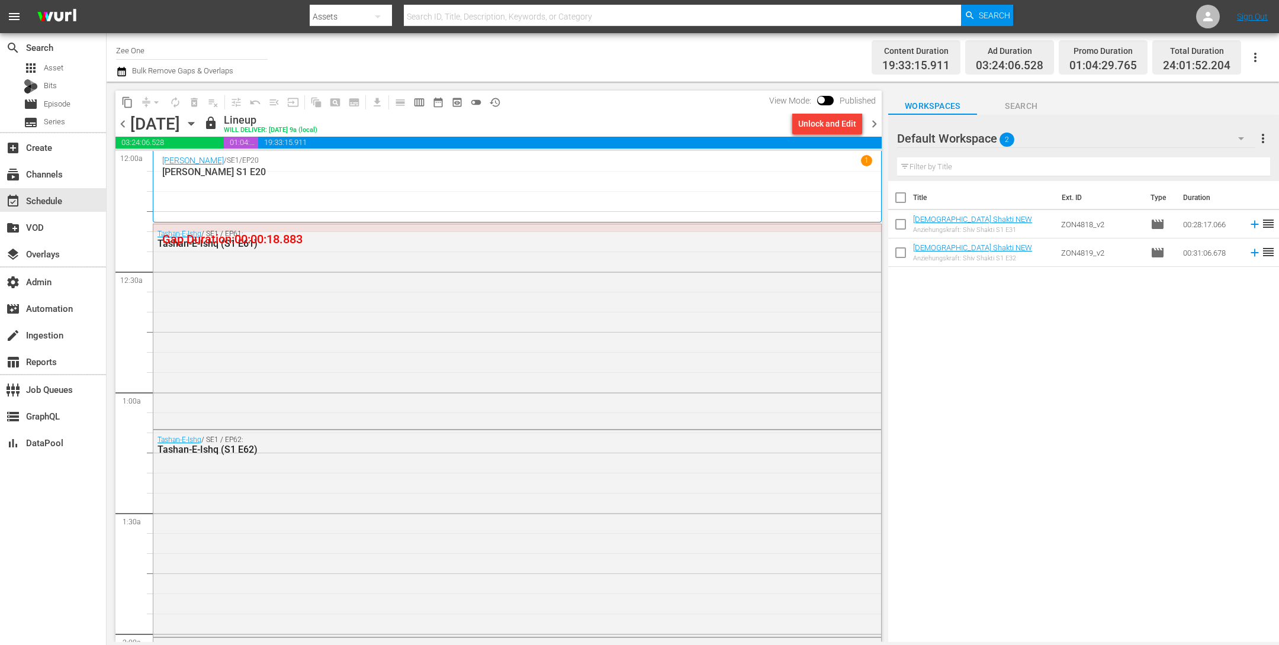
click at [122, 125] on span "chevron_left" at bounding box center [122, 124] width 15 height 15
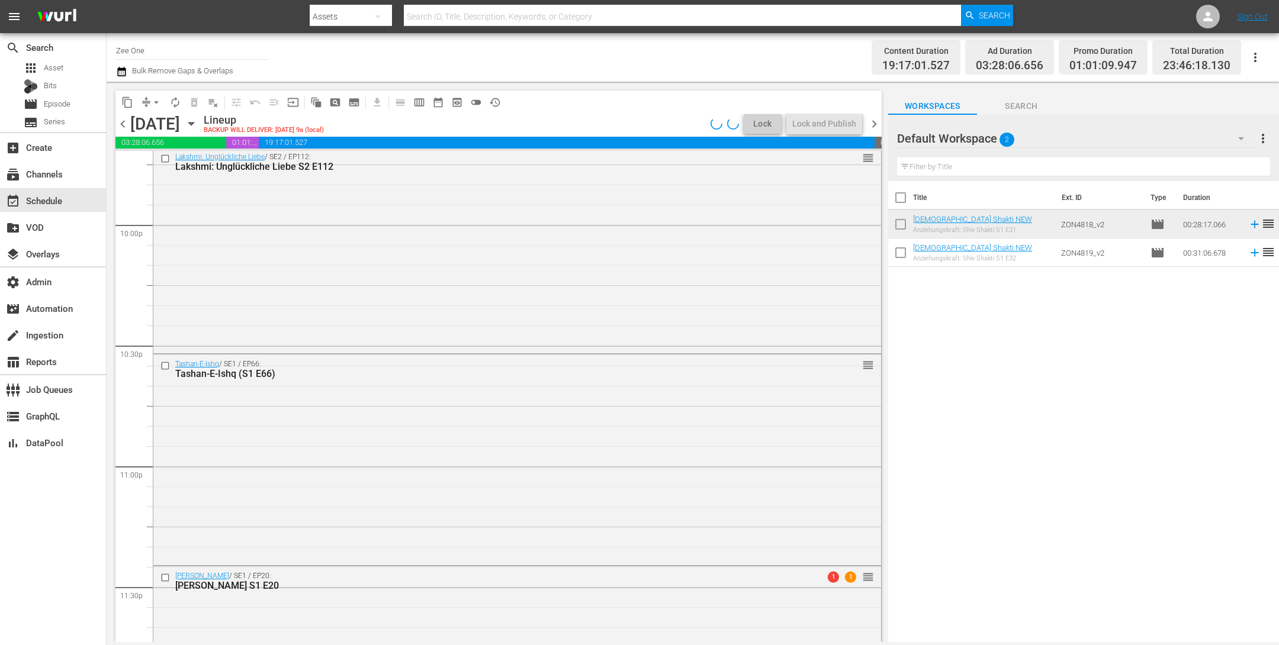
scroll to position [5377, 0]
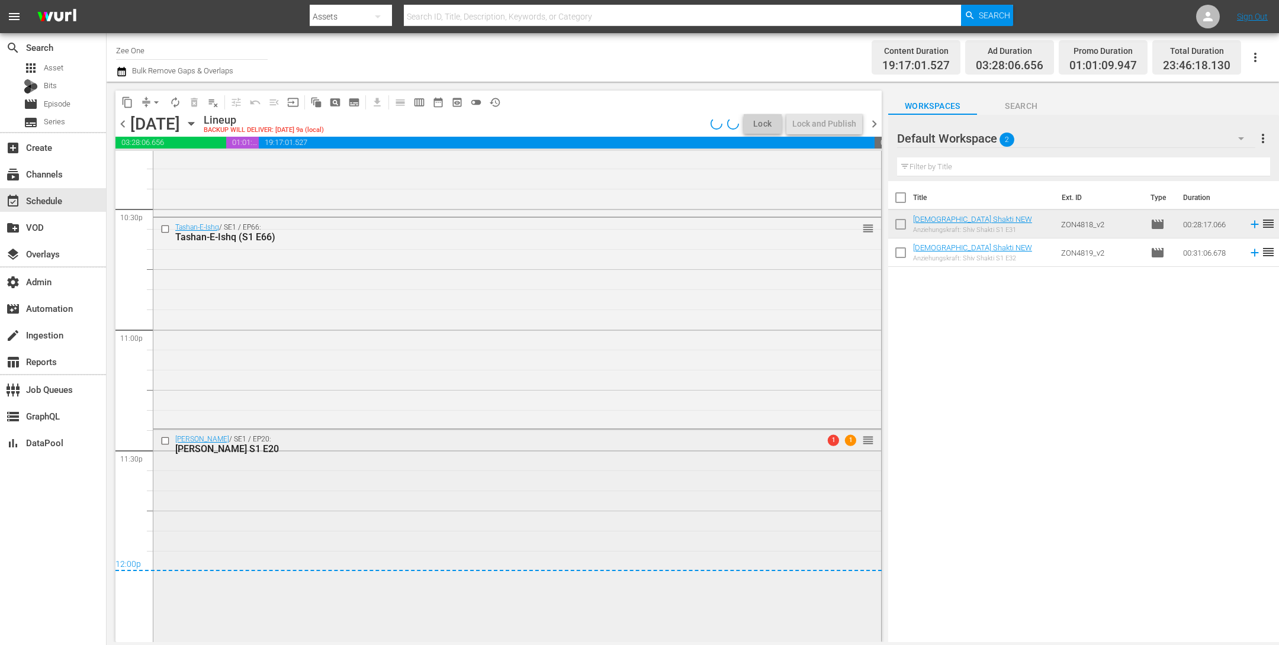
click at [495, 520] on div "Radha Mohan / SE1 / EP20: Radha Mohan S1 E20 1 1 reorder" at bounding box center [517, 535] width 728 height 211
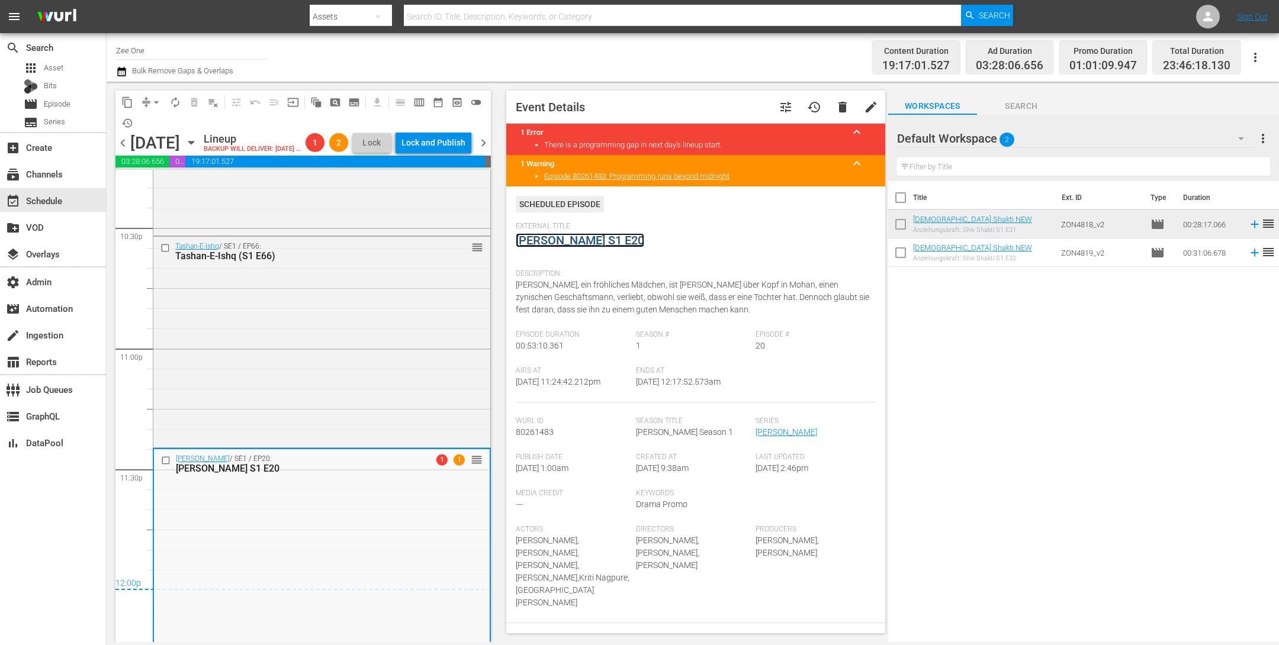
click at [557, 236] on link "[PERSON_NAME] S1 E20" at bounding box center [580, 240] width 128 height 14
click at [155, 104] on span "arrow_drop_down" at bounding box center [156, 103] width 12 height 12
click at [155, 169] on li "Align to End of Previous Day" at bounding box center [157, 165] width 124 height 20
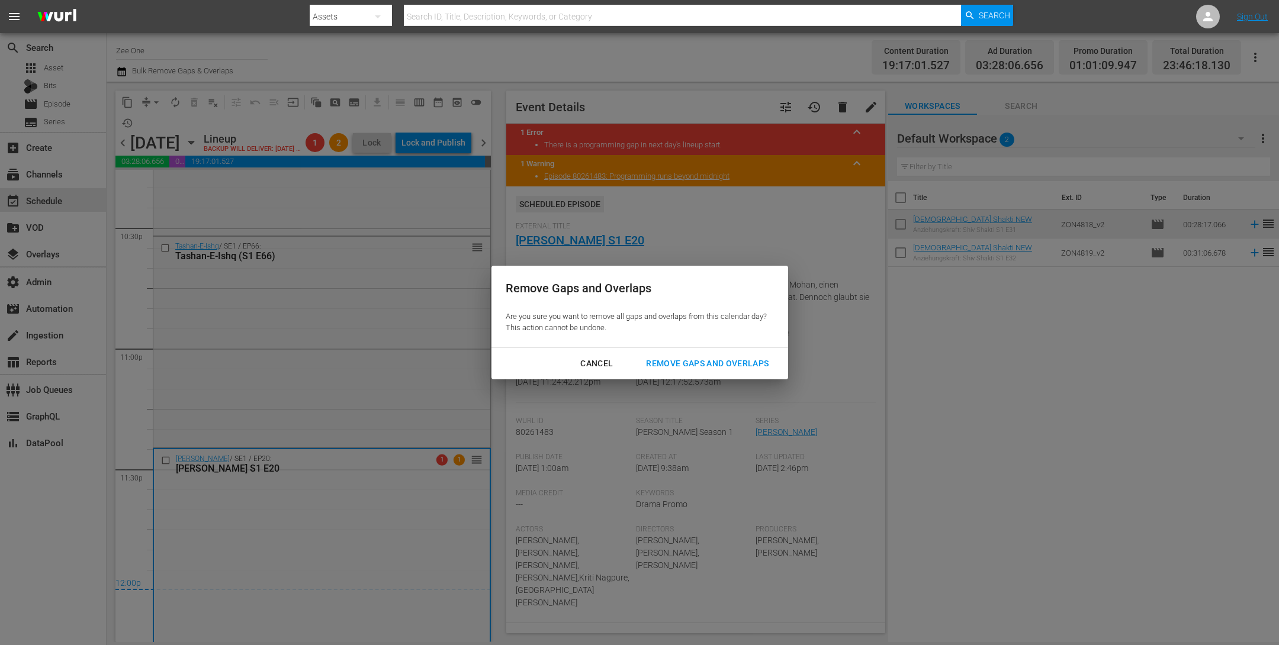
click at [655, 368] on div "Remove Gaps and Overlaps" at bounding box center [707, 363] width 142 height 15
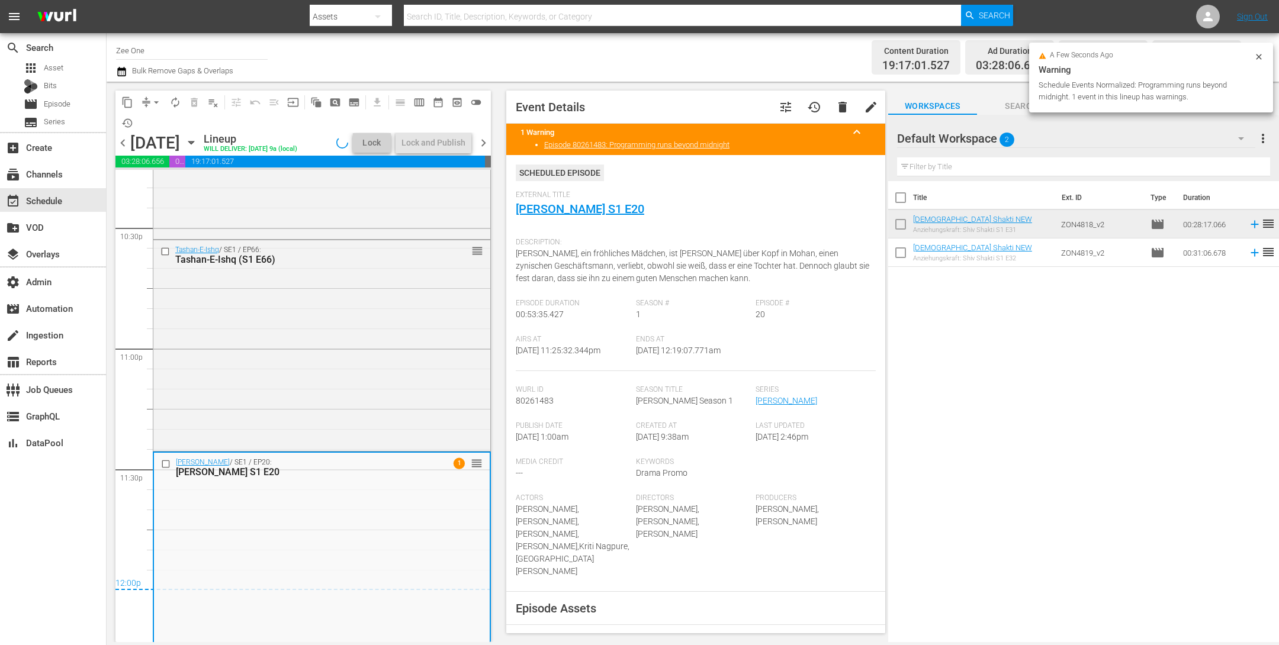
scroll to position [5357, 0]
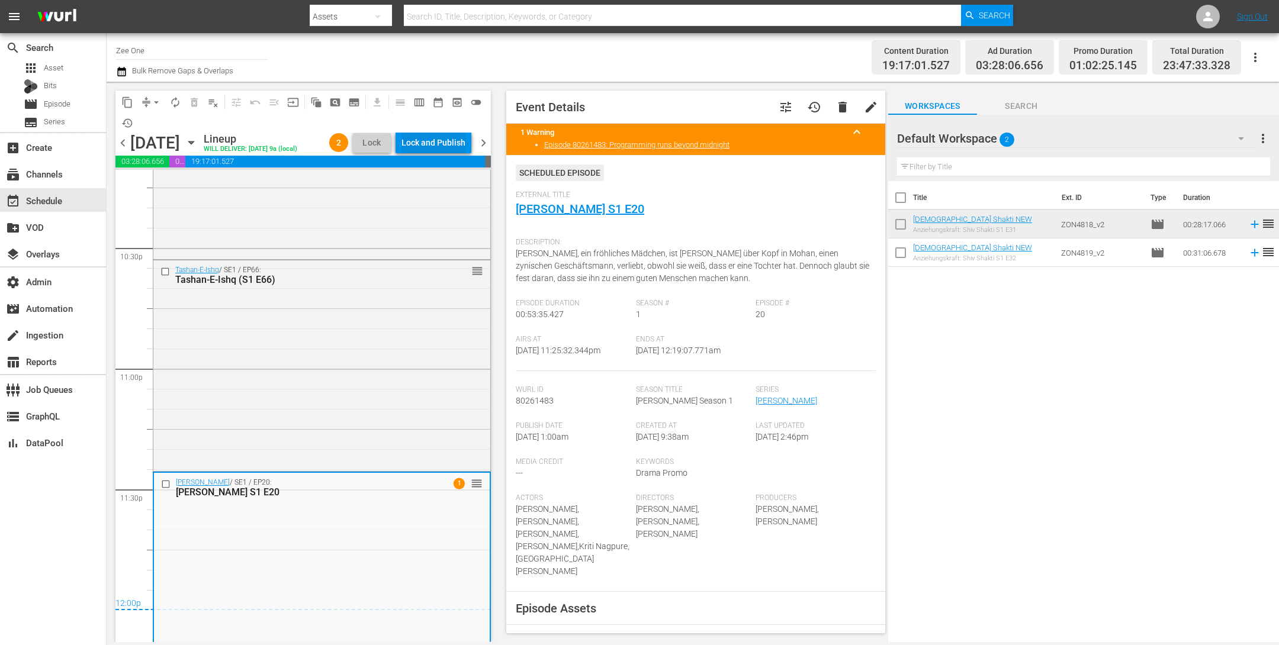
click at [433, 144] on div "Lock and Publish" at bounding box center [433, 142] width 64 height 21
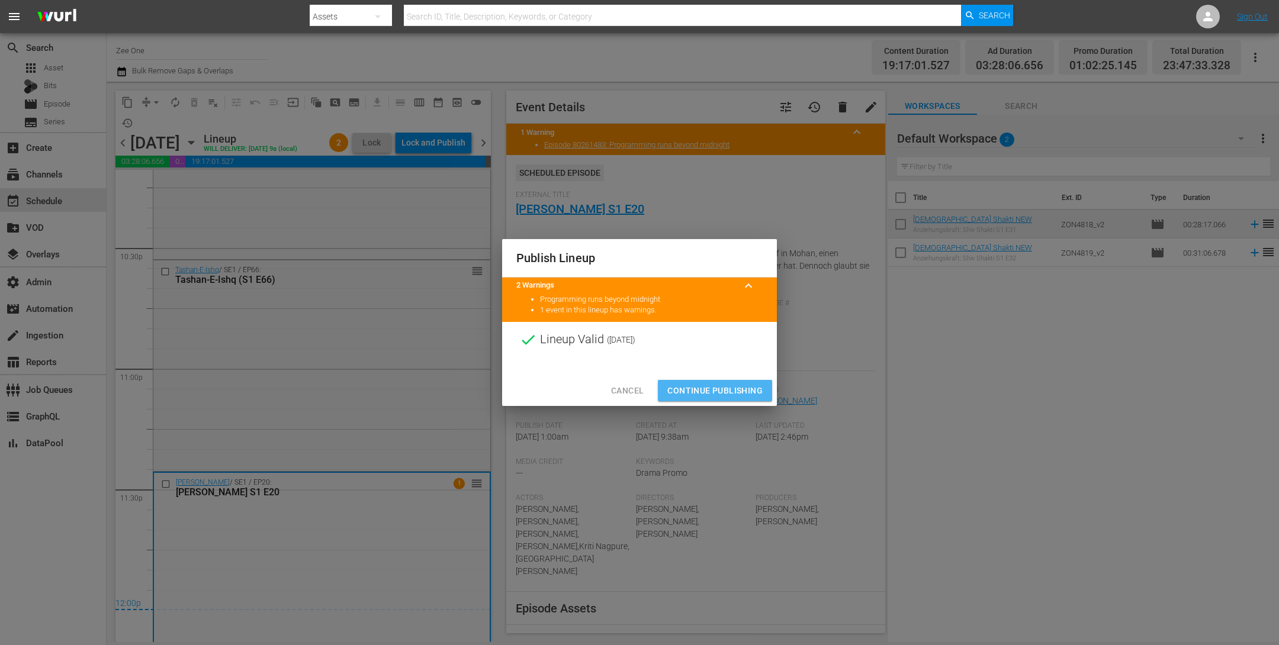
click at [712, 385] on span "Continue Publishing" at bounding box center [714, 391] width 95 height 15
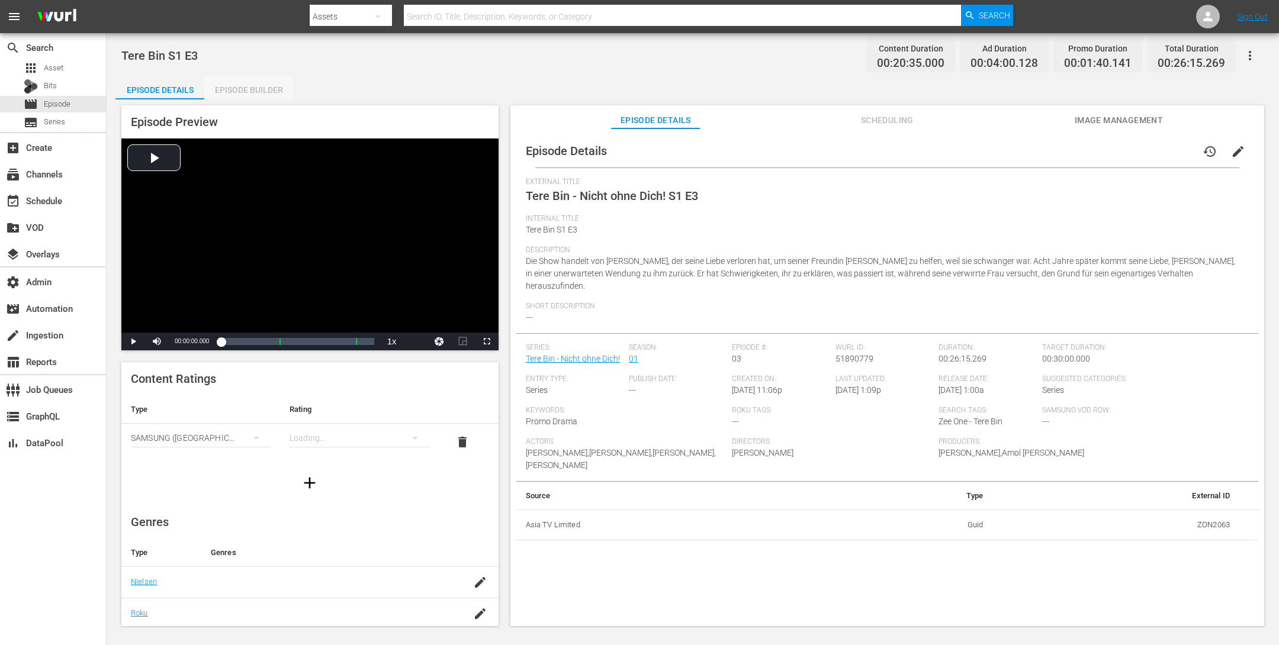
click at [244, 88] on div "Episode Builder" at bounding box center [248, 90] width 89 height 28
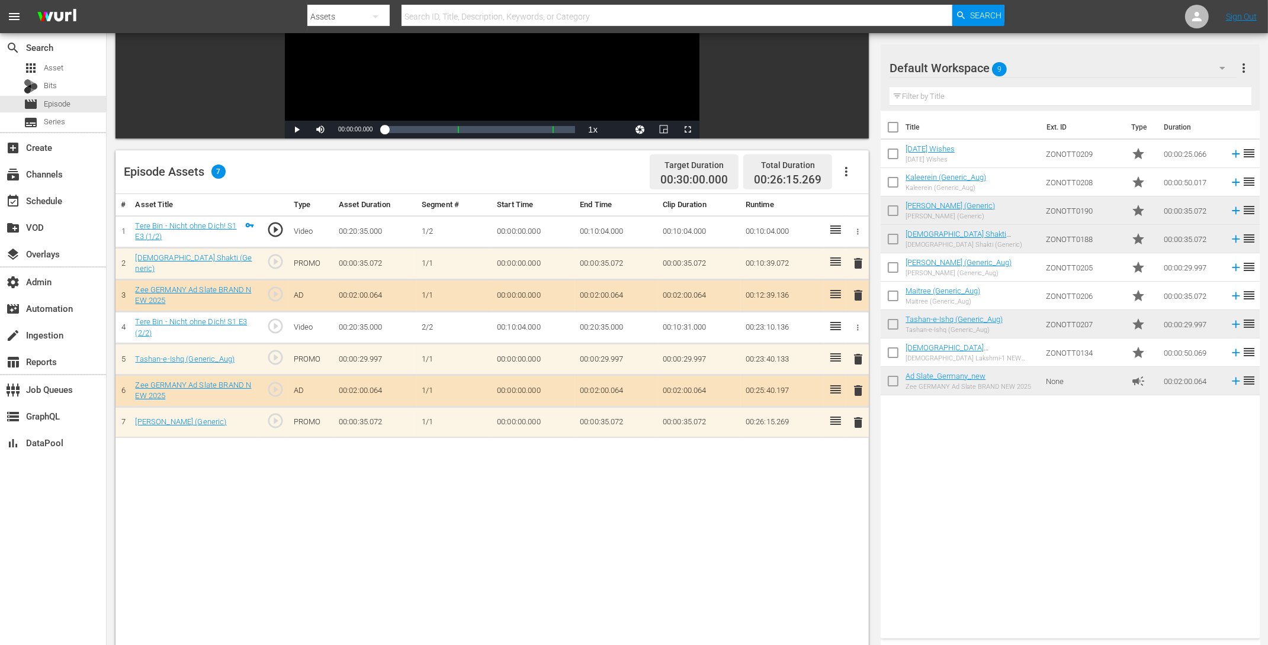
scroll to position [201, 0]
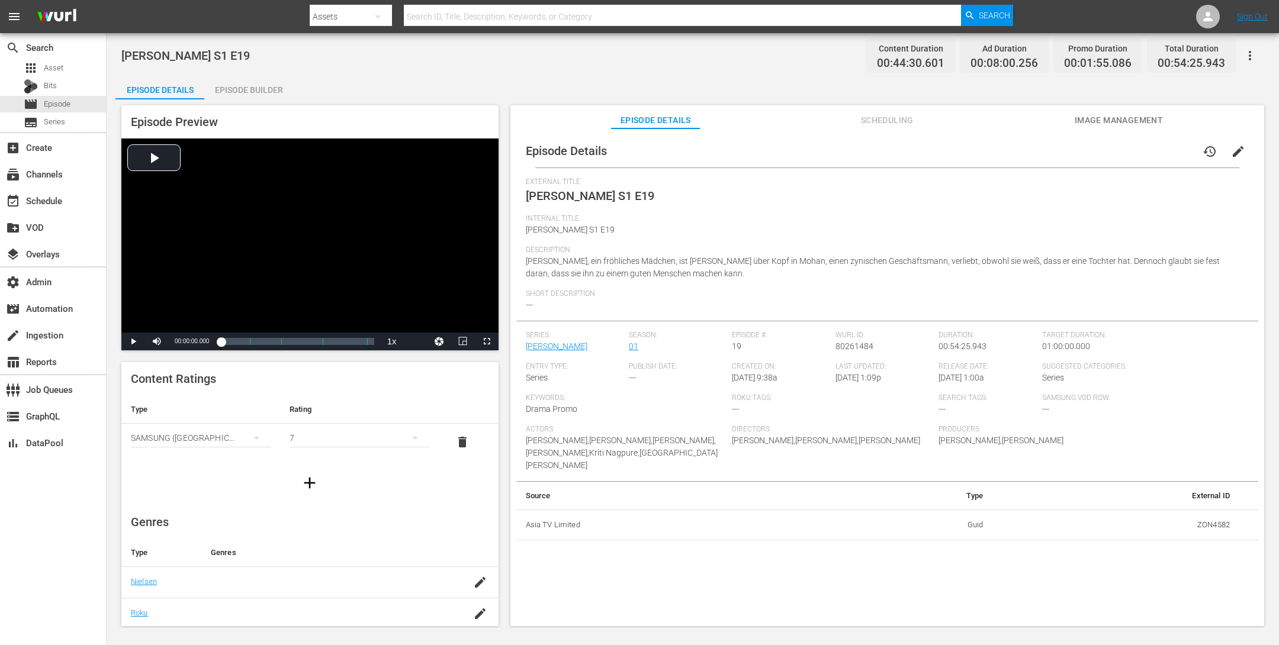
click at [260, 89] on div "Episode Builder" at bounding box center [248, 90] width 89 height 28
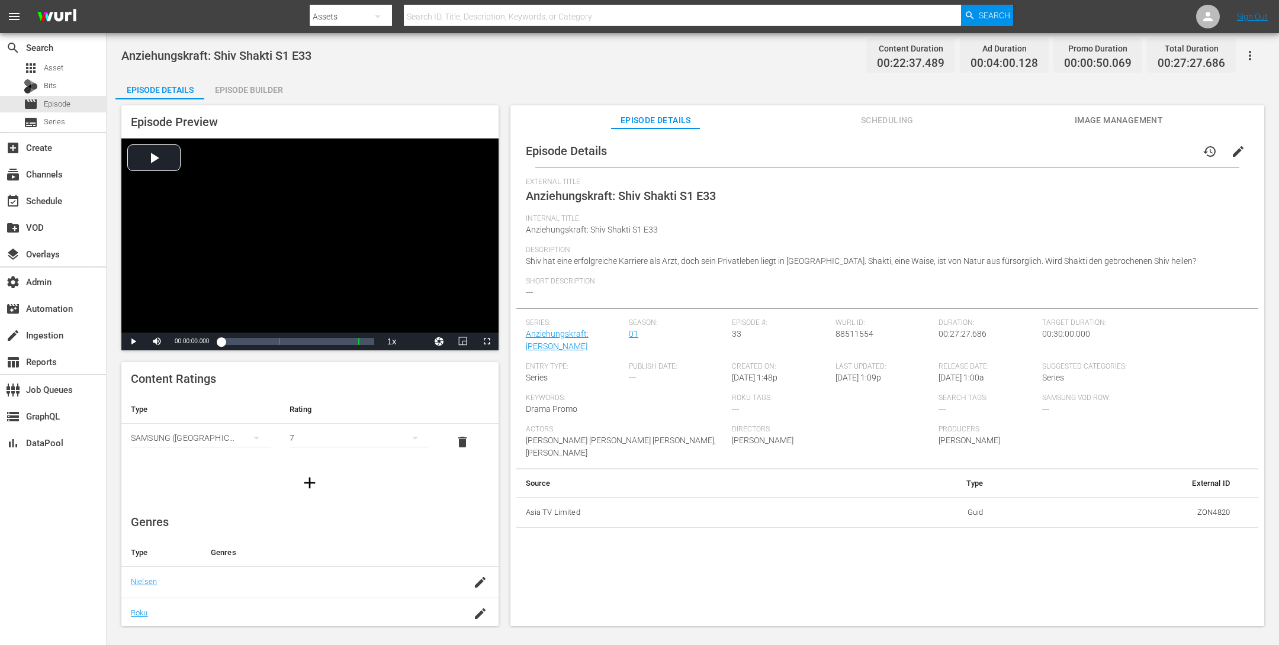
click at [231, 96] on div "Episode Builder" at bounding box center [248, 90] width 89 height 28
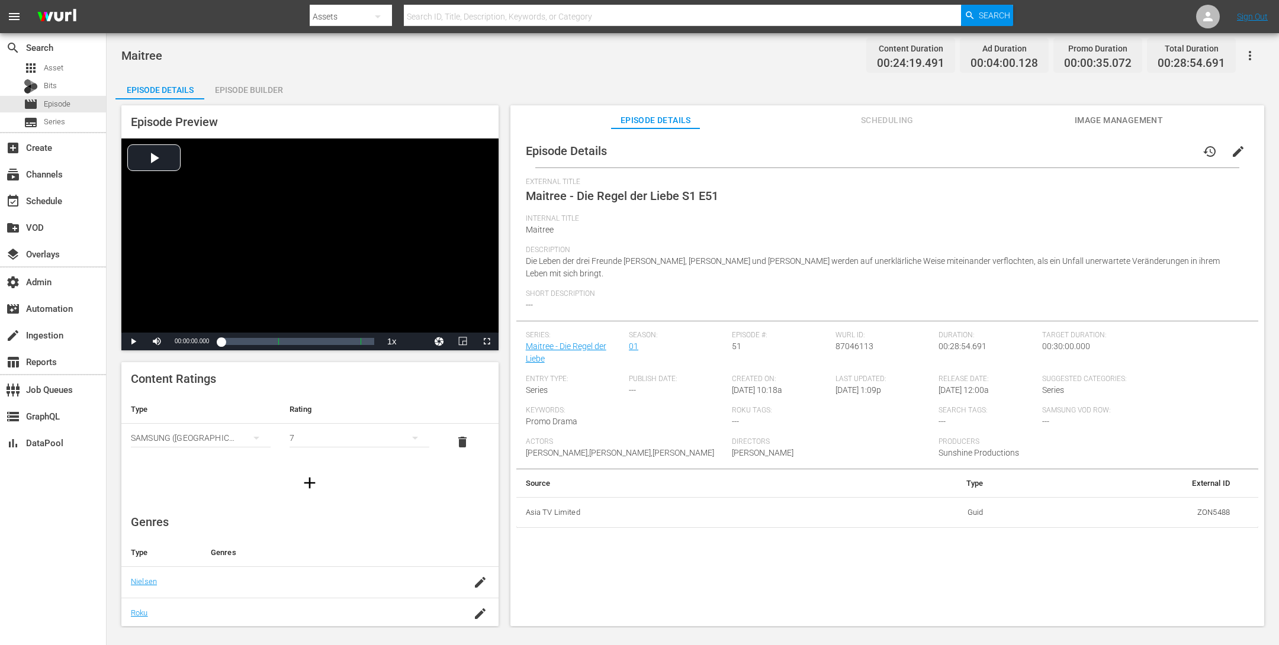
click at [276, 91] on div "Episode Builder" at bounding box center [248, 90] width 89 height 28
click at [236, 86] on div "Episode Builder" at bounding box center [248, 90] width 89 height 28
click at [254, 97] on div "Episode Builder" at bounding box center [248, 90] width 89 height 28
click at [258, 83] on div "Episode Builder" at bounding box center [248, 90] width 89 height 28
click at [252, 83] on div "Episode Builder" at bounding box center [248, 90] width 89 height 28
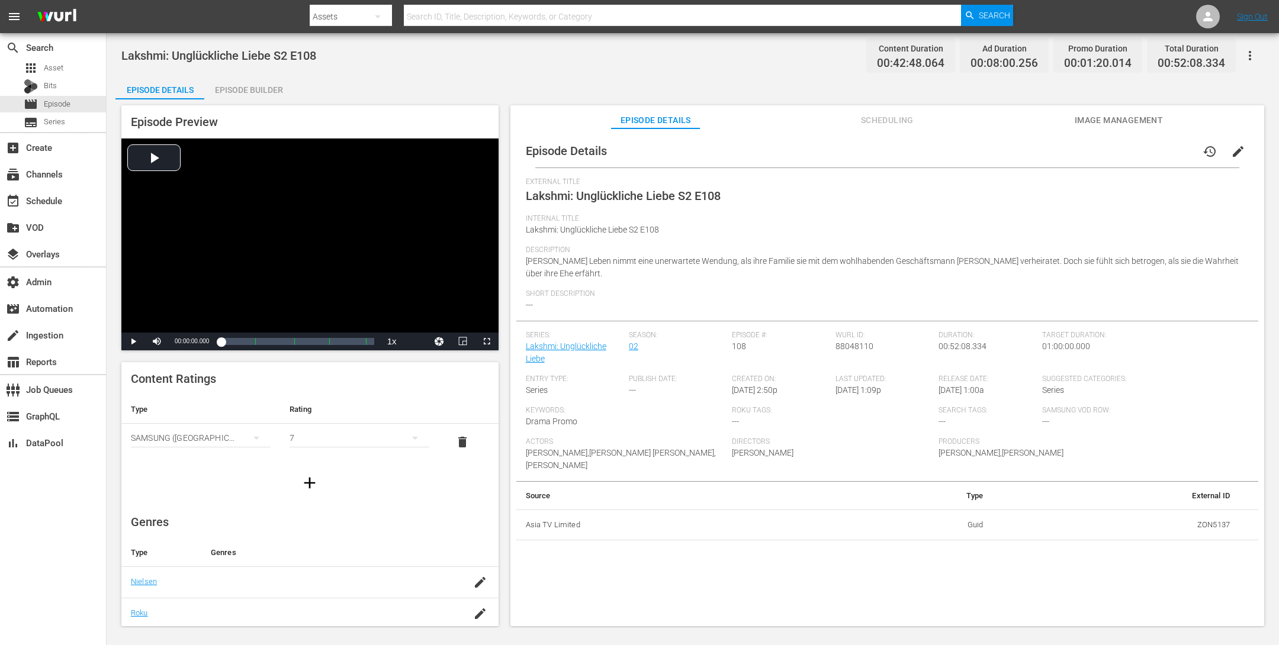
click at [262, 91] on div "Episode Builder" at bounding box center [248, 90] width 89 height 28
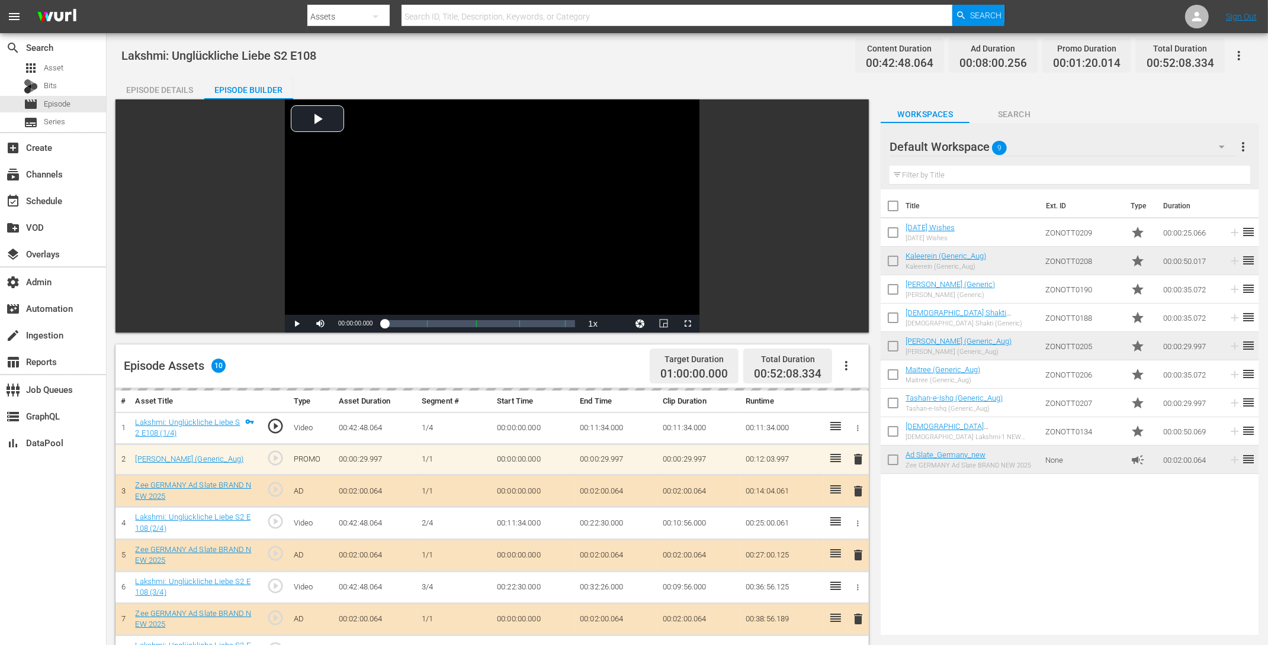
click at [661, 516] on td "00:10:56.000" at bounding box center [699, 523] width 83 height 32
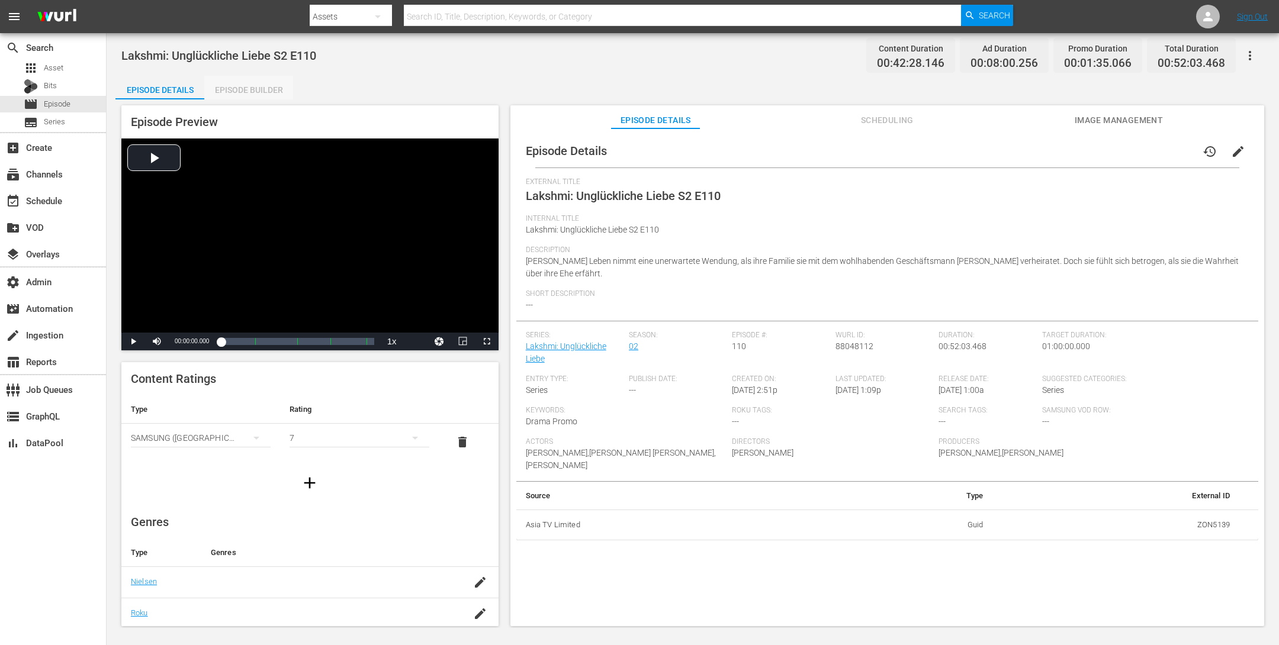
click at [245, 92] on div "Episode Builder" at bounding box center [248, 90] width 89 height 28
click at [250, 88] on div "Episode Builder" at bounding box center [248, 90] width 89 height 28
click at [265, 86] on div "Episode Builder" at bounding box center [248, 90] width 89 height 28
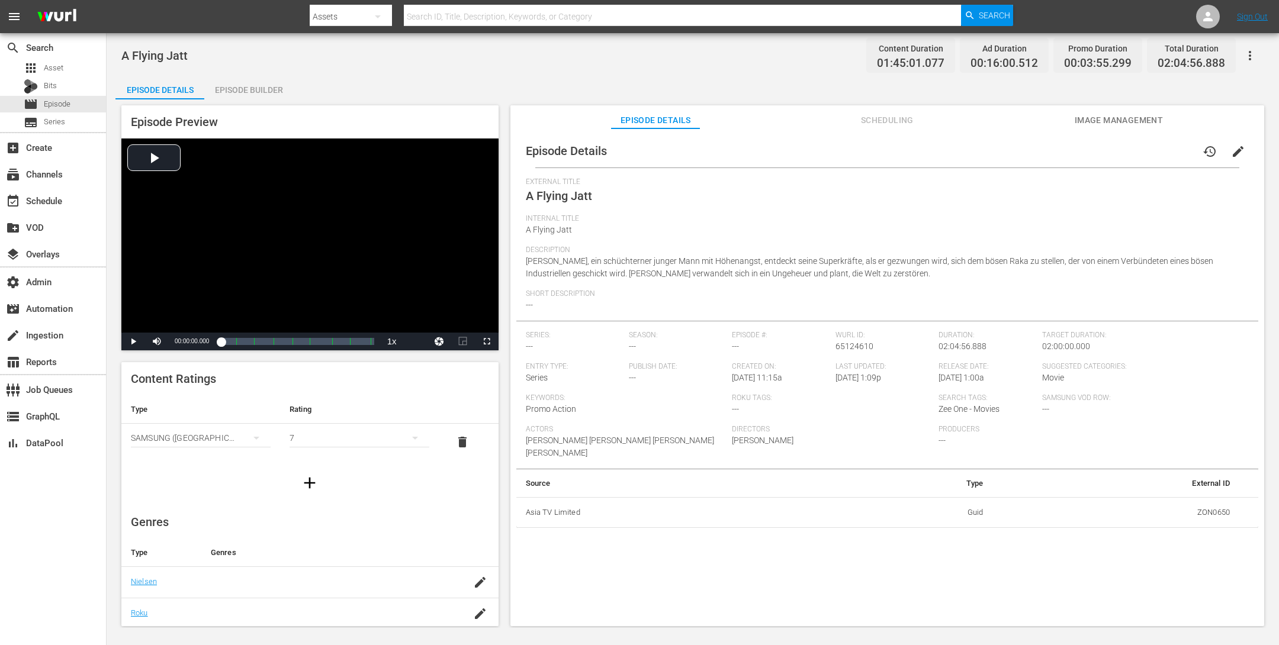
click at [245, 85] on div "Episode Builder" at bounding box center [248, 90] width 89 height 28
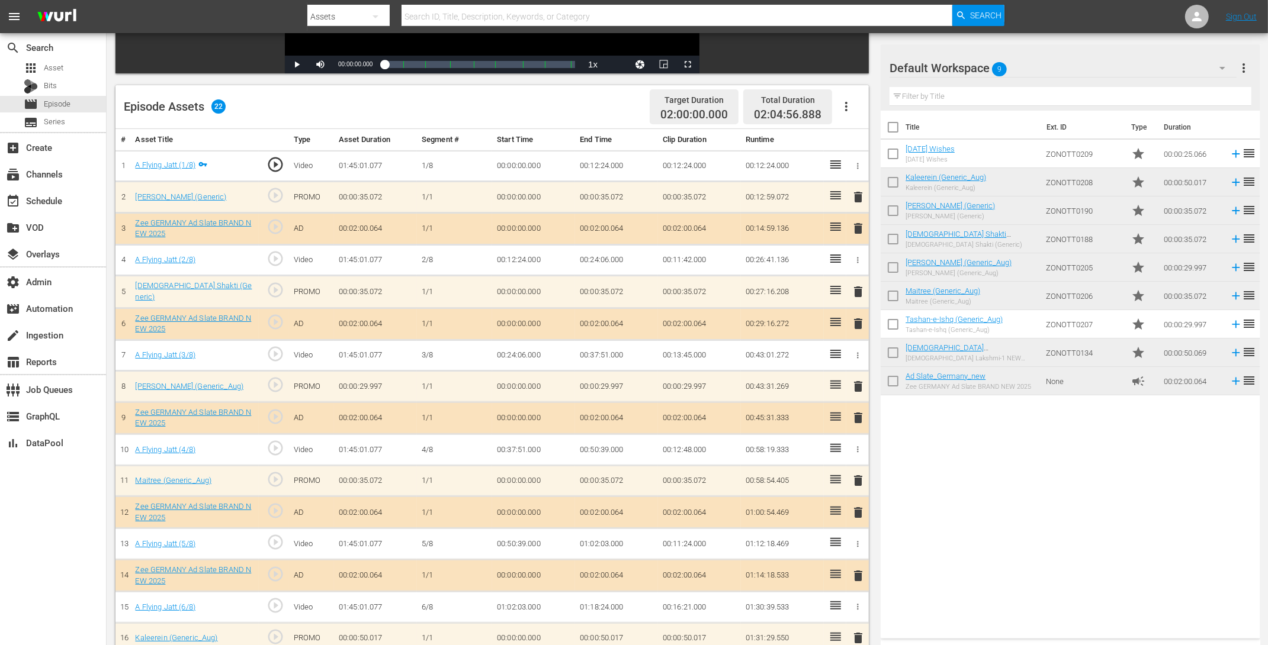
scroll to position [310, 0]
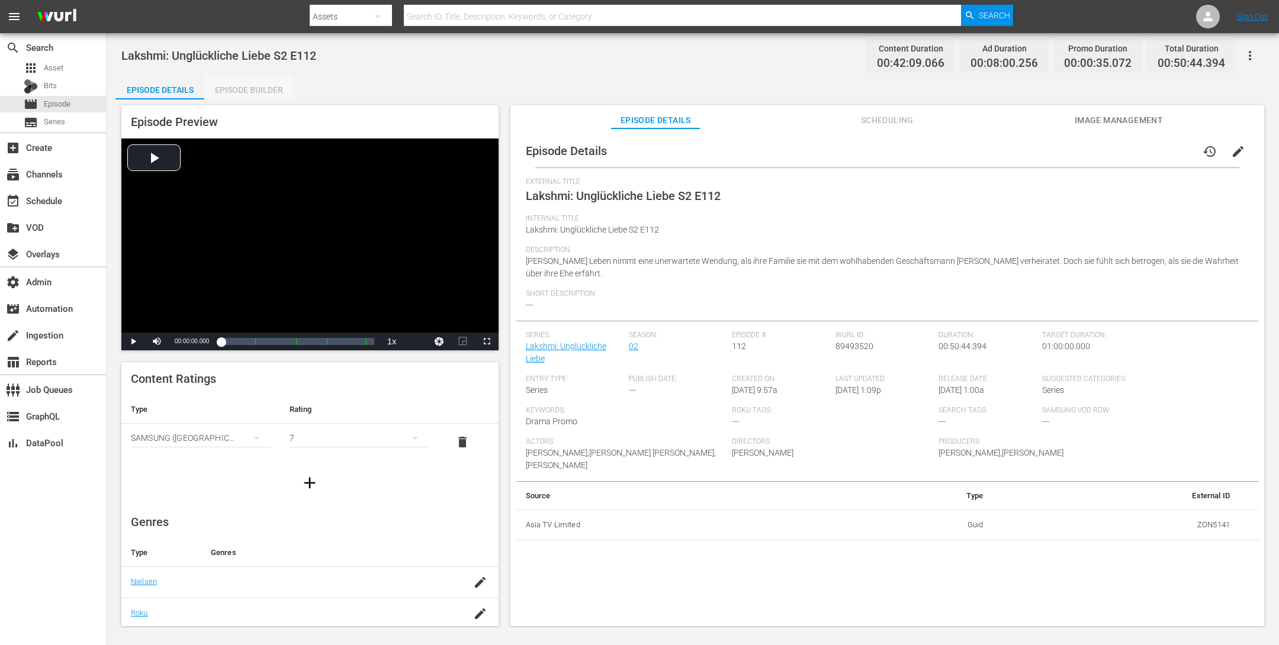
click at [251, 86] on div "Episode Builder" at bounding box center [248, 90] width 89 height 28
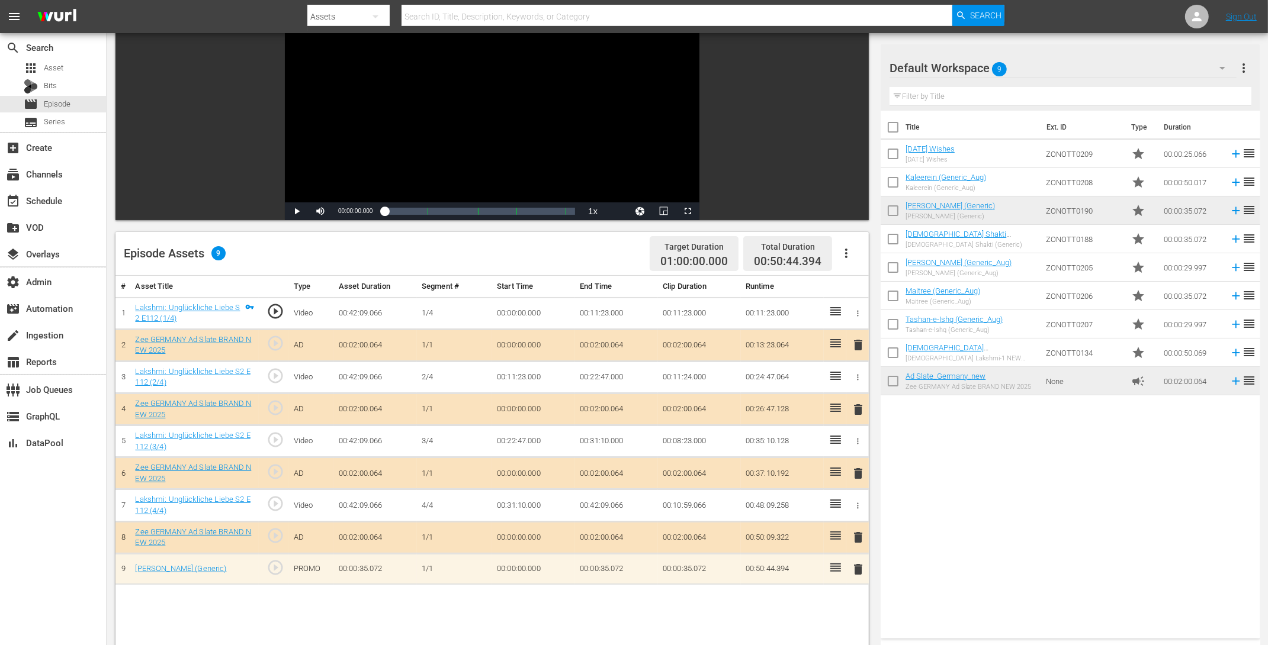
scroll to position [209, 0]
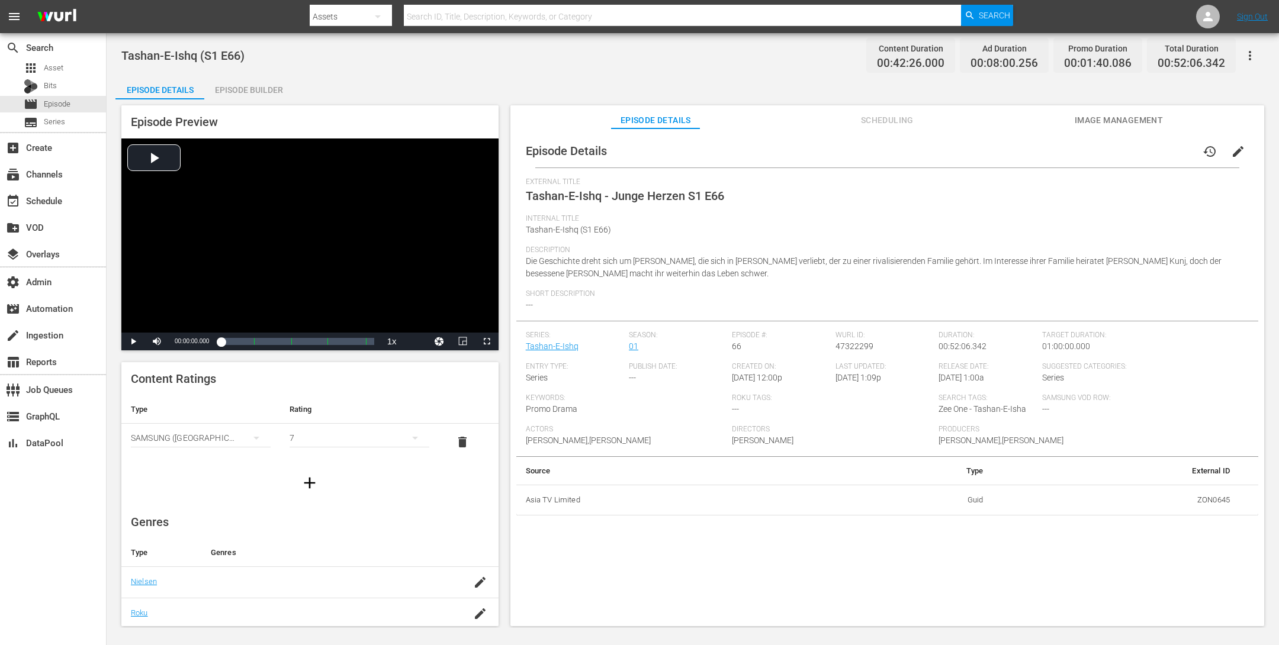
click at [245, 85] on div "Episode Builder" at bounding box center [248, 90] width 89 height 28
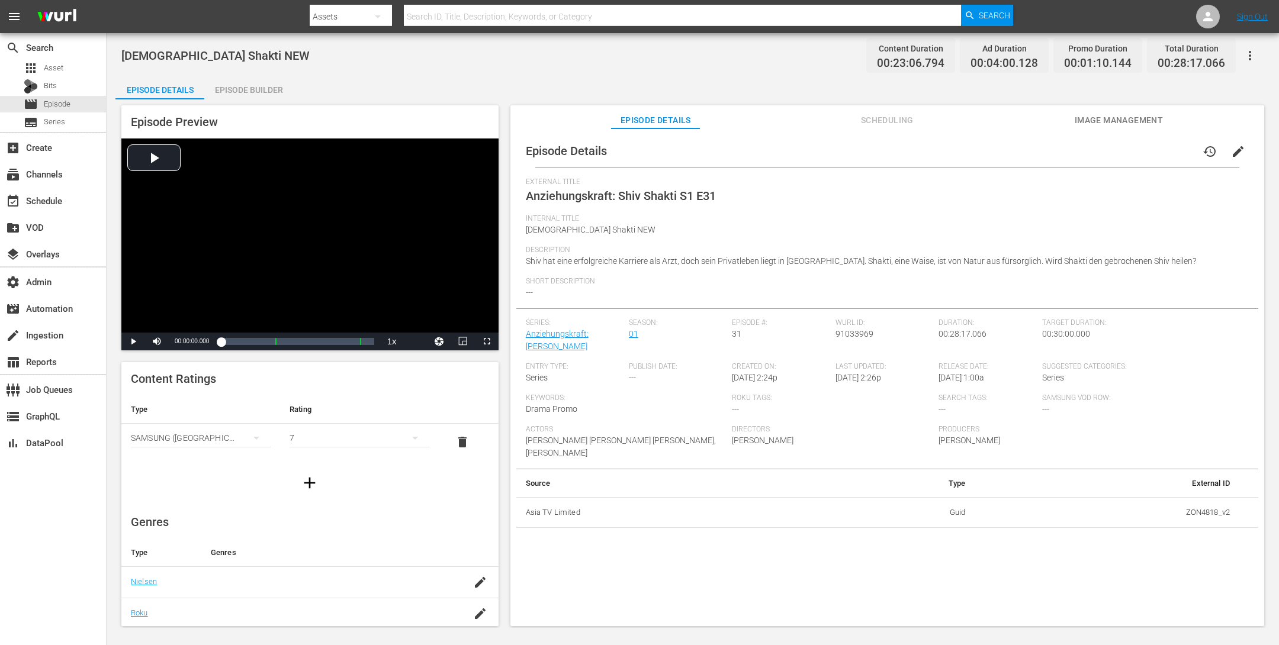
click at [250, 89] on div "Episode Builder" at bounding box center [248, 90] width 89 height 28
click at [278, 97] on div "Episode Builder" at bounding box center [248, 90] width 89 height 28
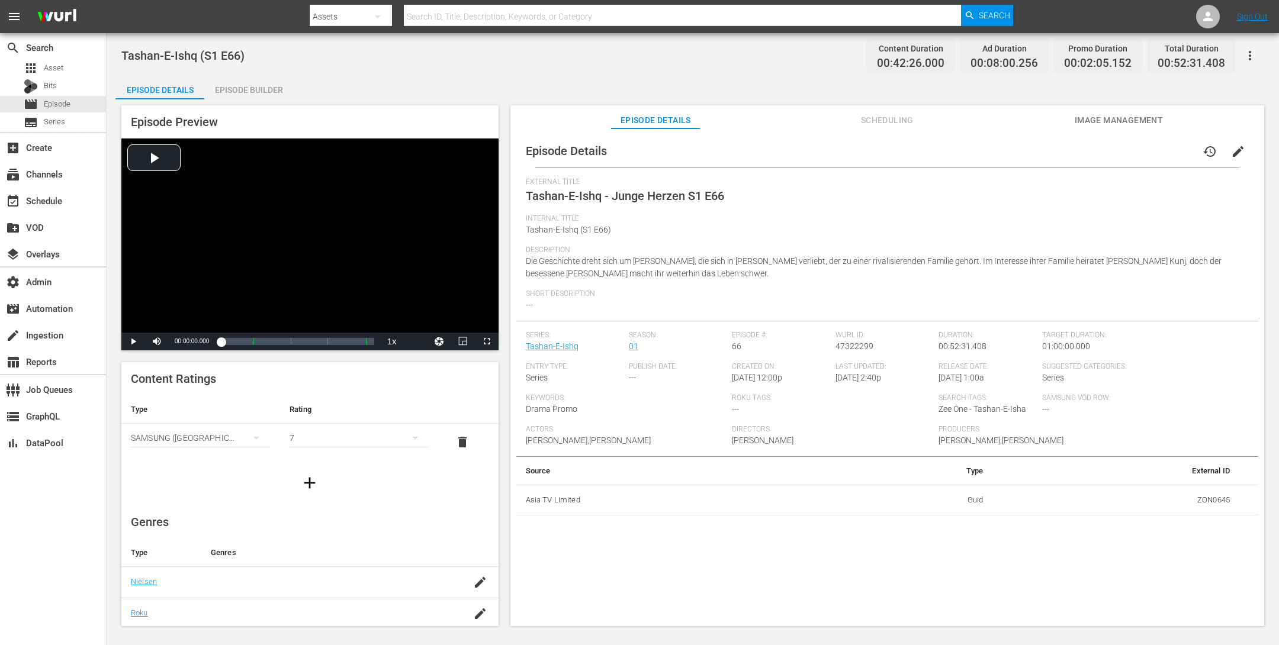
click at [250, 91] on div "Episode Builder" at bounding box center [248, 90] width 89 height 28
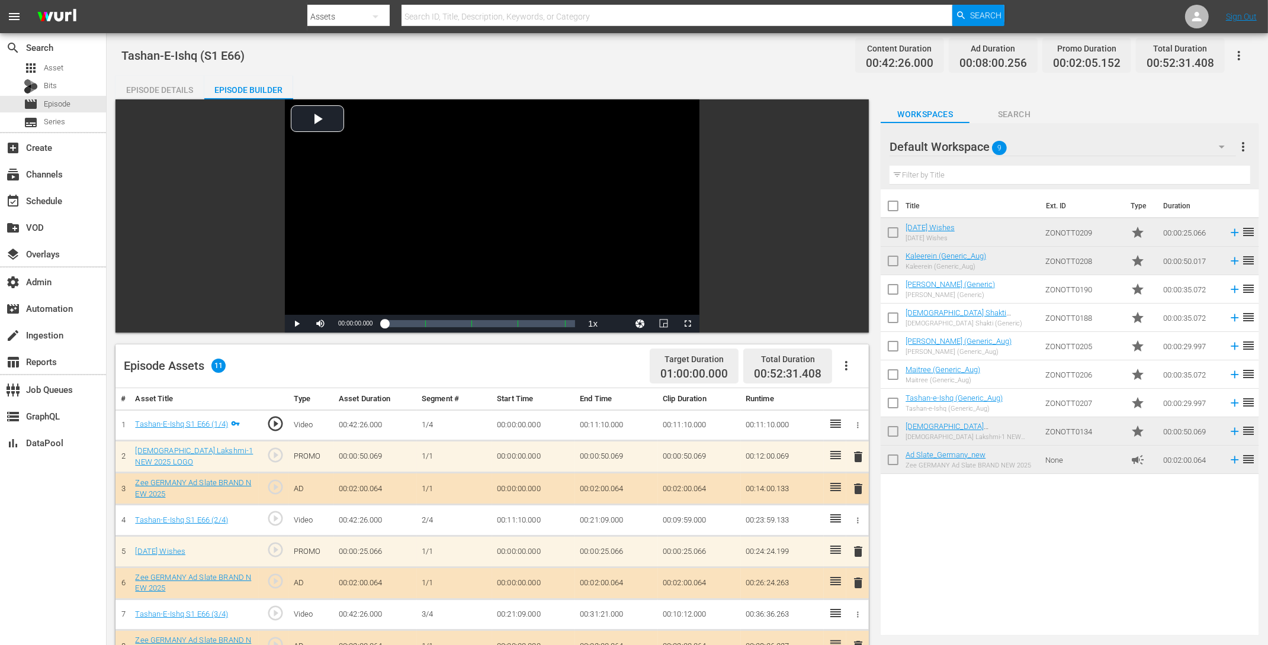
scroll to position [308, 0]
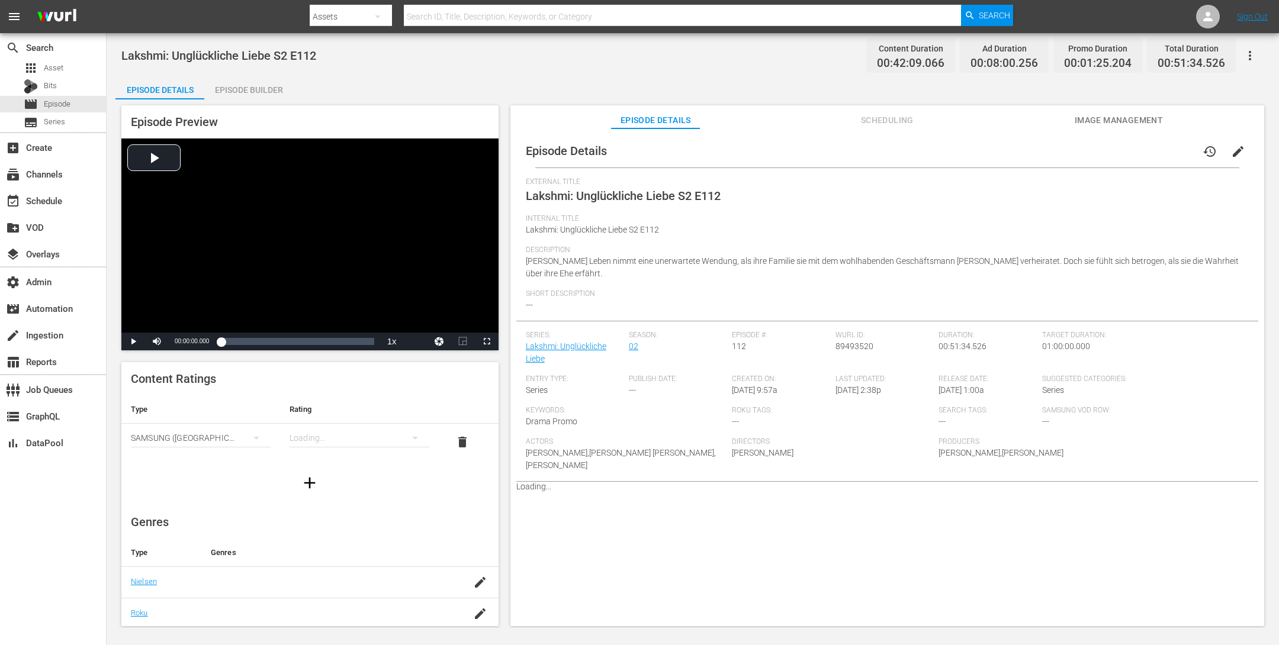
click at [259, 83] on div "Episode Builder" at bounding box center [248, 90] width 89 height 28
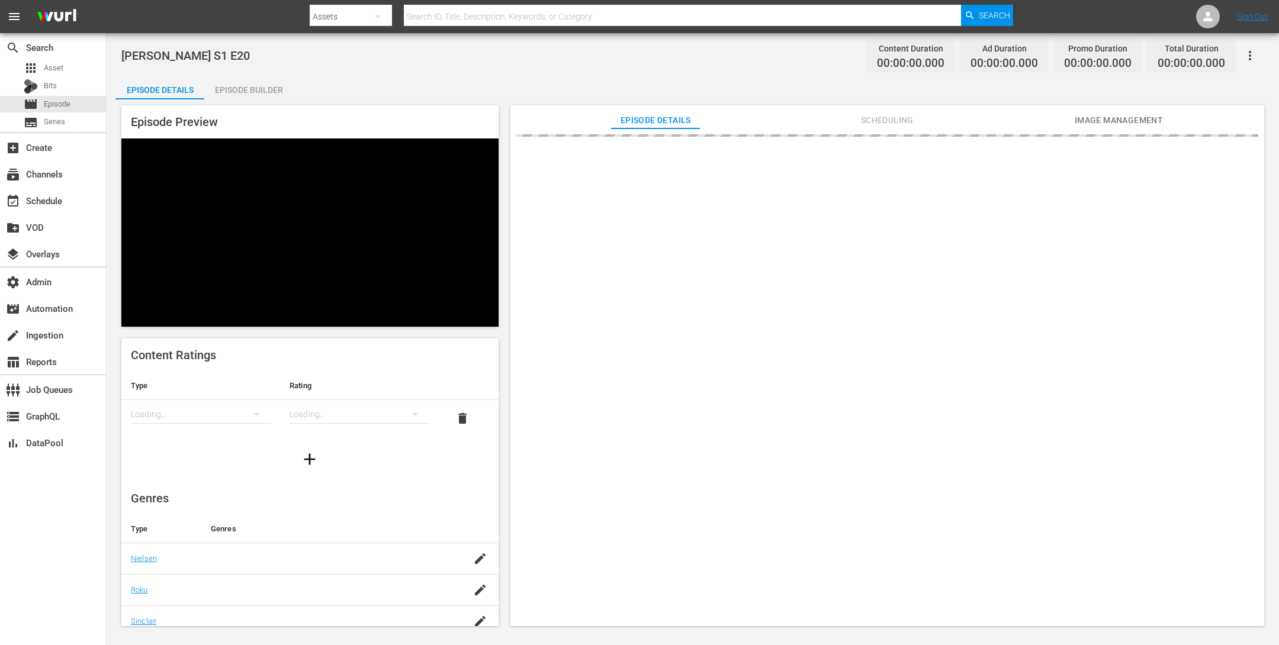
click at [246, 94] on div "Episode Builder" at bounding box center [248, 90] width 89 height 28
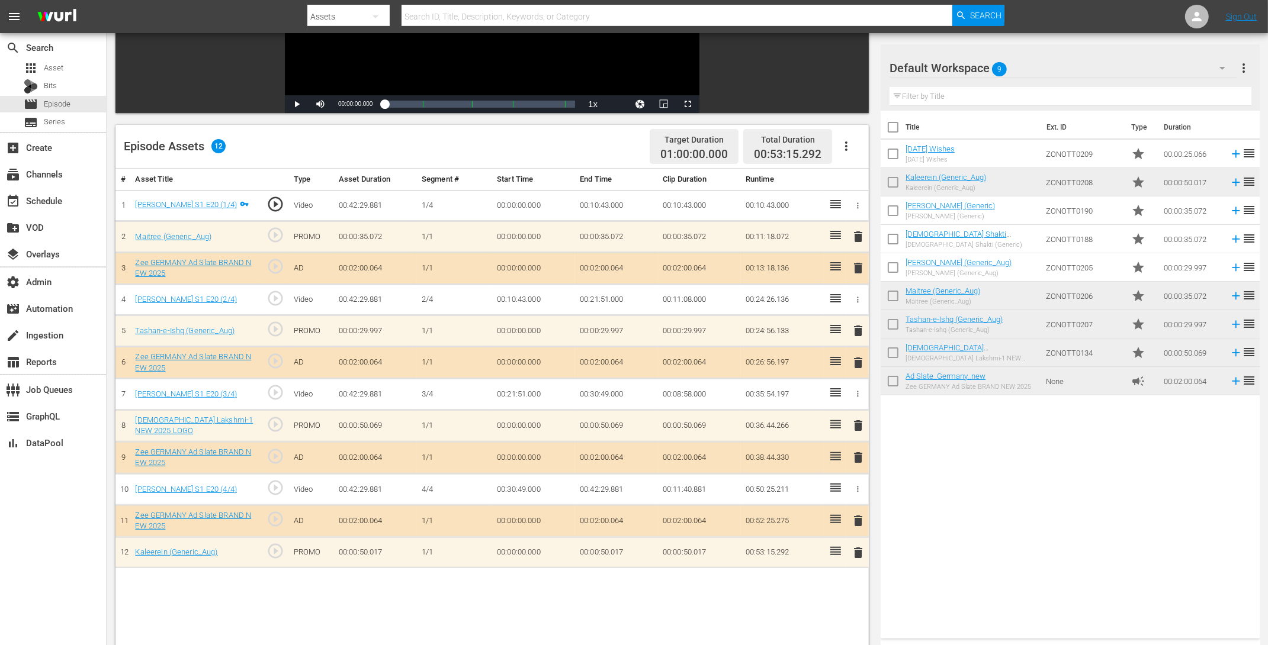
scroll to position [223, 0]
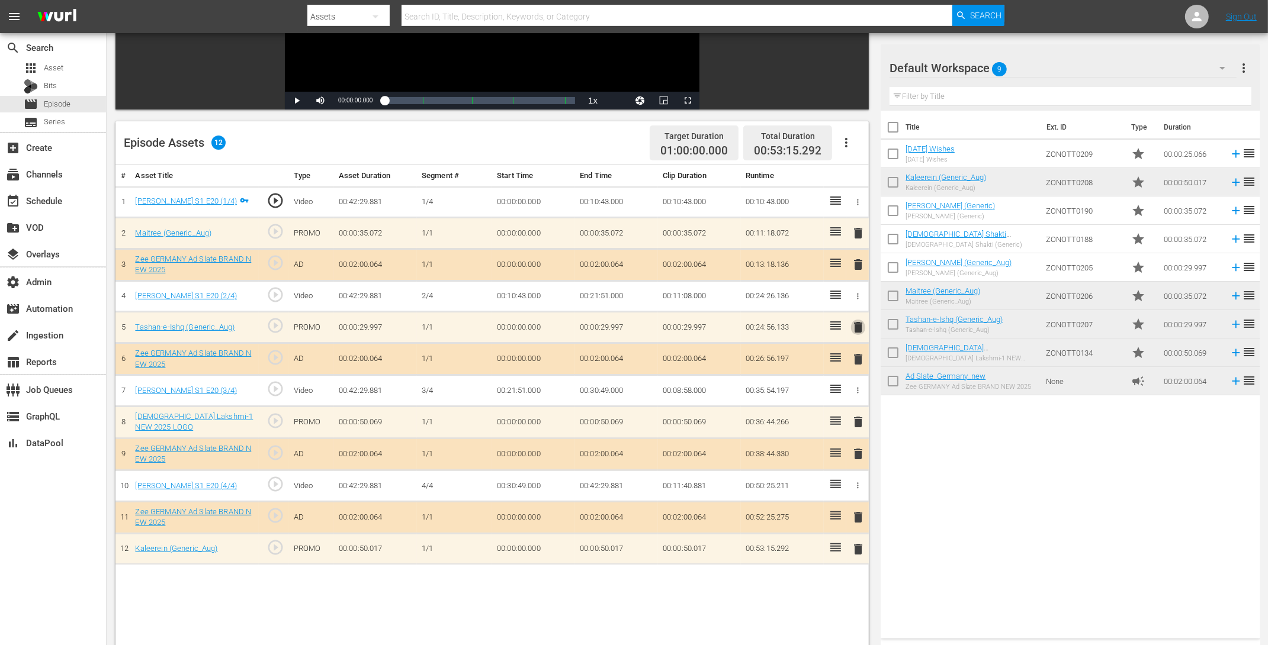
click at [857, 327] on span "delete" at bounding box center [858, 327] width 14 height 14
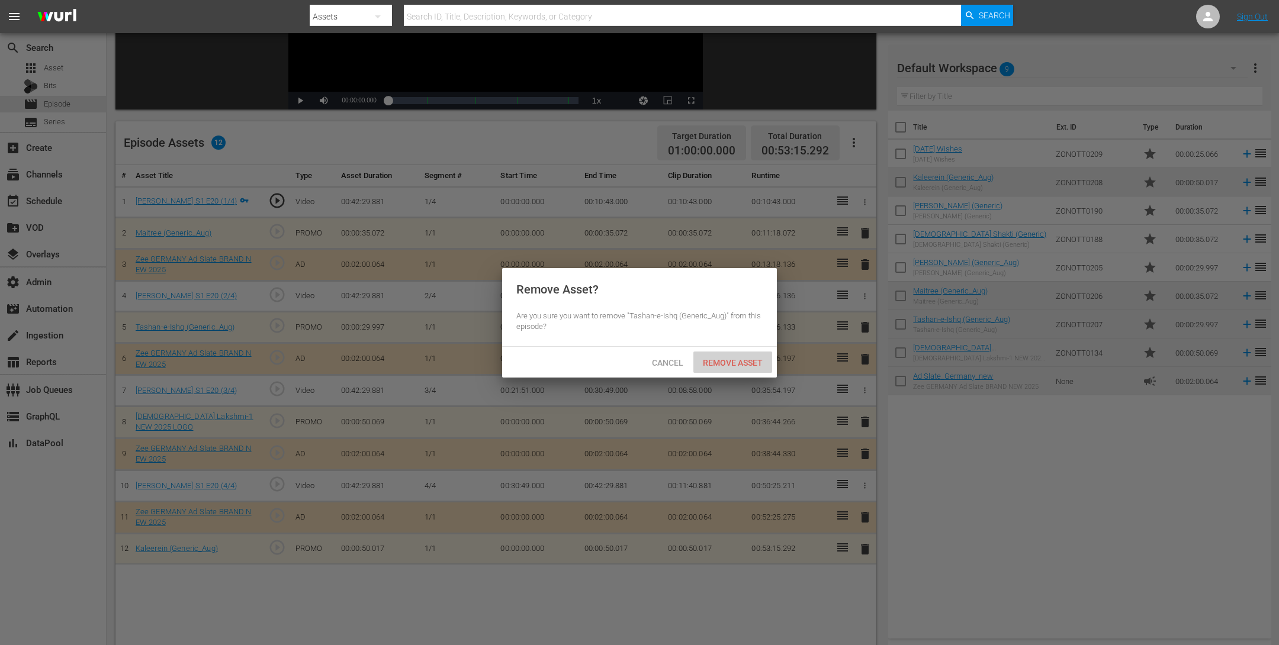
click at [735, 366] on span "Remove Asset" at bounding box center [732, 362] width 79 height 9
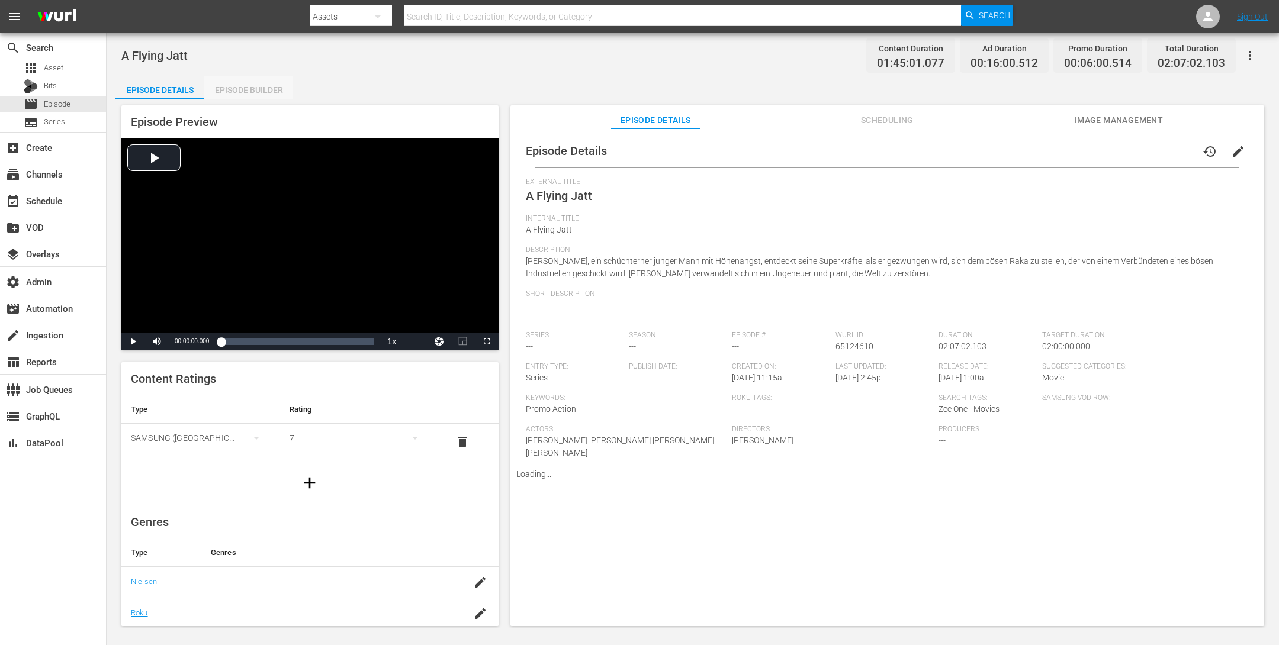
click at [237, 79] on div "Episode Builder" at bounding box center [248, 90] width 89 height 28
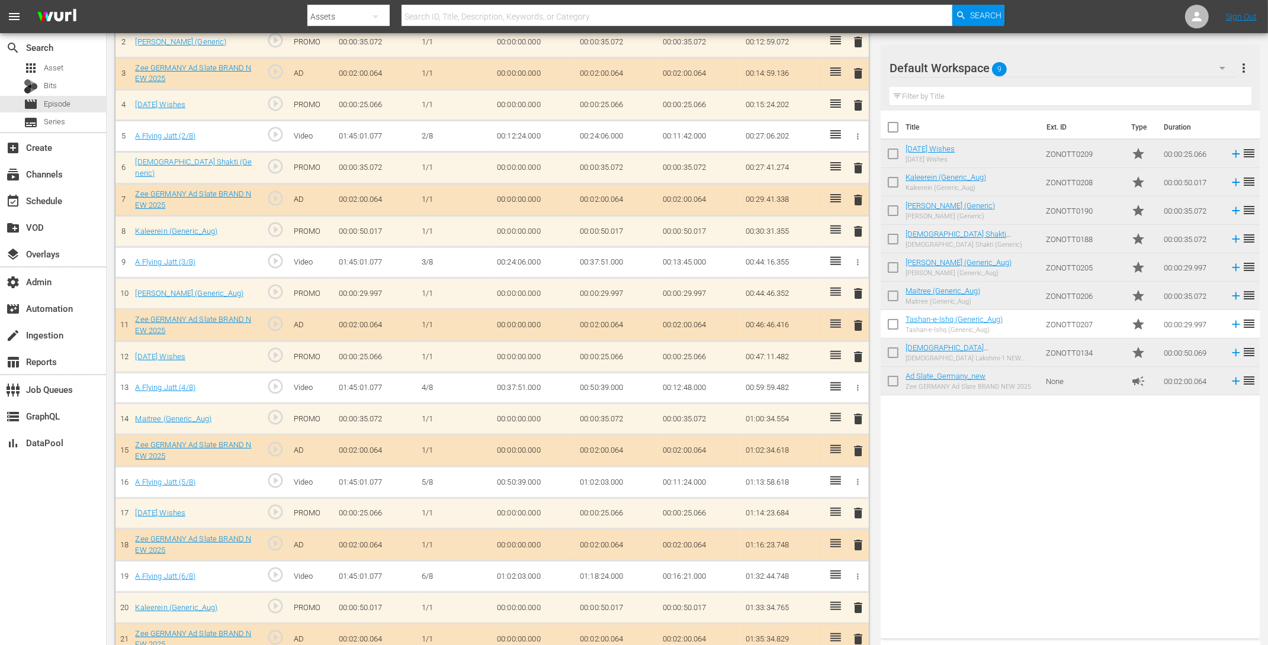
scroll to position [420, 0]
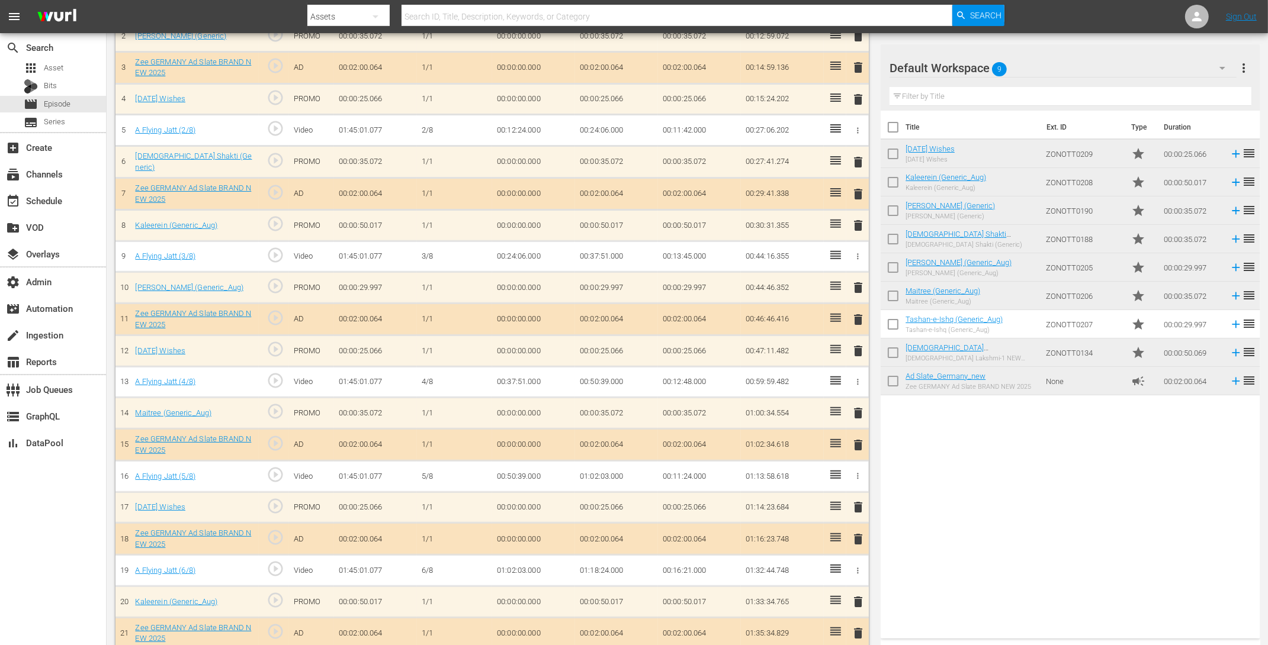
click at [855, 348] on span "delete" at bounding box center [858, 351] width 14 height 14
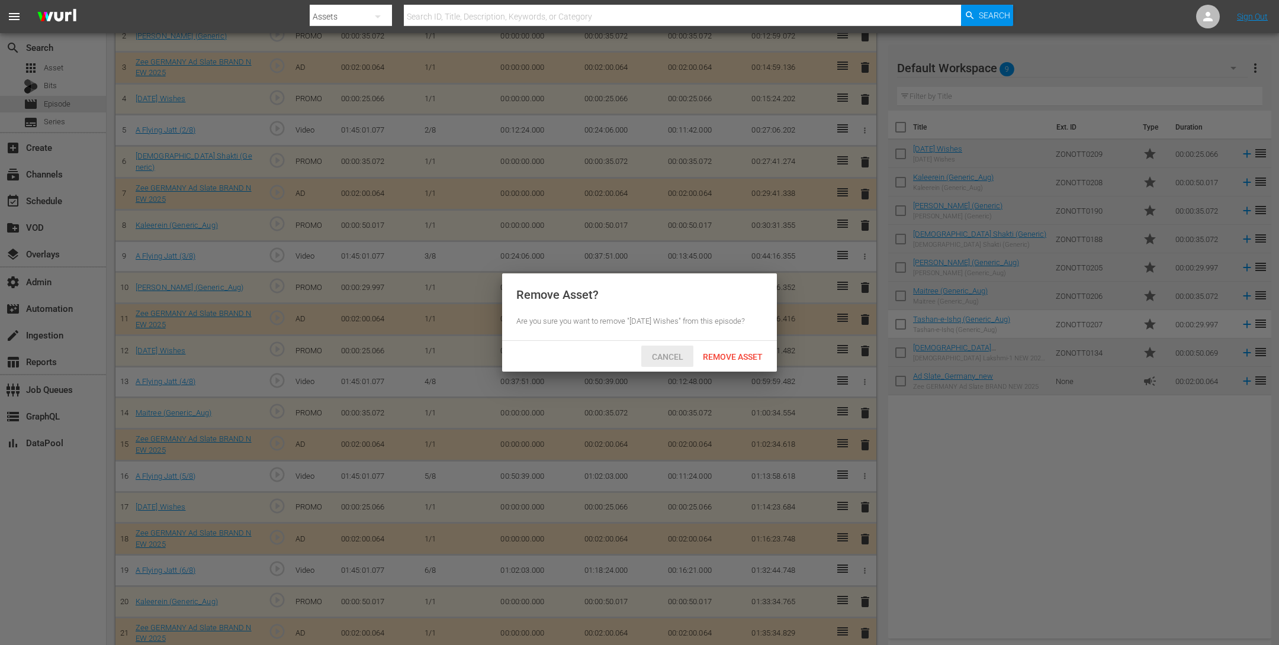
click at [665, 357] on span "Cancel" at bounding box center [667, 356] width 50 height 9
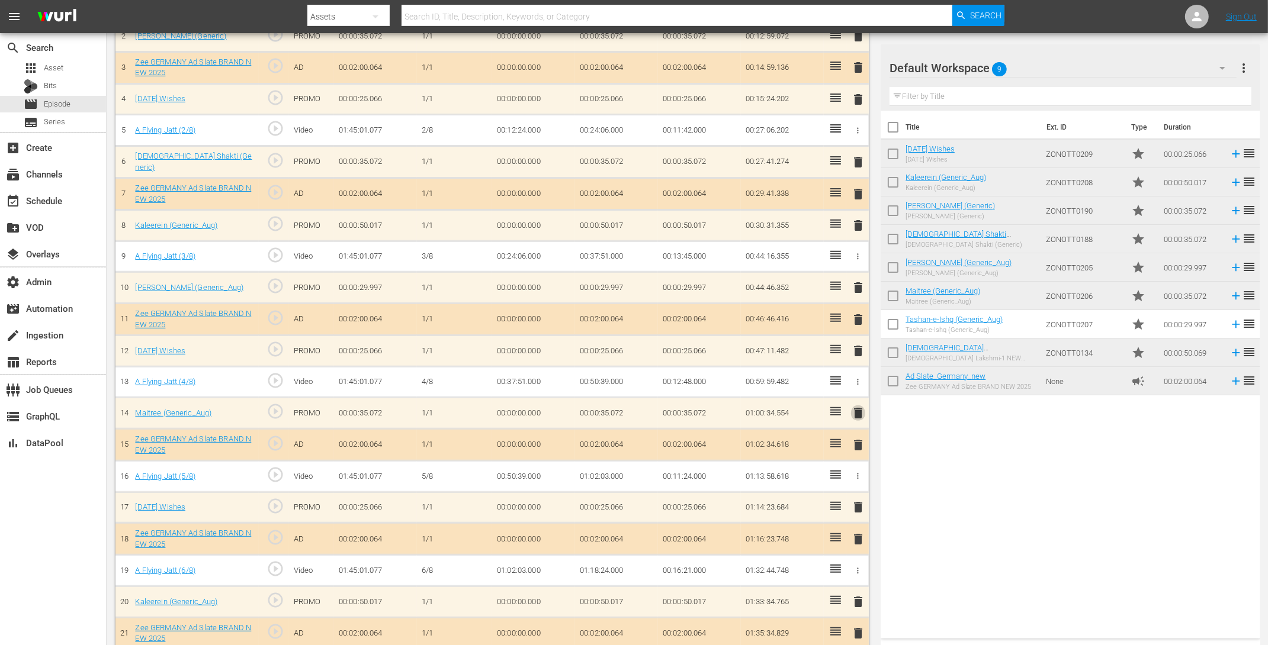
click at [861, 407] on span "delete" at bounding box center [858, 413] width 14 height 14
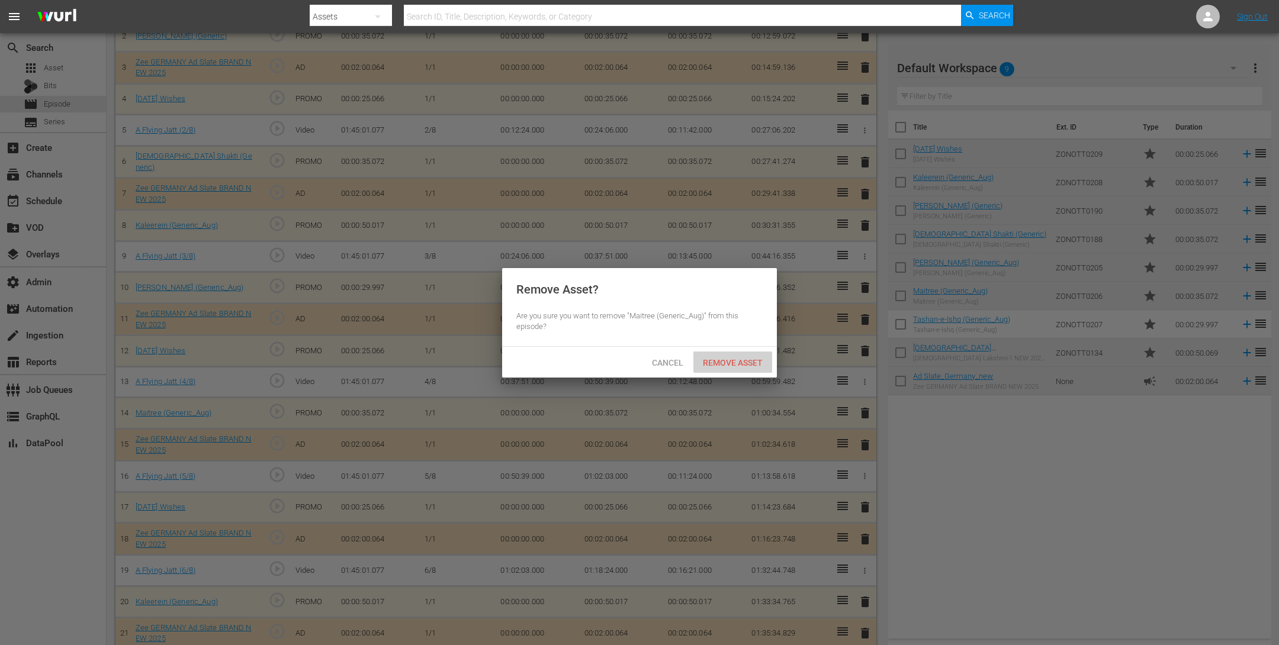
click at [741, 364] on span "Remove Asset" at bounding box center [732, 362] width 79 height 9
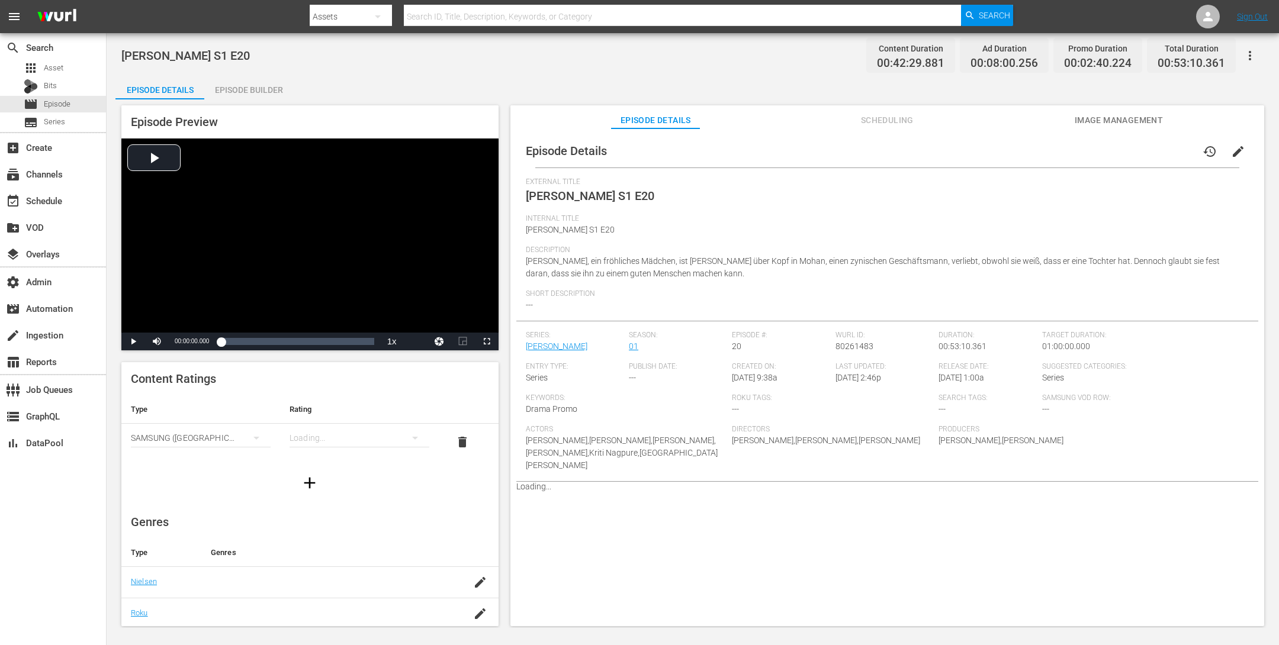
click at [244, 93] on div "Episode Builder" at bounding box center [248, 90] width 89 height 28
